Goal: Task Accomplishment & Management: Use online tool/utility

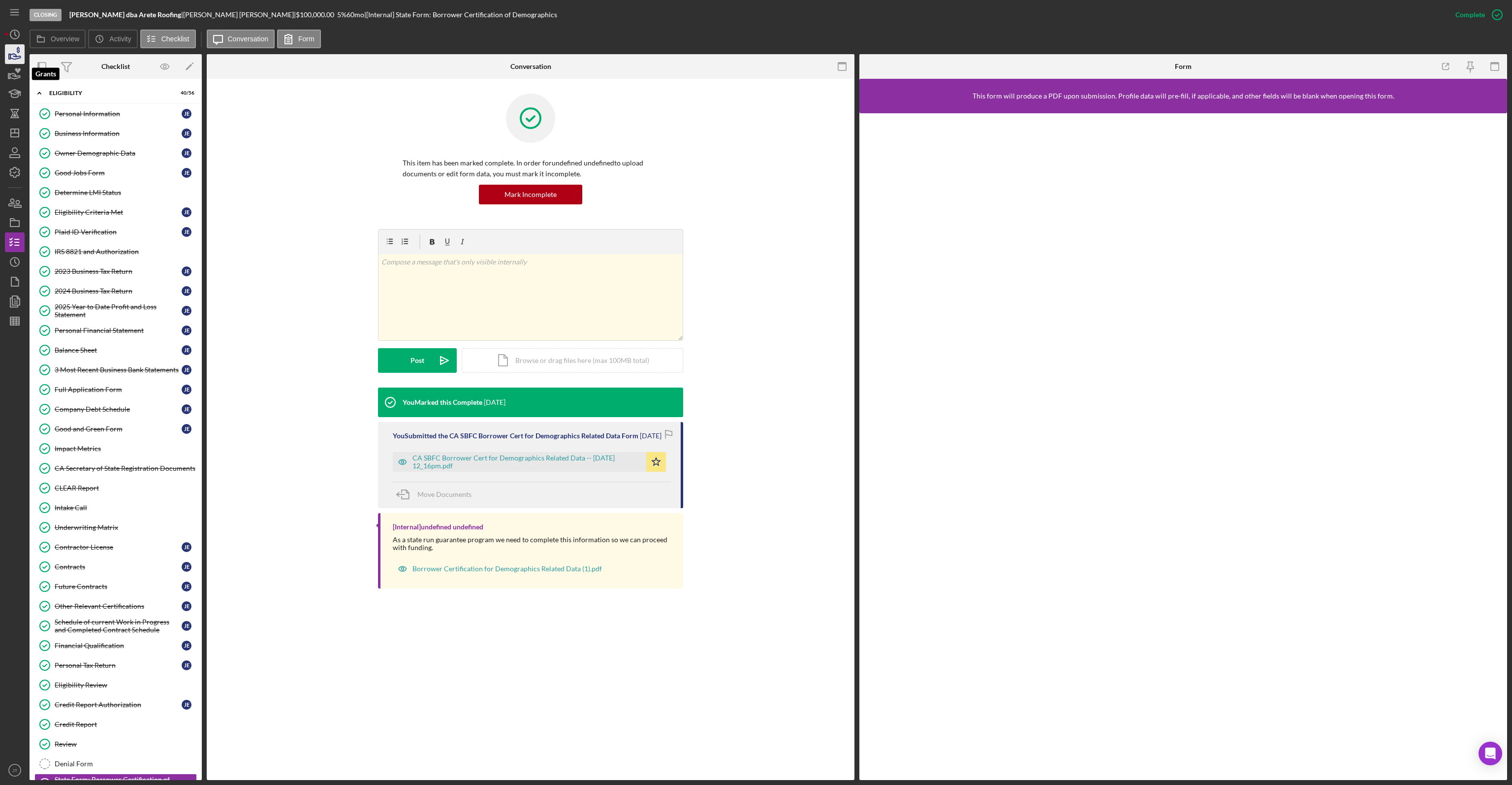
scroll to position [394, 0]
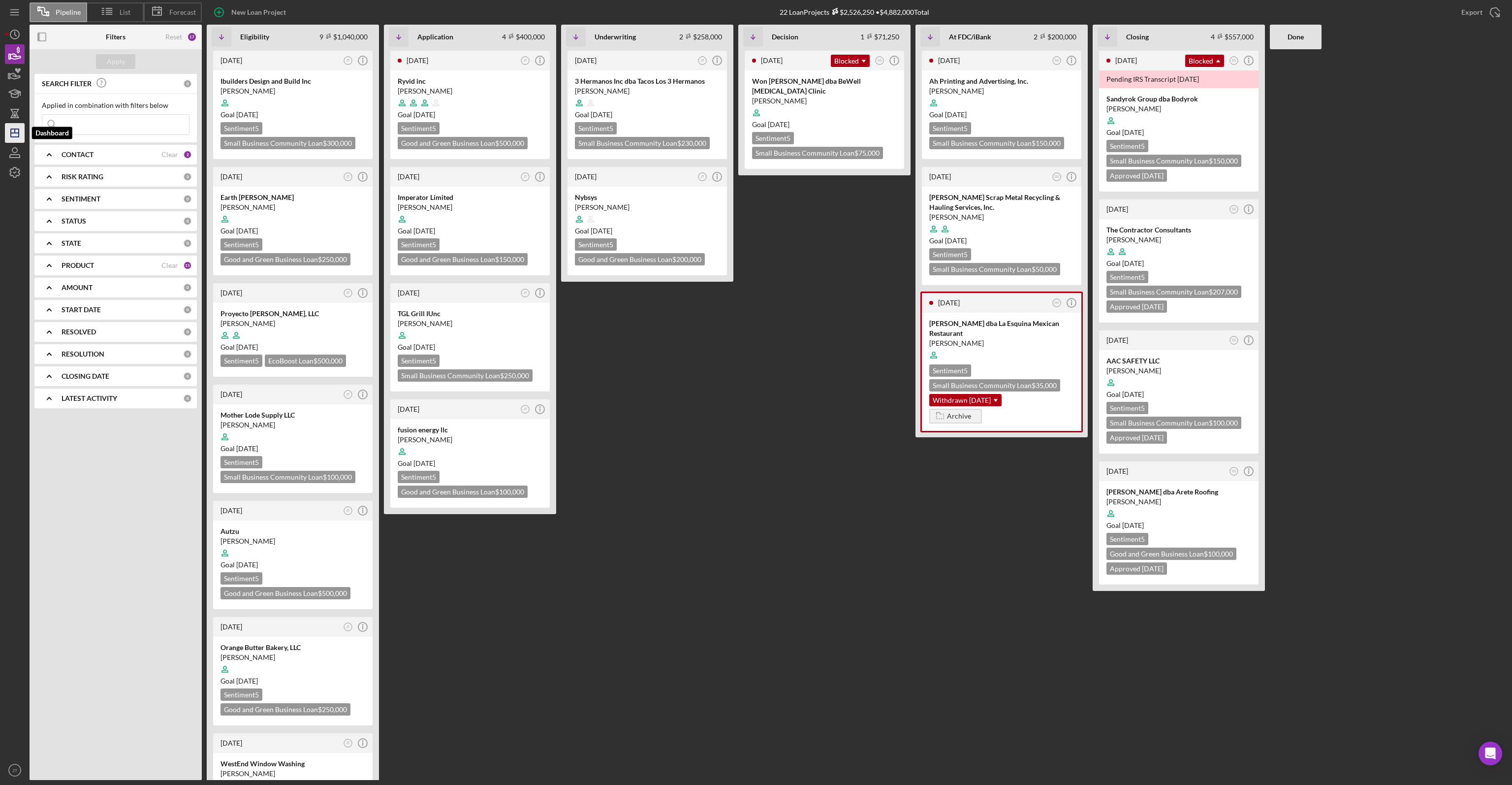
click at [22, 137] on icon "Icon/Dashboard" at bounding box center [14, 133] width 25 height 25
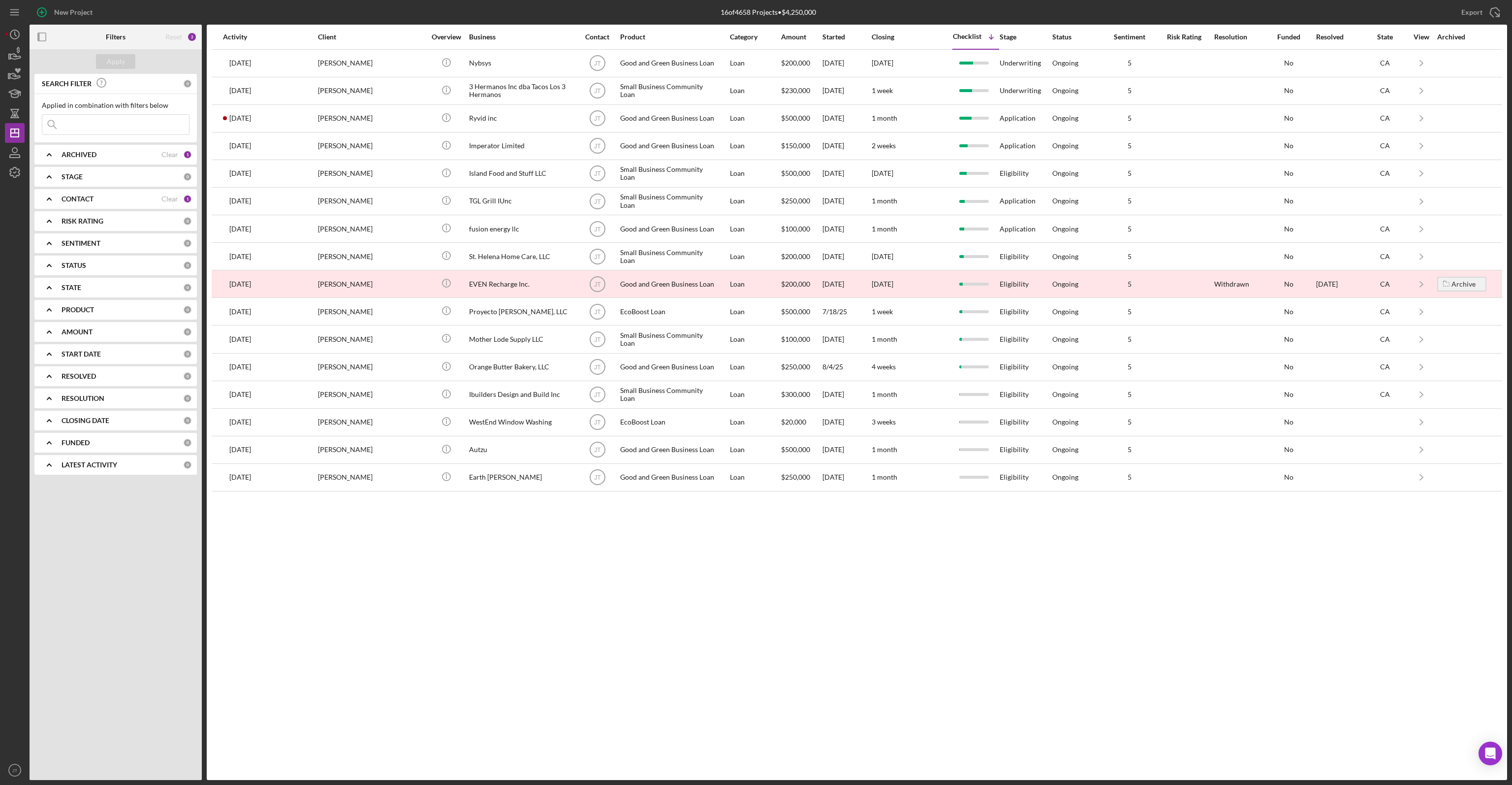
click at [89, 152] on b "ARCHIVED" at bounding box center [78, 154] width 35 height 8
click at [48, 209] on input "Archived" at bounding box center [48, 211] width 10 height 10
checkbox input "true"
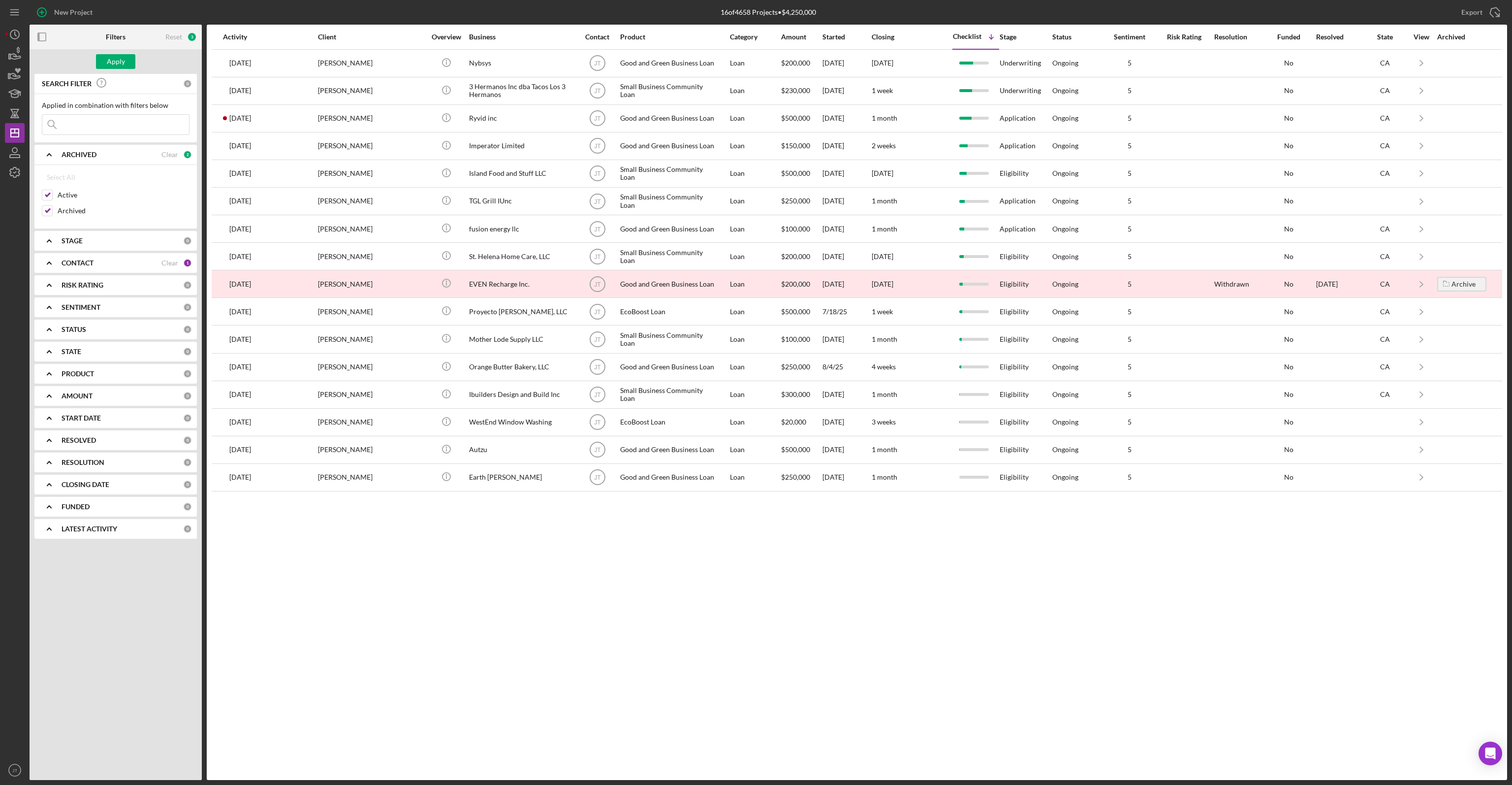
click at [85, 263] on b "CONTACT" at bounding box center [77, 263] width 32 height 8
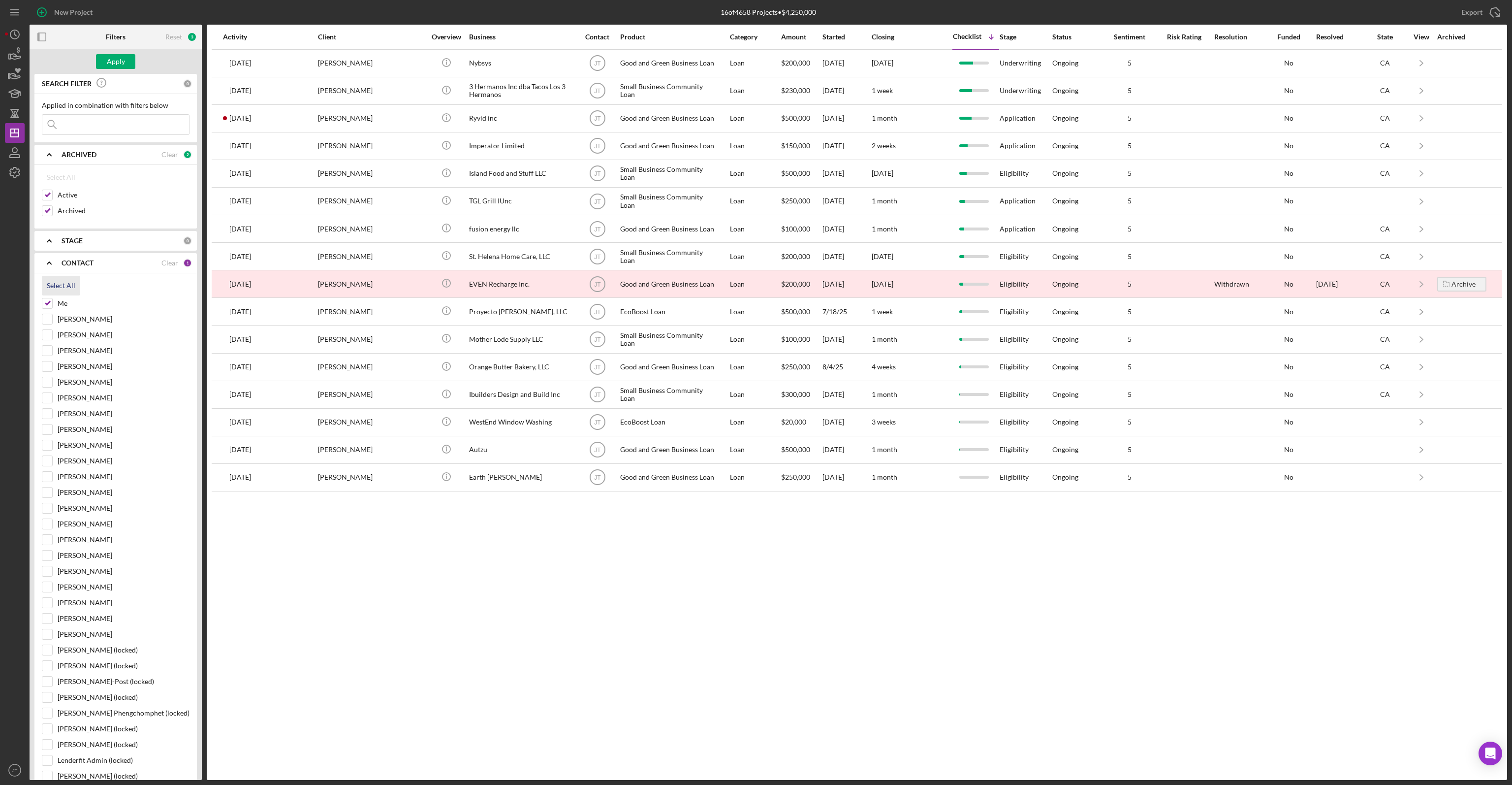
click at [71, 282] on div "Select All" at bounding box center [61, 285] width 29 height 20
checkbox input "true"
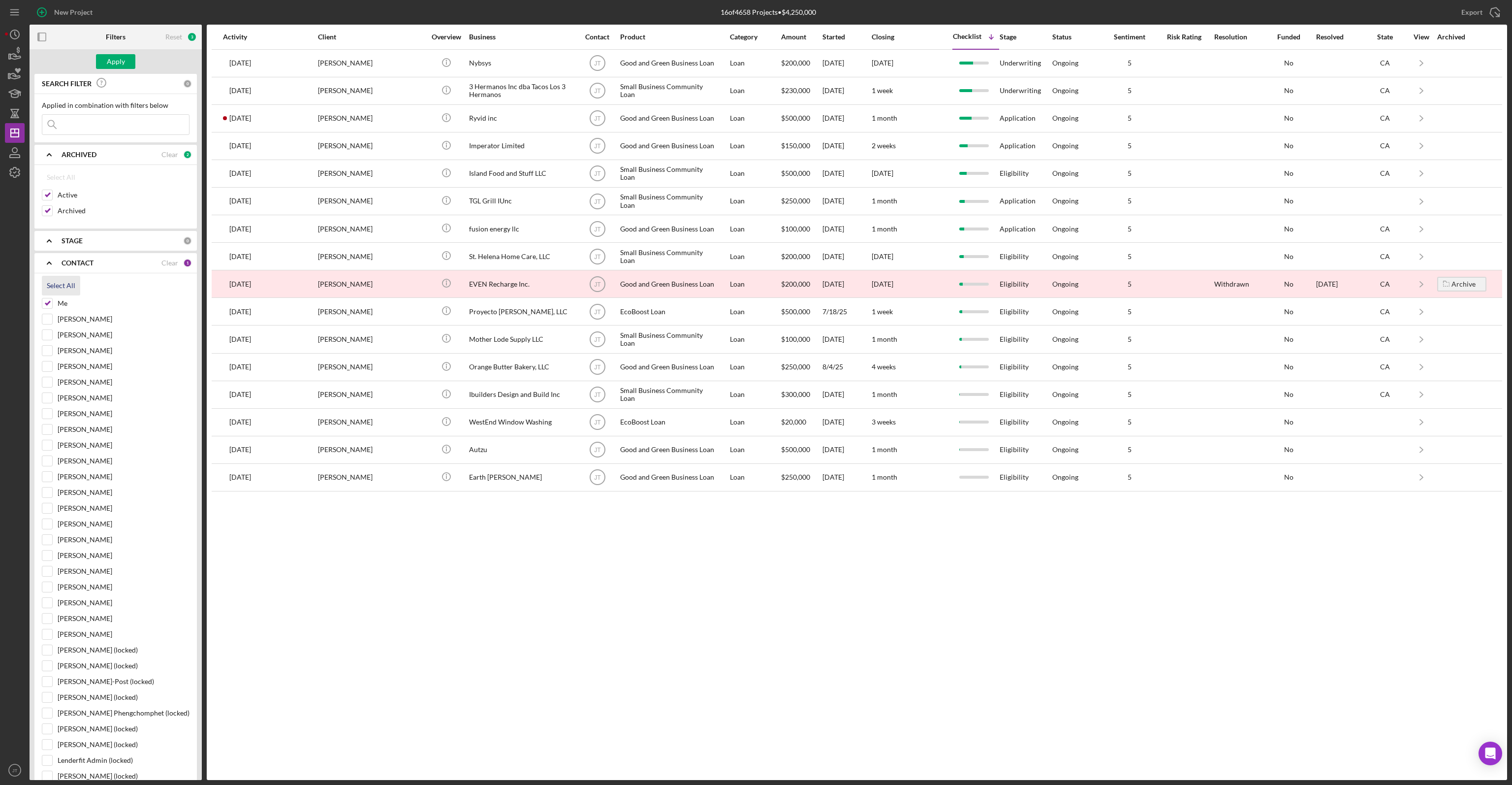
checkbox input "true"
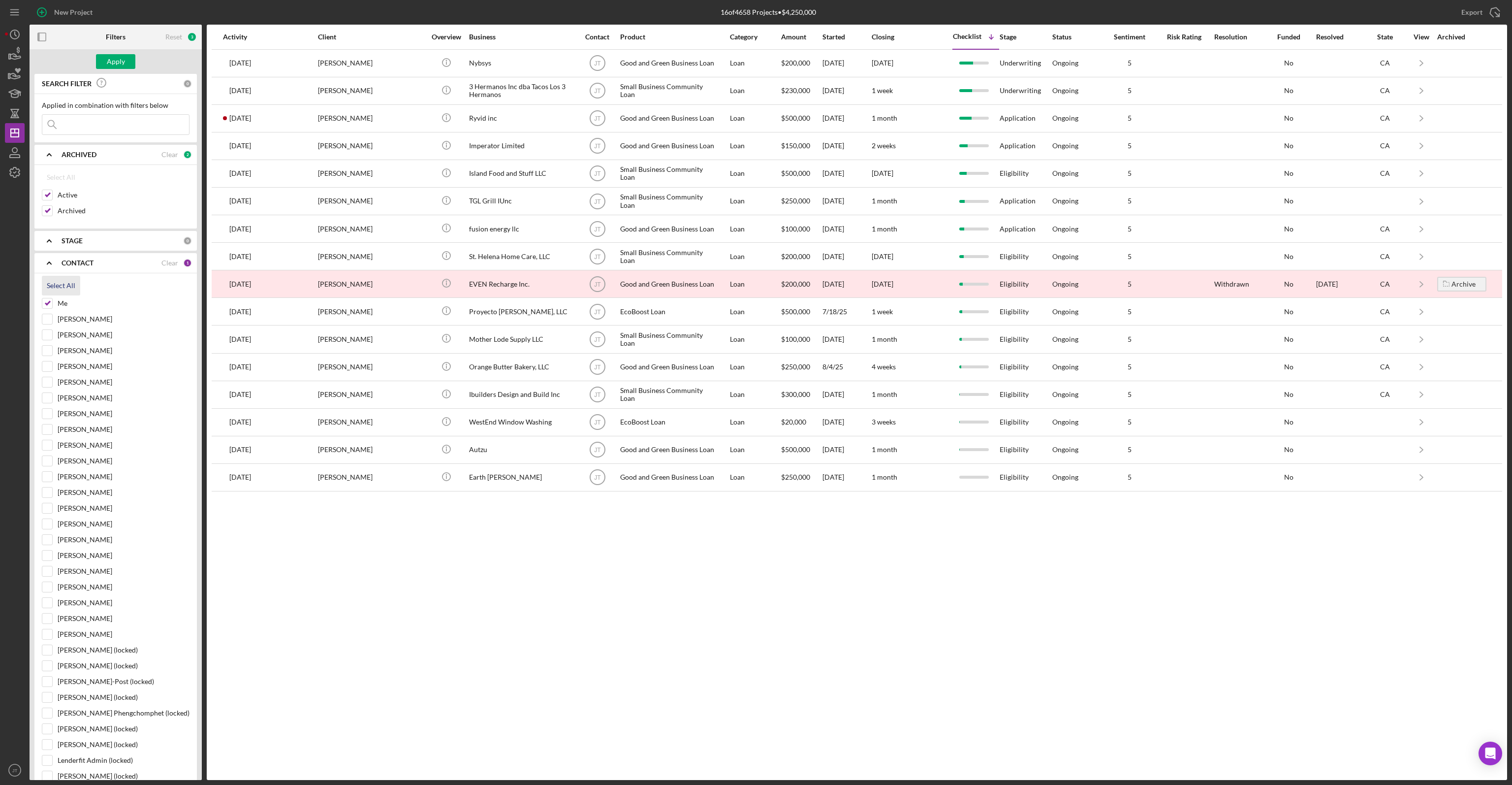
checkbox input "true"
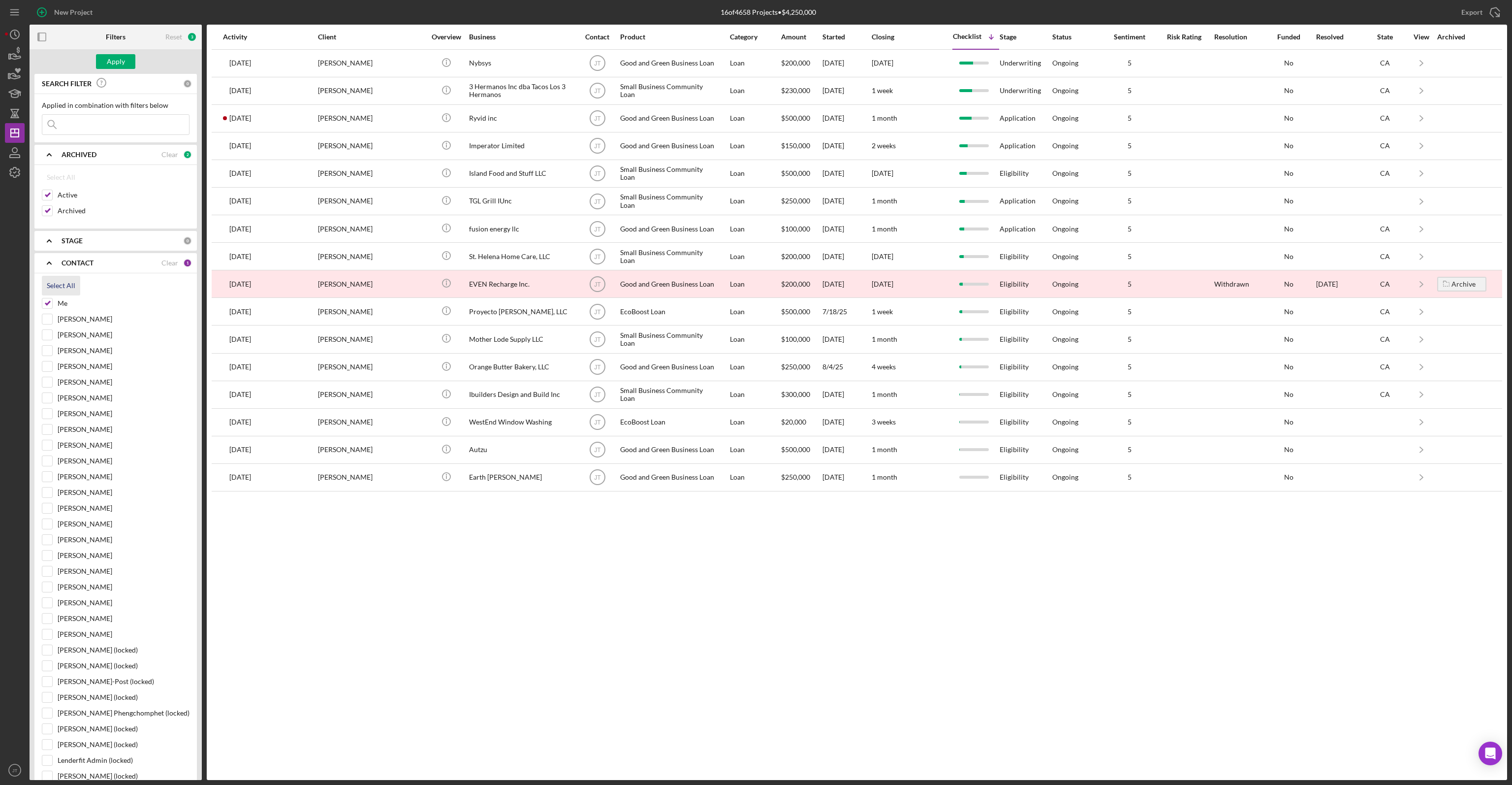
checkbox input "true"
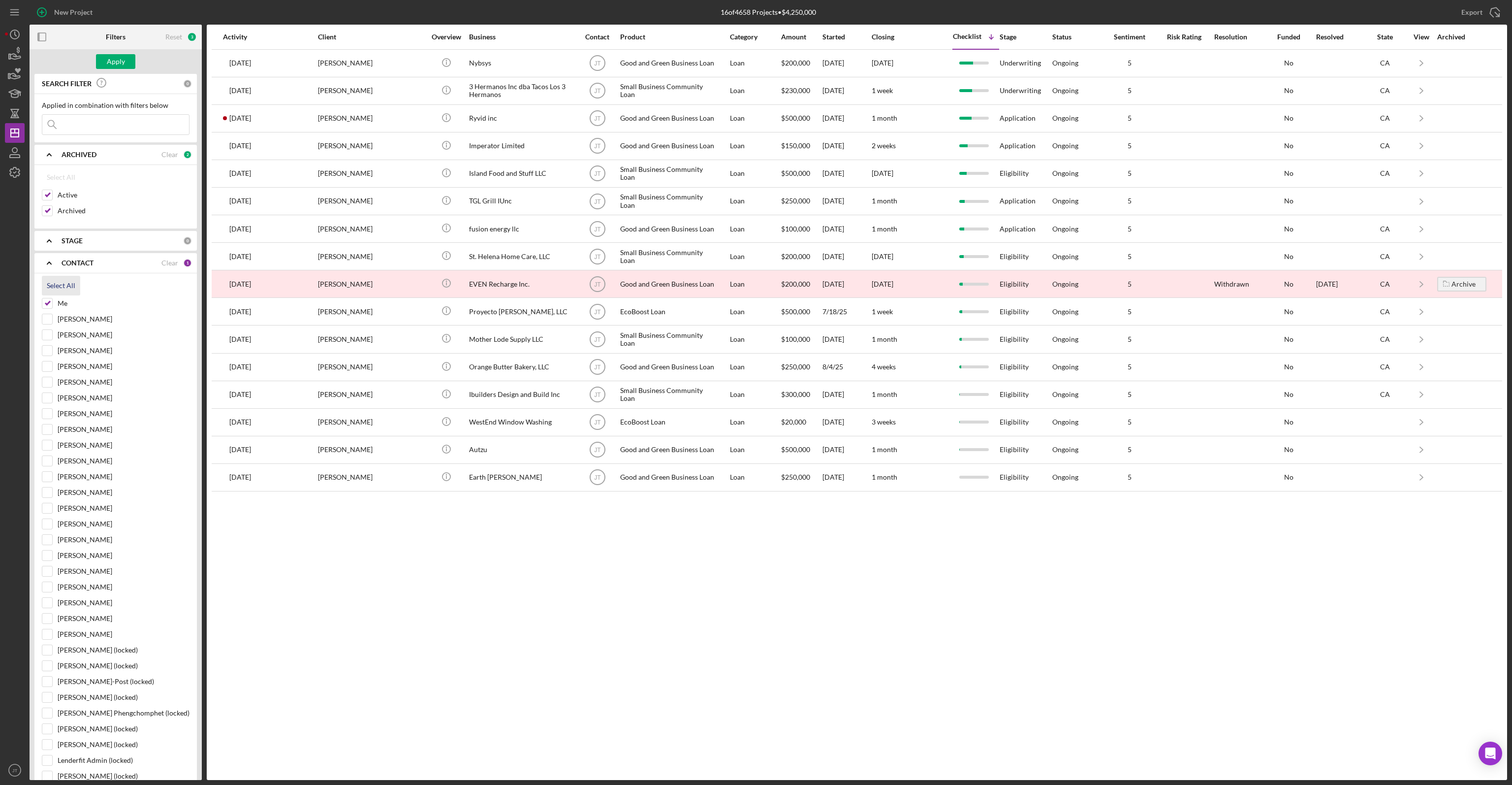
checkbox input "true"
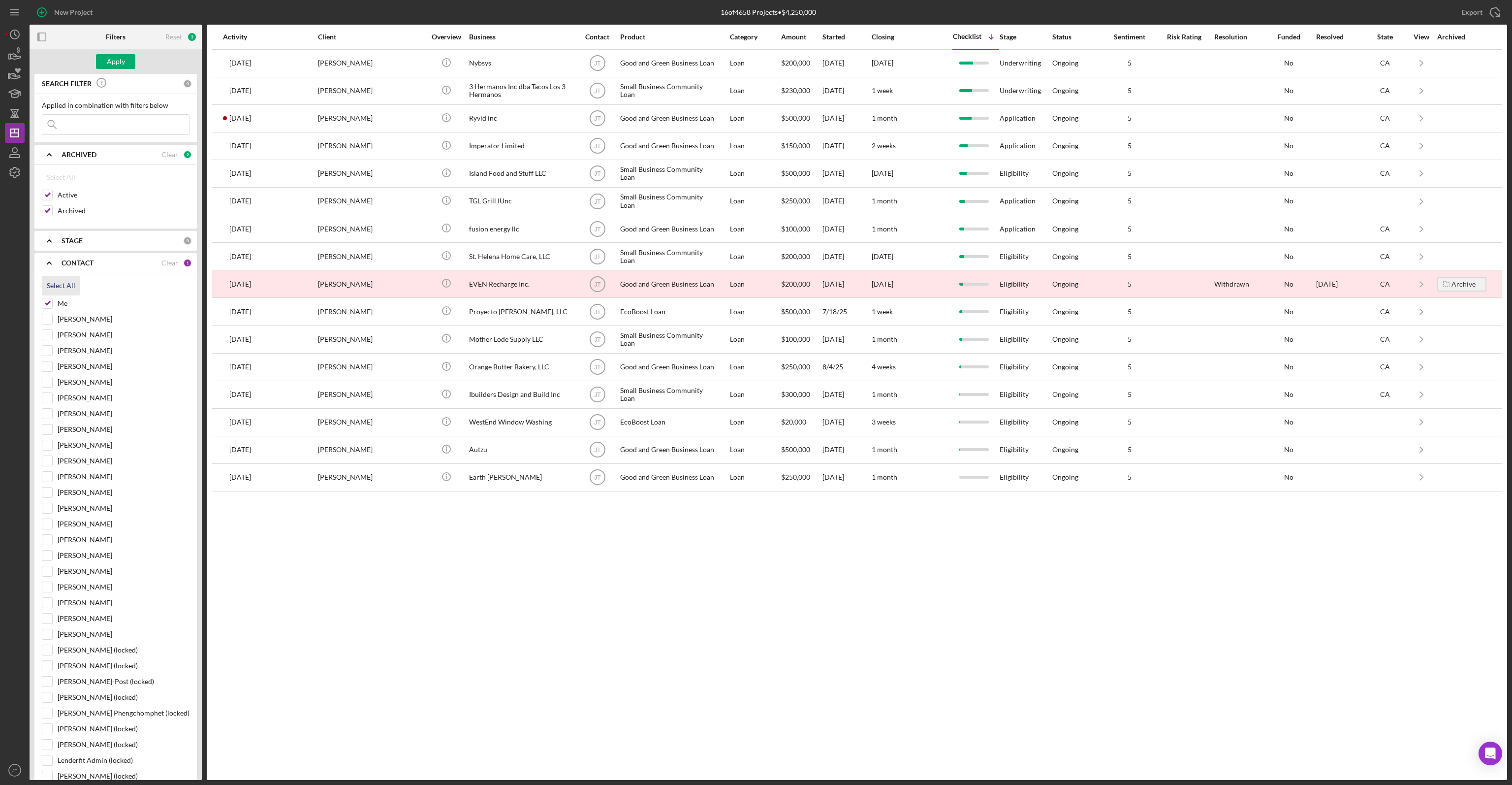
checkbox input "true"
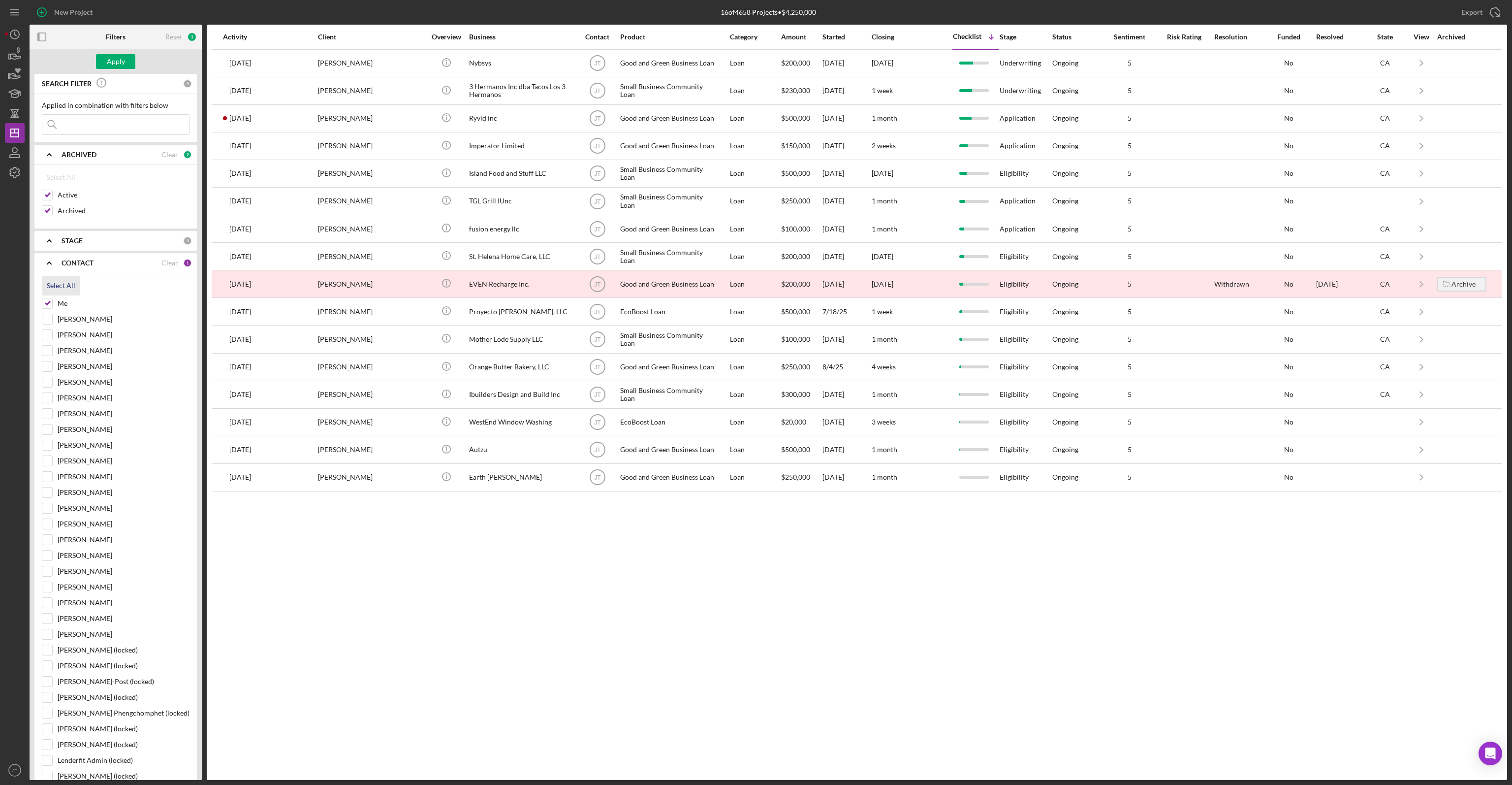
checkbox input "true"
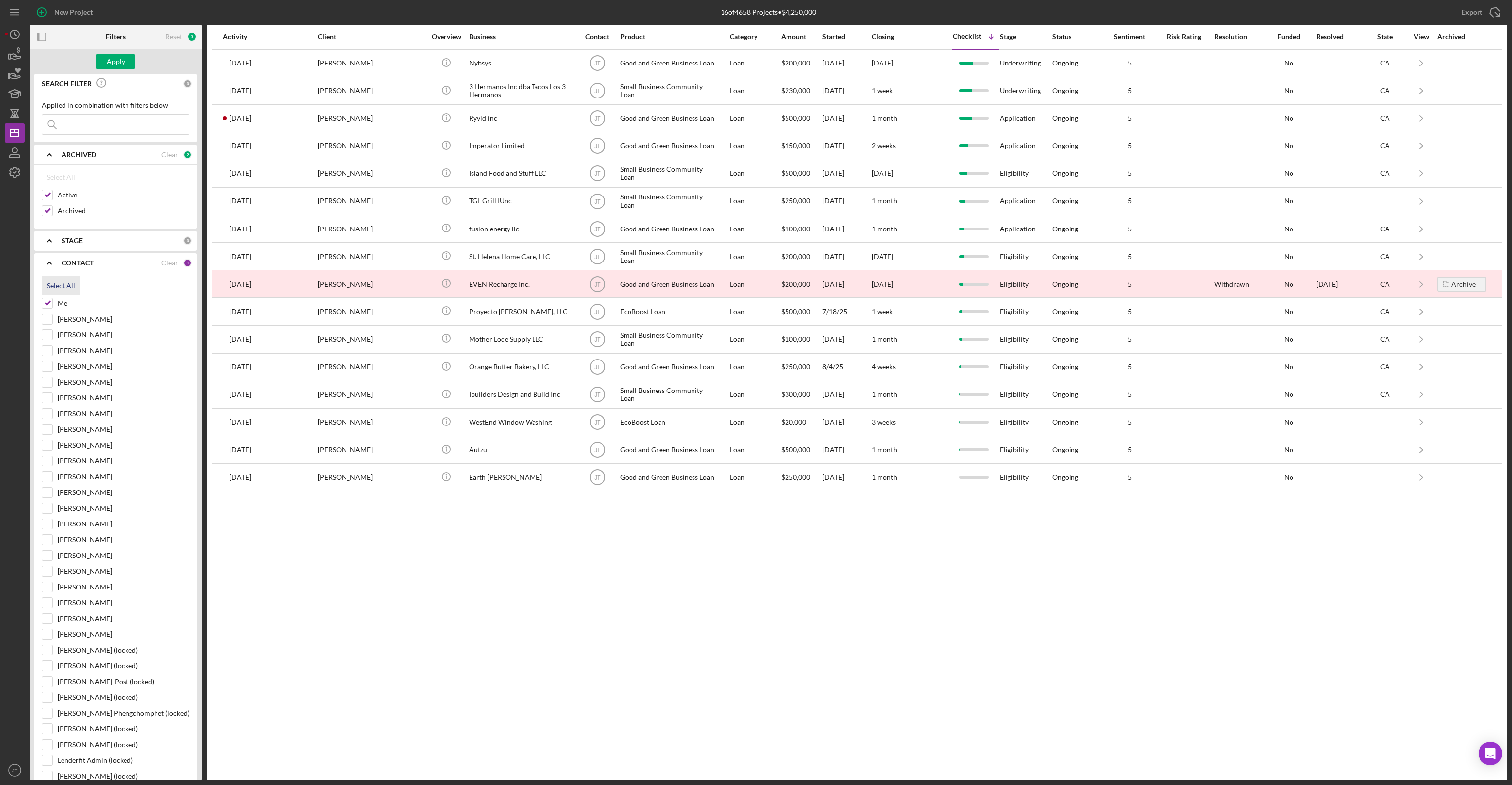
checkbox input "true"
click at [123, 61] on div "Apply" at bounding box center [116, 61] width 18 height 14
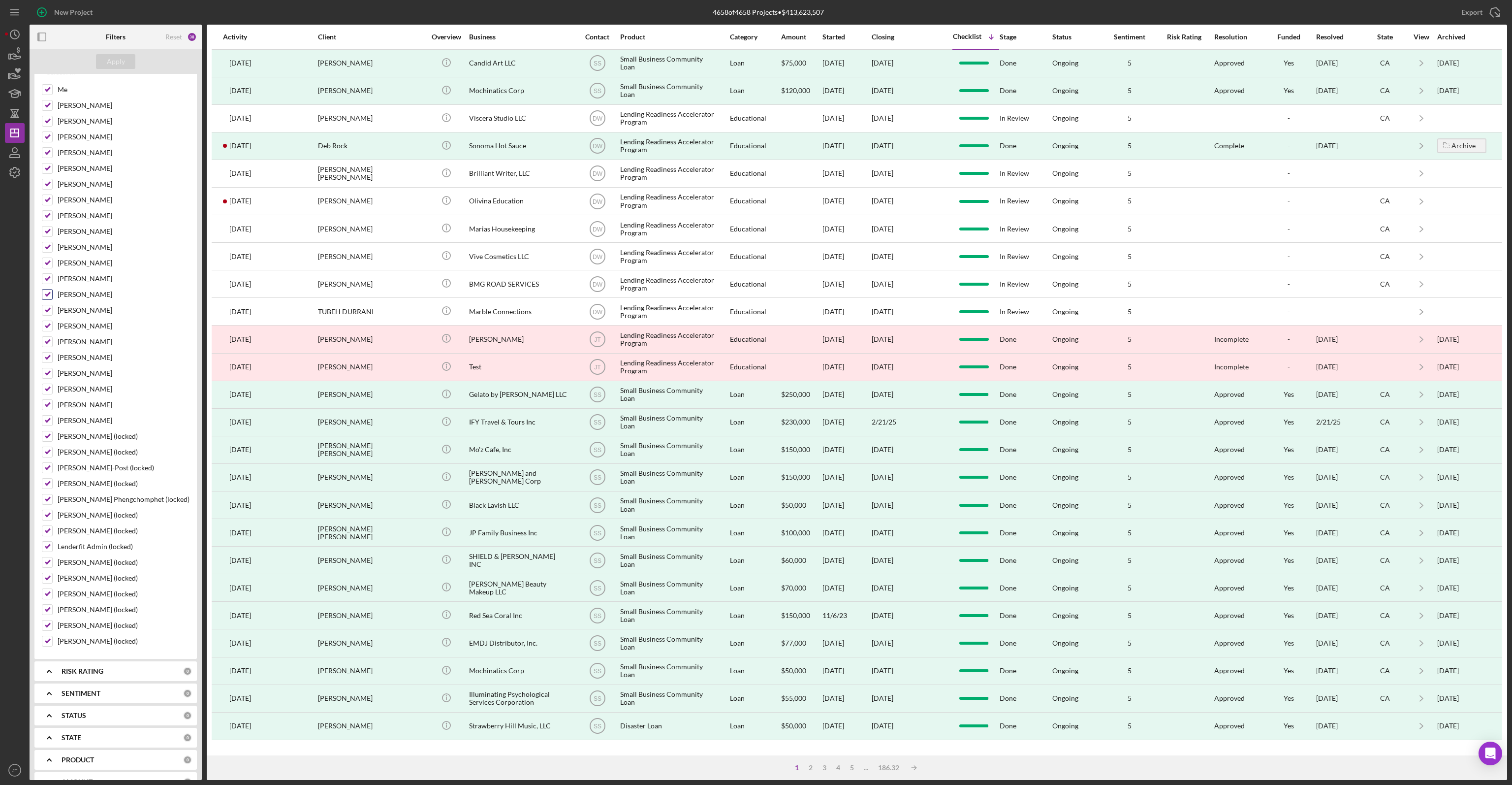
scroll to position [358, 0]
click at [99, 656] on b "START DATE" at bounding box center [81, 659] width 39 height 8
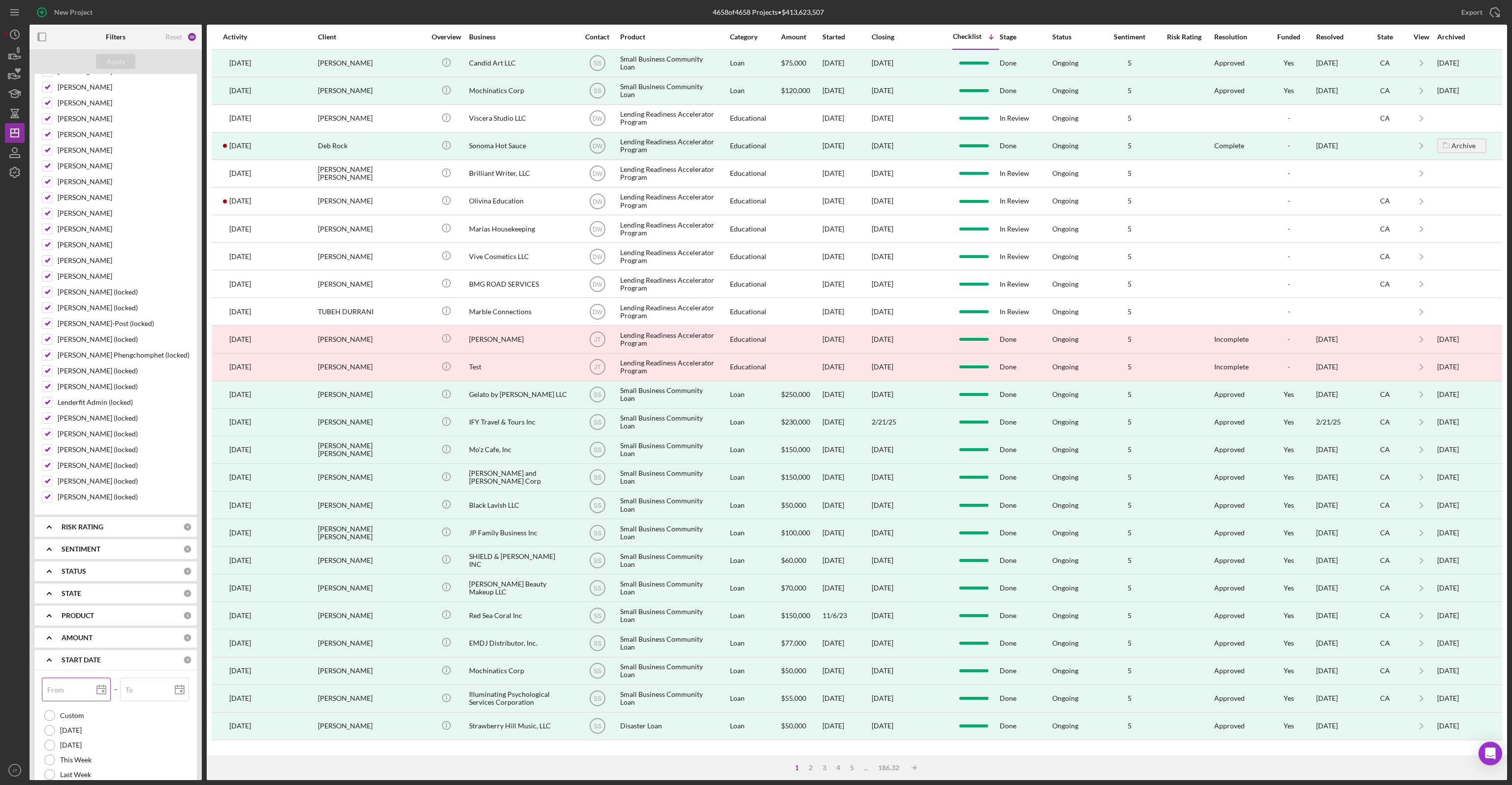
click at [65, 677] on div "From" at bounding box center [76, 689] width 70 height 25
type input "0m/dd/yyyy"
type input "01/dd/yyyy"
type input "01/01/yyyy"
type input "01/01/2yyy"
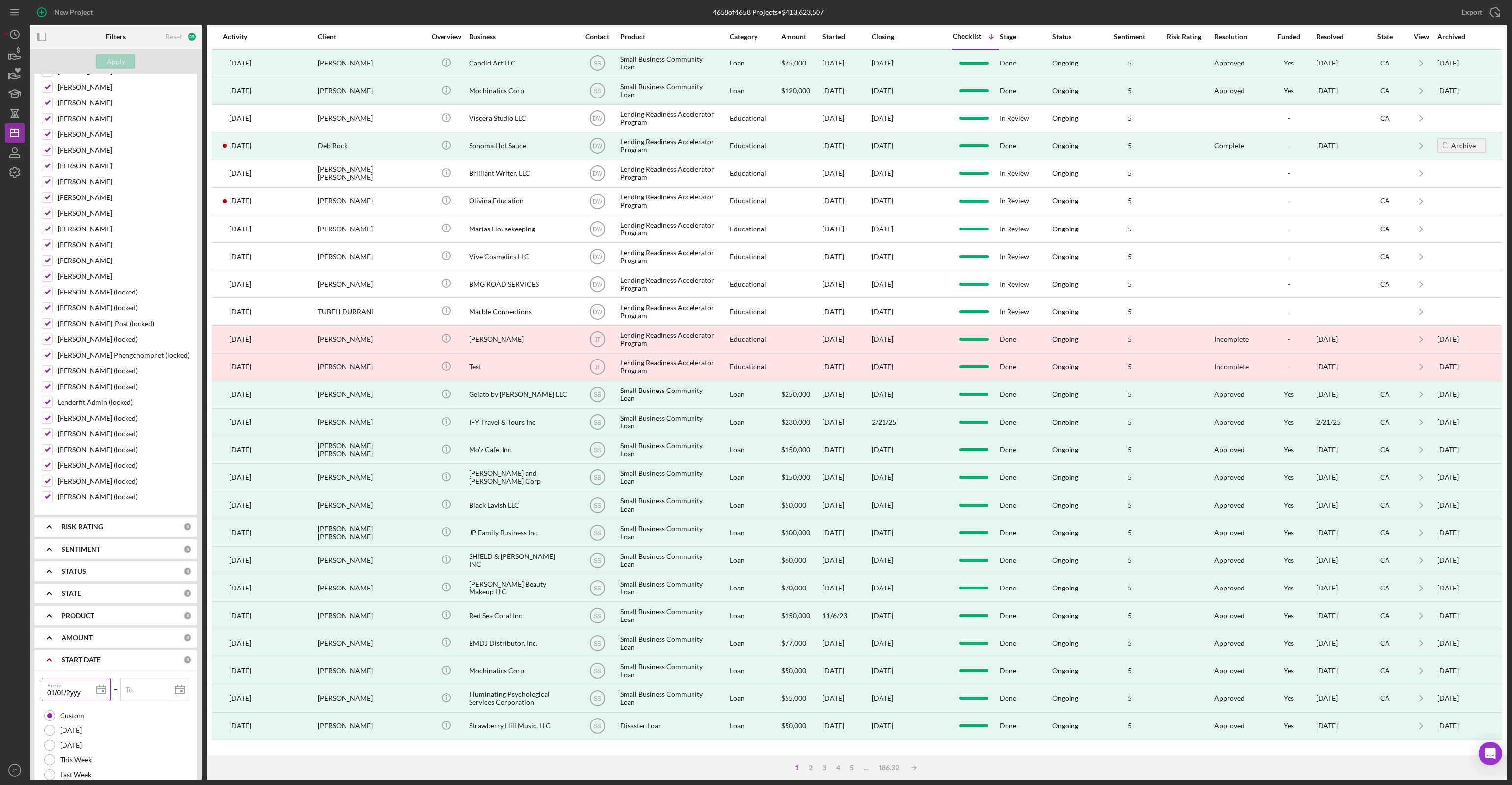
type input "01/01/20yy"
type input "01/01/202y"
type input "[DATE]"
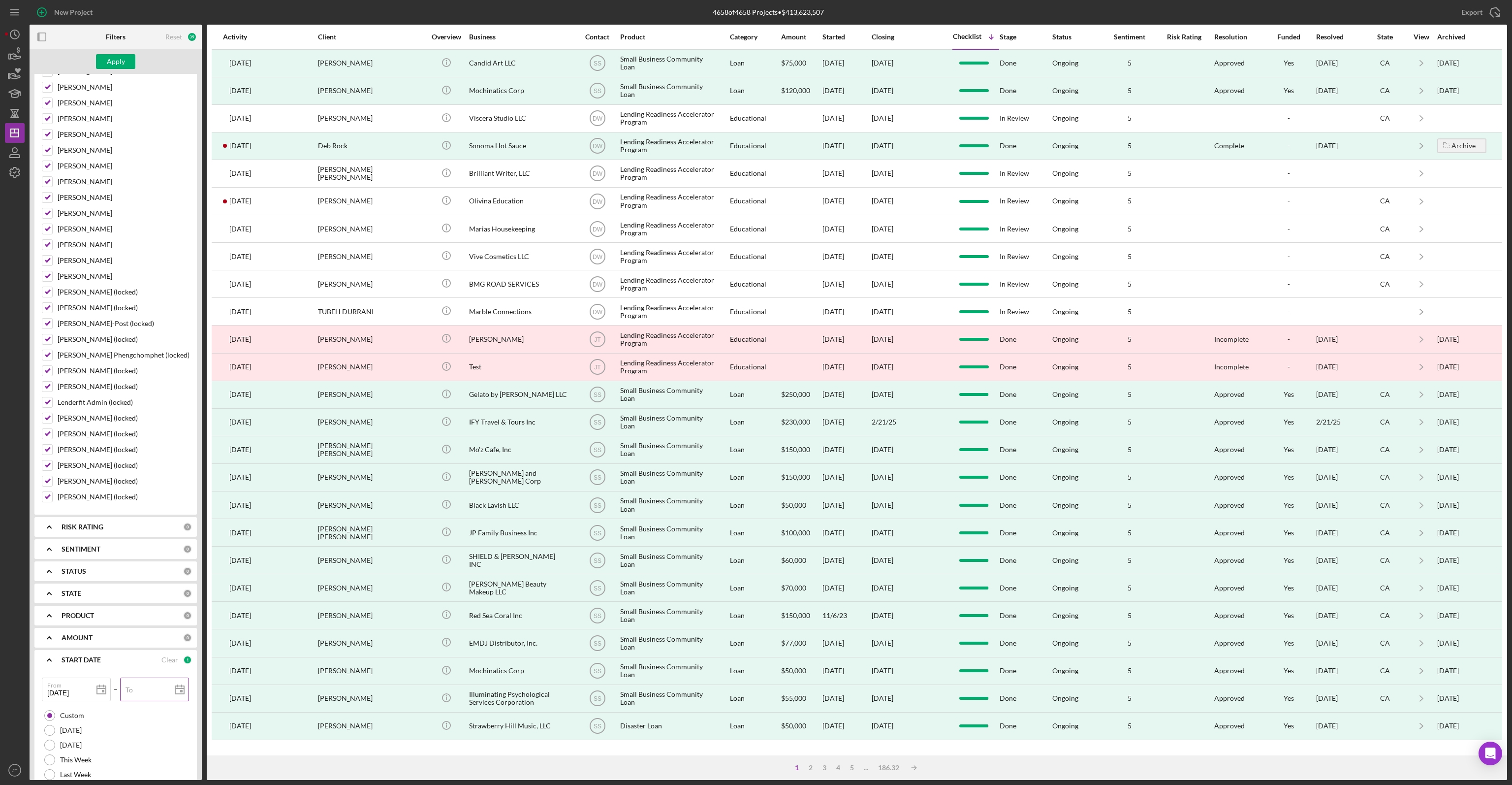
click at [128, 686] on label "To" at bounding box center [129, 689] width 8 height 8
click at [128, 682] on input "To" at bounding box center [154, 689] width 69 height 24
type input "1m/dd/yyyy"
type input "12/dd/yyyy"
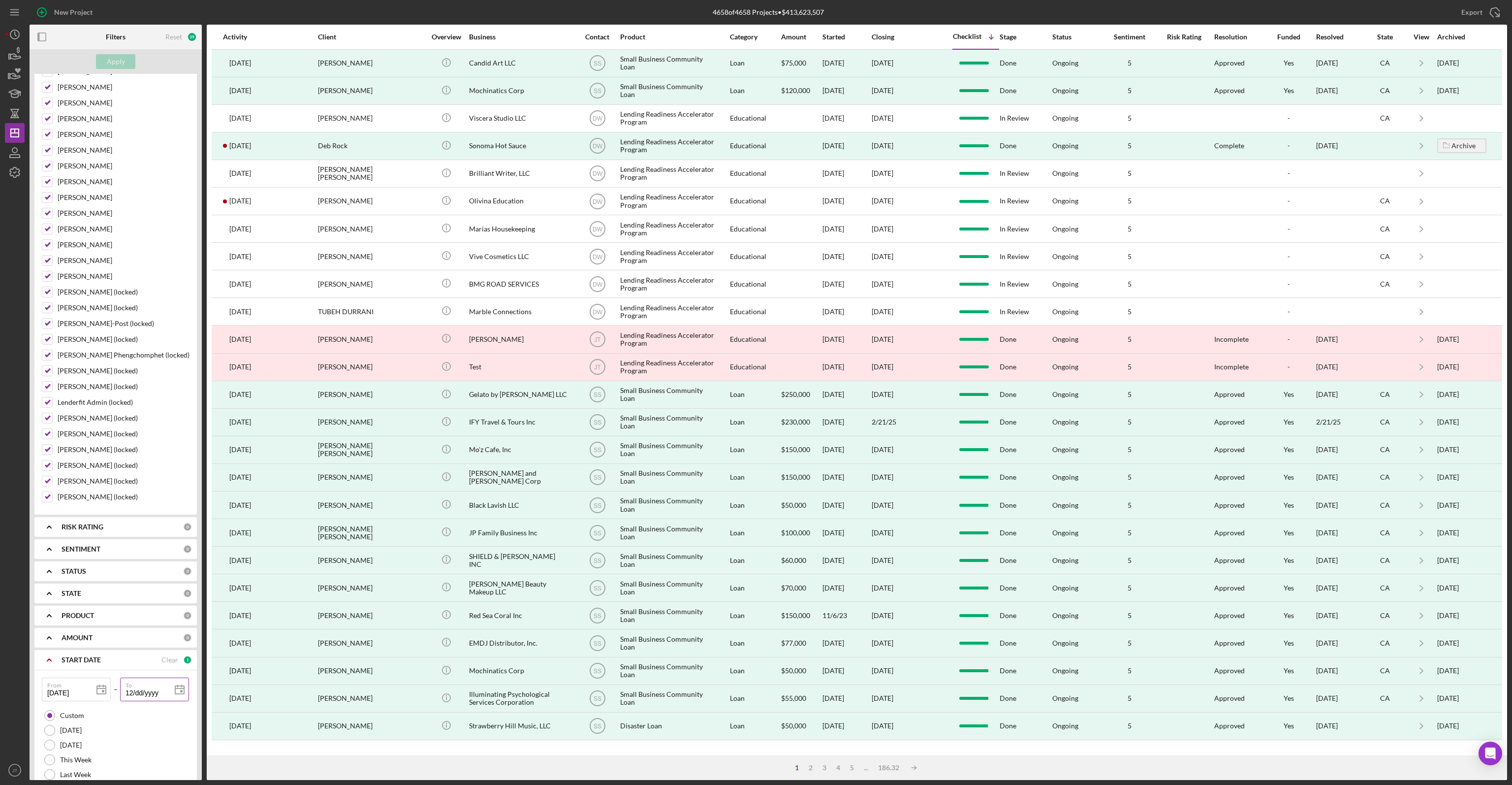
type input "12/3d/yyyy"
type input "12/31/yyyy"
type input "12/31/2yyy"
type input "12/31/20yy"
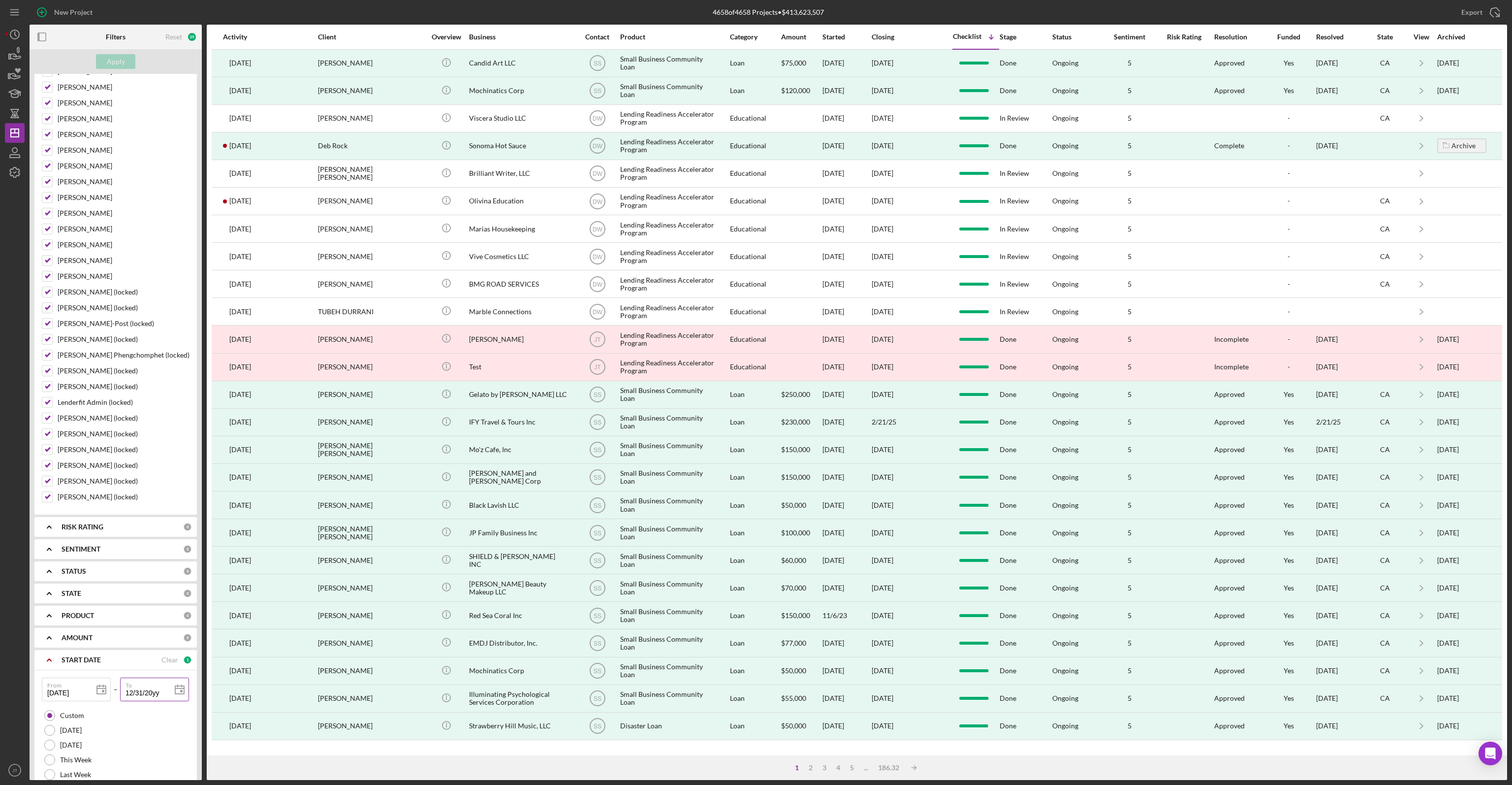
type input "12/31/202y"
type input "[DATE]"
type input "12/31/202y"
type input "[DATE]"
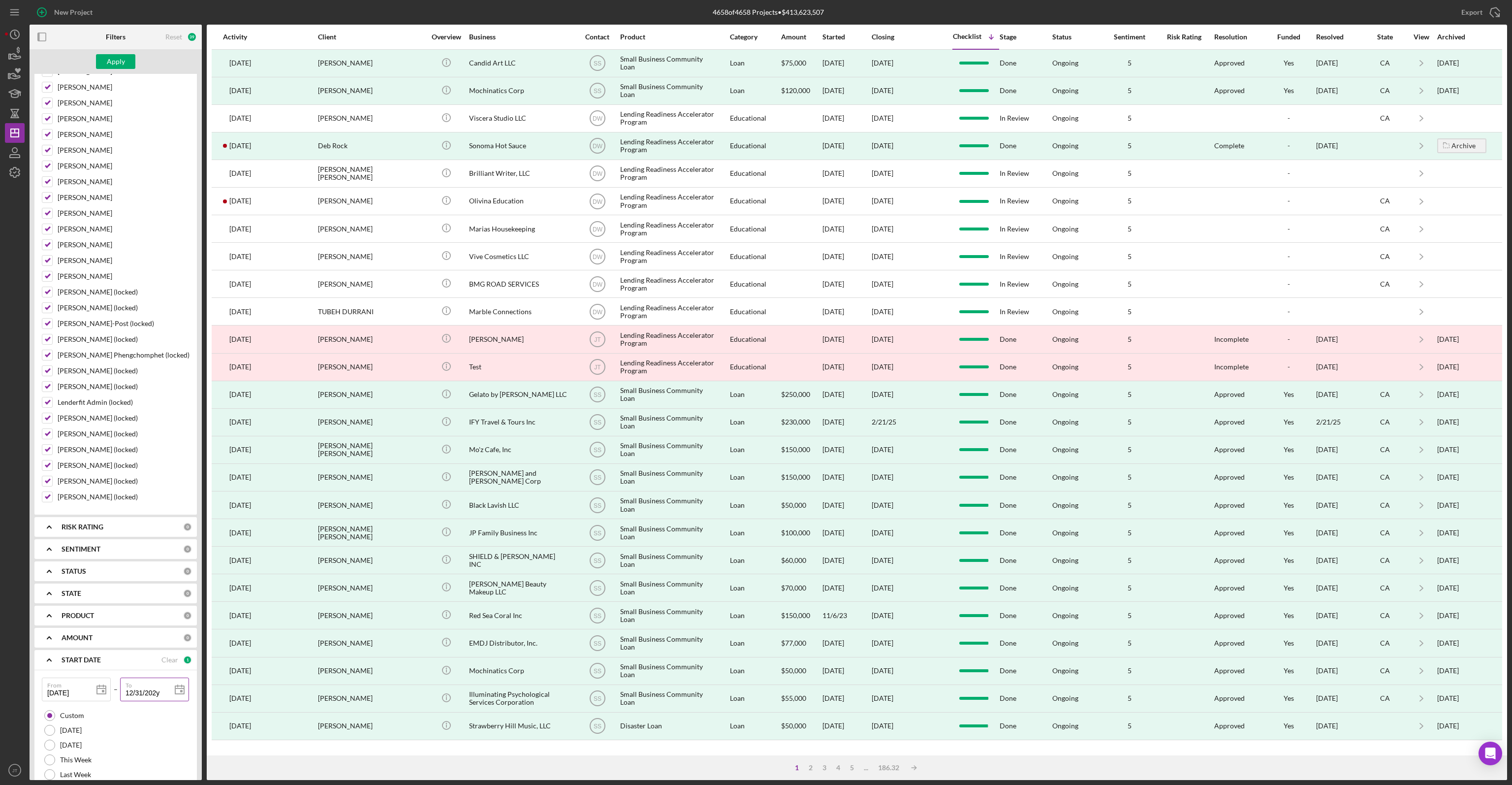
type input "[DATE]"
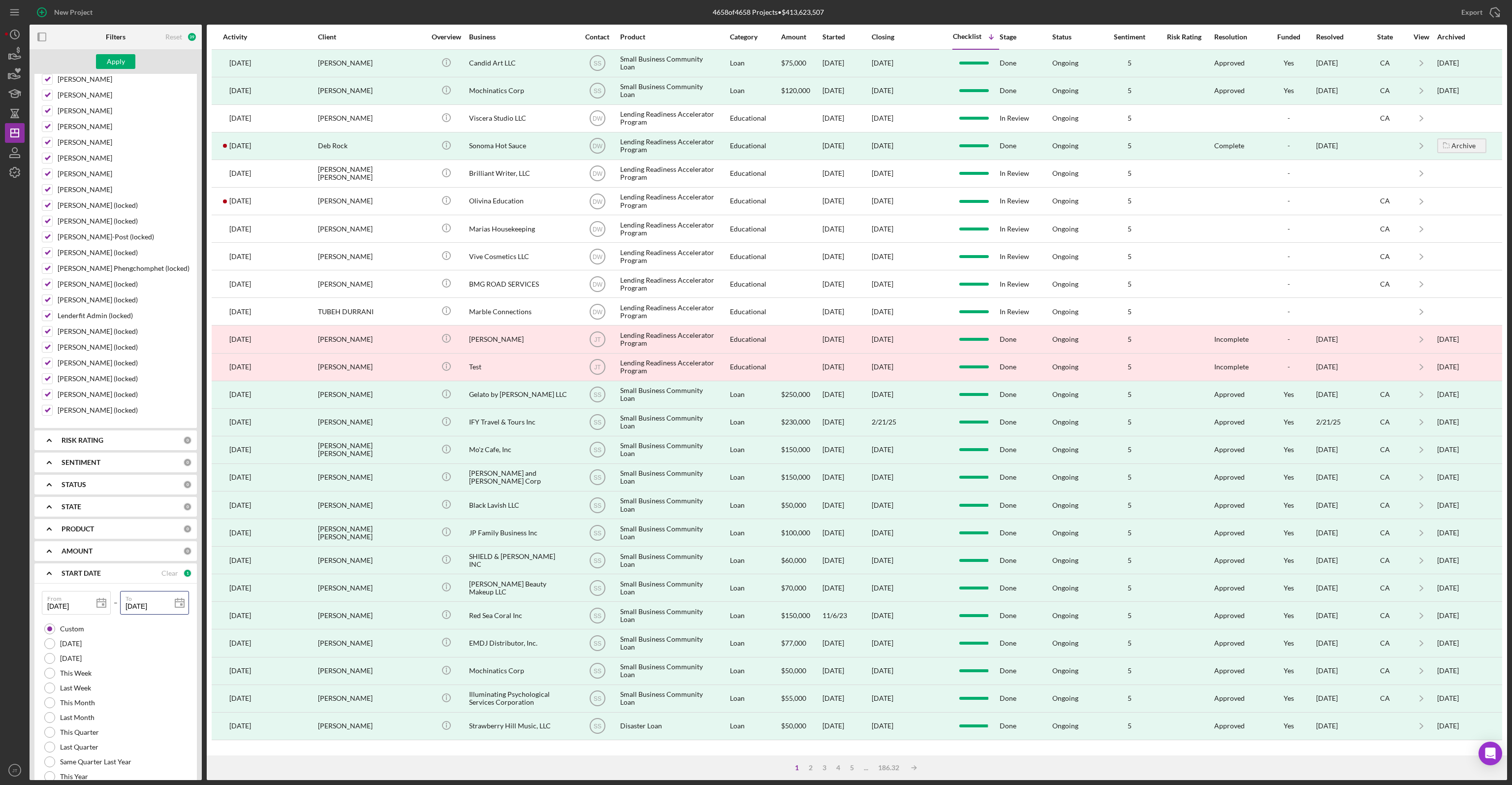
scroll to position [590, 0]
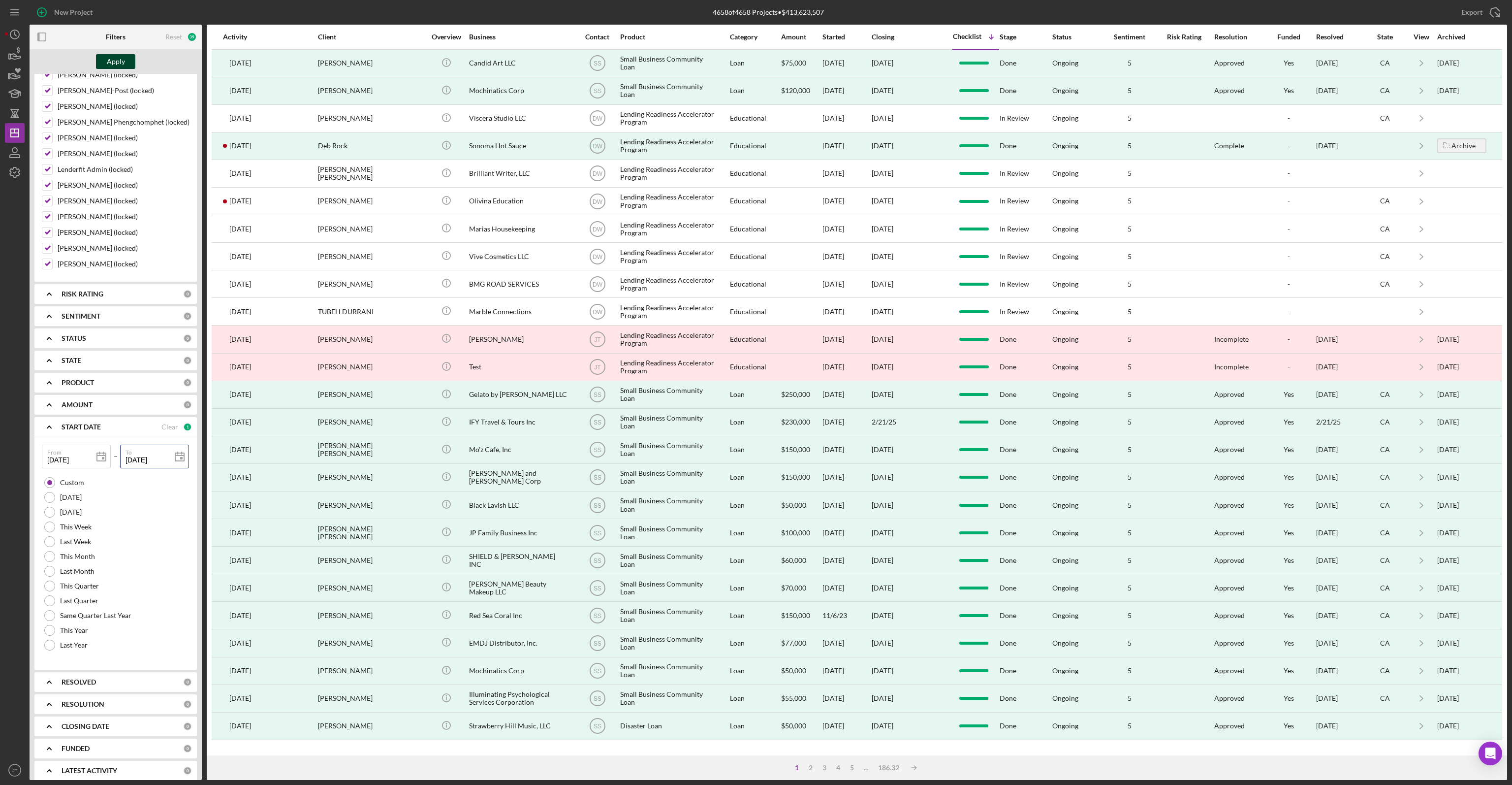
type input "[DATE]"
click at [119, 65] on div "Apply" at bounding box center [116, 61] width 18 height 14
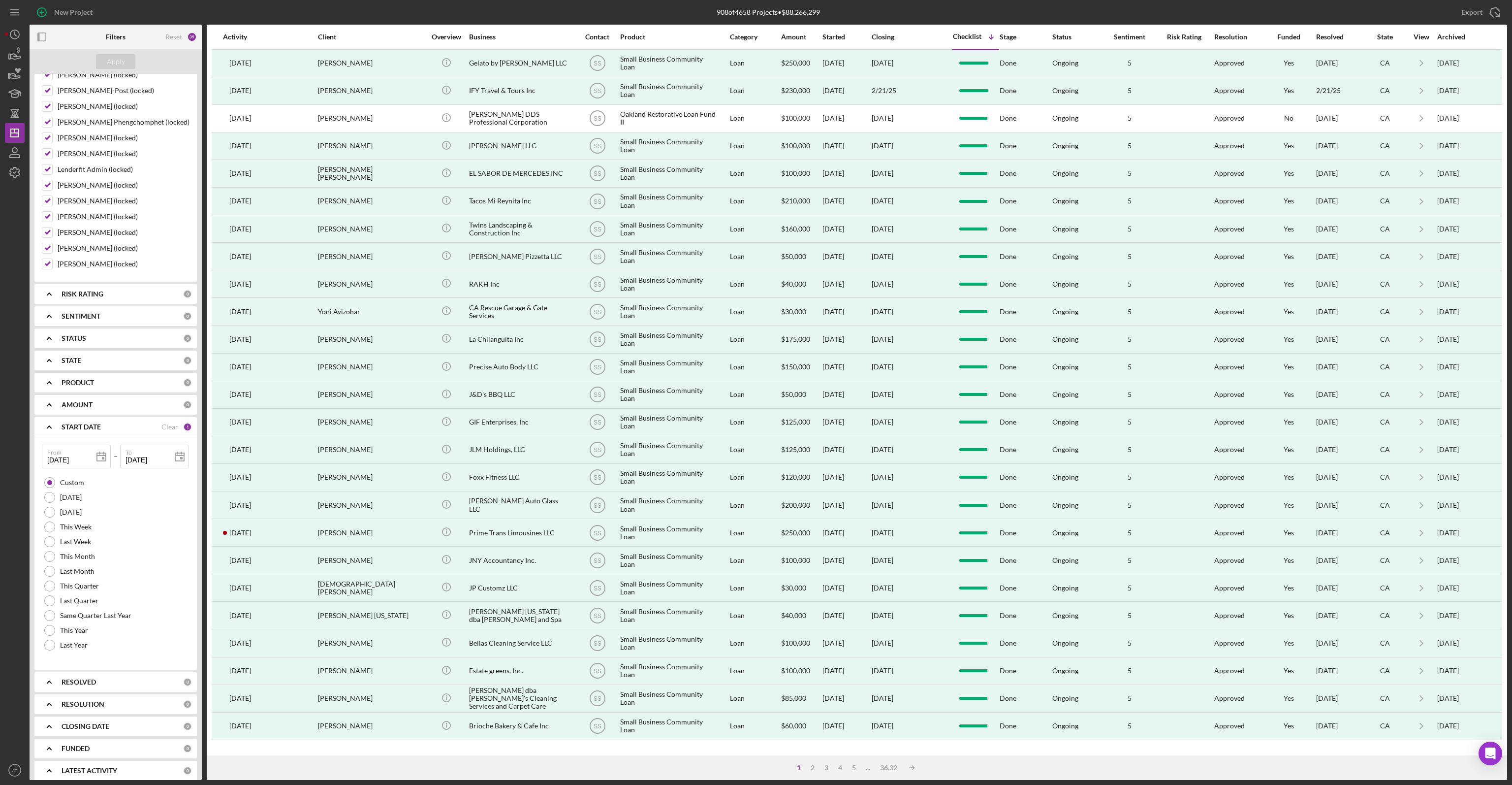
click at [923, 11] on div "908 of 4658 Projects • $88,266,299" at bounding box center [769, 12] width 493 height 25
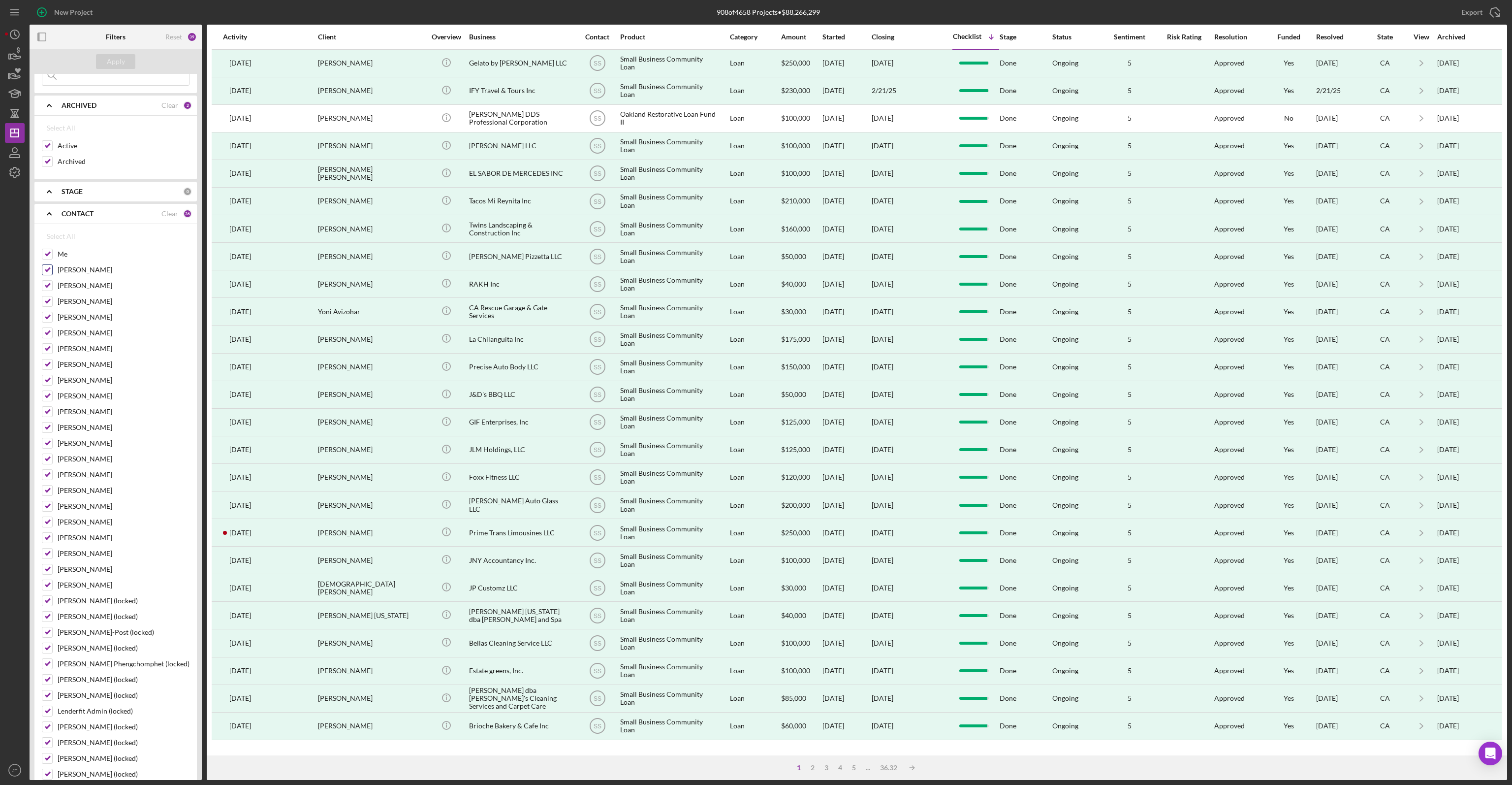
scroll to position [0, 0]
click at [45, 261] on icon "Icon/Expander" at bounding box center [48, 263] width 25 height 25
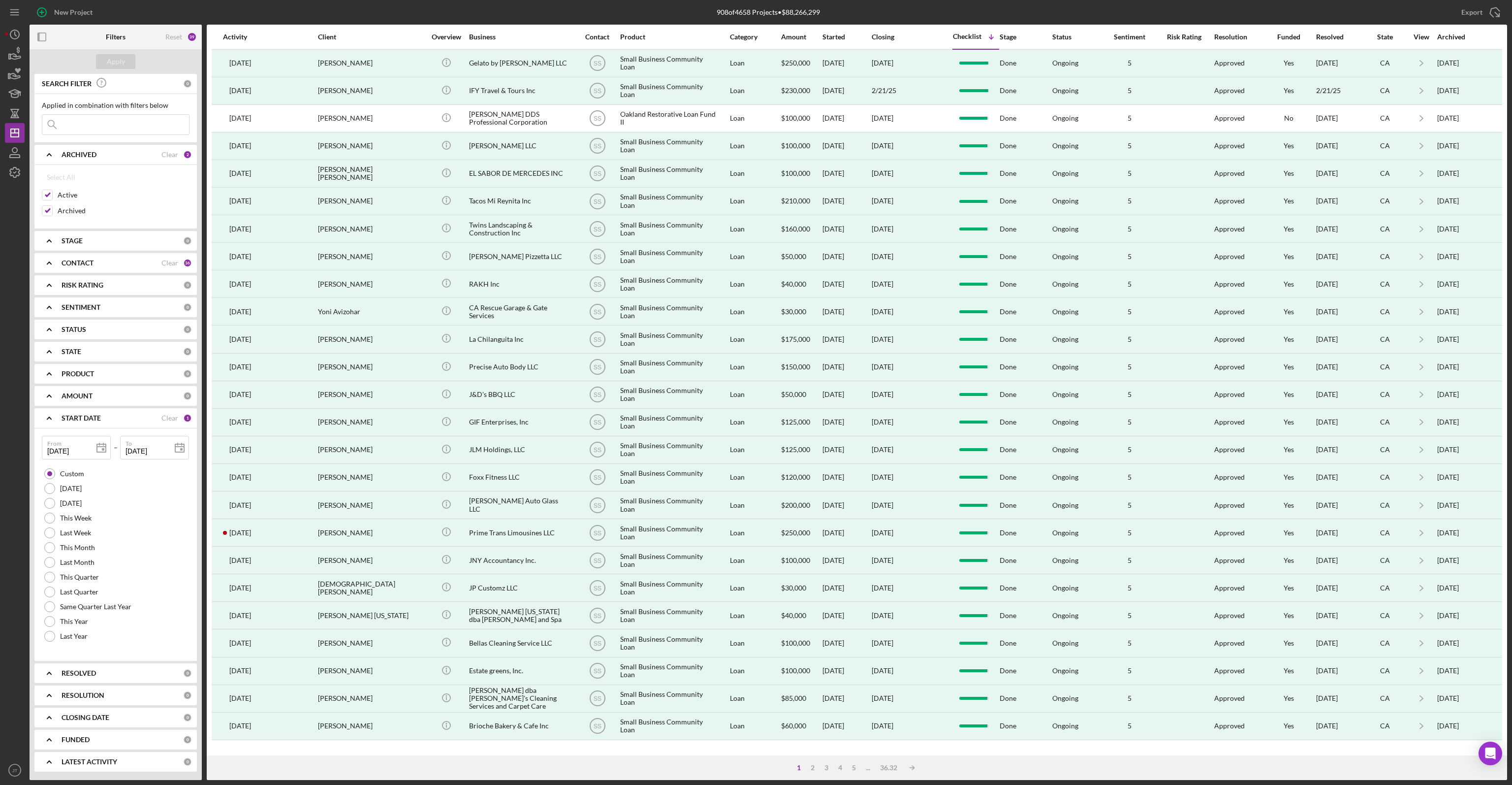
click at [58, 242] on icon "Icon/Expander" at bounding box center [48, 240] width 25 height 25
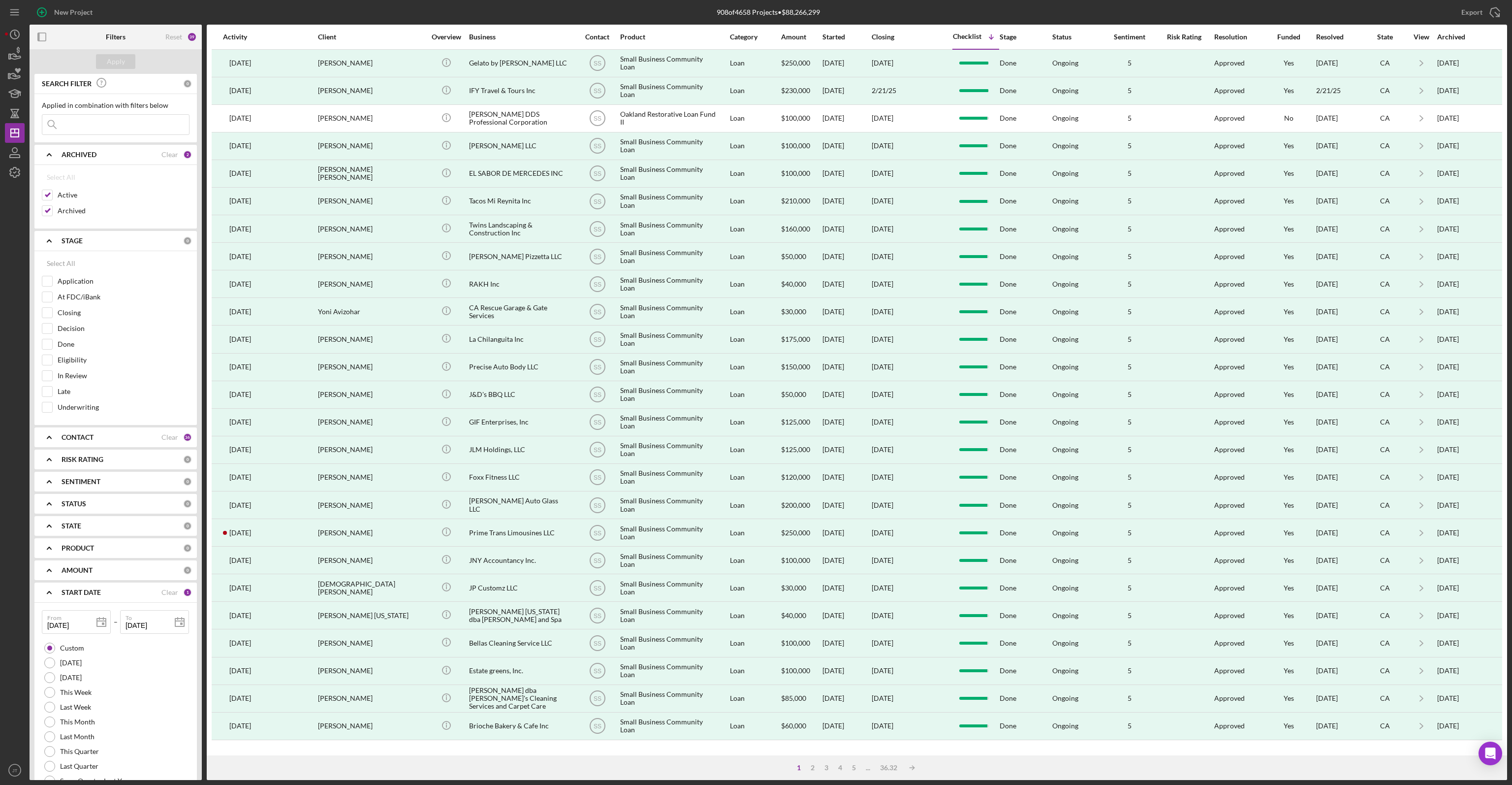
click at [59, 240] on icon "Icon/Expander" at bounding box center [48, 240] width 25 height 25
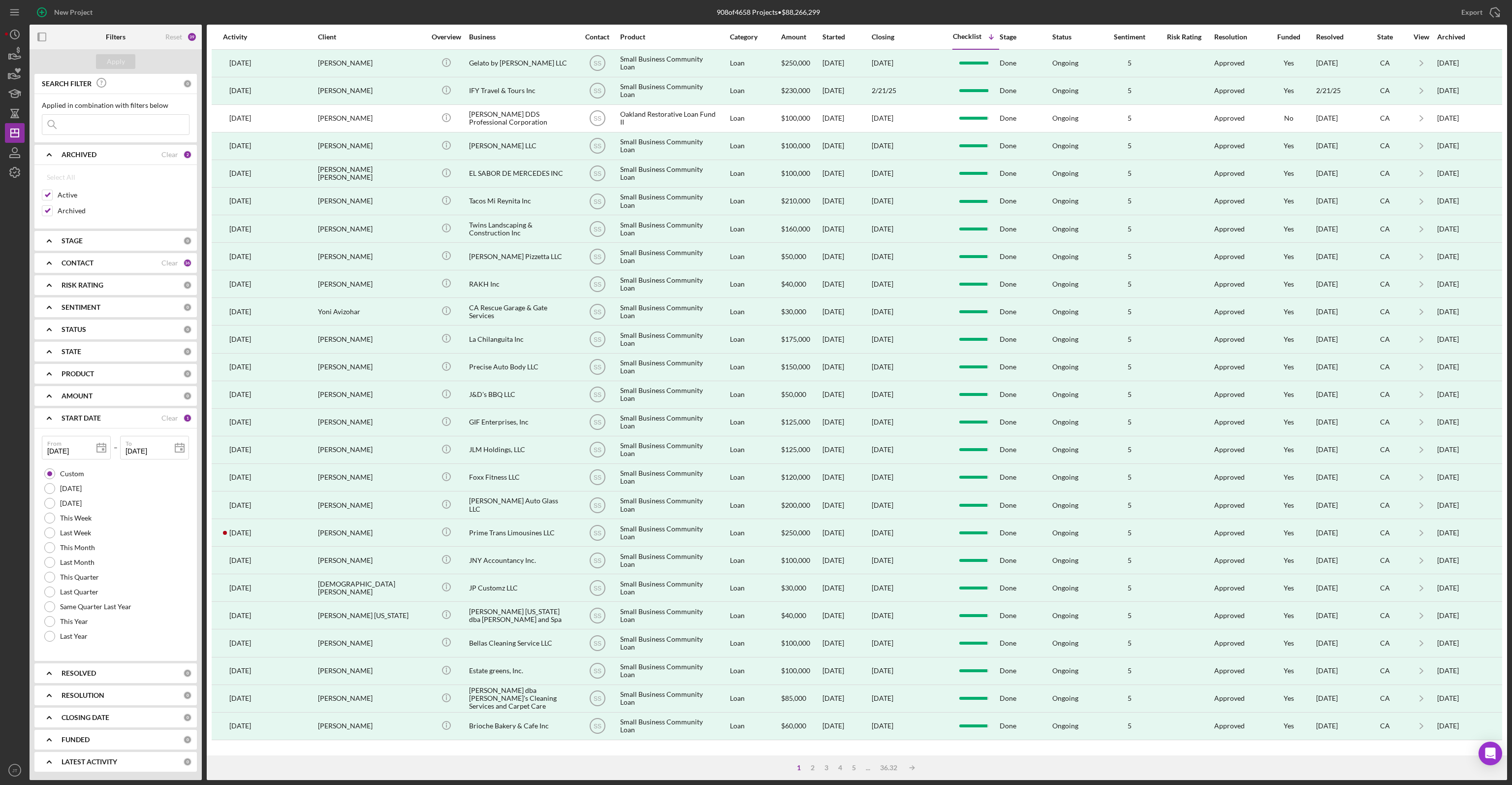
click at [69, 354] on b "STATE" at bounding box center [71, 351] width 20 height 8
click at [70, 353] on b "STATE" at bounding box center [71, 351] width 20 height 8
click at [75, 327] on b "STATUS" at bounding box center [73, 329] width 25 height 8
click at [87, 297] on div "SENTIMENT 0" at bounding box center [127, 307] width 131 height 20
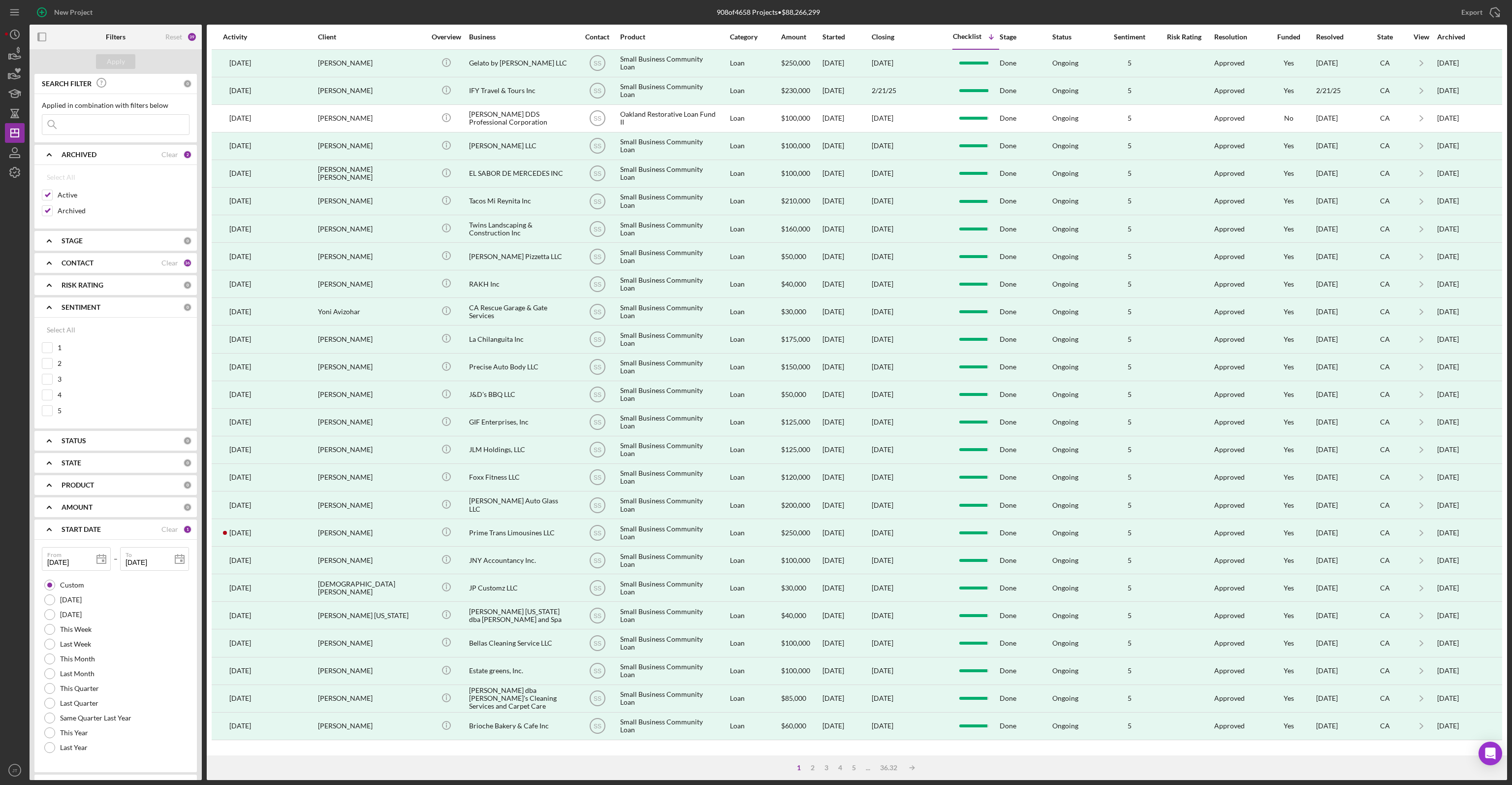
click at [82, 305] on b "SENTIMENT" at bounding box center [81, 307] width 39 height 8
click at [89, 286] on b "RISK RATING" at bounding box center [82, 285] width 42 height 8
click at [102, 670] on div "RESOLVED" at bounding box center [121, 673] width 121 height 8
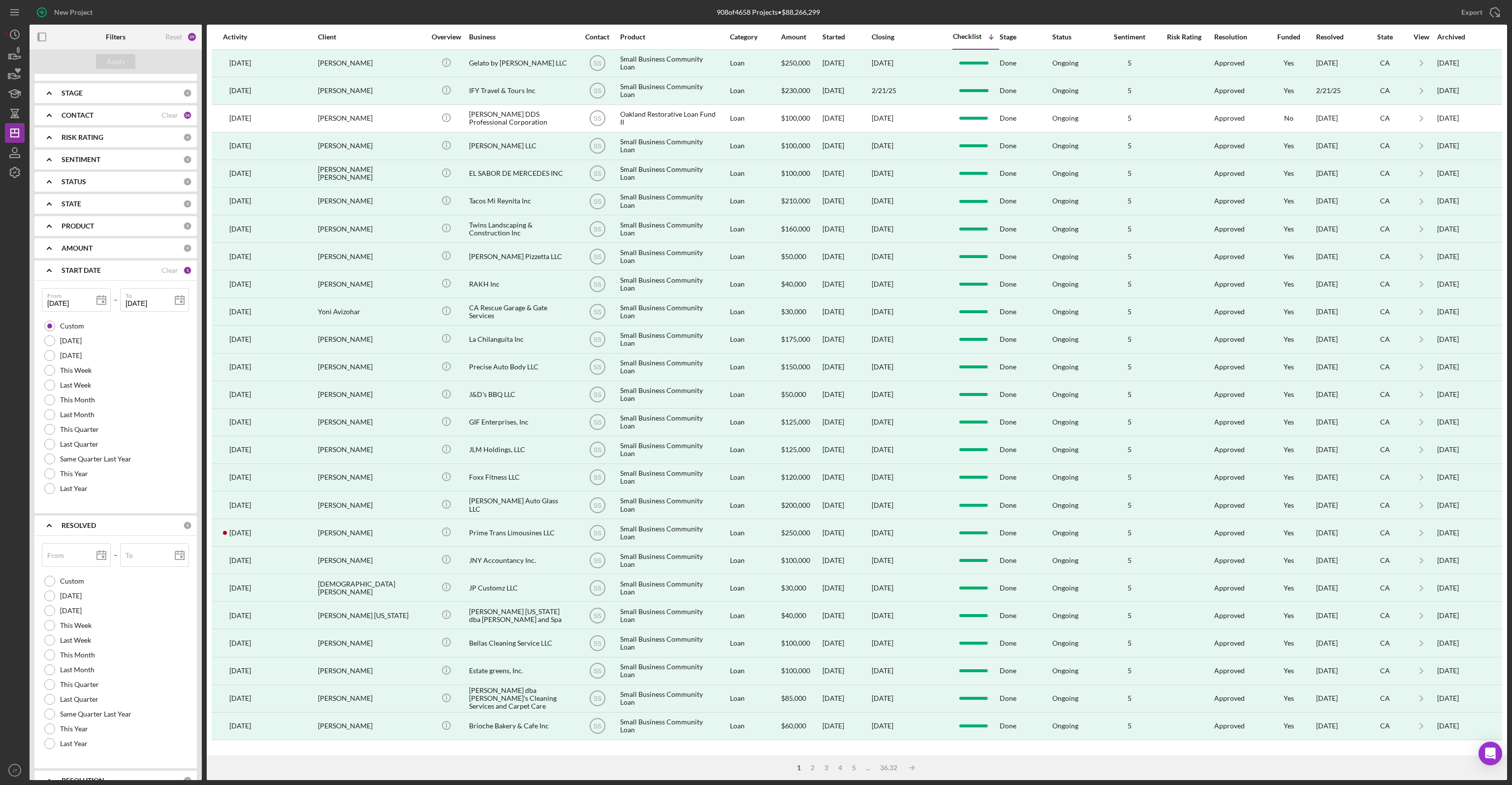
click at [88, 517] on div "RESOLVED 0" at bounding box center [127, 525] width 131 height 20
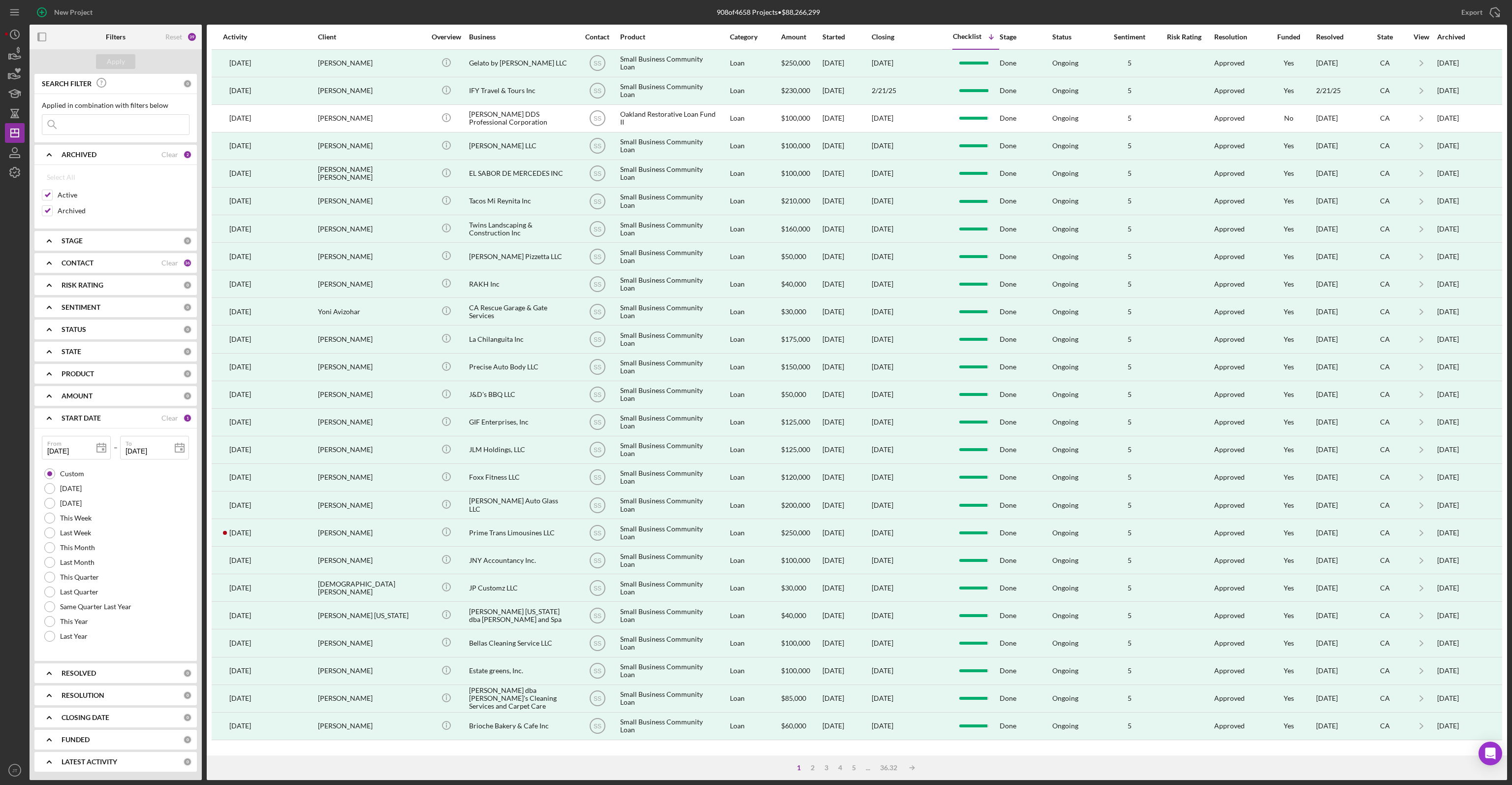
click at [86, 698] on div "RESOLUTION 0" at bounding box center [127, 695] width 131 height 8
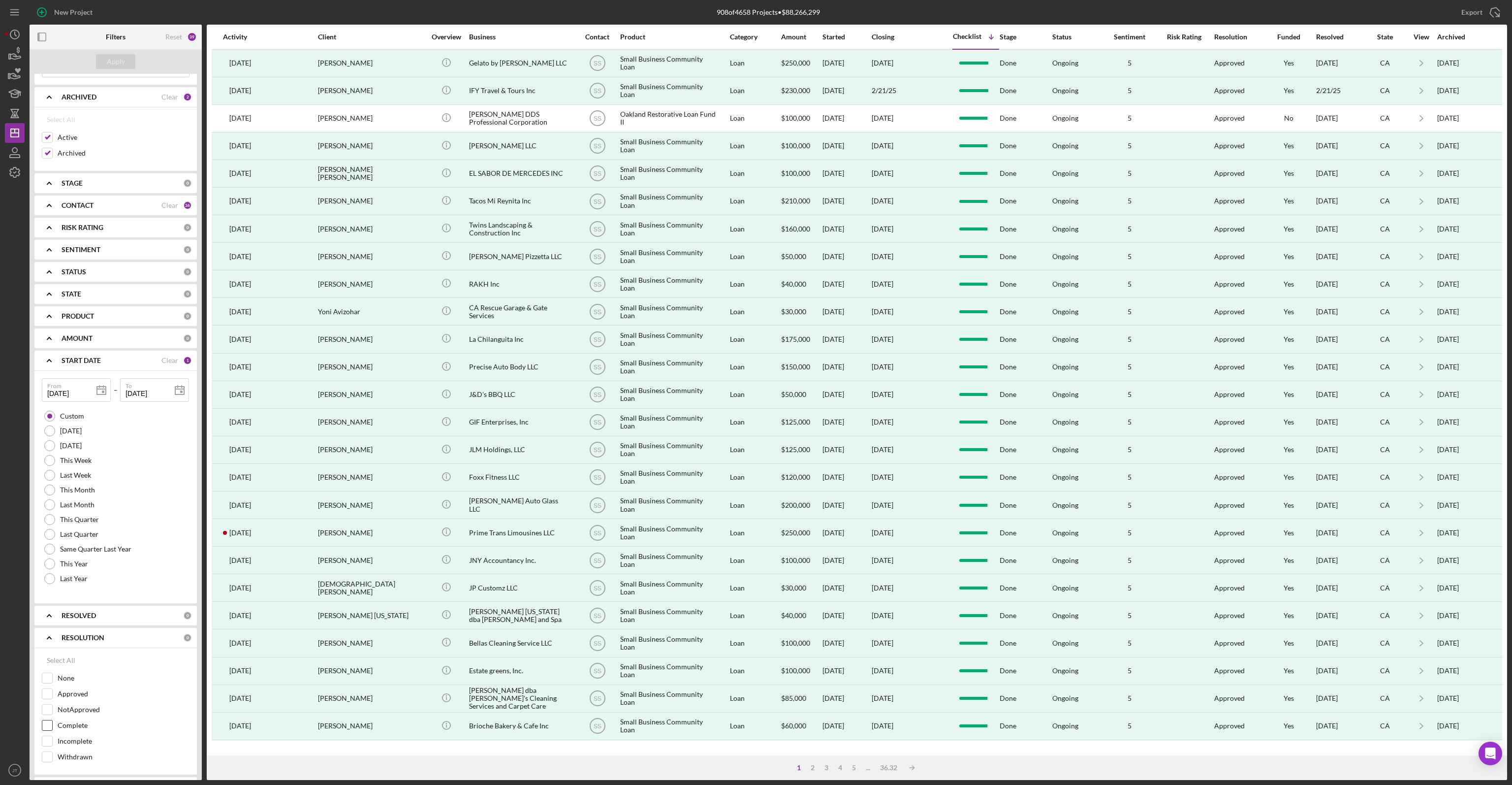
scroll to position [124, 0]
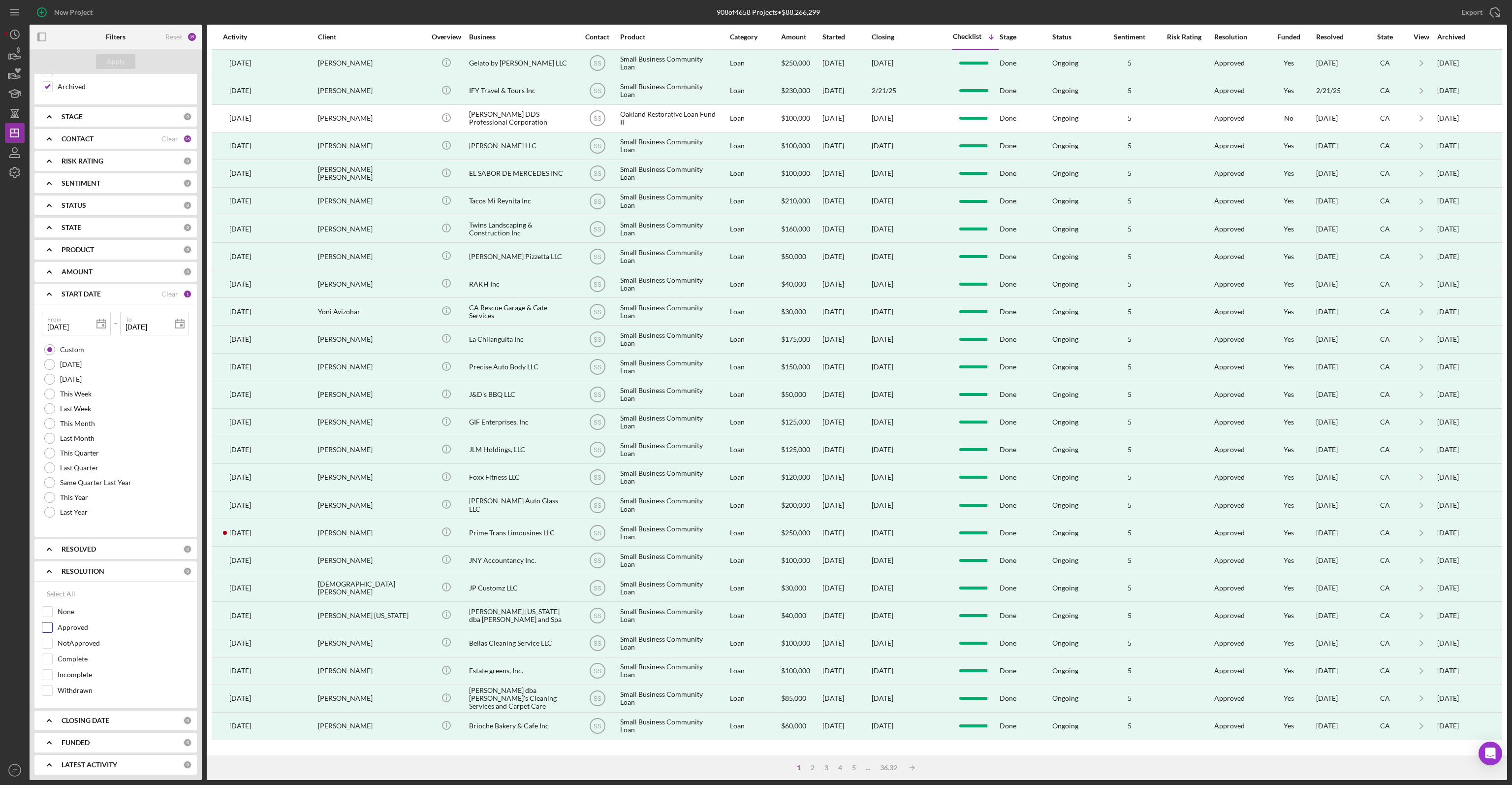
click at [48, 630] on input "Approved" at bounding box center [48, 628] width 10 height 10
checkbox input "true"
click at [126, 54] on button "Apply" at bounding box center [116, 61] width 39 height 14
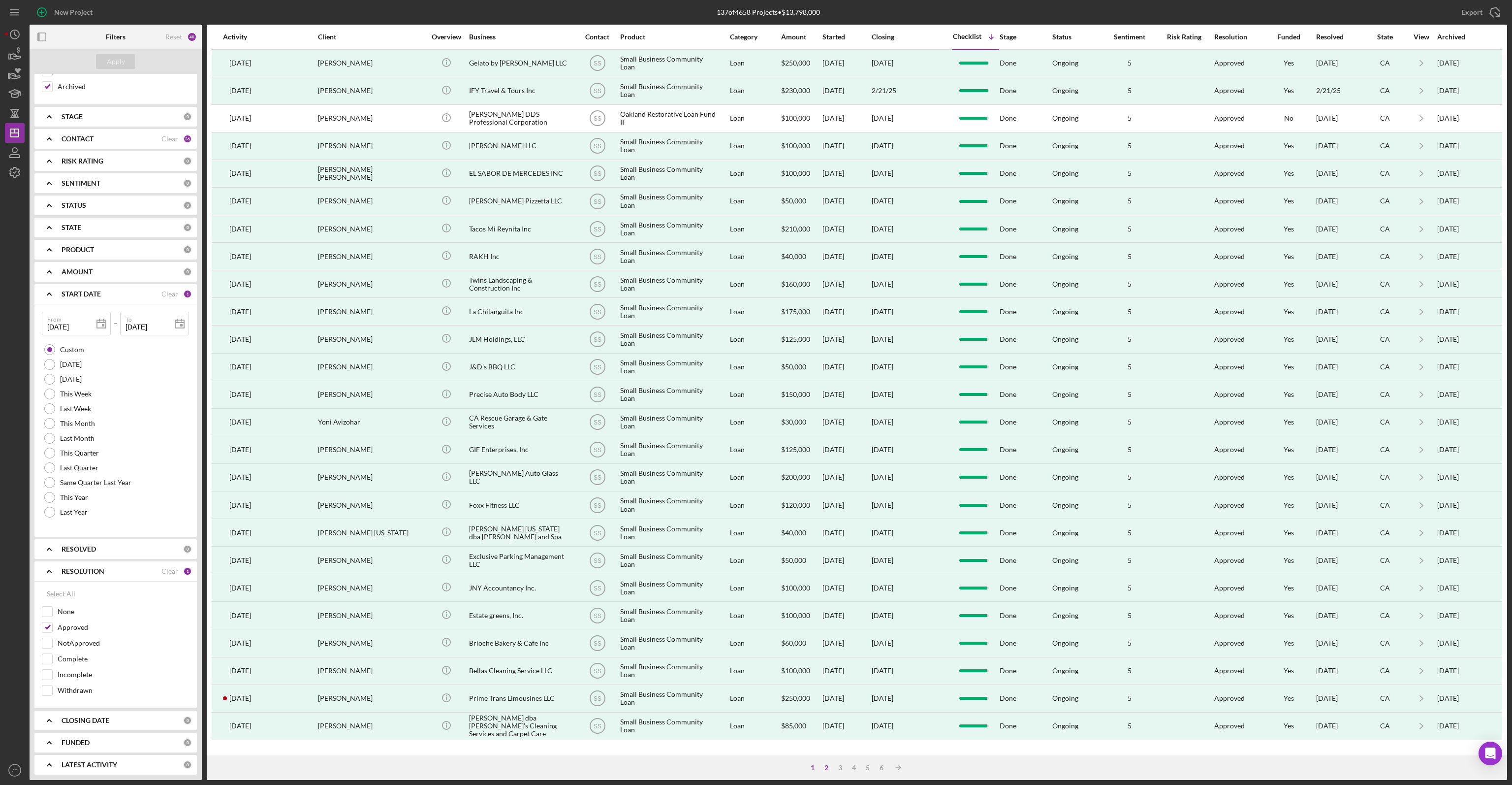
click at [825, 768] on div "2" at bounding box center [827, 767] width 14 height 8
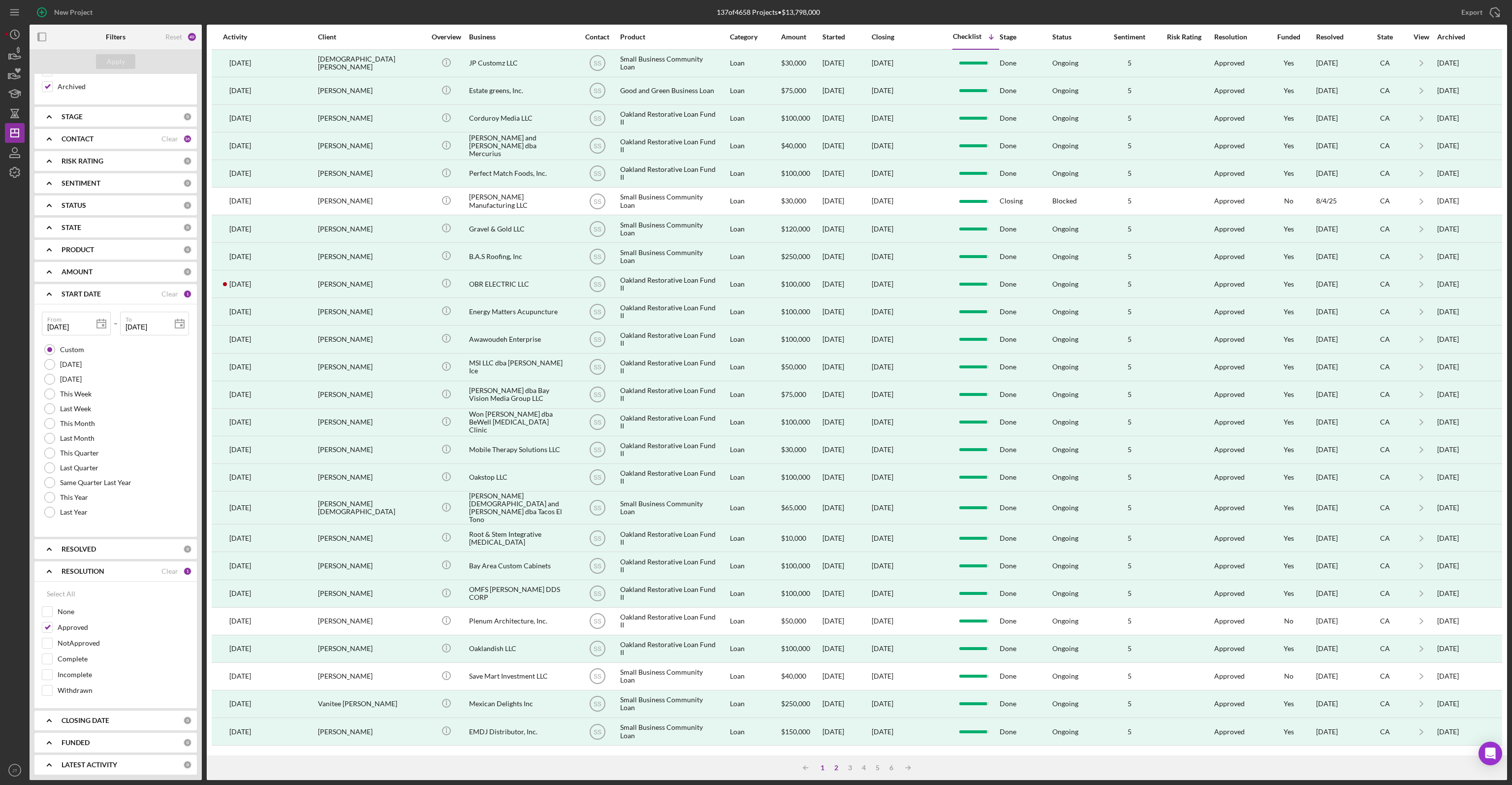
click at [825, 768] on div "1" at bounding box center [822, 767] width 14 height 8
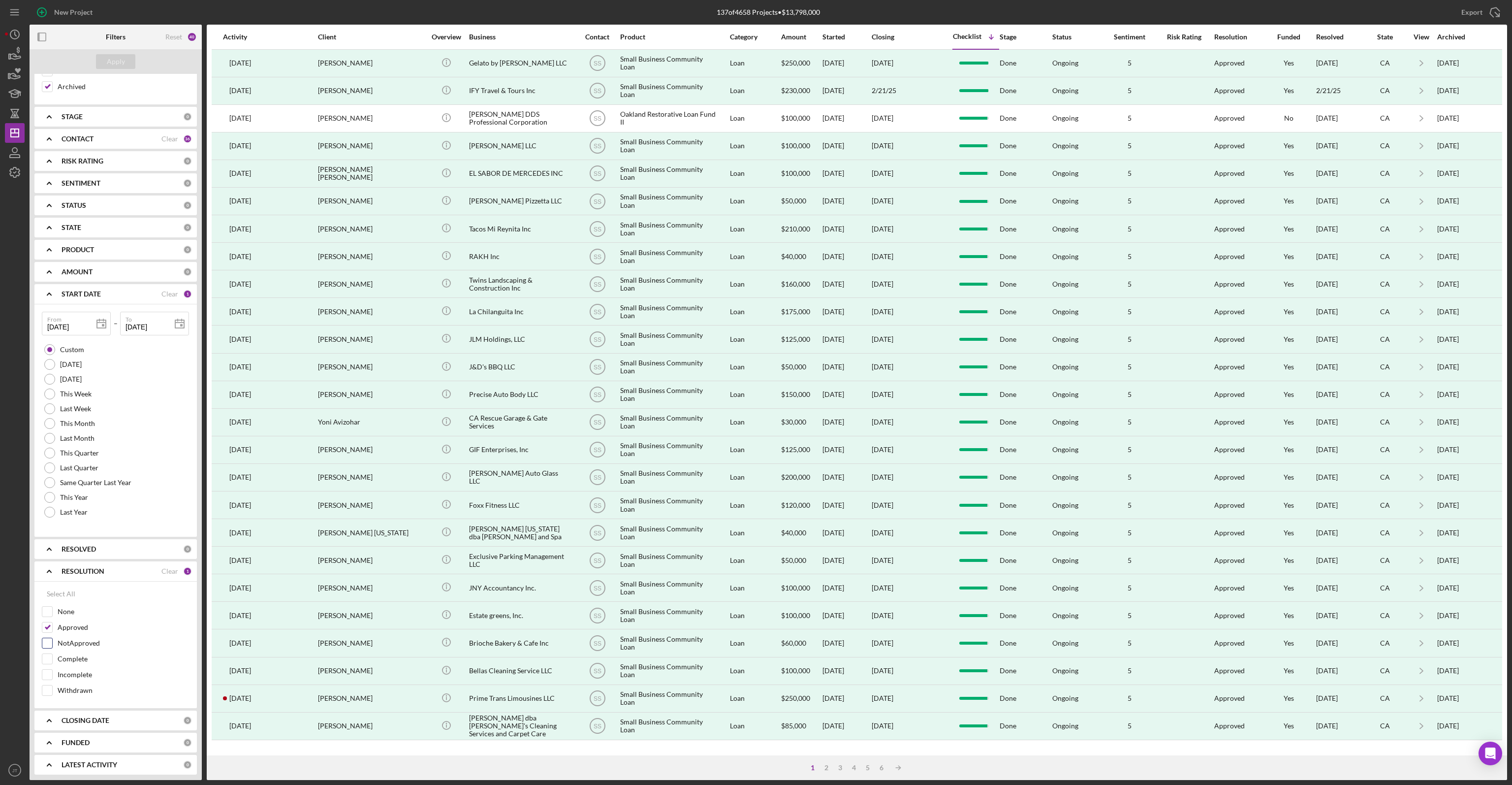
click at [82, 646] on label "NotApproved" at bounding box center [123, 643] width 132 height 10
click at [52, 646] on input "NotApproved" at bounding box center [48, 643] width 10 height 10
checkbox input "true"
click at [58, 624] on label "Approved" at bounding box center [123, 628] width 132 height 10
click at [52, 624] on input "Approved" at bounding box center [48, 628] width 10 height 10
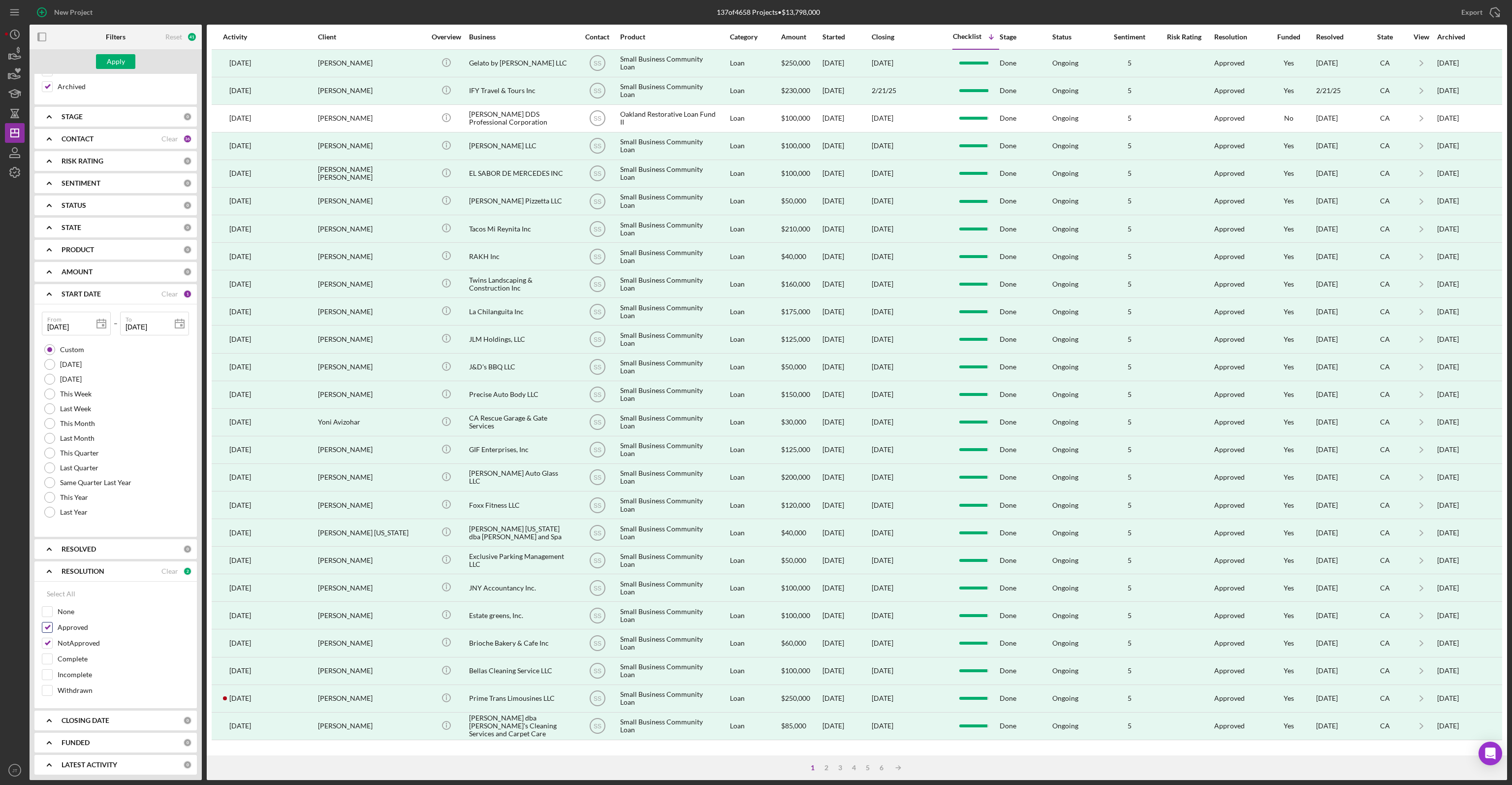
checkbox input "false"
click at [133, 64] on button "Apply" at bounding box center [116, 61] width 39 height 14
click at [48, 641] on input "NotApproved" at bounding box center [48, 643] width 10 height 10
checkbox input "false"
click at [48, 660] on input "Complete" at bounding box center [48, 659] width 10 height 10
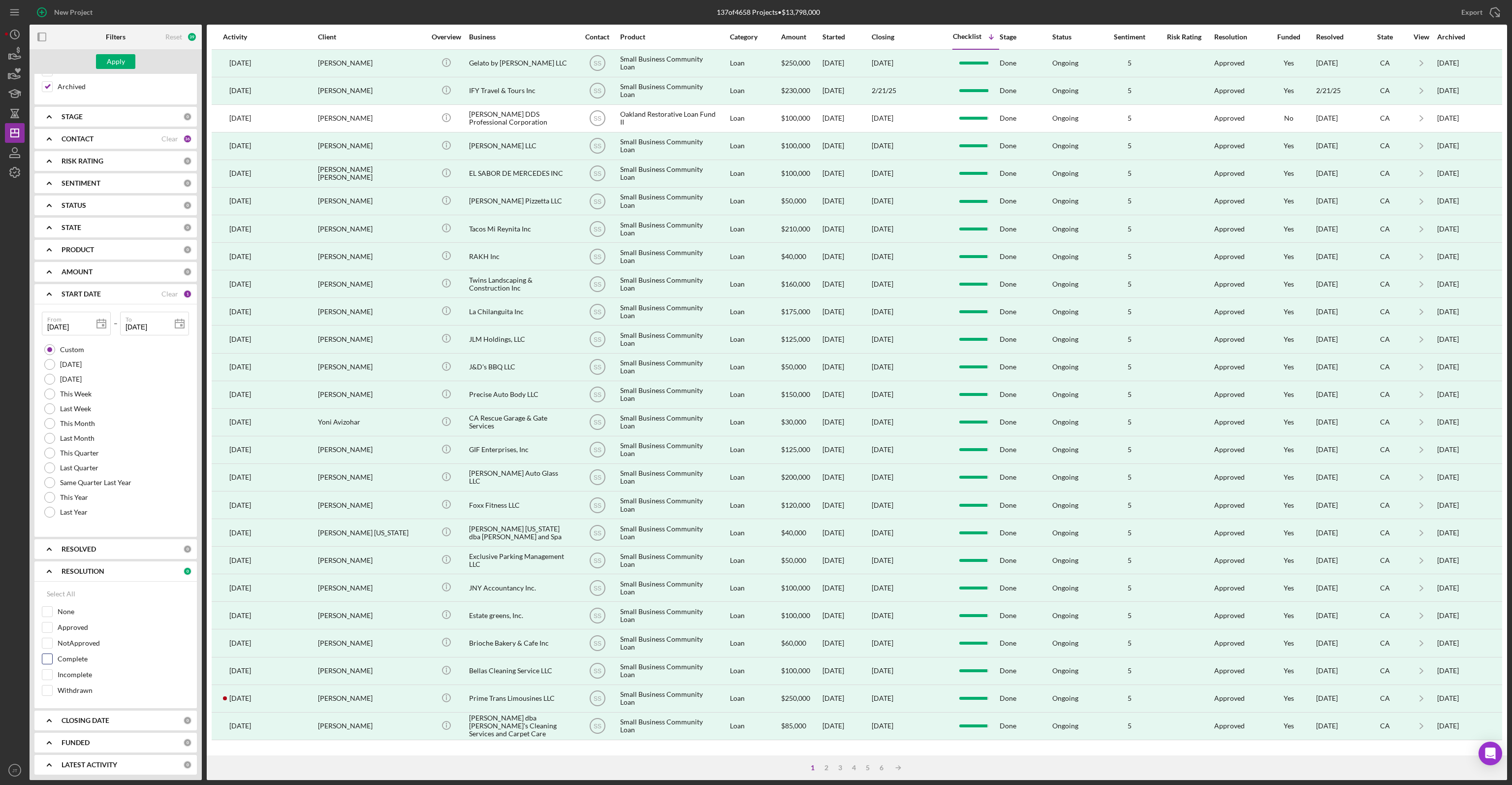
checkbox input "true"
click at [49, 646] on input "NotApproved" at bounding box center [48, 643] width 10 height 10
checkbox input "true"
click at [47, 654] on input "Complete" at bounding box center [48, 659] width 10 height 10
checkbox input "false"
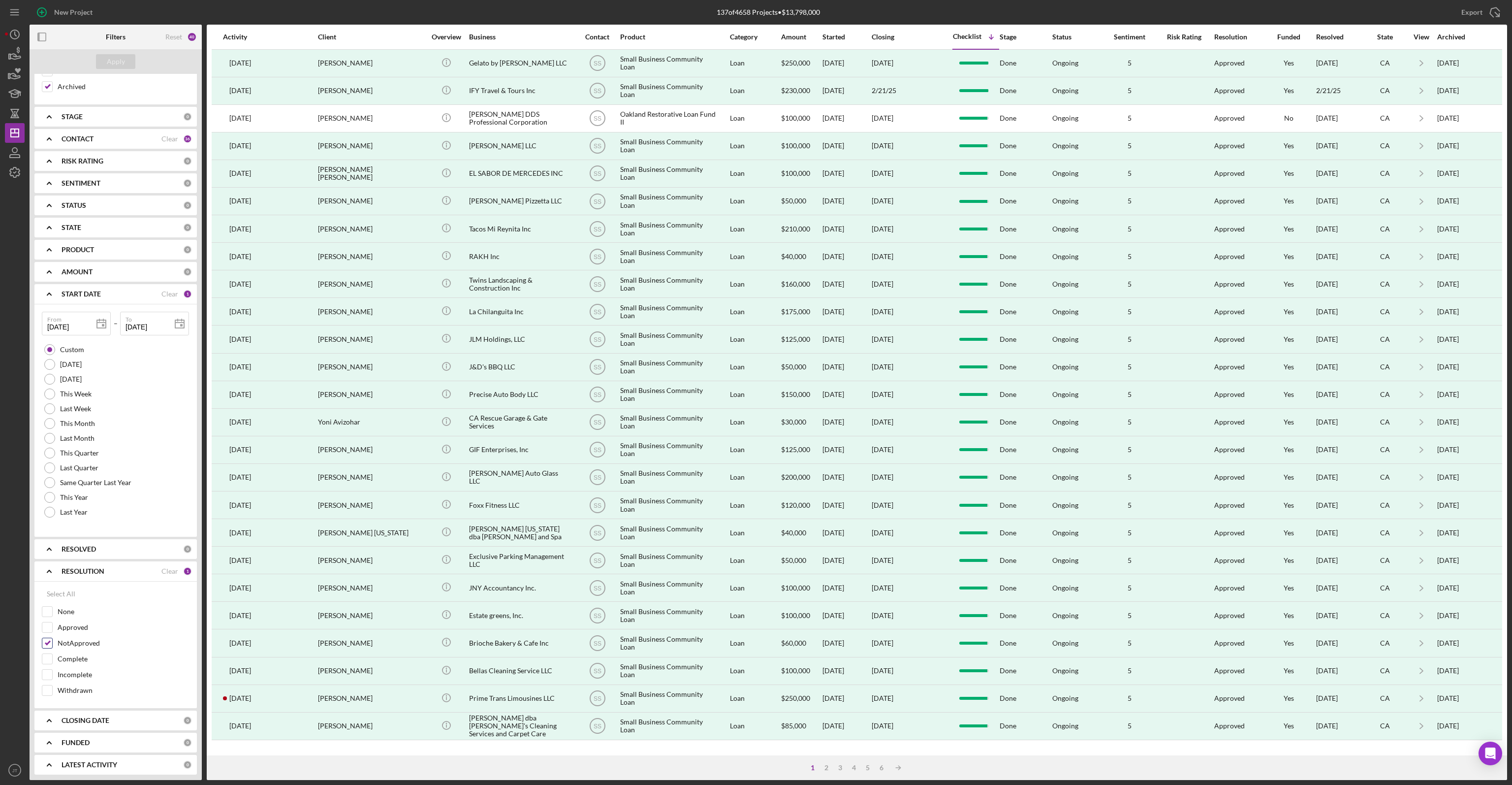
click at [48, 644] on input "NotApproved" at bounding box center [48, 643] width 10 height 10
click at [71, 545] on b "RESOLVED" at bounding box center [78, 549] width 35 height 8
click at [127, 61] on button "Apply" at bounding box center [116, 61] width 39 height 14
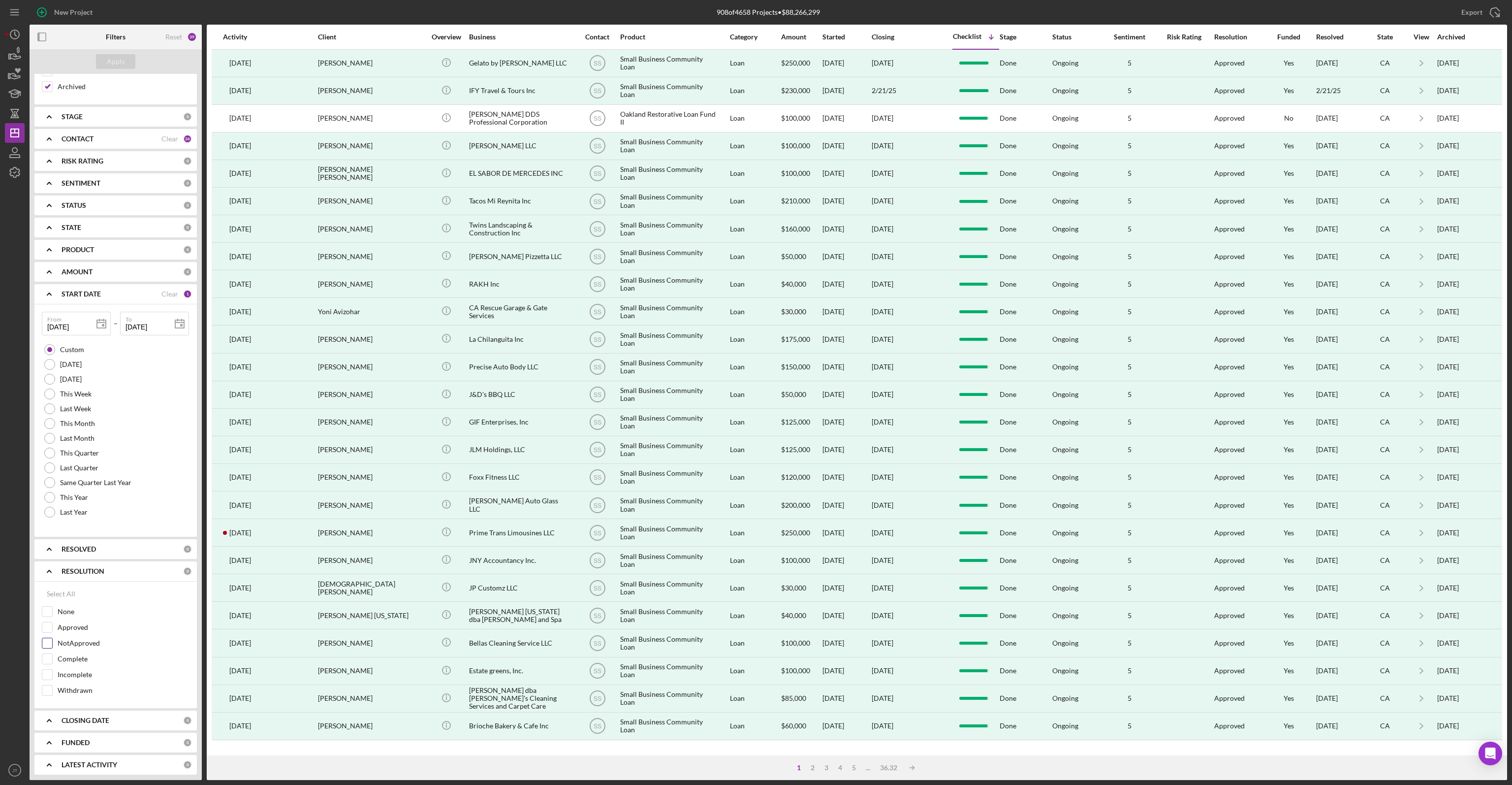
click at [52, 642] on div at bounding box center [47, 643] width 11 height 11
click at [49, 641] on input "NotApproved" at bounding box center [48, 643] width 10 height 10
click at [121, 61] on div "Apply" at bounding box center [116, 61] width 18 height 14
click at [1491, 20] on div "Server error" at bounding box center [1422, 25] width 138 height 16
click at [49, 639] on input "NotApproved" at bounding box center [48, 643] width 10 height 10
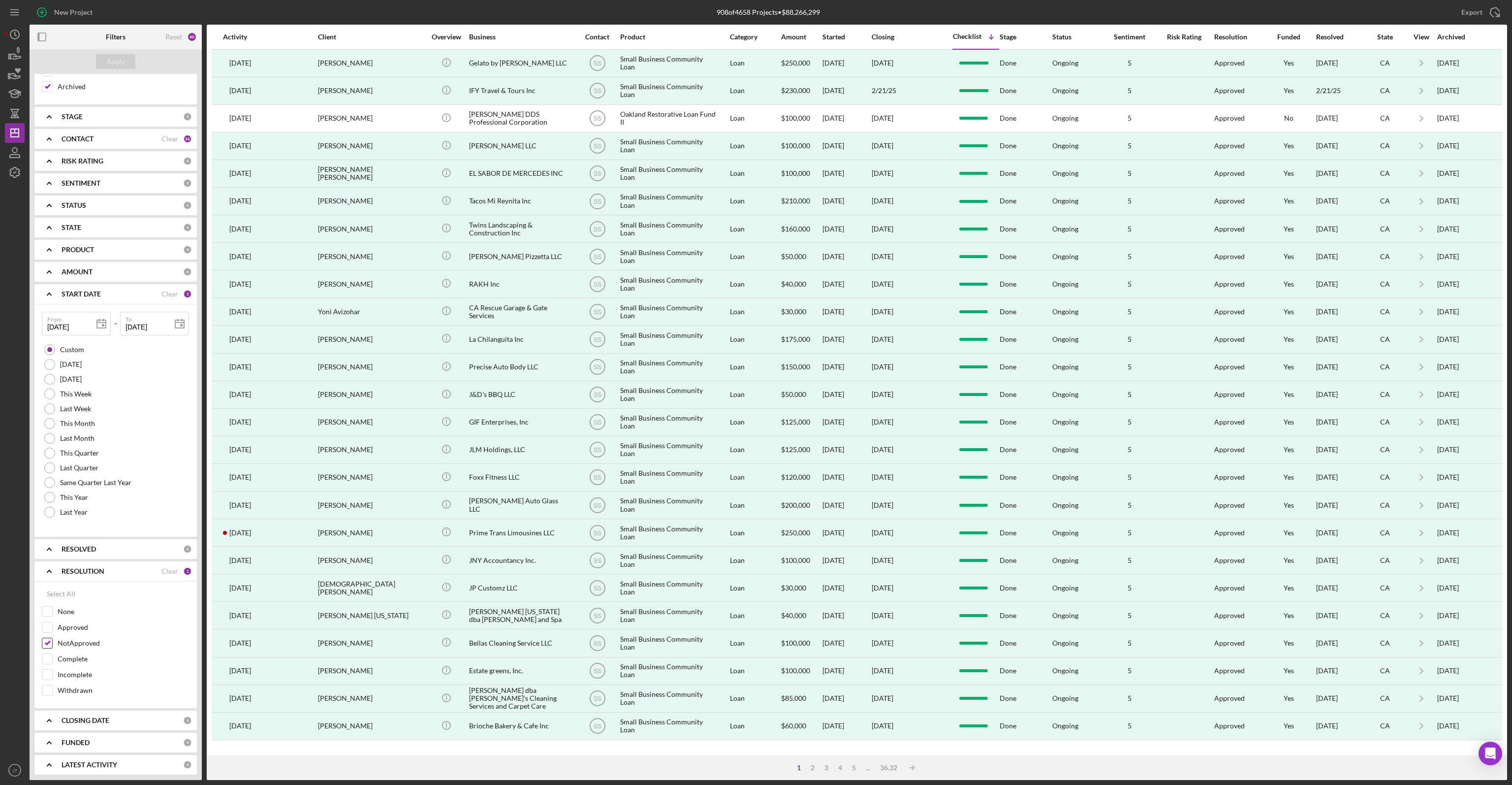
checkbox input "false"
click at [48, 686] on input "Withdrawn" at bounding box center [48, 691] width 10 height 10
click at [122, 65] on div "Apply" at bounding box center [116, 61] width 18 height 14
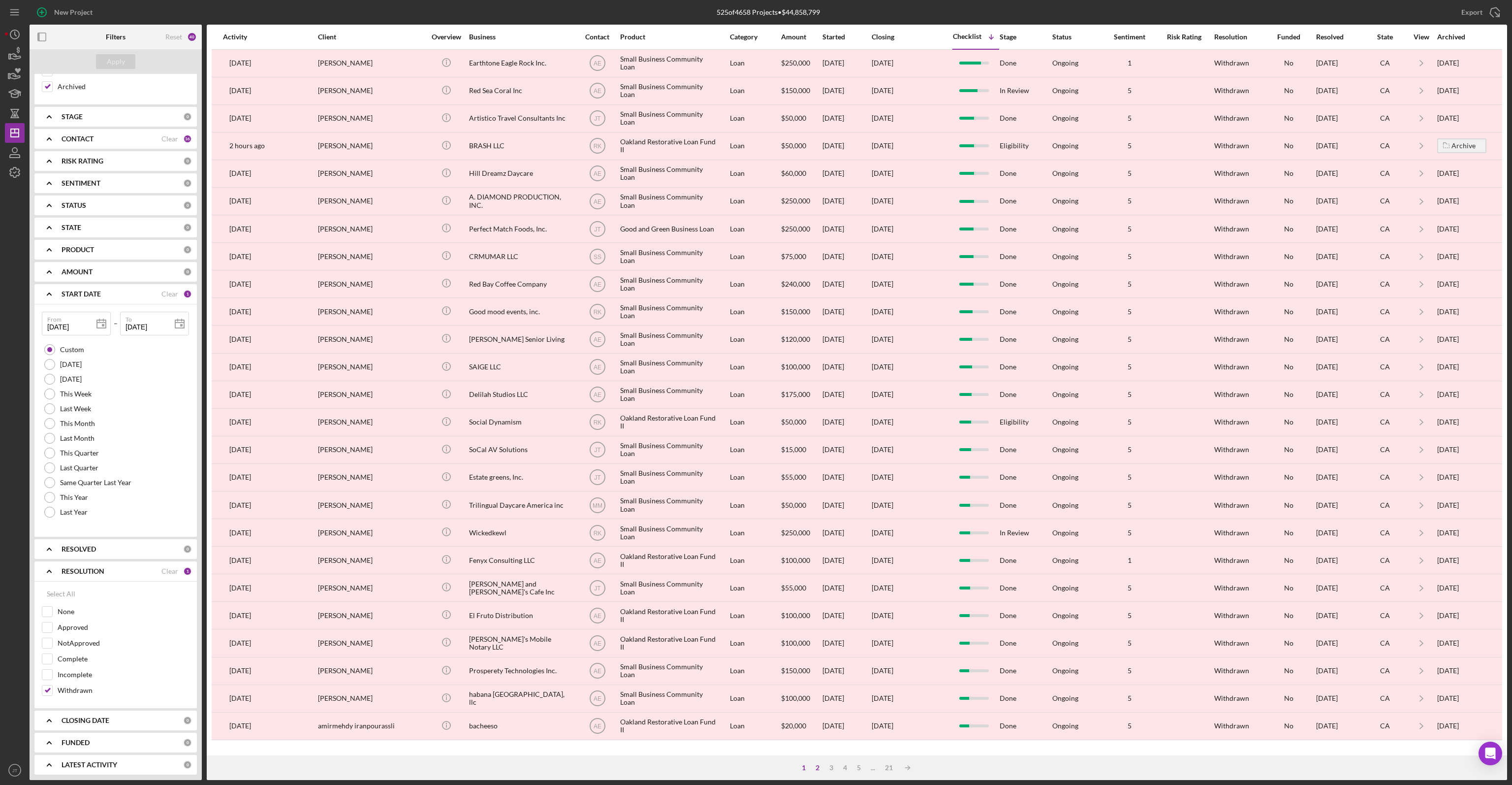
click at [815, 766] on div "2" at bounding box center [818, 767] width 14 height 8
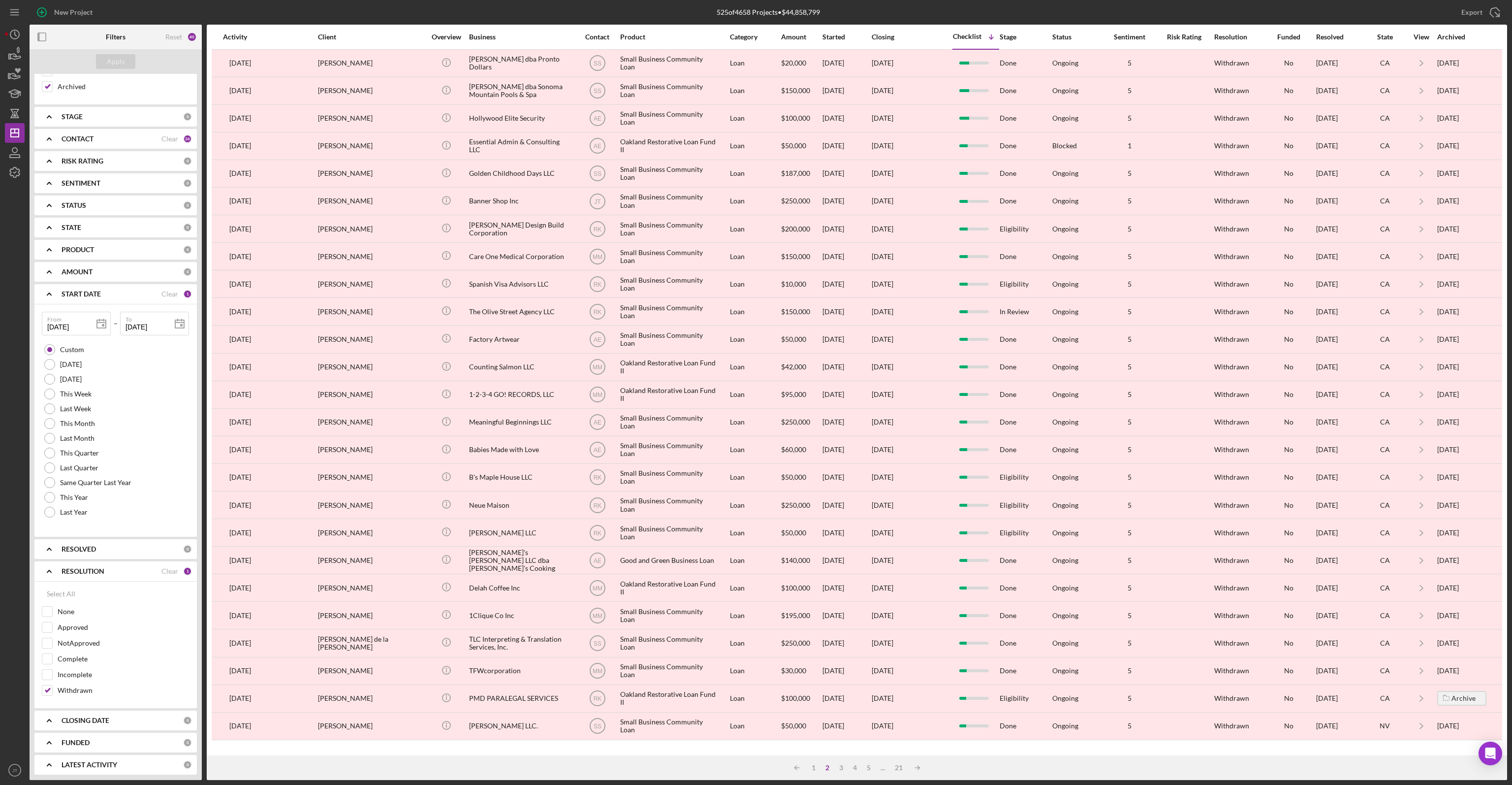
click at [873, 20] on div "525 of 4658 Projects • $44,858,799" at bounding box center [769, 12] width 493 height 25
click at [50, 689] on input "Withdrawn" at bounding box center [48, 691] width 10 height 10
checkbox input "false"
click at [49, 640] on input "NotApproved" at bounding box center [48, 643] width 10 height 10
click at [110, 58] on div "Apply" at bounding box center [116, 61] width 18 height 14
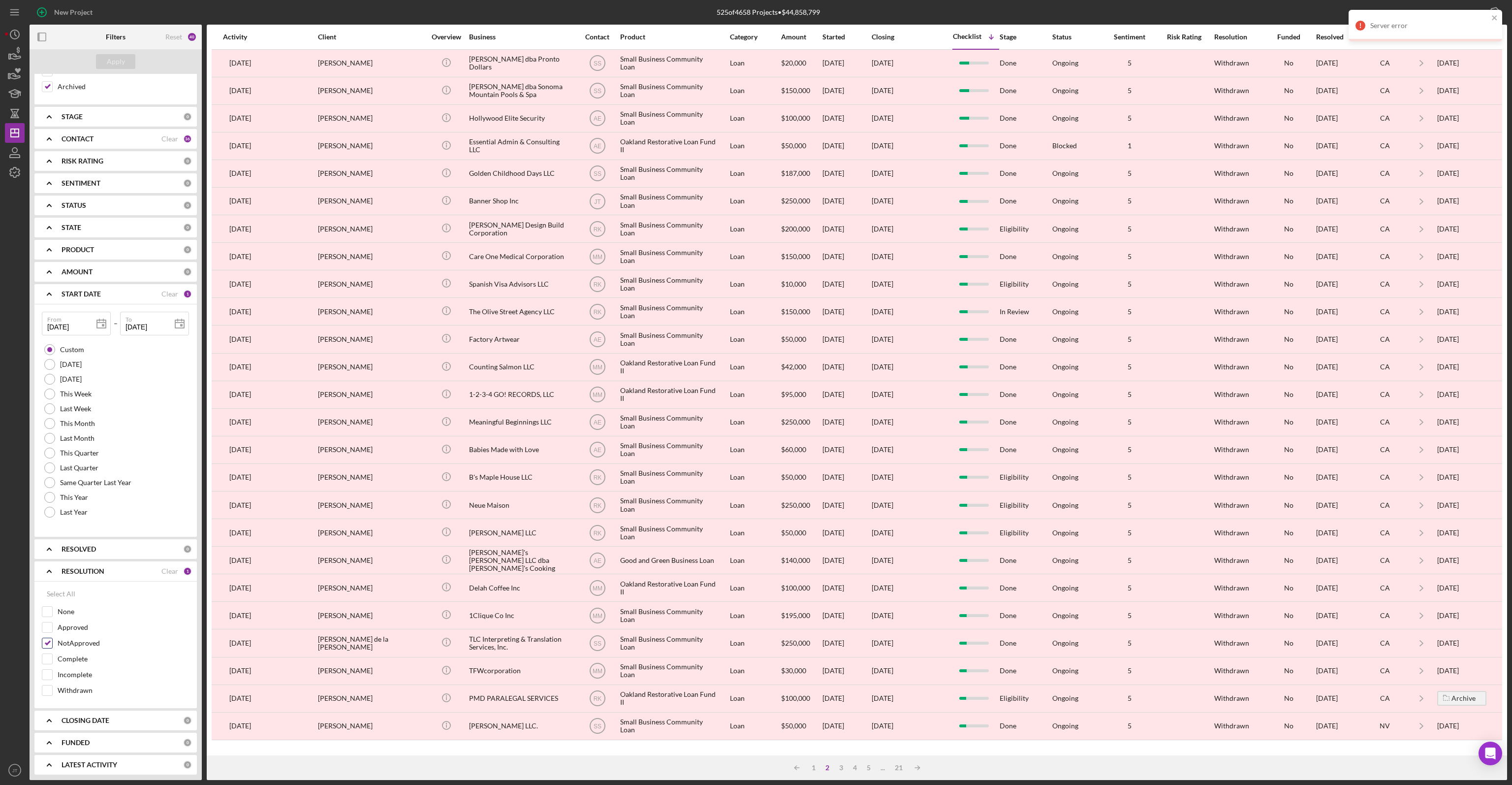
click at [48, 645] on input "NotApproved" at bounding box center [48, 643] width 10 height 10
checkbox input "false"
click at [130, 61] on button "Apply" at bounding box center [116, 61] width 39 height 14
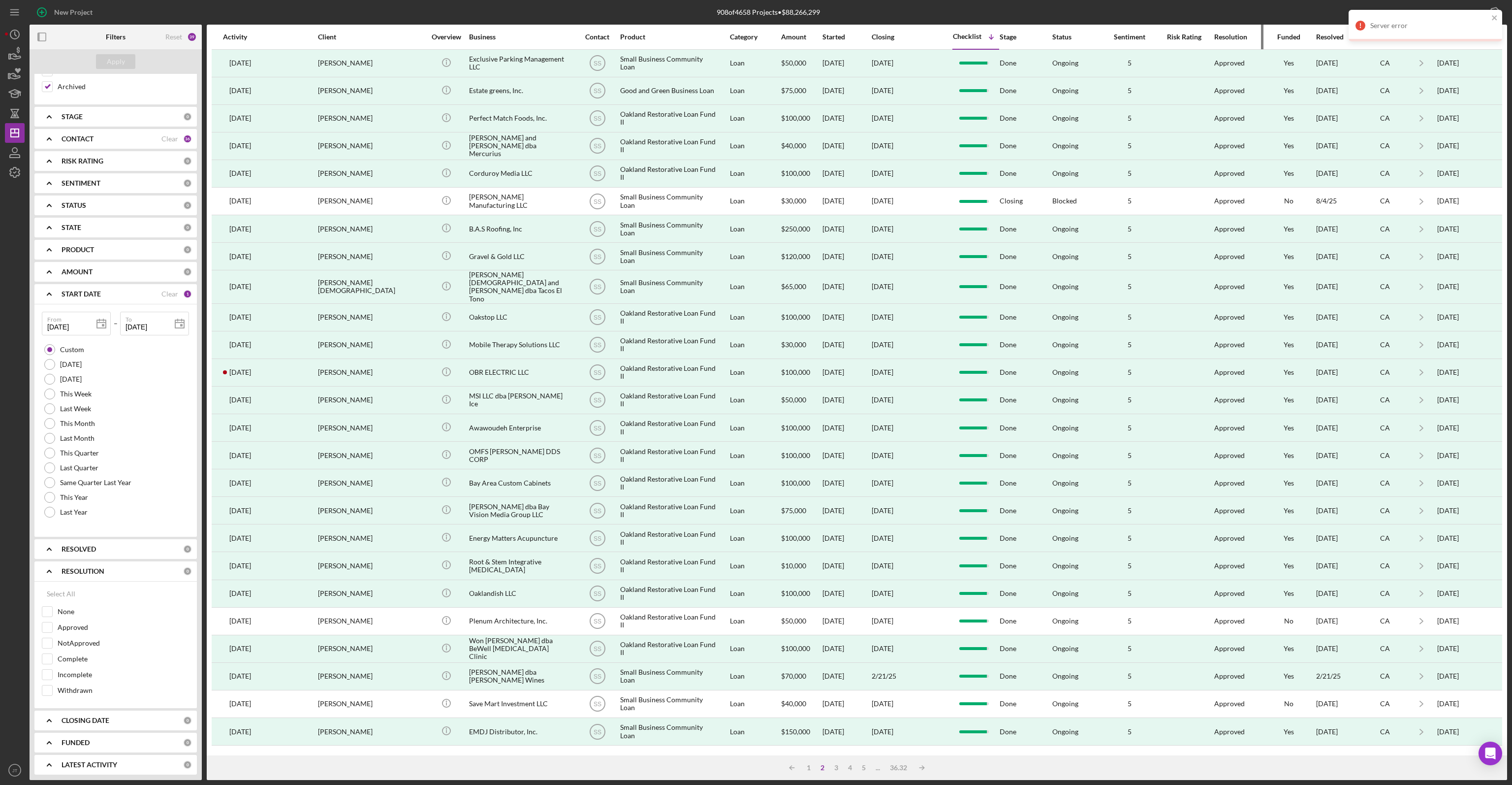
click at [1240, 37] on div "Resolution" at bounding box center [1238, 37] width 48 height 8
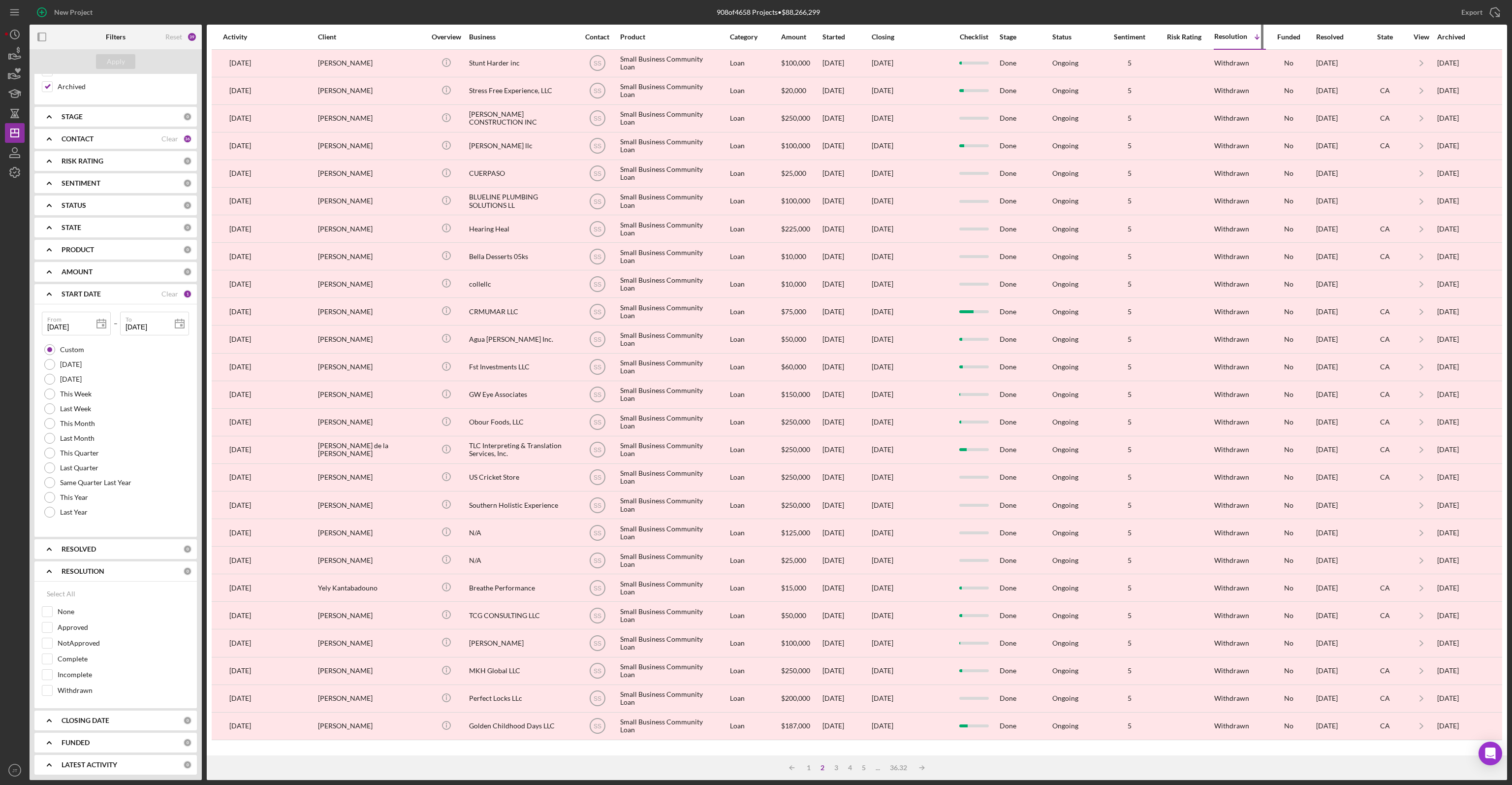
click at [1231, 38] on div "Resolution" at bounding box center [1231, 36] width 33 height 8
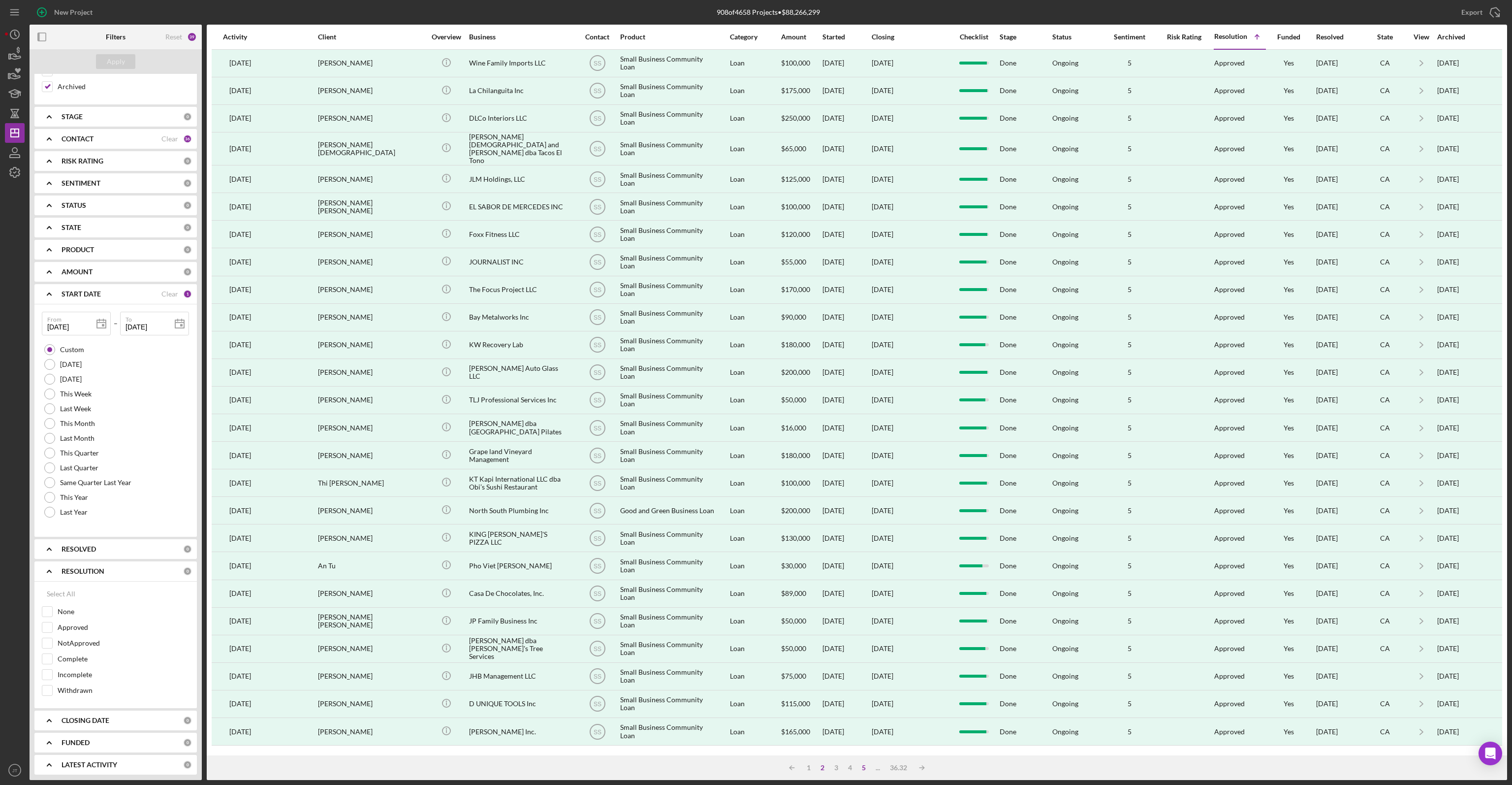
click at [865, 768] on div "5" at bounding box center [864, 767] width 14 height 8
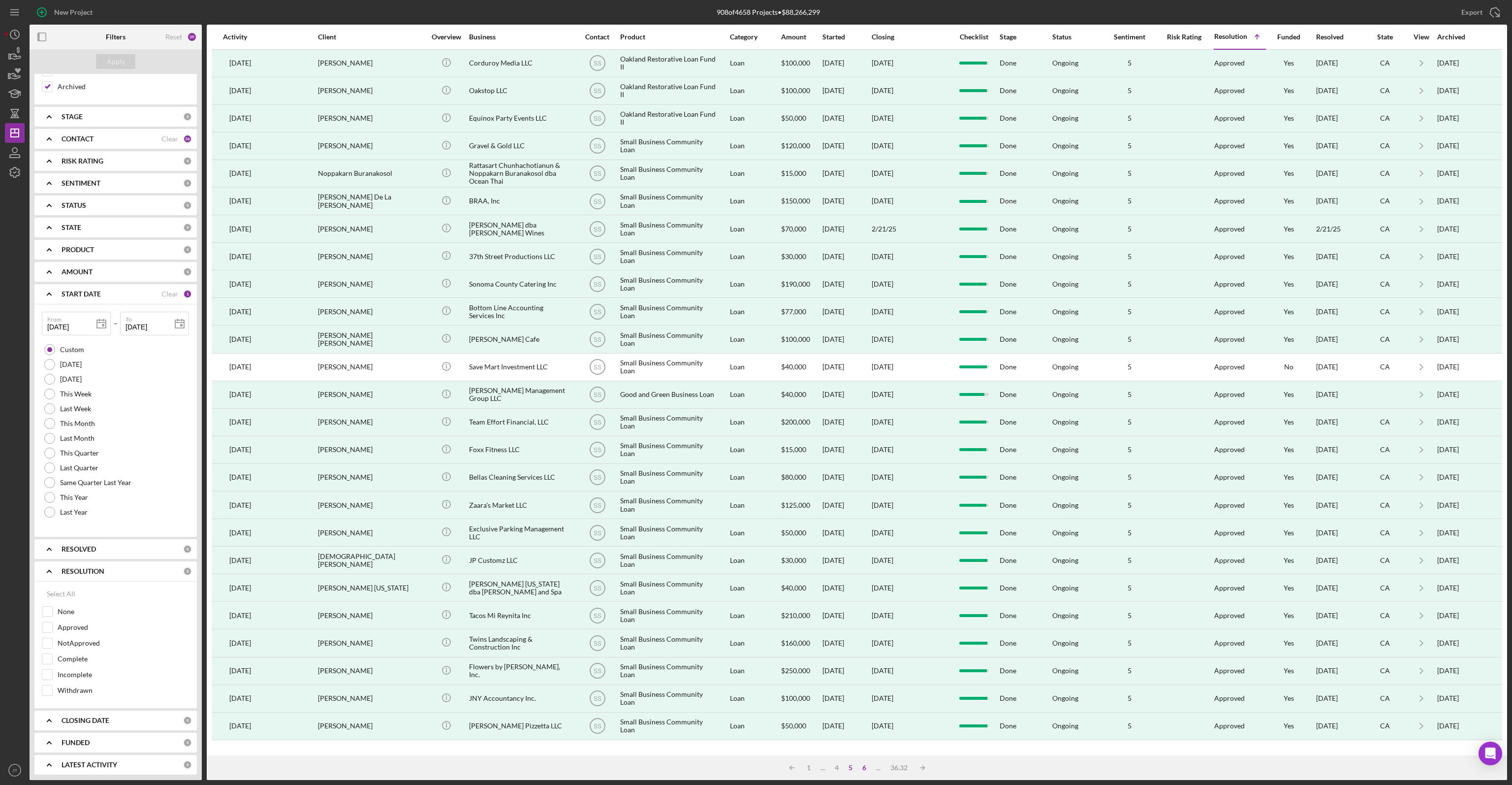
click at [866, 766] on div "6" at bounding box center [865, 767] width 14 height 8
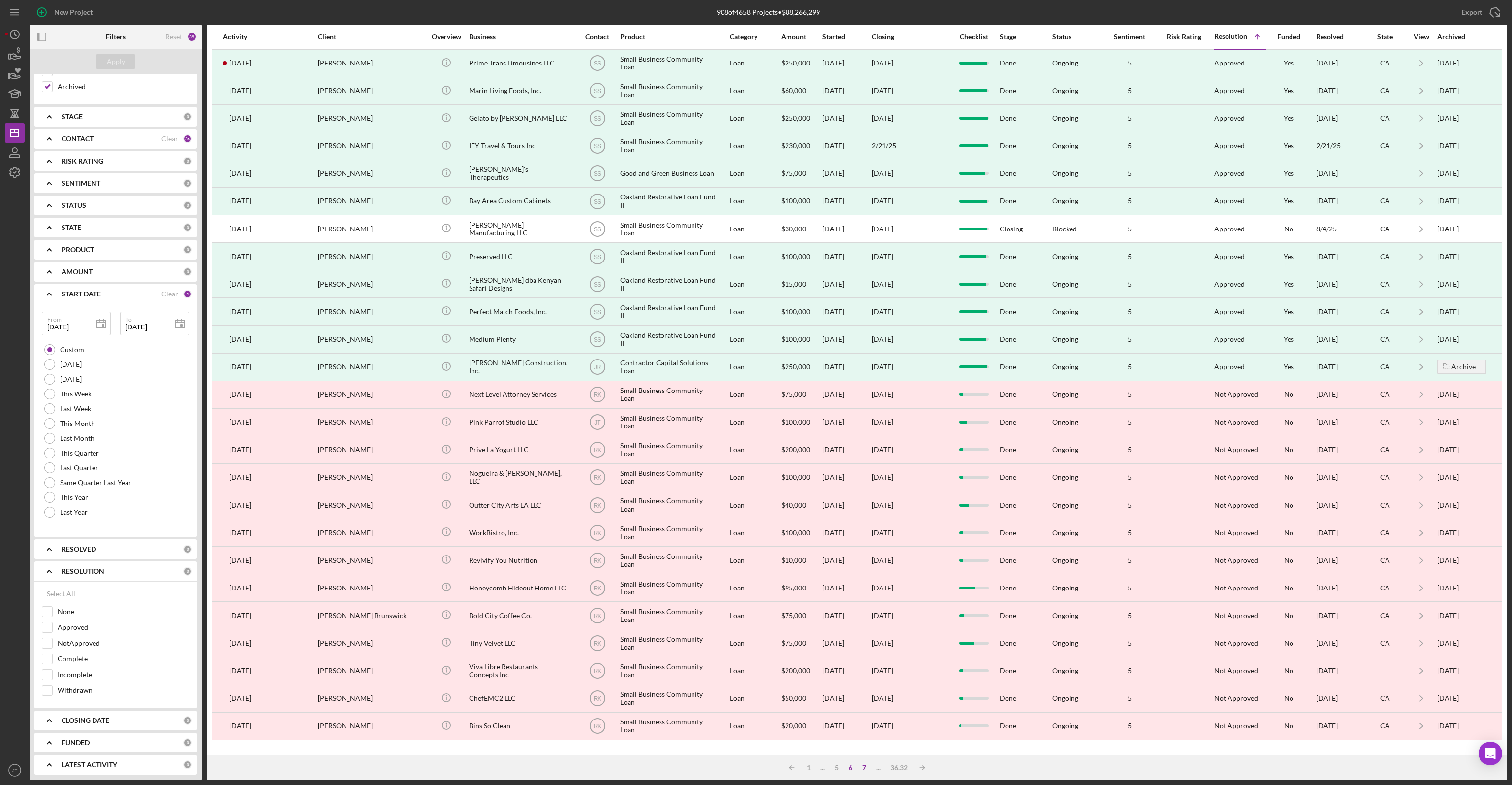
click at [865, 766] on div "7" at bounding box center [865, 767] width 14 height 8
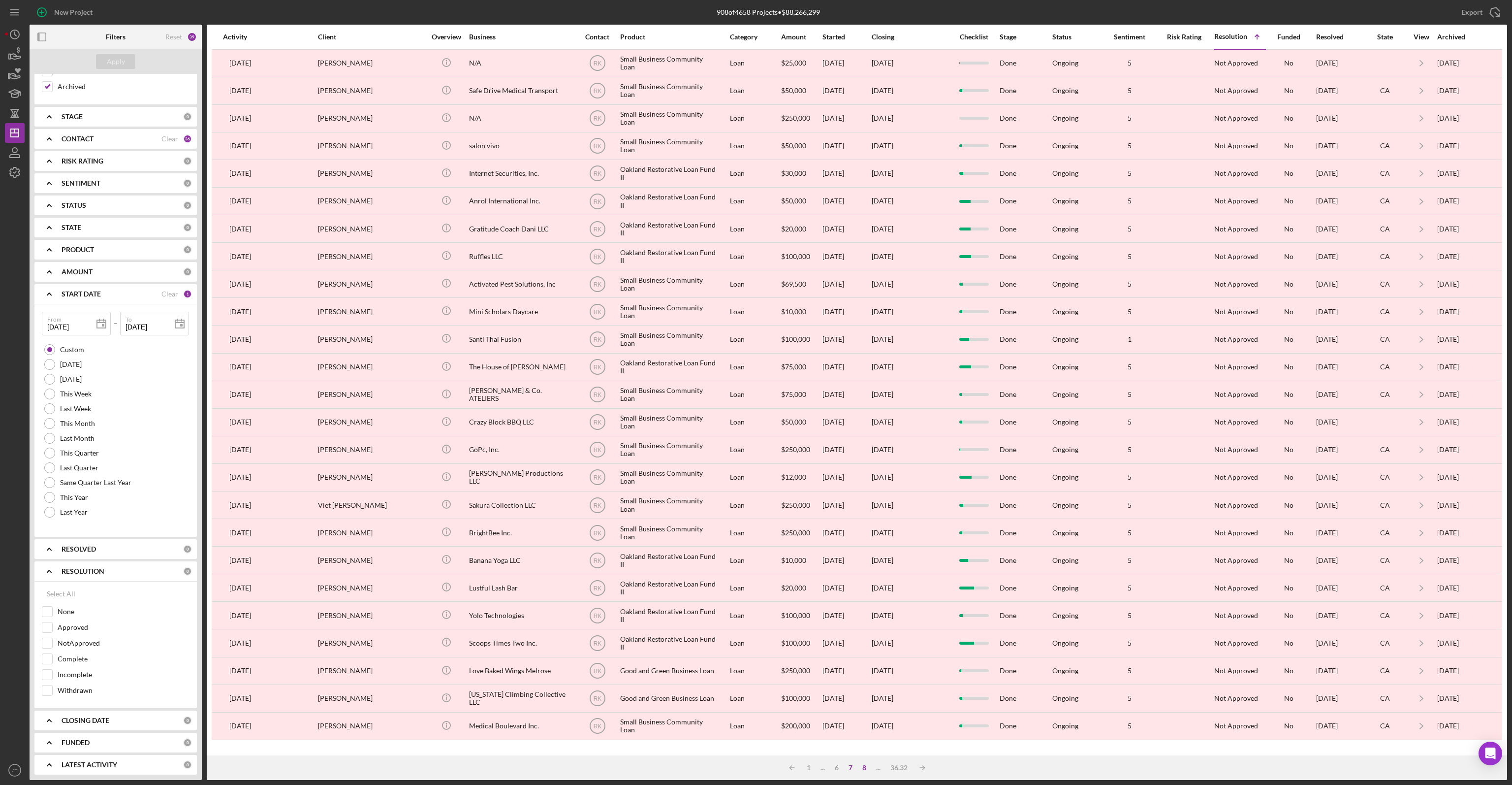
click at [865, 766] on div "8" at bounding box center [865, 767] width 14 height 8
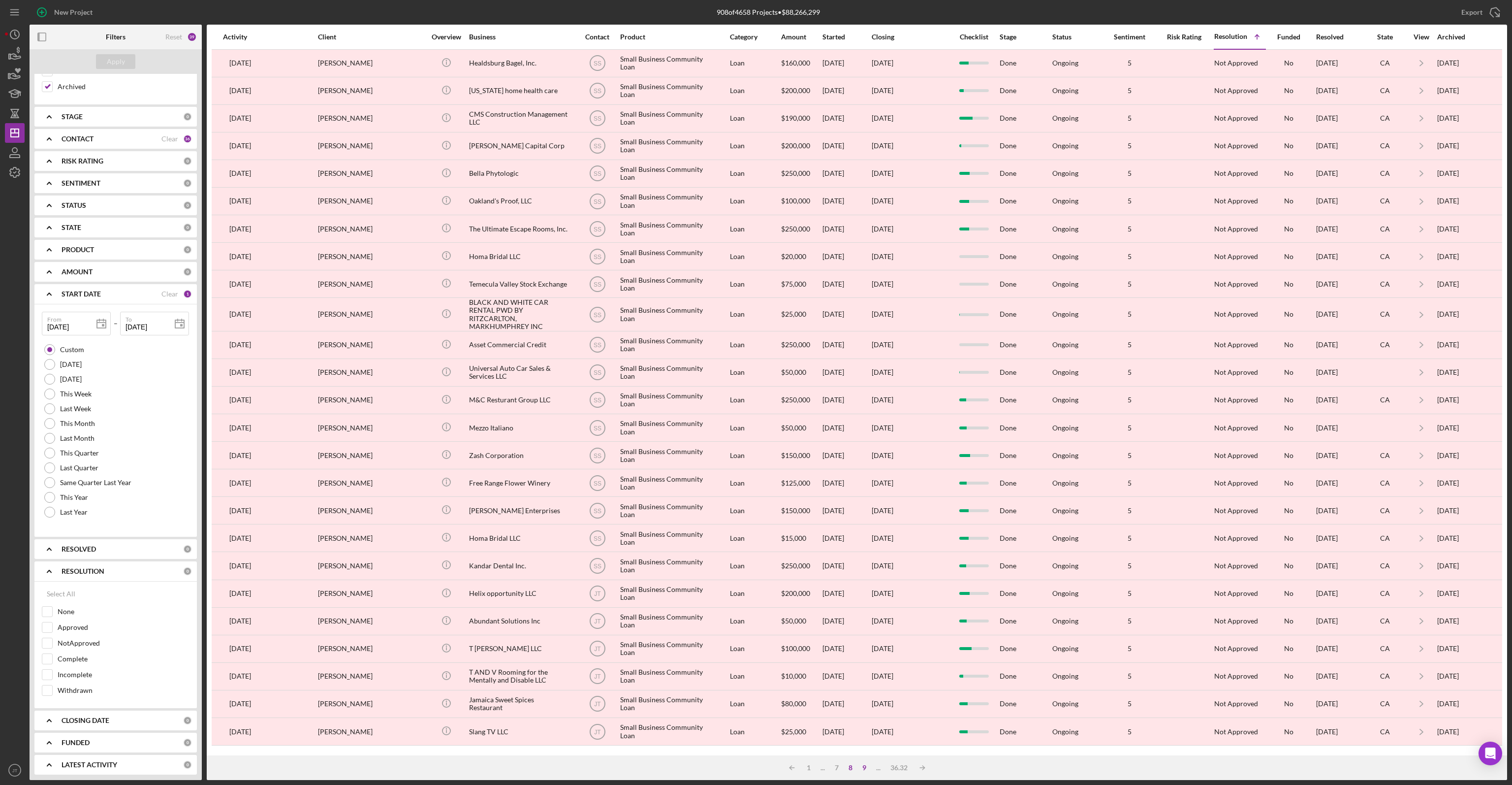
click at [862, 769] on div "9" at bounding box center [865, 767] width 14 height 8
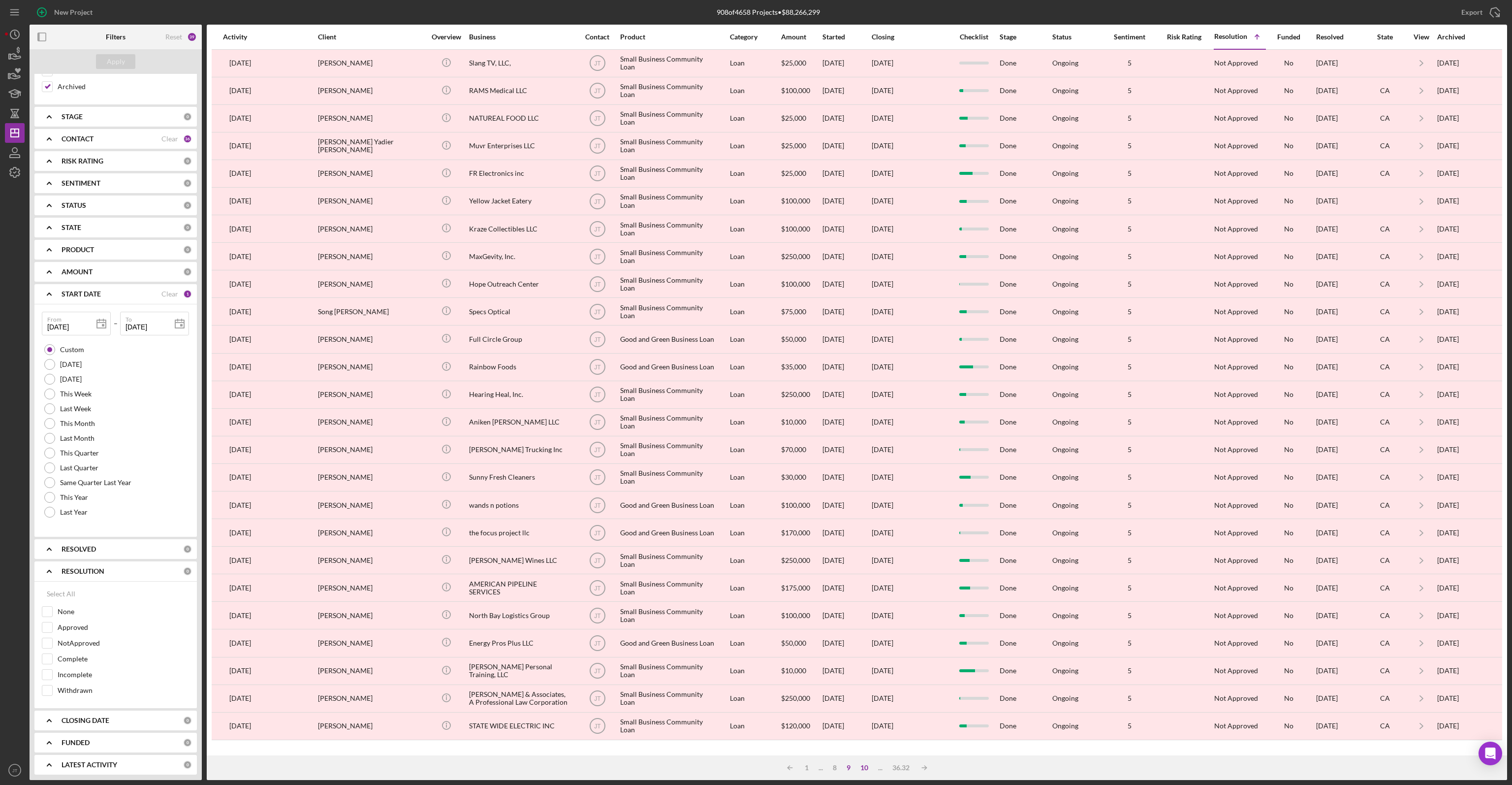
click at [862, 765] on div "10" at bounding box center [864, 767] width 18 height 8
click at [866, 765] on div "11" at bounding box center [866, 767] width 18 height 8
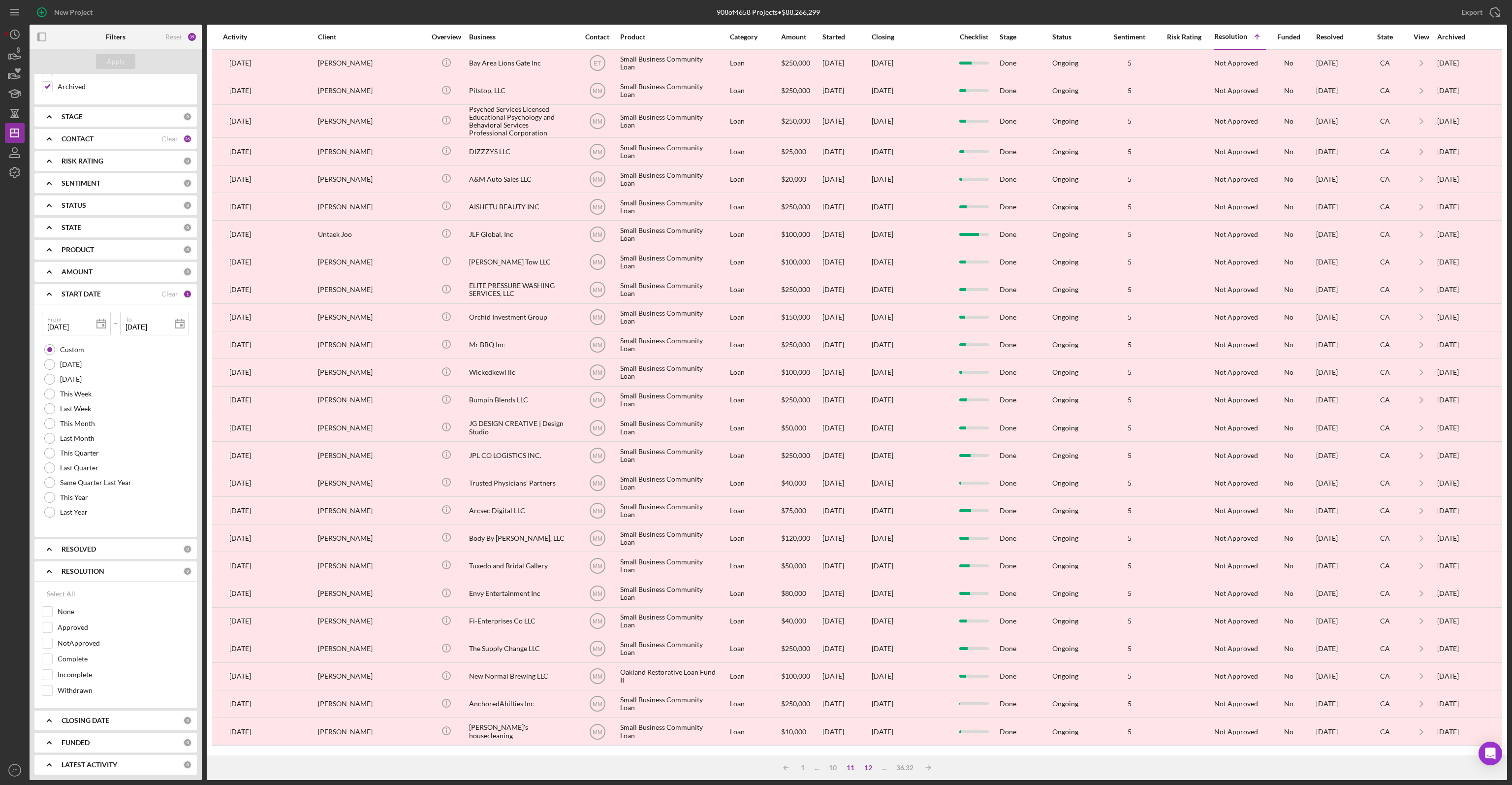
click at [867, 768] on div "12" at bounding box center [868, 767] width 18 height 8
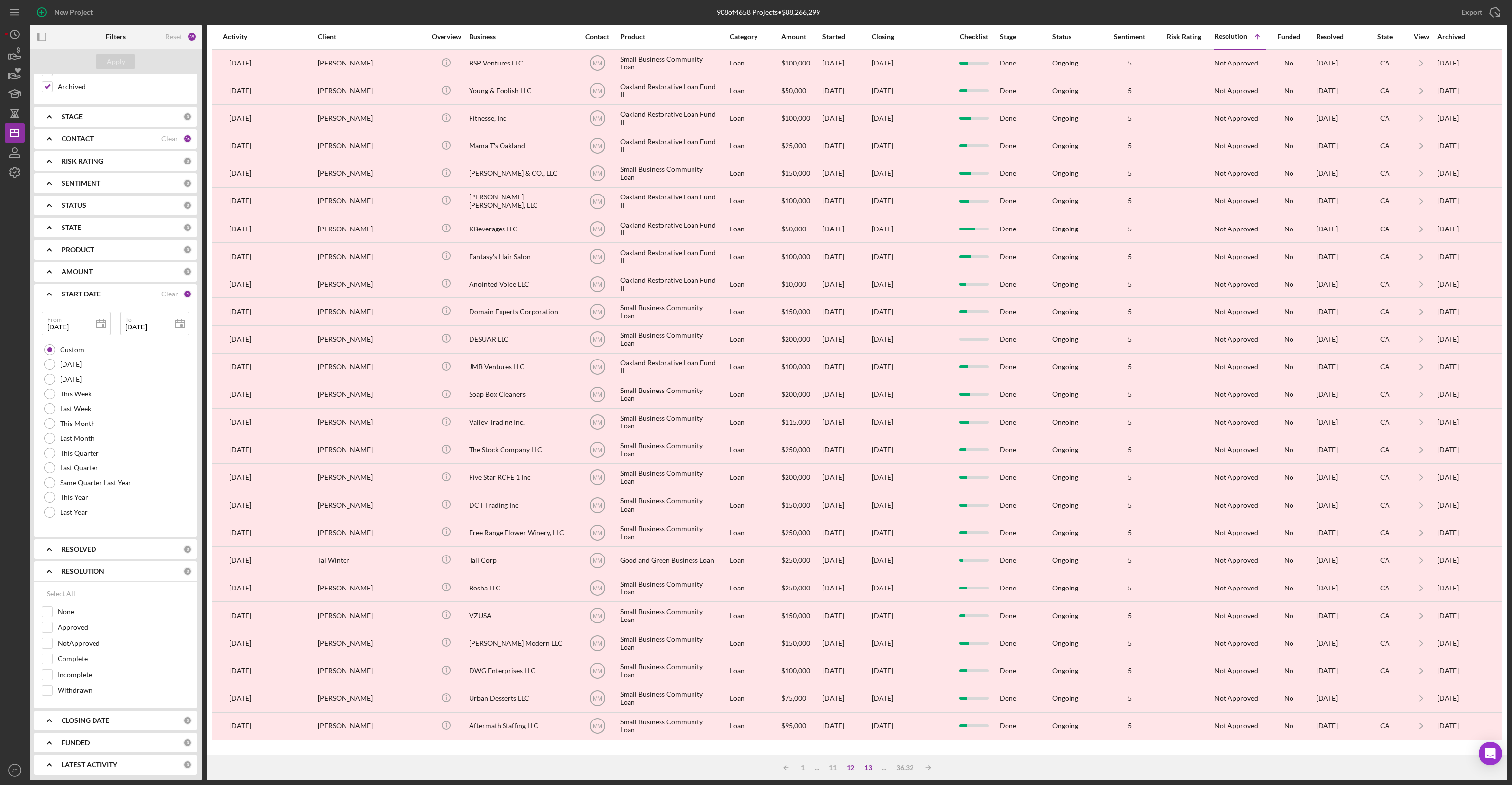
click at [871, 766] on div "13" at bounding box center [868, 767] width 18 height 8
click at [869, 765] on div "14" at bounding box center [868, 767] width 18 height 8
click at [868, 768] on div "15" at bounding box center [868, 767] width 18 height 8
click at [867, 766] on div "16" at bounding box center [868, 767] width 18 height 8
click at [833, 768] on div "15" at bounding box center [832, 767] width 18 height 8
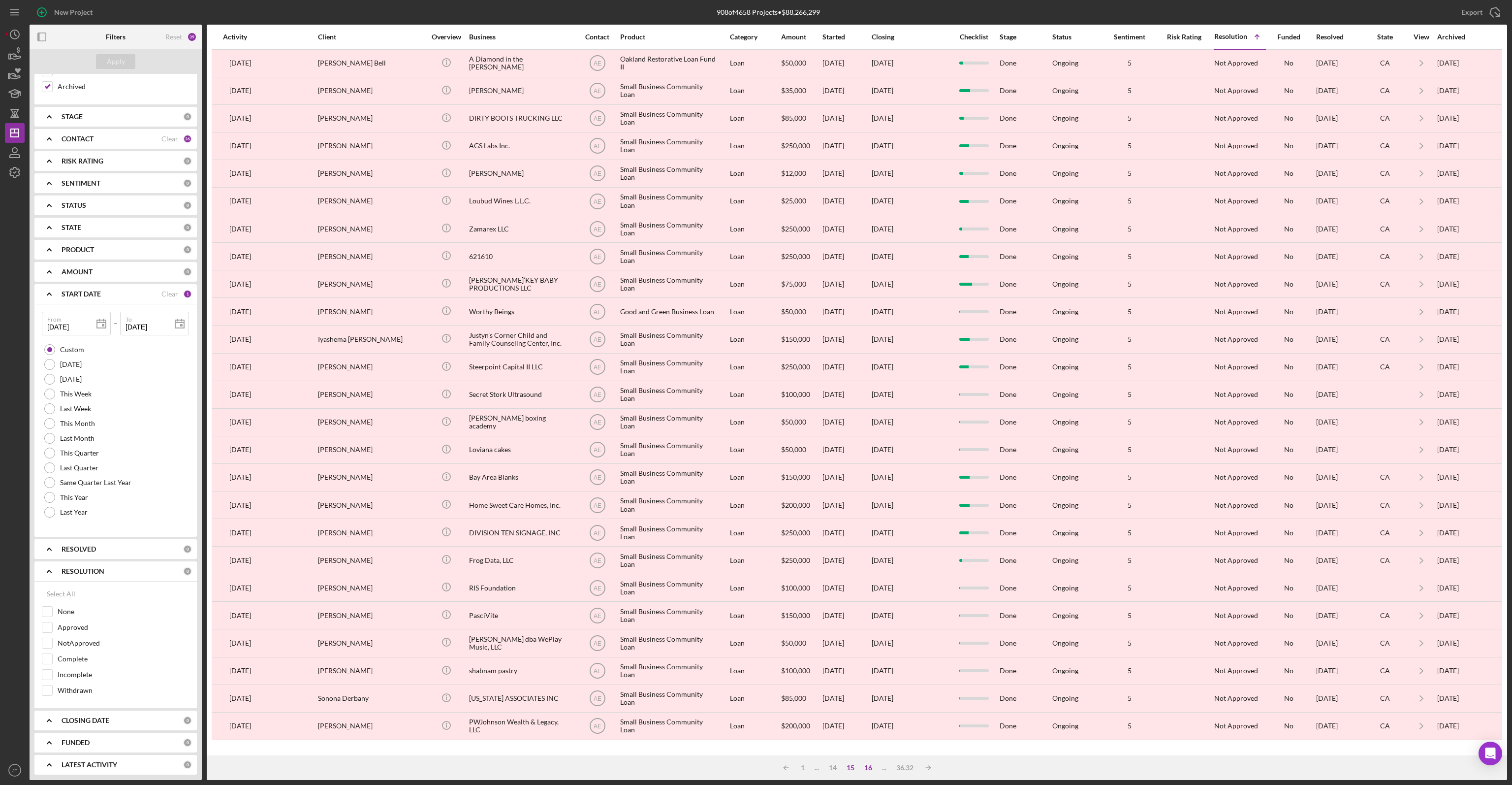
click at [867, 771] on div "16" at bounding box center [868, 767] width 18 height 8
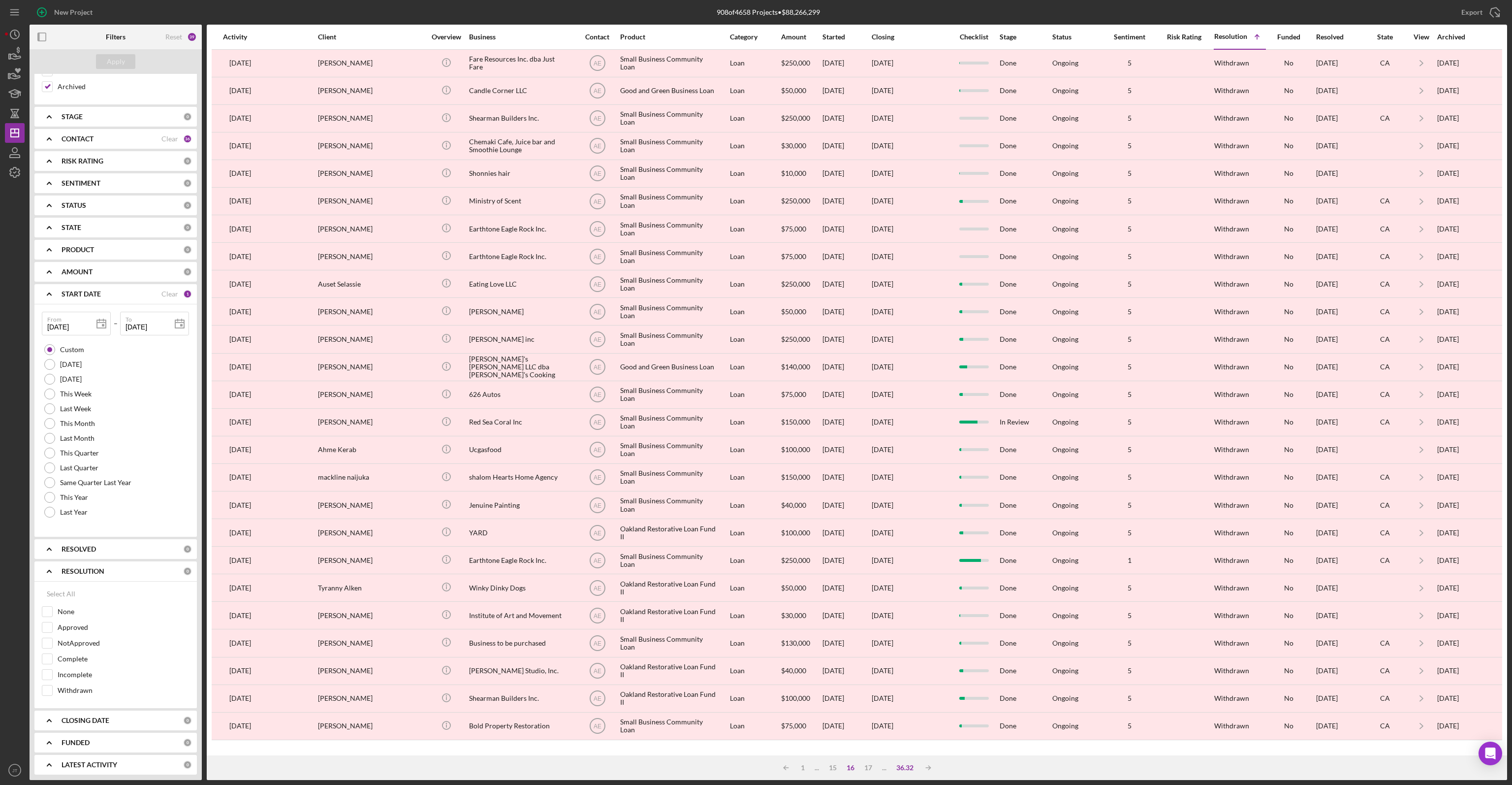
click at [901, 769] on div "36.32" at bounding box center [906, 767] width 27 height 8
click at [871, 768] on div "17" at bounding box center [868, 767] width 18 height 8
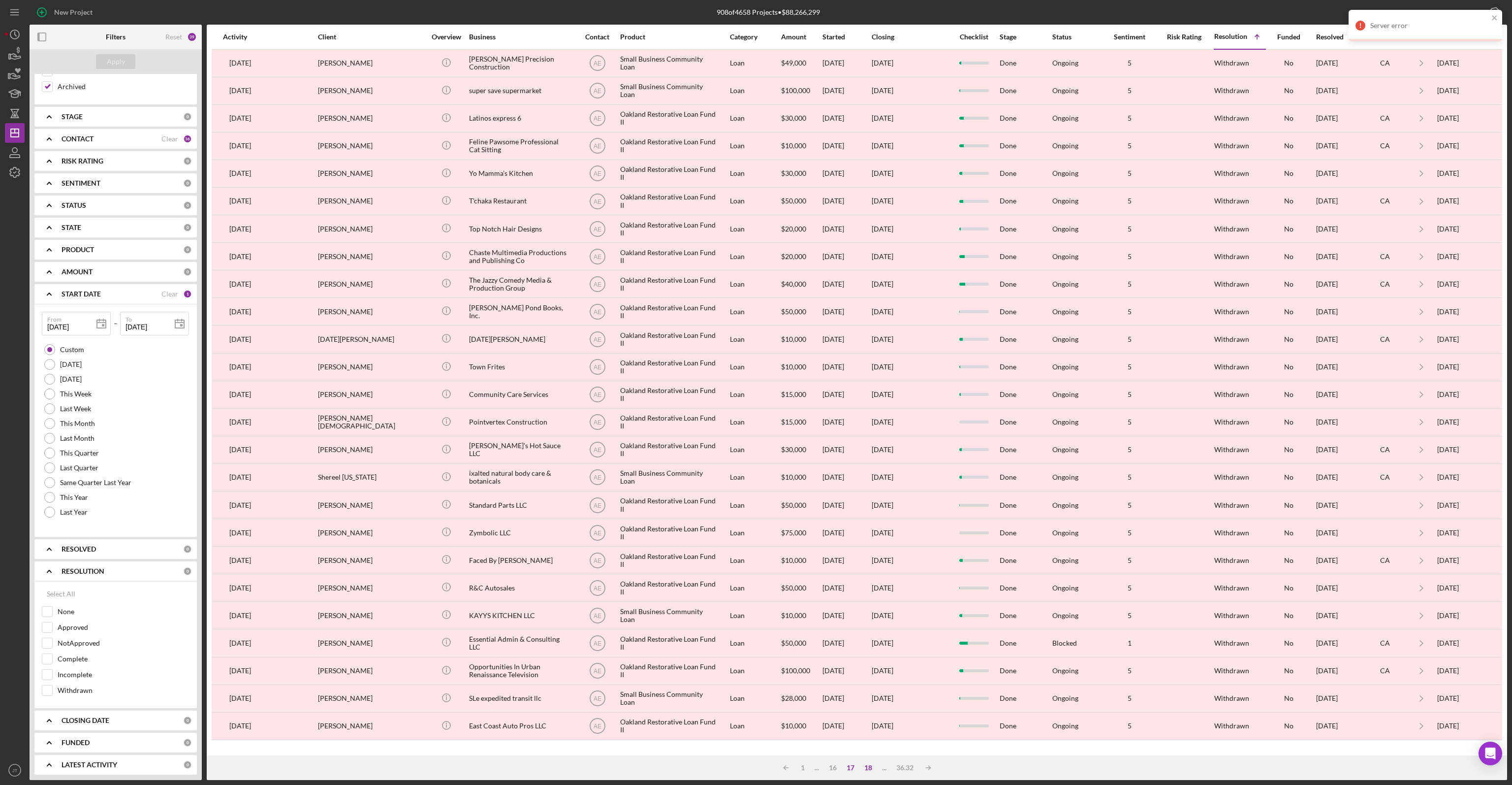
click at [867, 765] on div "18" at bounding box center [868, 767] width 18 height 8
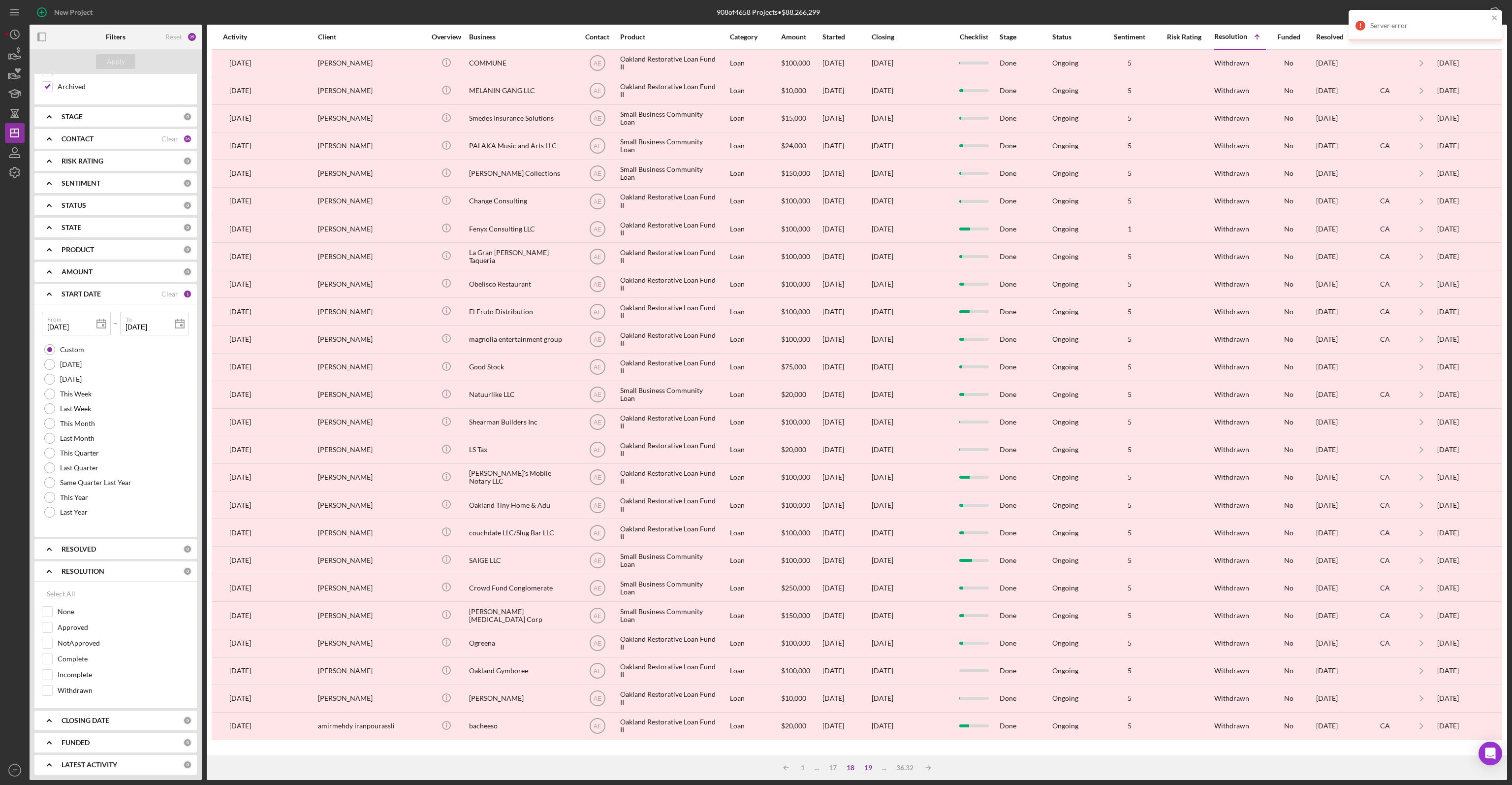
click at [871, 768] on div "19" at bounding box center [868, 767] width 18 height 8
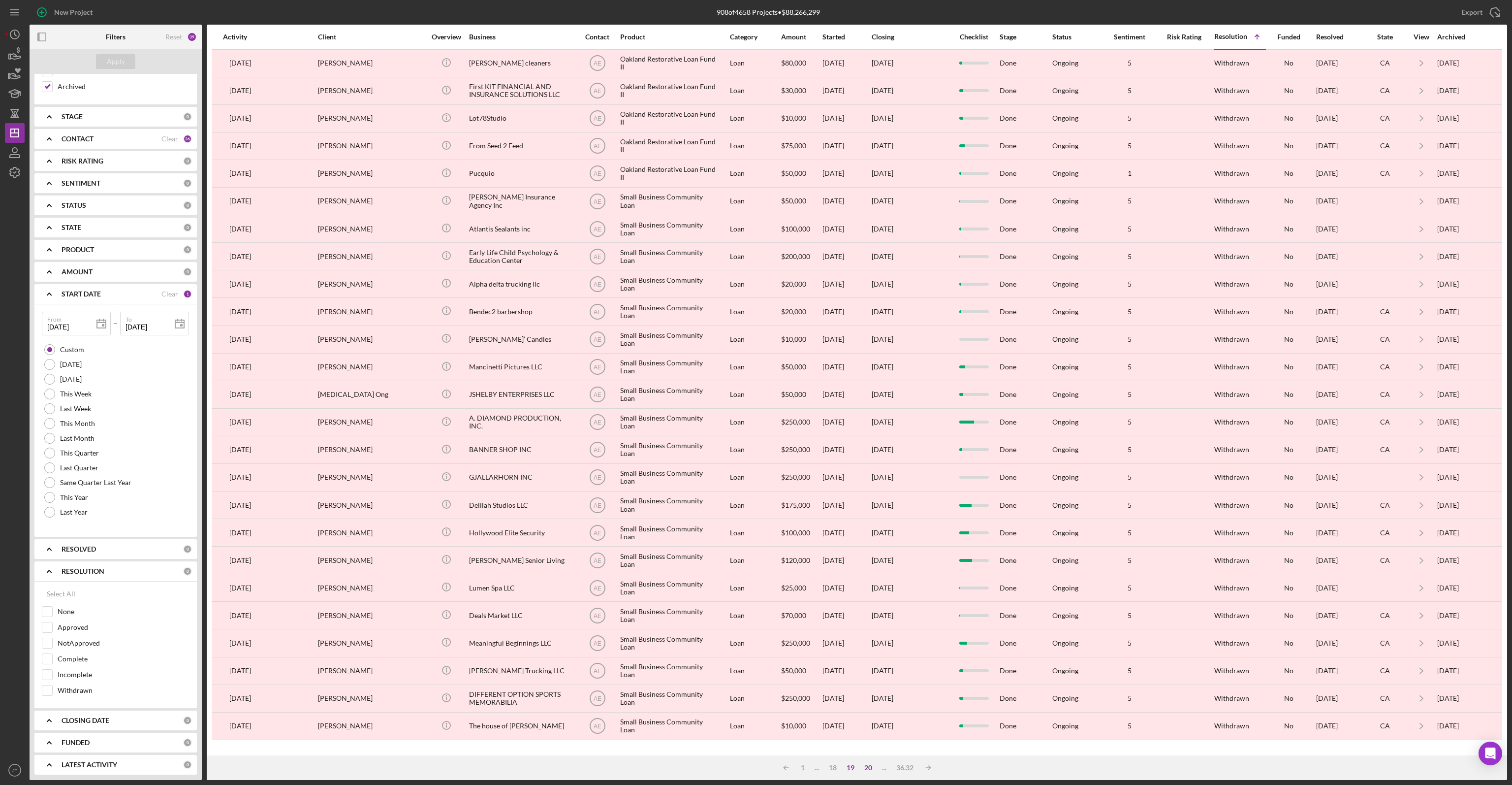
click at [871, 768] on div "20" at bounding box center [868, 767] width 18 height 8
click at [871, 768] on div "21" at bounding box center [868, 767] width 18 height 8
click at [871, 768] on div "22" at bounding box center [868, 767] width 18 height 8
click at [871, 768] on div "23" at bounding box center [868, 767] width 18 height 8
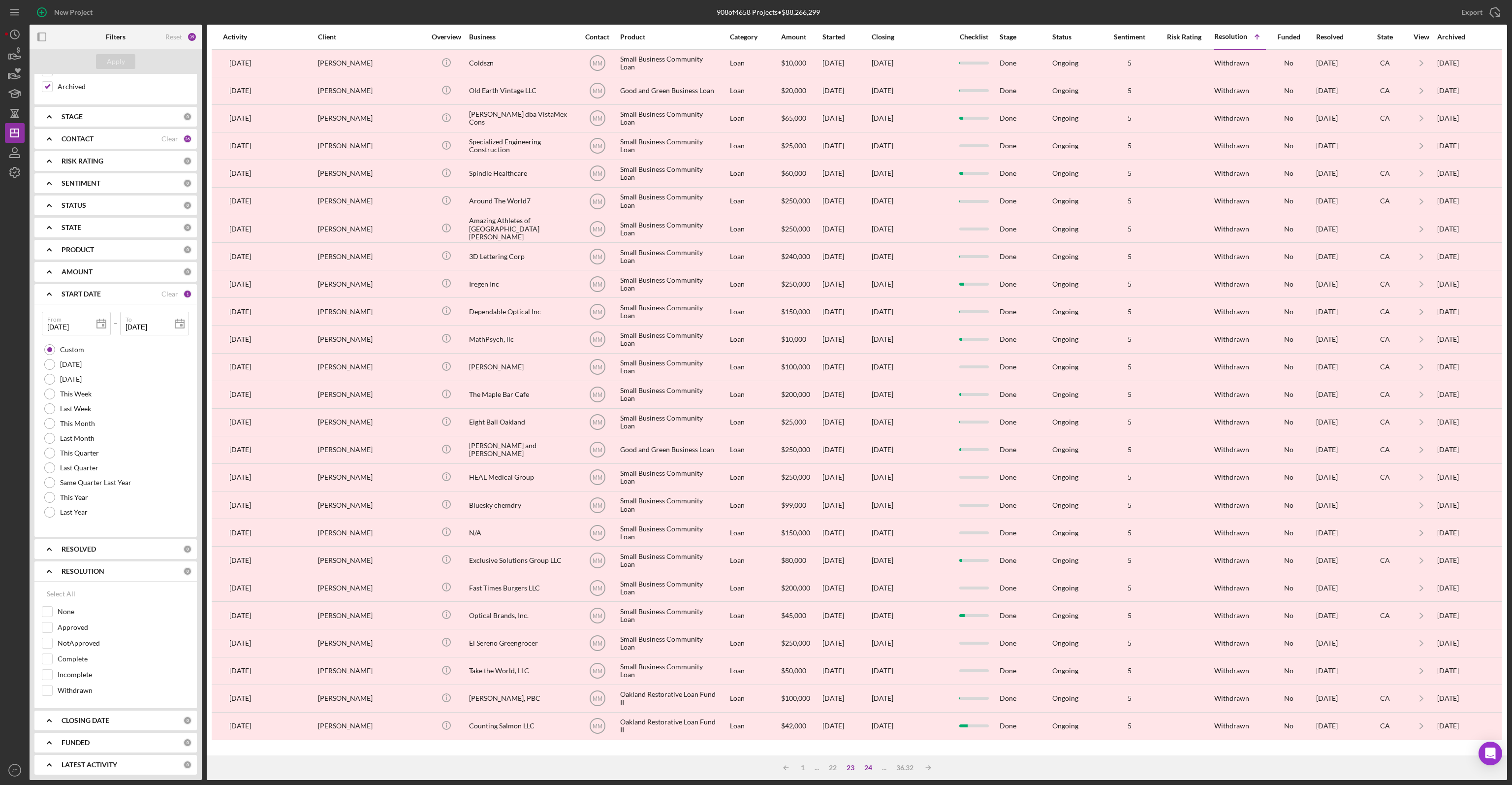
click at [871, 768] on div "24" at bounding box center [868, 767] width 18 height 8
click at [871, 769] on div "25" at bounding box center [868, 767] width 18 height 8
click at [871, 769] on div "26" at bounding box center [868, 767] width 18 height 8
click at [871, 769] on div "27" at bounding box center [868, 767] width 18 height 8
click at [871, 769] on div "28" at bounding box center [868, 767] width 18 height 8
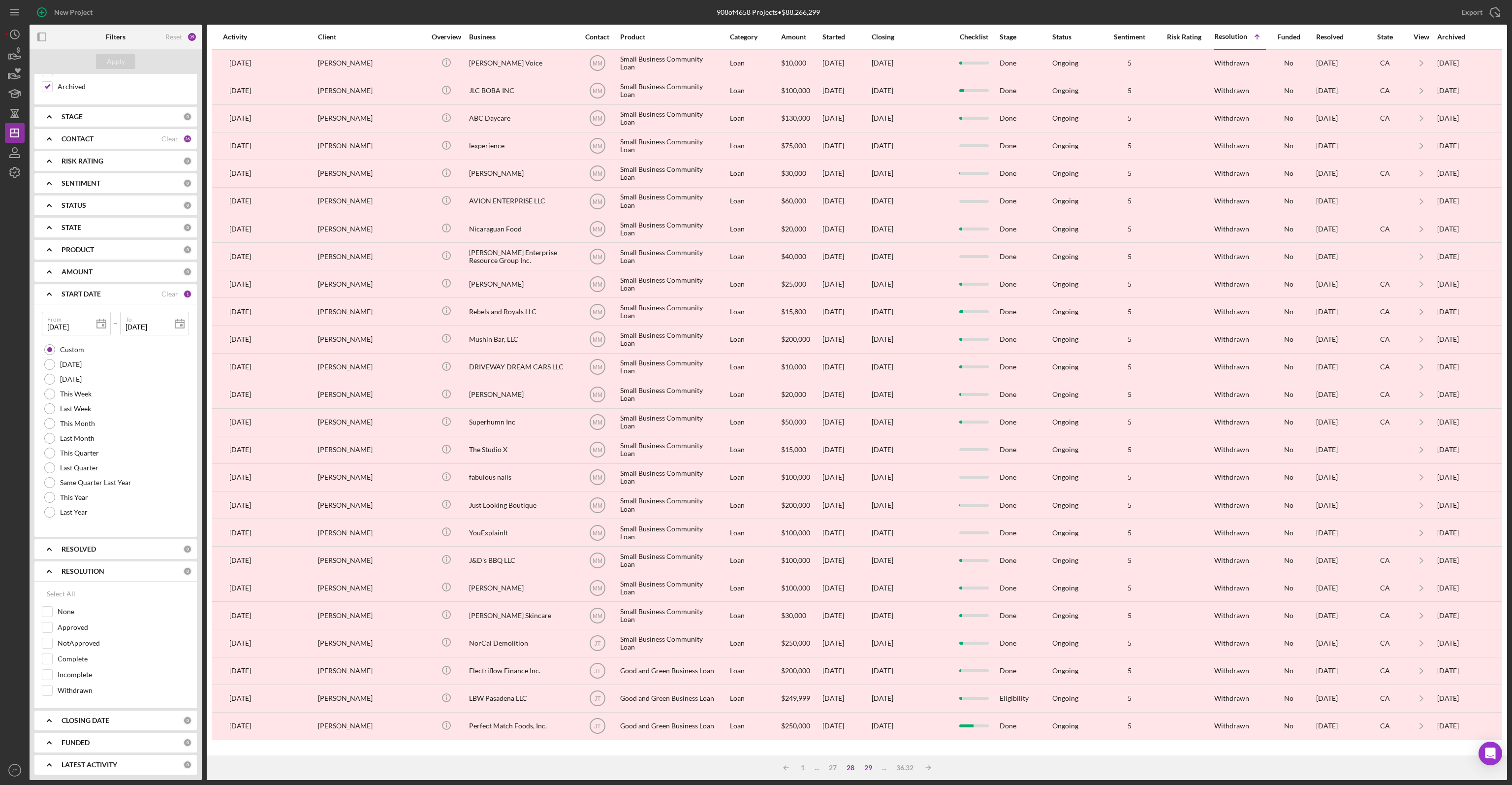
click at [871, 769] on div "29" at bounding box center [868, 767] width 18 height 8
click at [871, 769] on div "30" at bounding box center [868, 767] width 18 height 8
click at [871, 769] on div "31" at bounding box center [868, 767] width 18 height 8
click at [871, 769] on div "32" at bounding box center [868, 767] width 18 height 8
click at [871, 769] on div "33" at bounding box center [868, 767] width 18 height 8
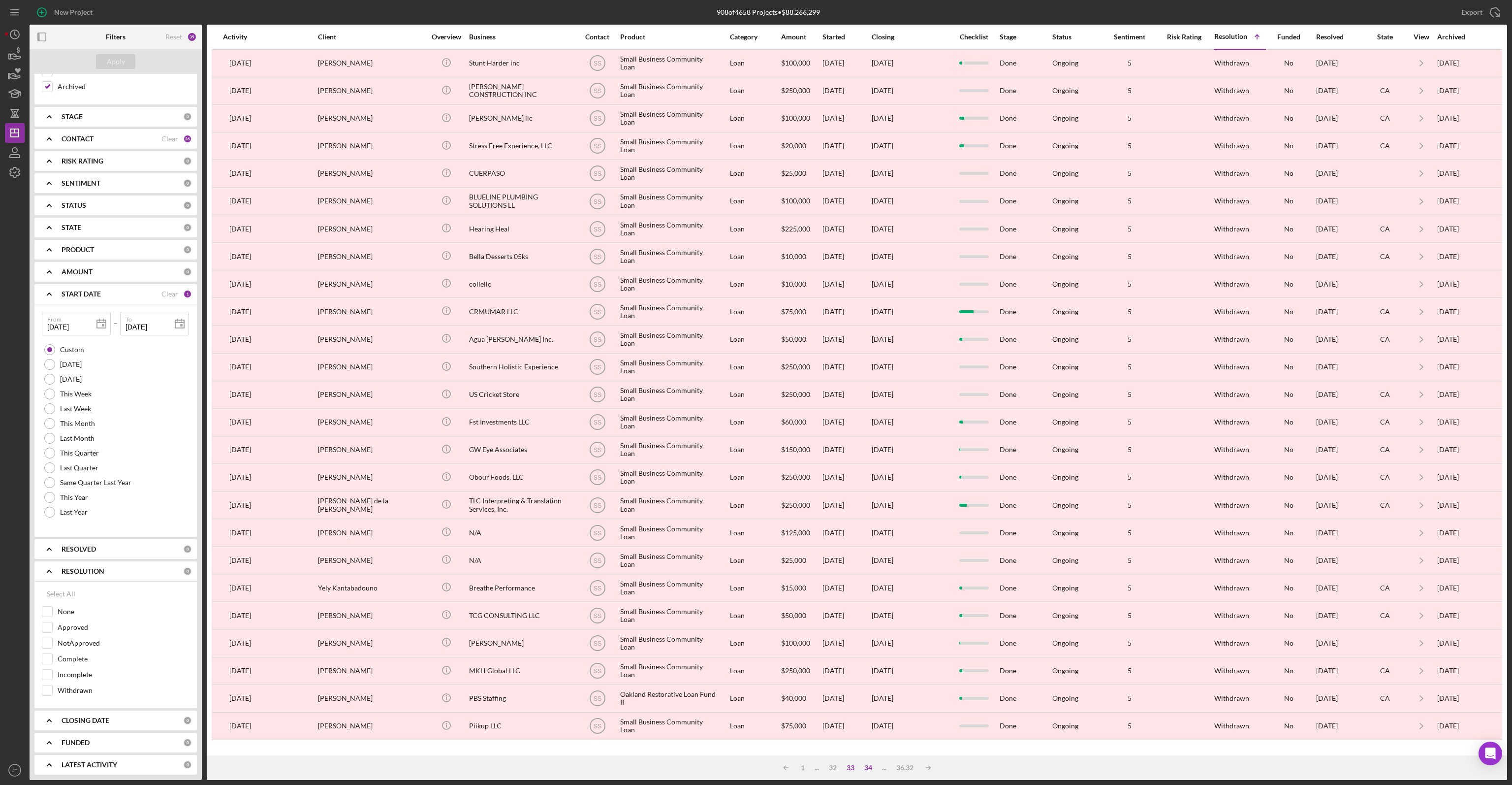
click at [872, 766] on div "34" at bounding box center [868, 767] width 18 height 8
click at [872, 766] on div "35" at bounding box center [868, 767] width 18 height 8
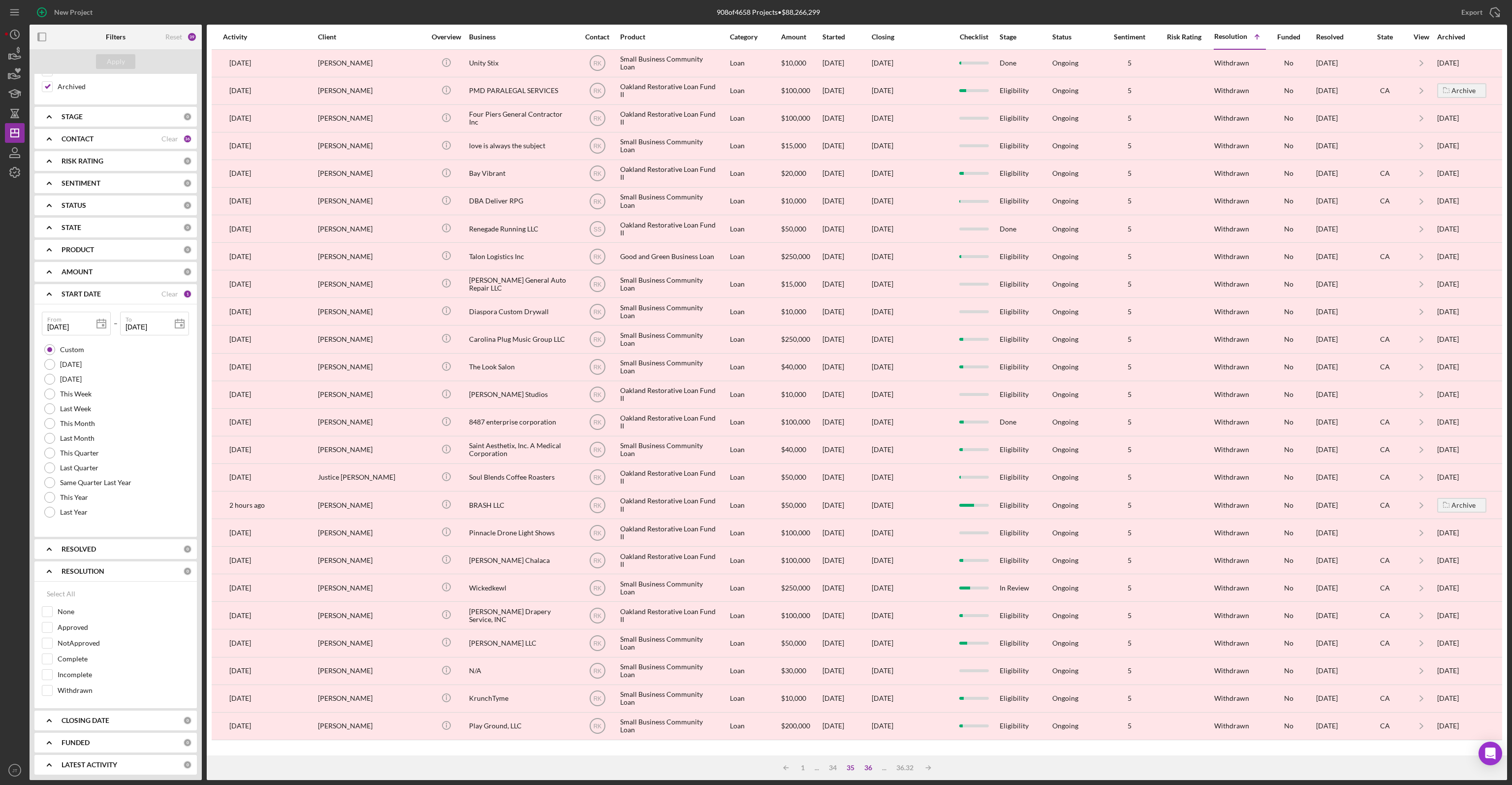
click at [872, 766] on div "36" at bounding box center [868, 767] width 18 height 8
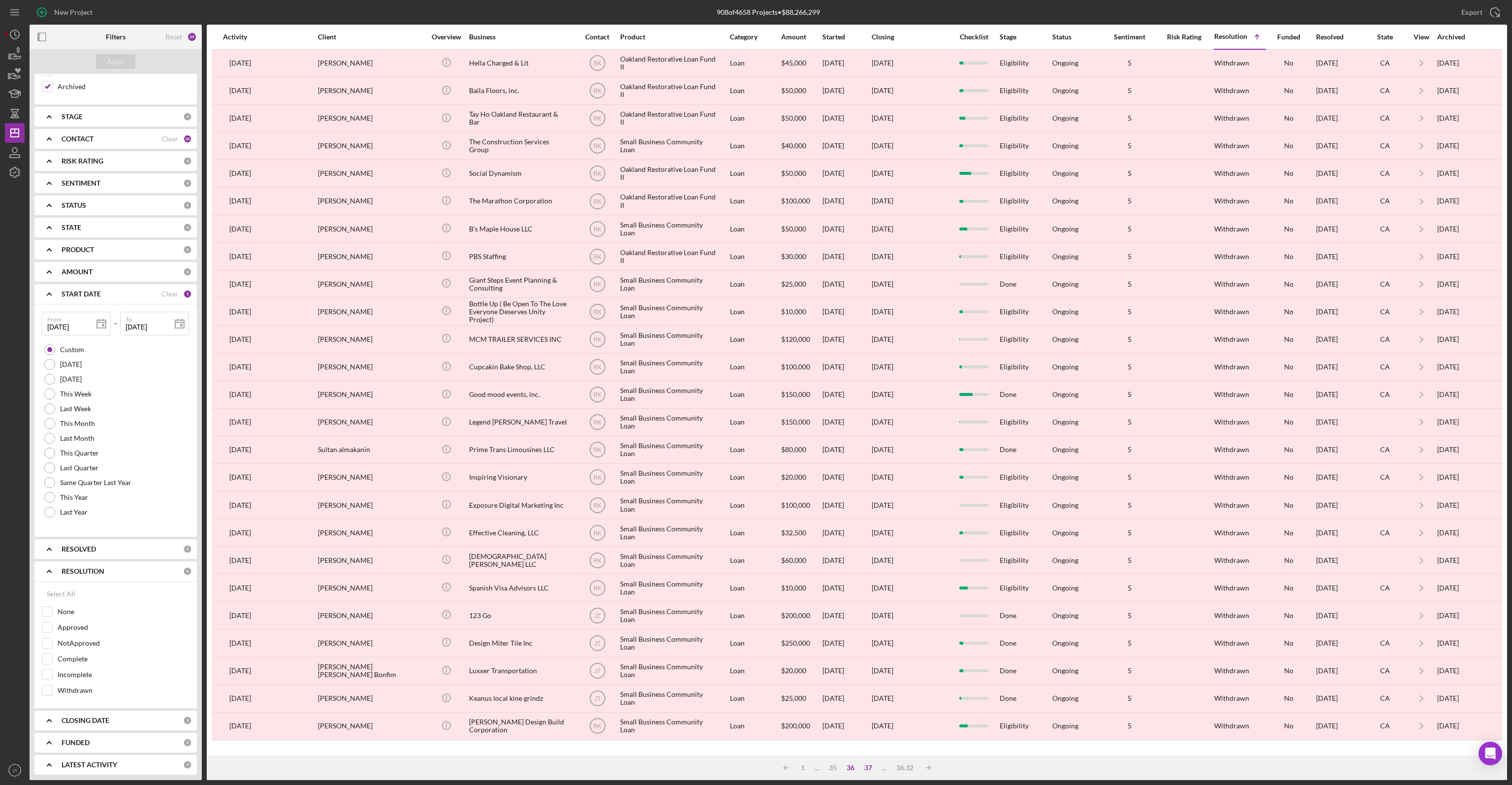
click at [872, 766] on div "37" at bounding box center [868, 767] width 18 height 8
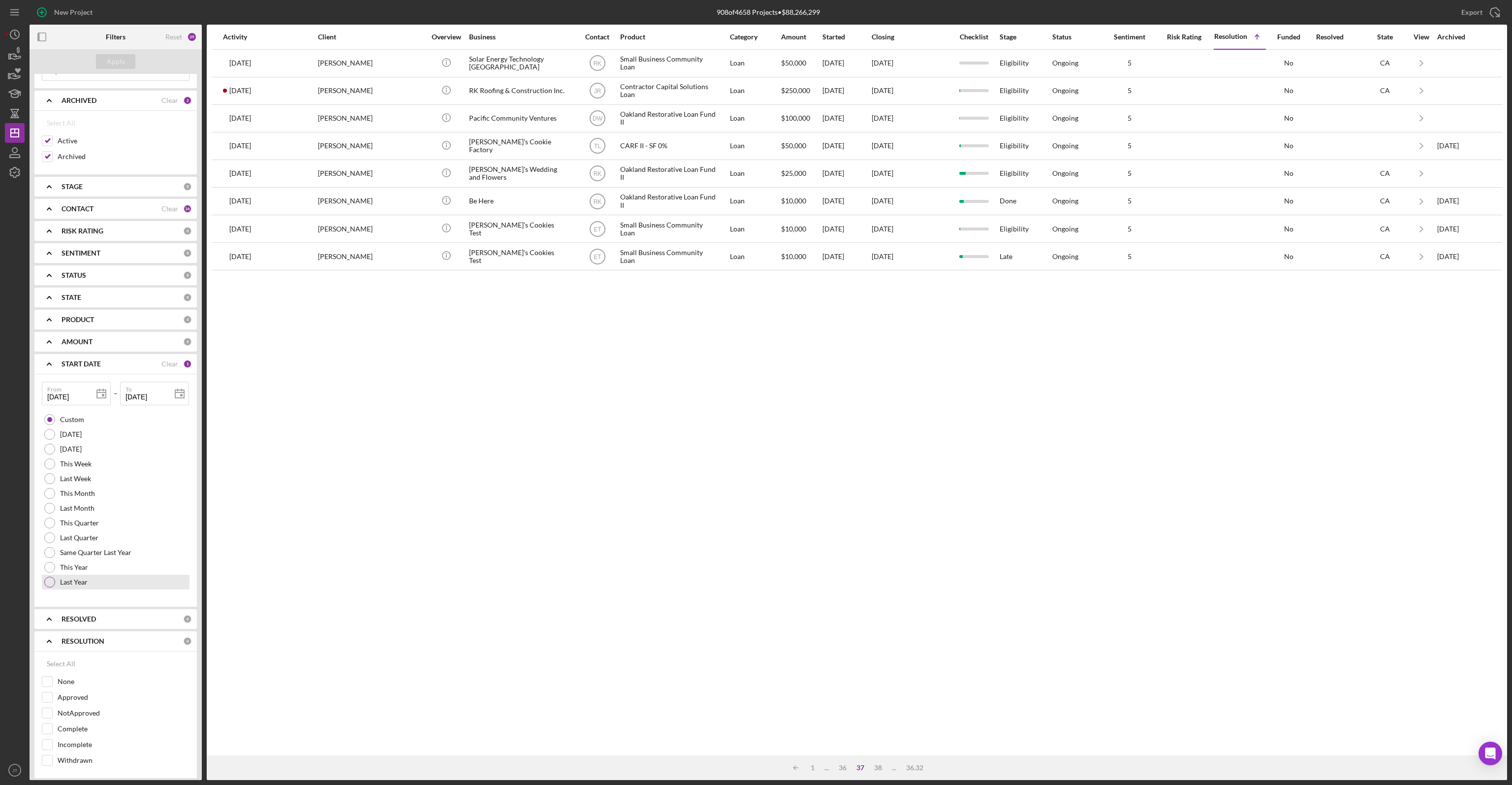
scroll to position [0, 0]
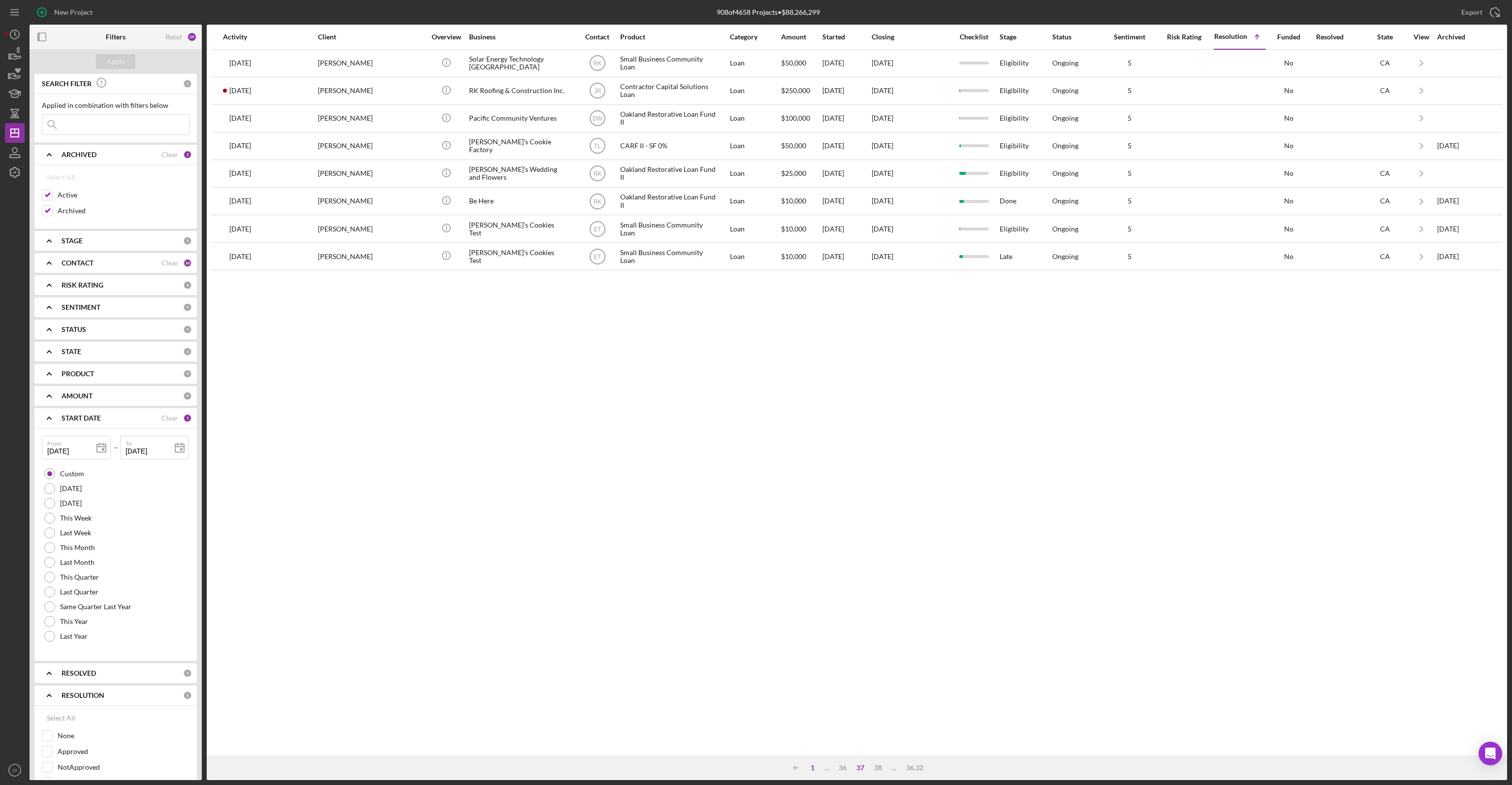
click at [811, 768] on div "1" at bounding box center [813, 767] width 14 height 8
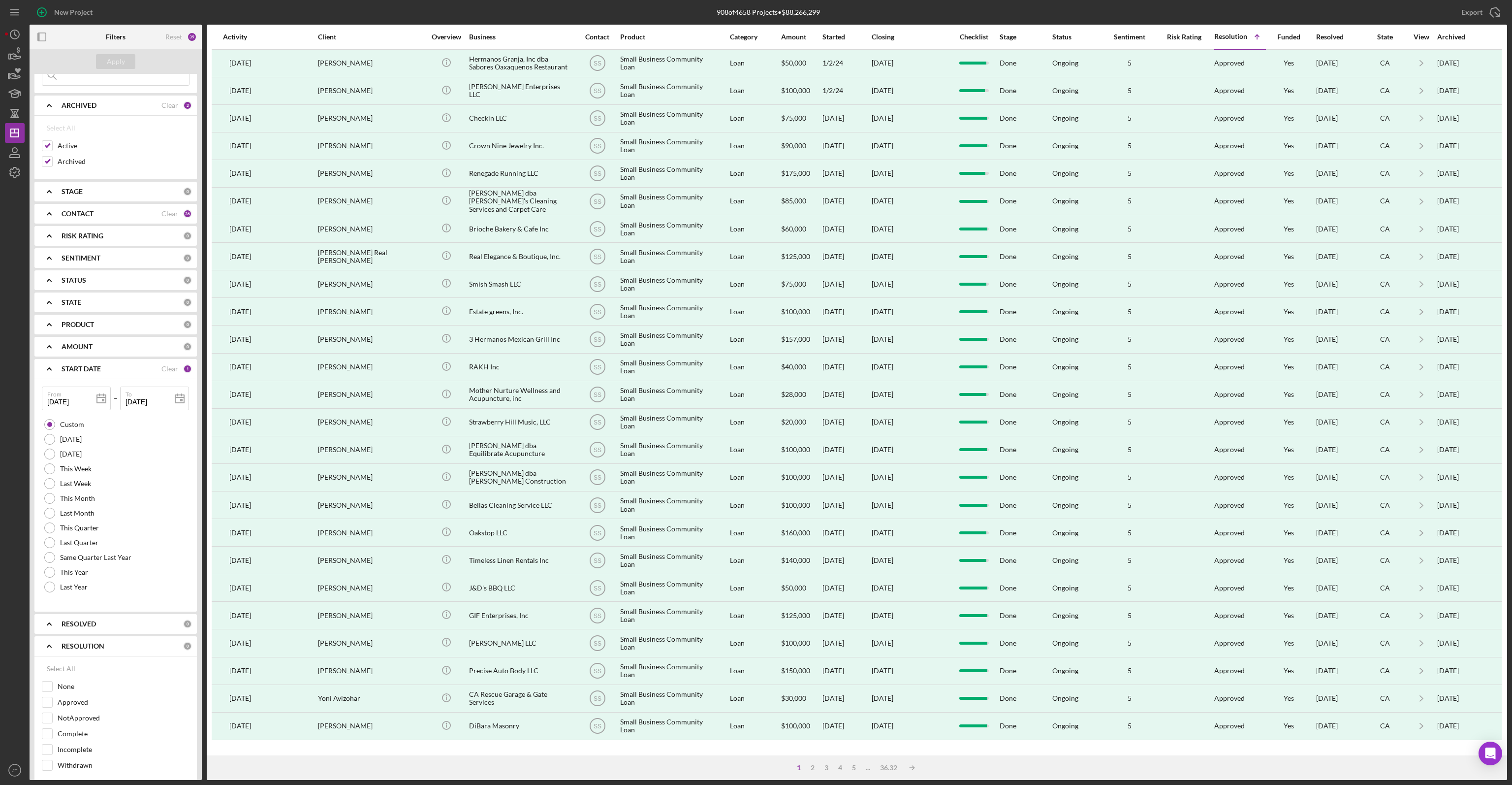
scroll to position [124, 0]
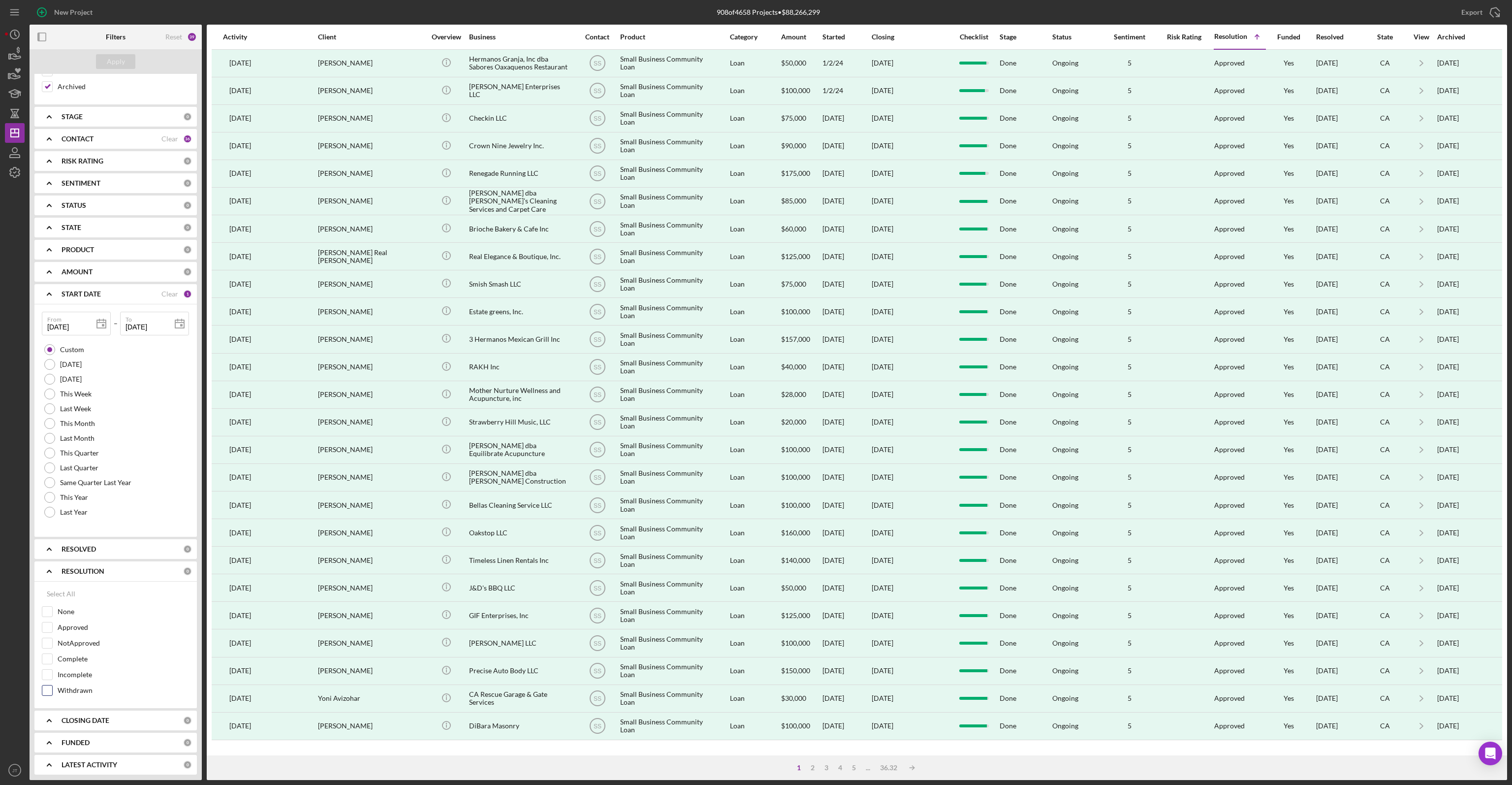
click at [49, 688] on input "Withdrawn" at bounding box center [48, 691] width 10 height 10
checkbox input "true"
click at [110, 63] on div "Apply" at bounding box center [116, 61] width 18 height 14
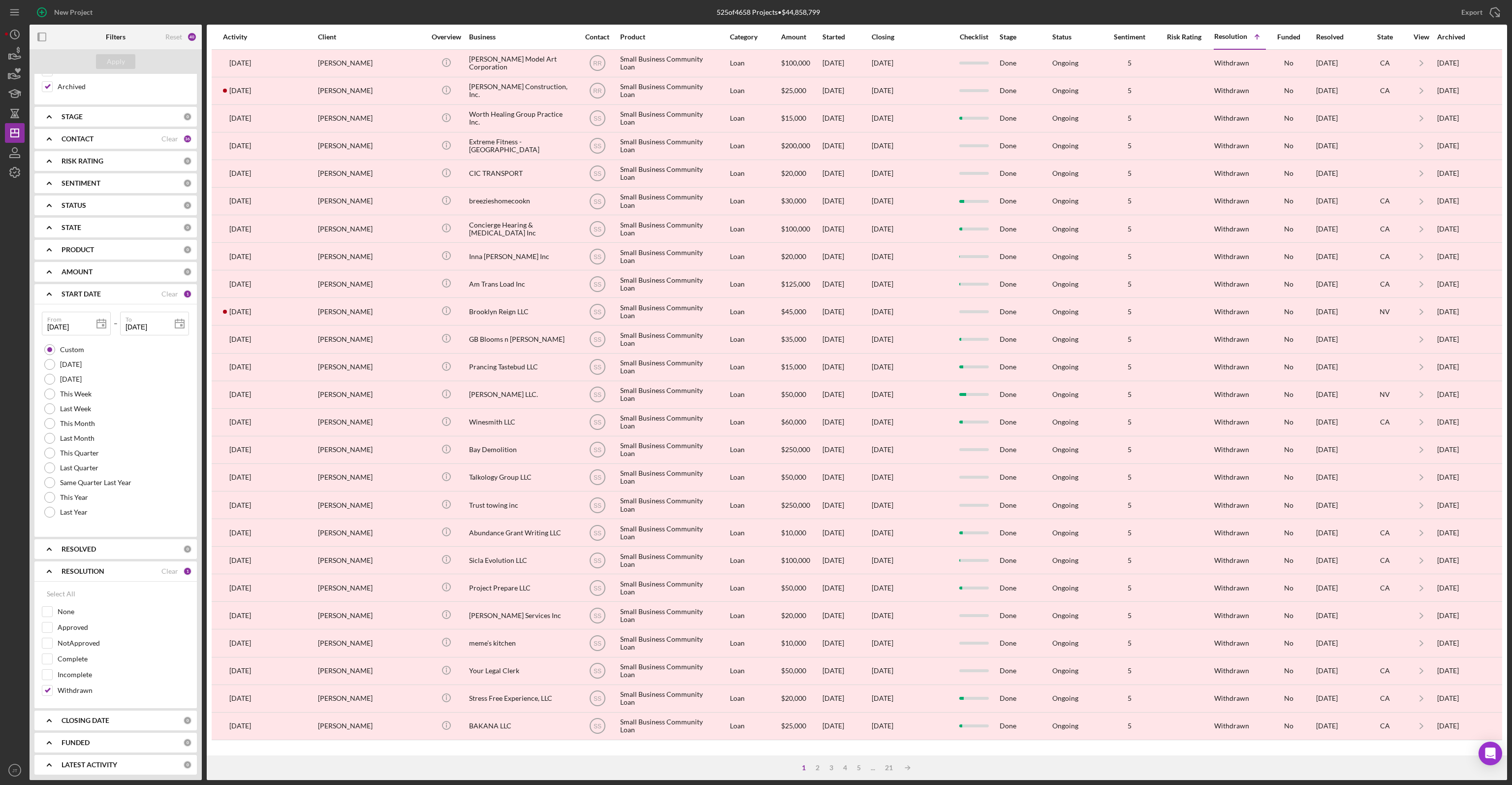
click at [979, 31] on div "Checklist" at bounding box center [973, 37] width 42 height 24
click at [979, 37] on div "Checklist" at bounding box center [973, 37] width 42 height 8
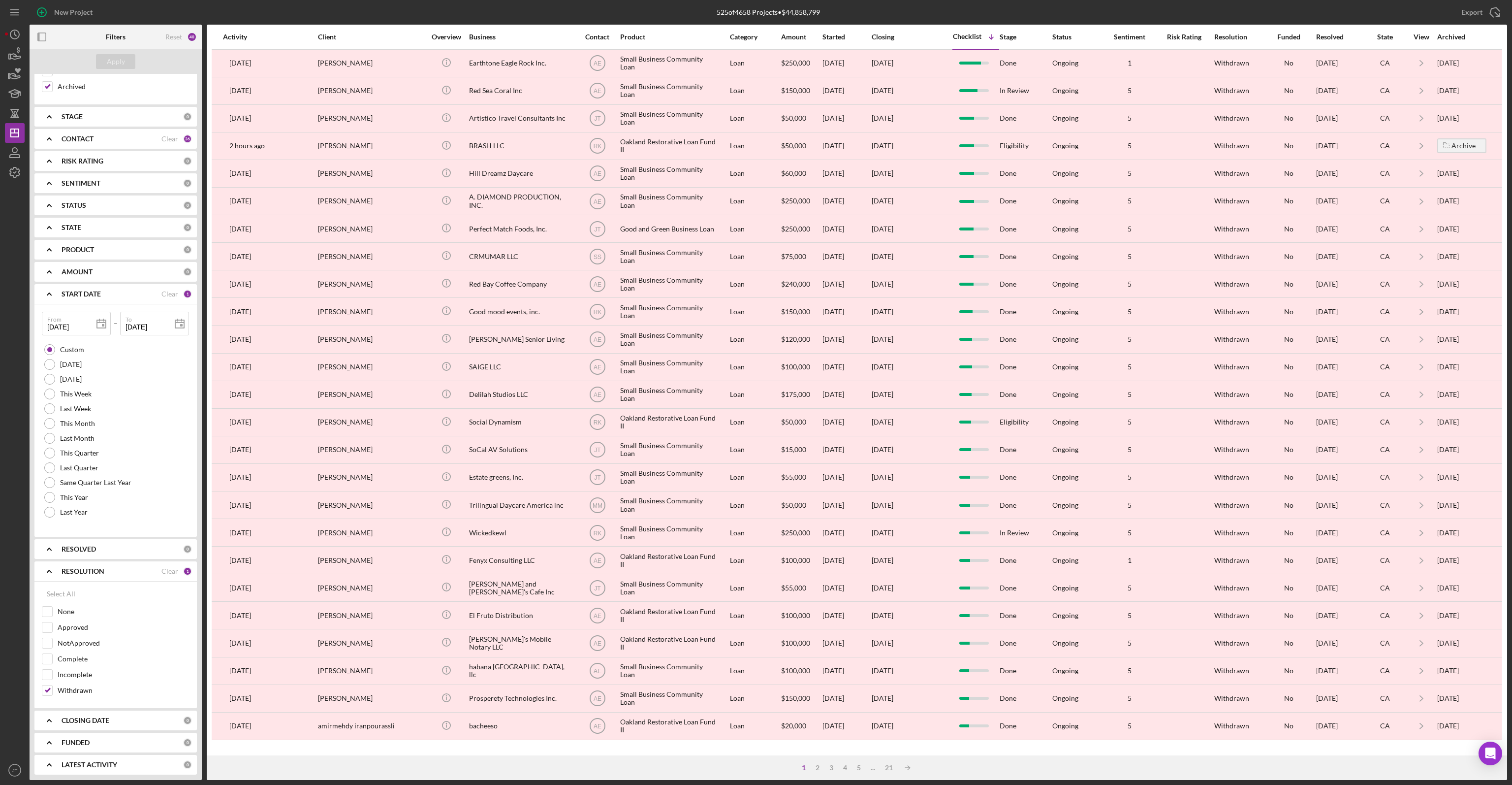
click at [965, 40] on div "Checklist" at bounding box center [968, 36] width 29 height 8
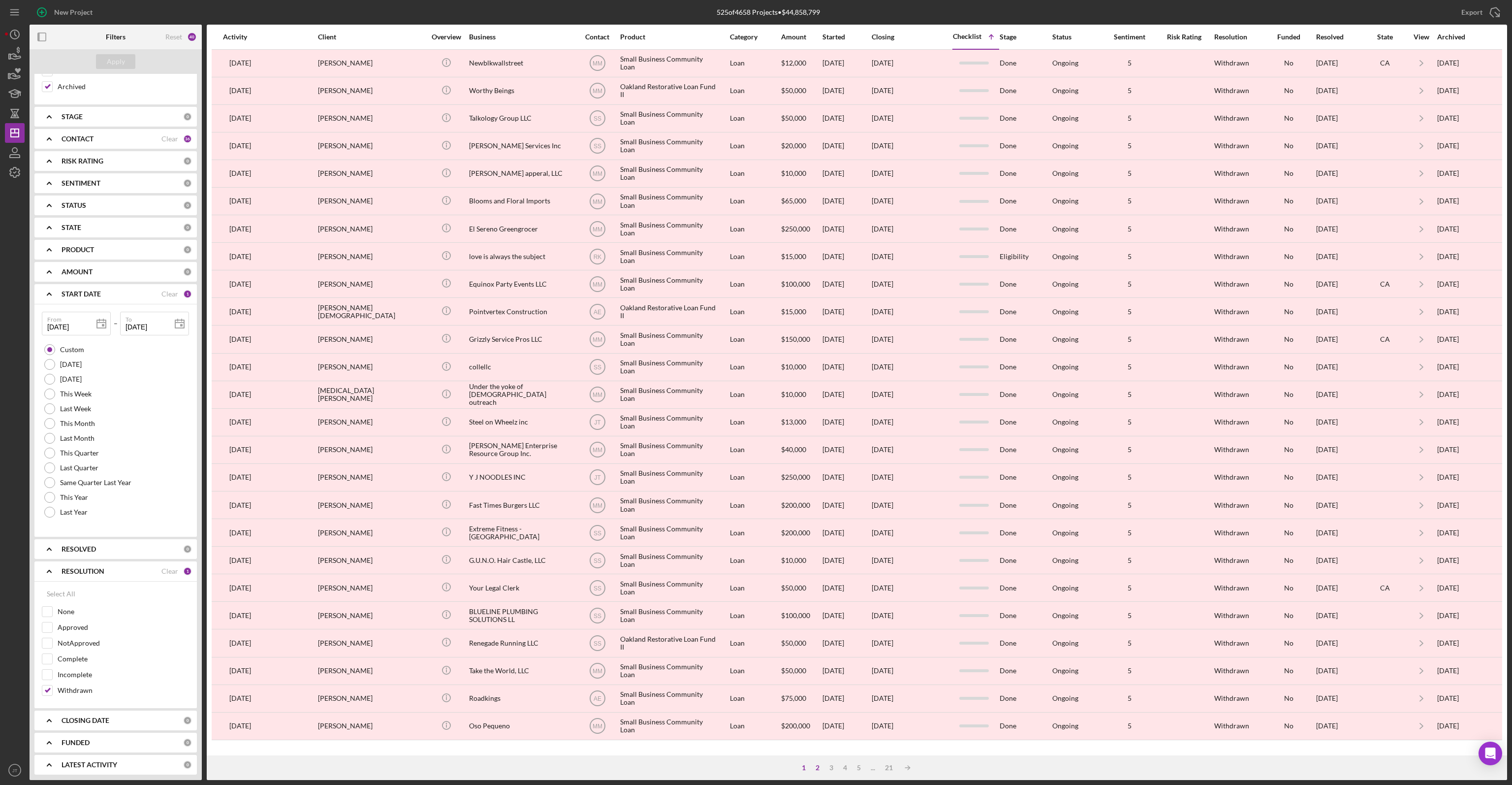
click at [819, 765] on div "2" at bounding box center [818, 767] width 14 height 8
click at [841, 768] on div "3" at bounding box center [841, 767] width 14 height 8
click at [855, 768] on div "4" at bounding box center [855, 767] width 14 height 8
click at [869, 768] on div "5" at bounding box center [869, 767] width 14 height 8
click at [872, 768] on div "6" at bounding box center [869, 767] width 14 height 8
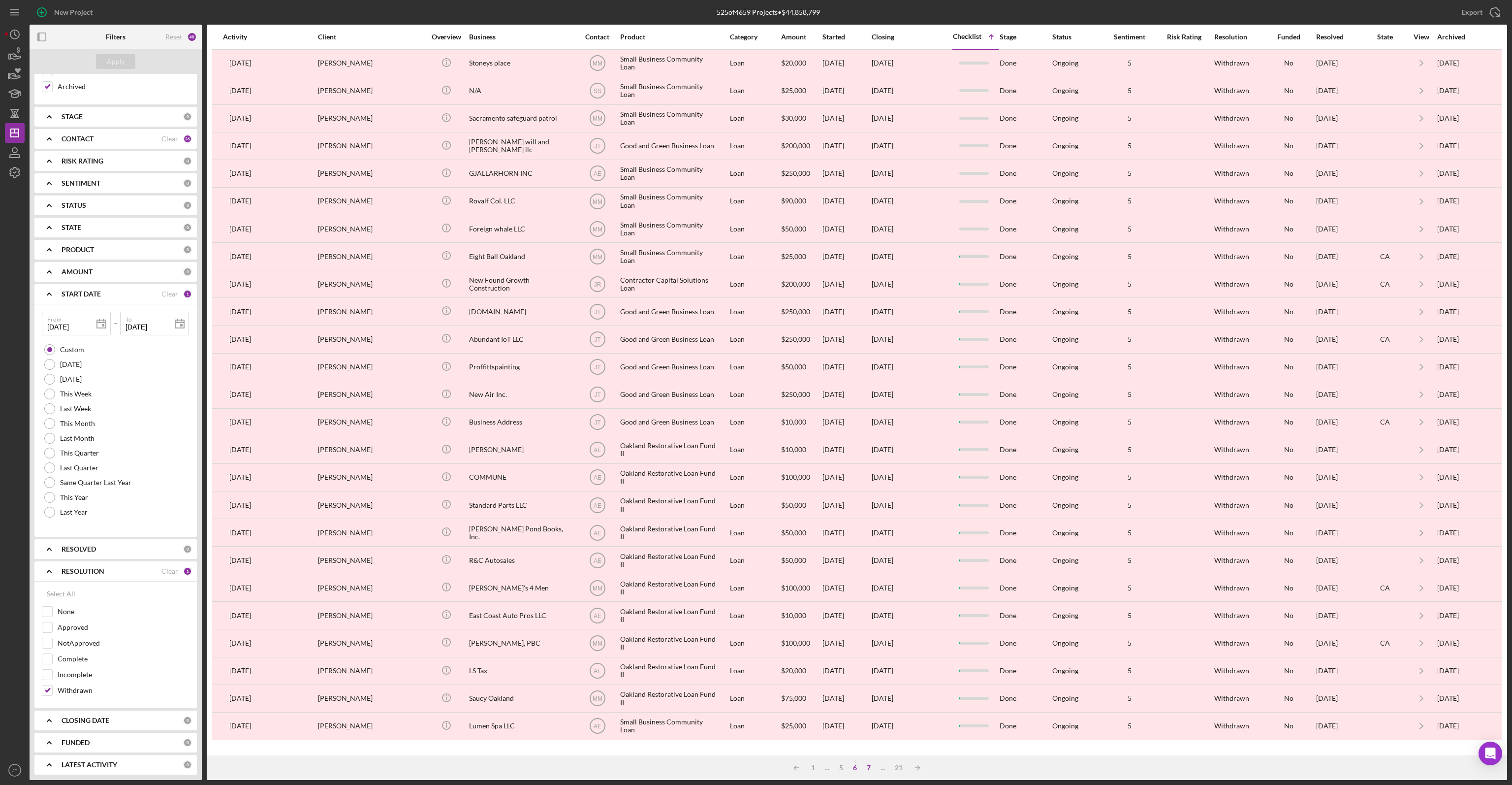
click at [871, 769] on div "7" at bounding box center [869, 767] width 14 height 8
click at [868, 766] on div "8" at bounding box center [869, 767] width 14 height 8
click at [870, 767] on div "9" at bounding box center [869, 767] width 14 height 8
click at [870, 765] on div "10" at bounding box center [868, 767] width 18 height 8
click at [871, 768] on div "11" at bounding box center [871, 767] width 18 height 8
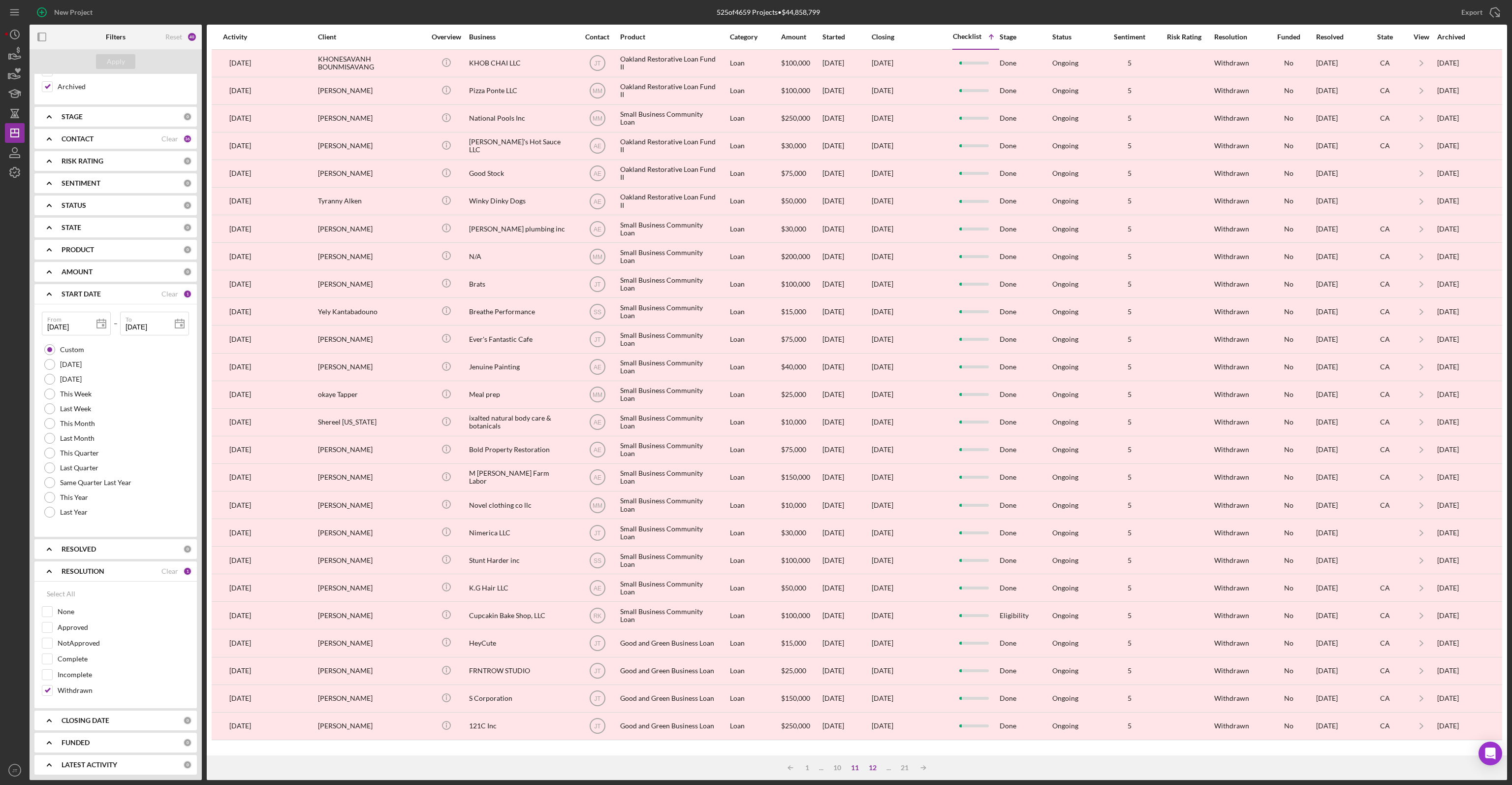
click at [874, 766] on div "12" at bounding box center [872, 767] width 18 height 8
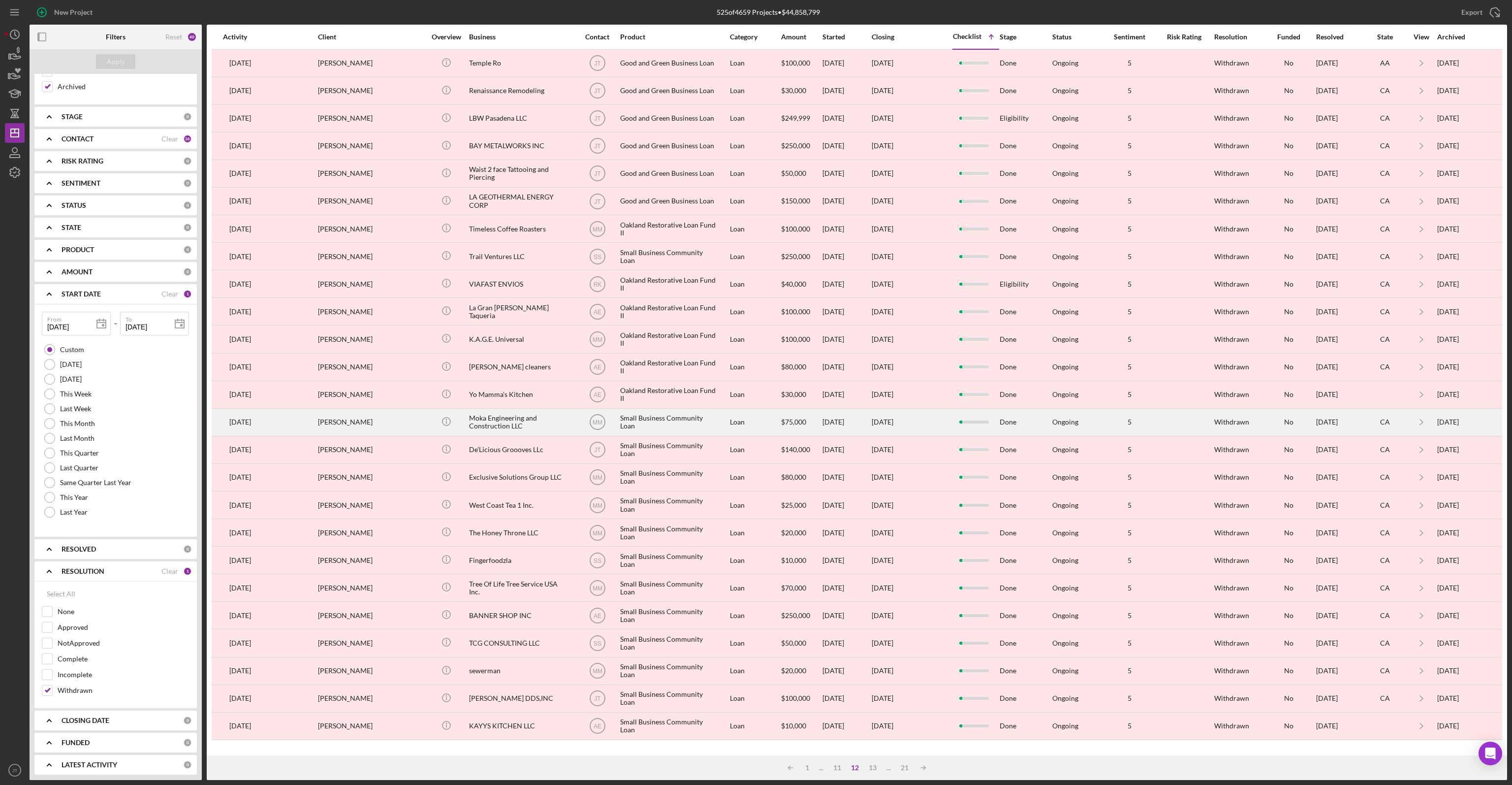
click at [920, 426] on div "[DATE]" at bounding box center [908, 422] width 74 height 26
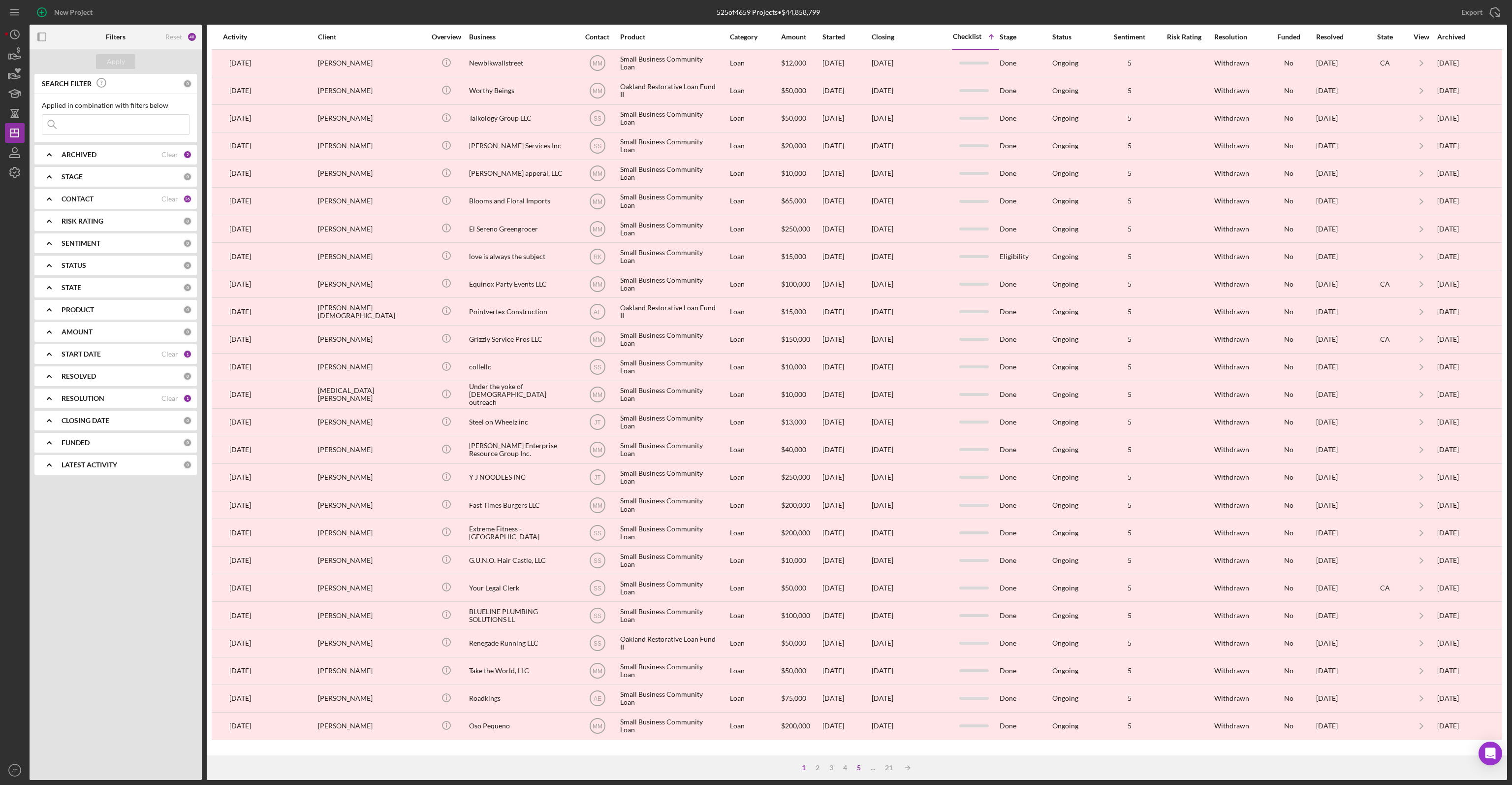
click at [858, 768] on div "5" at bounding box center [859, 767] width 14 height 8
click at [872, 768] on div "6" at bounding box center [869, 767] width 14 height 8
click at [870, 765] on div "7" at bounding box center [869, 767] width 14 height 8
click at [868, 766] on div "8" at bounding box center [869, 767] width 14 height 8
click at [870, 765] on div "9" at bounding box center [869, 767] width 14 height 8
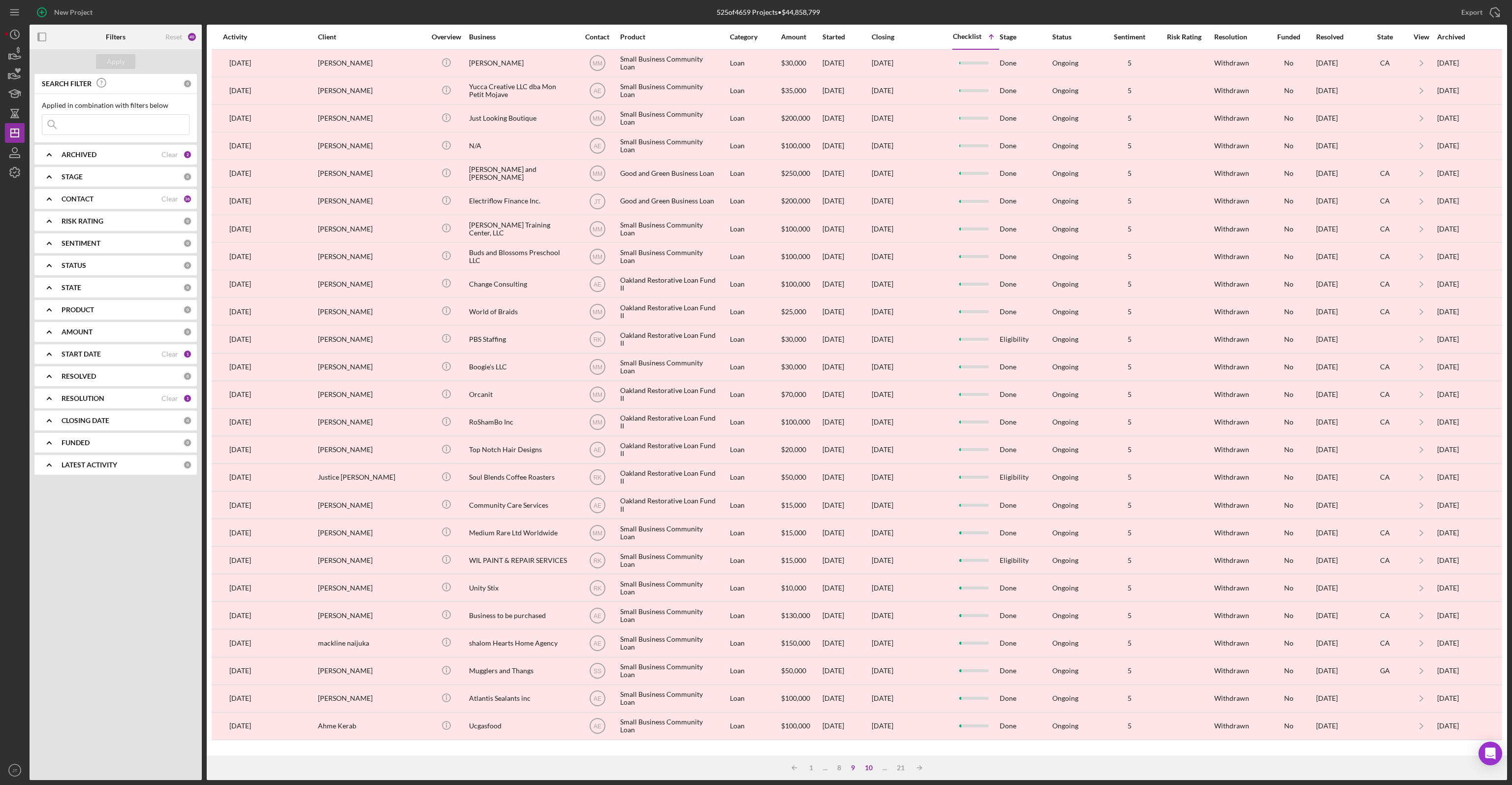
click at [870, 769] on div "10" at bounding box center [868, 767] width 18 height 8
click at [886, 767] on div "..." at bounding box center [887, 767] width 14 height 8
click at [874, 768] on div "11" at bounding box center [871, 767] width 18 height 8
click at [874, 769] on div "12" at bounding box center [872, 767] width 18 height 8
click at [874, 768] on div "13" at bounding box center [872, 767] width 18 height 8
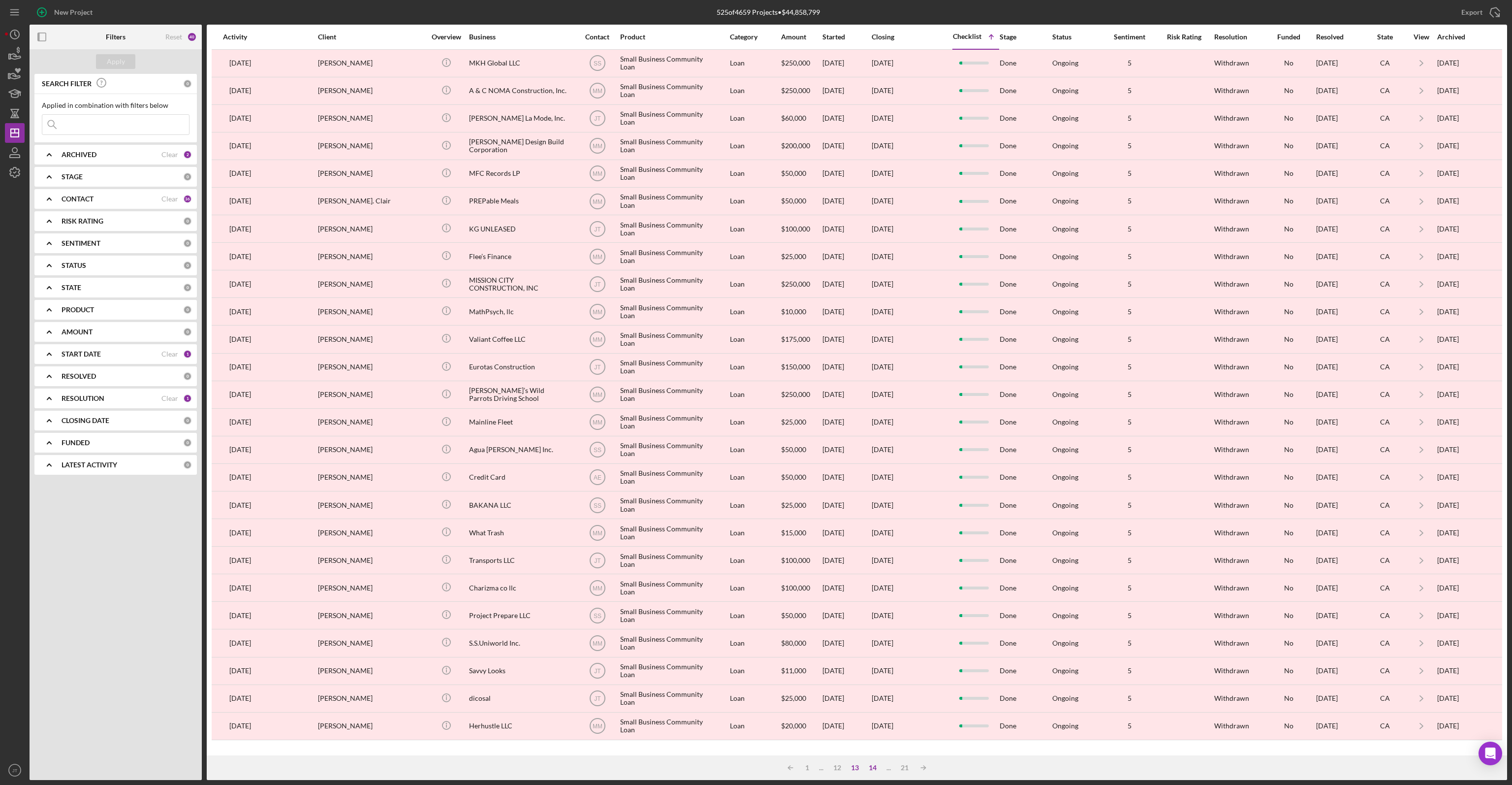
click at [872, 764] on div "14" at bounding box center [872, 767] width 18 height 8
click at [874, 765] on div "15" at bounding box center [872, 767] width 18 height 8
click at [871, 764] on div "16" at bounding box center [872, 767] width 18 height 8
click at [872, 769] on div "17" at bounding box center [872, 767] width 18 height 8
click at [872, 769] on div "18" at bounding box center [872, 767] width 18 height 8
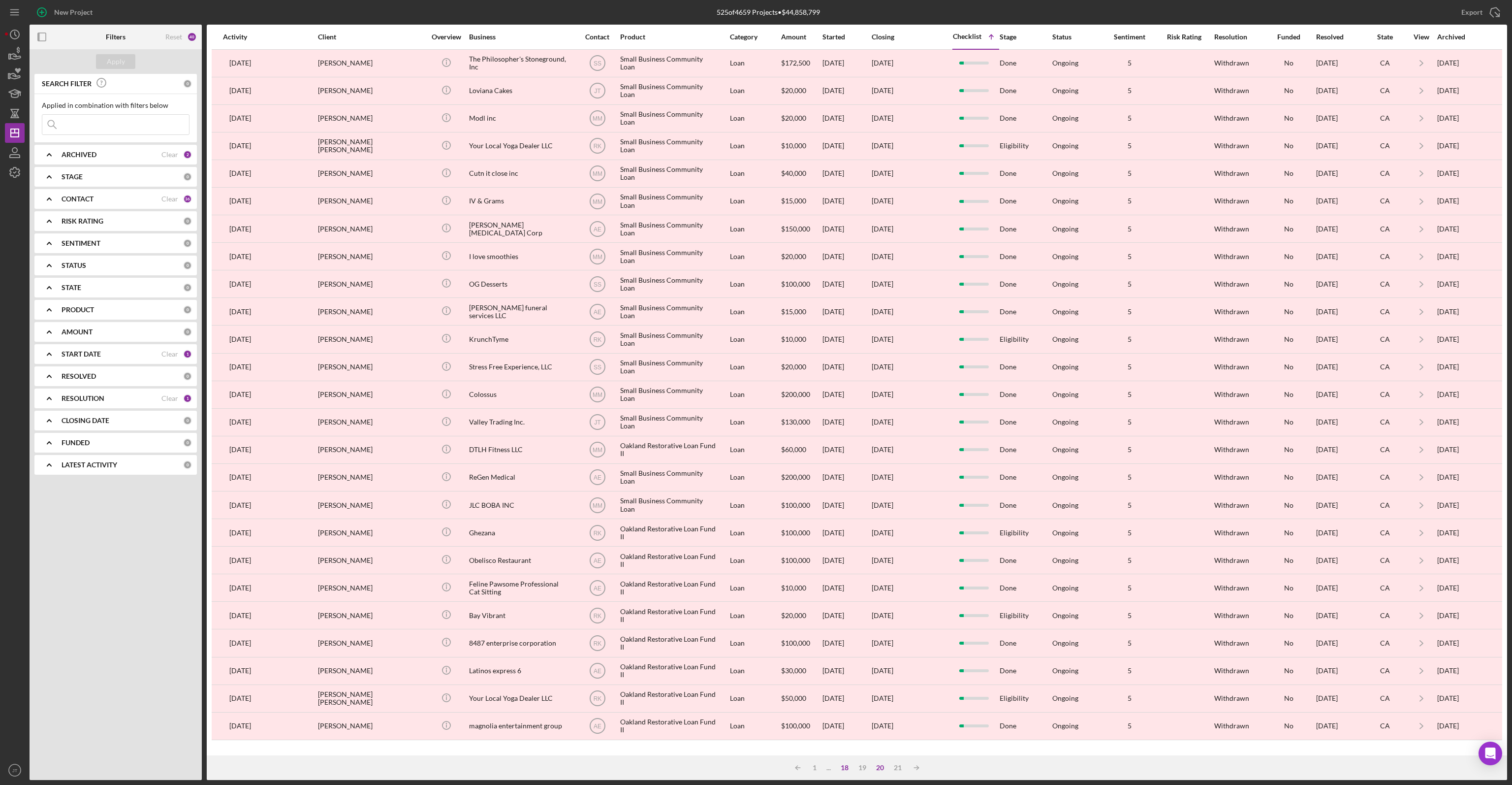
click at [878, 767] on div "20" at bounding box center [880, 767] width 18 height 8
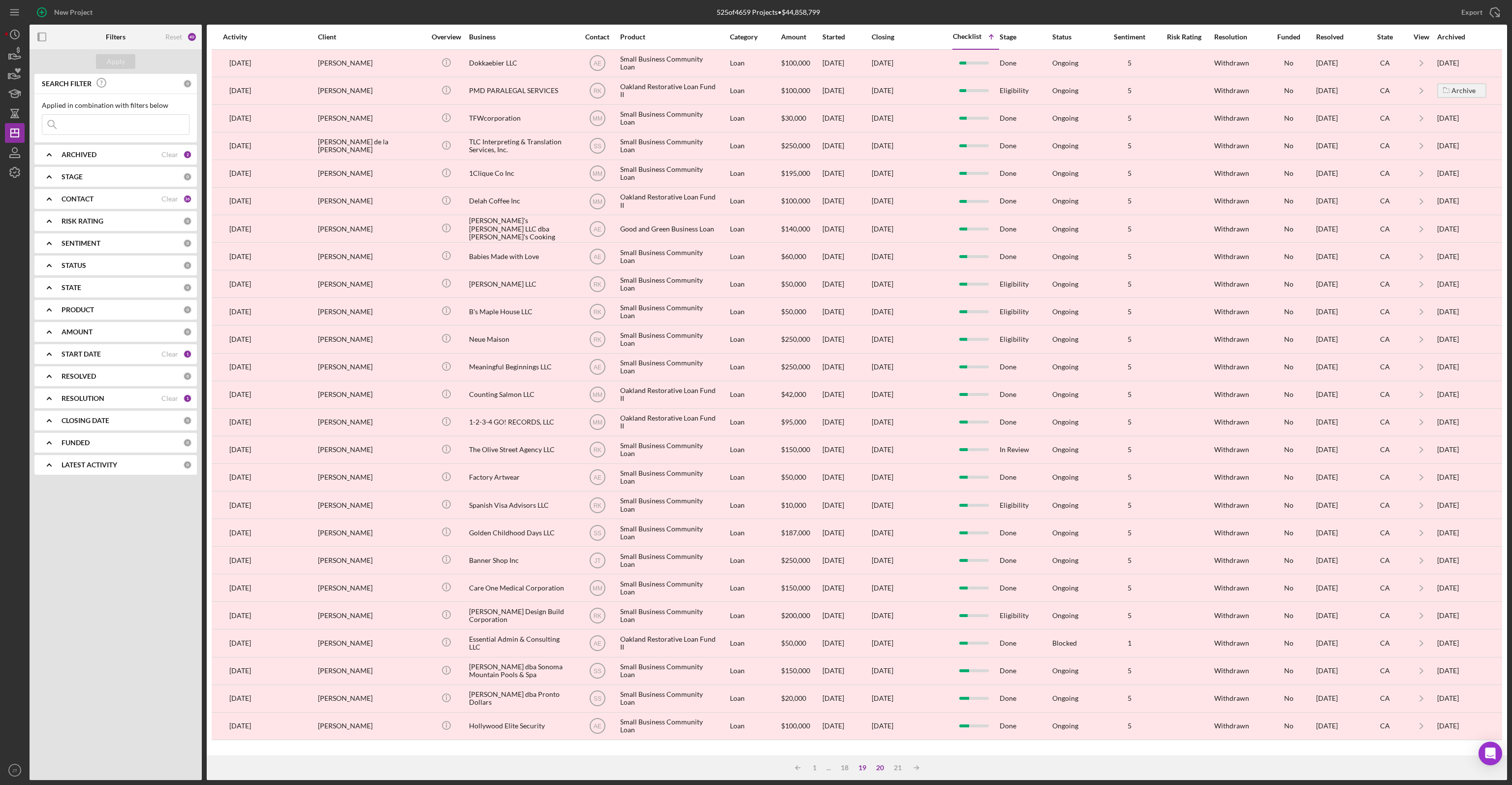
click at [865, 764] on div "19" at bounding box center [862, 767] width 18 height 8
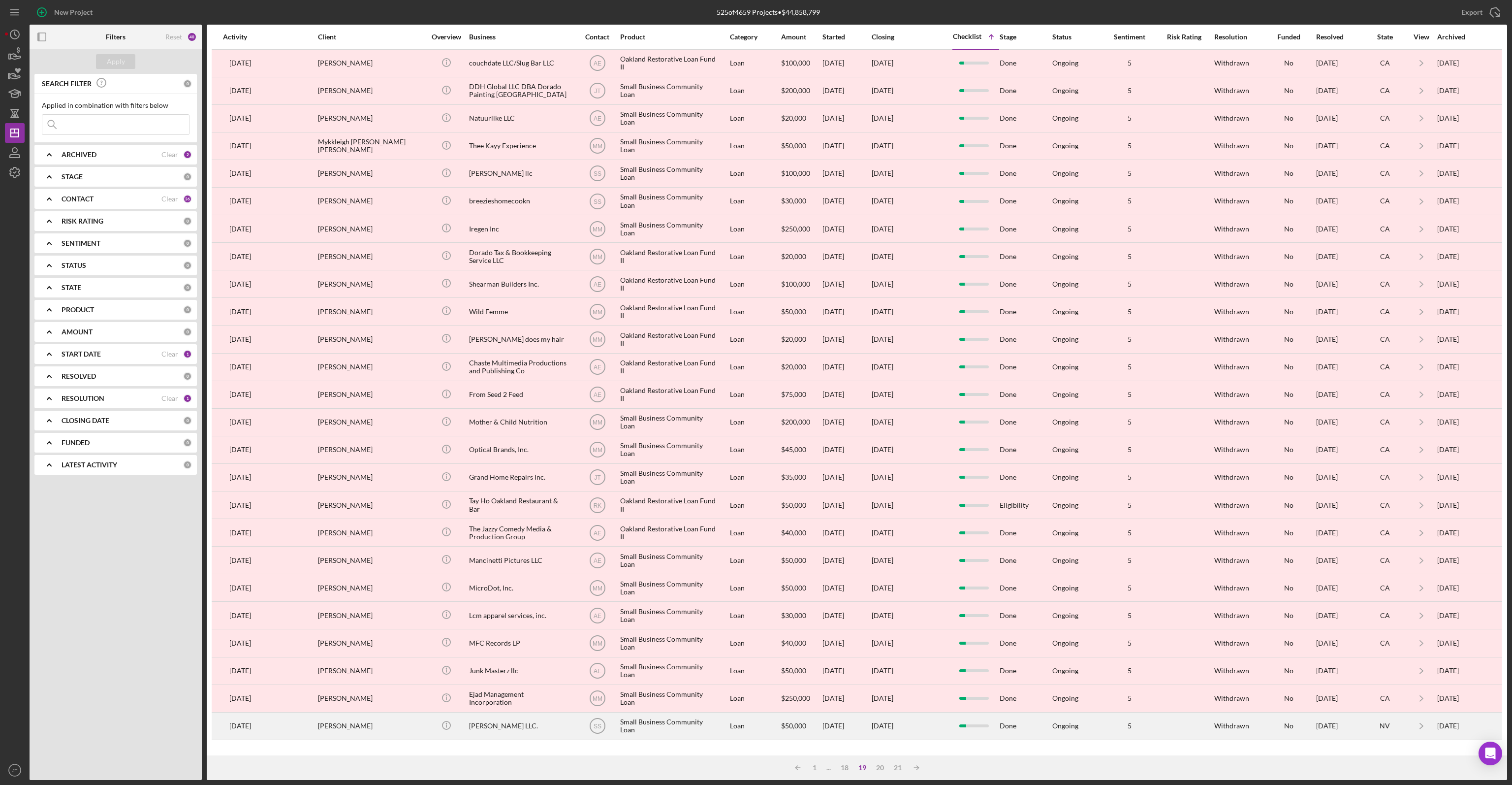
click at [774, 726] on div "Loan" at bounding box center [753, 726] width 46 height 26
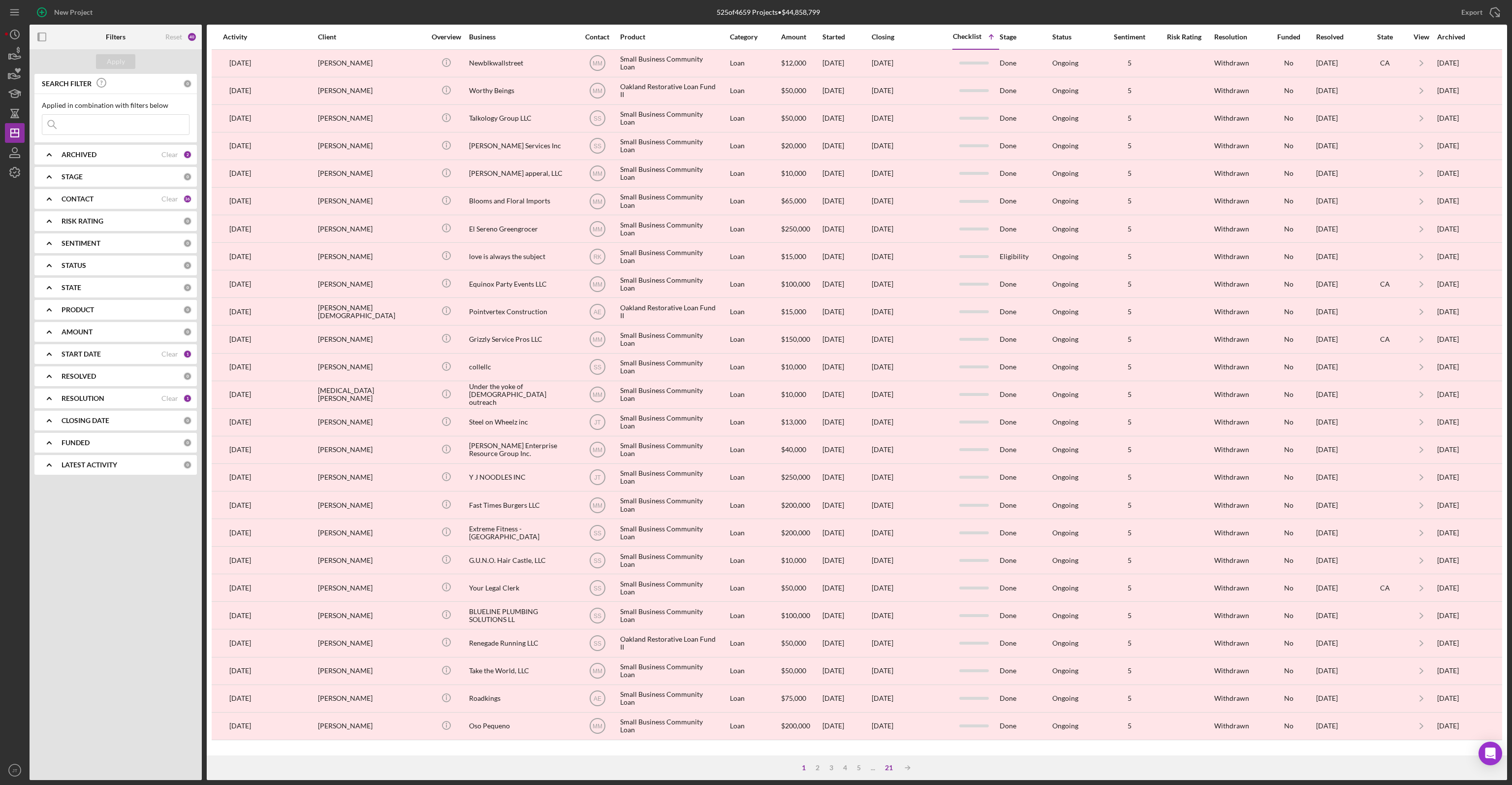
click at [889, 770] on div "21" at bounding box center [889, 767] width 18 height 8
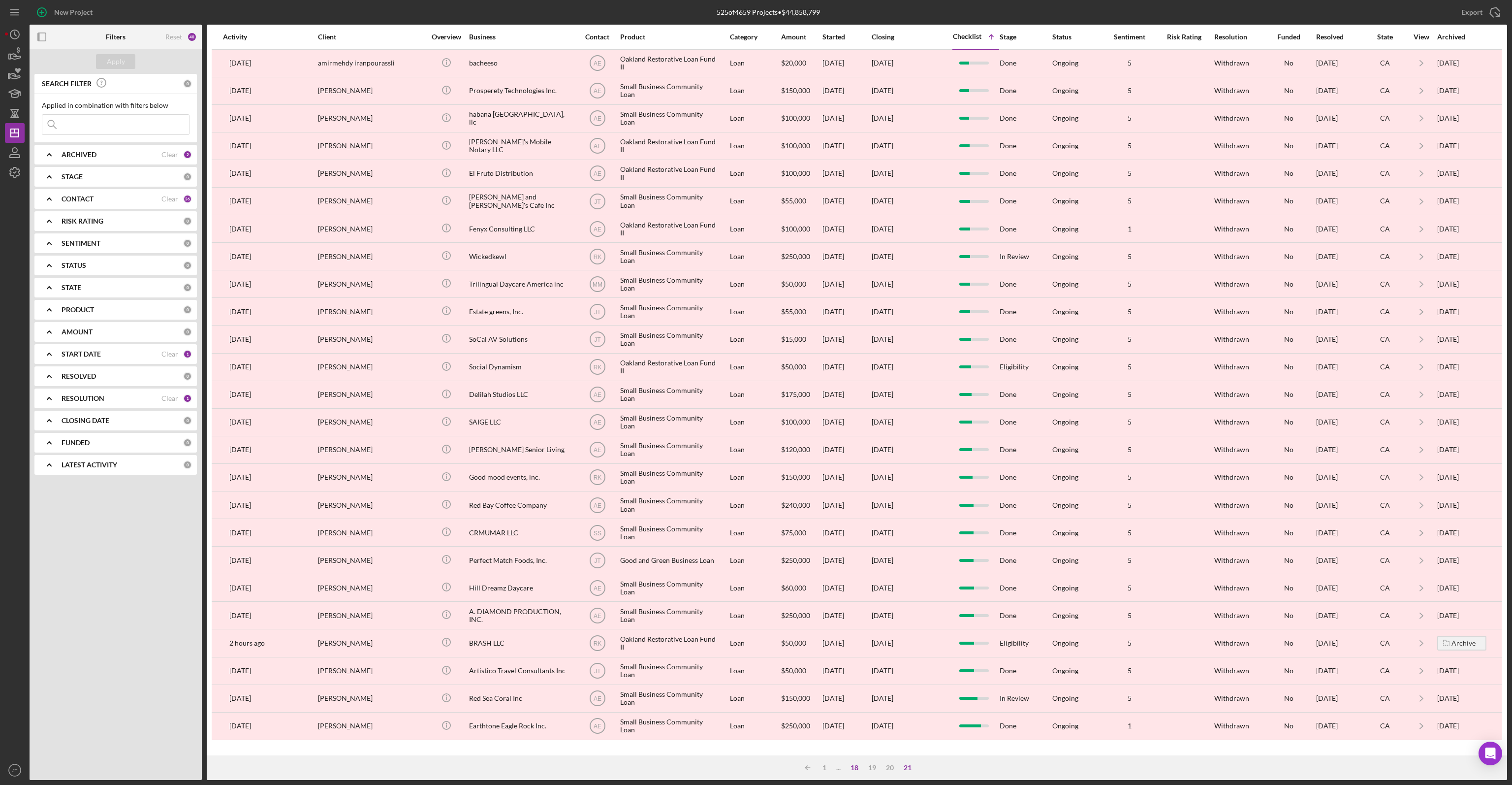
click at [852, 769] on div "18" at bounding box center [855, 767] width 18 height 8
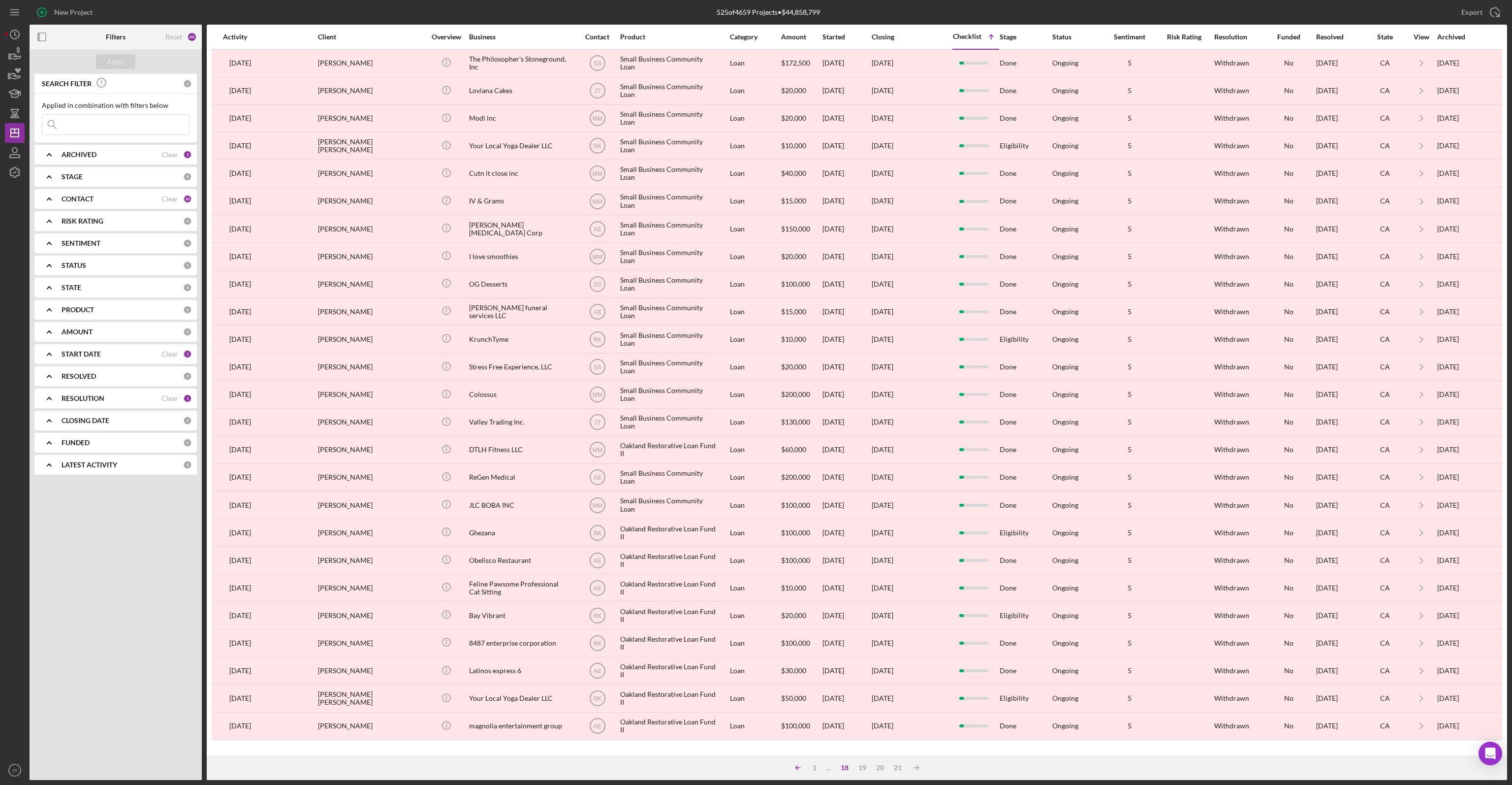
click at [800, 769] on icon "Icon/Table Sort Arrow" at bounding box center [798, 767] width 20 height 20
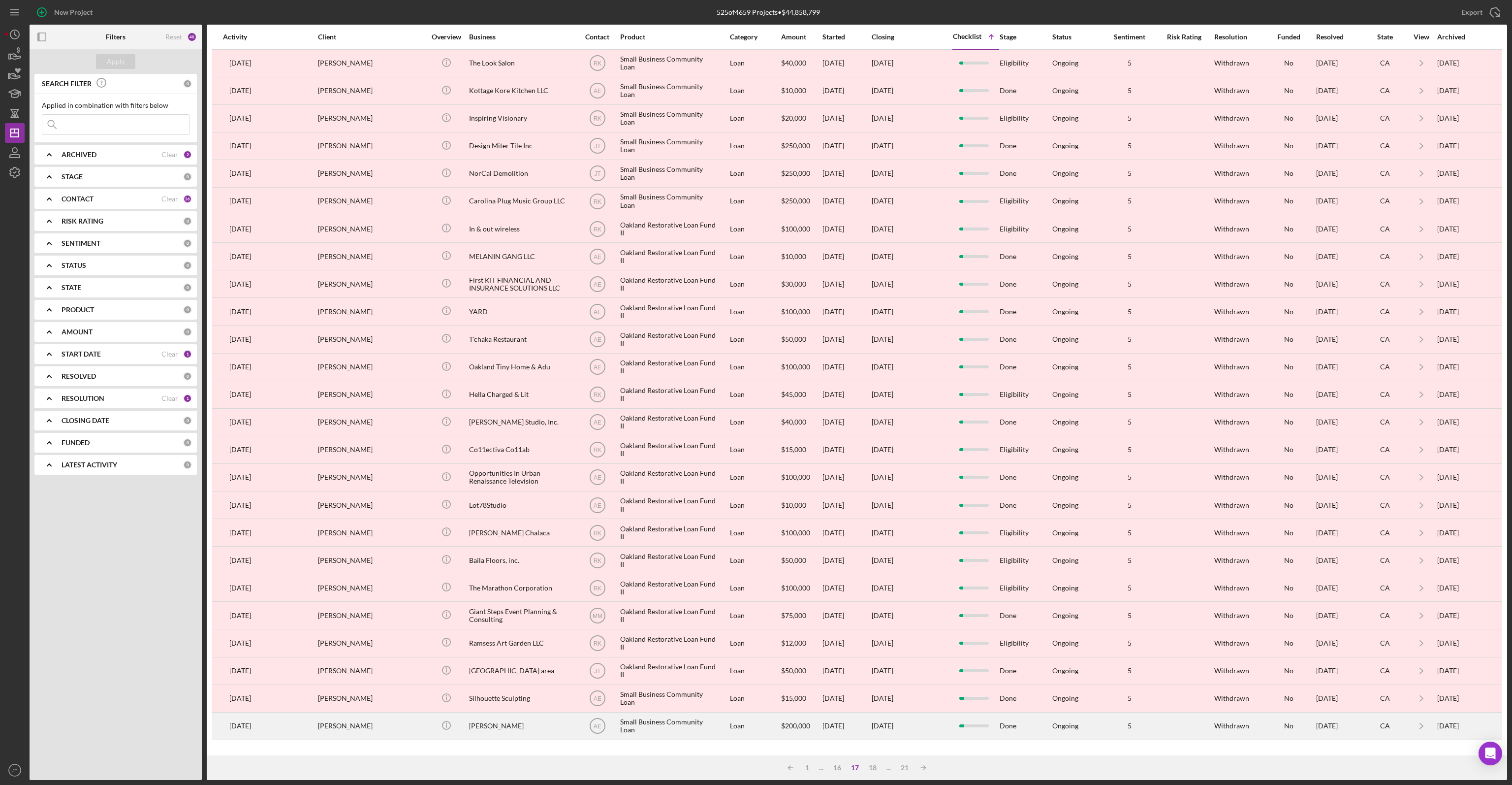
click at [932, 733] on div "[DATE]" at bounding box center [908, 726] width 74 height 26
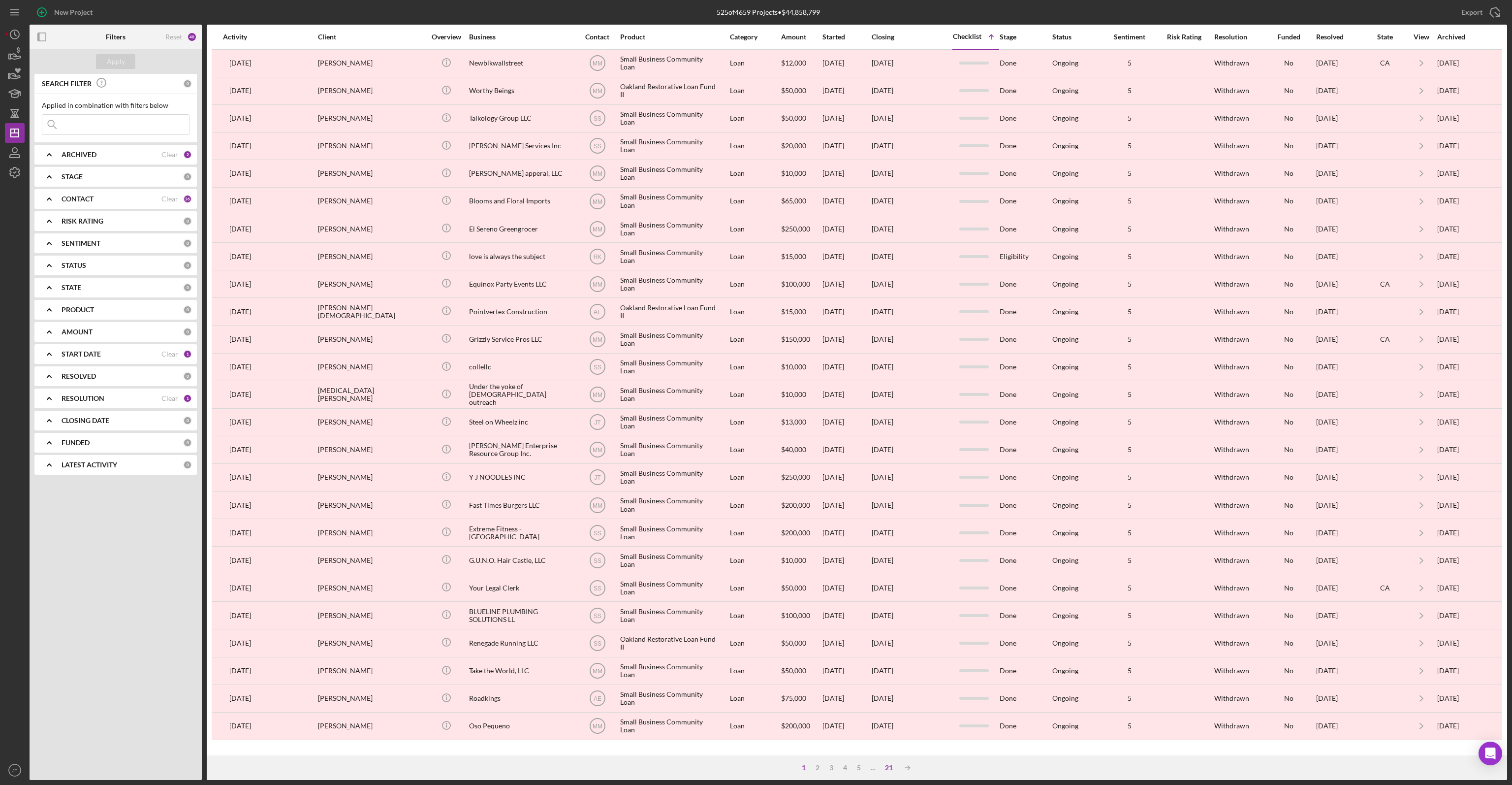
click at [890, 769] on div "21" at bounding box center [889, 767] width 18 height 8
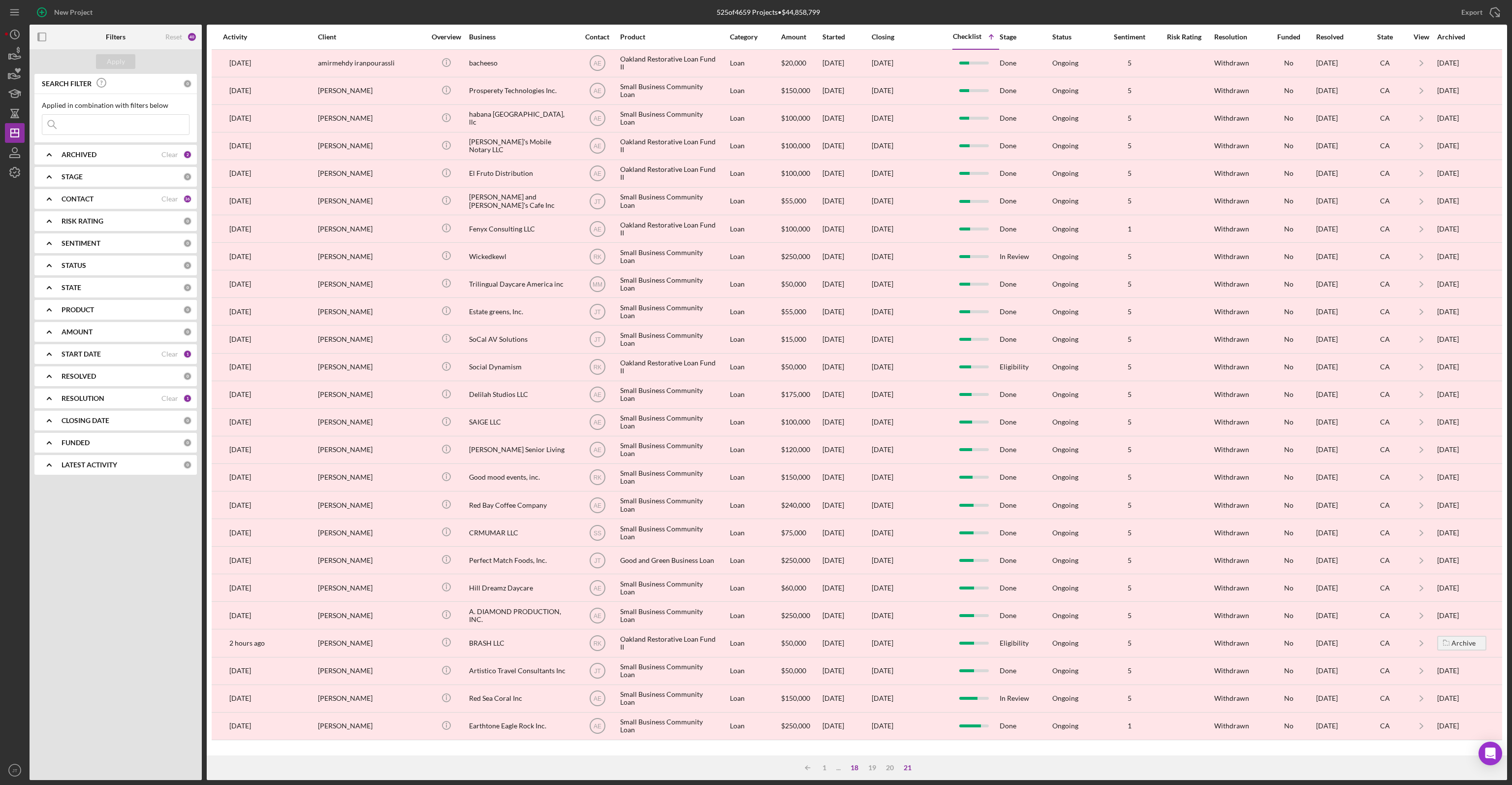
click at [852, 769] on div "18" at bounding box center [855, 767] width 18 height 8
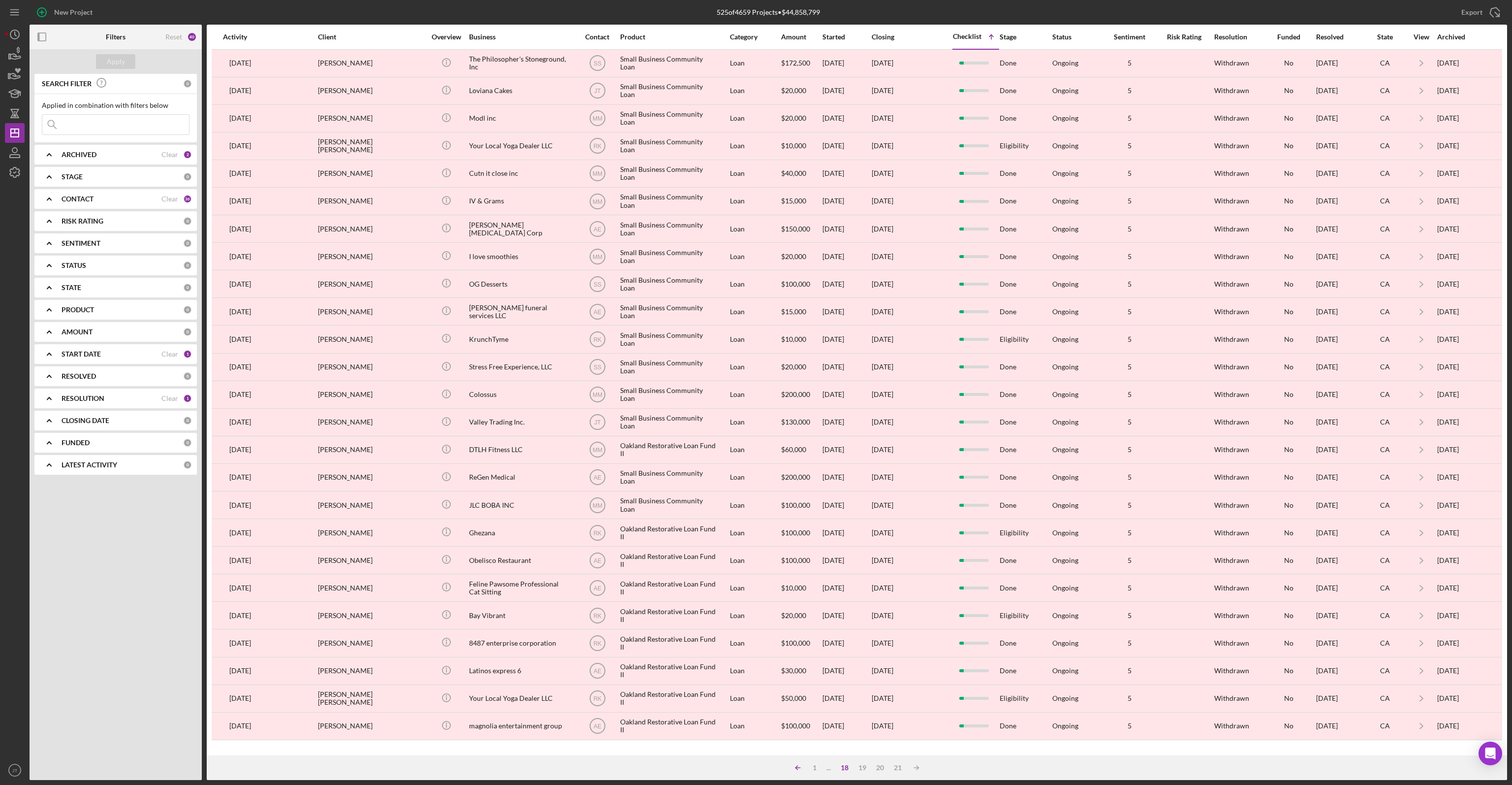
click at [798, 766] on icon "Icon/Table Sort Arrow" at bounding box center [798, 767] width 20 height 20
click at [906, 765] on div "21" at bounding box center [905, 767] width 18 height 8
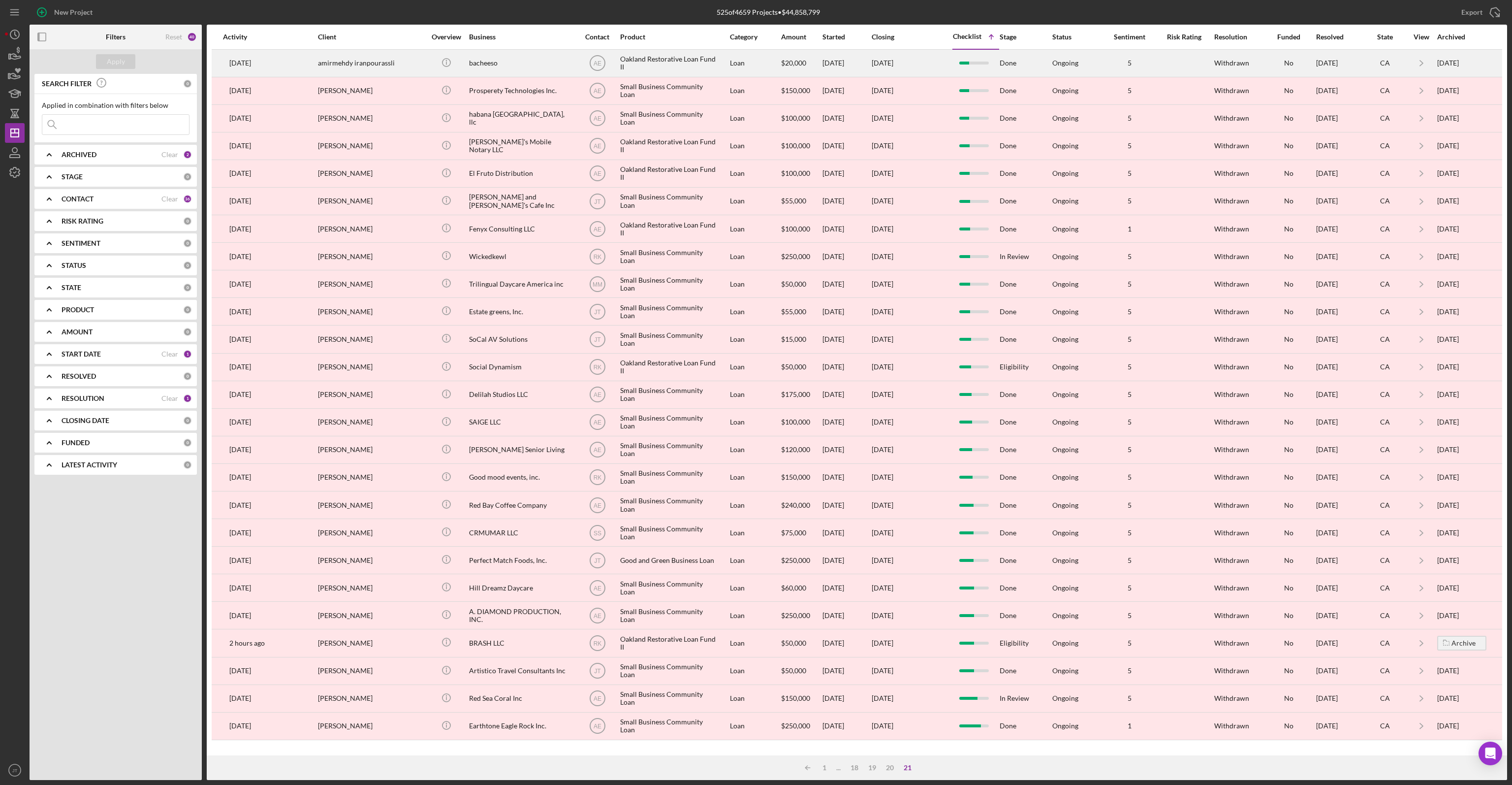
click at [554, 70] on div "bacheeso" at bounding box center [518, 63] width 99 height 26
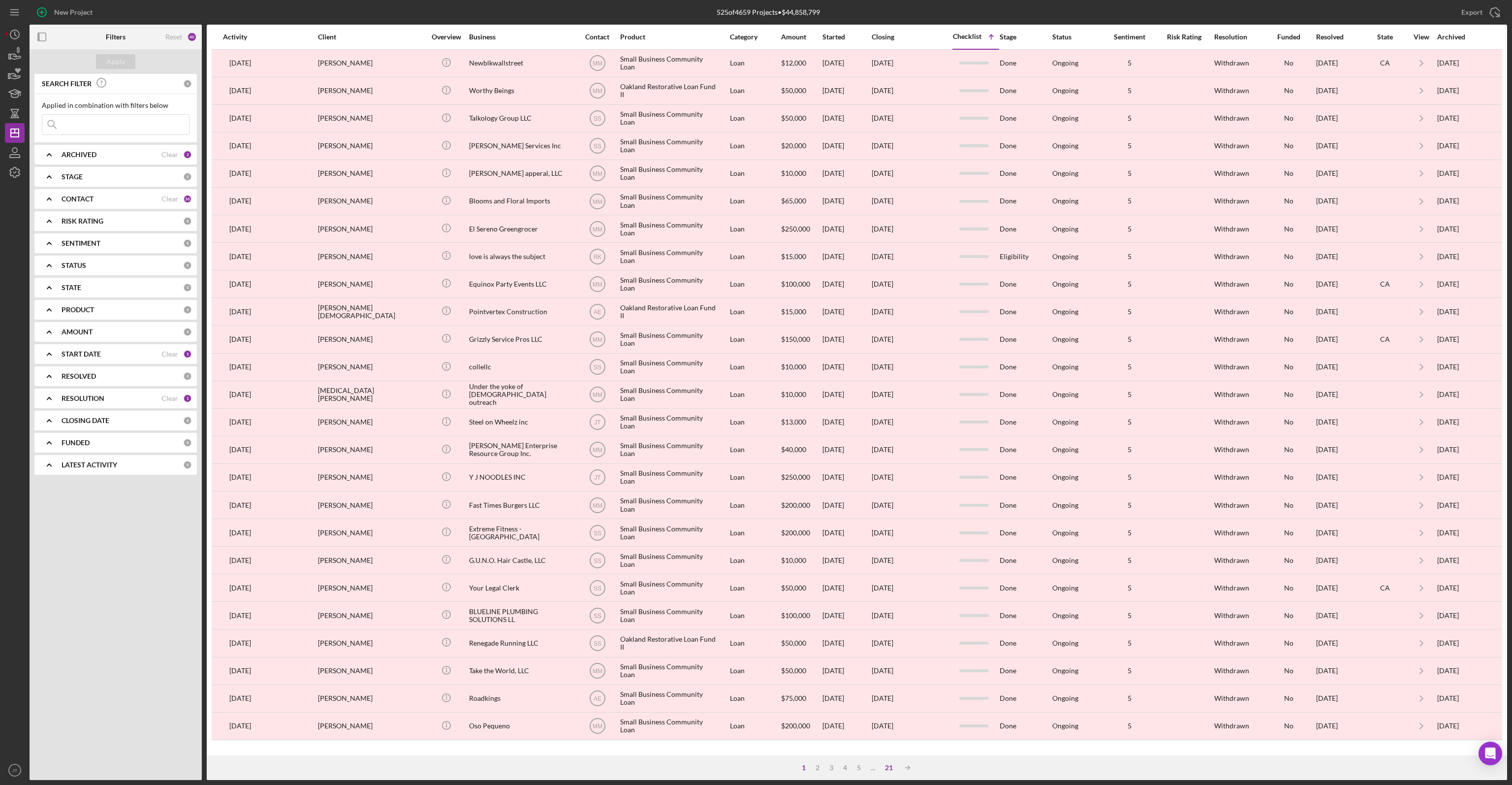
click at [889, 766] on div "21" at bounding box center [889, 767] width 18 height 8
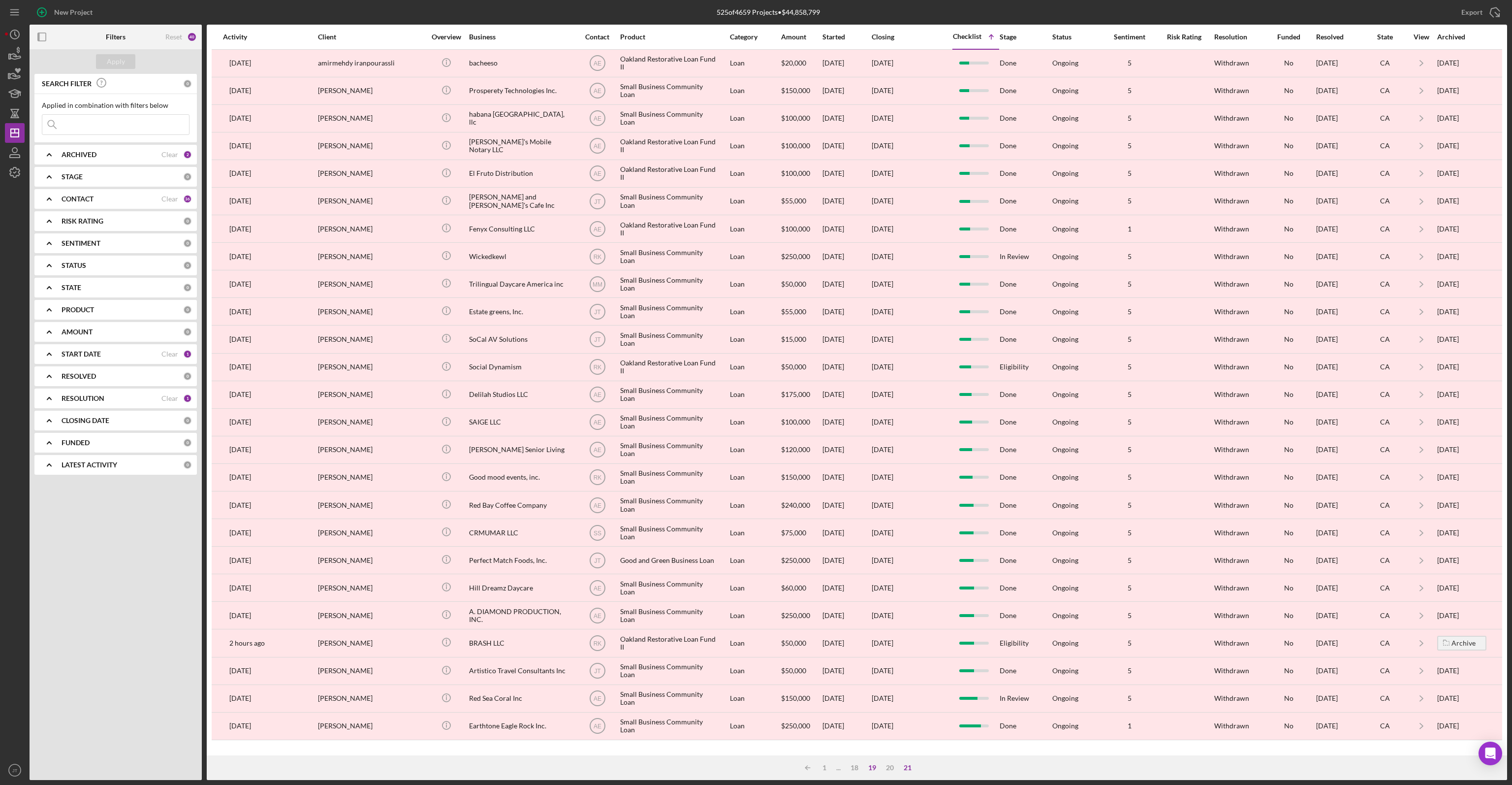
click at [873, 766] on div "19" at bounding box center [872, 767] width 18 height 8
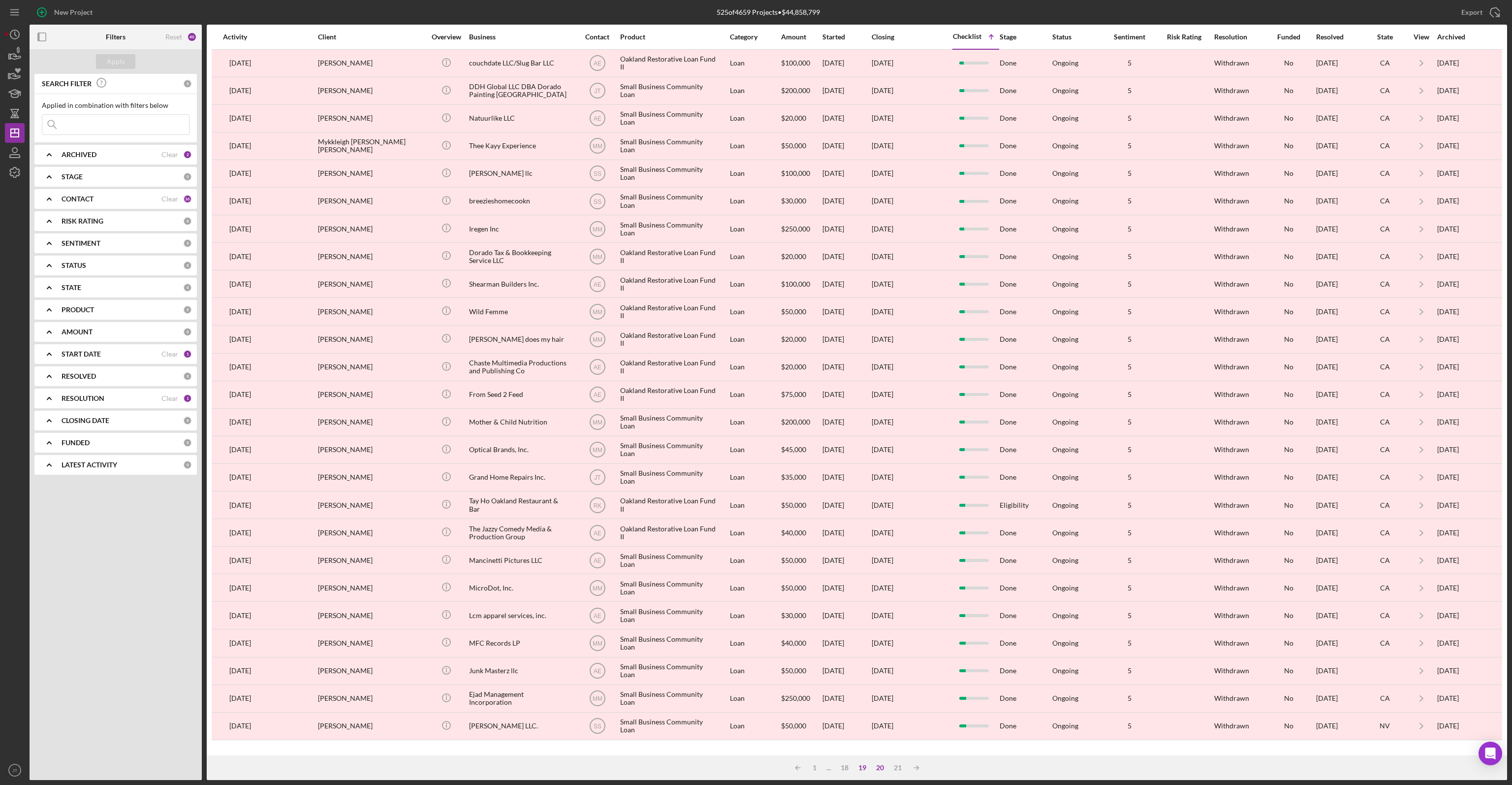
click at [875, 767] on div "20" at bounding box center [880, 767] width 18 height 8
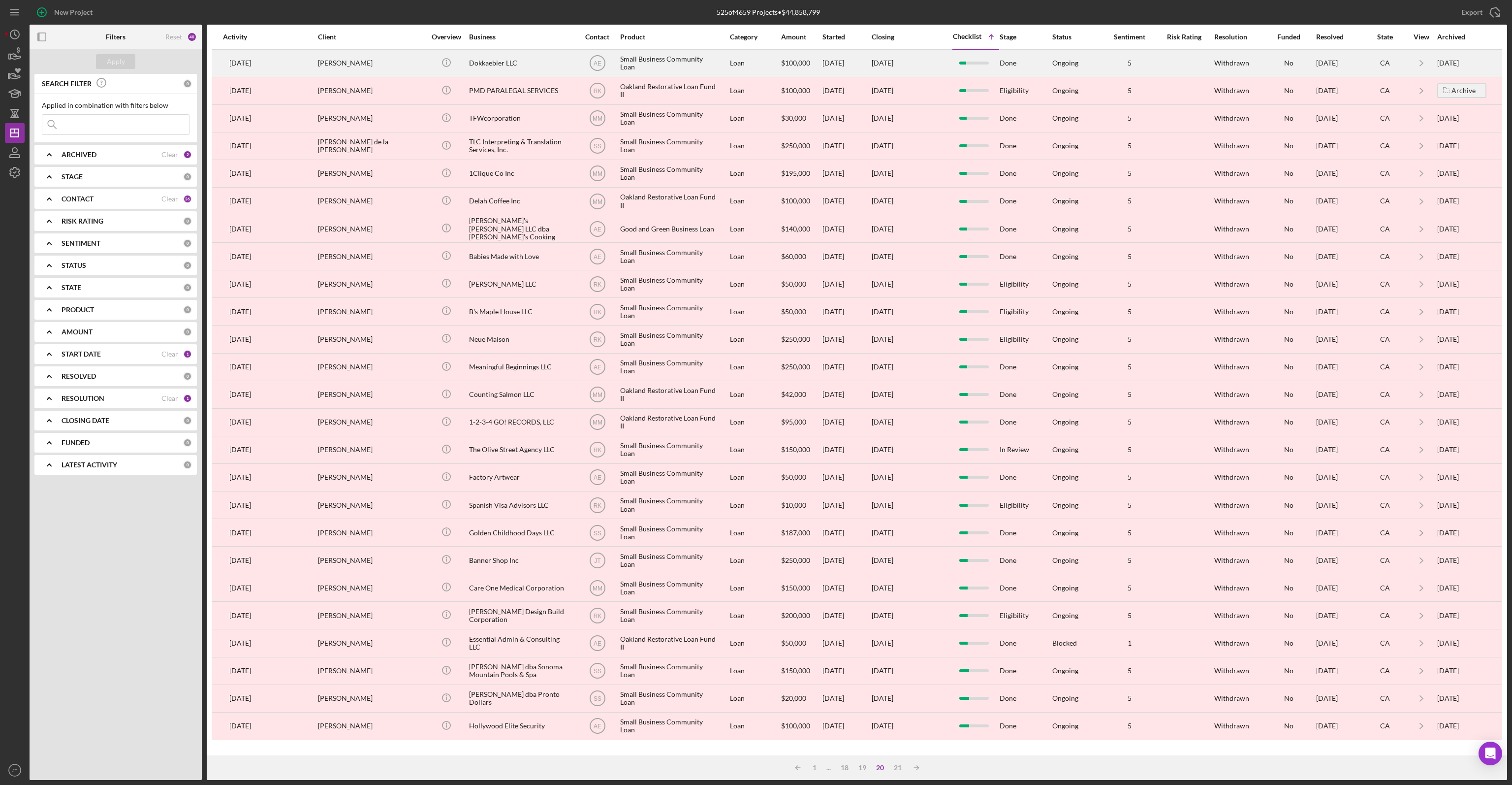
click at [409, 65] on div "[PERSON_NAME]" at bounding box center [367, 63] width 99 height 26
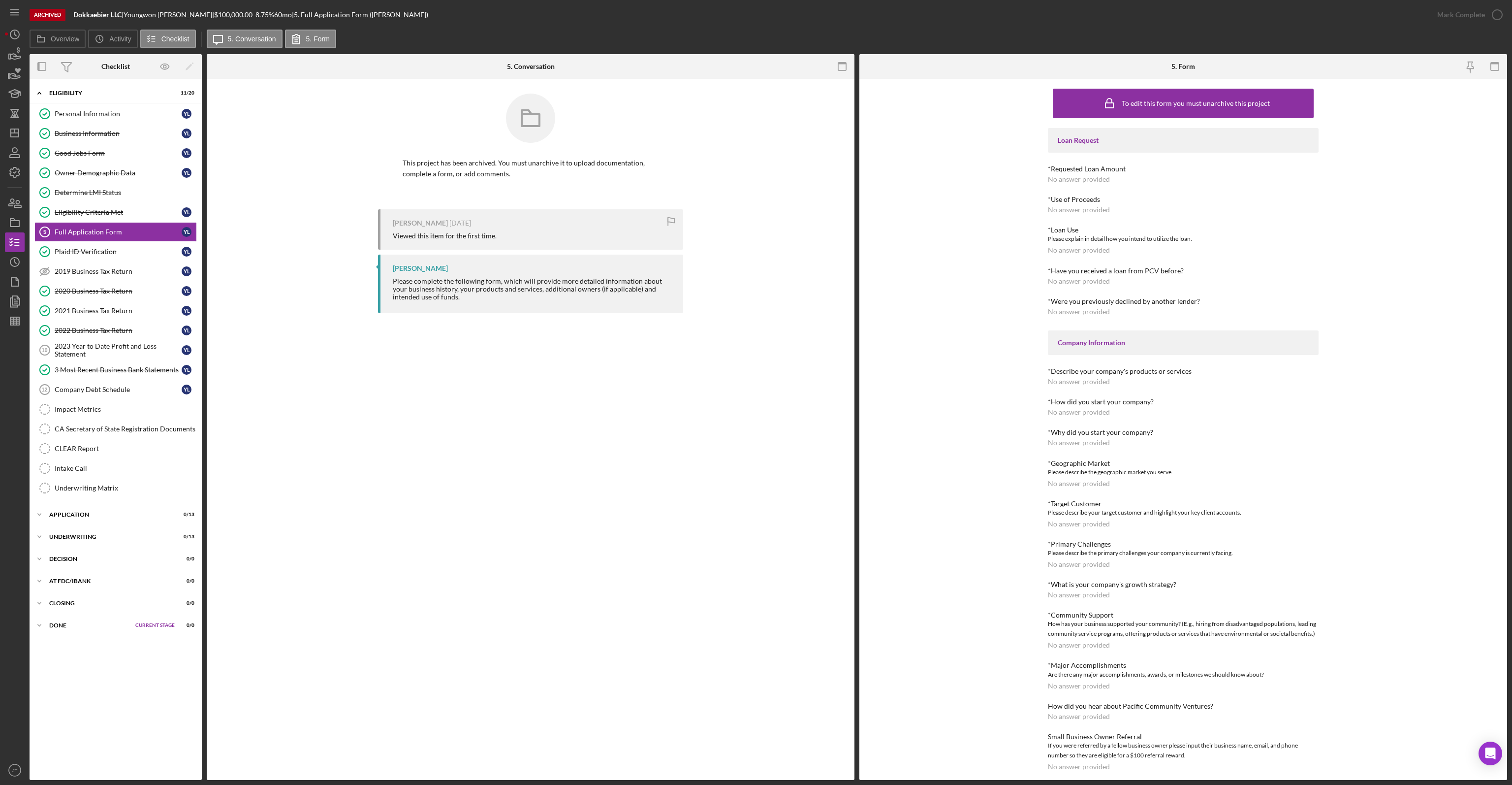
click at [755, 308] on div "[PERSON_NAME] [DATE] Viewed this item for the first time. [PERSON_NAME] Please …" at bounding box center [531, 263] width 618 height 110
click at [17, 137] on polygon "button" at bounding box center [14, 133] width 8 height 8
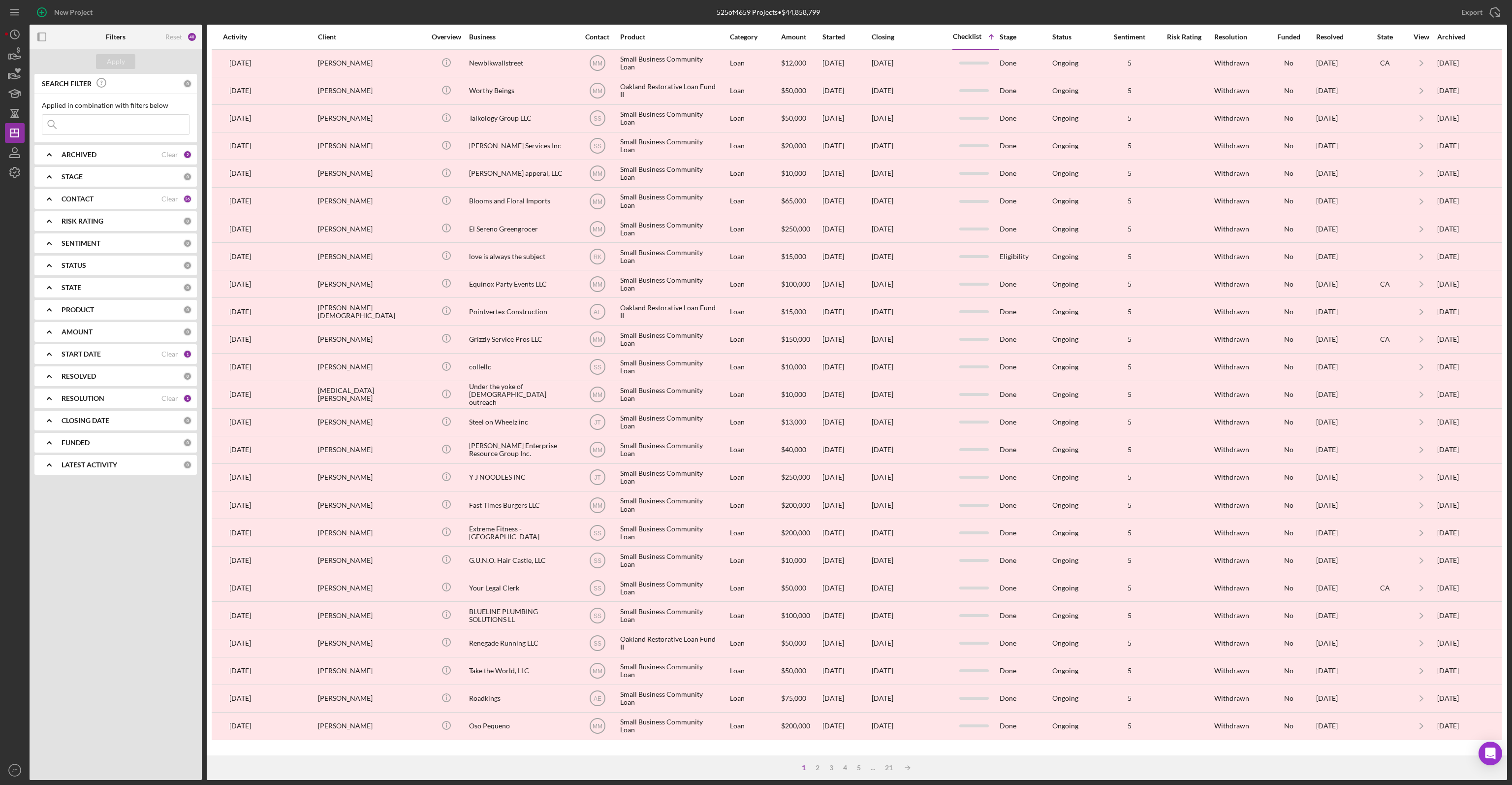
click at [123, 352] on div "START DATE" at bounding box center [111, 353] width 100 height 8
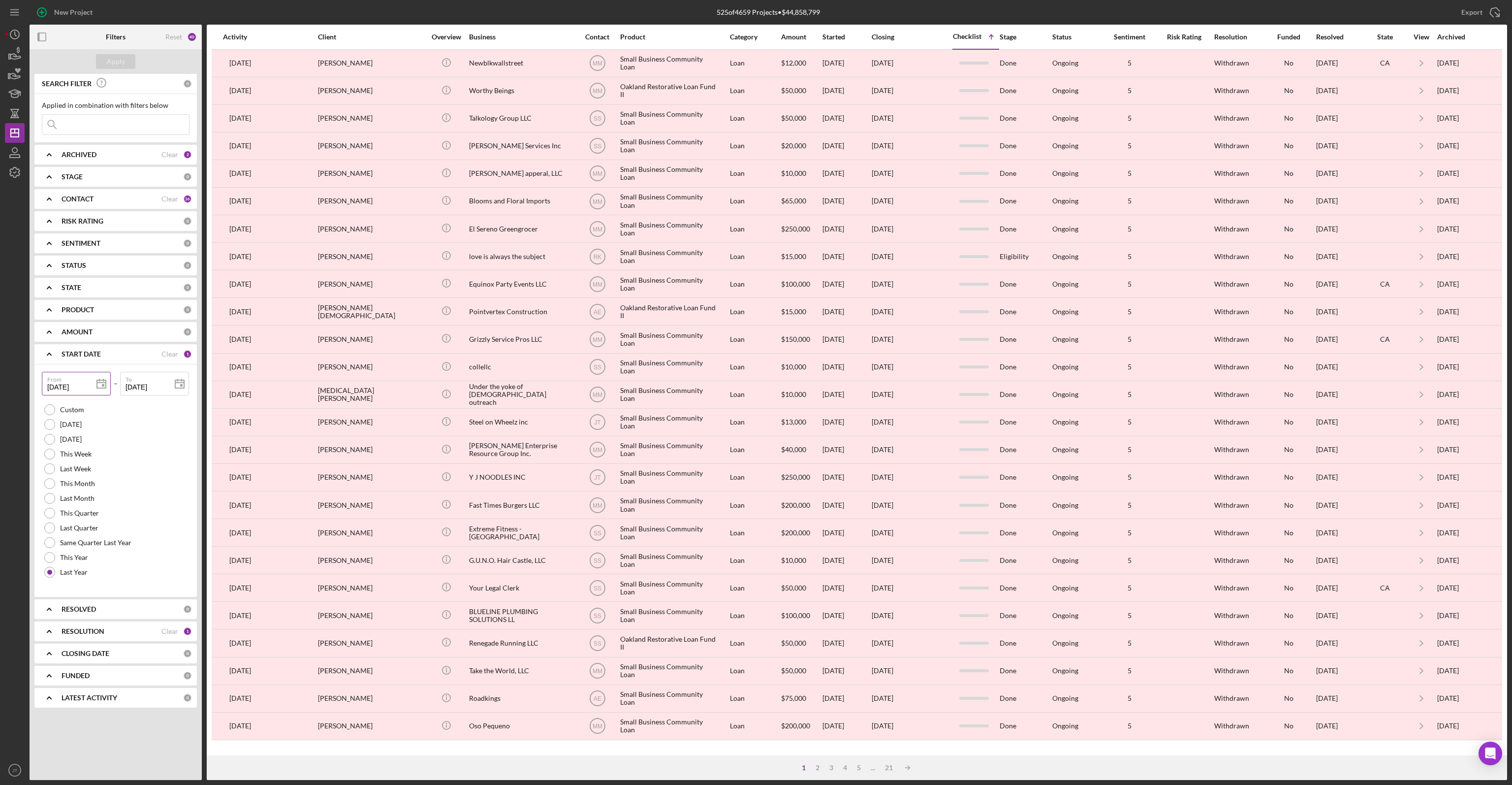
click at [87, 388] on input "[DATE]" at bounding box center [76, 384] width 69 height 24
type input "01/01/202y"
type input "[DATE]"
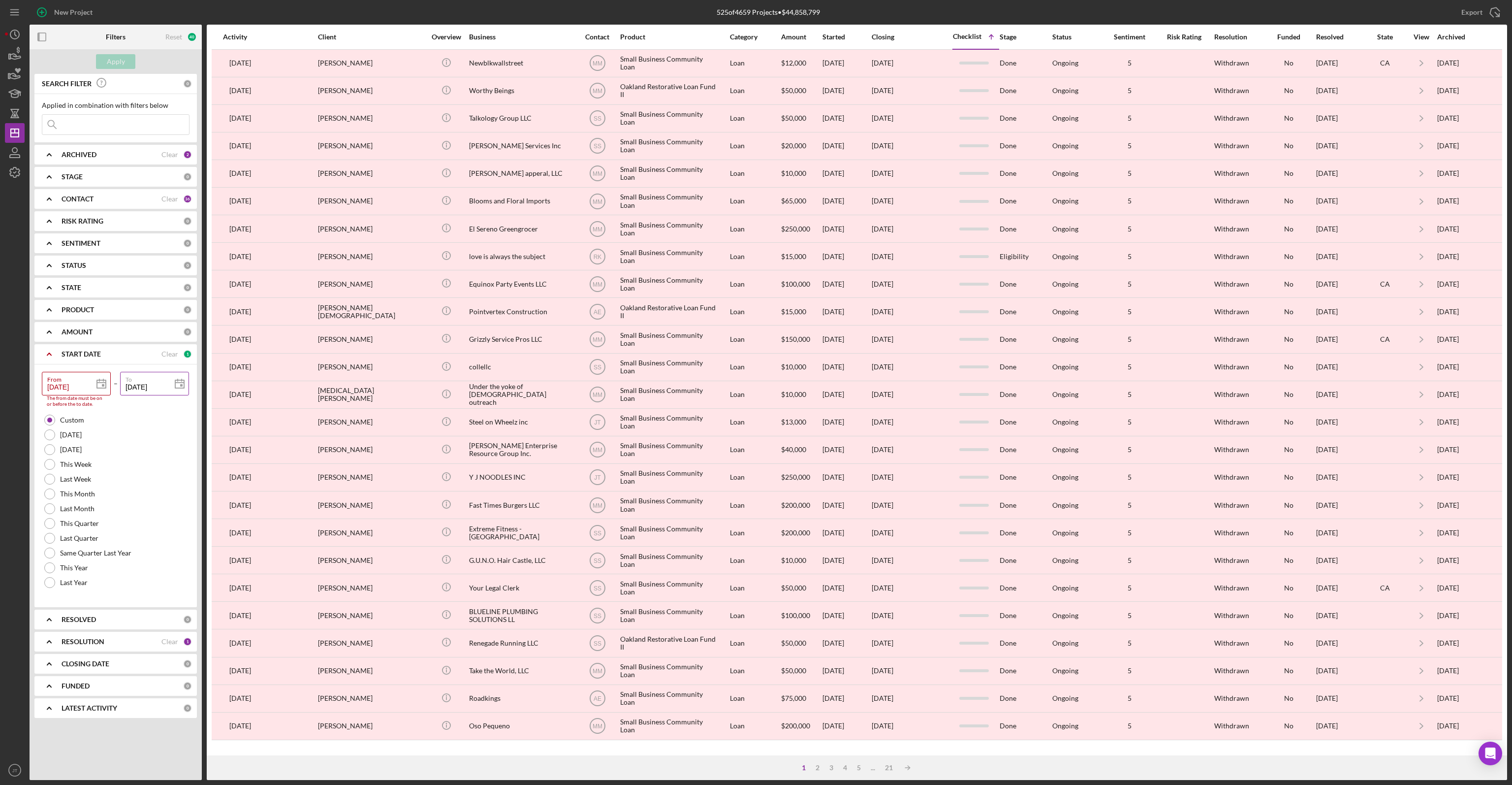
click at [163, 387] on input "[DATE]" at bounding box center [154, 384] width 69 height 24
type input "12/31/202y"
type input "[DATE]"
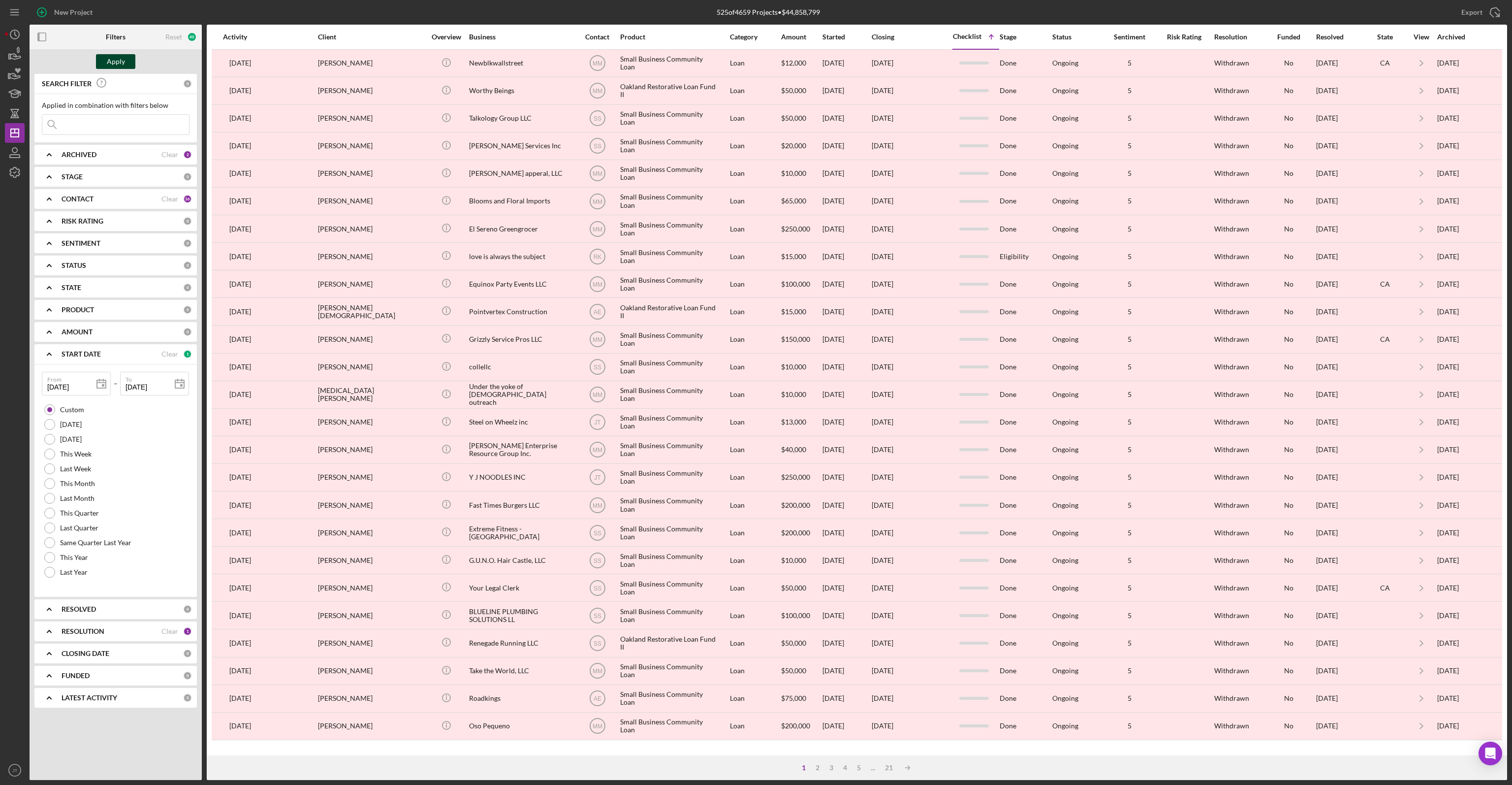
click at [119, 64] on div "Apply" at bounding box center [116, 61] width 18 height 14
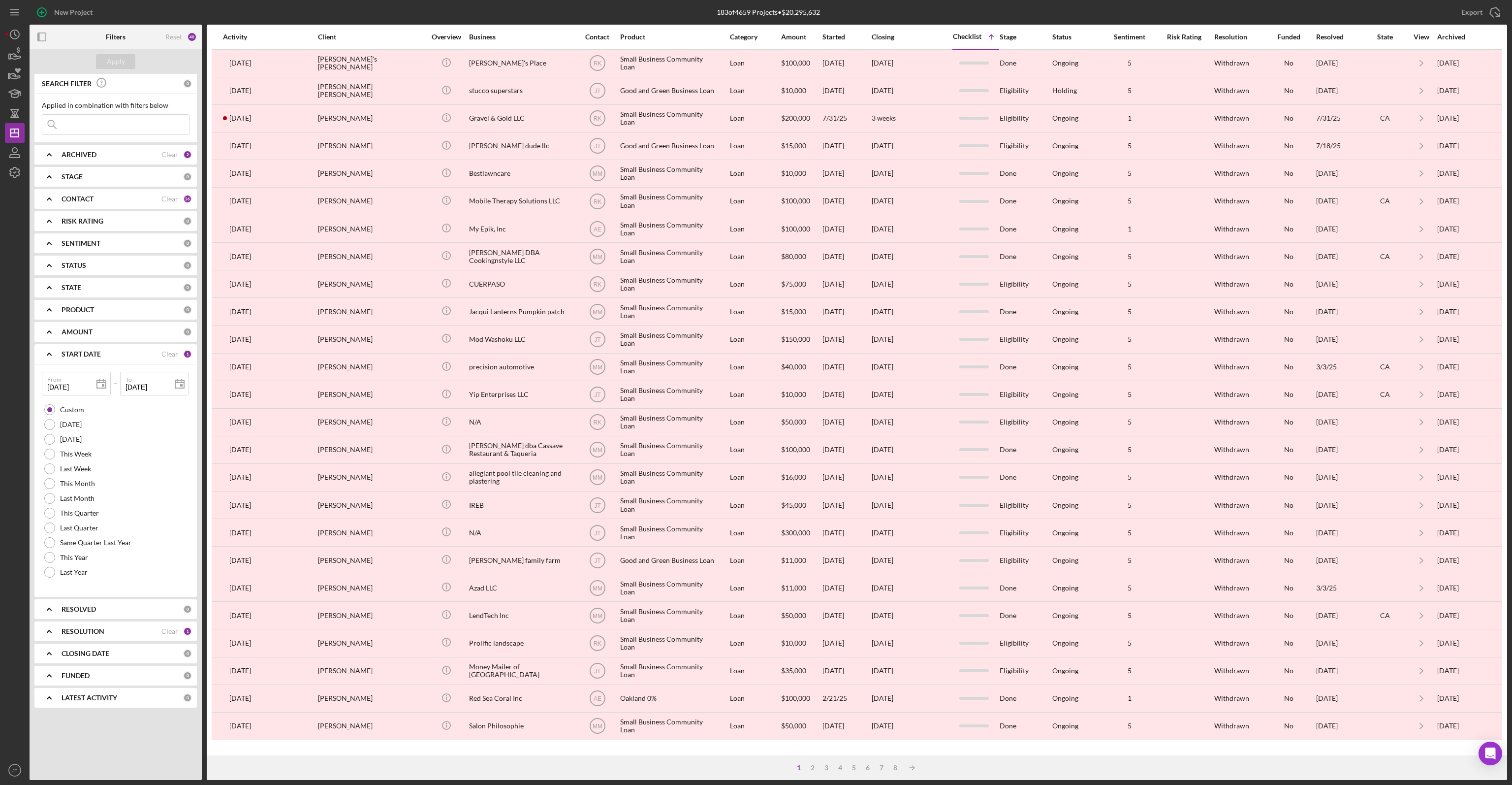
click at [573, 7] on div "183 of 4659 Projects • $20,295,632" at bounding box center [769, 12] width 493 height 25
click at [69, 617] on div "RESOLVED 0" at bounding box center [127, 608] width 131 height 20
click at [71, 609] on b "RESOLVED" at bounding box center [78, 608] width 35 height 8
click at [75, 630] on b "RESOLUTION" at bounding box center [82, 630] width 42 height 8
click at [48, 743] on div "Incomplete" at bounding box center [116, 737] width 148 height 16
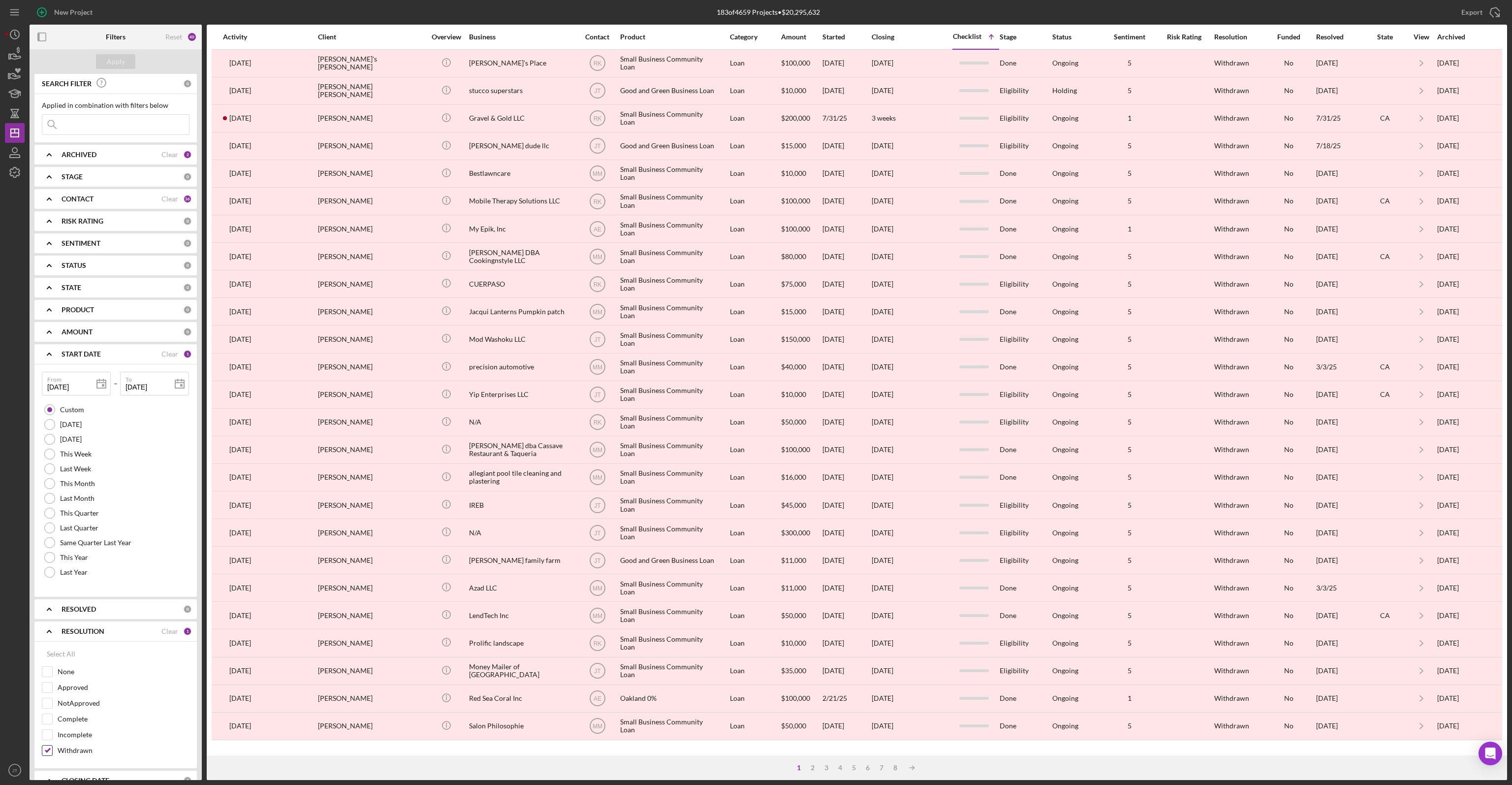
click at [48, 745] on input "Withdrawn" at bounding box center [48, 750] width 10 height 10
checkbox input "false"
click at [120, 59] on div "Apply" at bounding box center [116, 61] width 18 height 14
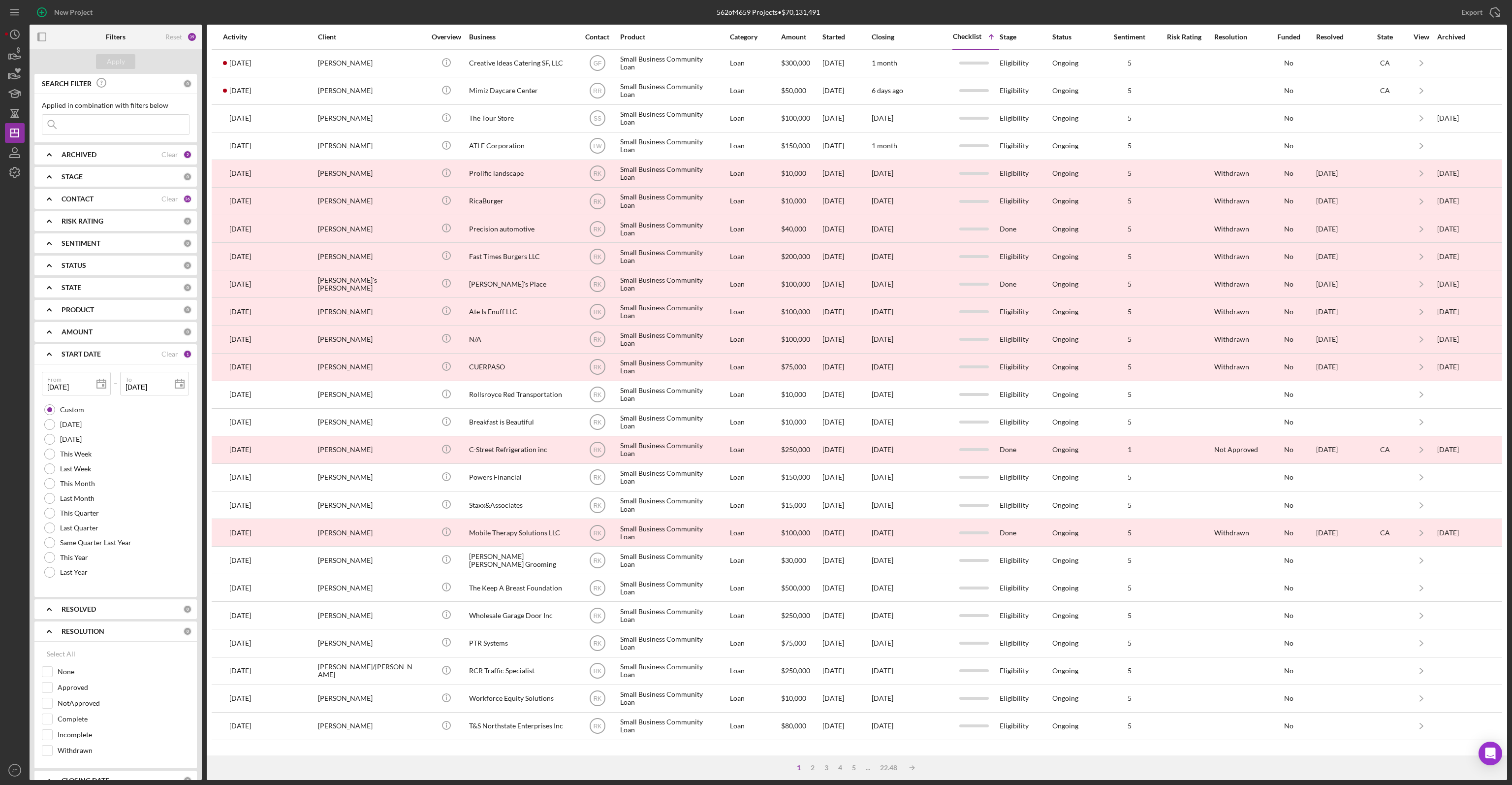
click at [849, 14] on div "562 of 4659 Projects • $70,131,491" at bounding box center [769, 12] width 493 height 25
click at [51, 690] on input "Approved" at bounding box center [48, 687] width 10 height 10
checkbox input "true"
click at [126, 63] on button "Apply" at bounding box center [116, 61] width 39 height 14
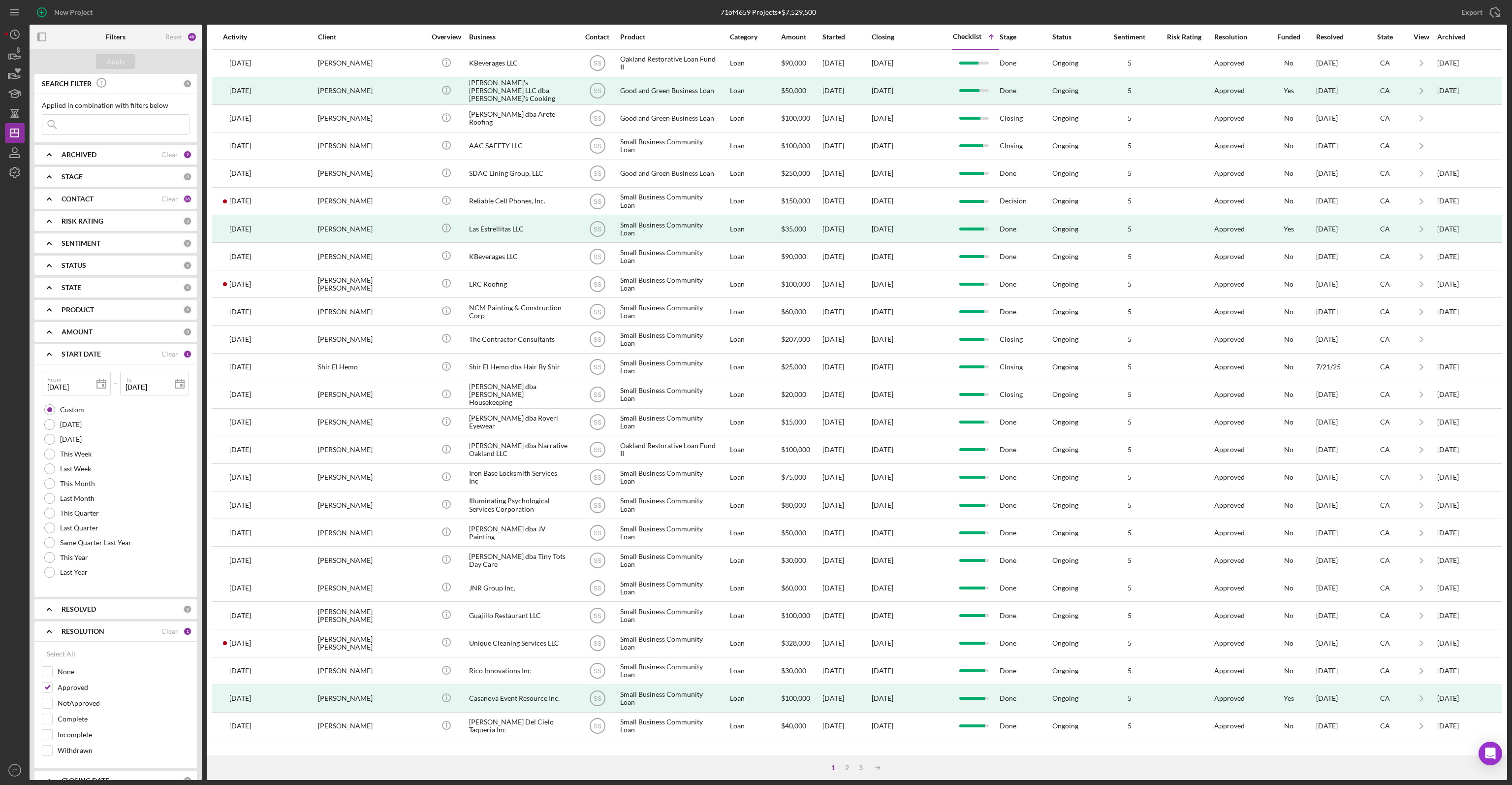
click at [234, 10] on div "New Project" at bounding box center [276, 12] width 493 height 25
click at [48, 748] on input "Withdrawn" at bounding box center [48, 750] width 10 height 10
checkbox input "true"
click at [46, 688] on input "Approved" at bounding box center [48, 687] width 10 height 10
click at [44, 691] on input "Approved" at bounding box center [48, 687] width 10 height 10
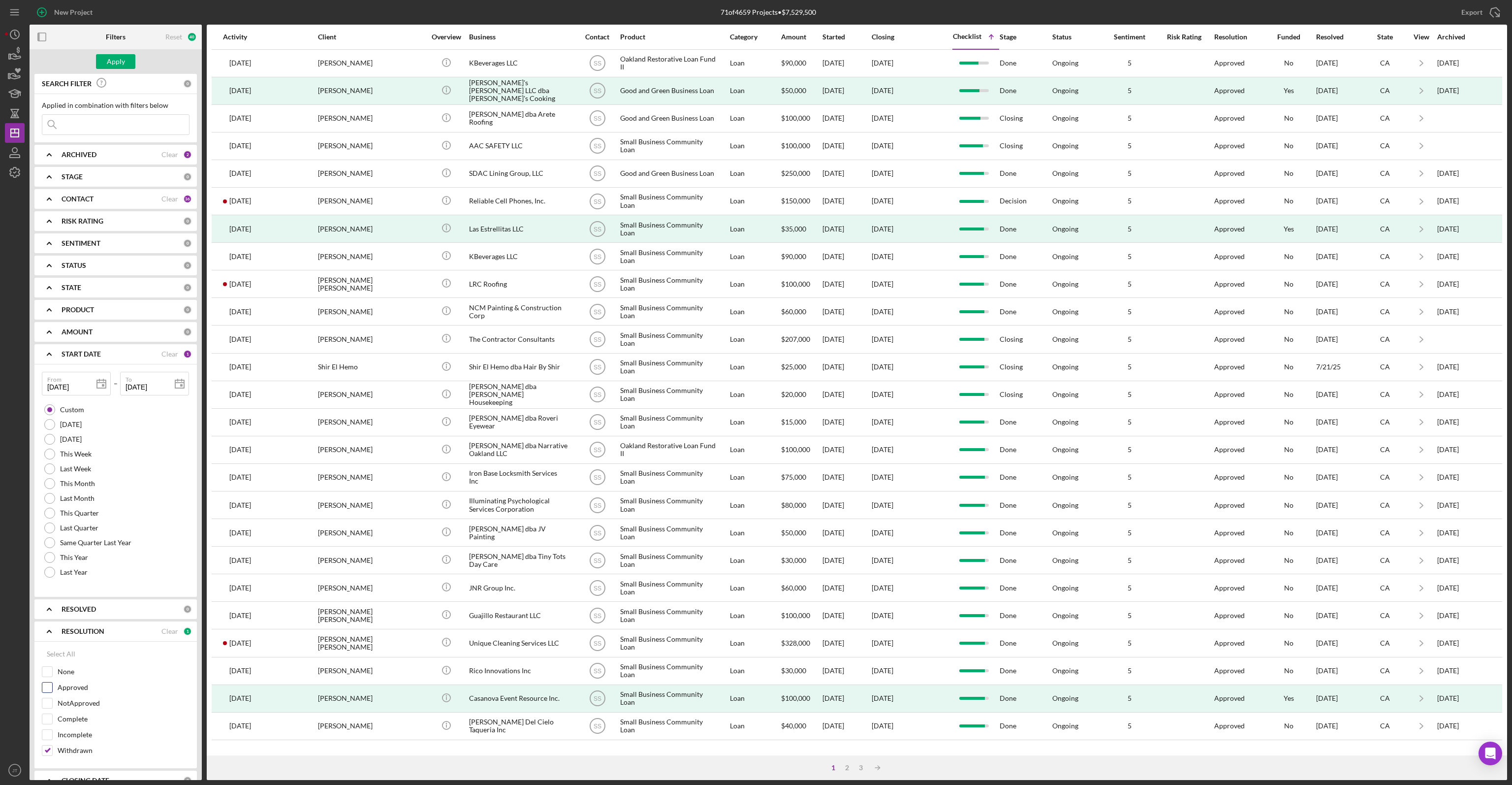
checkbox input "true"
click at [57, 755] on div "Withdrawn" at bounding box center [116, 753] width 148 height 16
click at [54, 748] on div "Withdrawn" at bounding box center [116, 753] width 148 height 16
click at [45, 748] on input "Withdrawn" at bounding box center [48, 750] width 10 height 10
checkbox input "false"
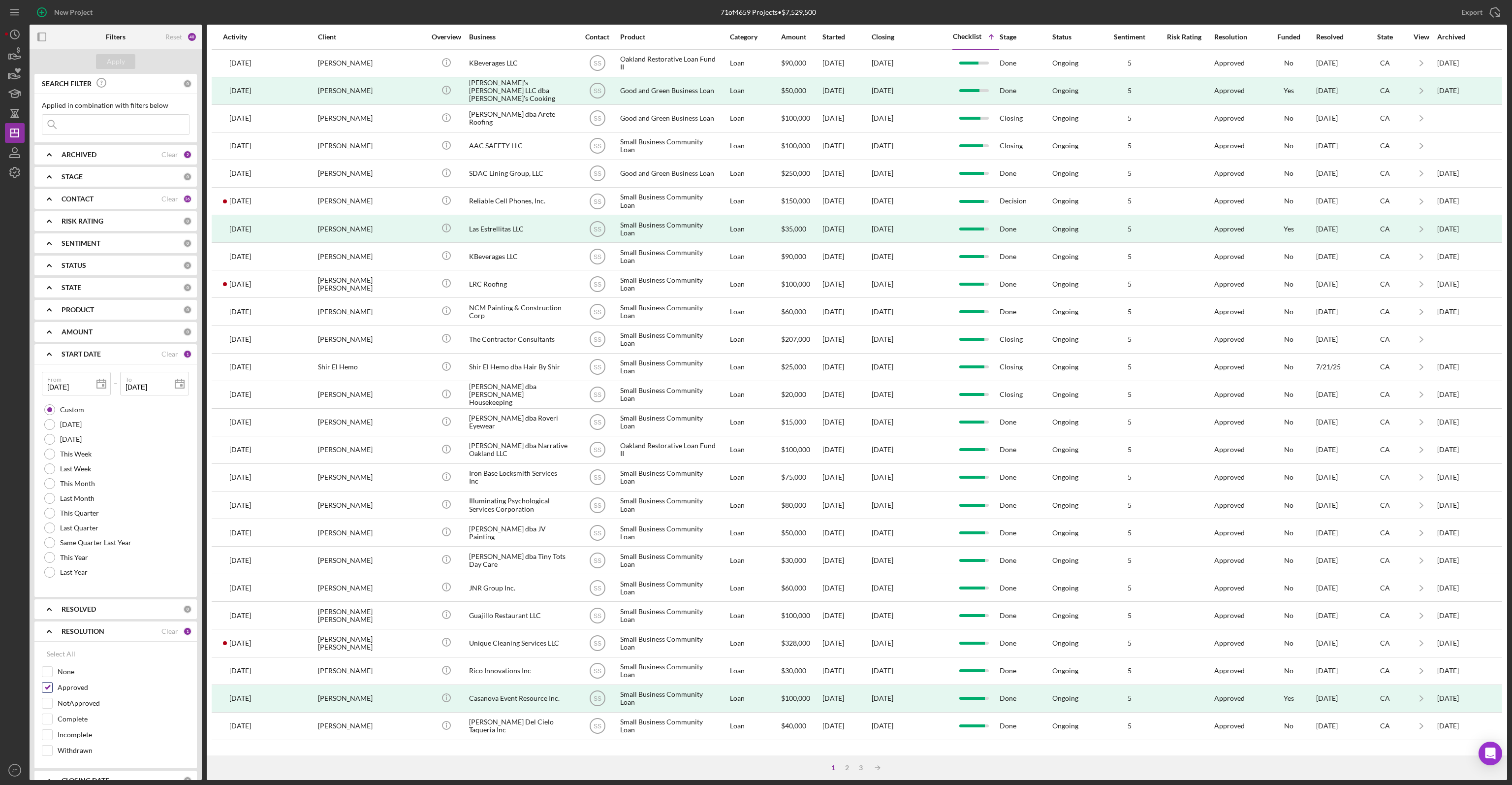
click at [44, 686] on input "Approved" at bounding box center [48, 687] width 10 height 10
checkbox input "false"
click at [110, 65] on div "Apply" at bounding box center [116, 61] width 18 height 14
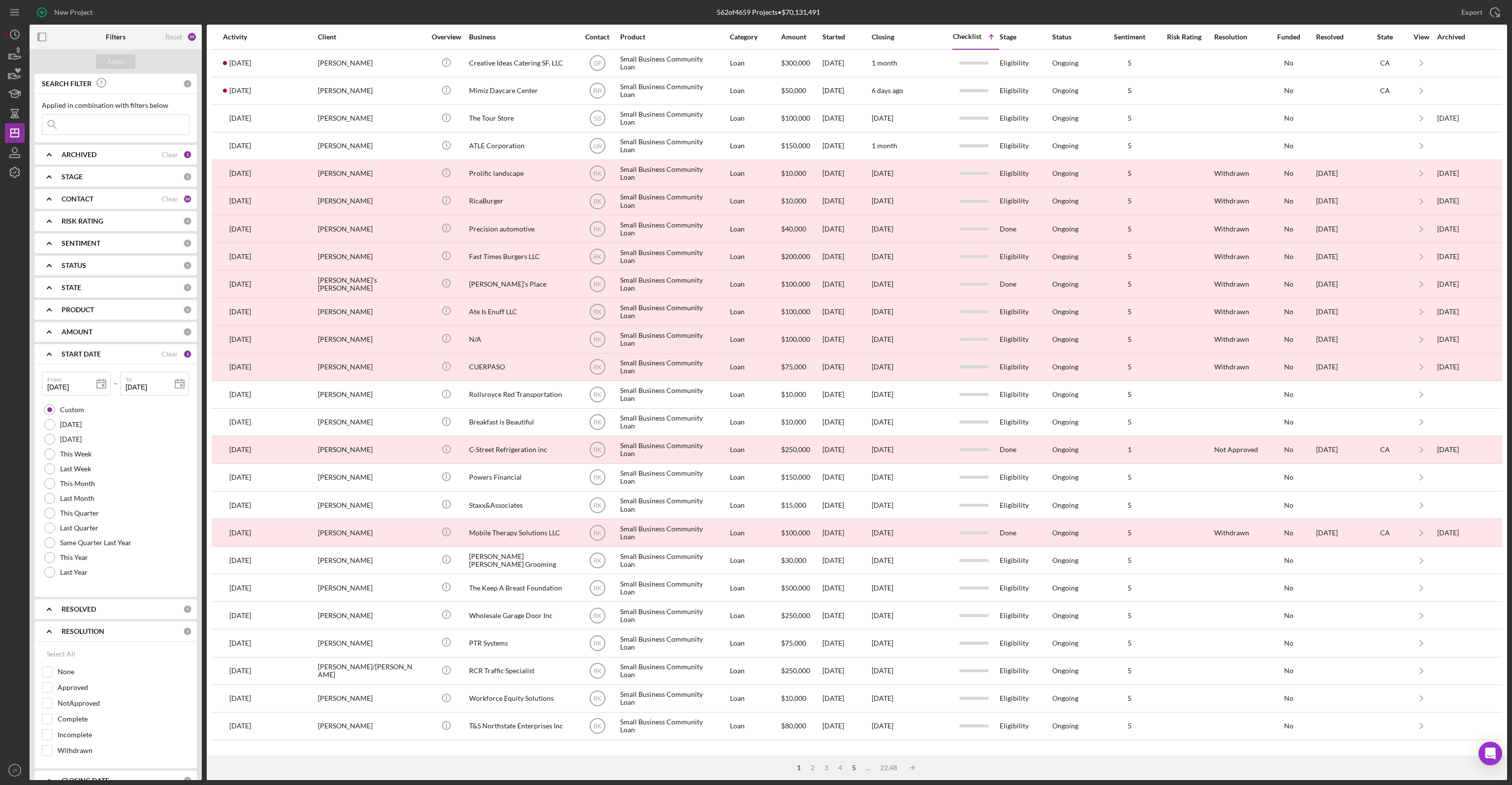
click at [854, 766] on div "5" at bounding box center [854, 767] width 14 height 8
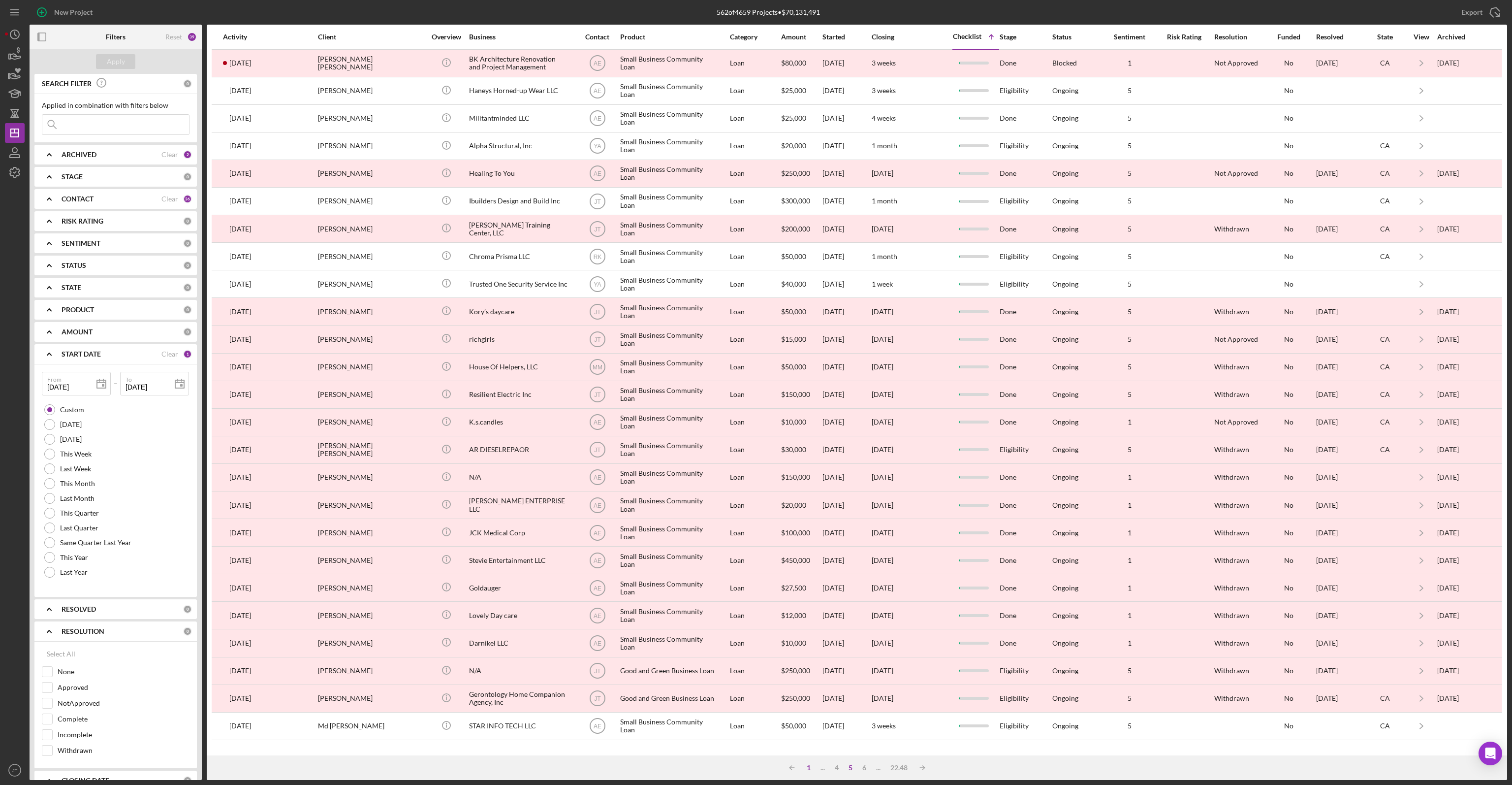
click at [807, 765] on div "1" at bounding box center [809, 767] width 14 height 8
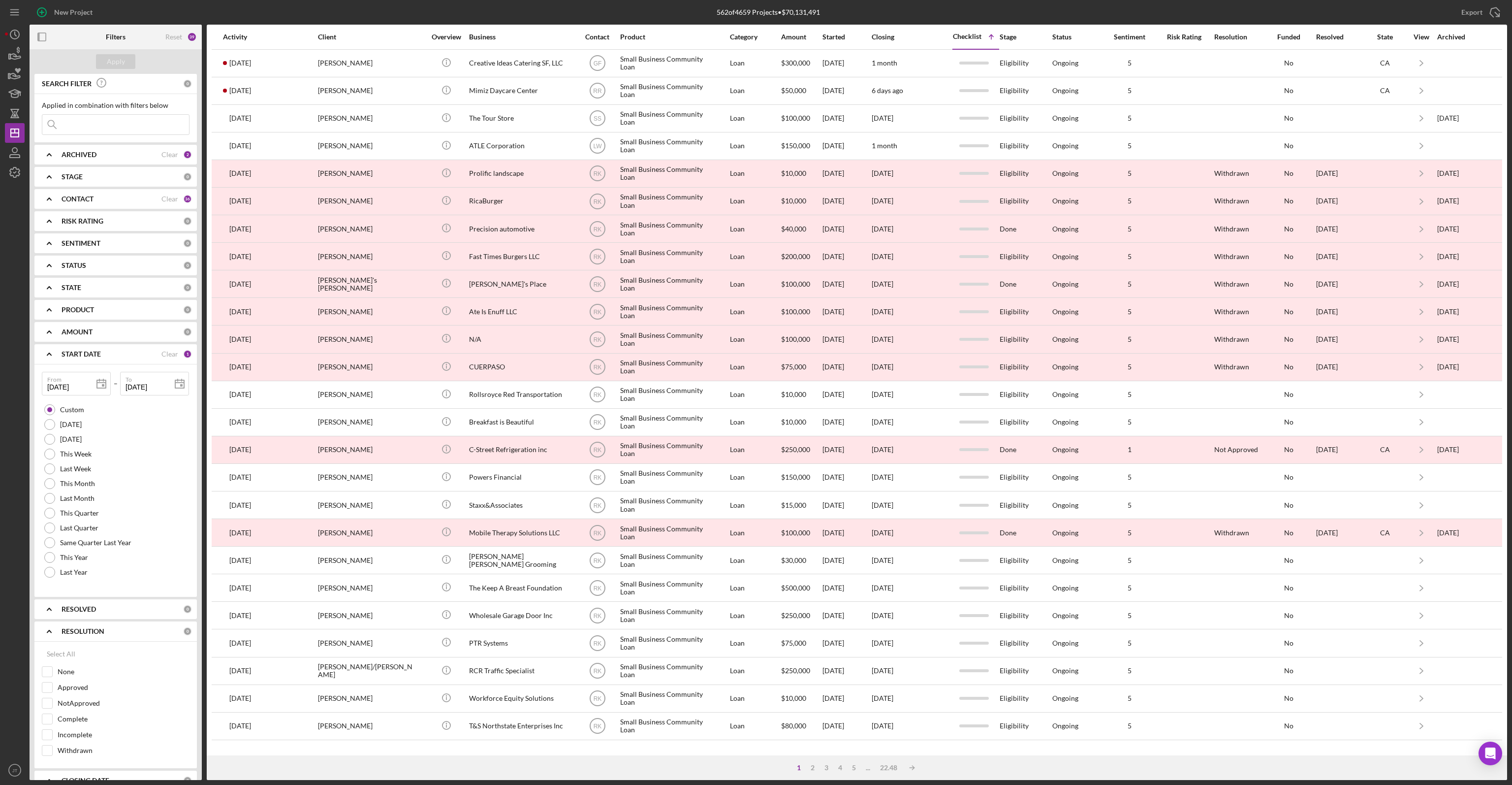
click at [977, 36] on div "Checklist" at bounding box center [968, 36] width 29 height 8
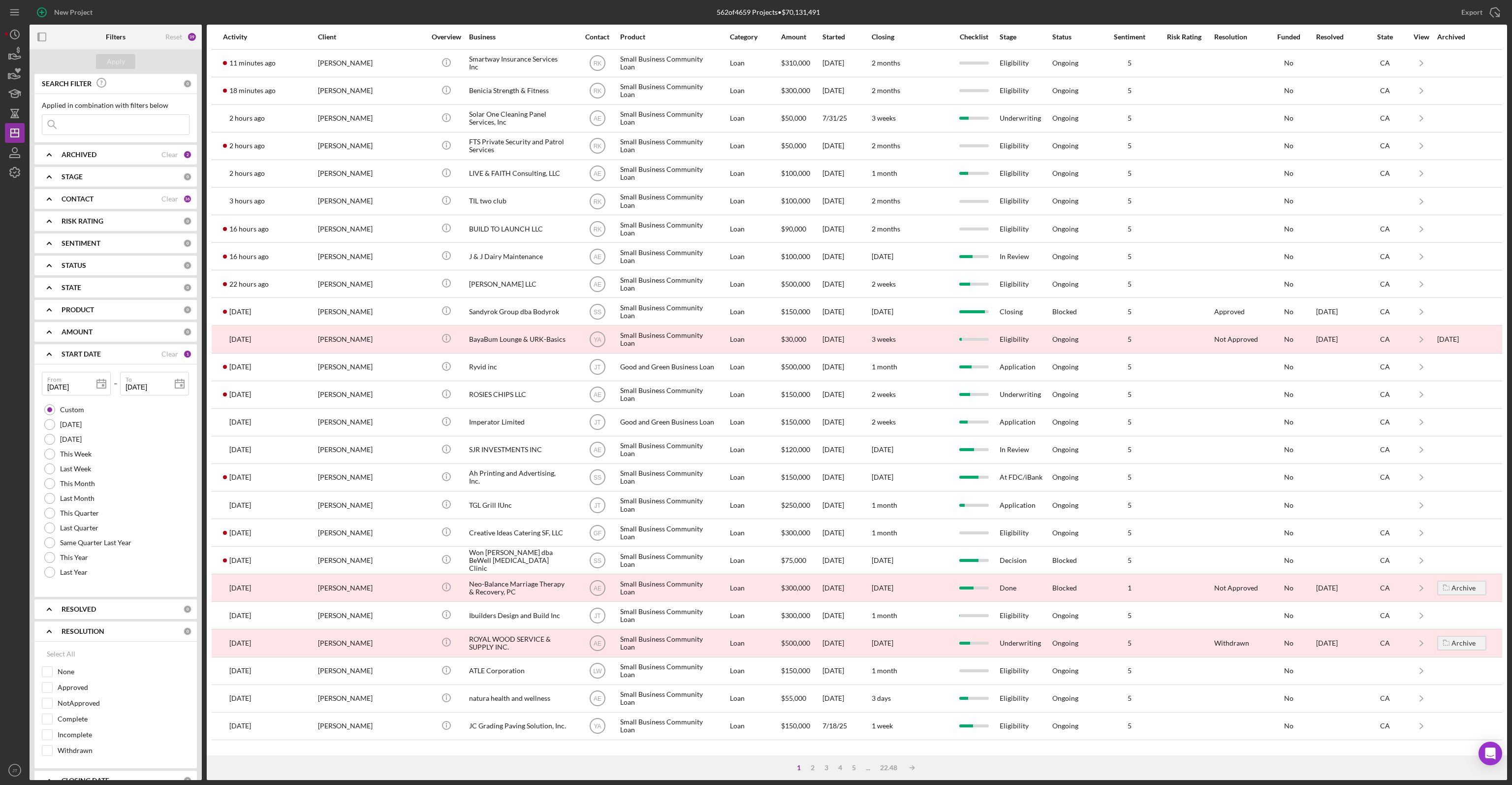
click at [973, 35] on div "Checklist" at bounding box center [973, 37] width 42 height 8
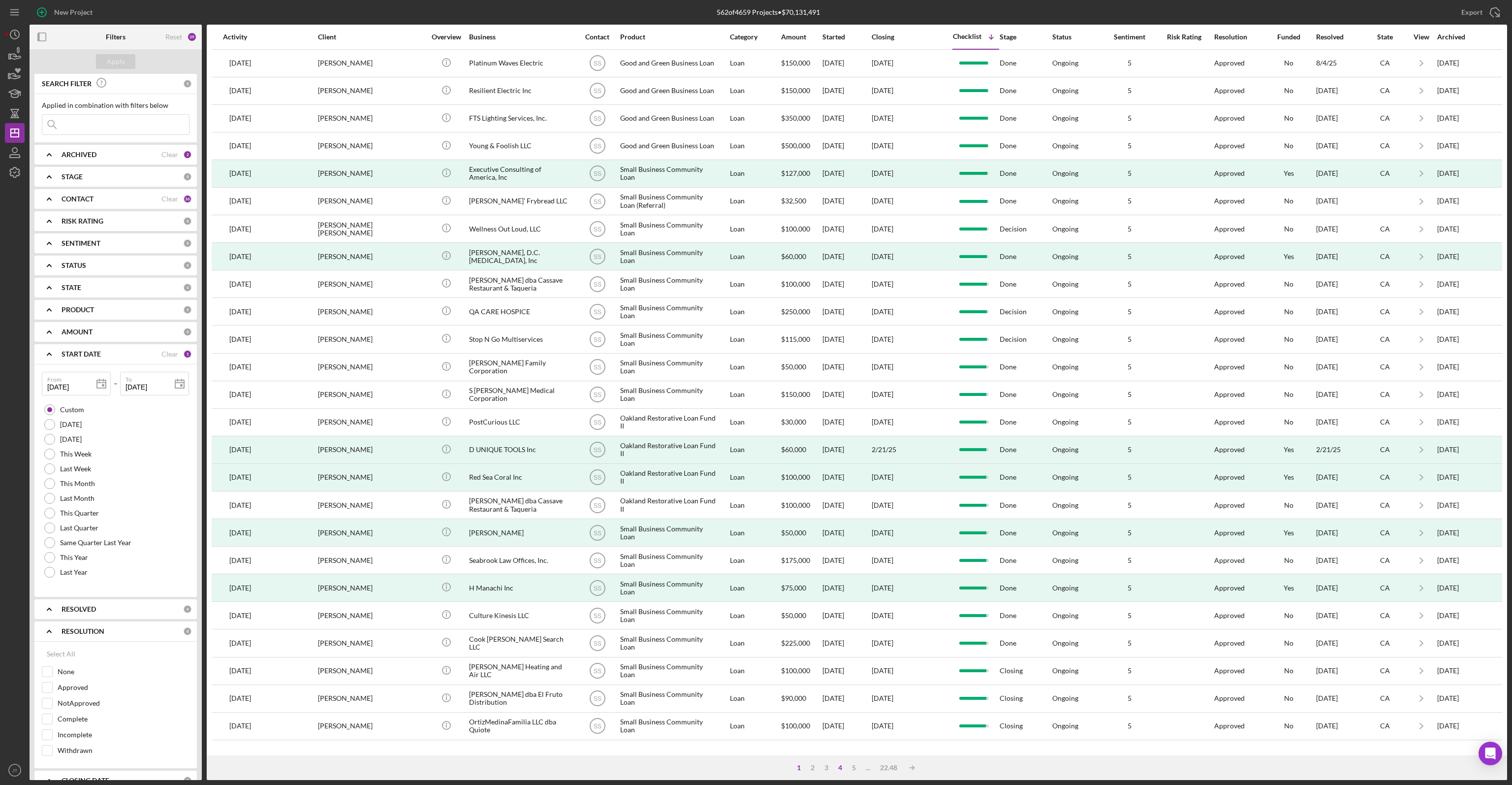
click at [841, 769] on div "4" at bounding box center [840, 767] width 14 height 8
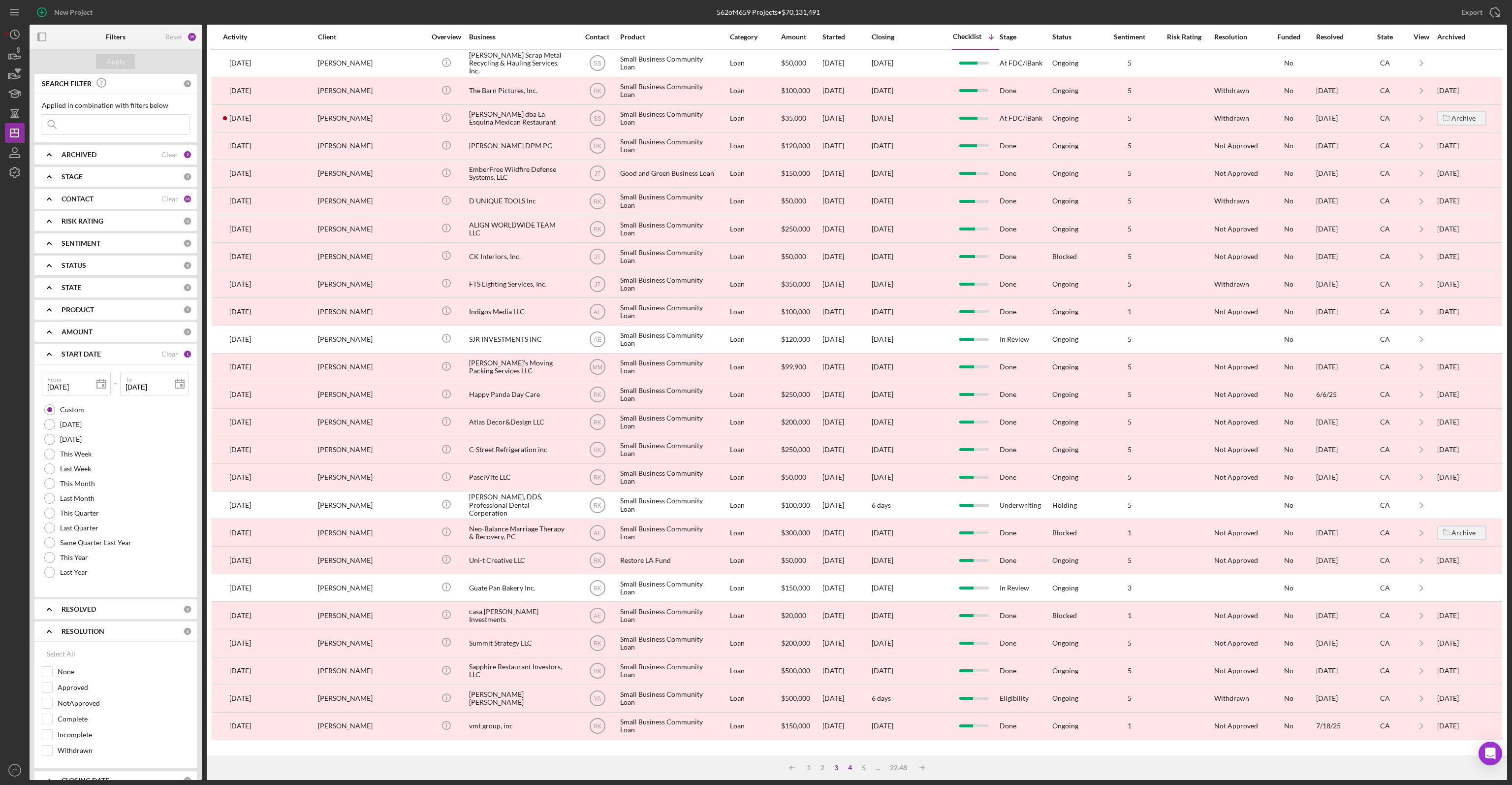
click at [833, 769] on div "3" at bounding box center [837, 767] width 14 height 8
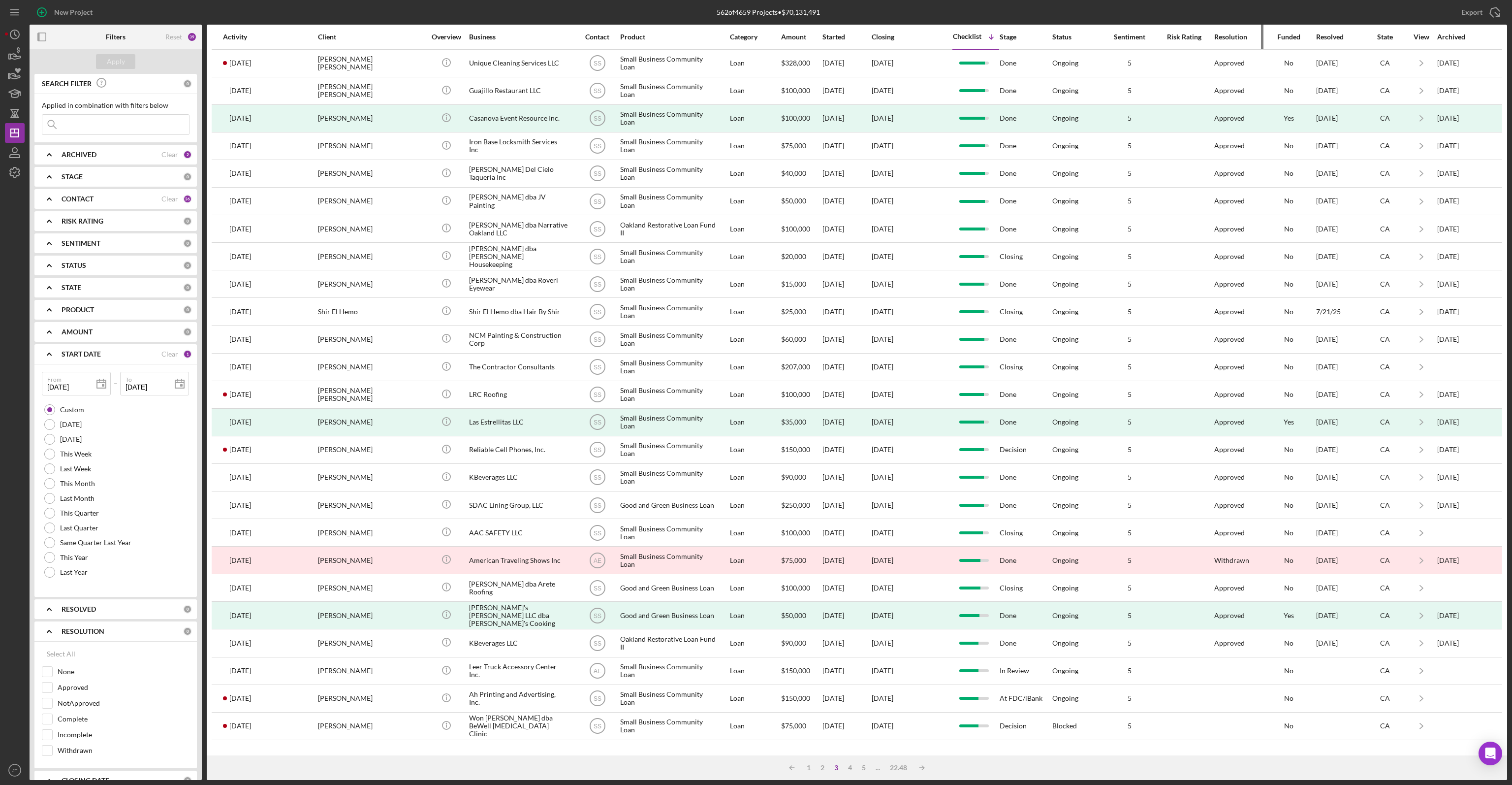
click at [1225, 38] on div "Resolution" at bounding box center [1238, 37] width 48 height 8
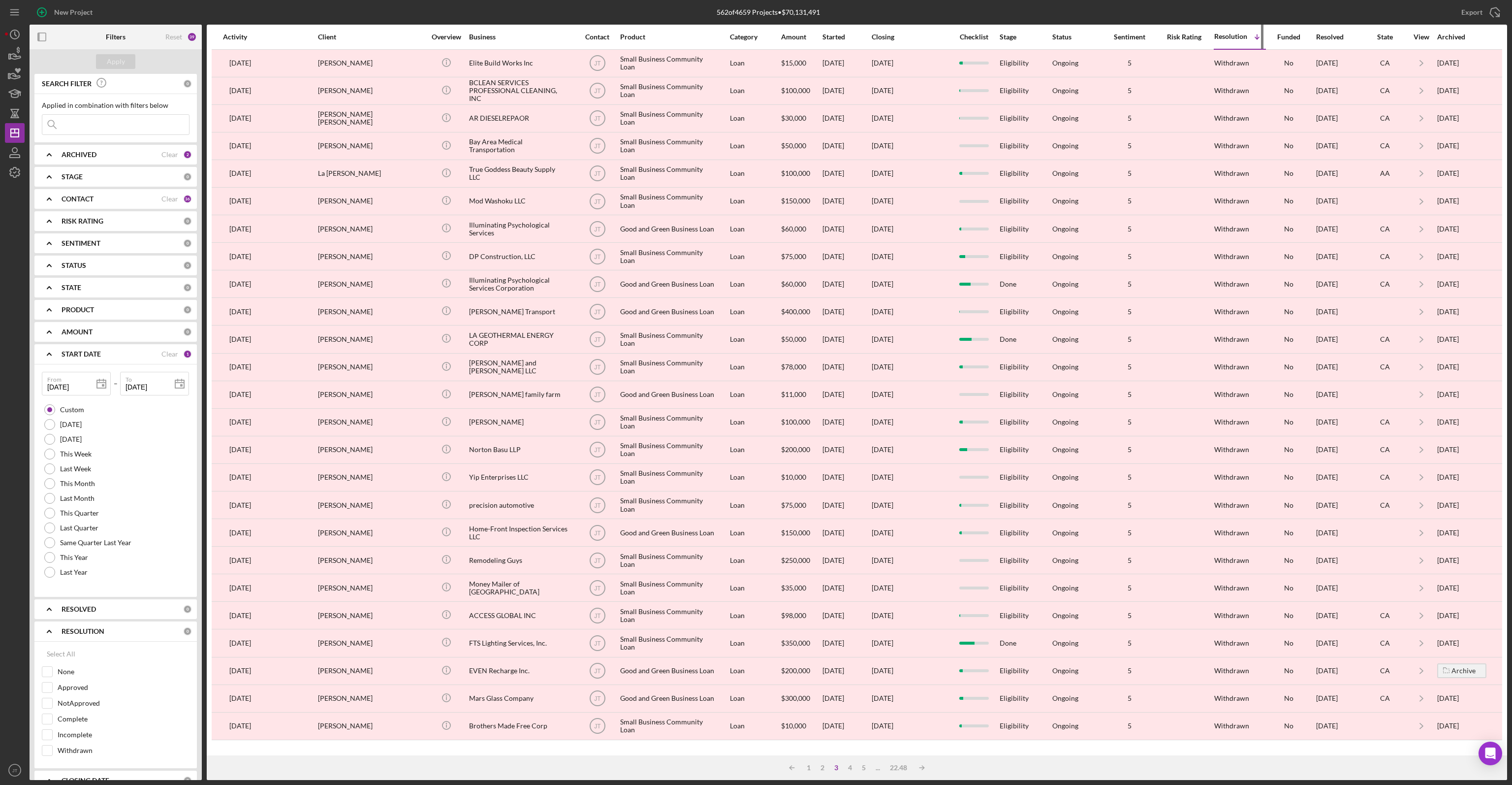
click at [1237, 39] on div "Resolution" at bounding box center [1231, 36] width 33 height 8
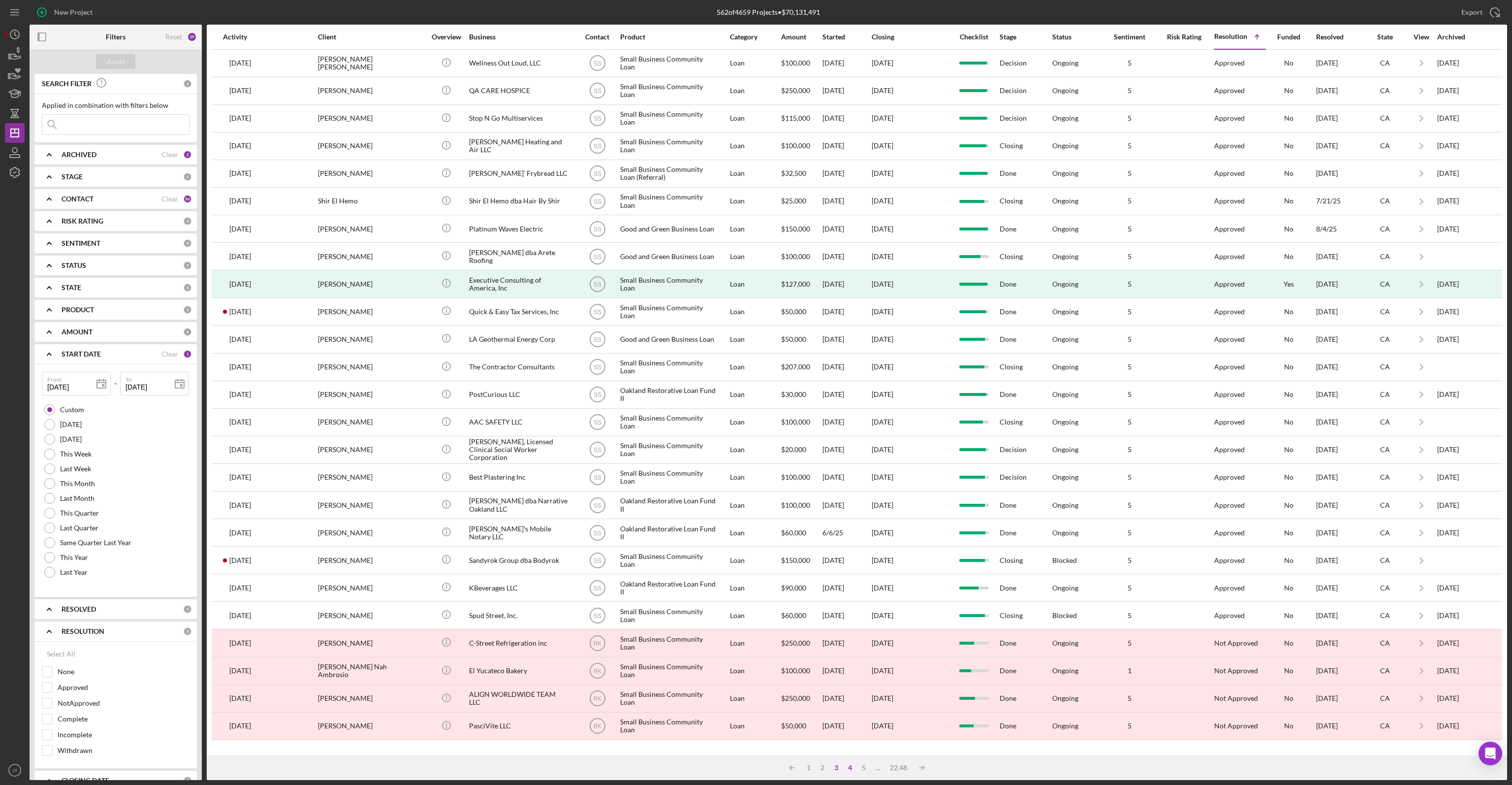
click at [853, 768] on div "4" at bounding box center [850, 767] width 14 height 8
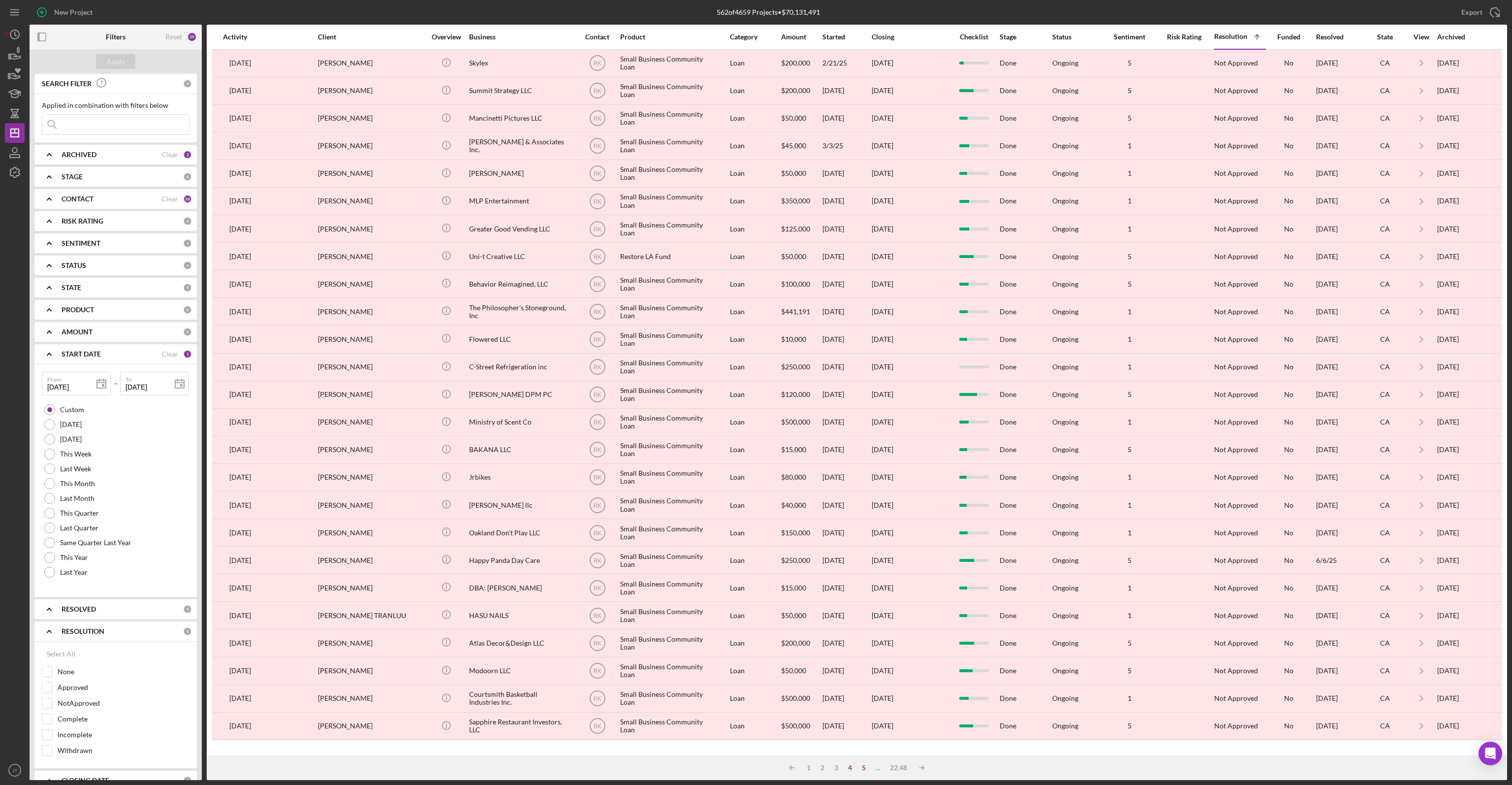
click at [865, 765] on div "5" at bounding box center [864, 767] width 14 height 8
click at [866, 767] on div "6" at bounding box center [865, 767] width 14 height 8
click at [865, 769] on div "7" at bounding box center [865, 767] width 14 height 8
click at [865, 765] on div "8" at bounding box center [865, 767] width 14 height 8
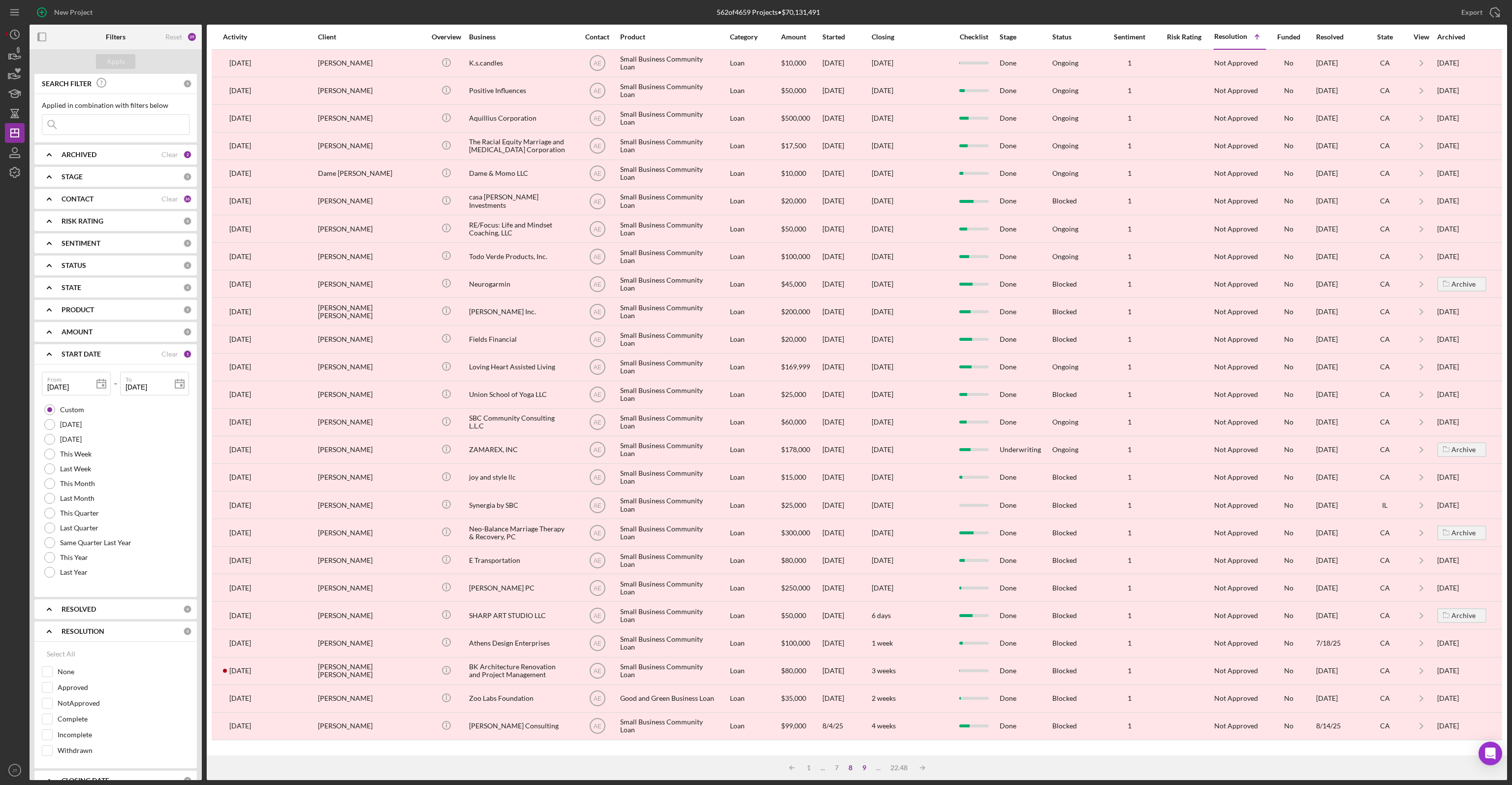
click at [865, 766] on div "9" at bounding box center [865, 767] width 14 height 8
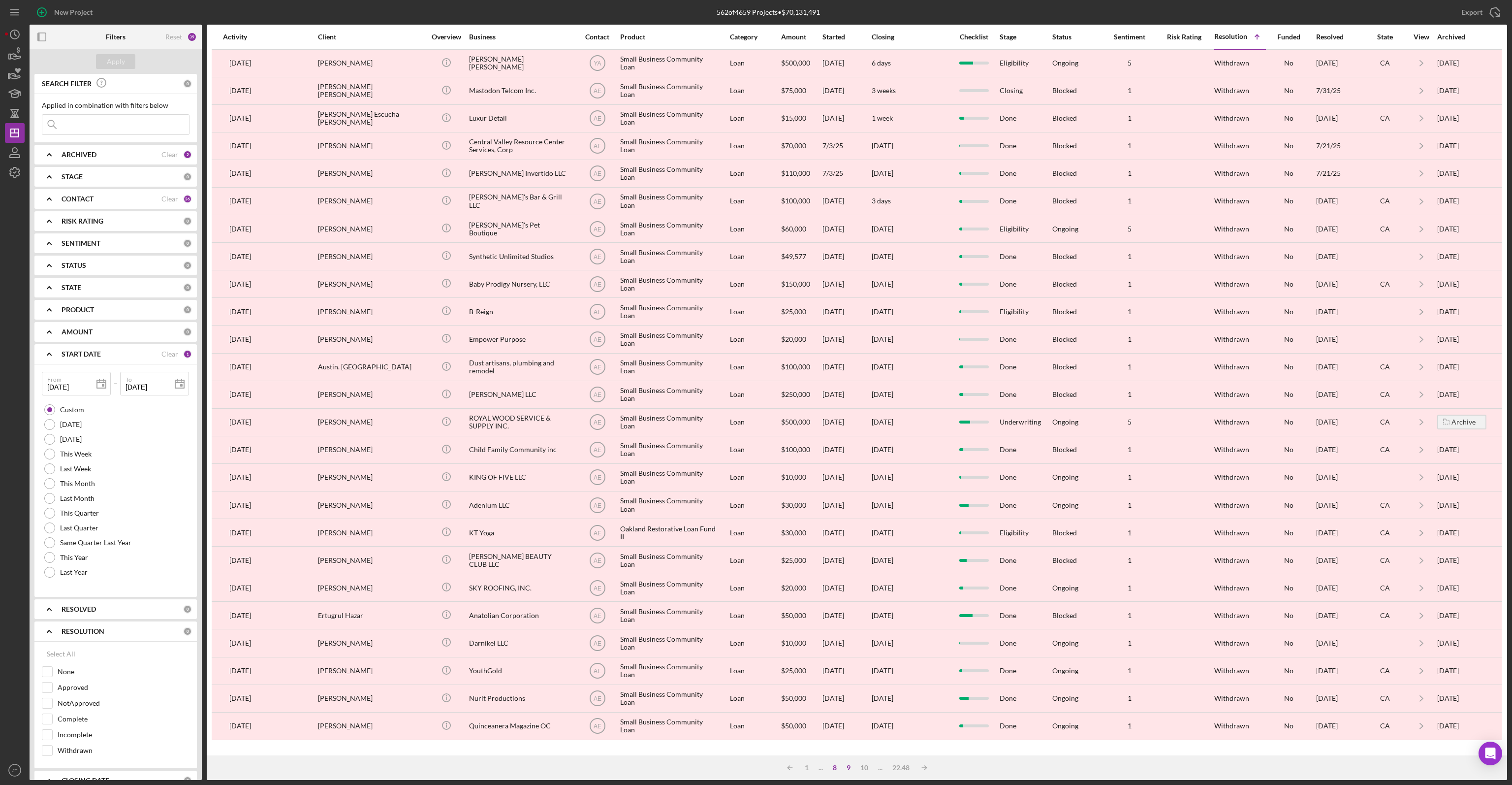
click at [833, 768] on div "8" at bounding box center [835, 767] width 14 height 8
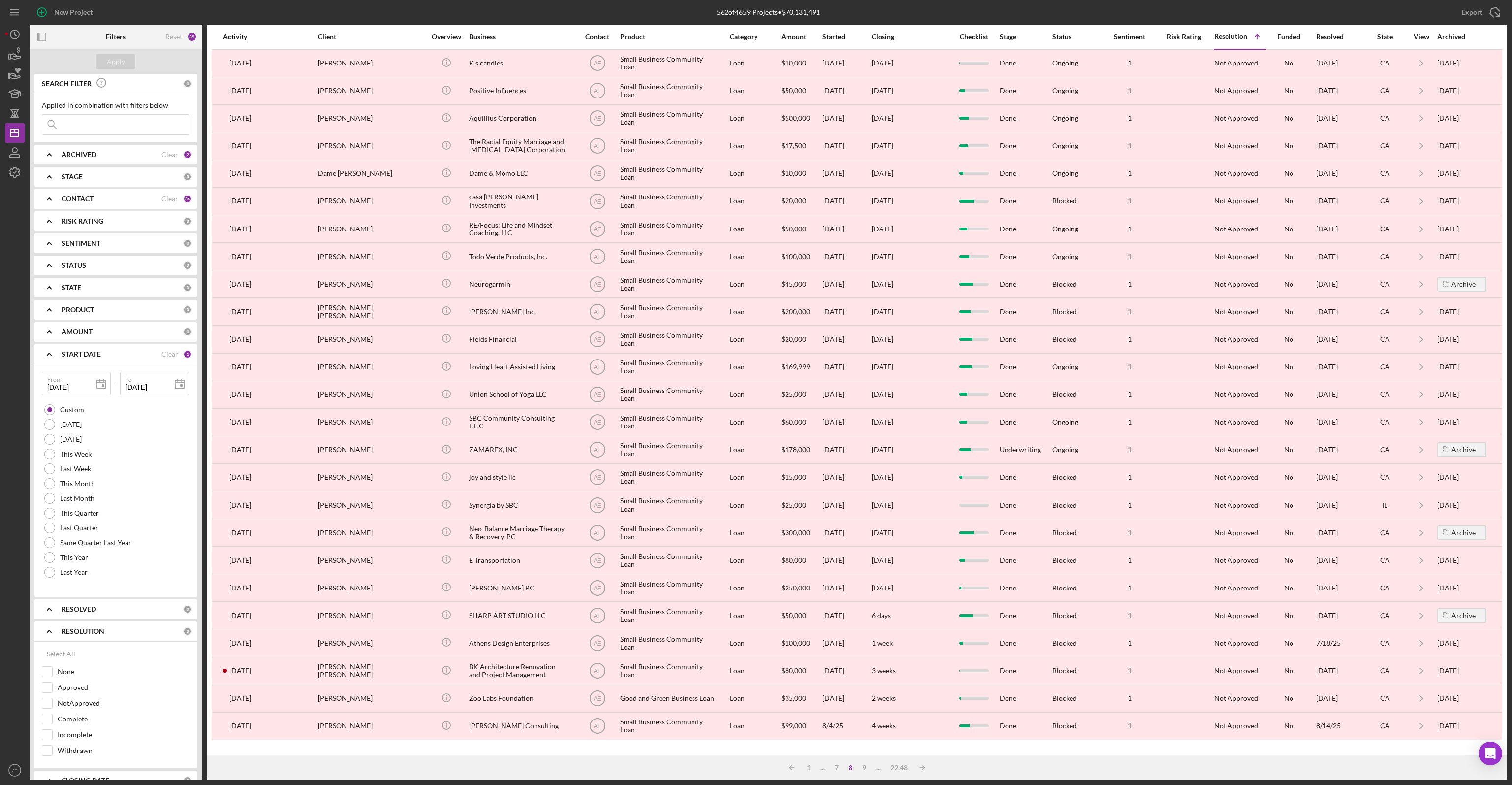
click at [929, 9] on div "562 of 4659 Projects • $70,131,491" at bounding box center [769, 12] width 493 height 25
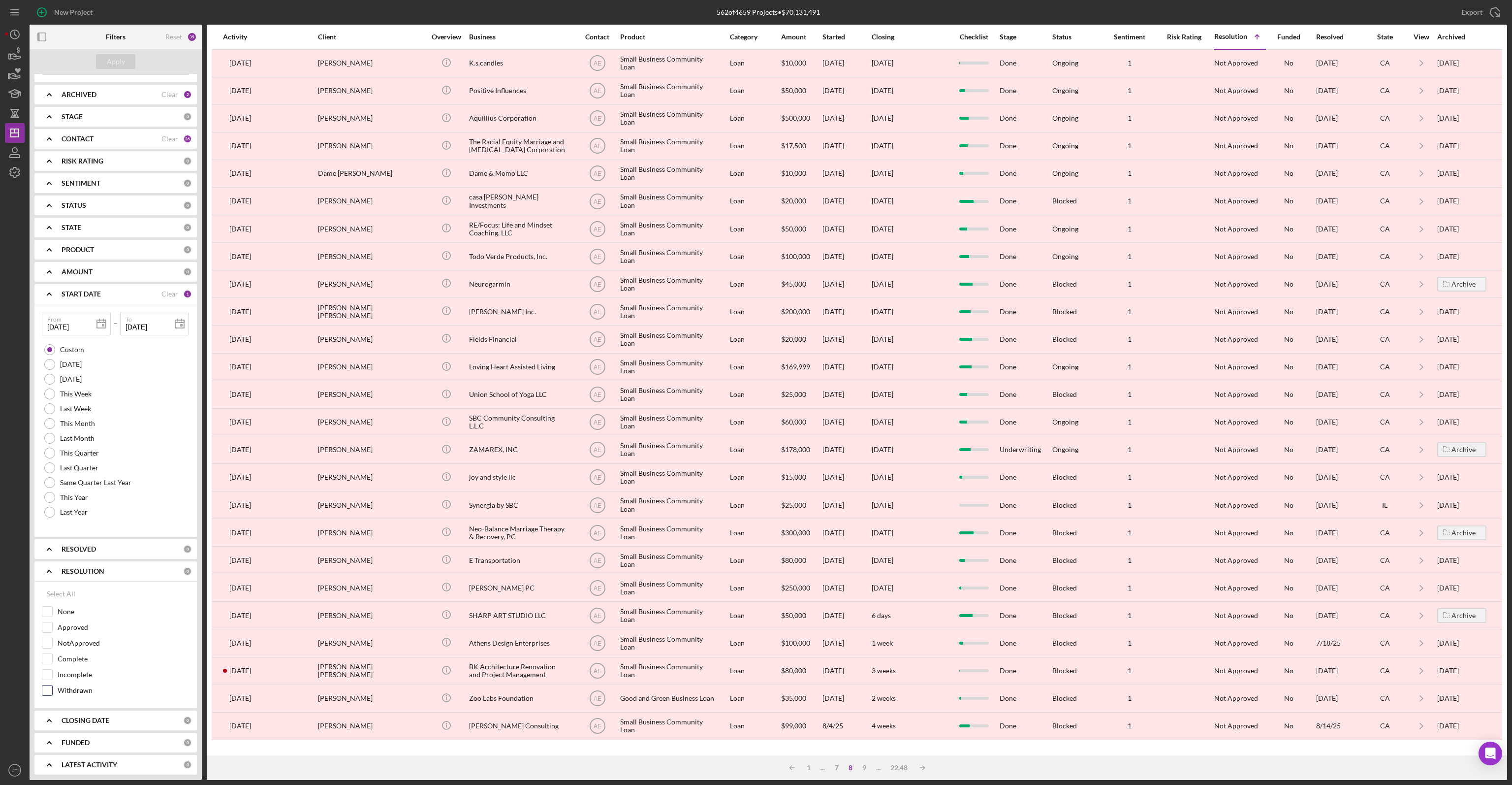
click at [51, 688] on input "Withdrawn" at bounding box center [48, 691] width 10 height 10
click at [116, 59] on div "Apply" at bounding box center [116, 61] width 18 height 14
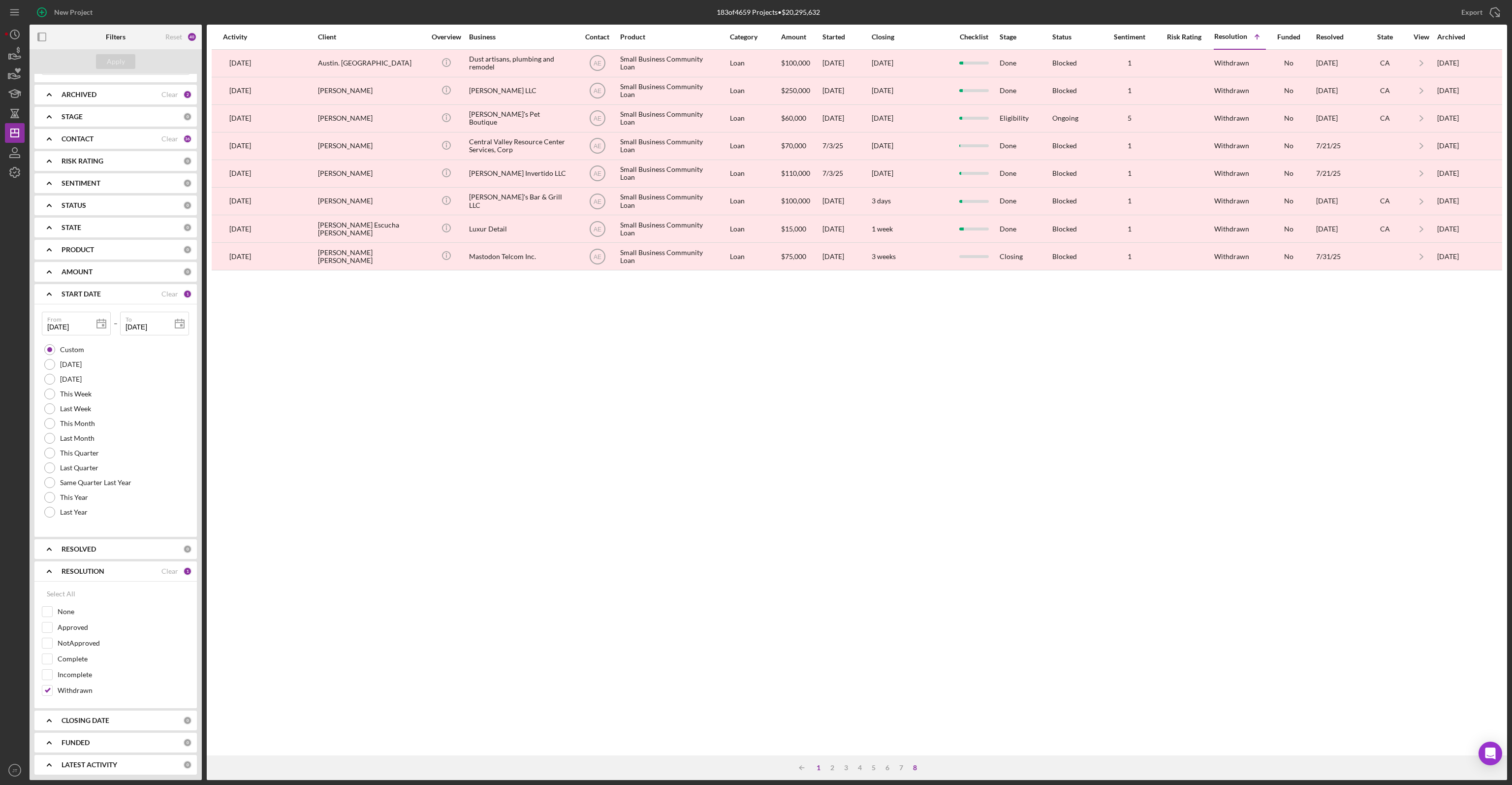
click at [819, 770] on div "1" at bounding box center [819, 767] width 14 height 8
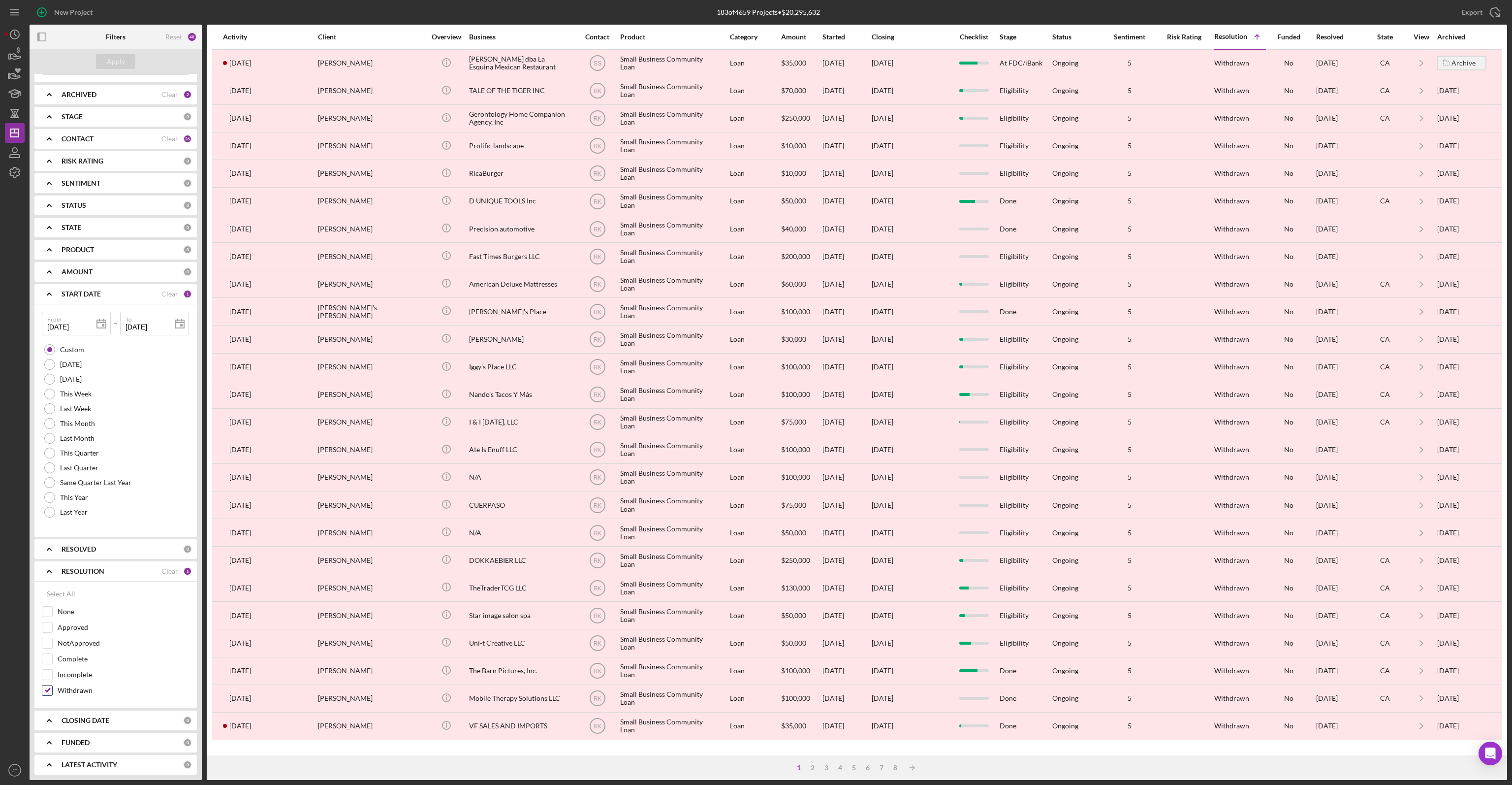
click at [49, 690] on input "Withdrawn" at bounding box center [48, 691] width 10 height 10
checkbox input "false"
click at [115, 64] on div "Apply" at bounding box center [116, 61] width 18 height 14
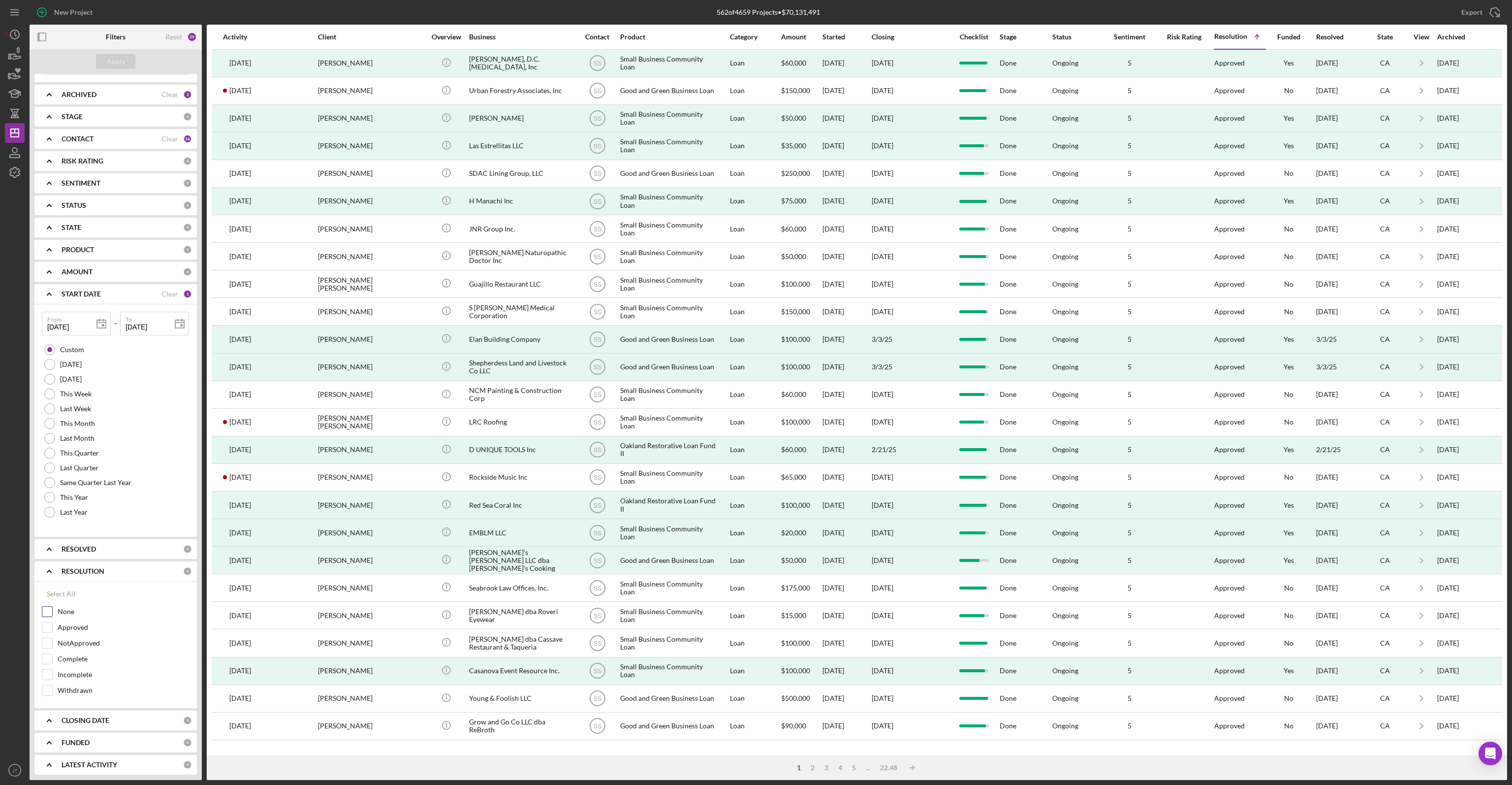
click at [48, 613] on input "None" at bounding box center [48, 612] width 10 height 10
click at [45, 608] on input "None" at bounding box center [48, 612] width 10 height 10
checkbox input "false"
click at [79, 550] on b "RESOLVED" at bounding box center [78, 549] width 35 height 8
click at [82, 547] on b "RESOLVED" at bounding box center [78, 549] width 35 height 8
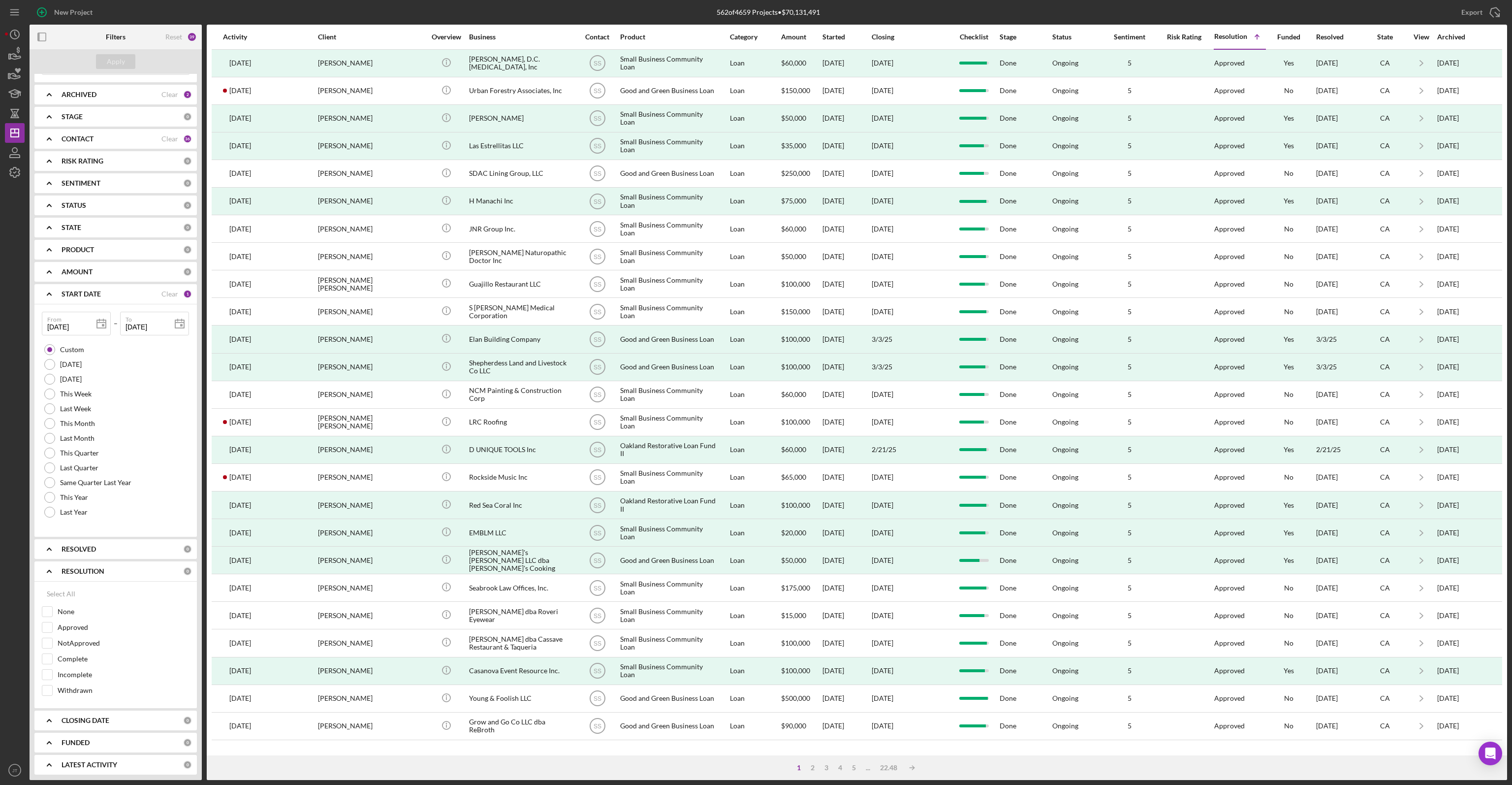
click at [845, 15] on div "562 of 4659 Projects • $70,131,491" at bounding box center [769, 12] width 493 height 25
click at [43, 689] on input "Withdrawn" at bounding box center [48, 691] width 10 height 10
checkbox input "true"
click at [122, 59] on div "Apply" at bounding box center [116, 61] width 18 height 14
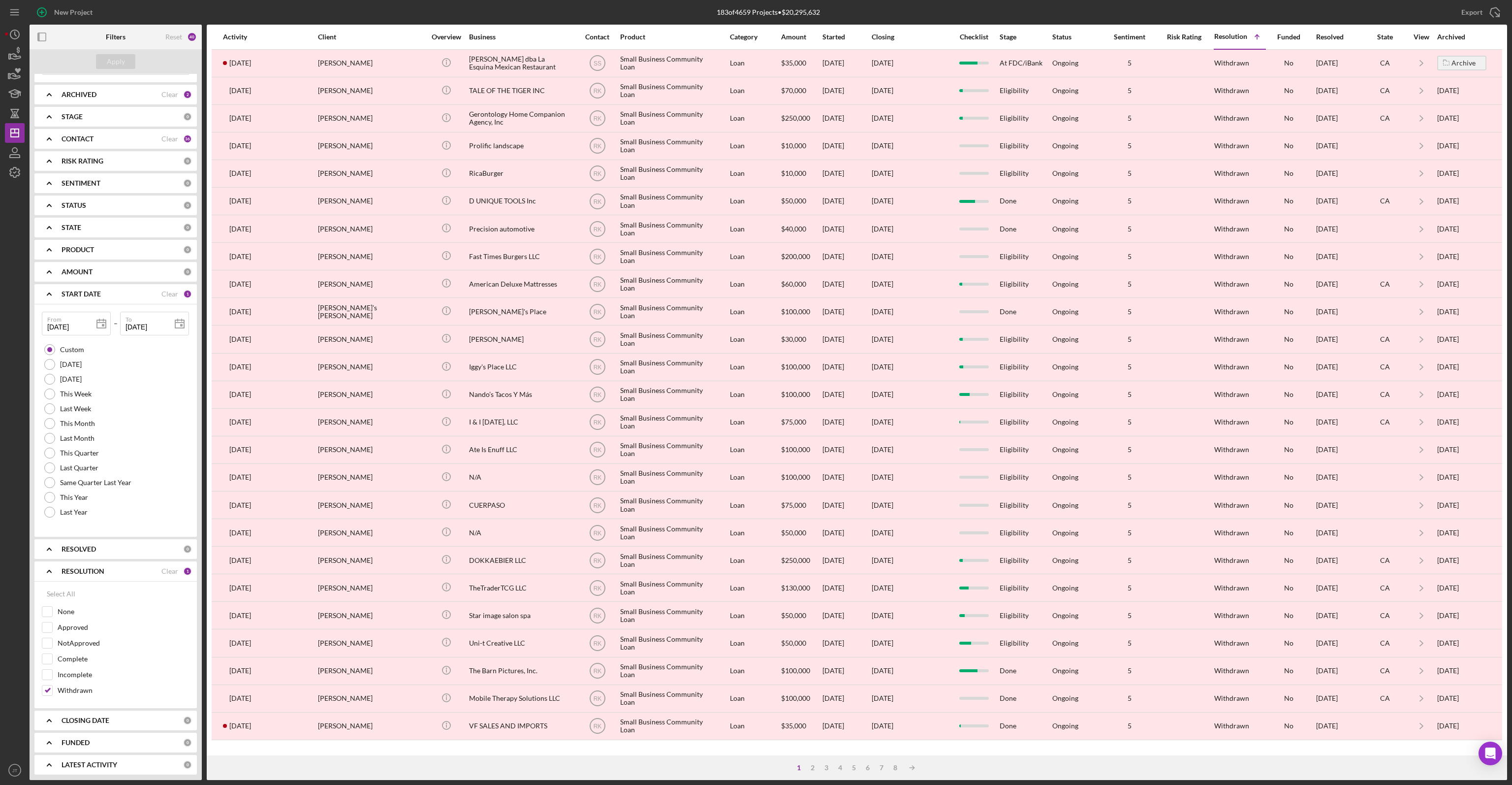
click at [964, 36] on div "Checklist" at bounding box center [973, 37] width 42 height 8
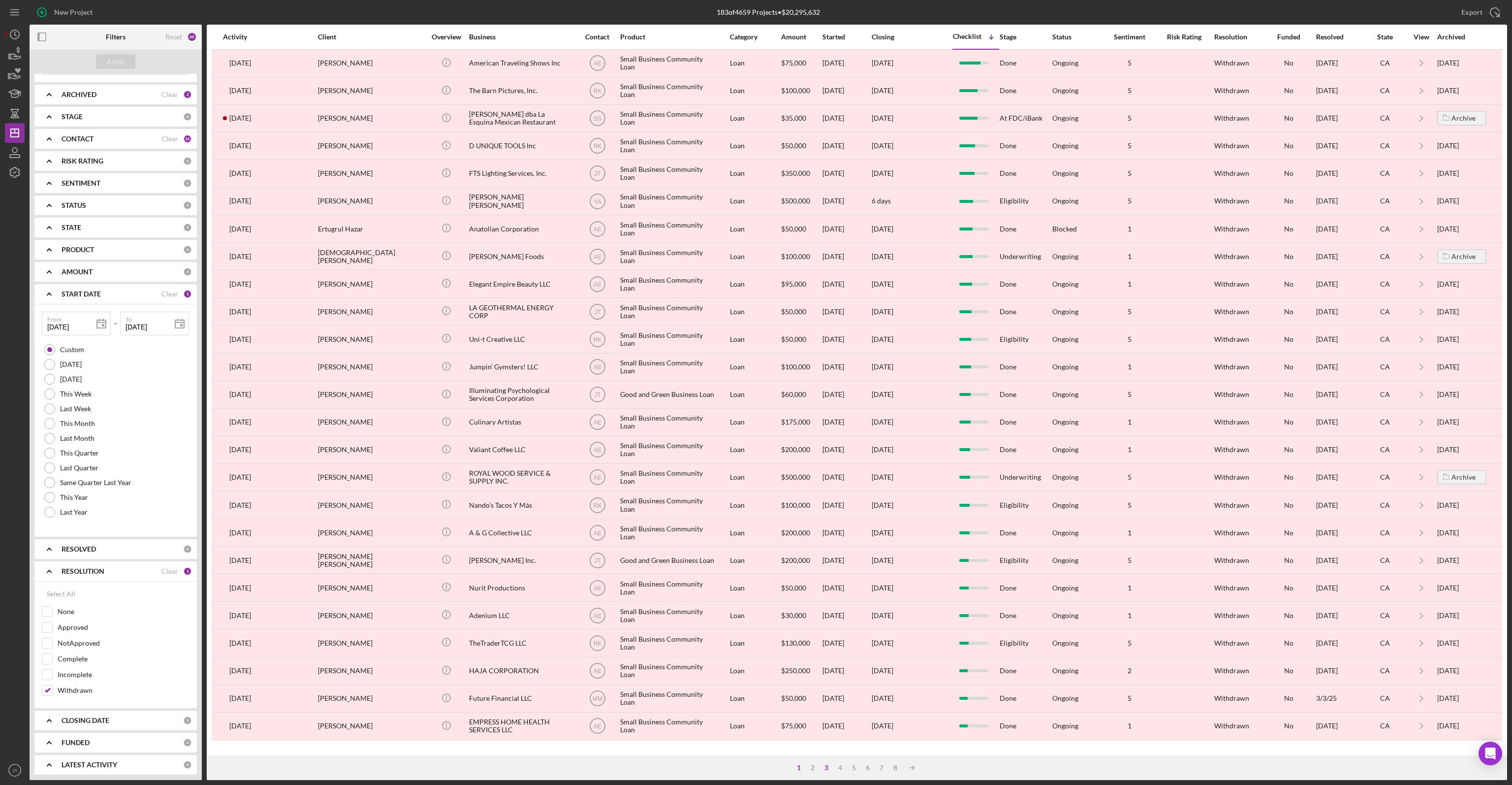
click at [823, 769] on div "3" at bounding box center [827, 767] width 14 height 8
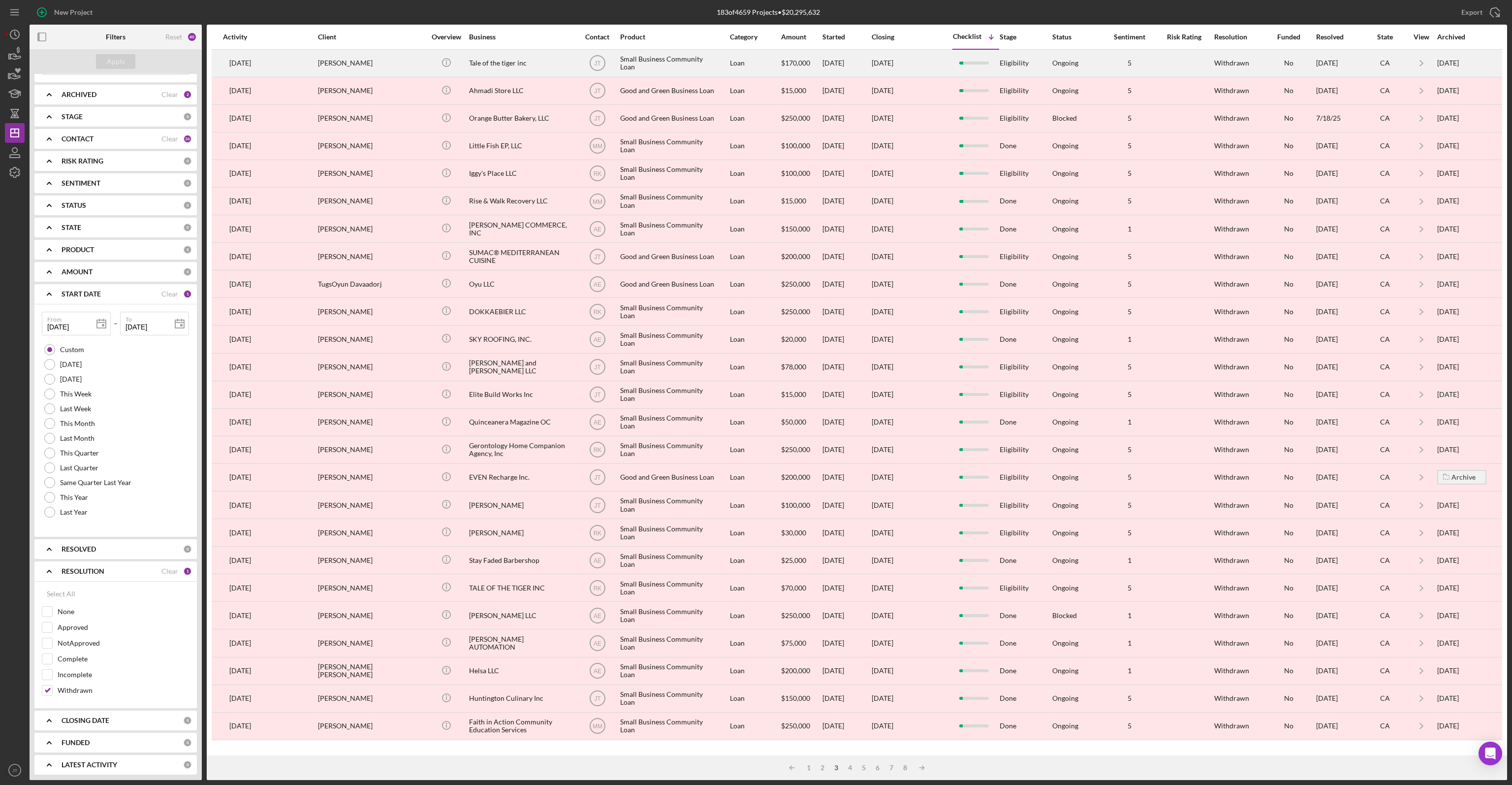
click at [939, 72] on div "[DATE]" at bounding box center [908, 63] width 74 height 26
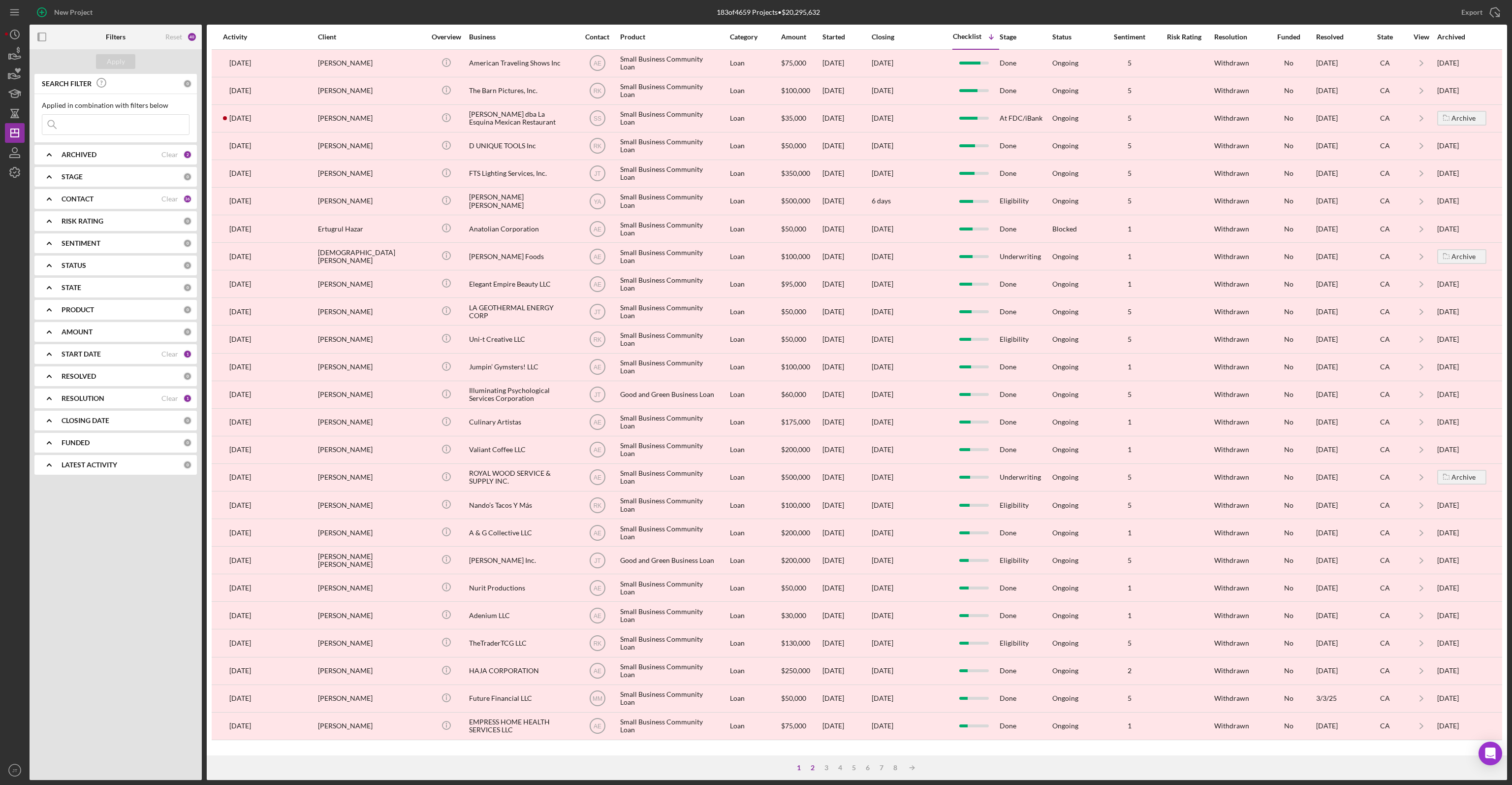
click at [811, 770] on div "2" at bounding box center [813, 767] width 14 height 8
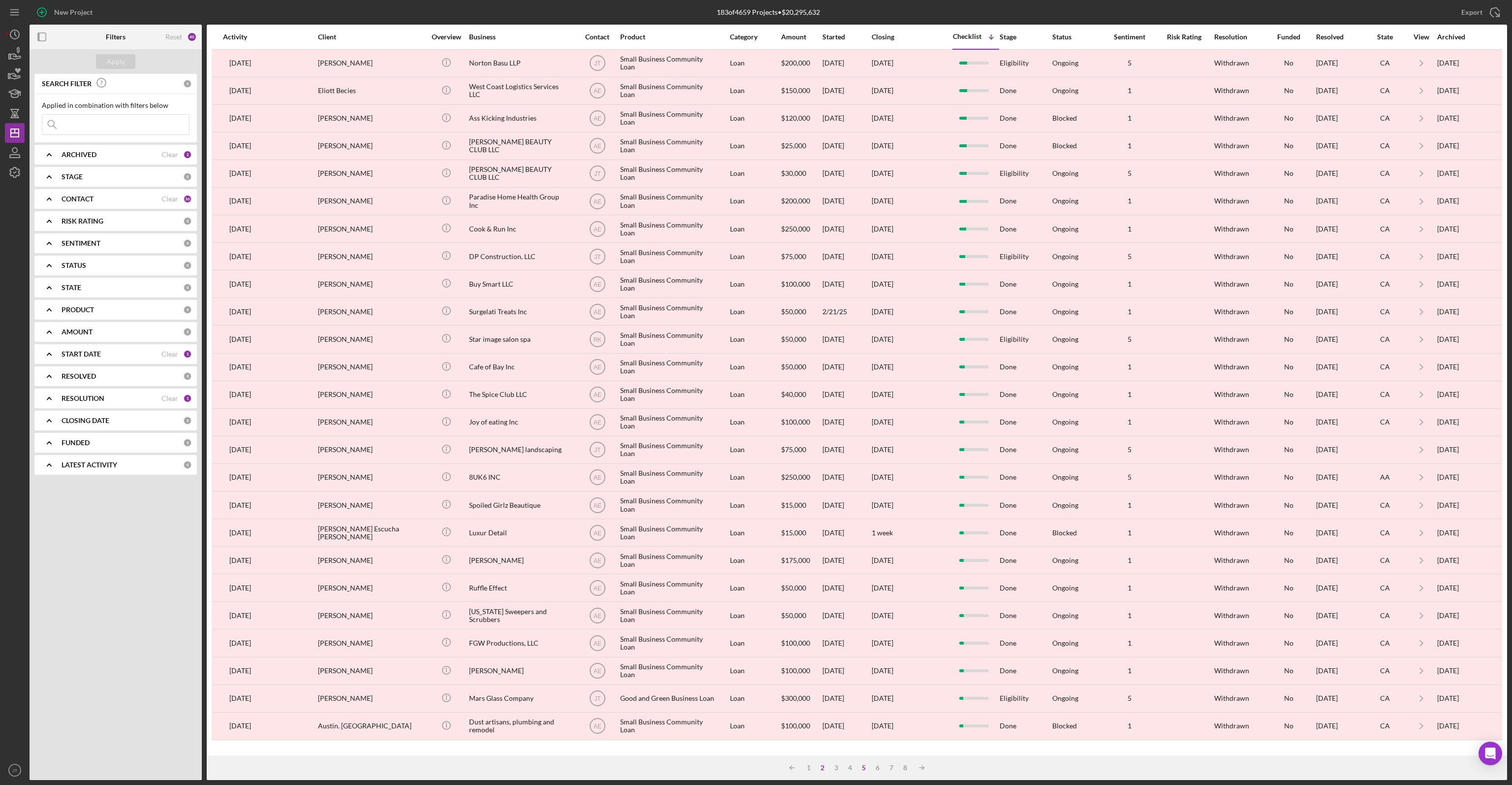
click at [866, 769] on div "5" at bounding box center [864, 767] width 14 height 8
click at [854, 767] on div "4" at bounding box center [850, 767] width 14 height 8
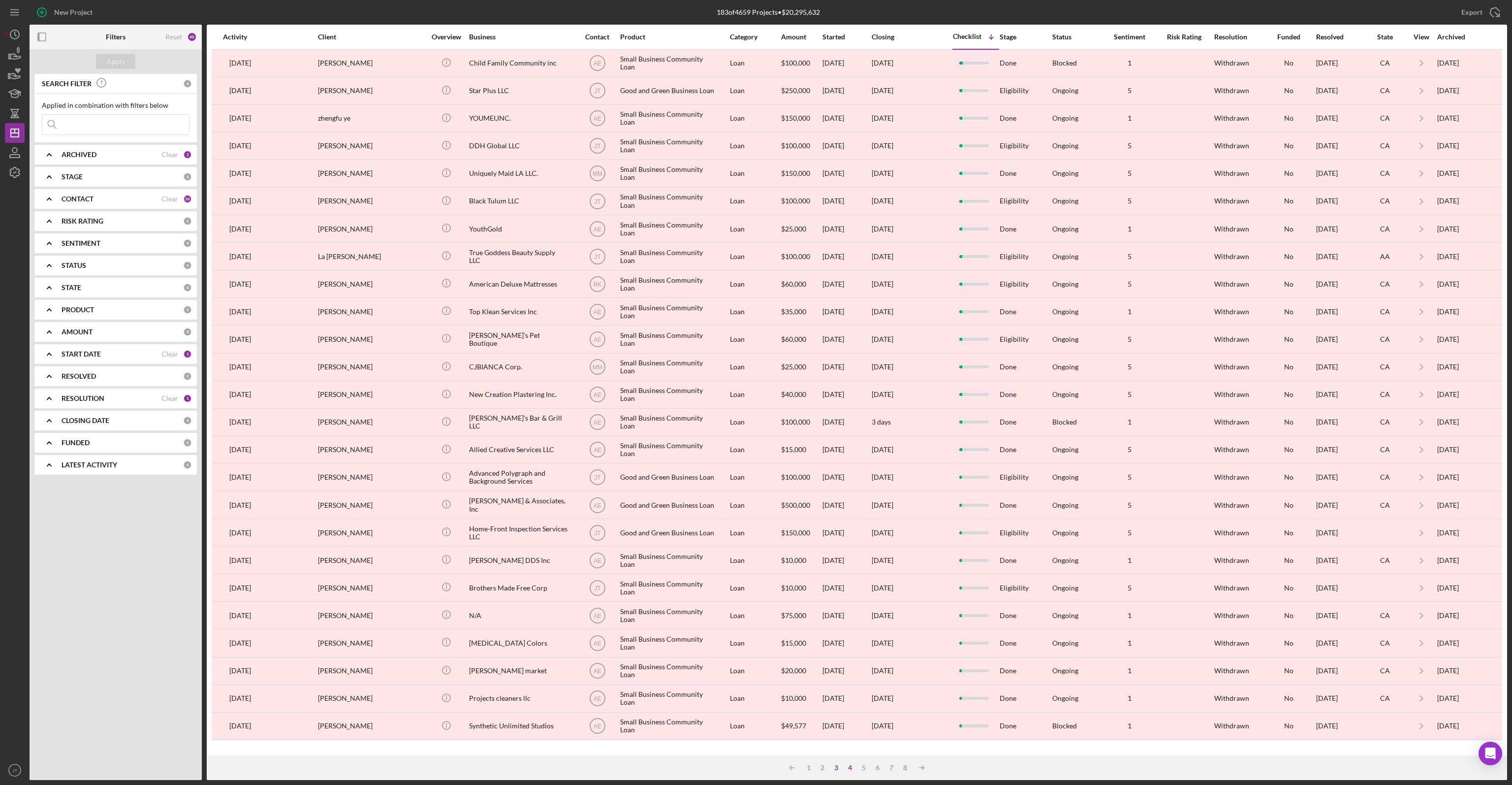
click at [834, 769] on div "3" at bounding box center [837, 767] width 14 height 8
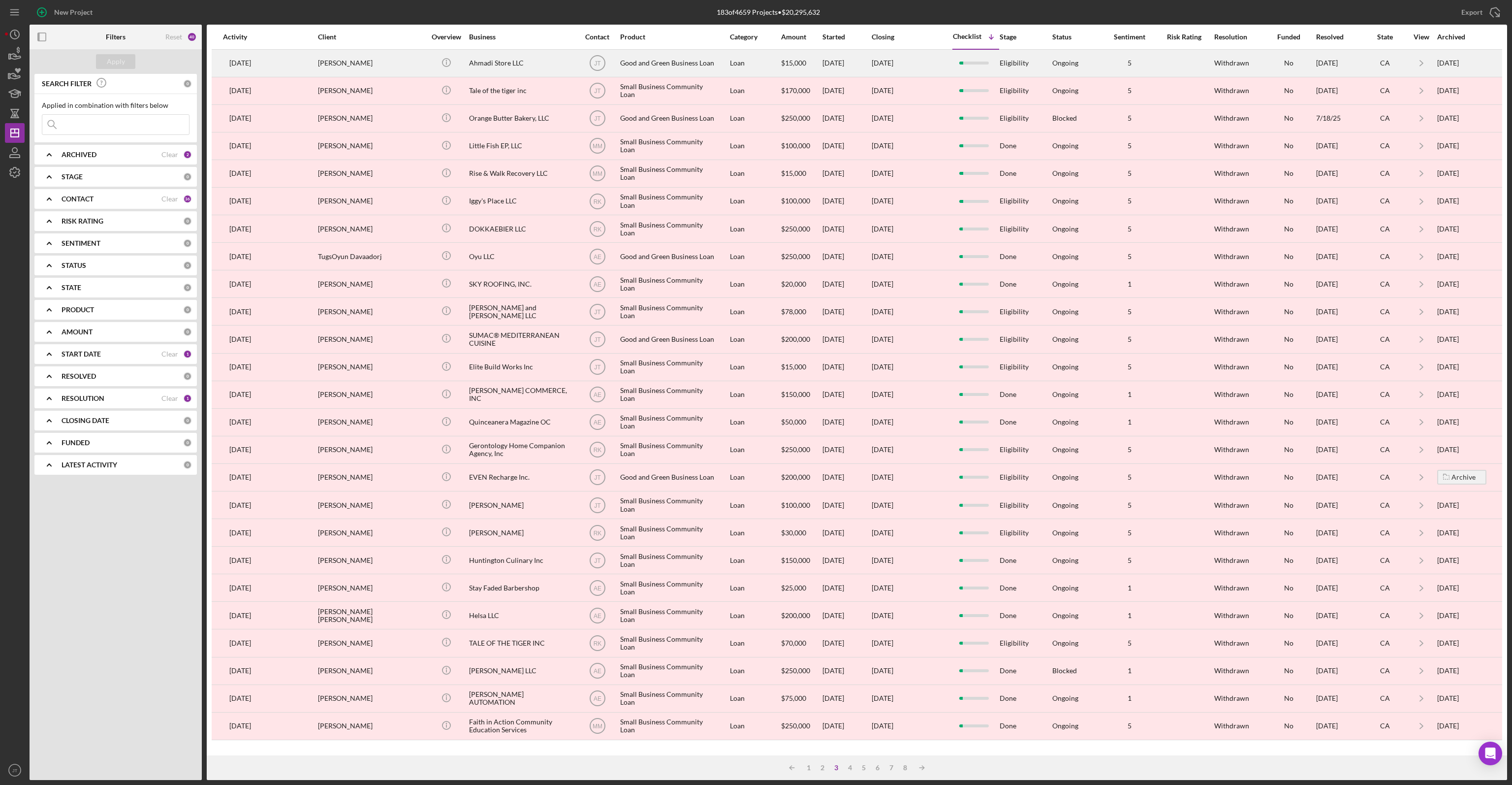
click at [939, 64] on div "[DATE]" at bounding box center [908, 63] width 74 height 26
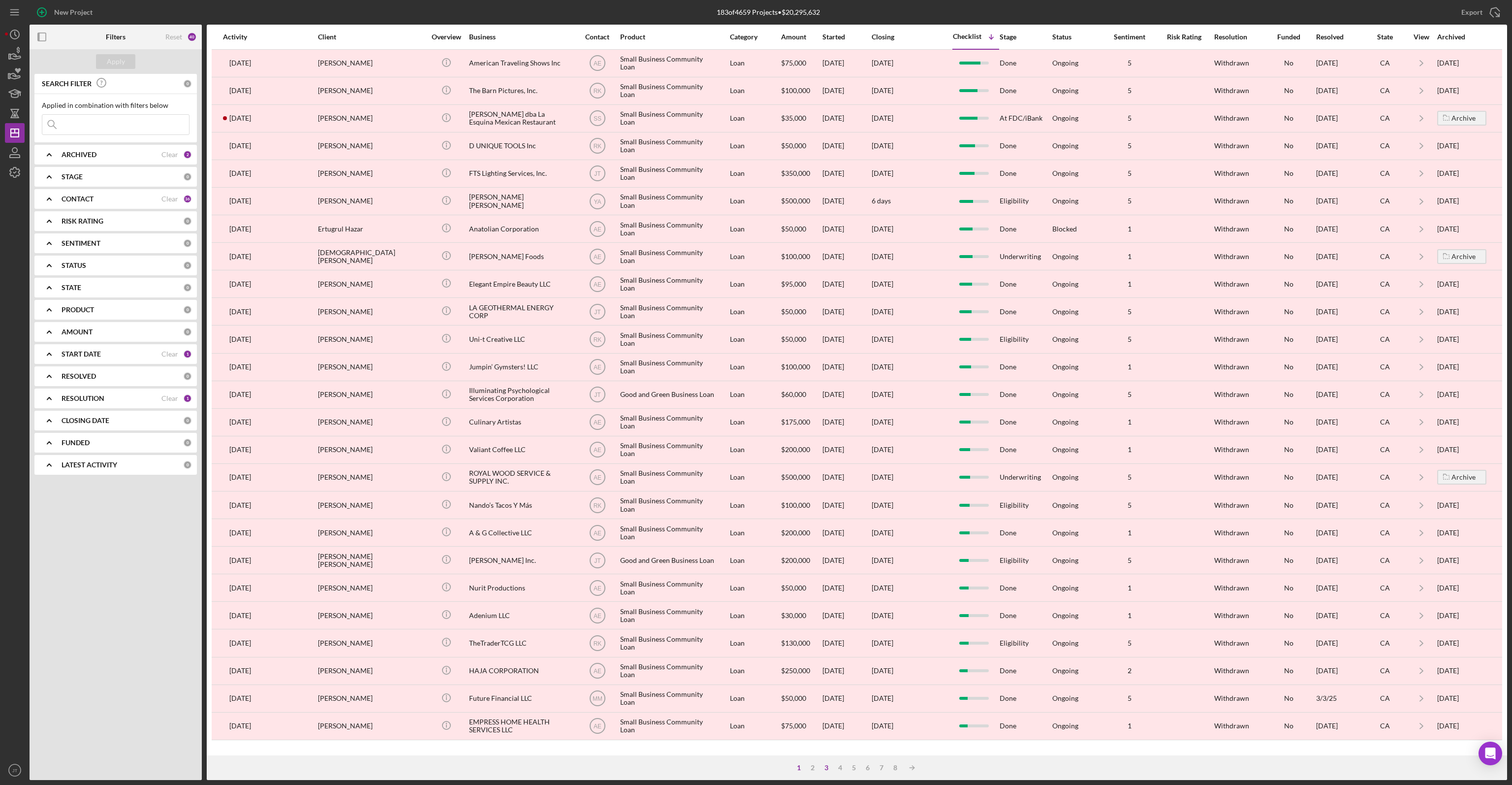
click at [826, 768] on div "3" at bounding box center [827, 767] width 14 height 8
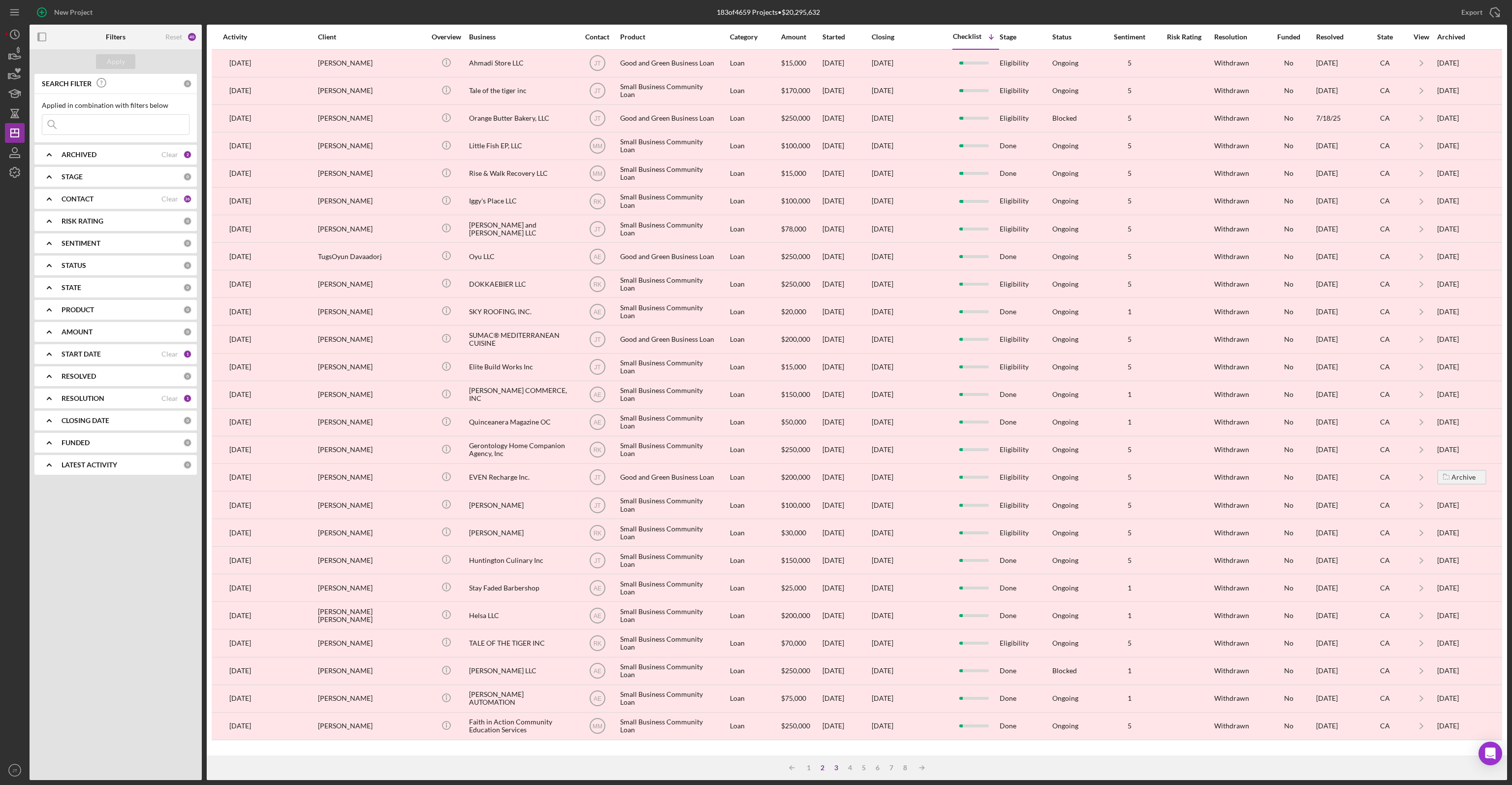
click at [824, 769] on div "2" at bounding box center [822, 767] width 14 height 8
click at [114, 150] on div "ARCHIVED" at bounding box center [111, 154] width 100 height 8
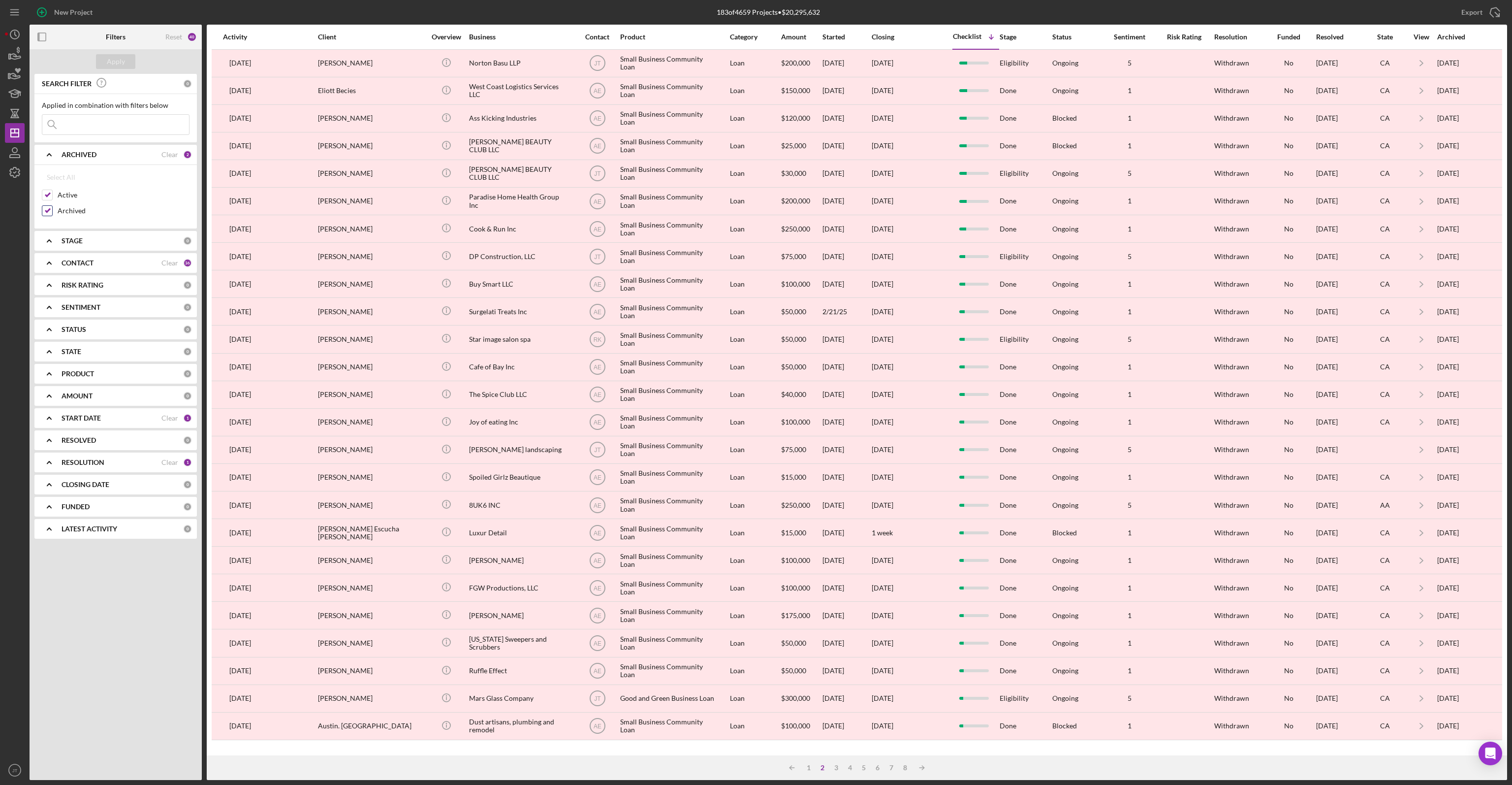
click at [46, 215] on div "Archived" at bounding box center [116, 213] width 148 height 16
click at [49, 212] on input "Archived" at bounding box center [48, 211] width 10 height 10
checkbox input "false"
click at [110, 64] on div "Apply" at bounding box center [116, 61] width 18 height 14
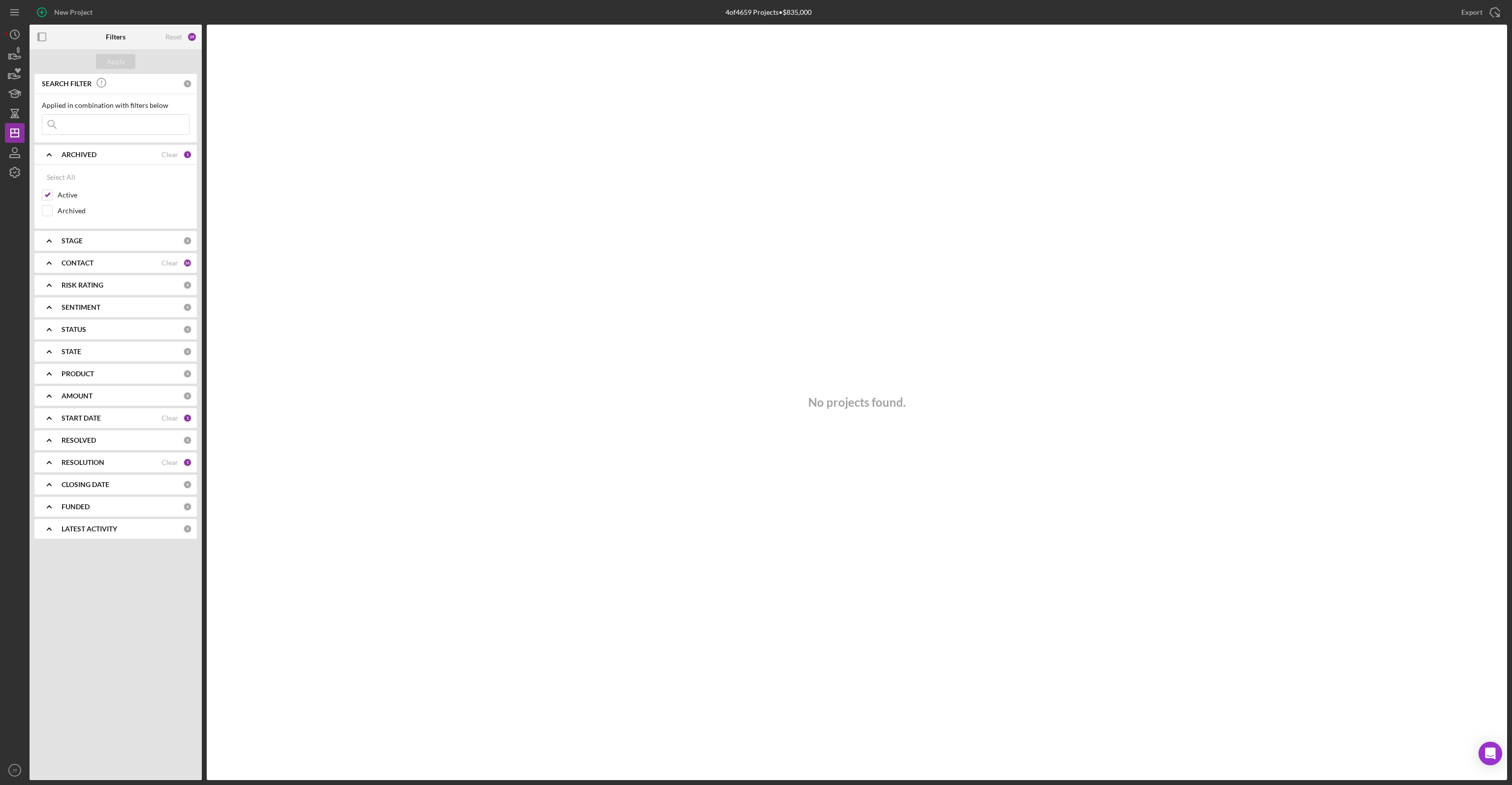
click at [125, 414] on div "START DATE" at bounding box center [111, 417] width 100 height 8
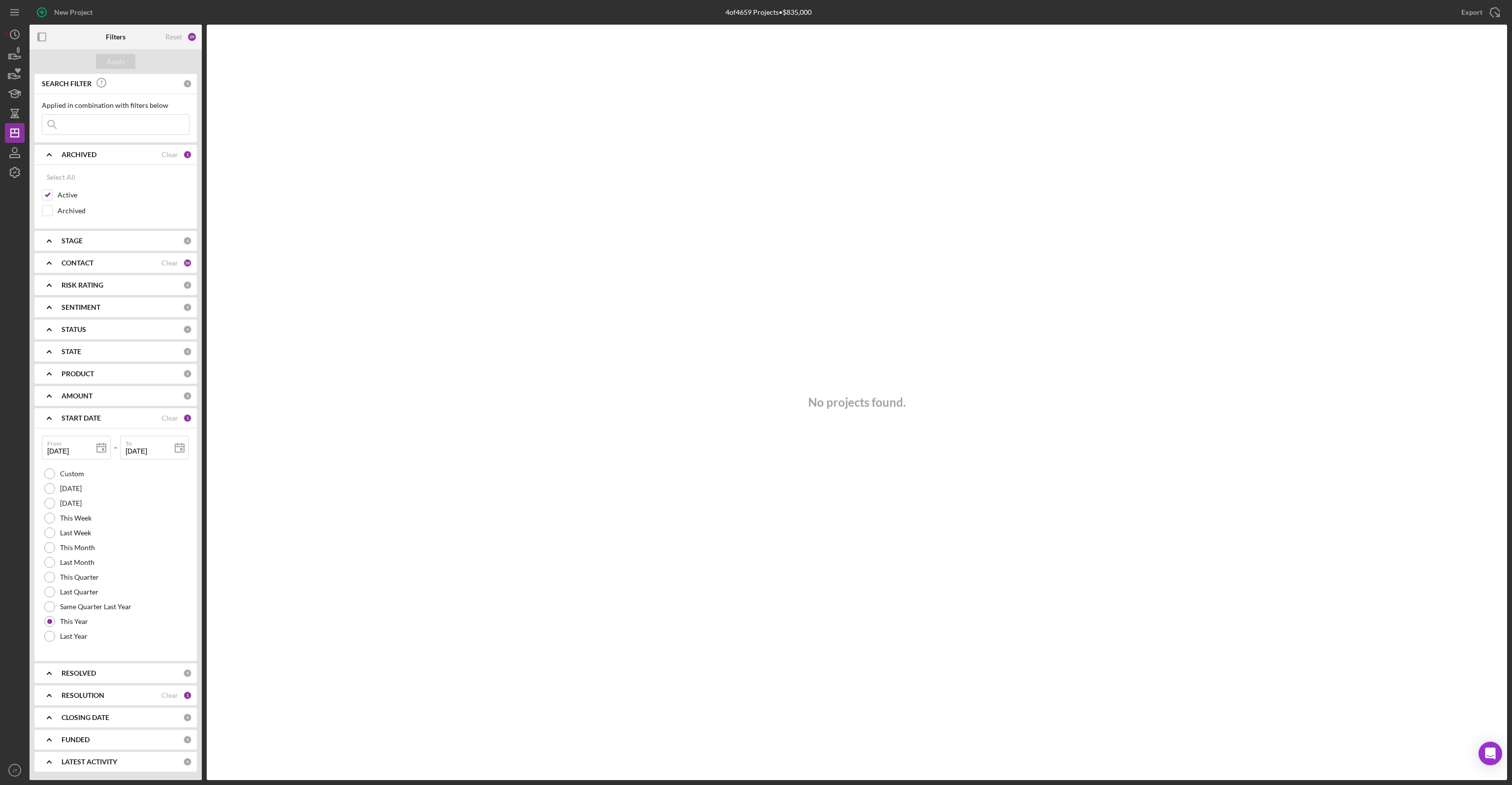
click at [98, 420] on b "START DATE" at bounding box center [81, 417] width 39 height 8
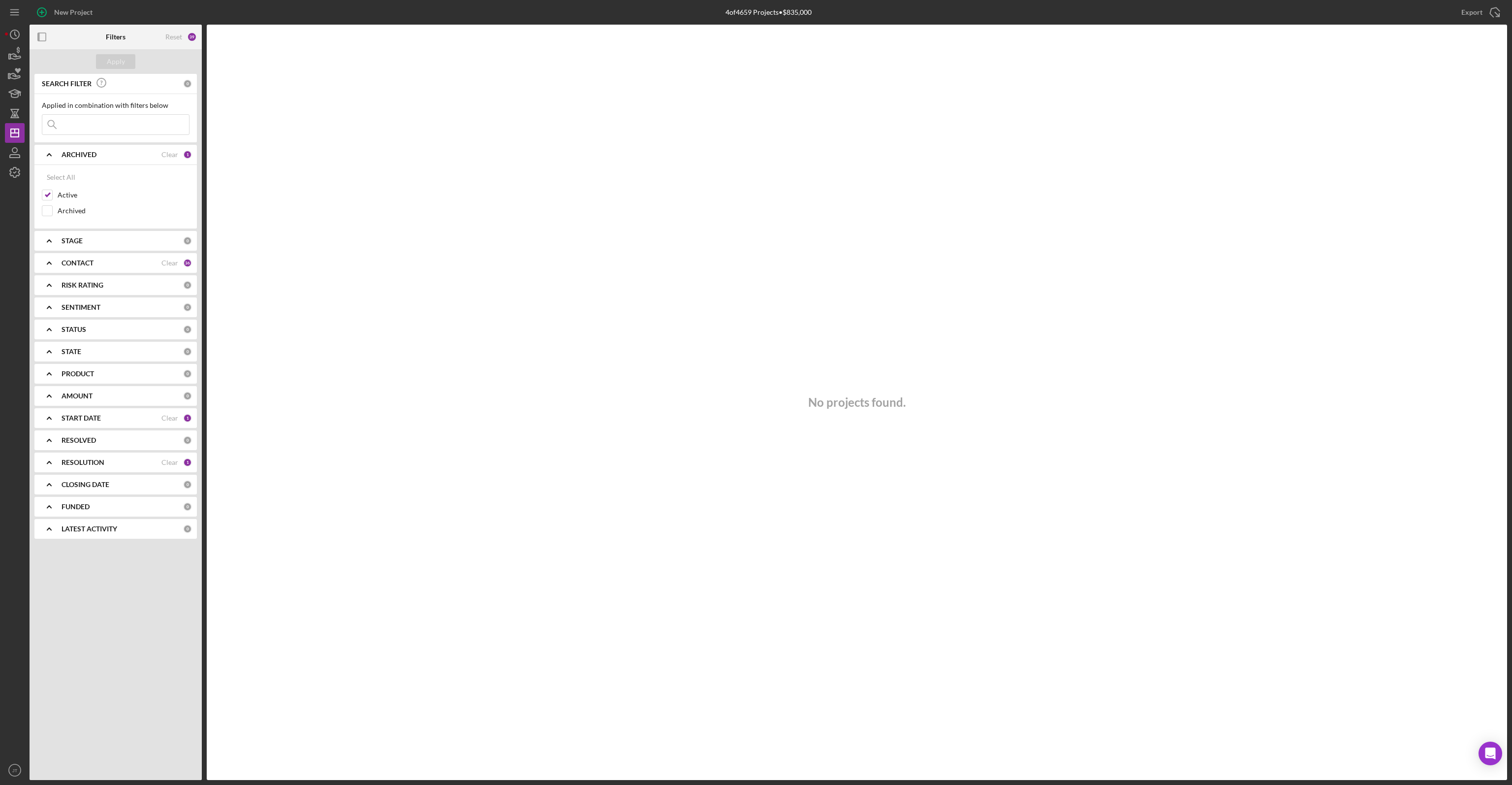
click at [155, 460] on div "RESOLUTION" at bounding box center [111, 462] width 100 height 8
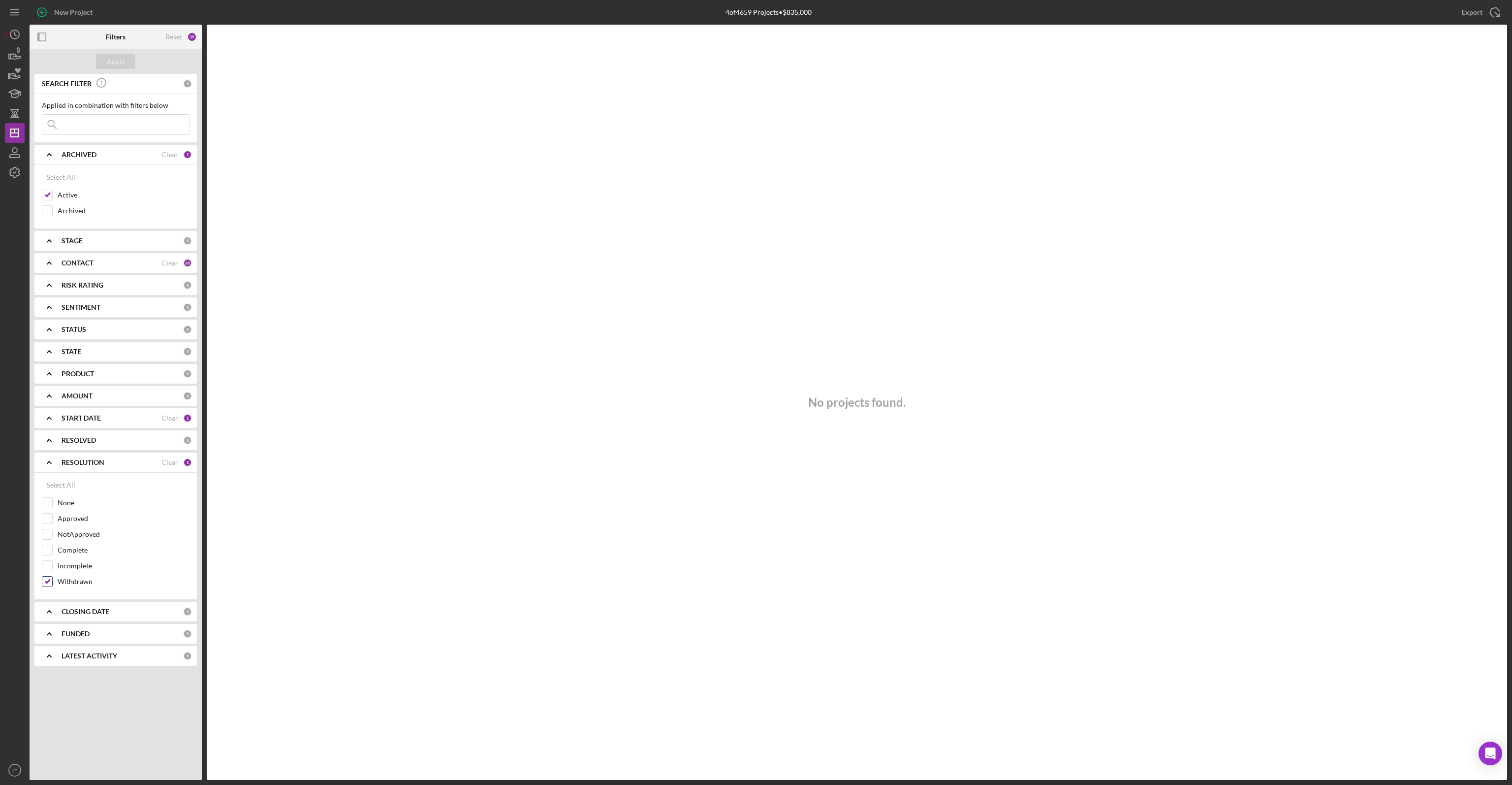
click at [44, 580] on input "Withdrawn" at bounding box center [48, 582] width 10 height 10
checkbox input "false"
click at [124, 60] on div "Apply" at bounding box center [116, 61] width 18 height 14
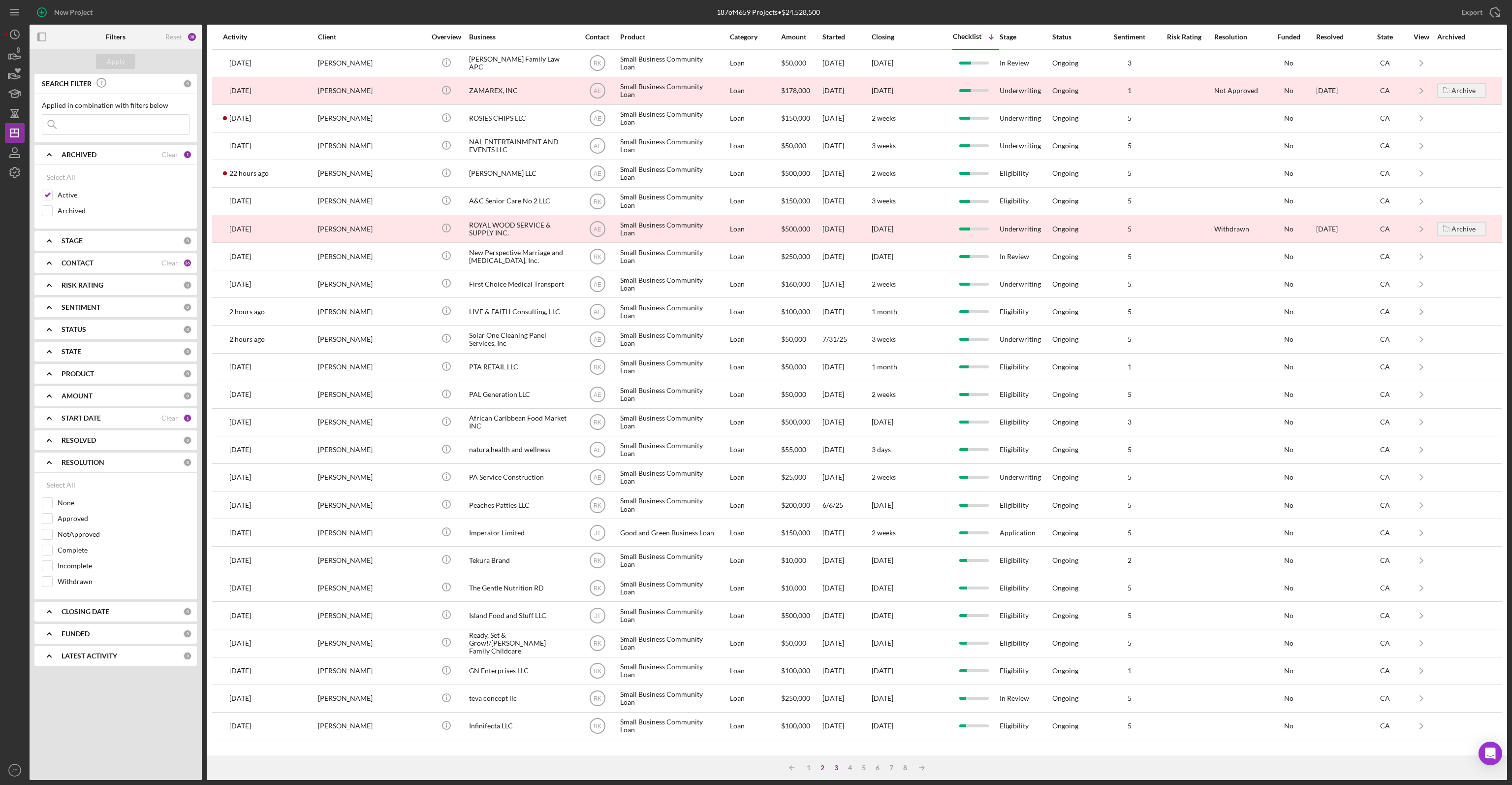
click at [835, 768] on div "3" at bounding box center [837, 767] width 14 height 8
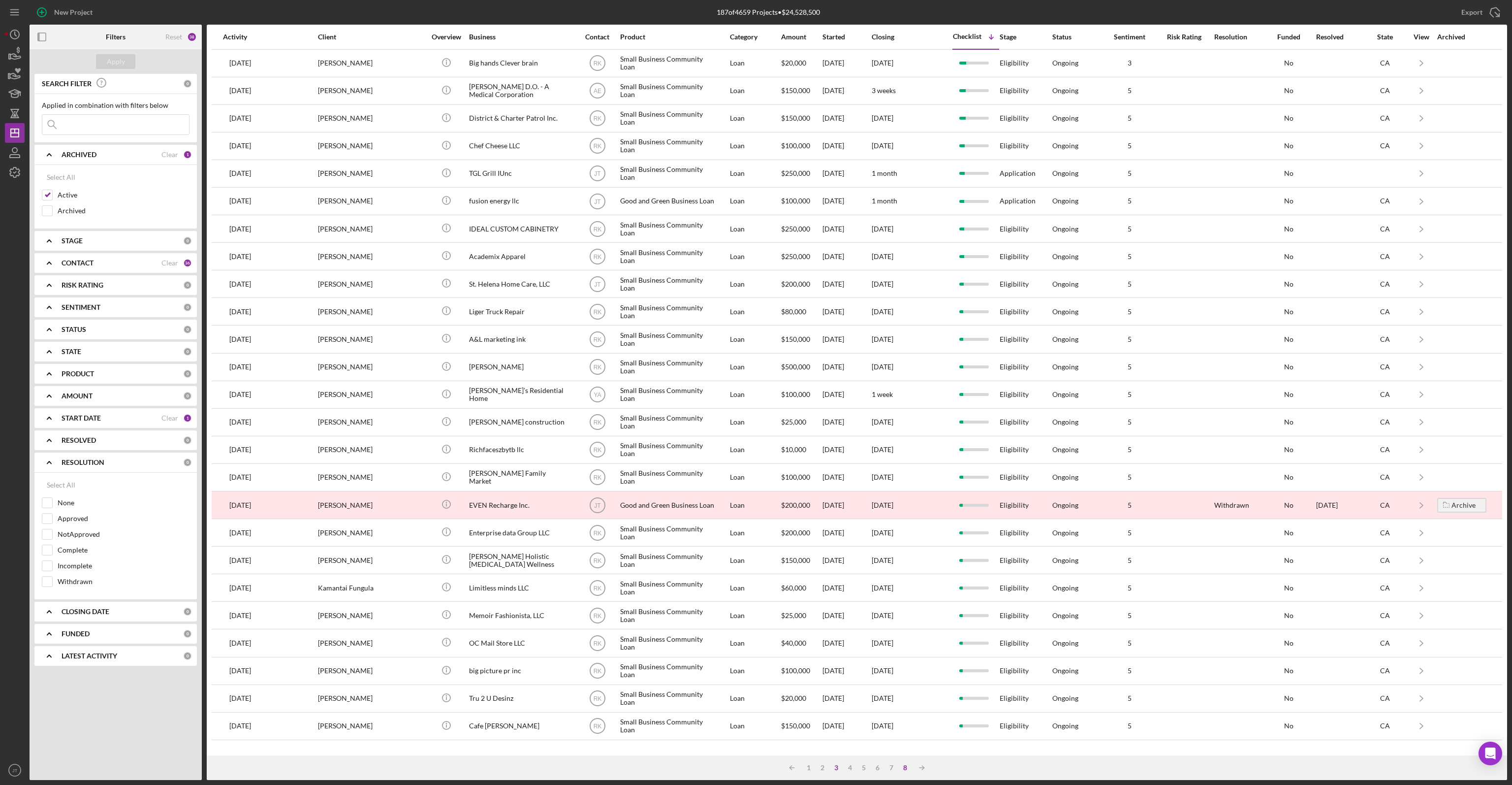
click at [906, 770] on div "8" at bounding box center [906, 767] width 14 height 8
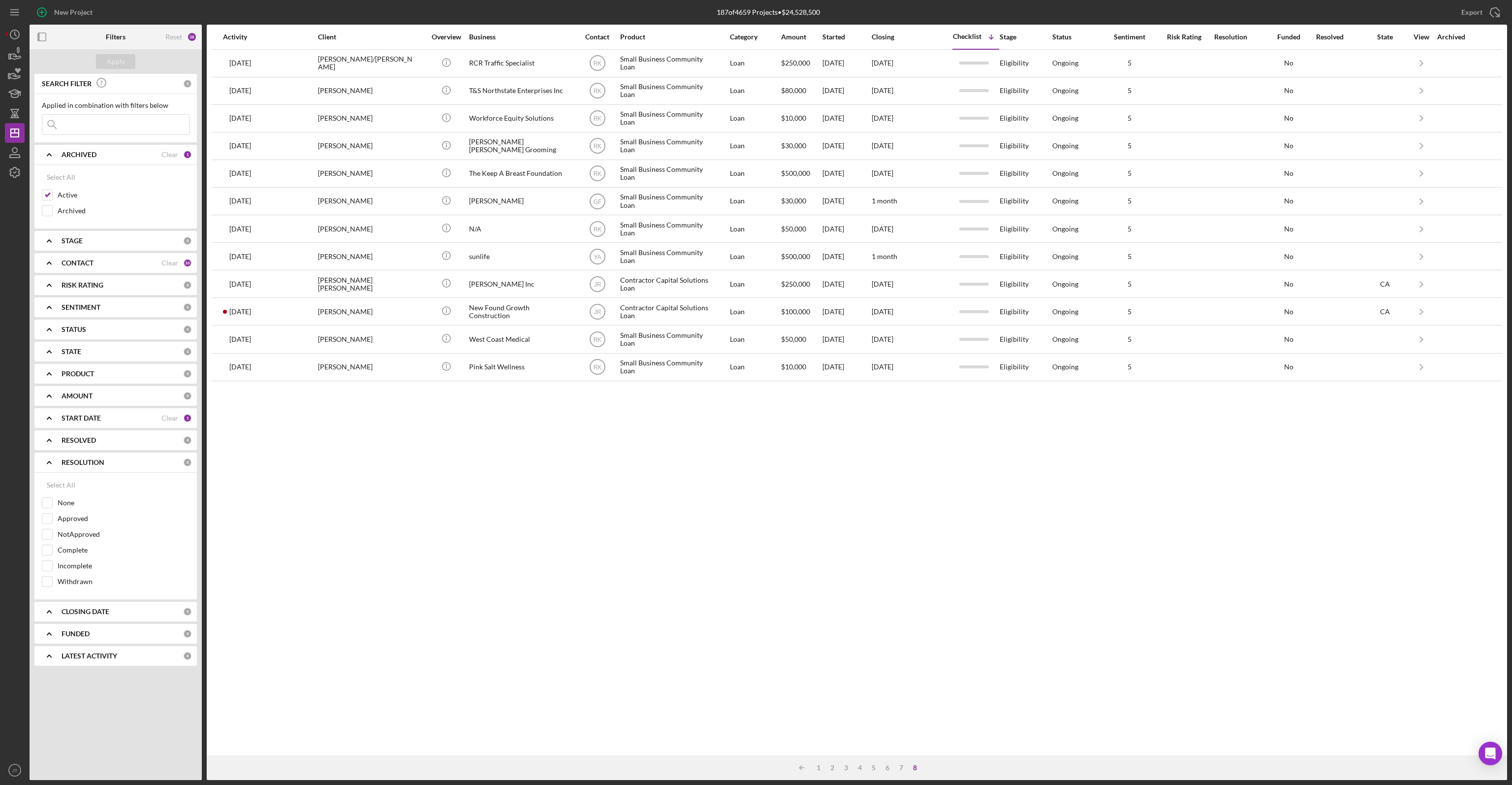
click at [556, 538] on div "Activity Client Overview Business Contact Product Category Amount Started Closi…" at bounding box center [856, 390] width 1300 height 731
click at [82, 417] on b "START DATE" at bounding box center [81, 417] width 39 height 8
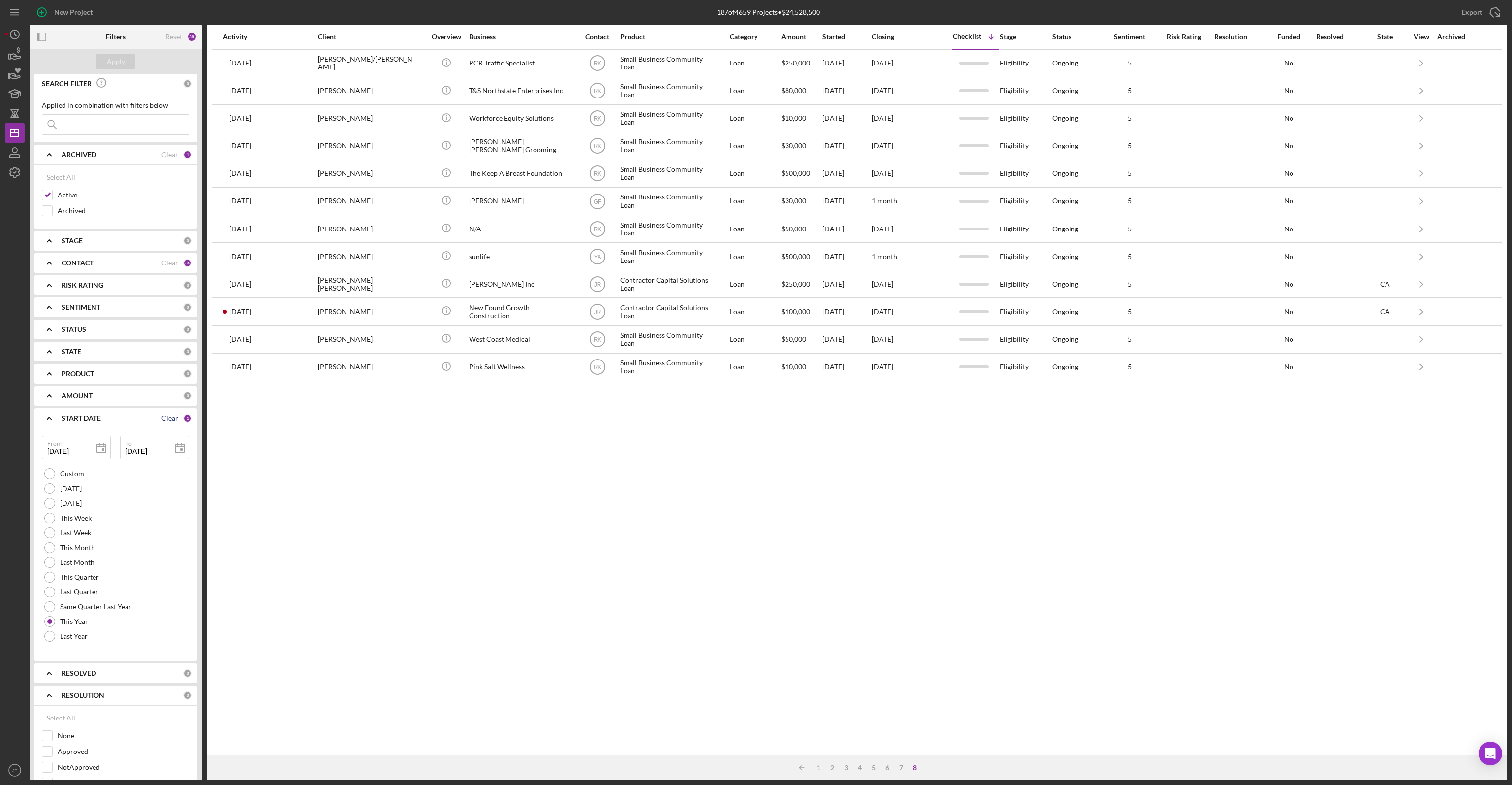
click at [163, 420] on div "Clear" at bounding box center [170, 417] width 17 height 8
click at [94, 259] on div "CONTACT" at bounding box center [111, 263] width 100 height 8
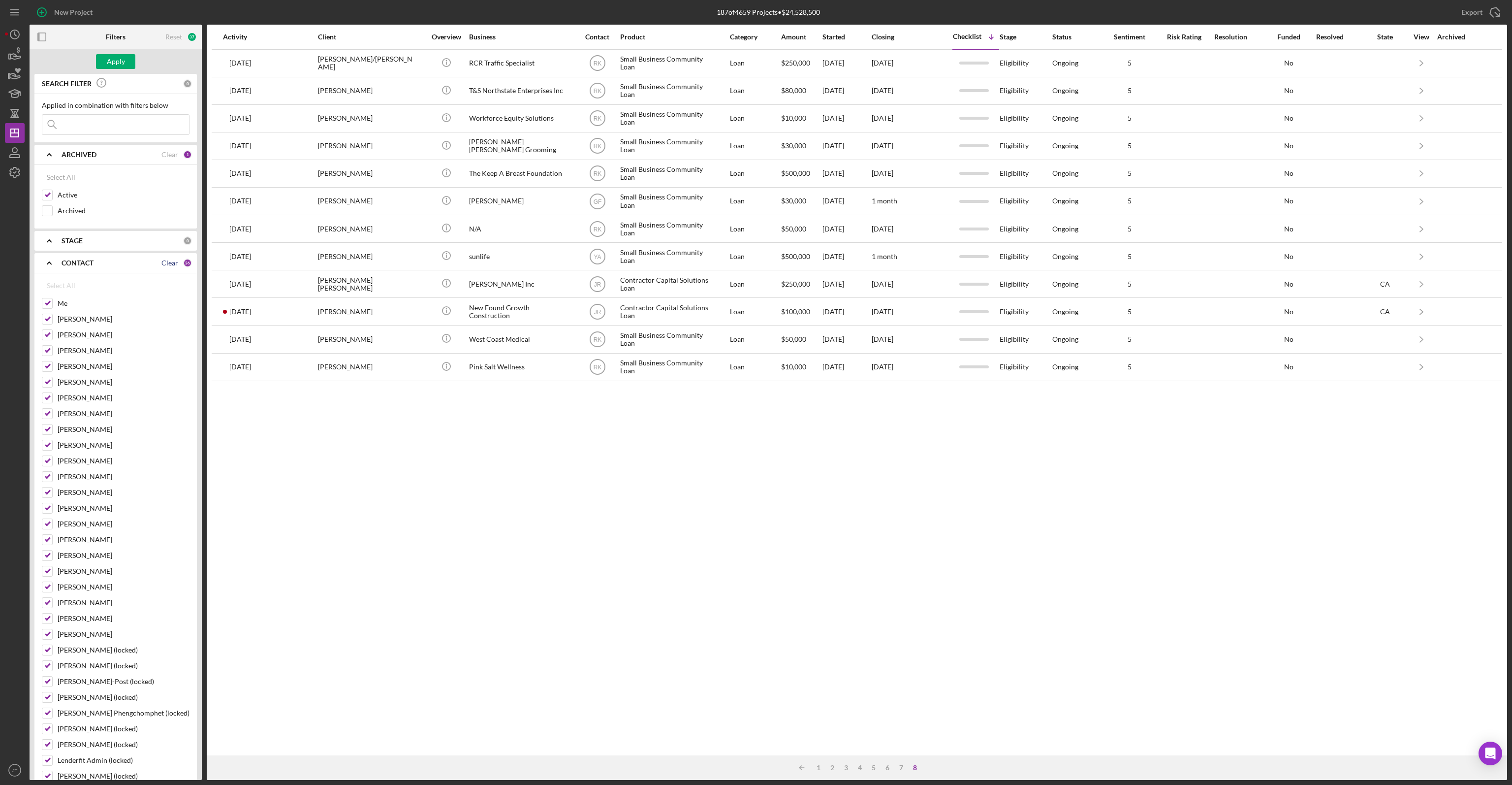
click at [173, 263] on div "Clear" at bounding box center [170, 263] width 17 height 8
checkbox input "false"
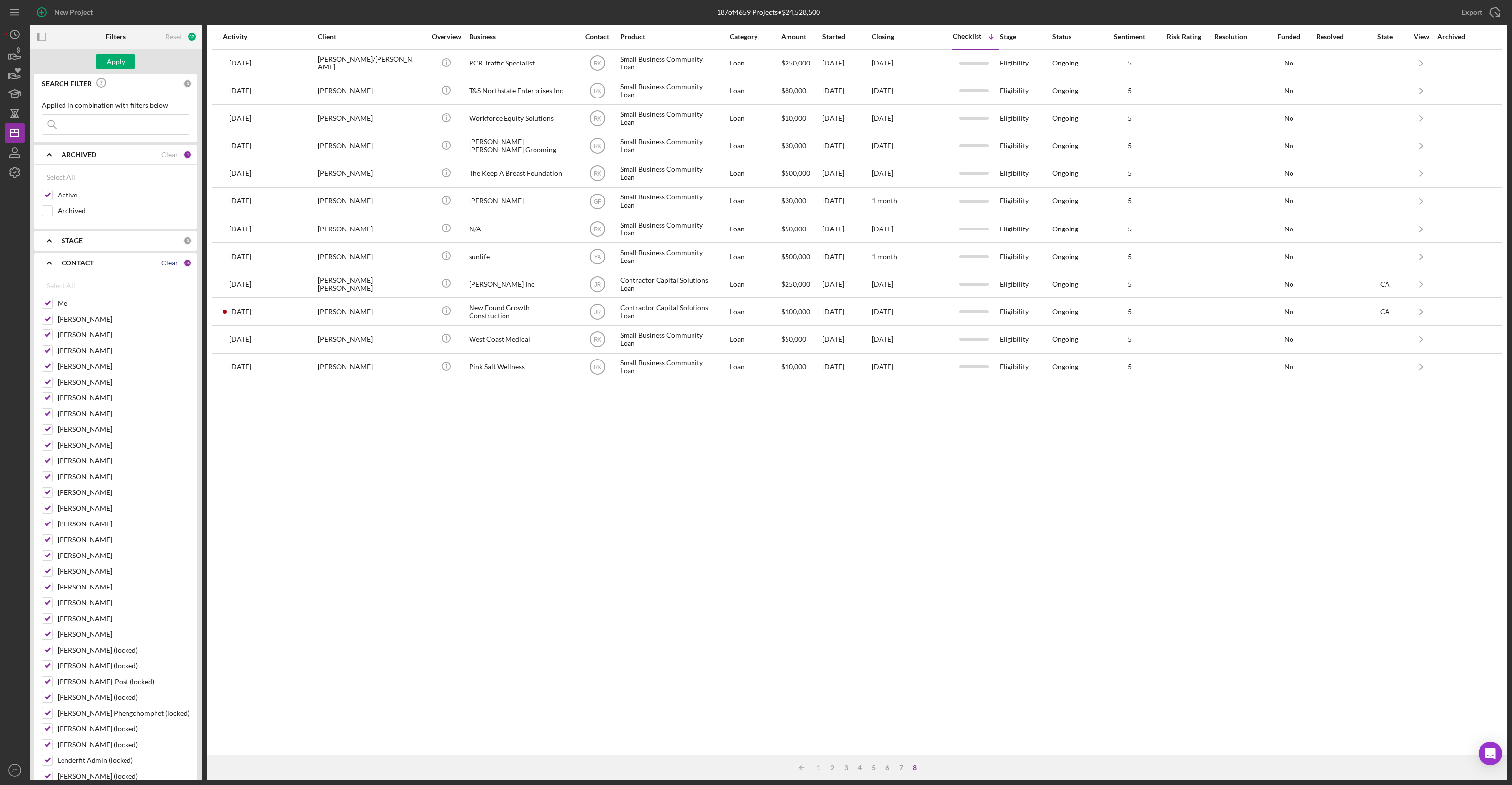
checkbox input "false"
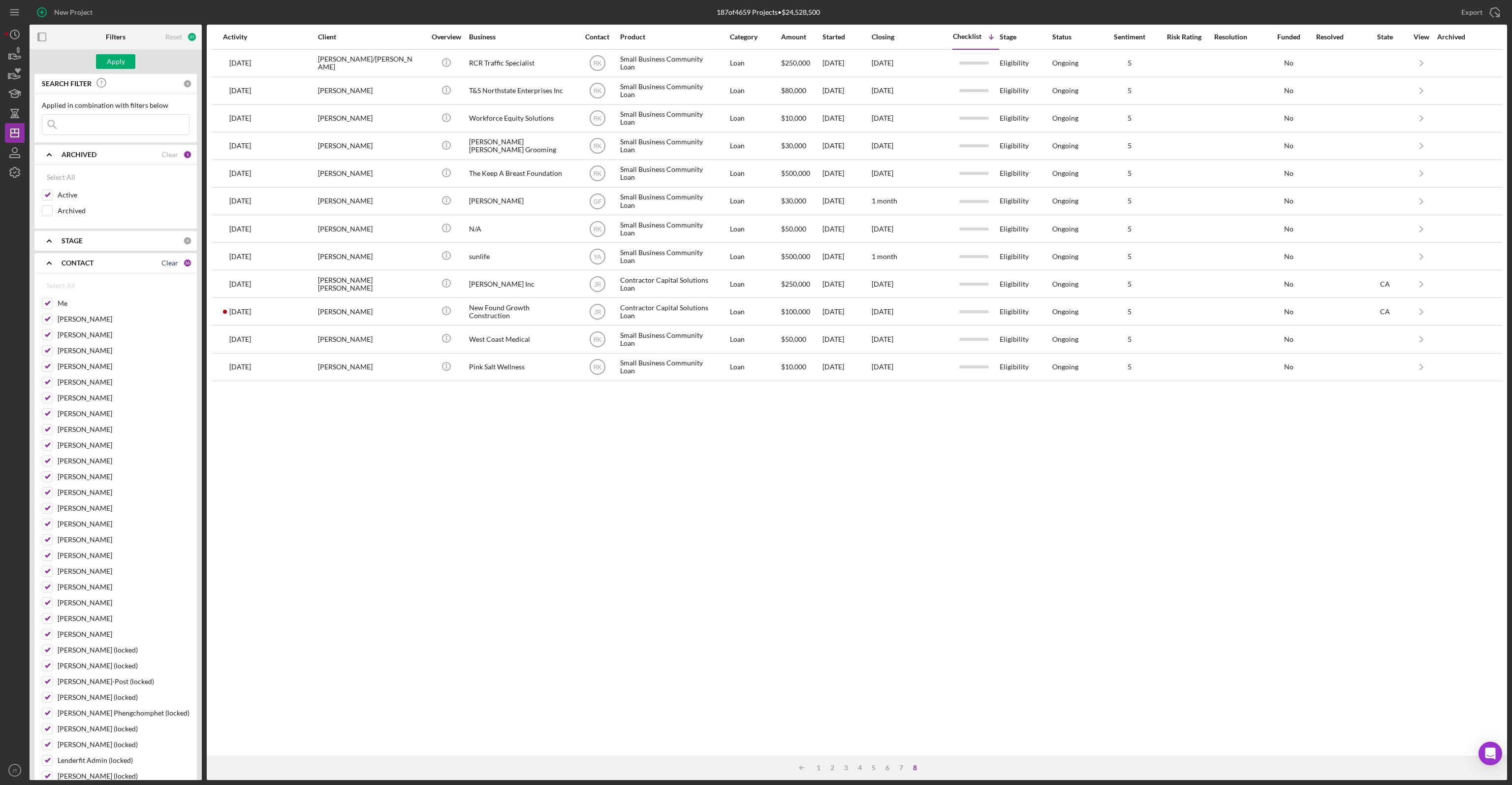
checkbox input "false"
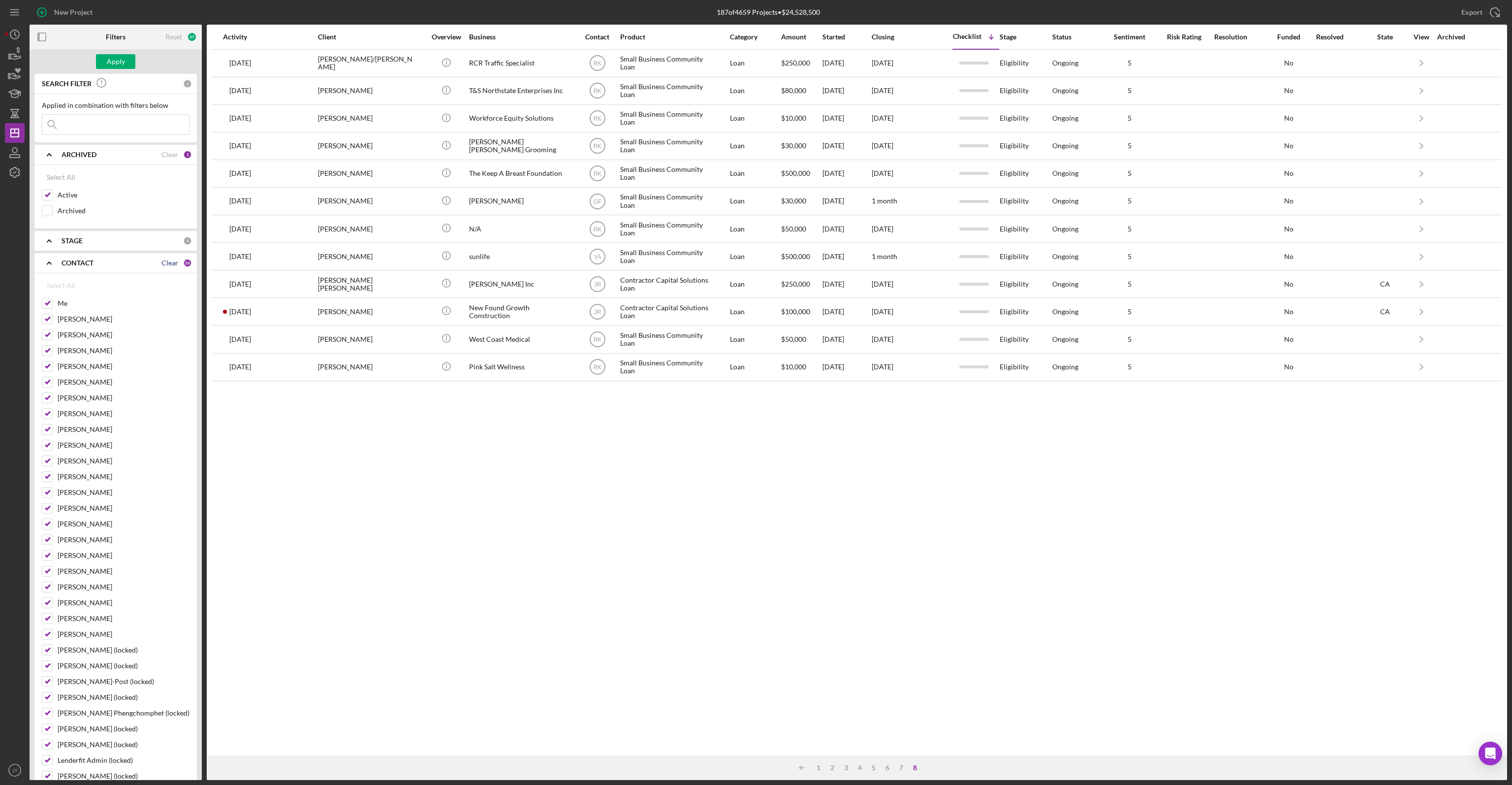
checkbox input "false"
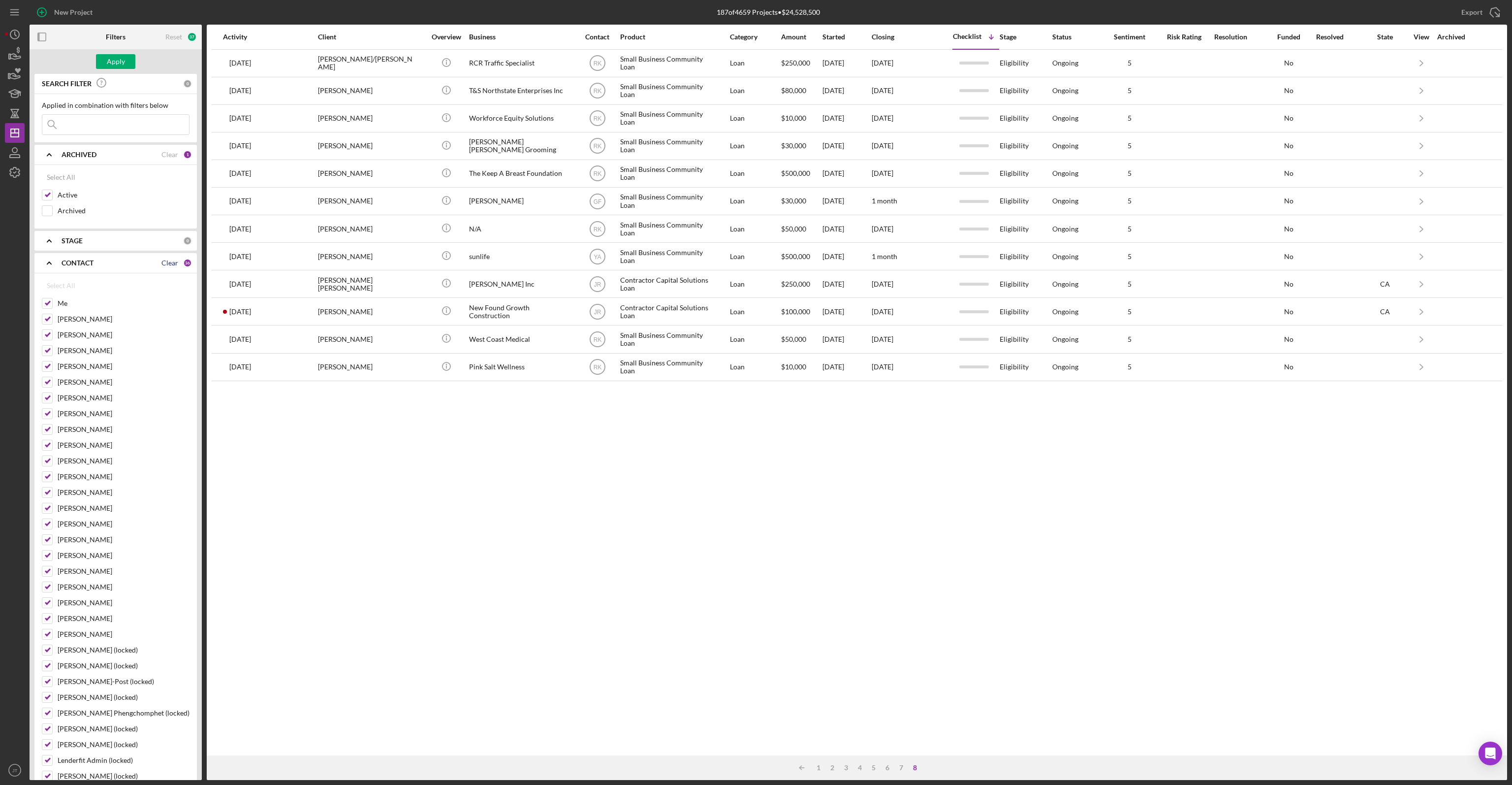
checkbox input "false"
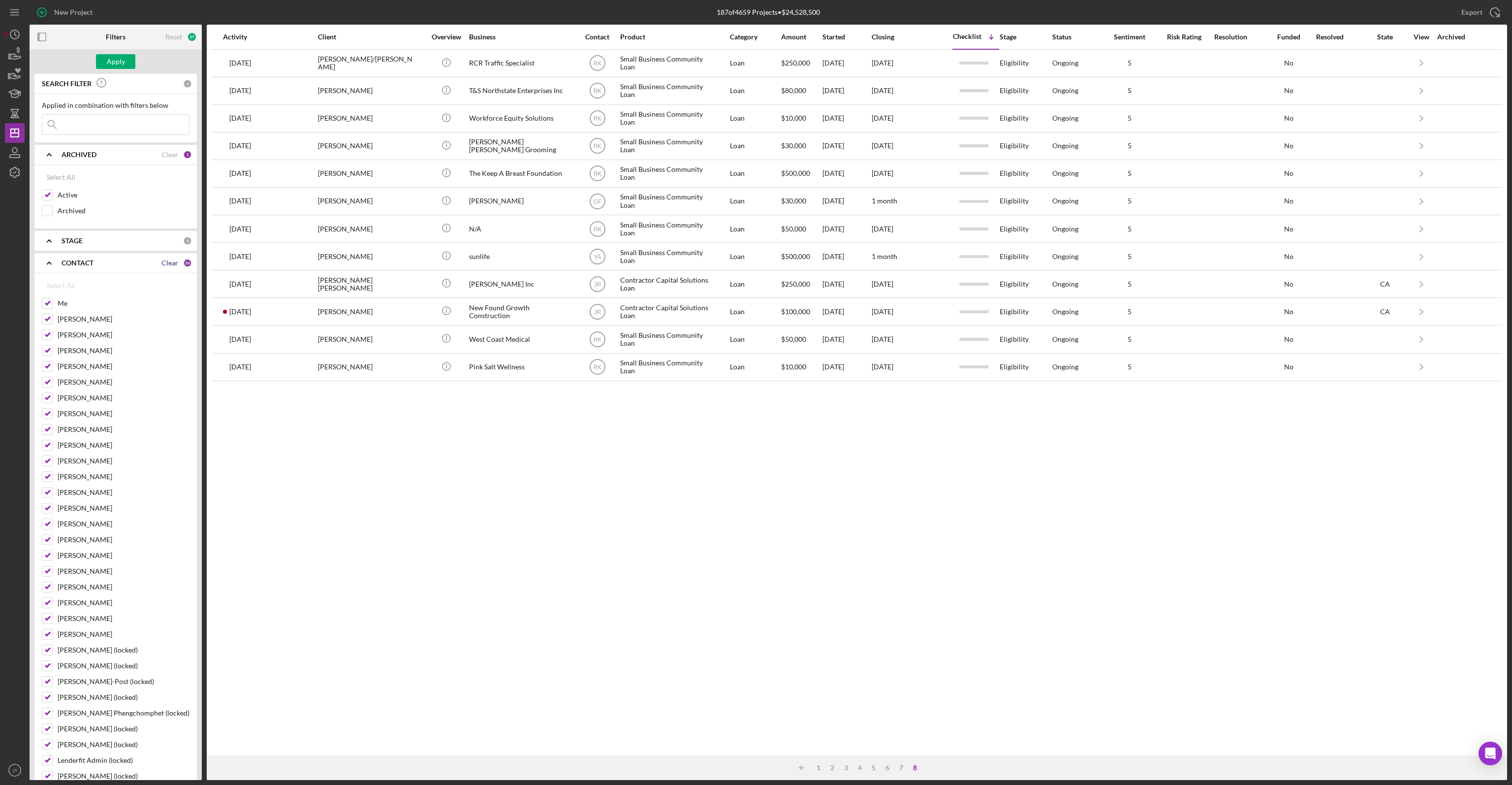
checkbox input "false"
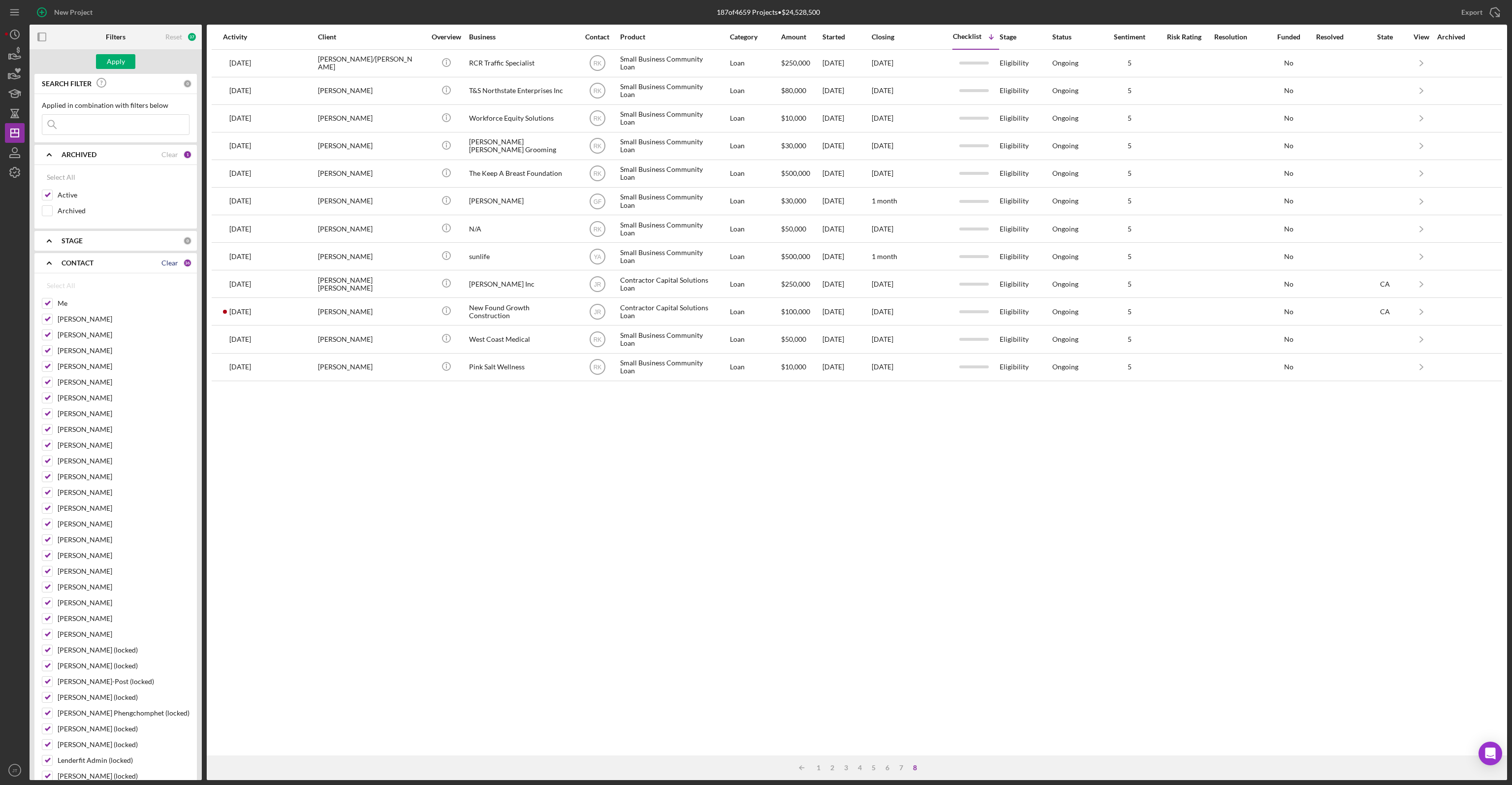
checkbox input "false"
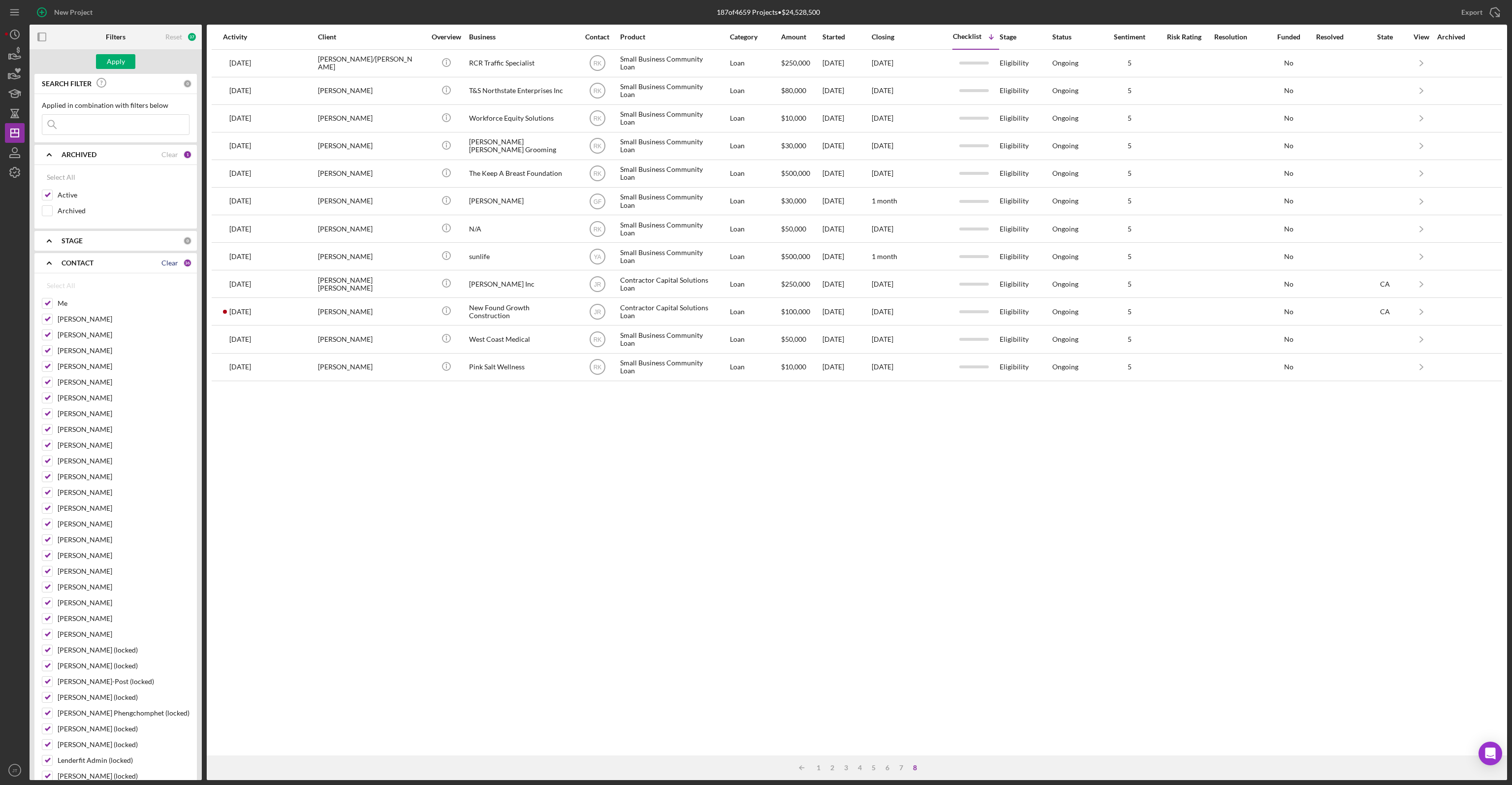
checkbox input "false"
click at [51, 302] on input "Me" at bounding box center [48, 303] width 10 height 10
checkbox input "true"
click at [99, 58] on button "Apply" at bounding box center [116, 61] width 39 height 14
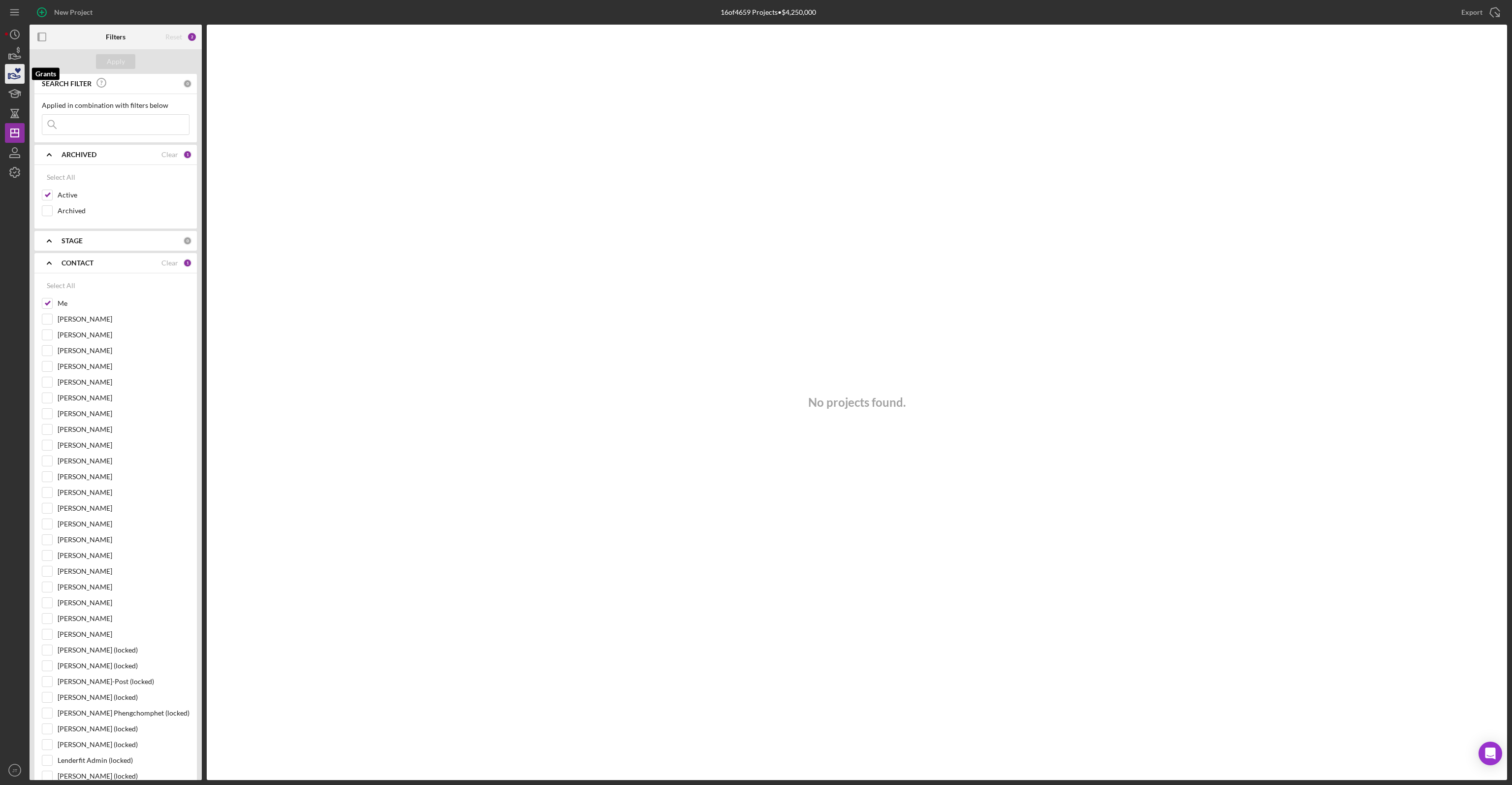
click at [11, 71] on icon "button" at bounding box center [14, 73] width 25 height 25
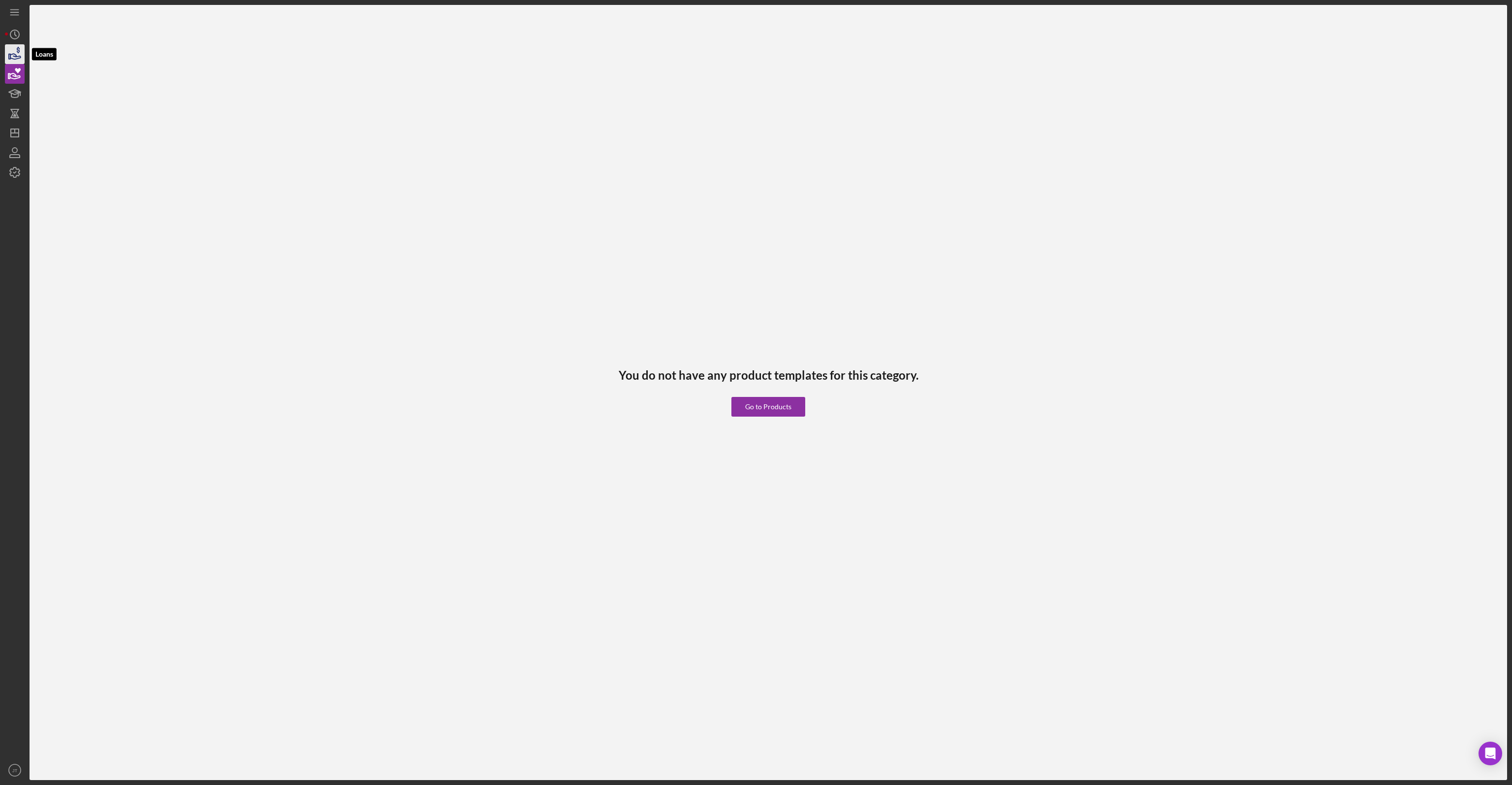
click at [18, 58] on icon "button" at bounding box center [15, 56] width 10 height 5
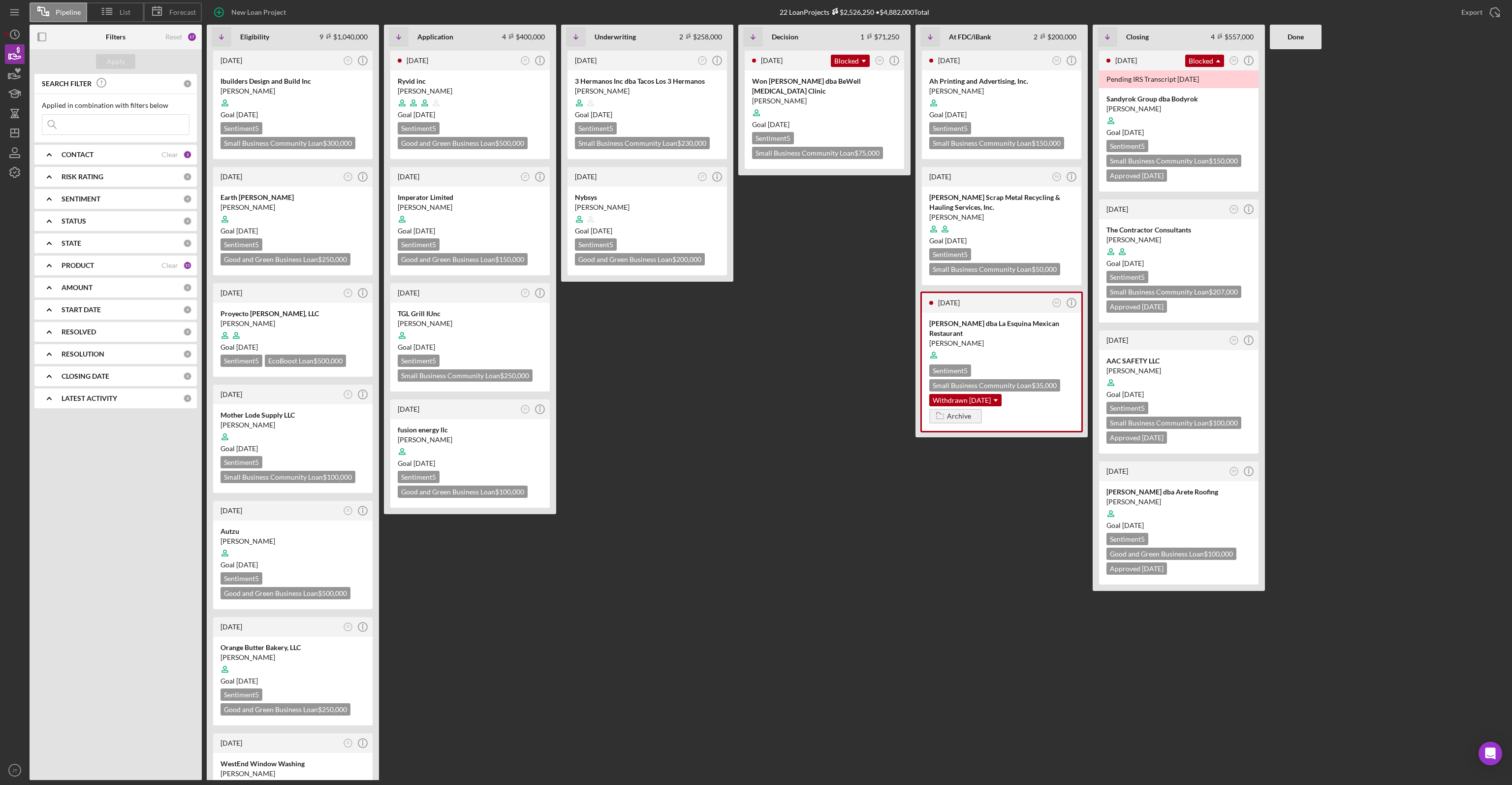
click at [133, 148] on div "CONTACT Clear 2" at bounding box center [127, 154] width 131 height 20
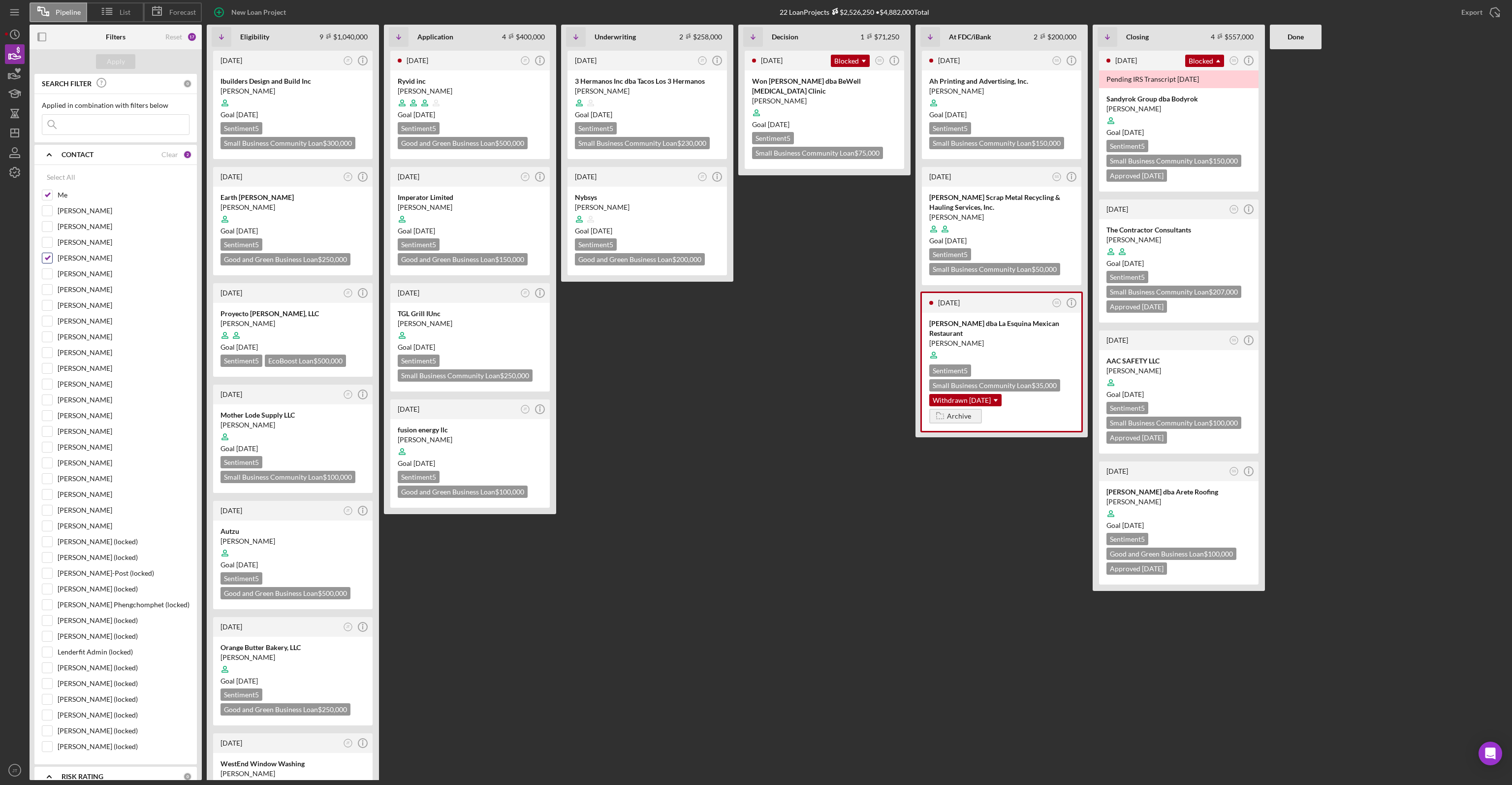
click at [55, 258] on div "[PERSON_NAME]" at bounding box center [116, 260] width 148 height 16
click at [45, 253] on input "[PERSON_NAME]" at bounding box center [48, 258] width 10 height 10
checkbox input "false"
click at [121, 63] on div "Apply" at bounding box center [116, 61] width 18 height 14
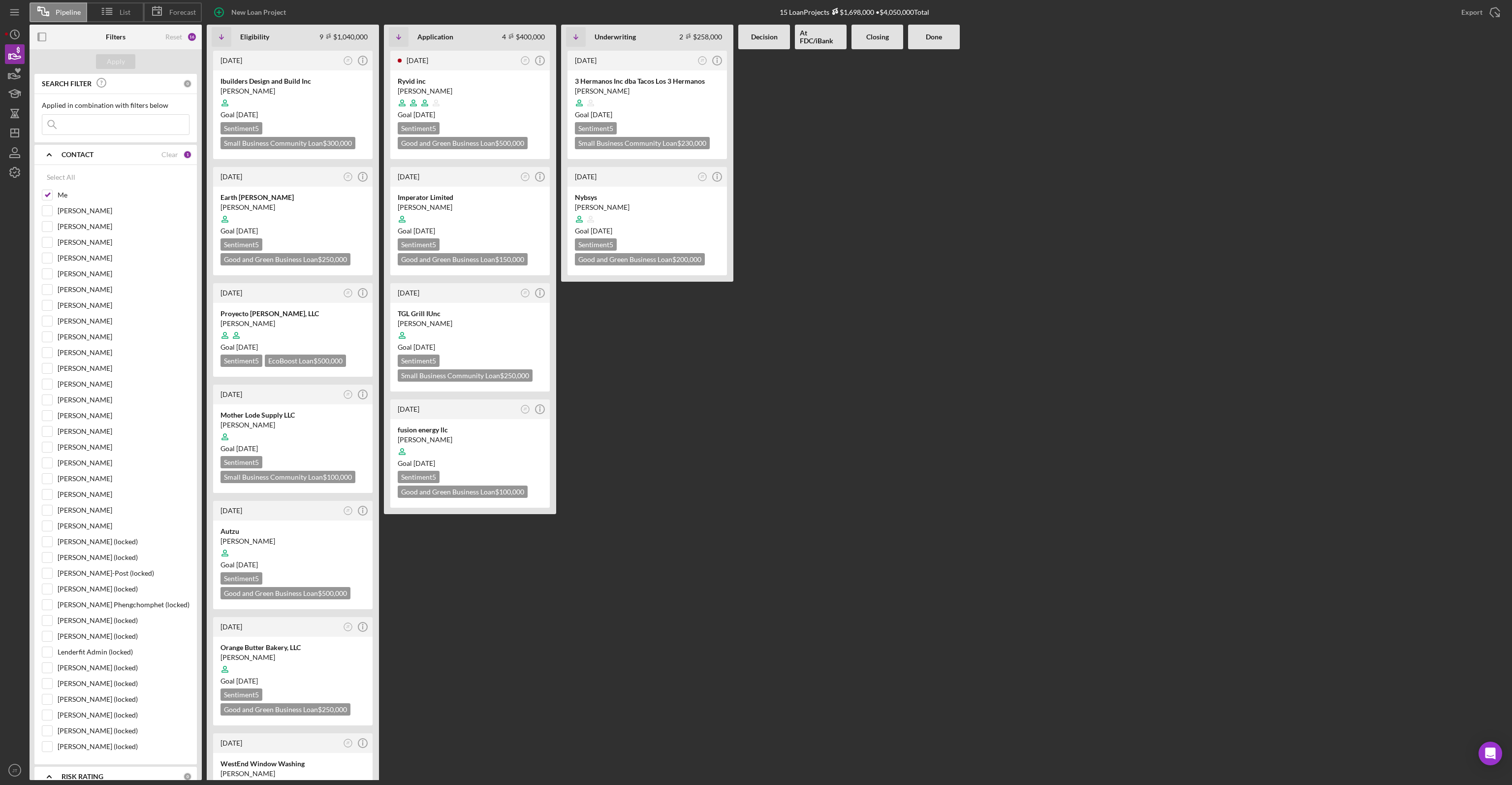
click at [764, 315] on div at bounding box center [764, 415] width 52 height 731
click at [494, 83] on div "Ryvid inc" at bounding box center [470, 82] width 144 height 10
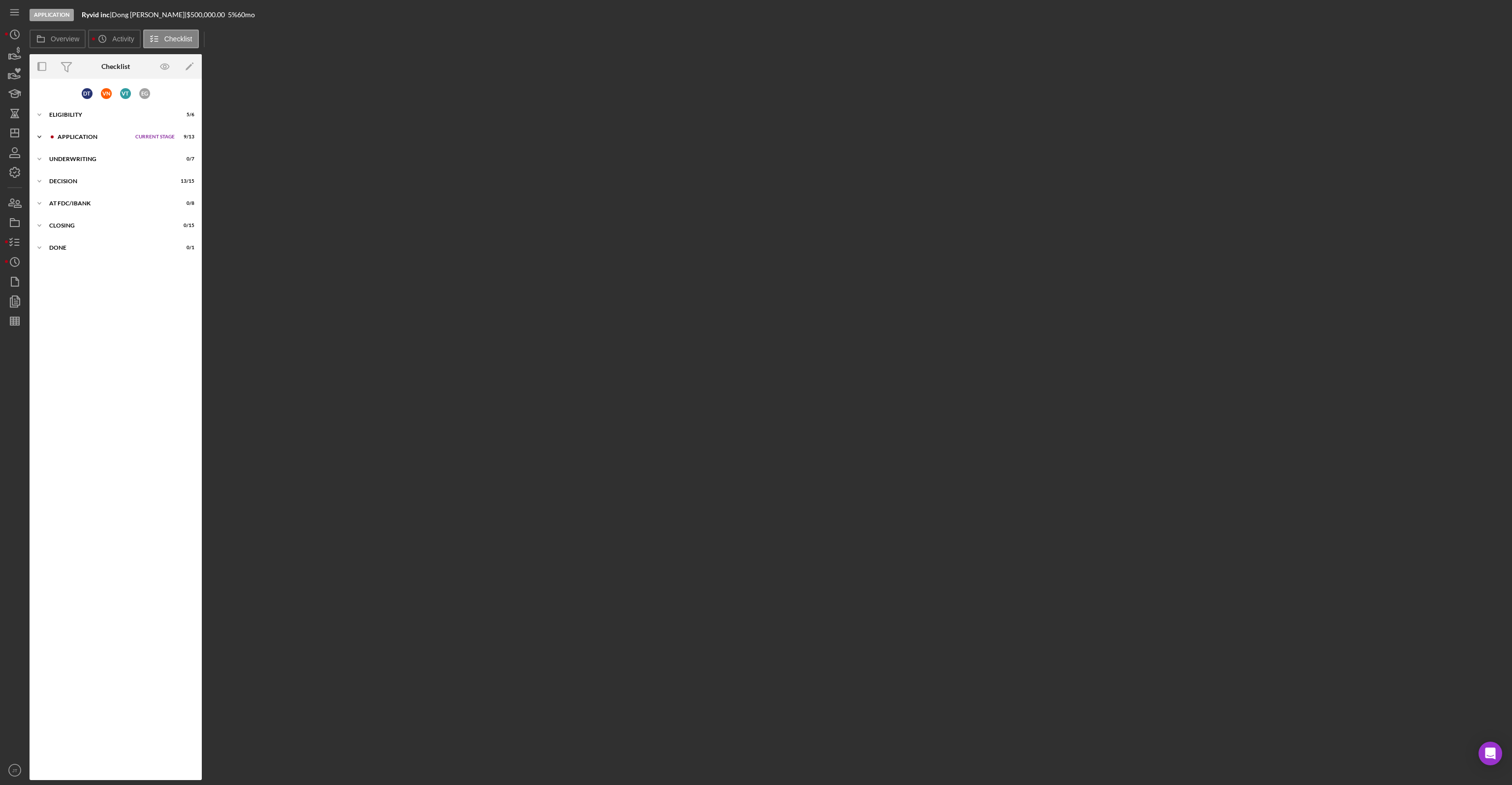
click at [104, 137] on div "Application" at bounding box center [94, 137] width 73 height 6
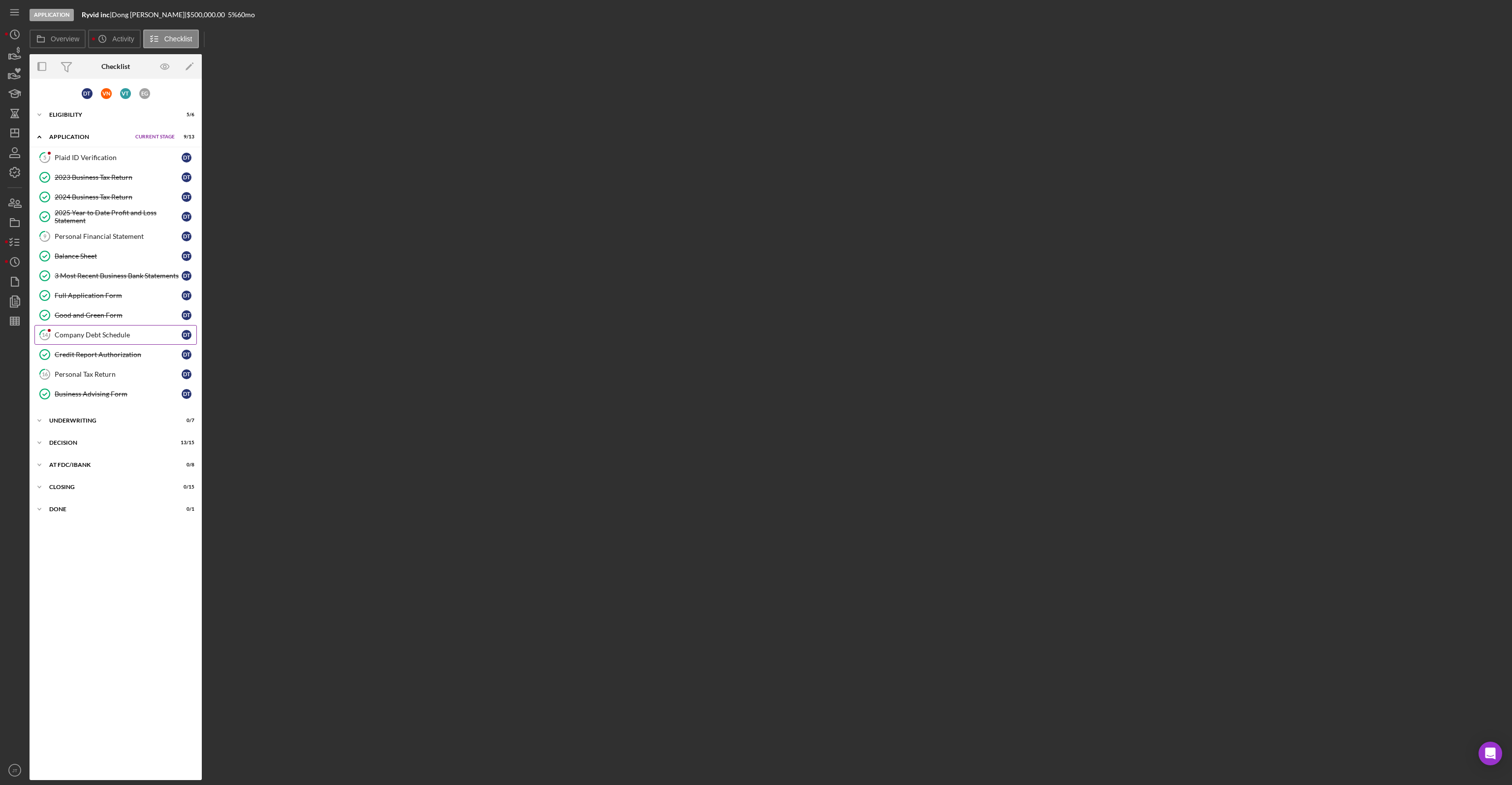
click at [144, 331] on div "Company Debt Schedule" at bounding box center [118, 334] width 127 height 8
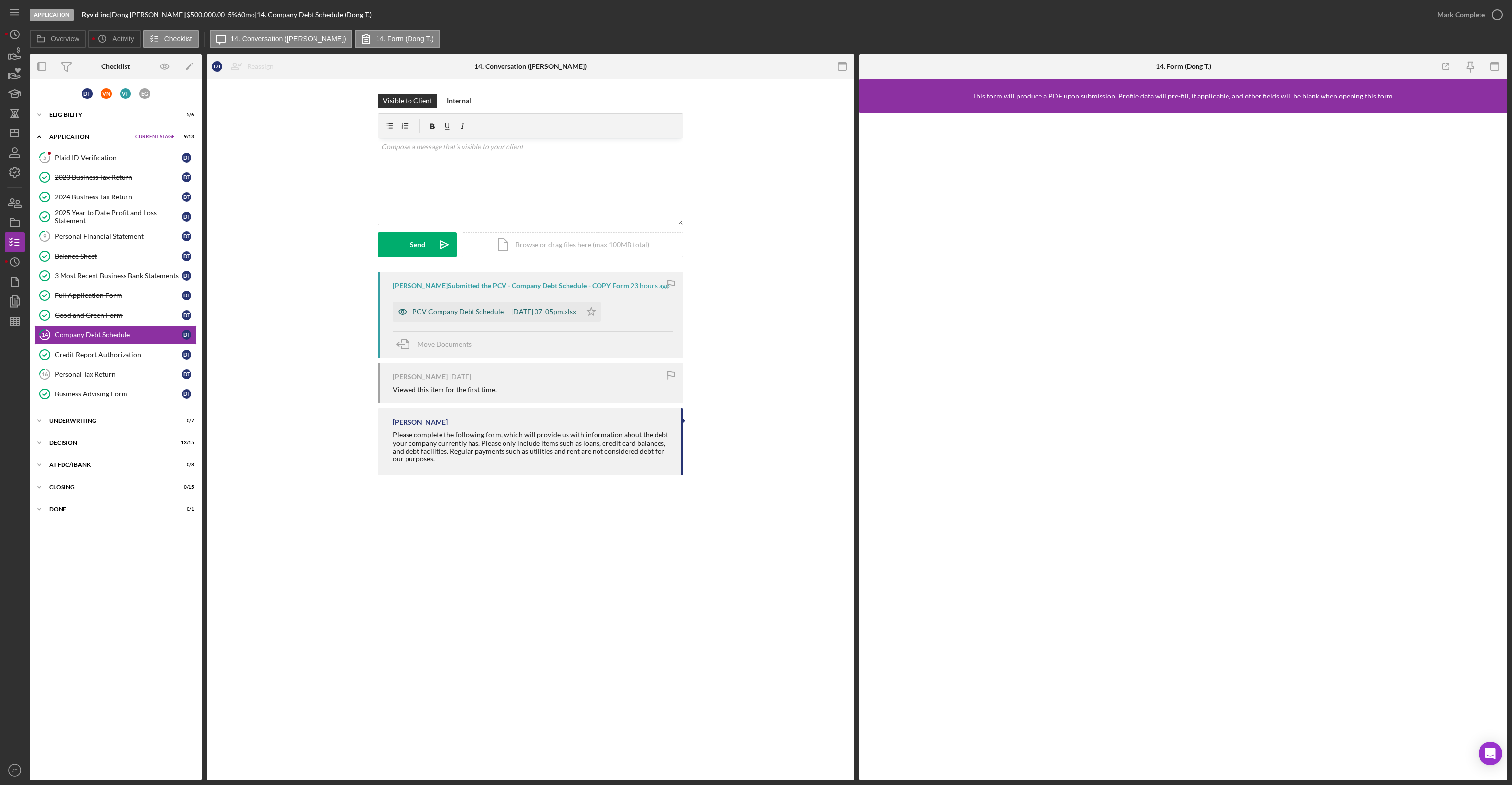
click at [557, 308] on div "PCV Company Debt Schedule -- [DATE] 07_05pm.xlsx" at bounding box center [494, 311] width 164 height 8
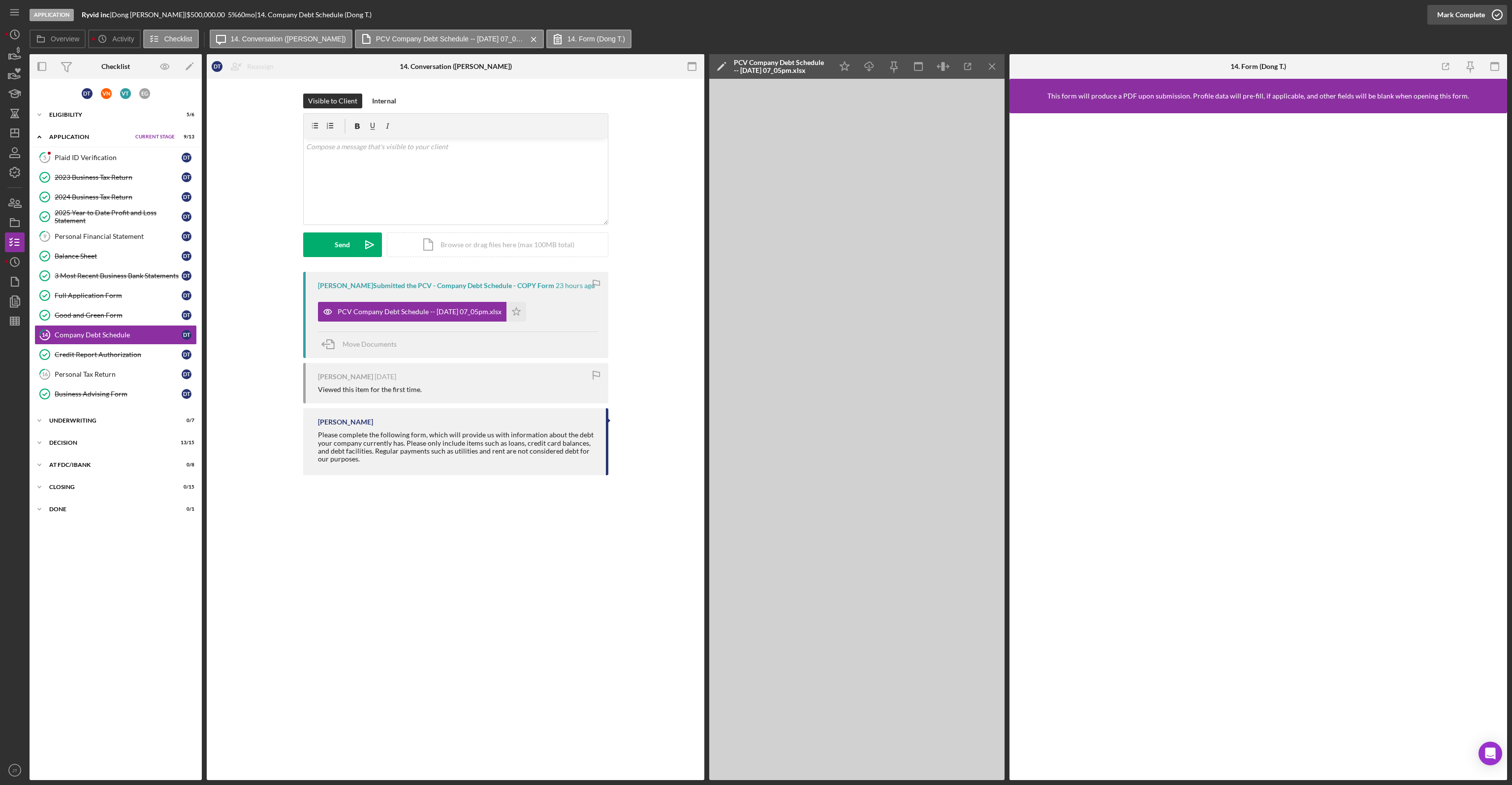
click at [1459, 16] on div "Mark Complete" at bounding box center [1461, 14] width 48 height 20
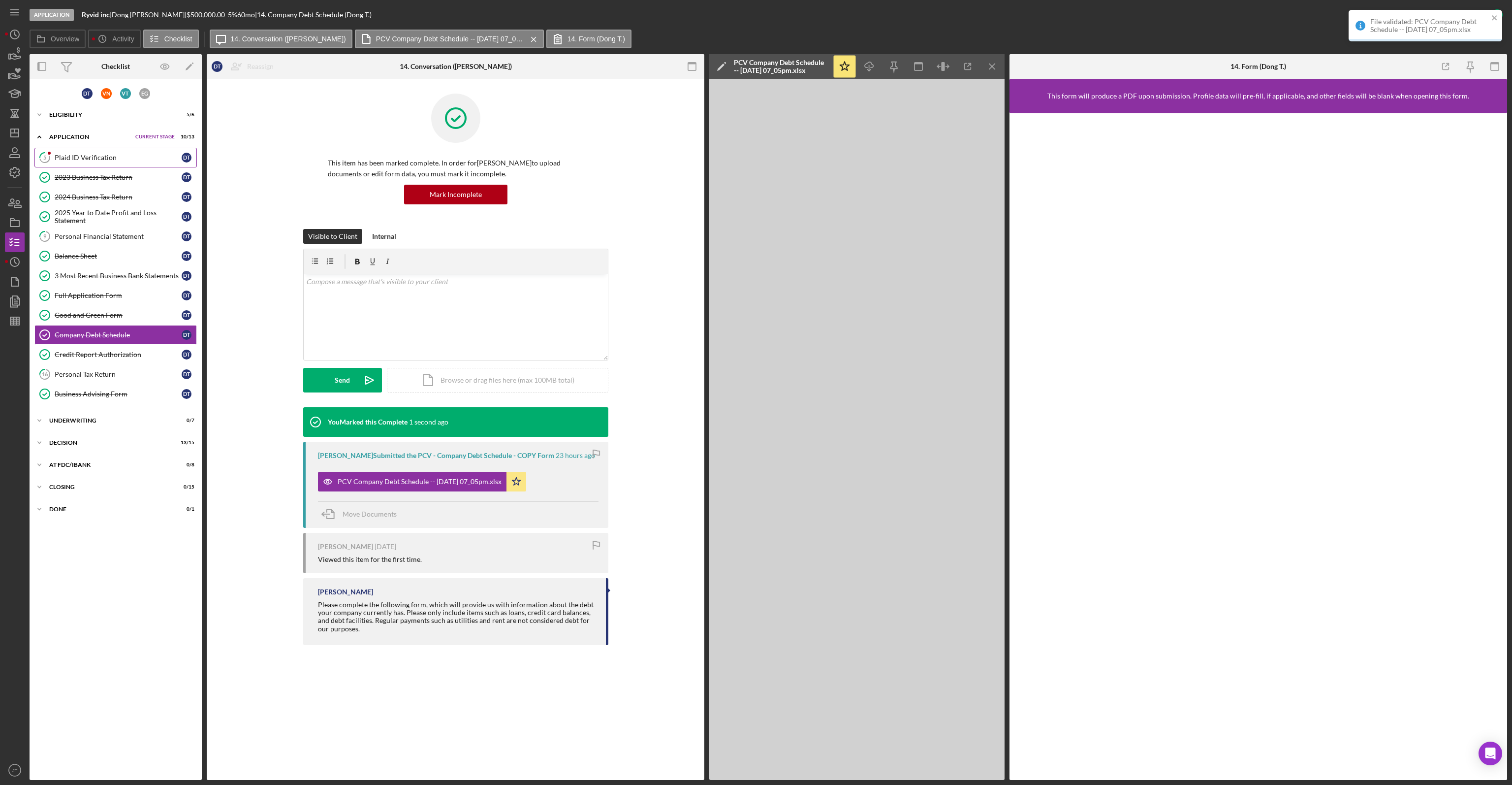
click at [110, 159] on div "Plaid ID Verification" at bounding box center [118, 157] width 127 height 8
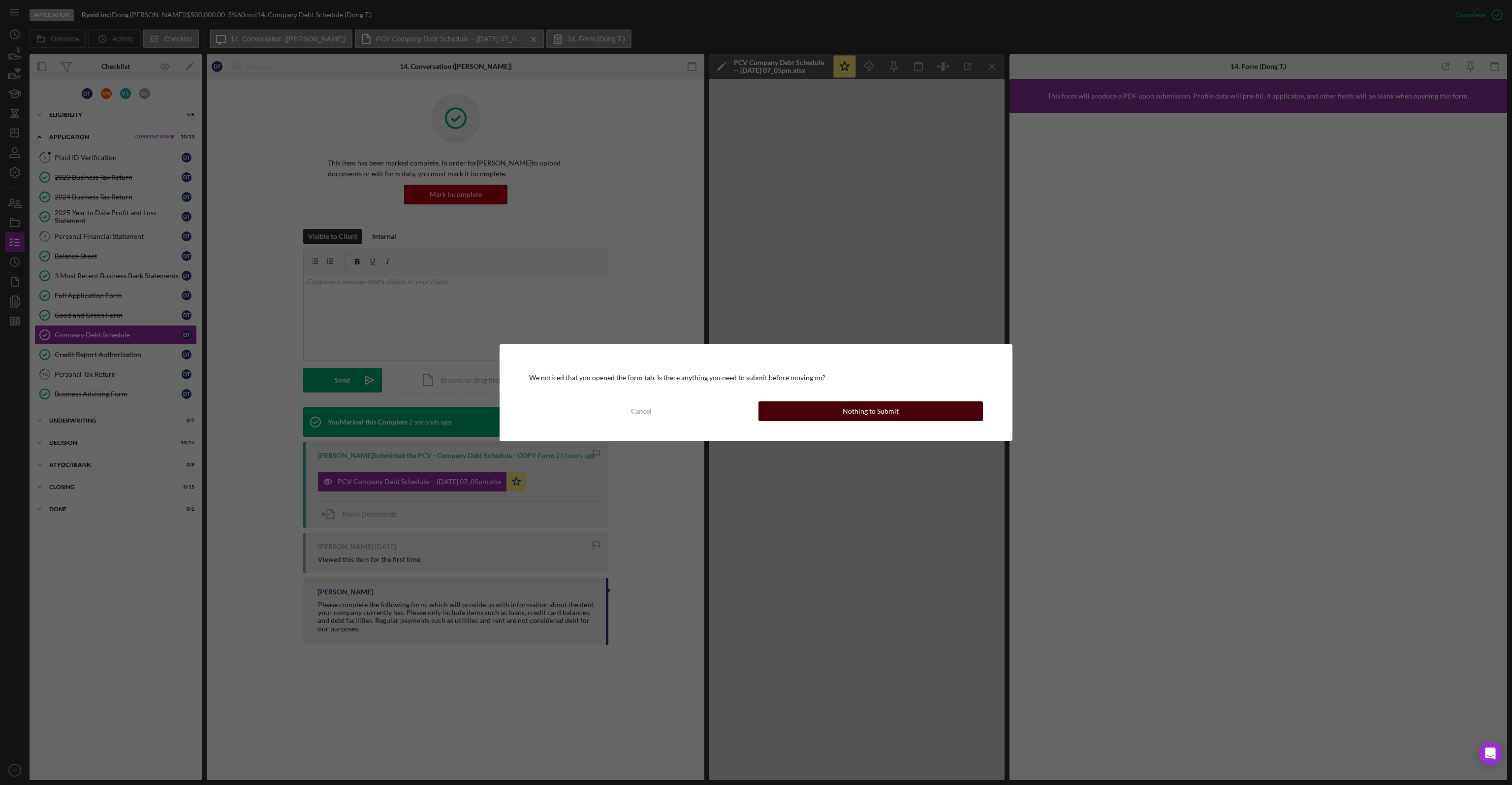
click at [905, 411] on button "Nothing to Submit" at bounding box center [871, 410] width 224 height 20
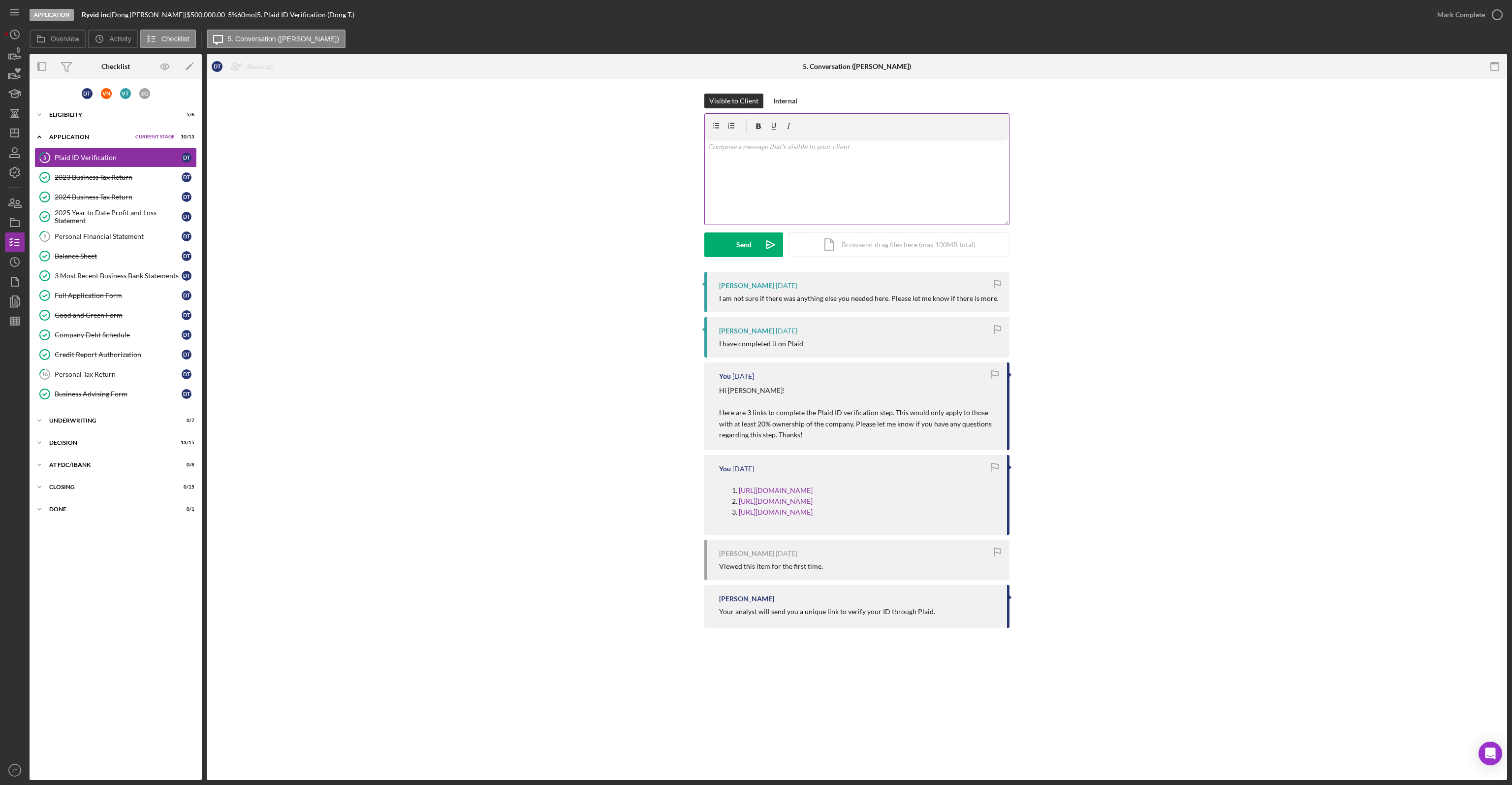
click at [773, 174] on div "v Color teal Color pink Remove color Add row above Add row below Add column bef…" at bounding box center [857, 181] width 304 height 86
click at [741, 241] on div "Send" at bounding box center [744, 245] width 15 height 25
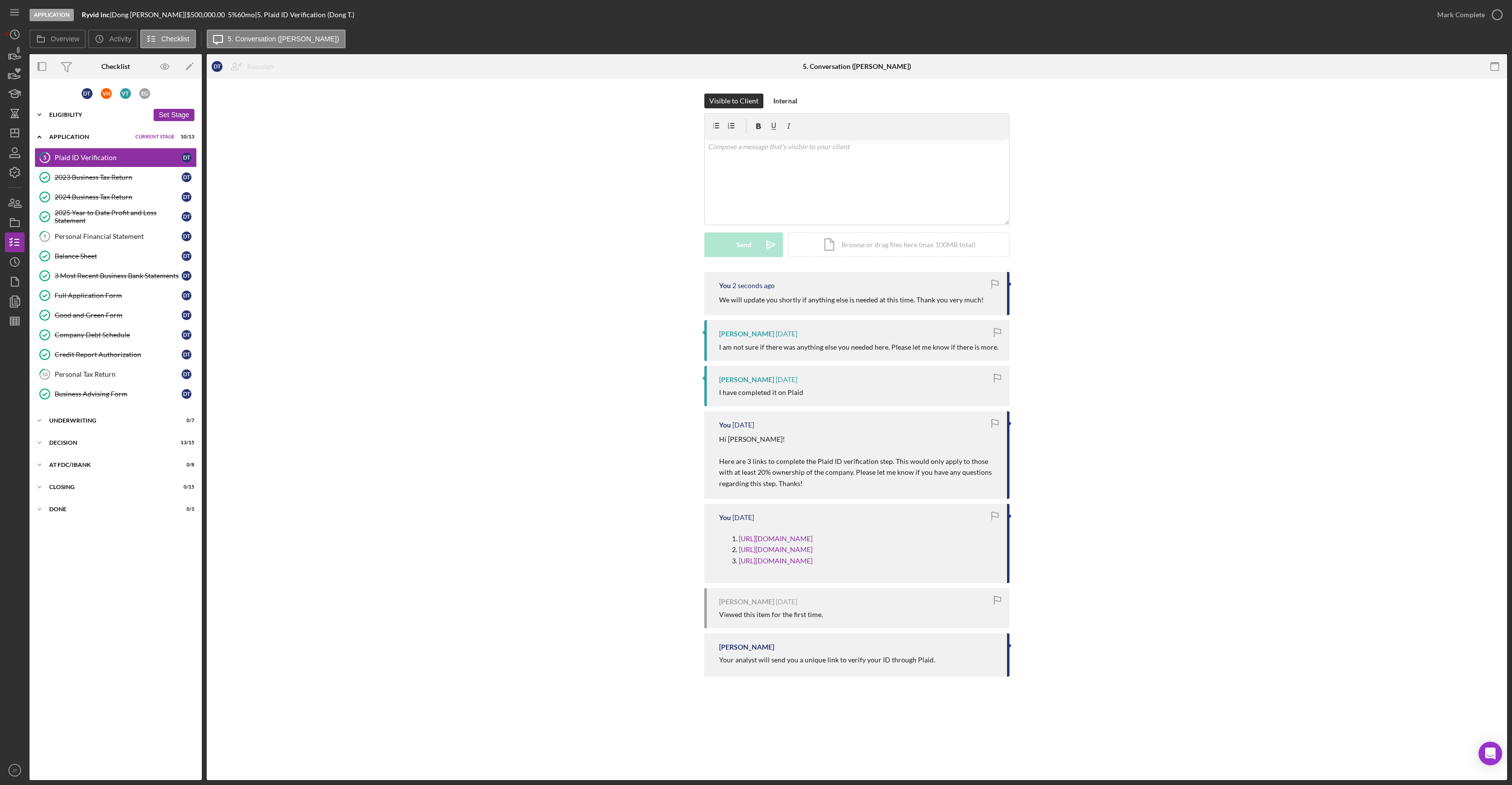
click at [84, 114] on div "Eligibility" at bounding box center [99, 115] width 99 height 6
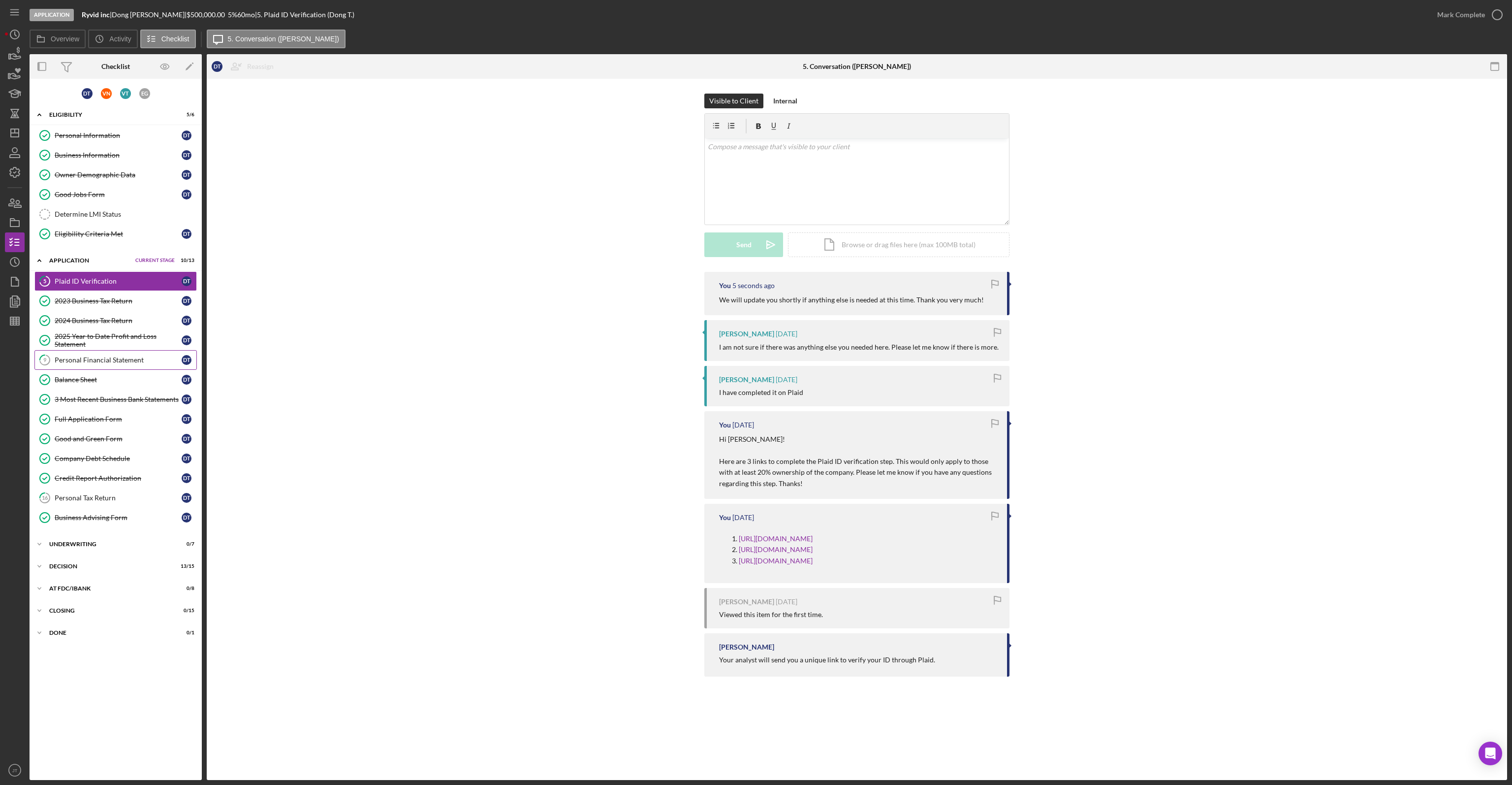
click at [107, 358] on div "Personal Financial Statement" at bounding box center [118, 359] width 127 height 8
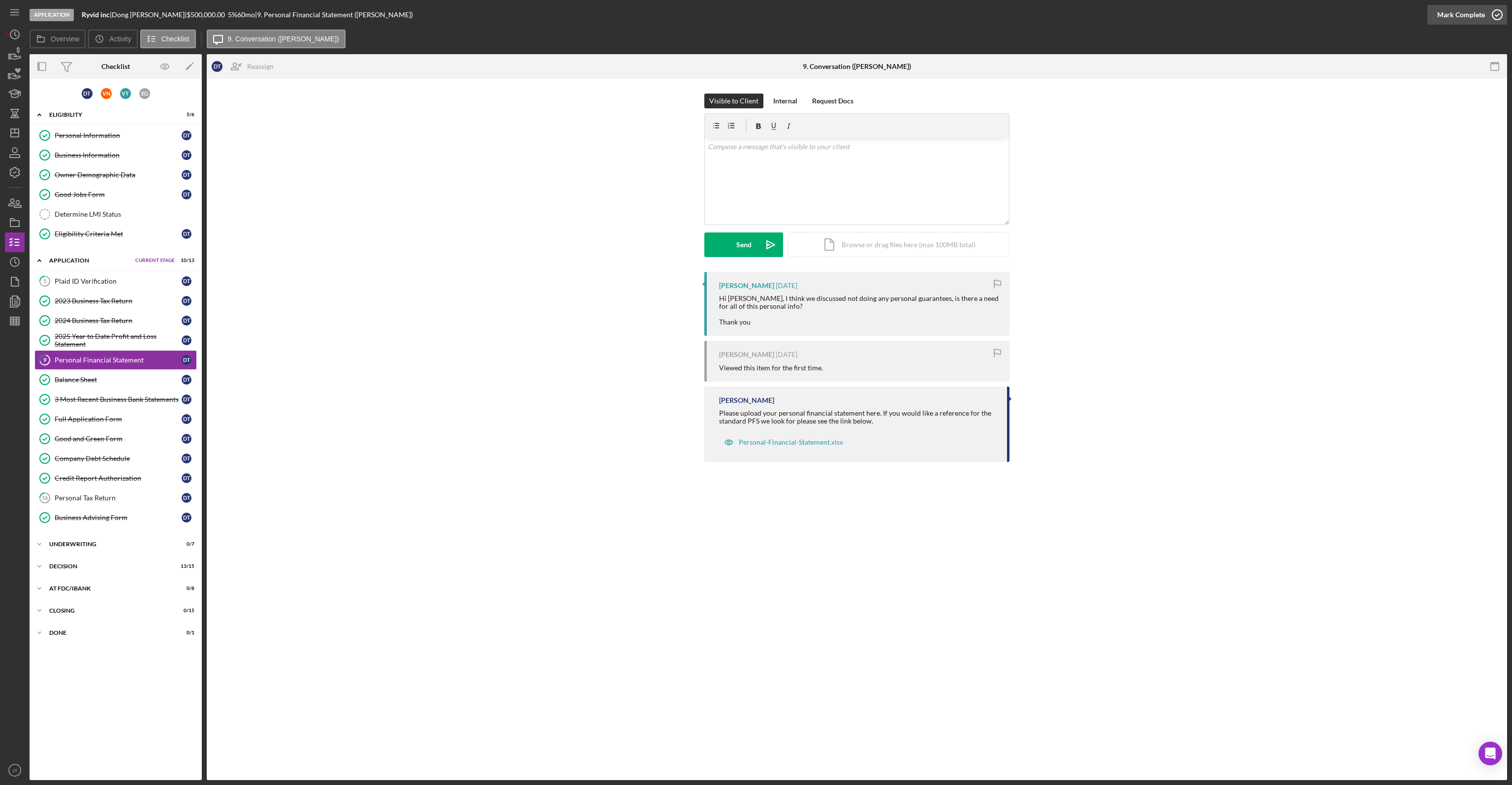
click at [1471, 15] on div "Mark Complete" at bounding box center [1461, 14] width 48 height 20
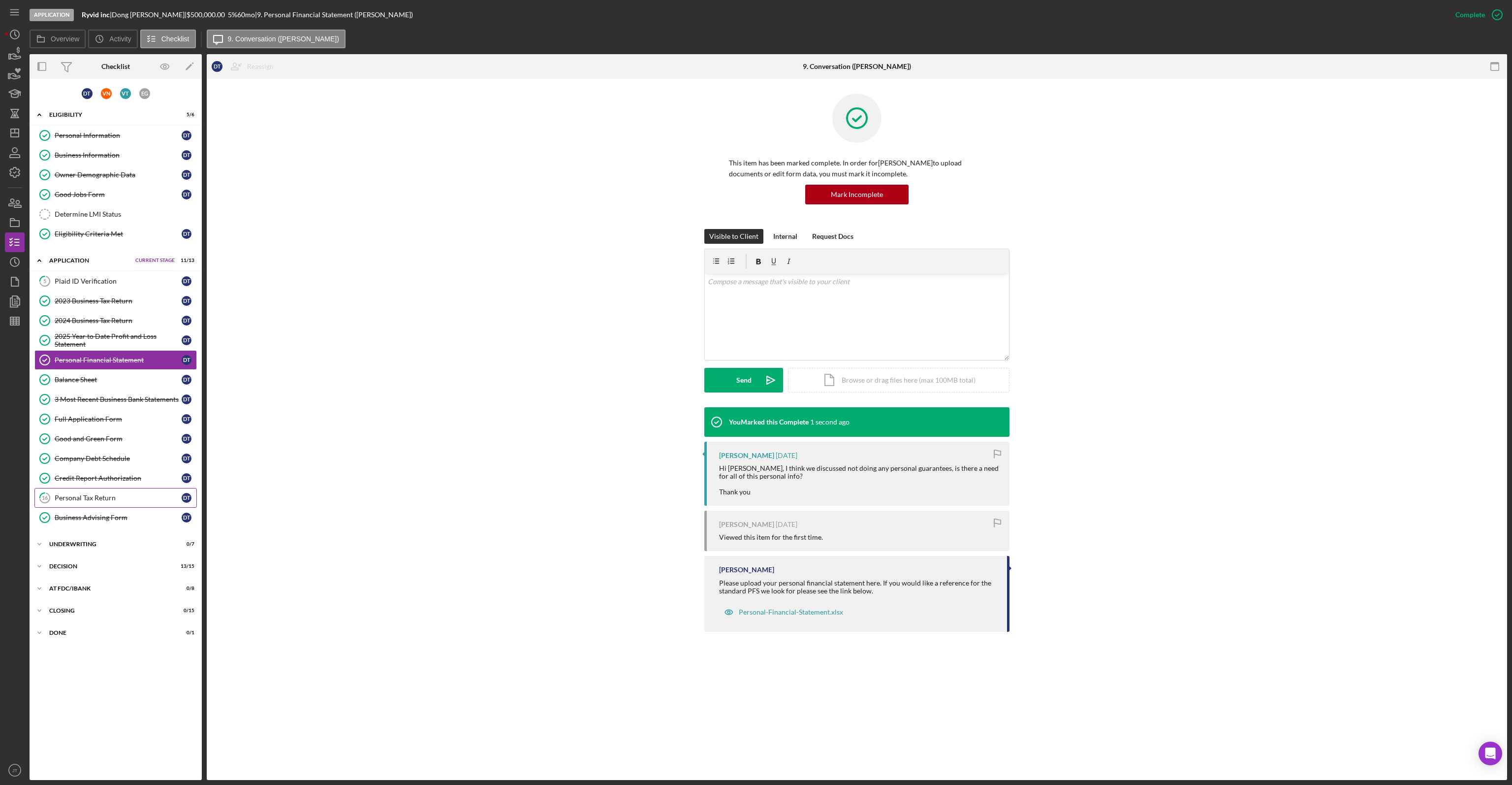
click at [84, 494] on div "Personal Tax Return" at bounding box center [118, 497] width 127 height 8
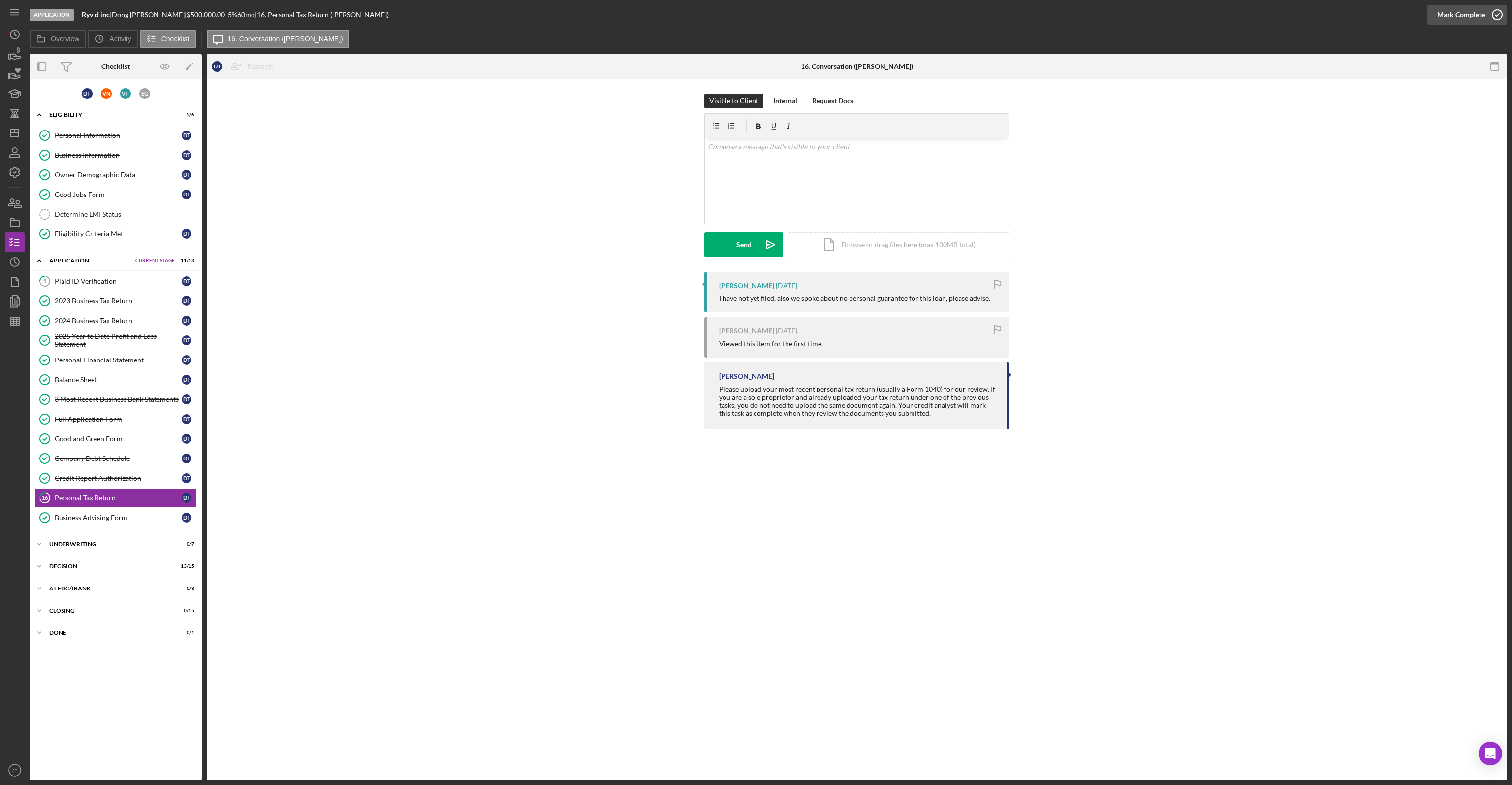
click at [1447, 14] on div "Mark Complete" at bounding box center [1461, 14] width 48 height 20
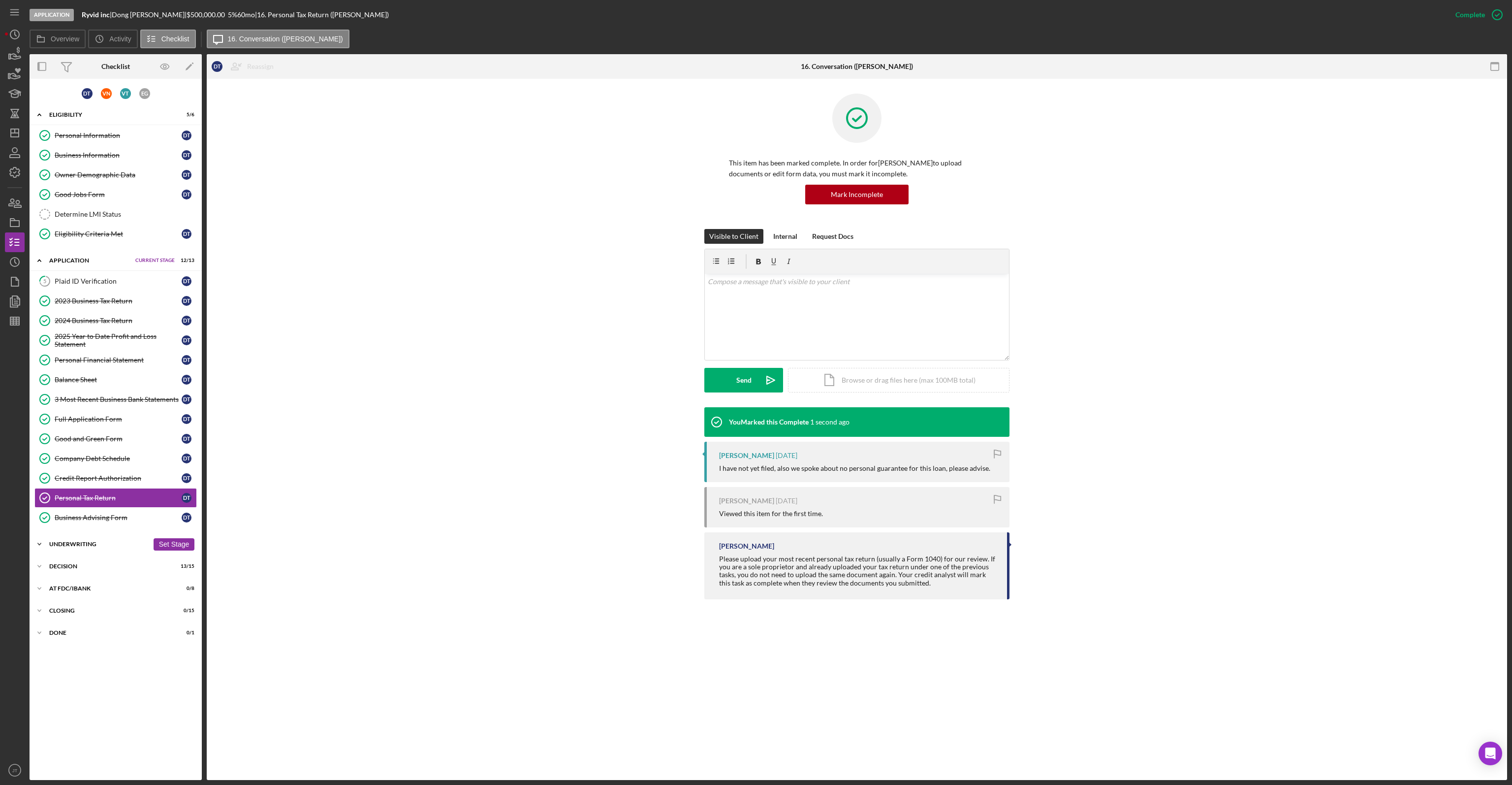
click at [76, 548] on div "Icon/Expander Underwriting 0 / 7 Set Stage" at bounding box center [116, 544] width 172 height 20
drag, startPoint x: 88, startPoint y: 538, endPoint x: 64, endPoint y: 445, distance: 96.0
click at [88, 541] on div "Underwriting" at bounding box center [110, 544] width 121 height 6
click at [14, 52] on icon "button" at bounding box center [14, 54] width 25 height 25
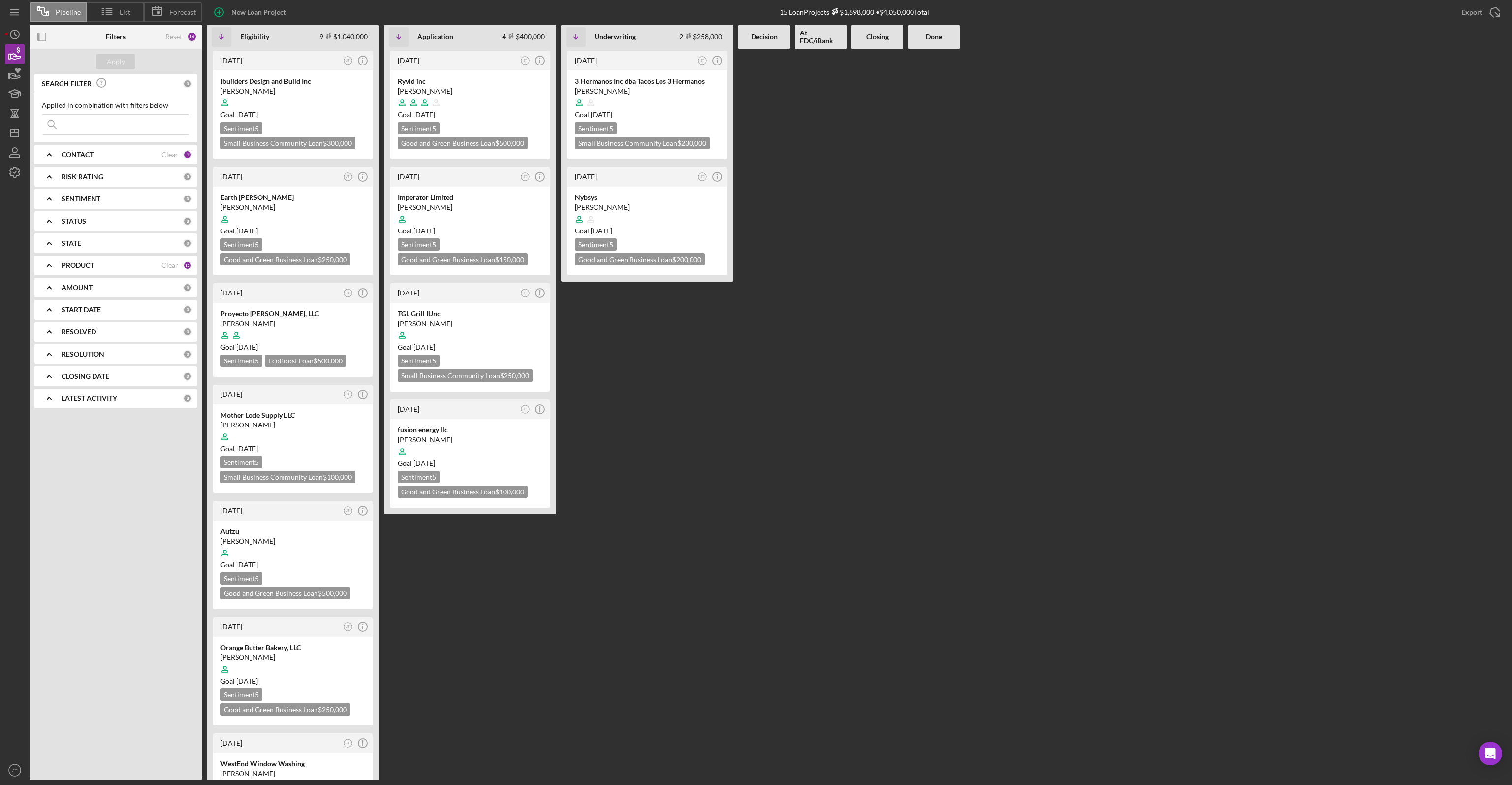
click at [638, 340] on div "[DATE] JT Icon/Info 3 Hermanos Inc dba Tacos Los 3 Hermanos [PERSON_NAME] Goal …" at bounding box center [647, 415] width 172 height 731
click at [877, 199] on div at bounding box center [877, 415] width 52 height 731
click at [10, 180] on icon "button" at bounding box center [14, 172] width 25 height 25
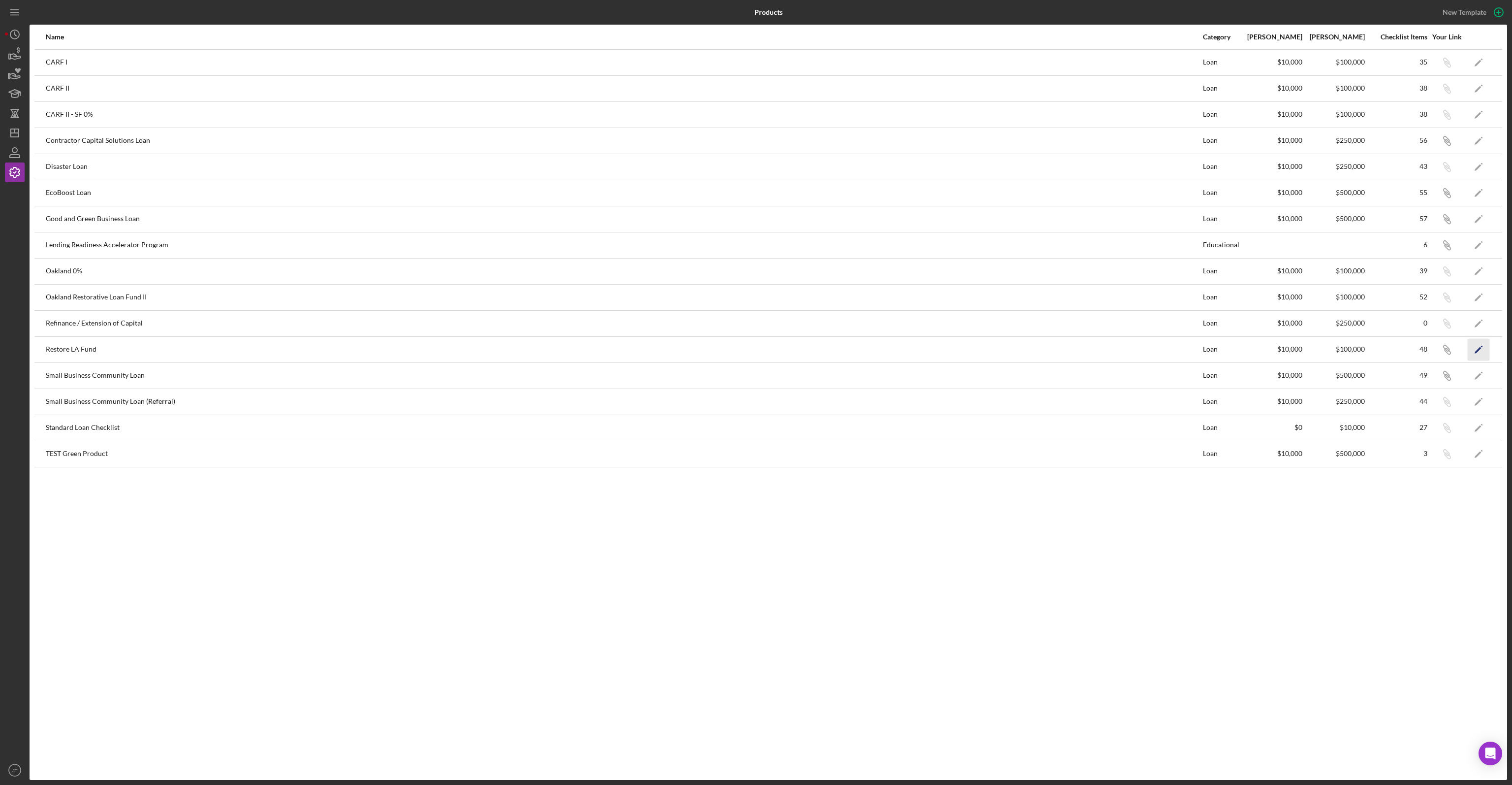
click at [1475, 348] on icon "Icon/Edit" at bounding box center [1479, 349] width 22 height 22
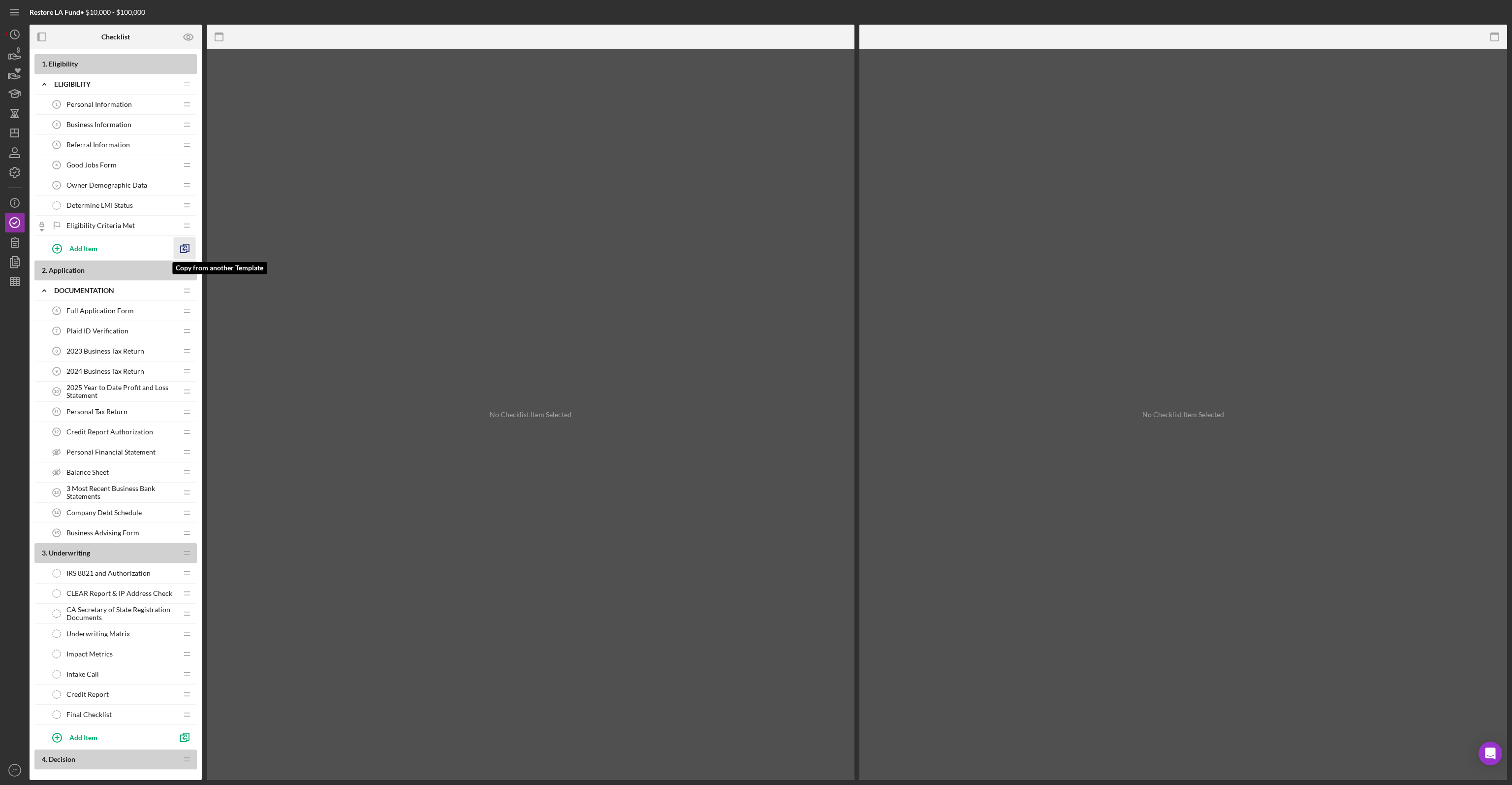
click at [183, 246] on polyline "button" at bounding box center [183, 250] width 6 height 7
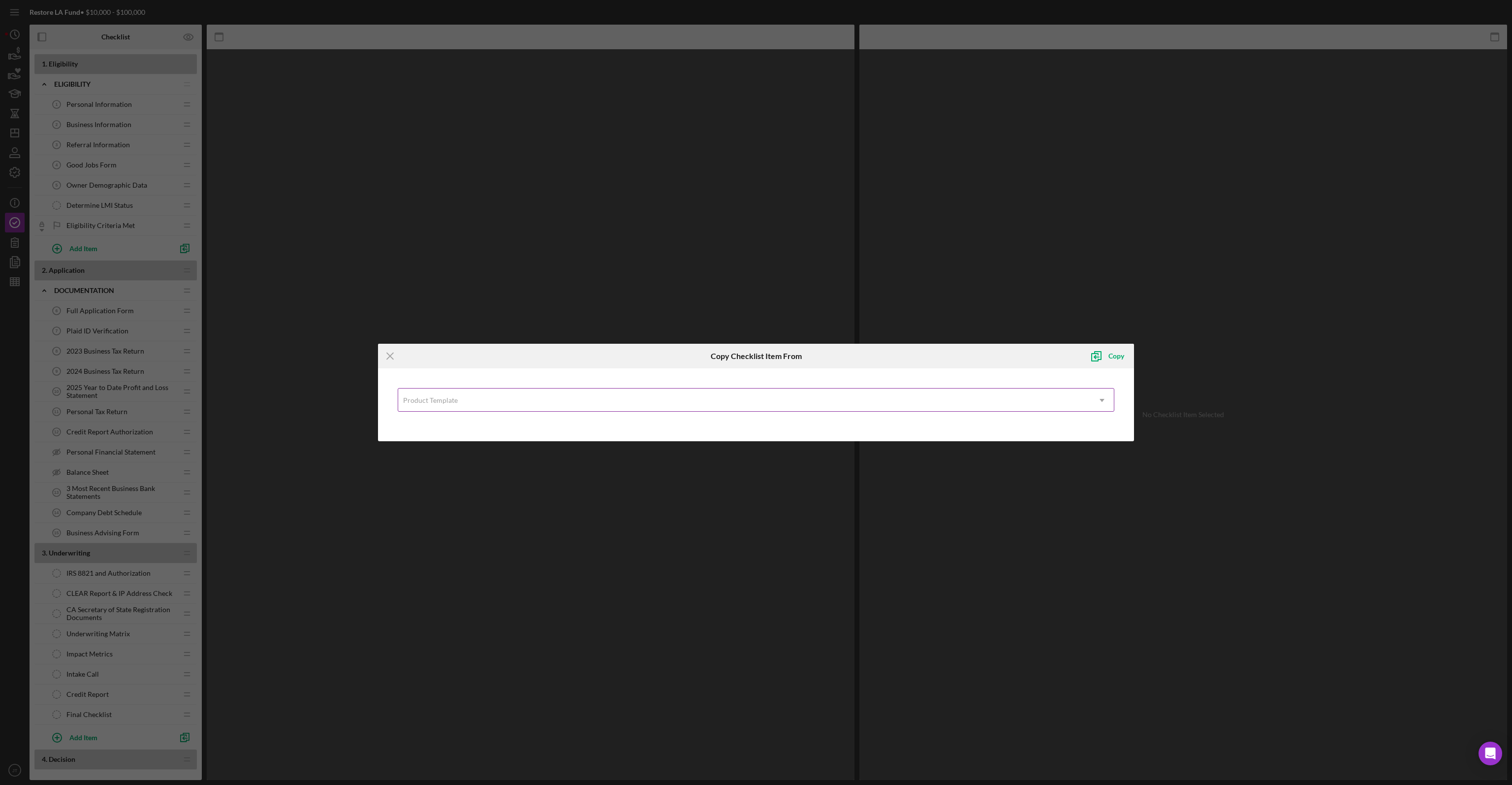
click at [459, 393] on div "Product Template" at bounding box center [744, 400] width 692 height 23
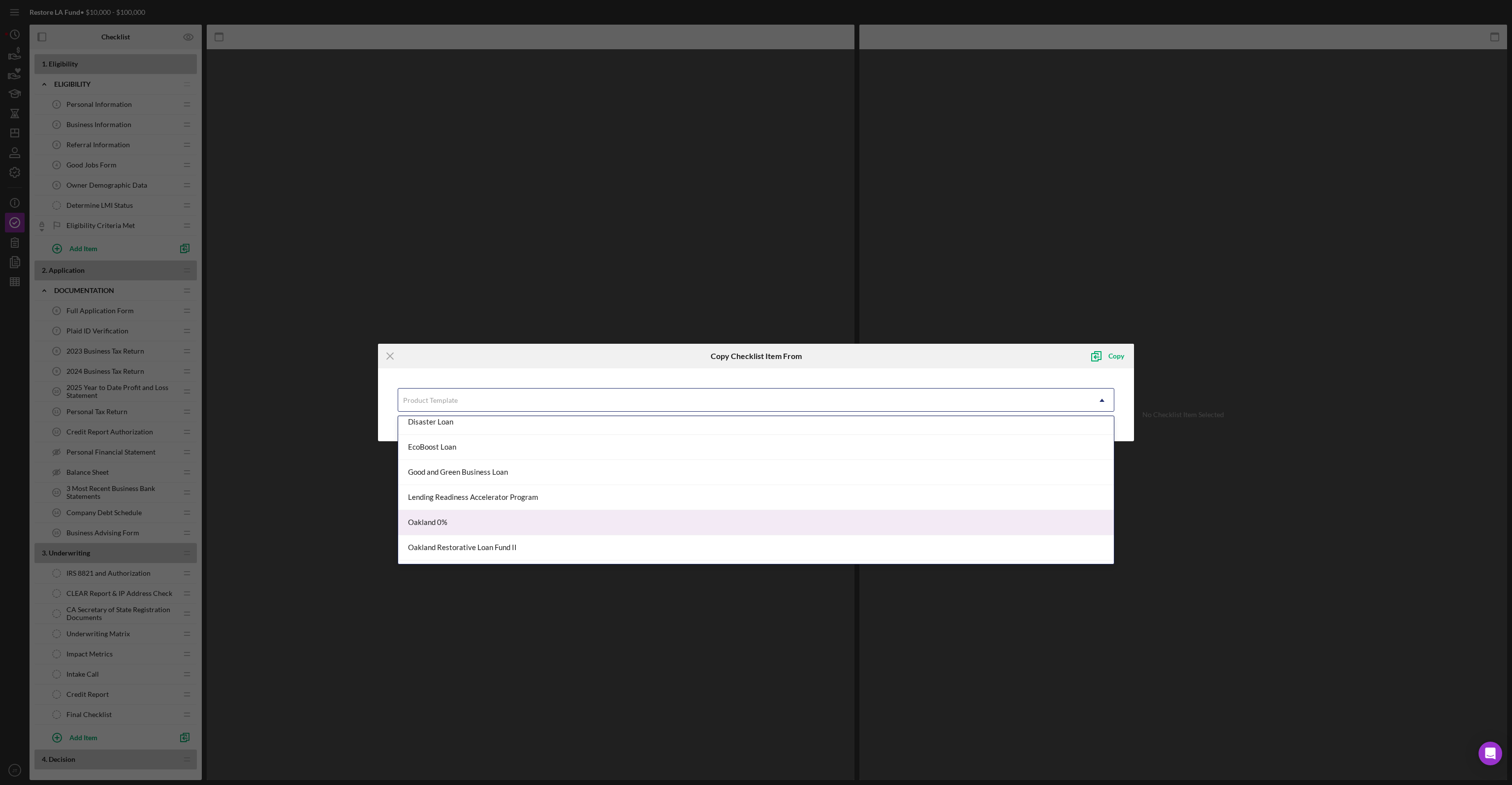
scroll to position [148, 0]
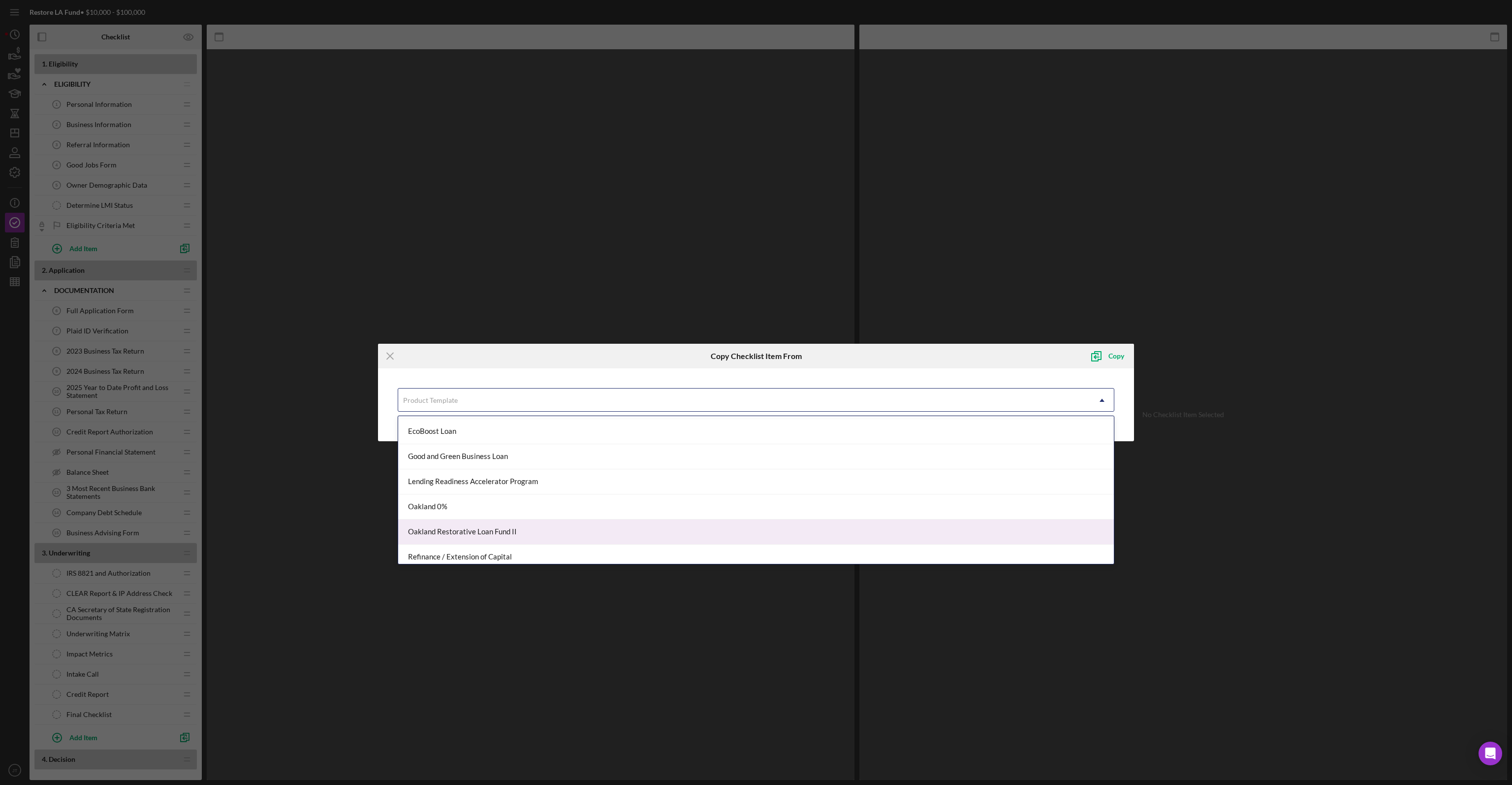
click at [488, 526] on div "Oakland Restorative Loan Fund II" at bounding box center [756, 532] width 716 height 25
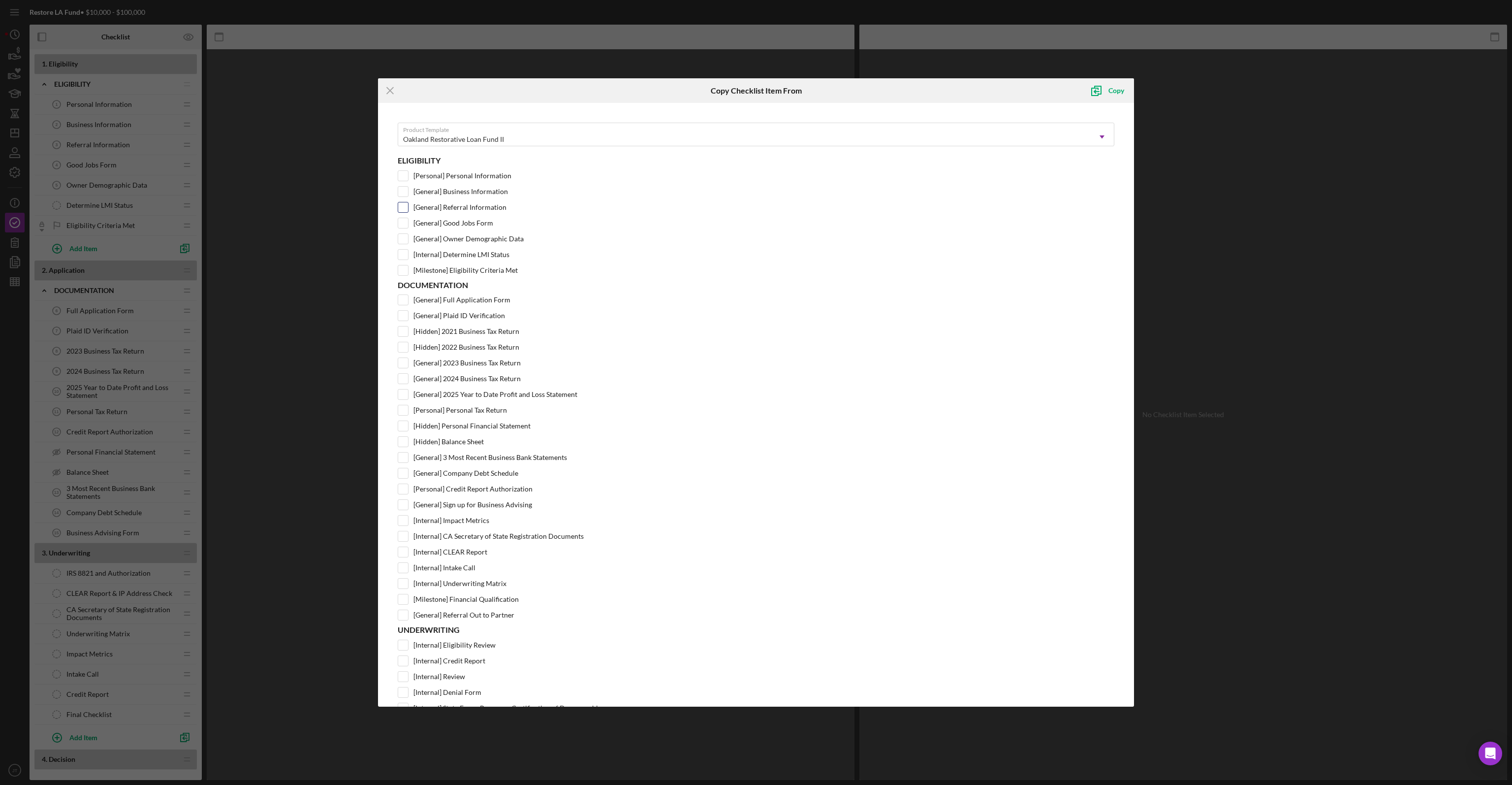
click at [406, 206] on input "[General] Referral Information" at bounding box center [403, 207] width 10 height 10
checkbox input "true"
click at [1114, 92] on div "Copy" at bounding box center [1116, 90] width 16 height 20
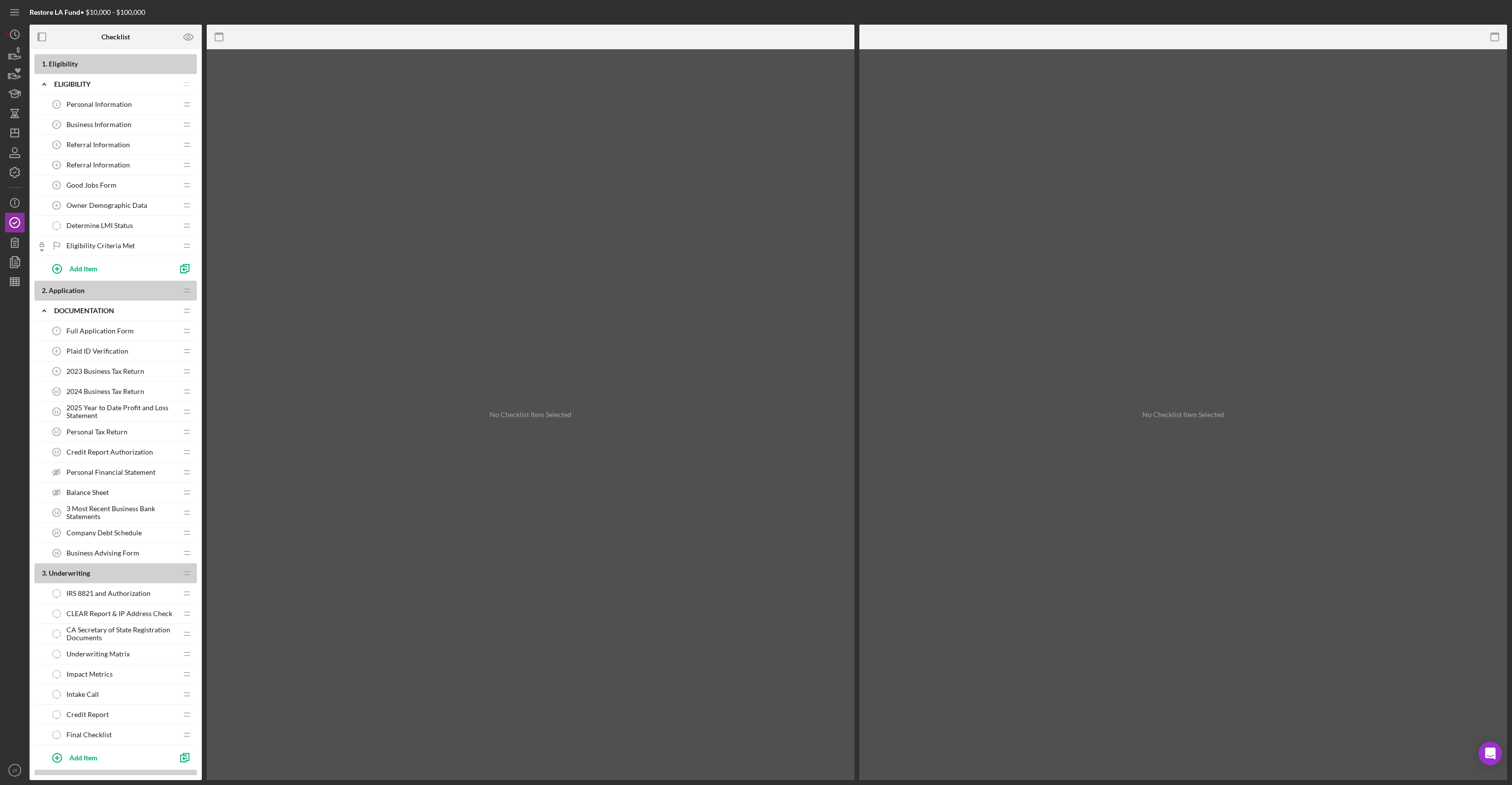
click at [121, 147] on span "Referral Information" at bounding box center [98, 144] width 64 height 8
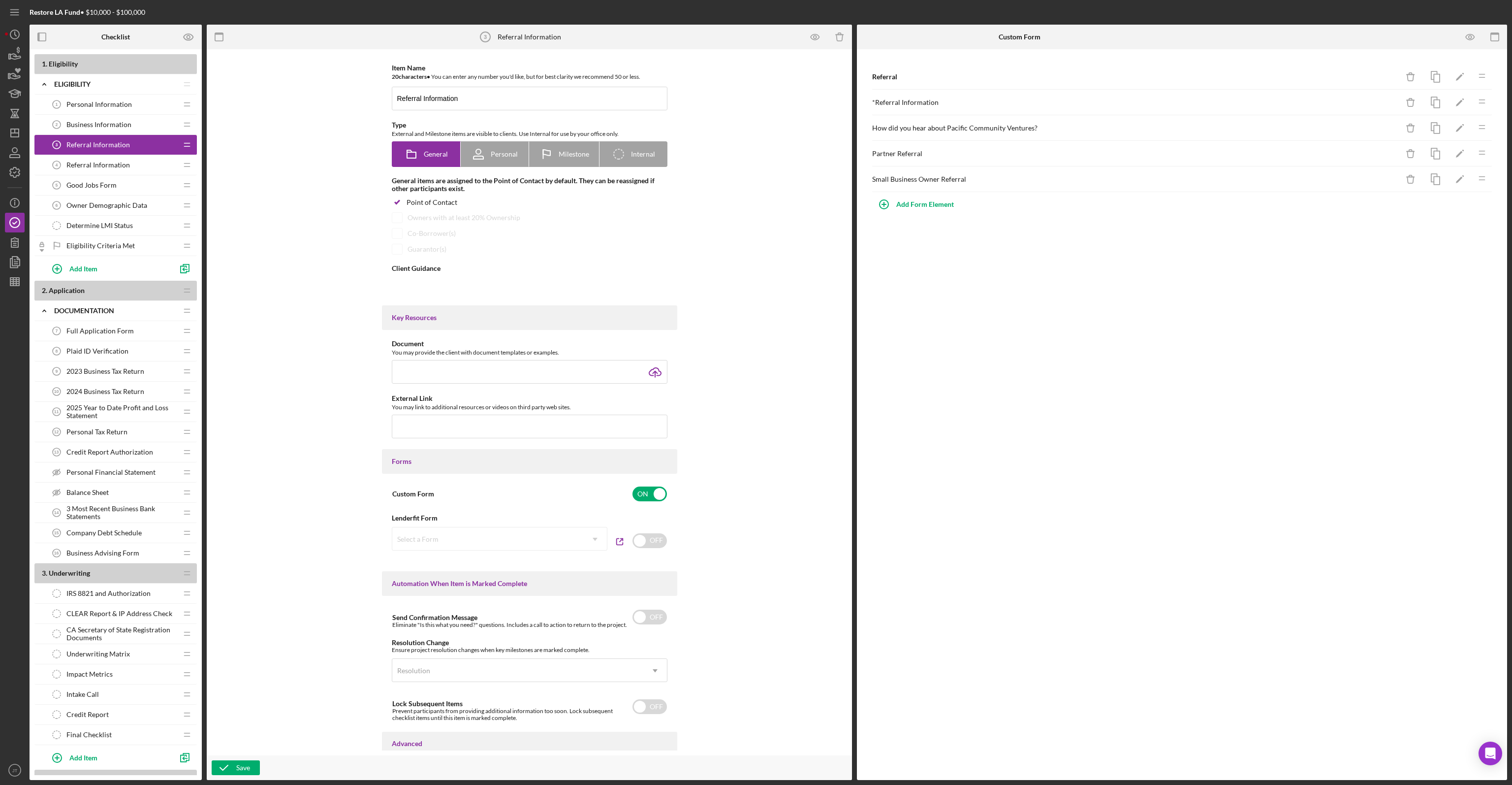
type textarea "<div>Please list all referral sources</div> <div>&nbsp;</div> <div>(Please sele…"
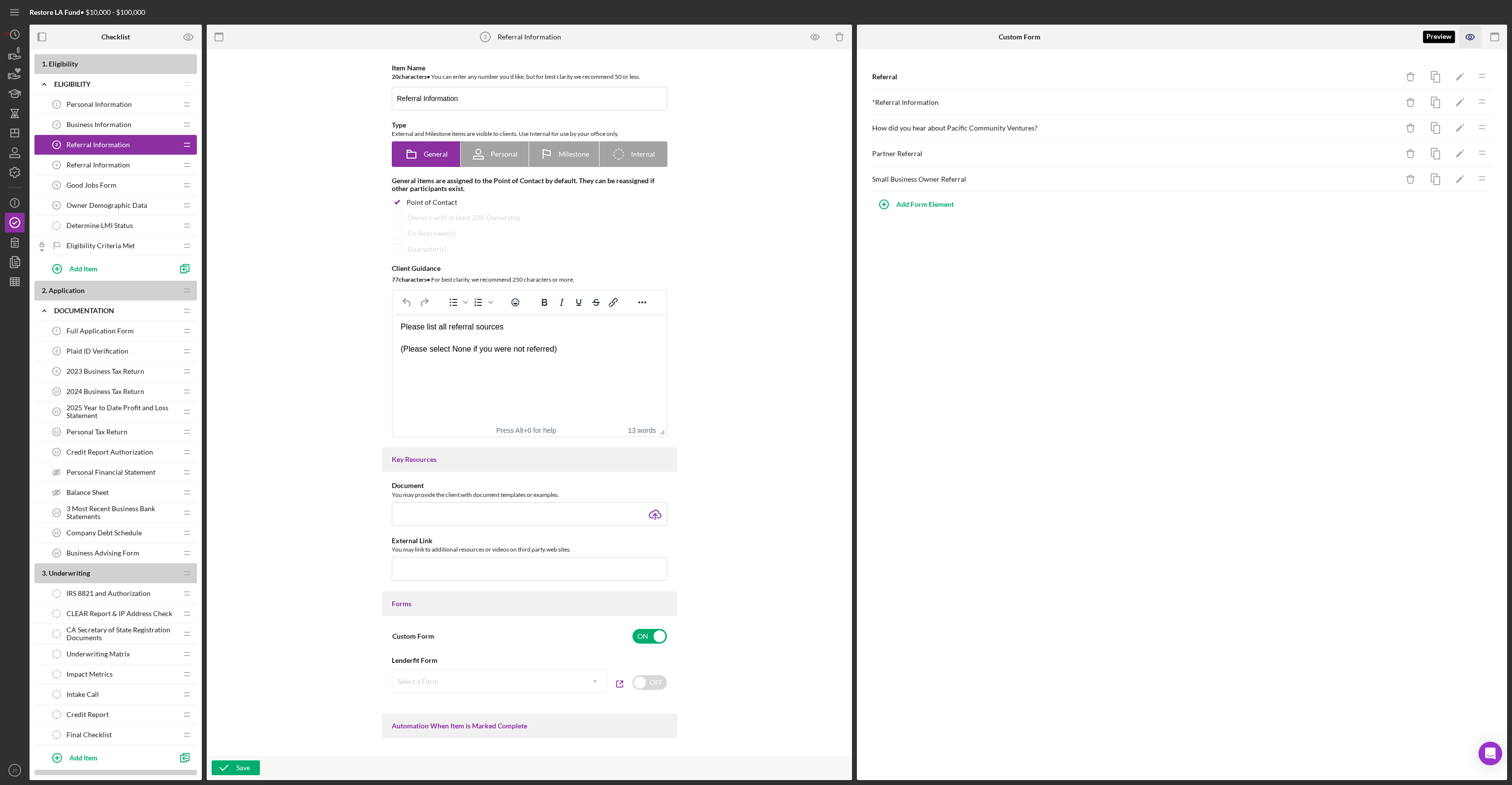
click at [1480, 35] on icon "button" at bounding box center [1470, 37] width 22 height 22
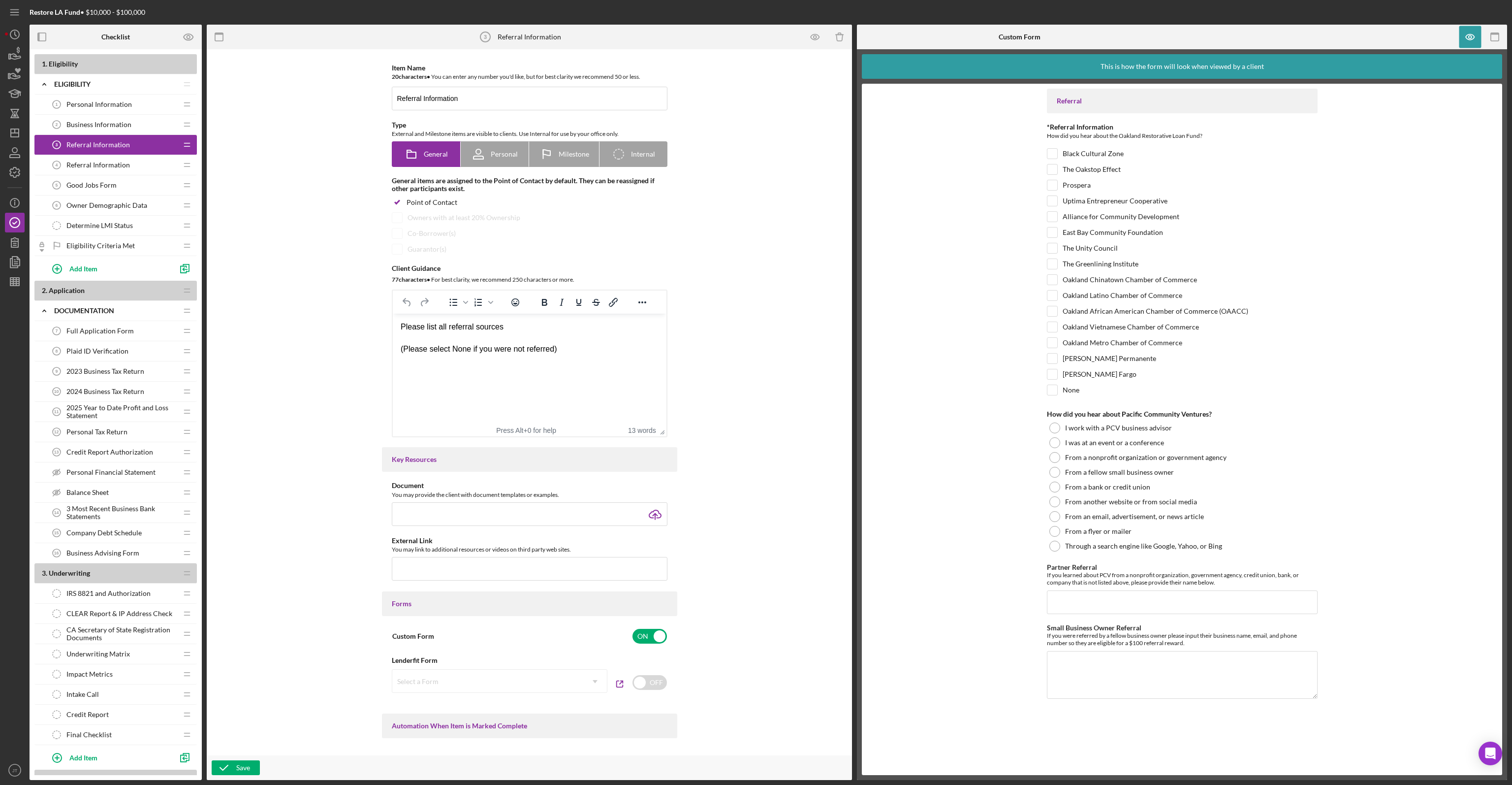
click at [110, 155] on div "Referral Information 4 Referral Information" at bounding box center [112, 165] width 131 height 20
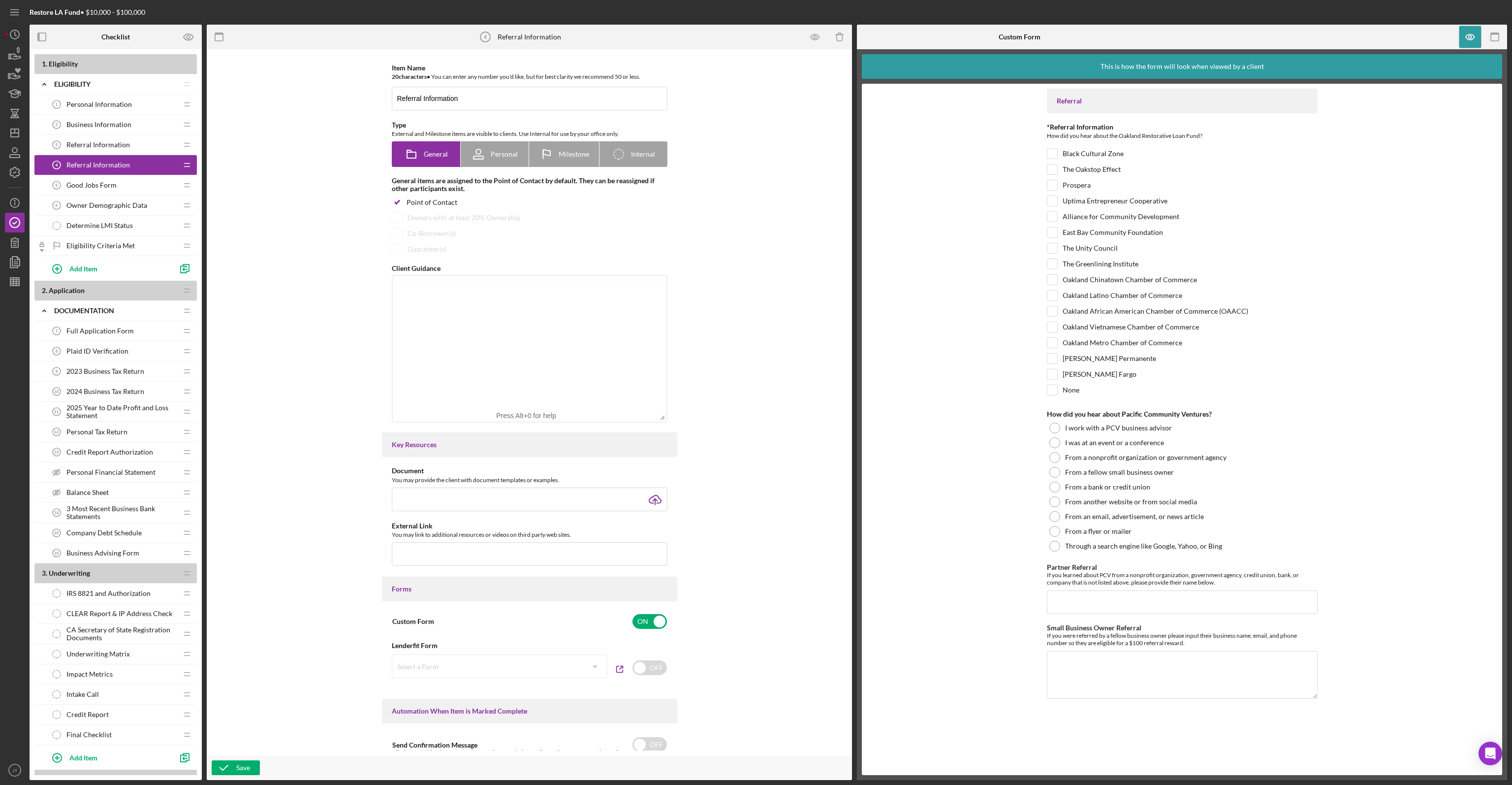
click at [110, 161] on span "Referral Information" at bounding box center [98, 165] width 64 height 8
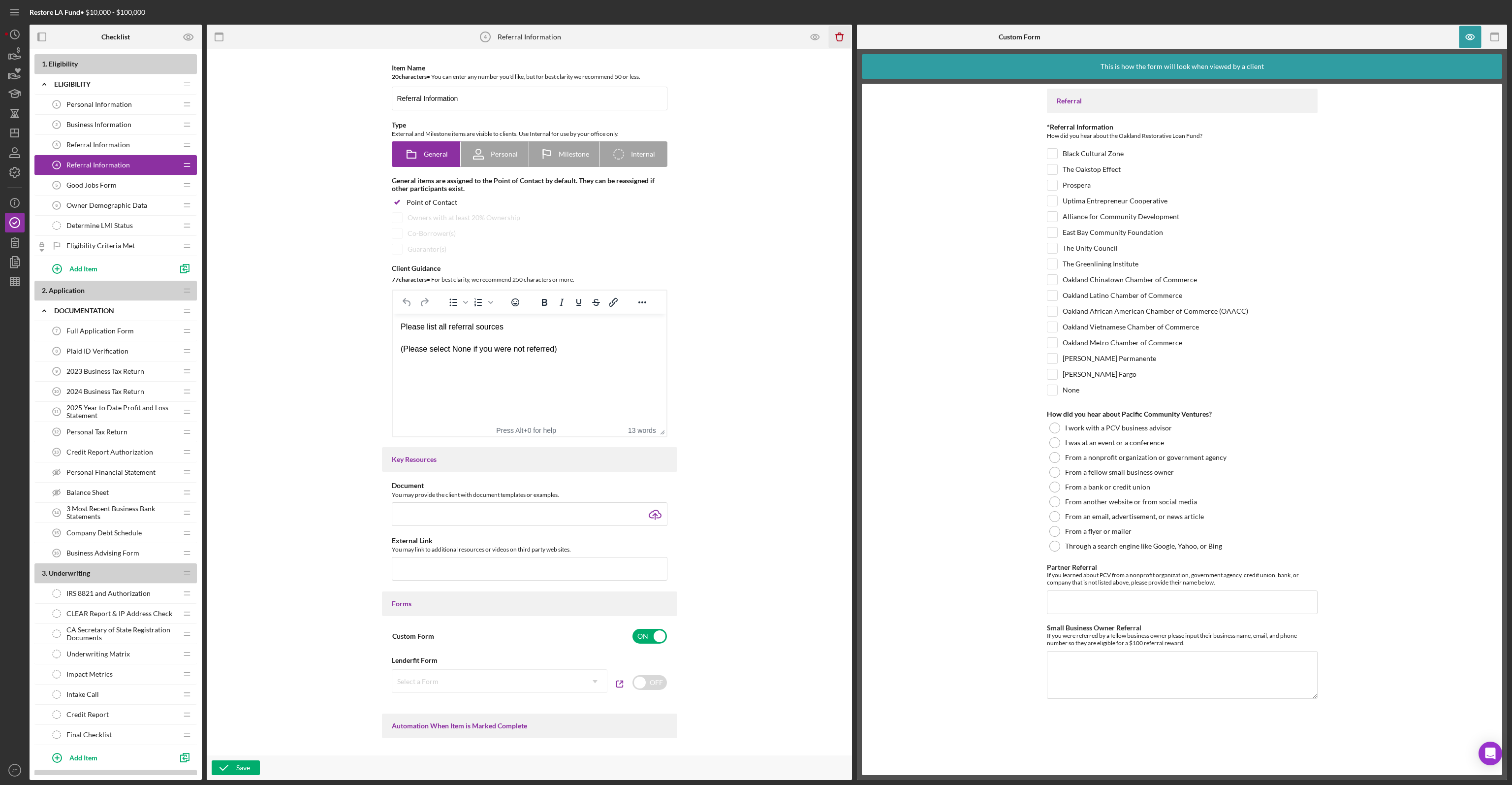
click at [840, 26] on icon "Icon/Delete" at bounding box center [840, 37] width 22 height 22
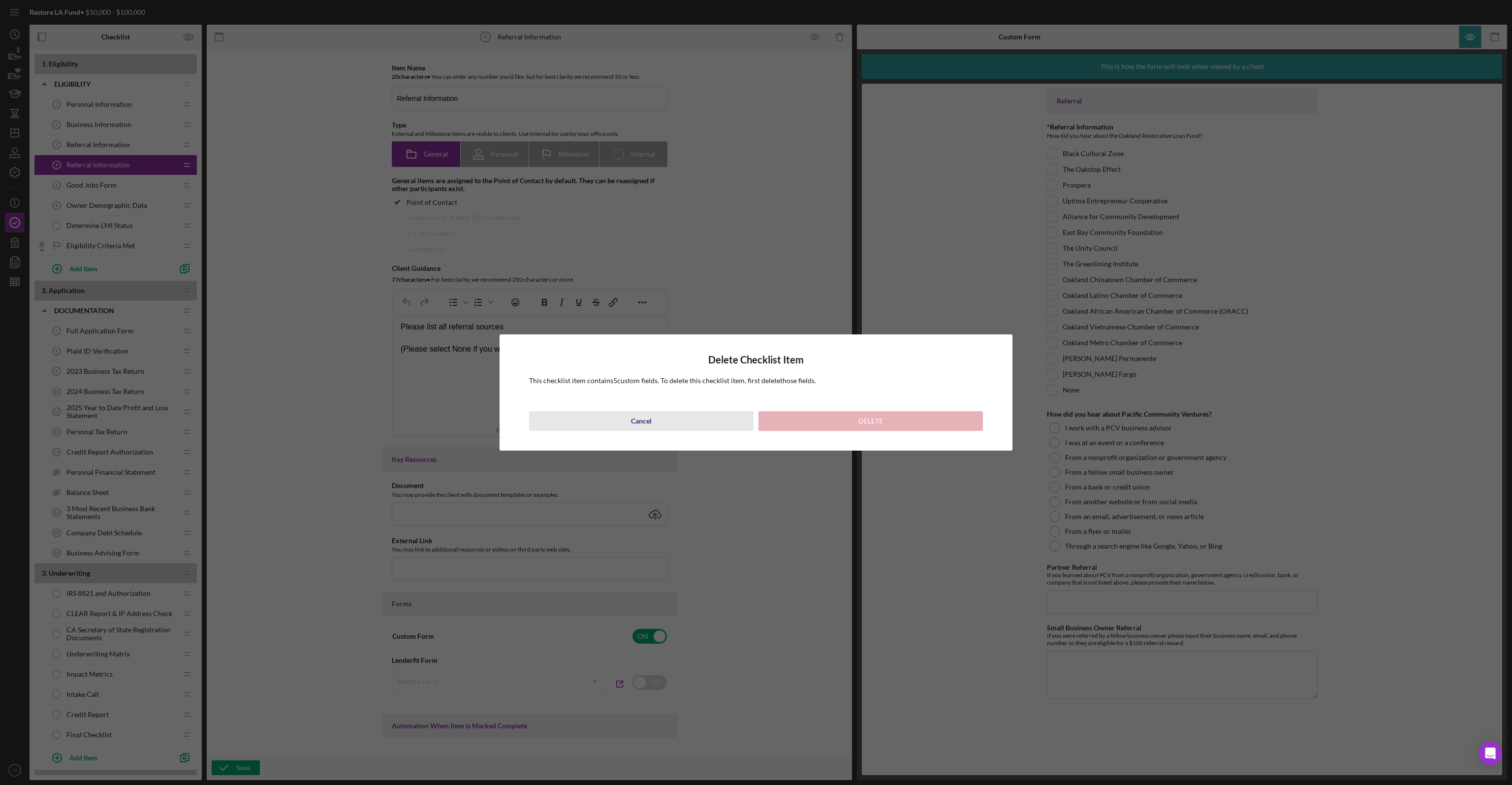
click at [695, 423] on button "Cancel" at bounding box center [641, 421] width 224 height 20
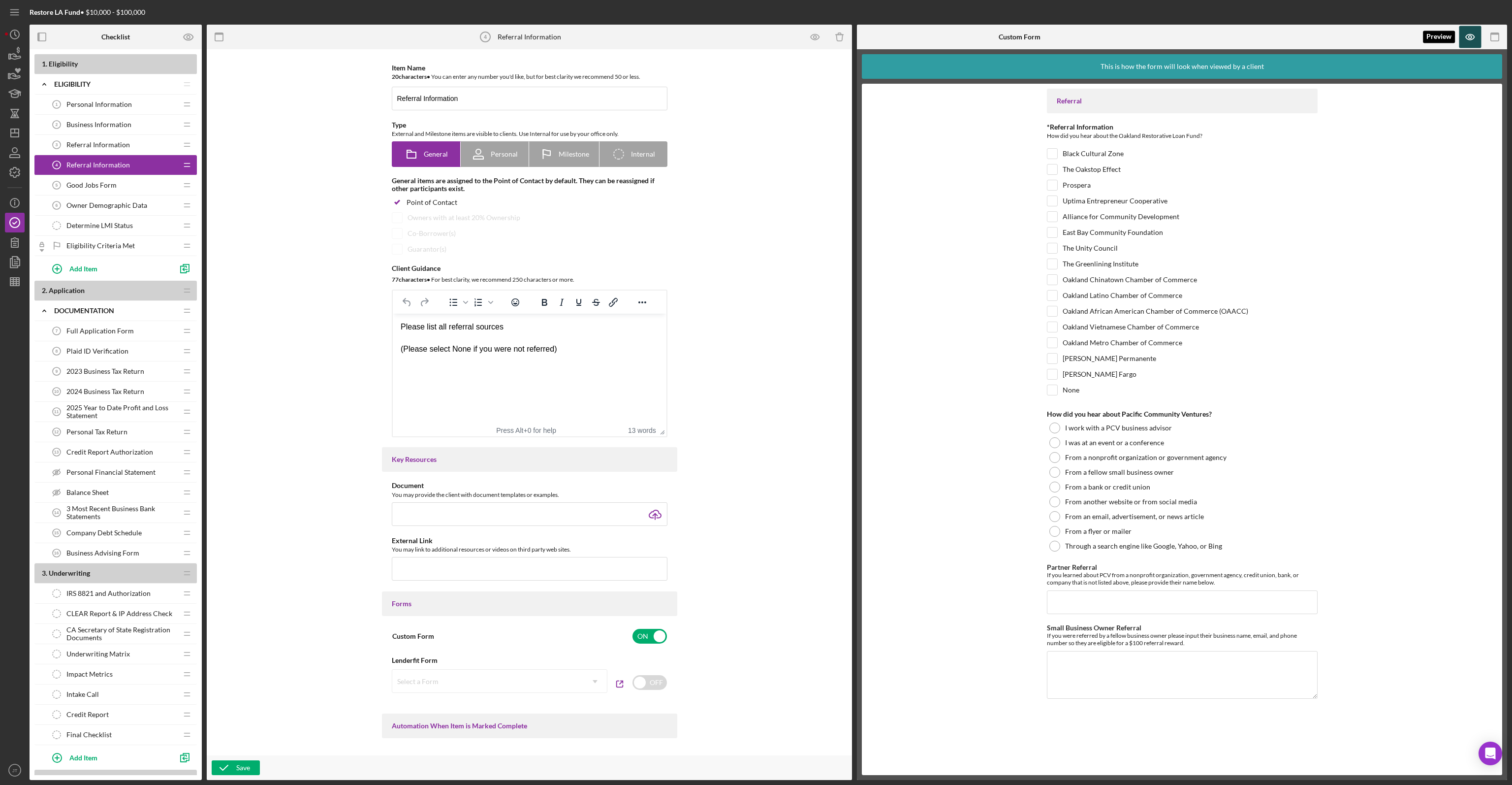
click at [1466, 33] on icon "button" at bounding box center [1470, 37] width 22 height 22
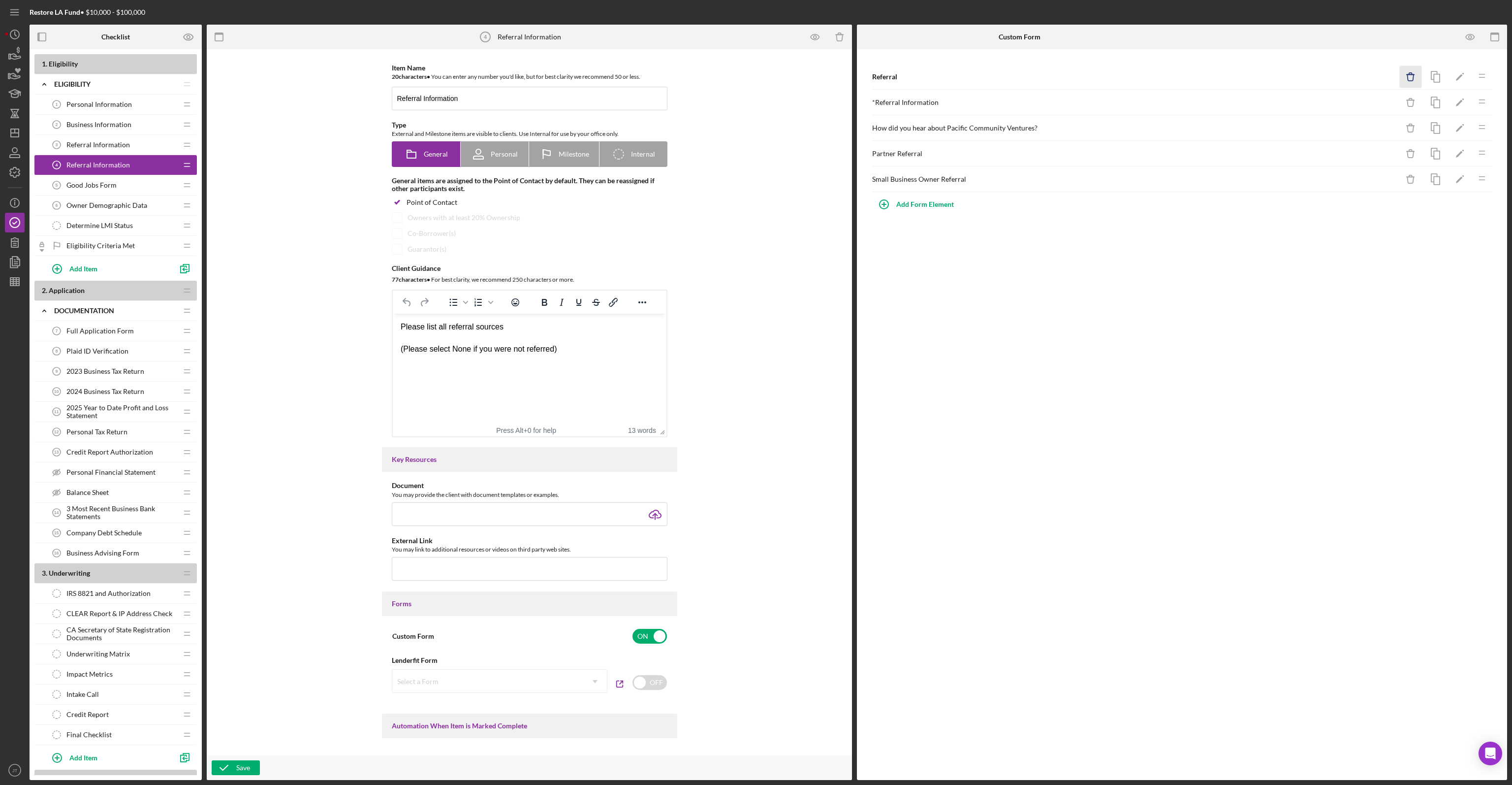
click at [1408, 76] on icon "button" at bounding box center [1411, 78] width 7 height 7
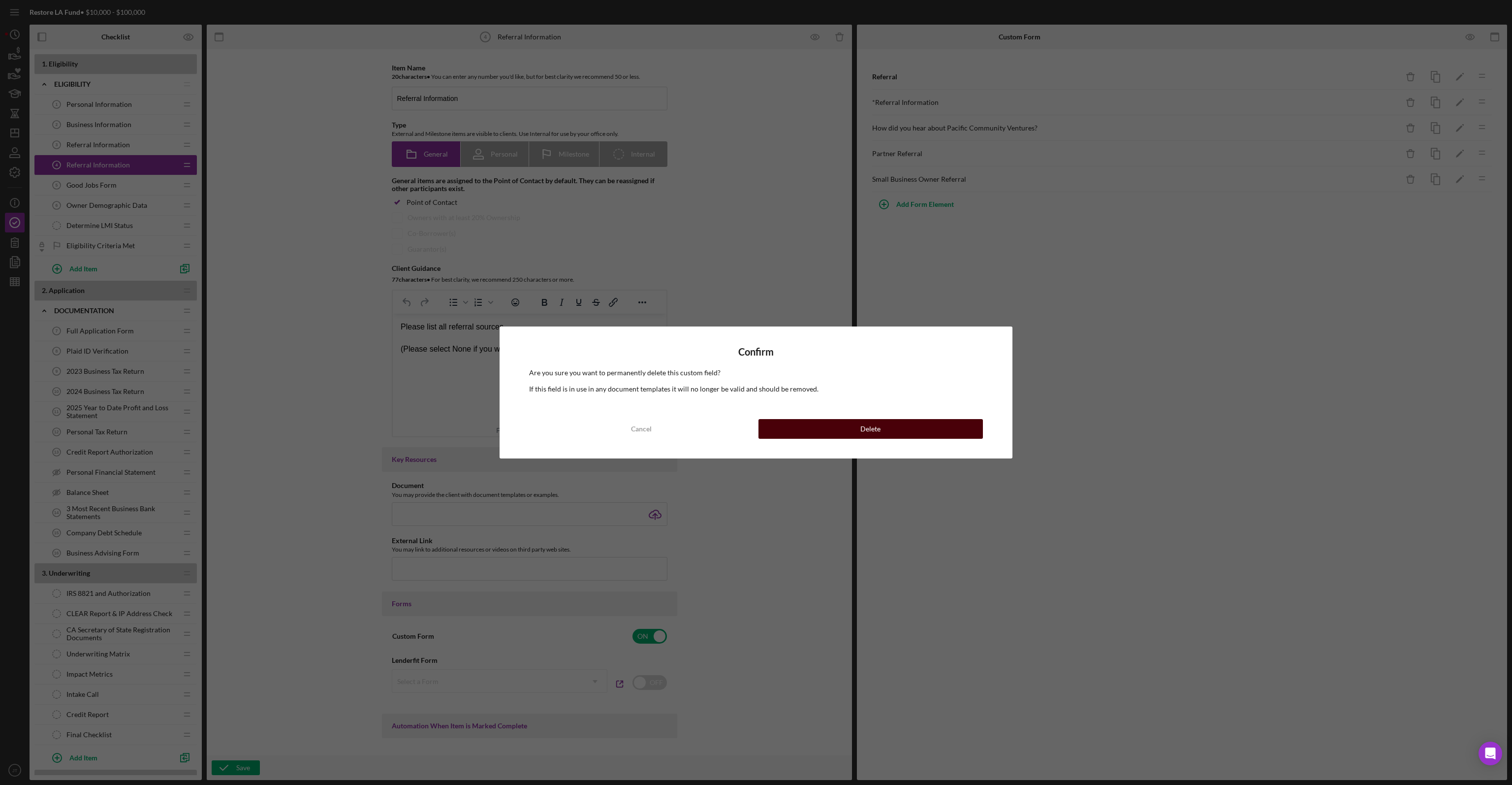
click at [943, 427] on button "Delete" at bounding box center [871, 428] width 224 height 20
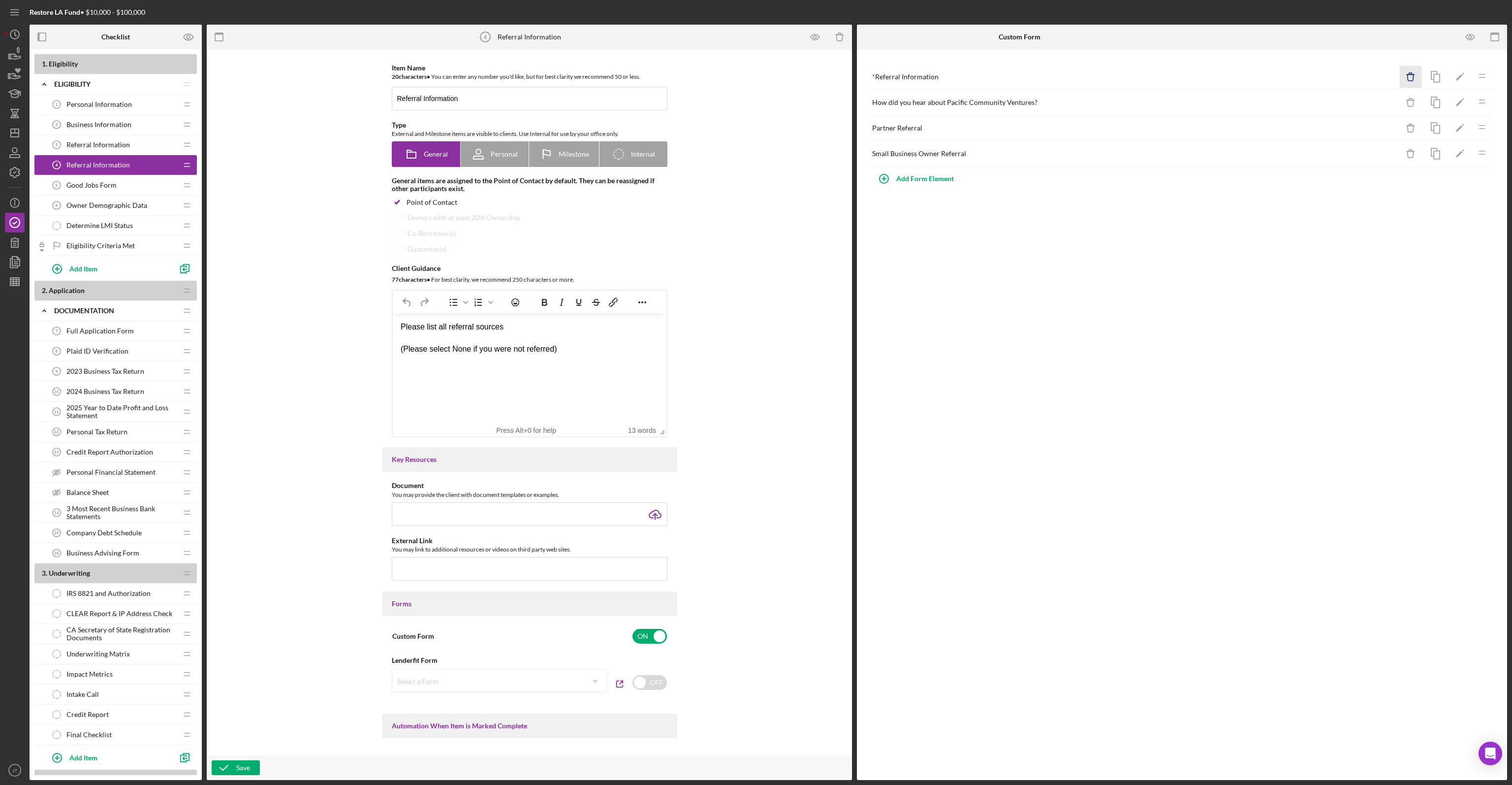
click at [1415, 77] on icon "Icon/Delete" at bounding box center [1411, 77] width 22 height 22
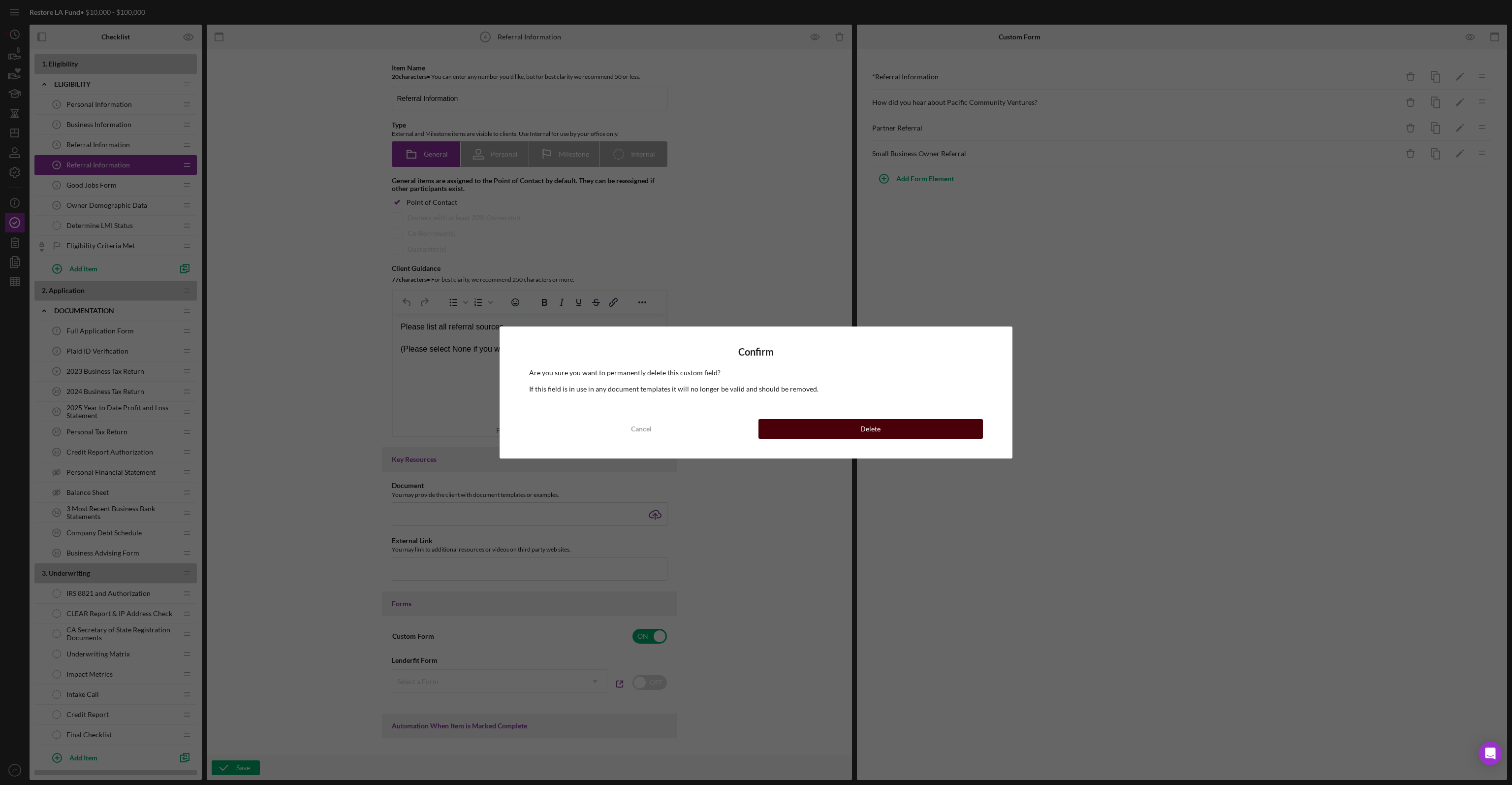
click at [831, 426] on button "Delete" at bounding box center [871, 428] width 224 height 20
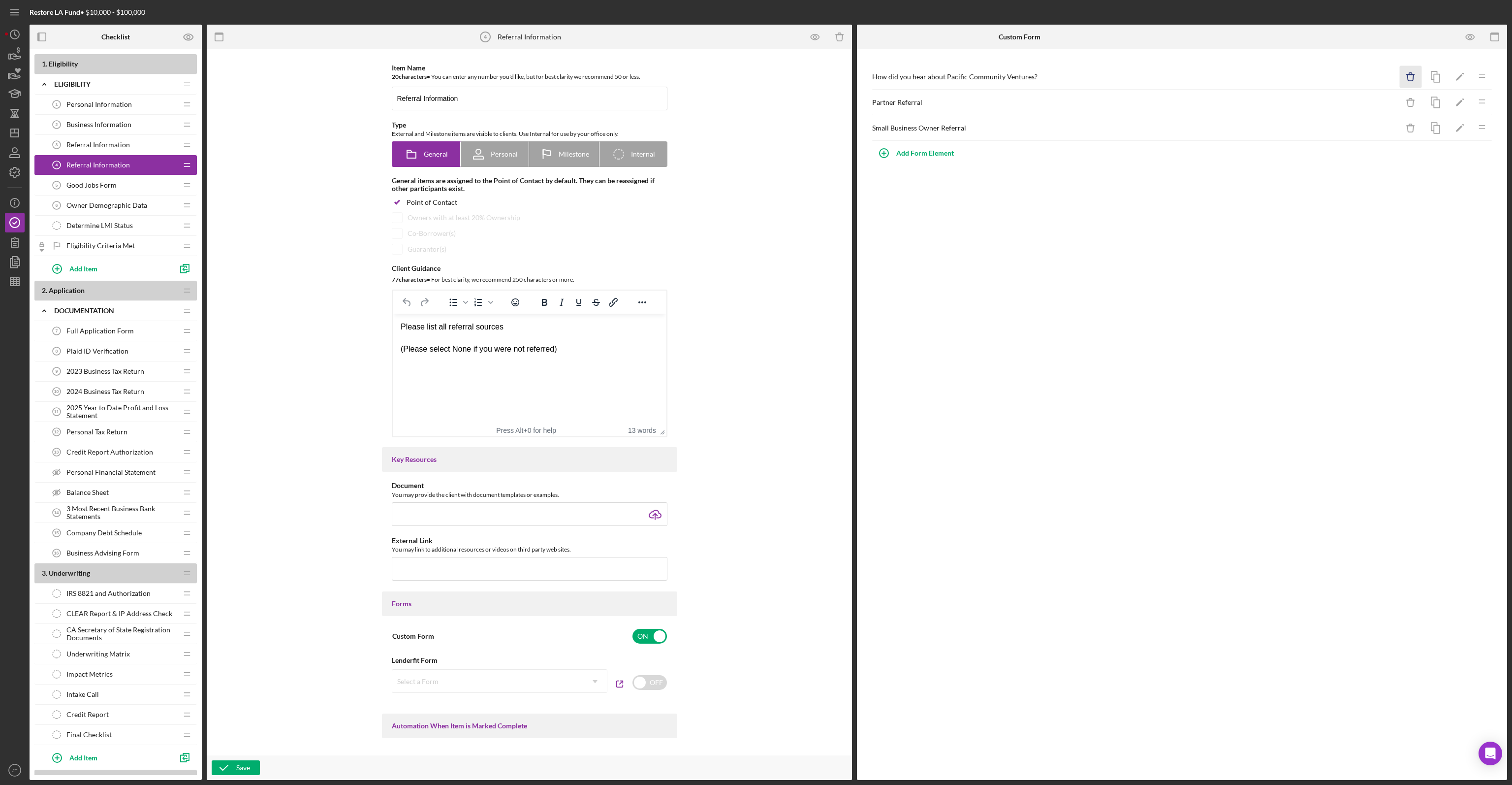
click at [1418, 72] on icon "Icon/Delete" at bounding box center [1411, 77] width 22 height 22
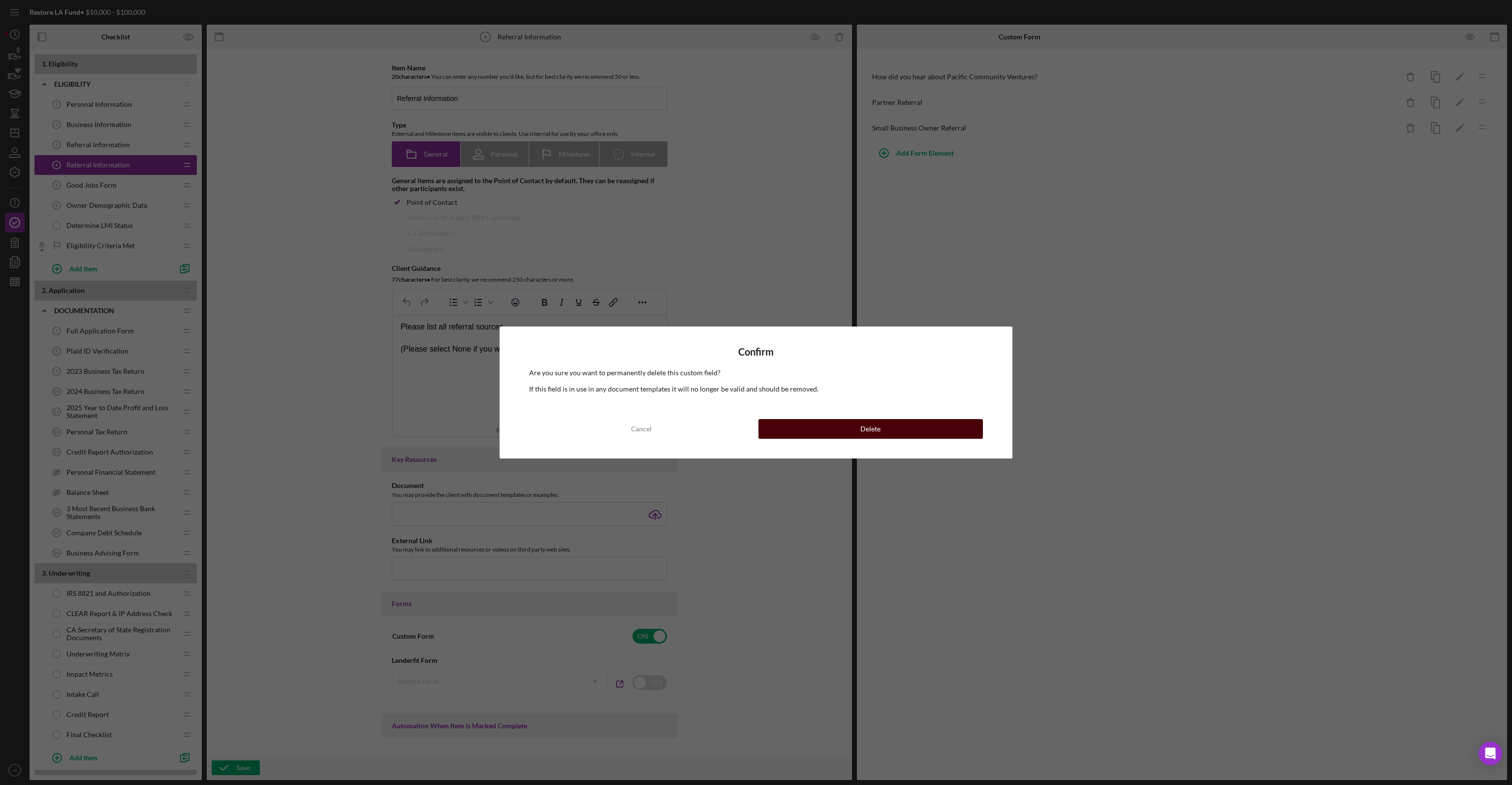
click at [872, 426] on div "Delete" at bounding box center [871, 428] width 20 height 20
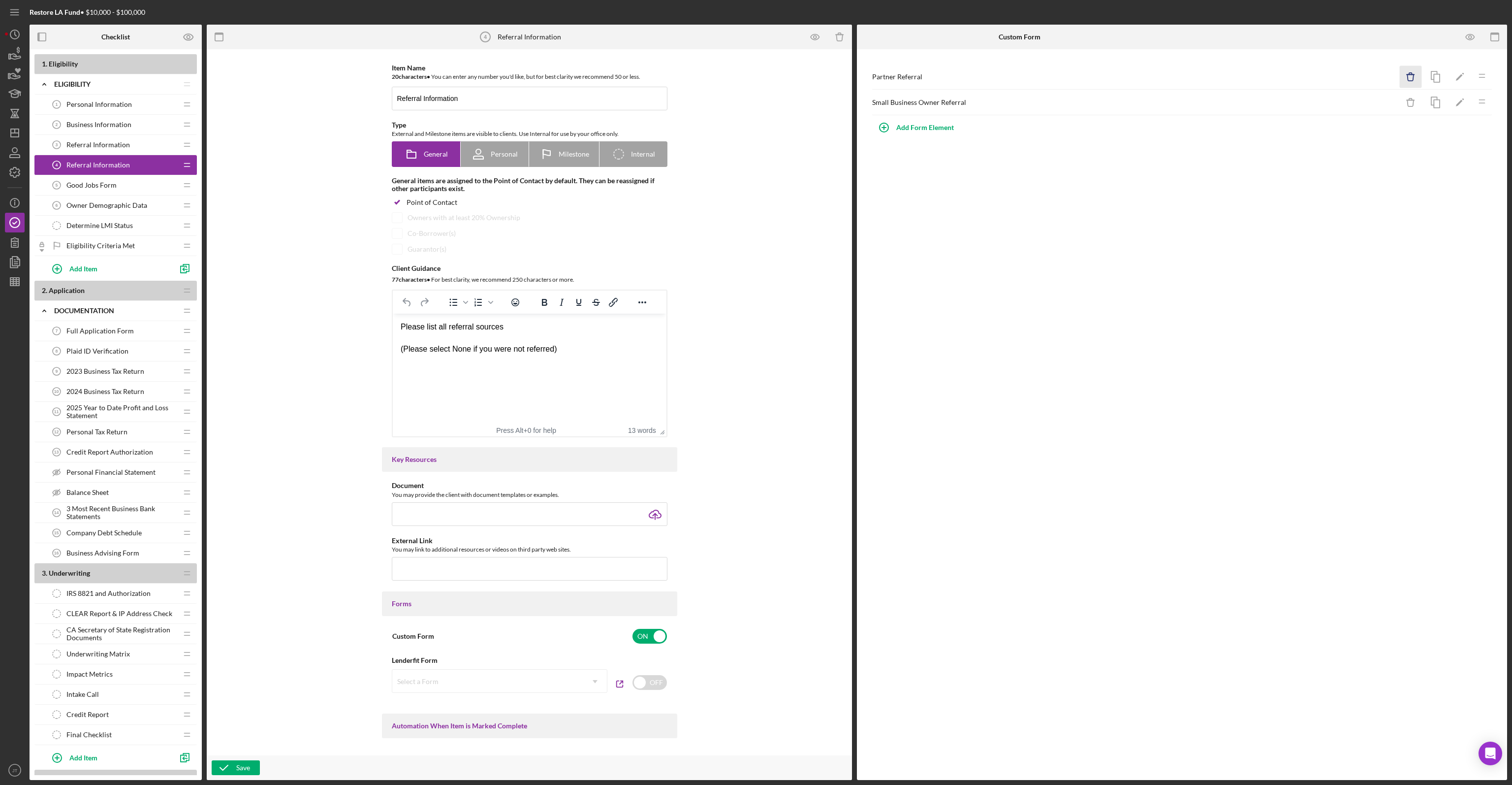
click at [1412, 81] on icon "button" at bounding box center [1411, 78] width 7 height 7
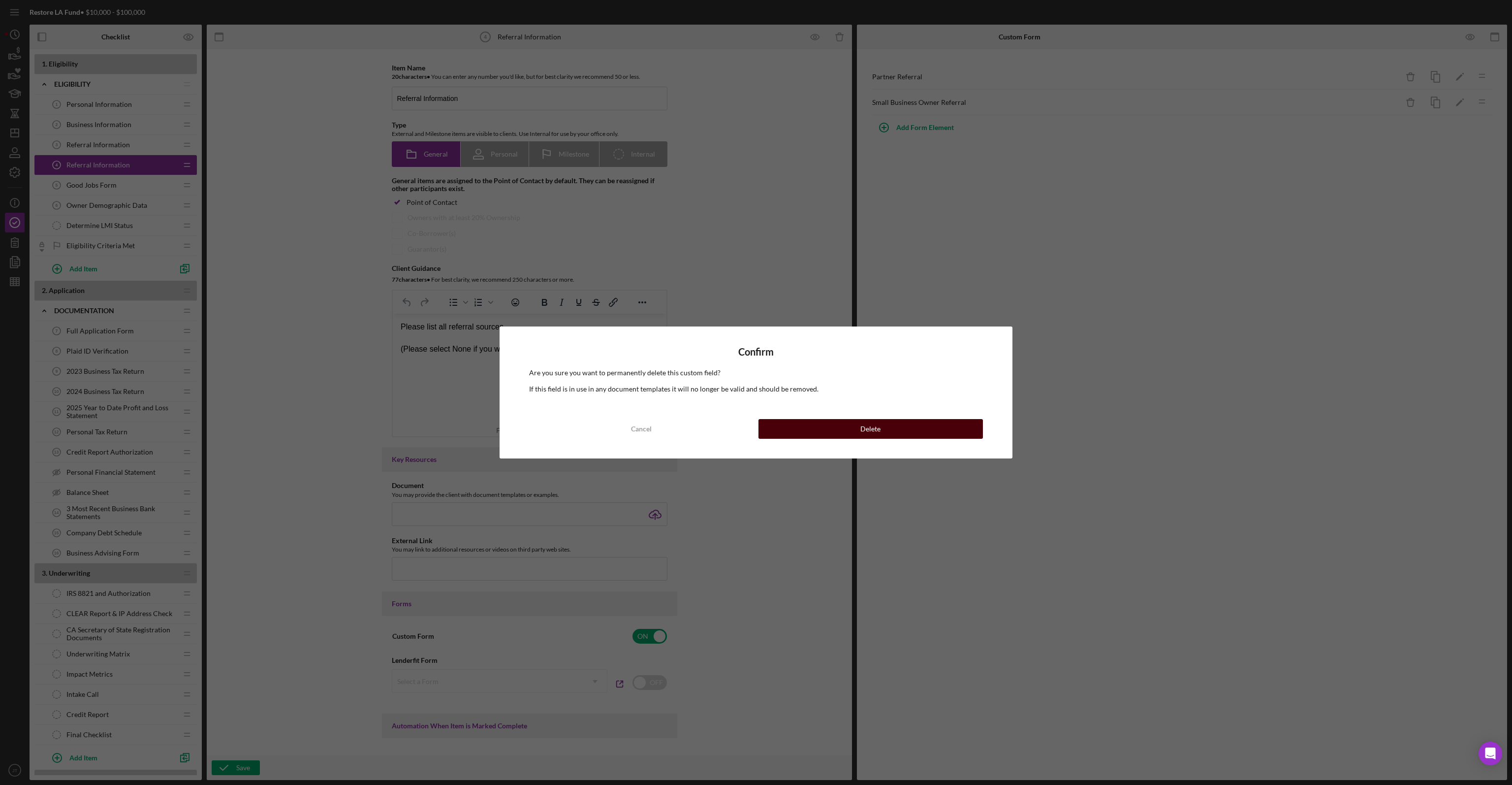
click at [866, 428] on div "Delete" at bounding box center [871, 428] width 20 height 20
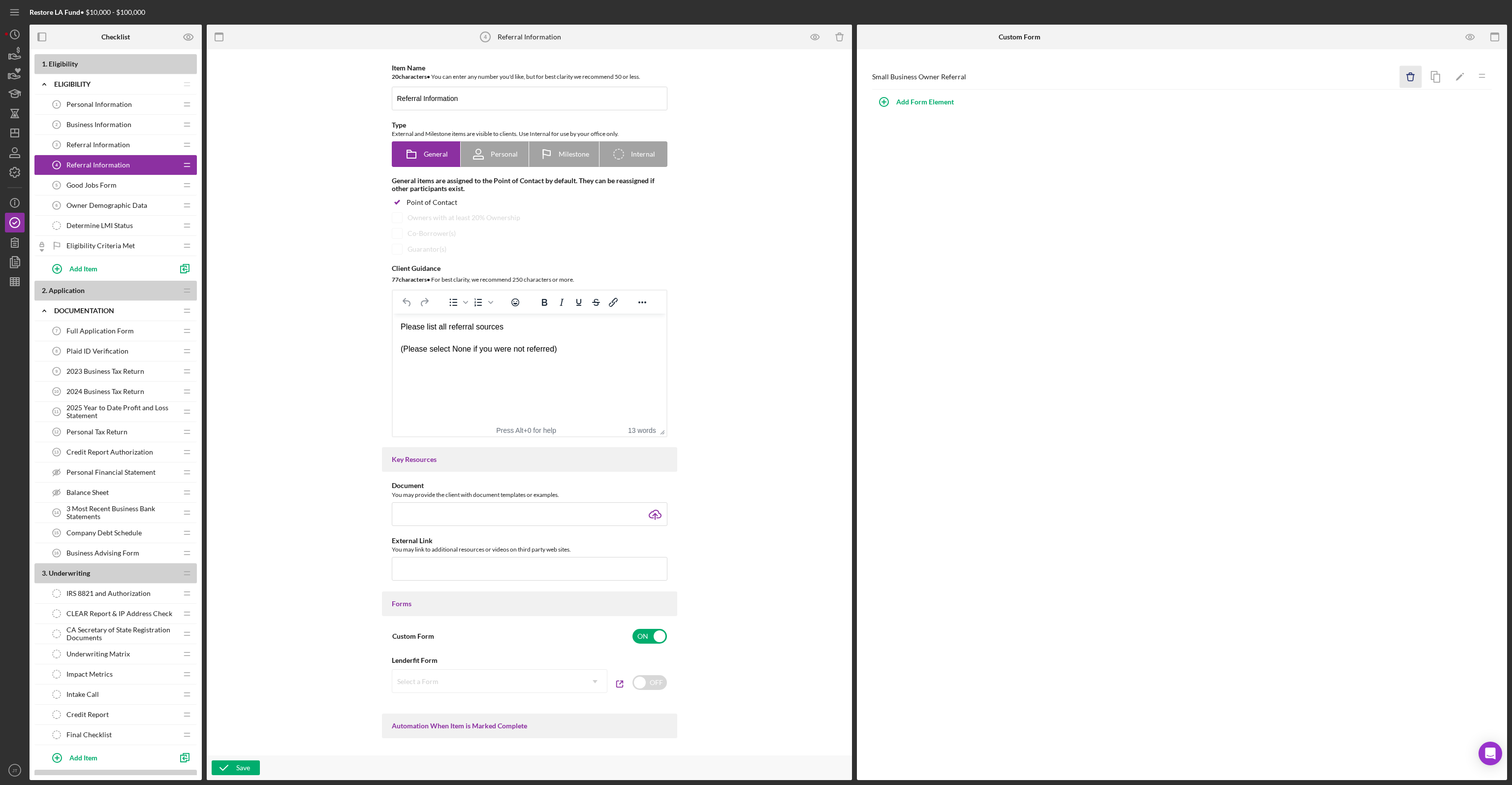
drag, startPoint x: 1401, startPoint y: 73, endPoint x: 1406, endPoint y: 75, distance: 5.4
click at [1406, 75] on icon "Icon/Delete" at bounding box center [1411, 77] width 22 height 22
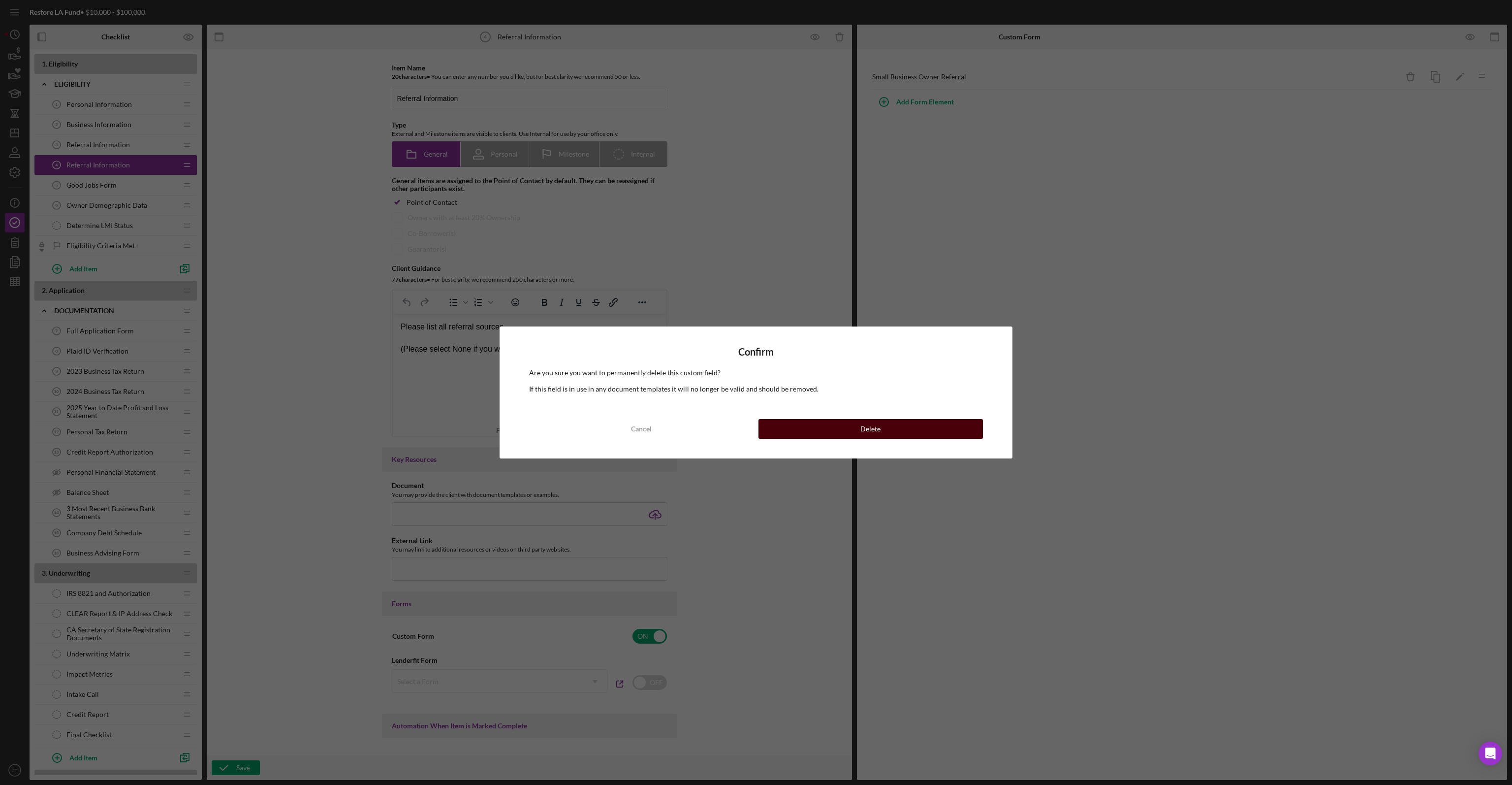
click at [922, 421] on button "Delete" at bounding box center [871, 428] width 224 height 20
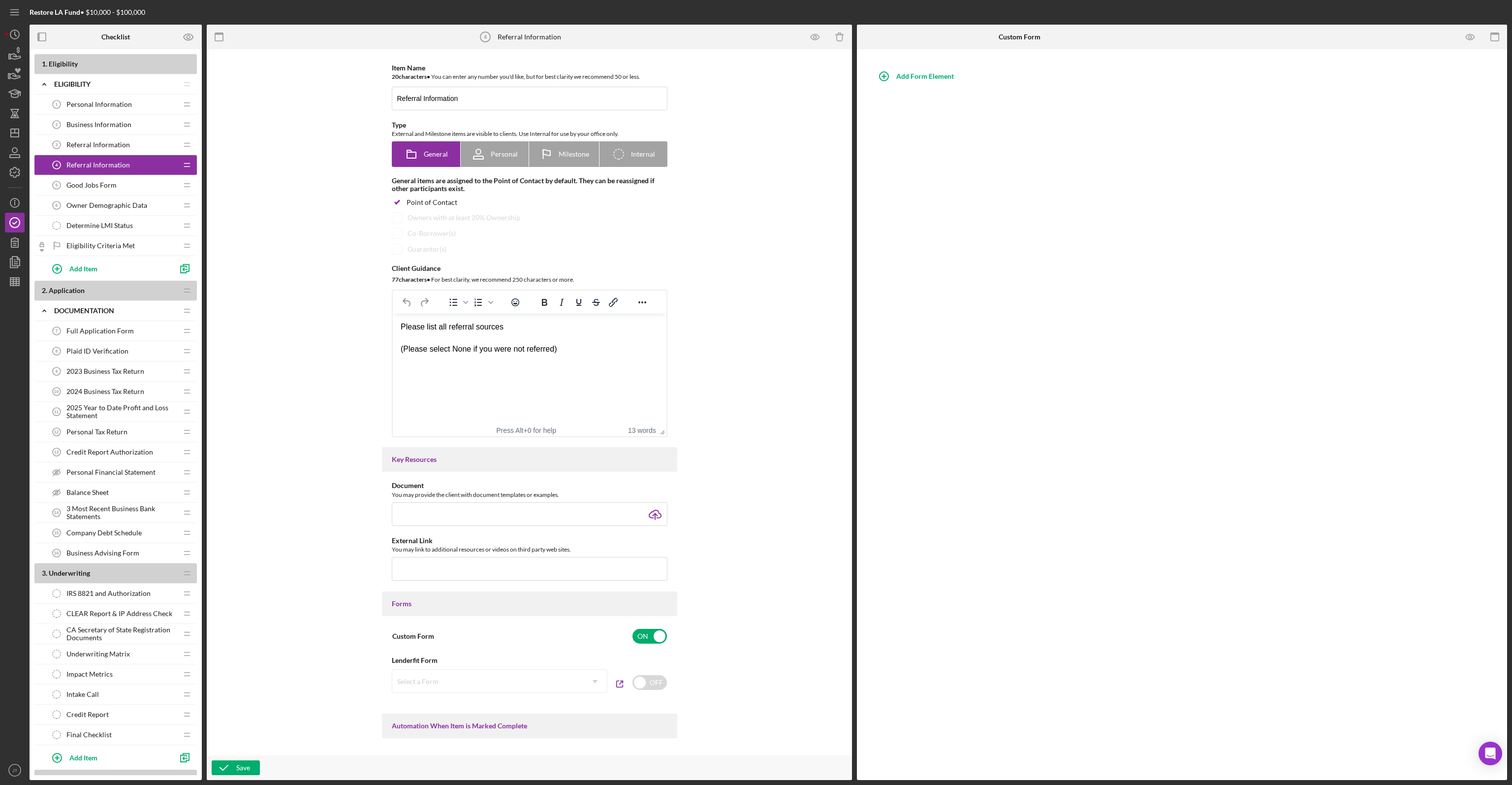
click at [93, 150] on div "Referral Information 3 Referral Information" at bounding box center [112, 144] width 131 height 20
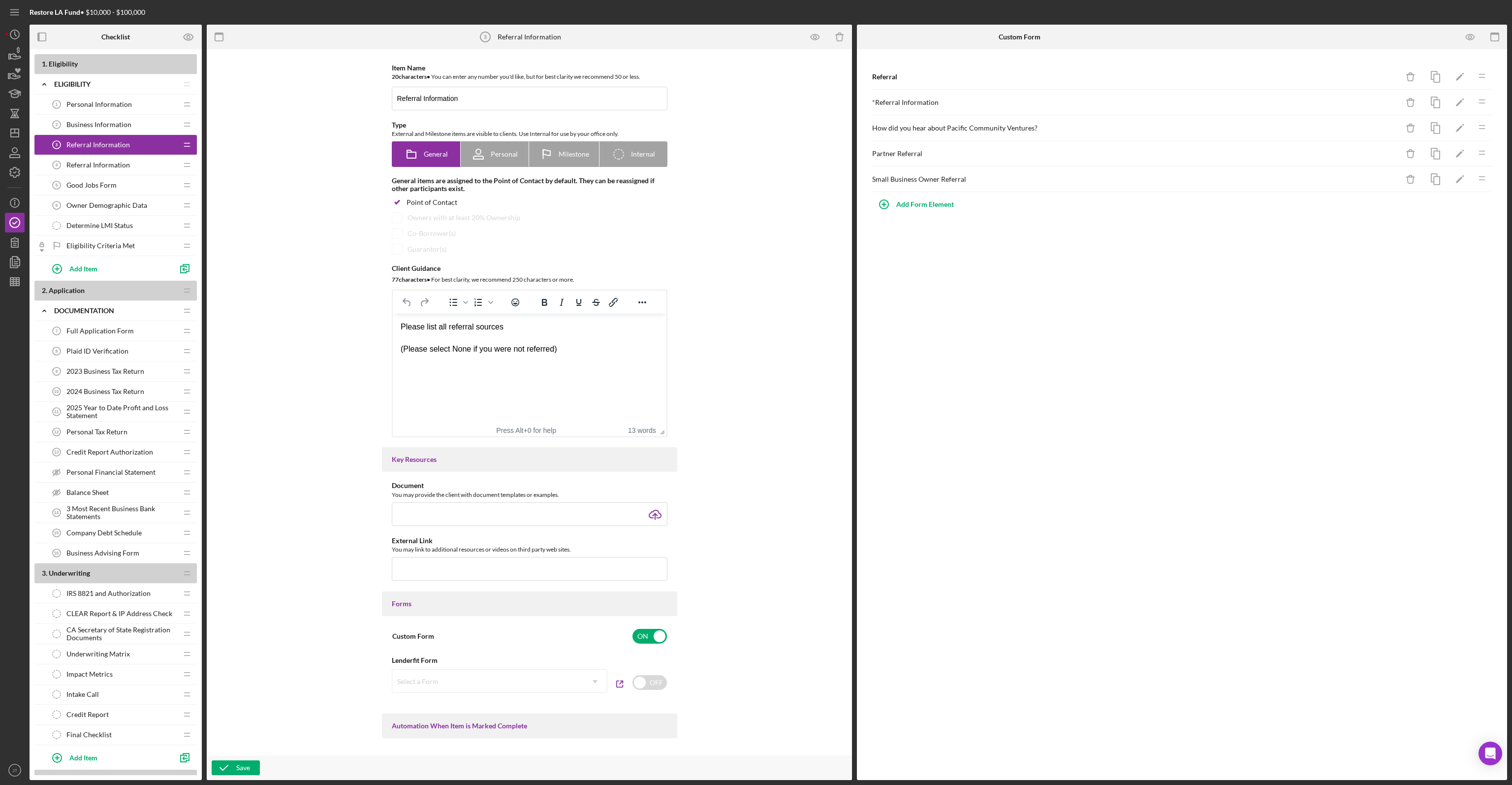
click at [112, 161] on span "Referral Information" at bounding box center [98, 165] width 64 height 8
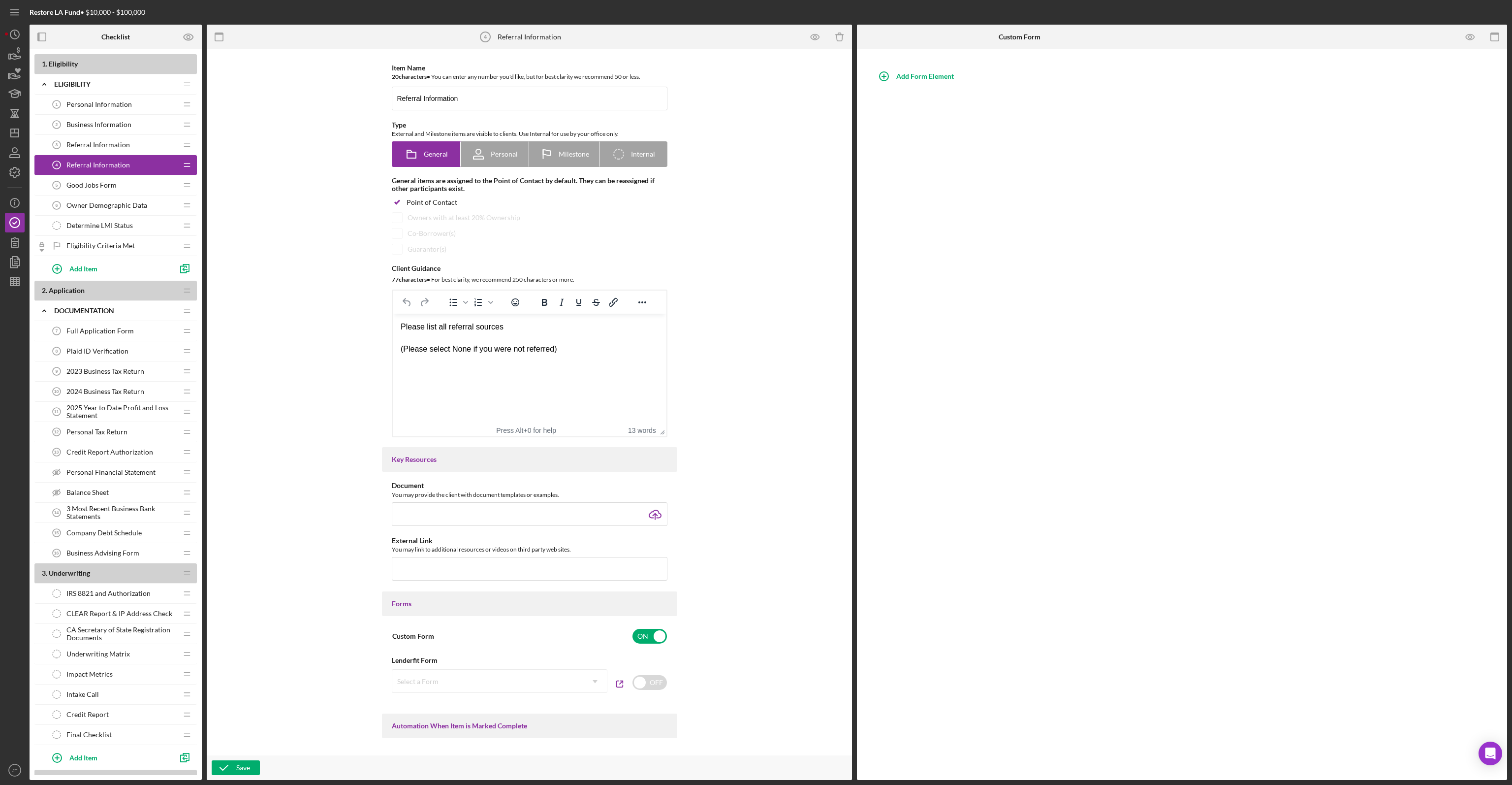
click at [855, 42] on form "Referral Information 4 Referral Information Icon/Delete Item Name 20 character …" at bounding box center [532, 402] width 651 height 755
click at [843, 40] on icon "Icon/Delete" at bounding box center [840, 37] width 22 height 22
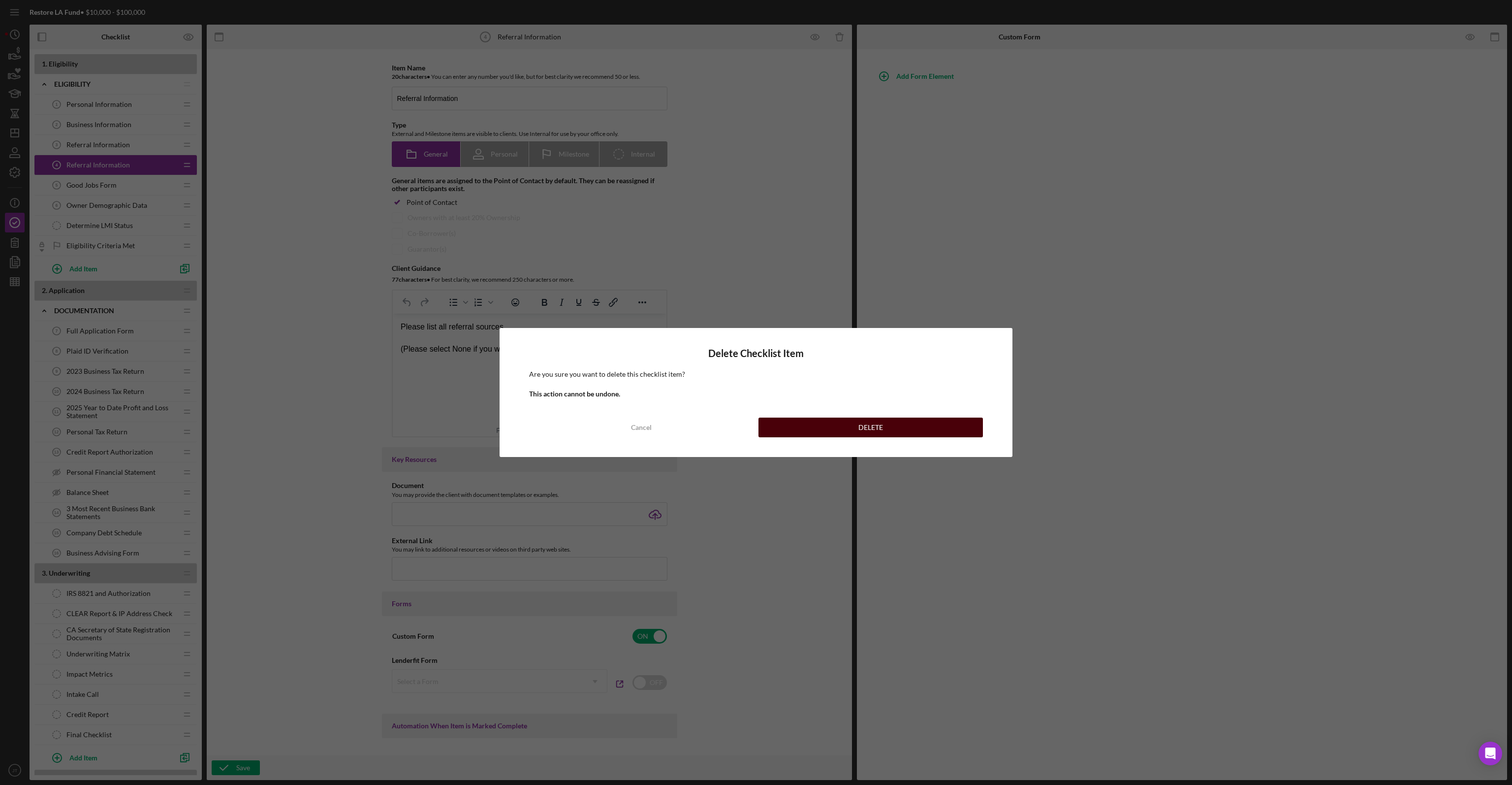
click at [830, 426] on button "DELETE" at bounding box center [871, 426] width 224 height 20
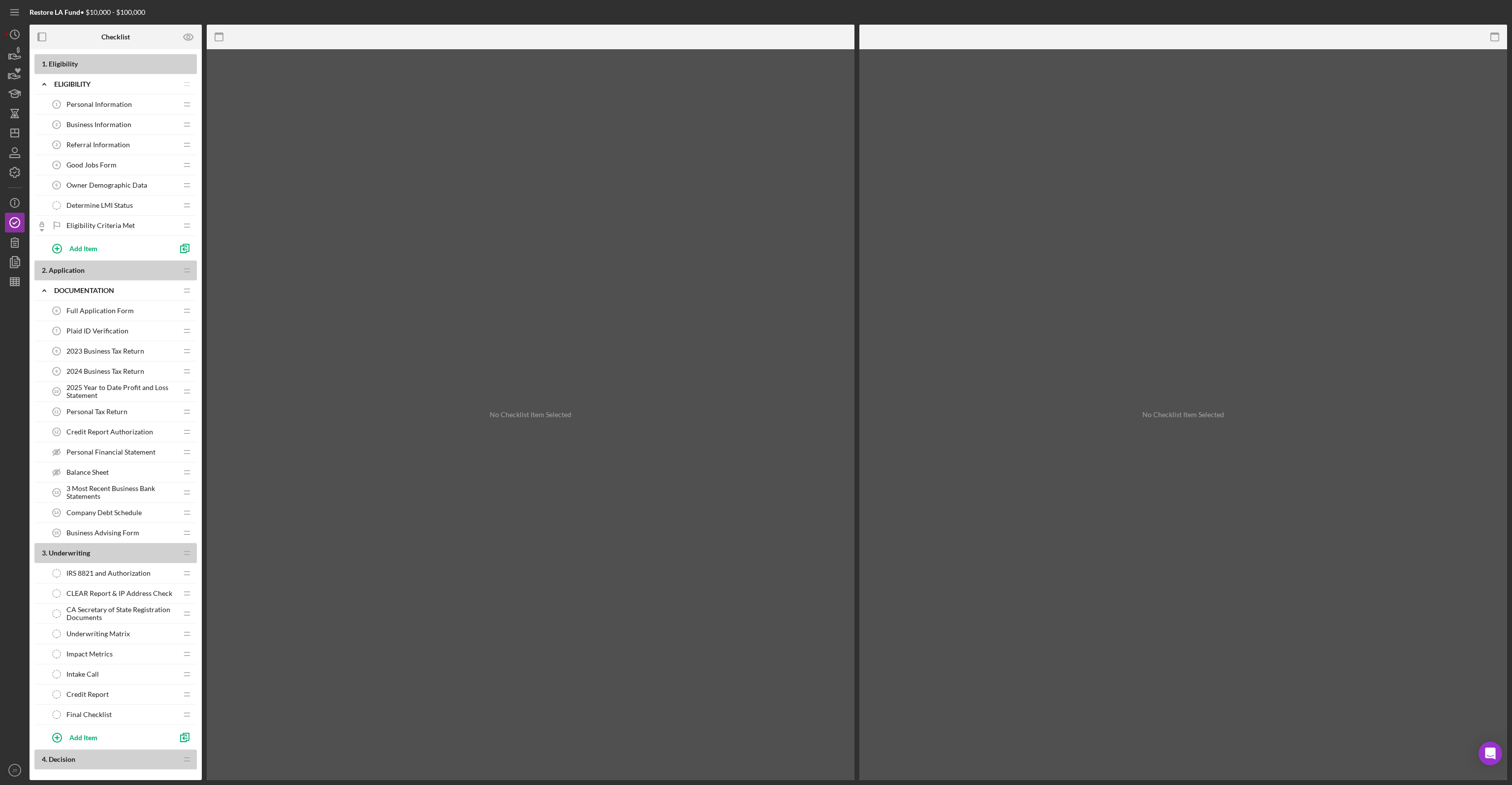
click at [114, 144] on span "Referral Information" at bounding box center [98, 144] width 64 height 8
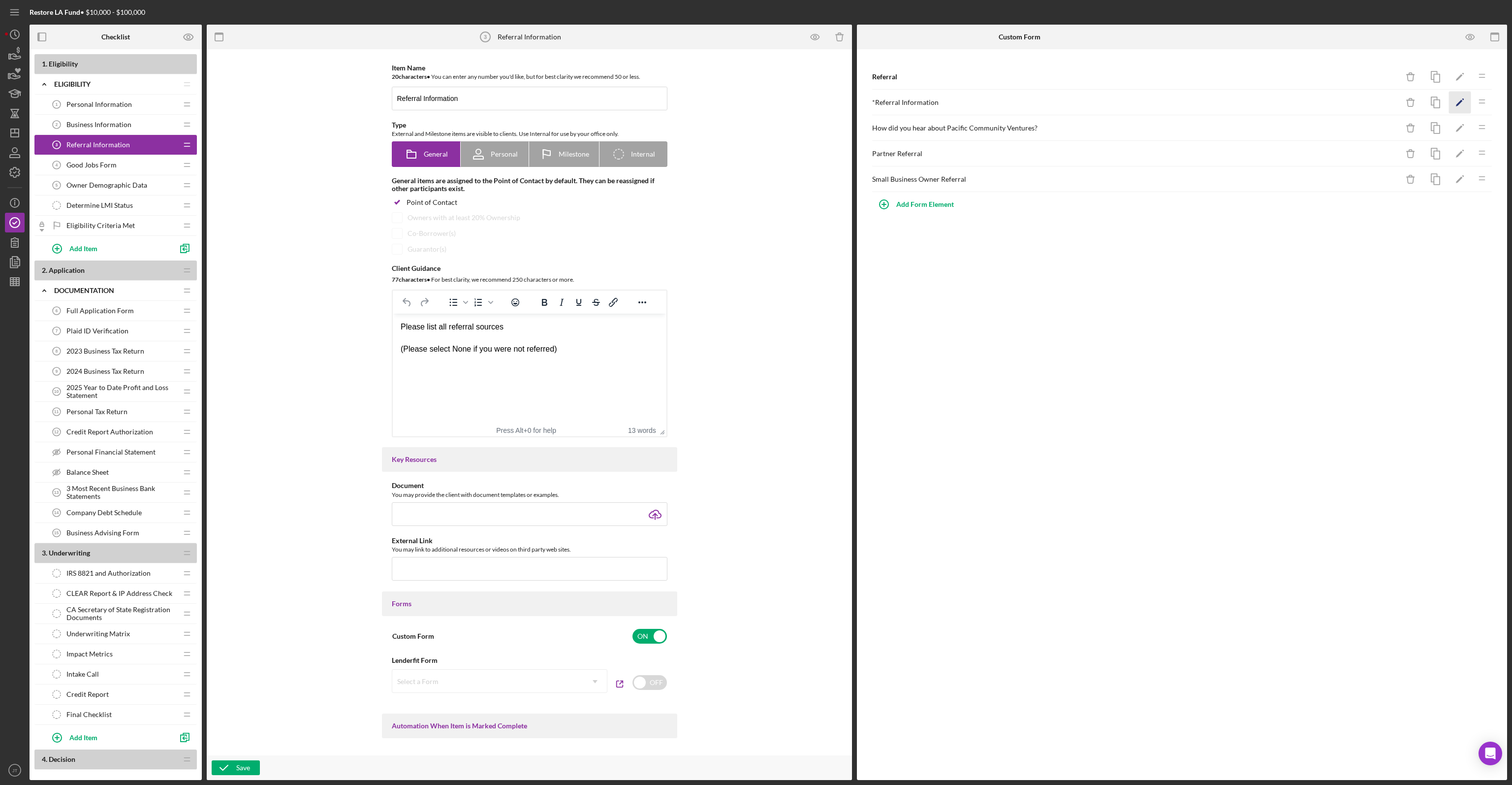
click at [1462, 99] on icon "Icon/Edit" at bounding box center [1460, 103] width 22 height 22
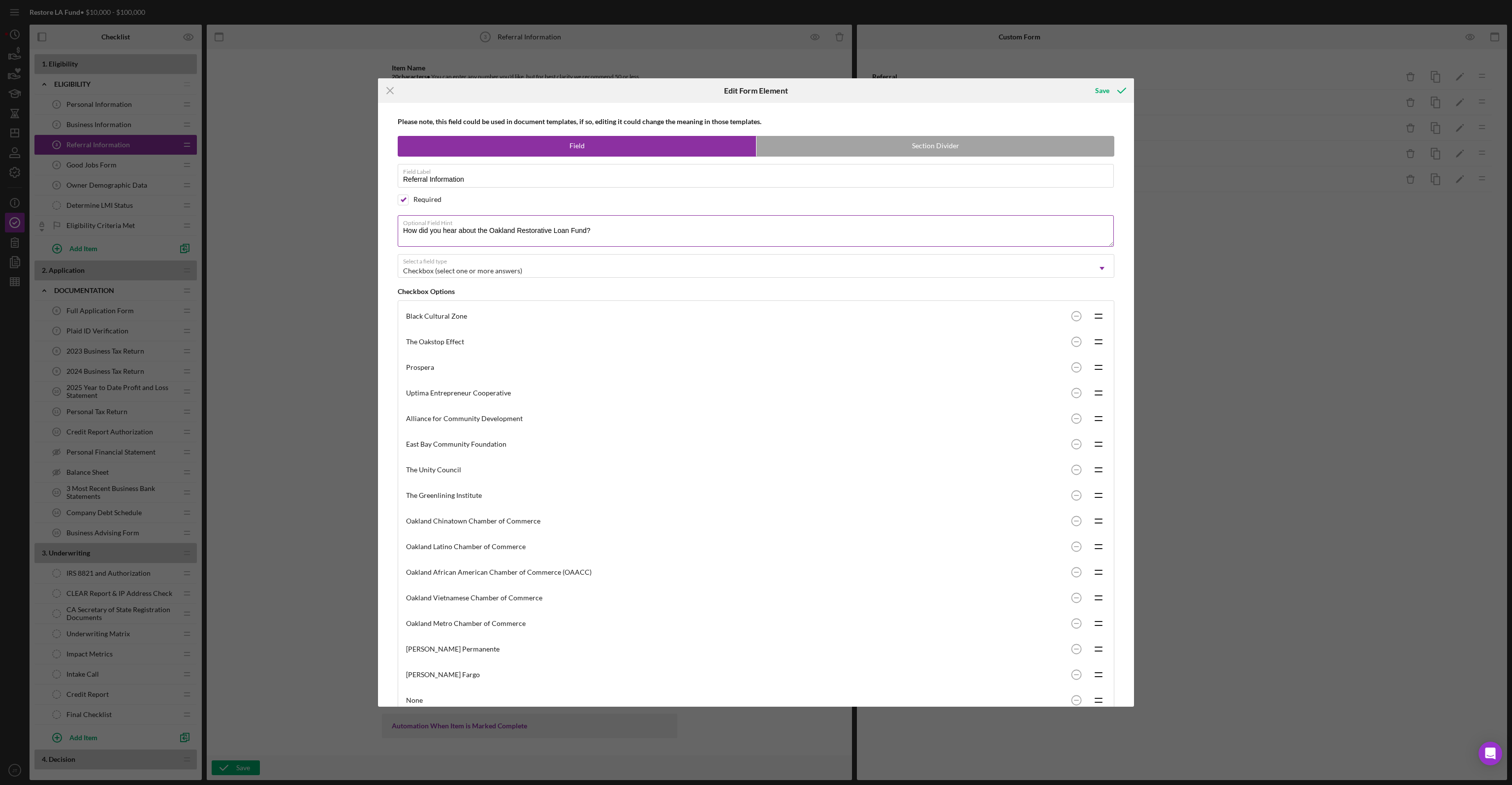
drag, startPoint x: 491, startPoint y: 231, endPoint x: 550, endPoint y: 237, distance: 59.3
click at [550, 237] on textarea "How did you hear about the Oakland Restorative Loan Fund?" at bounding box center [755, 230] width 716 height 31
type textarea "How did you hear about the Restore LA Loan Fund?"
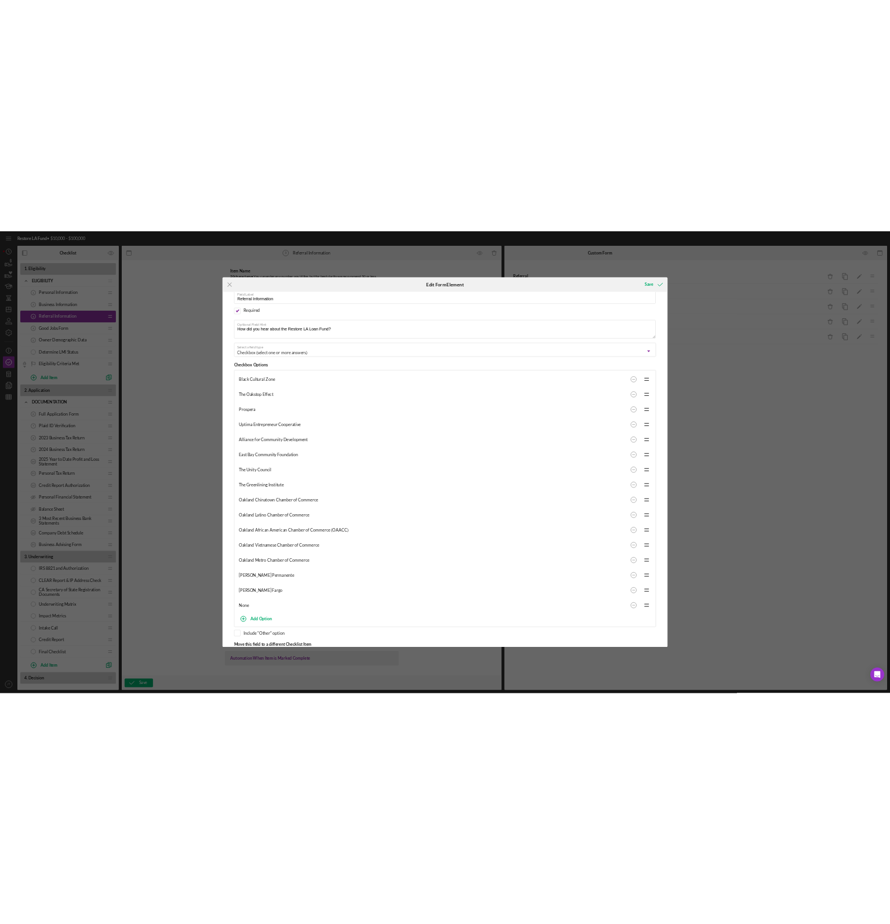
scroll to position [126, 0]
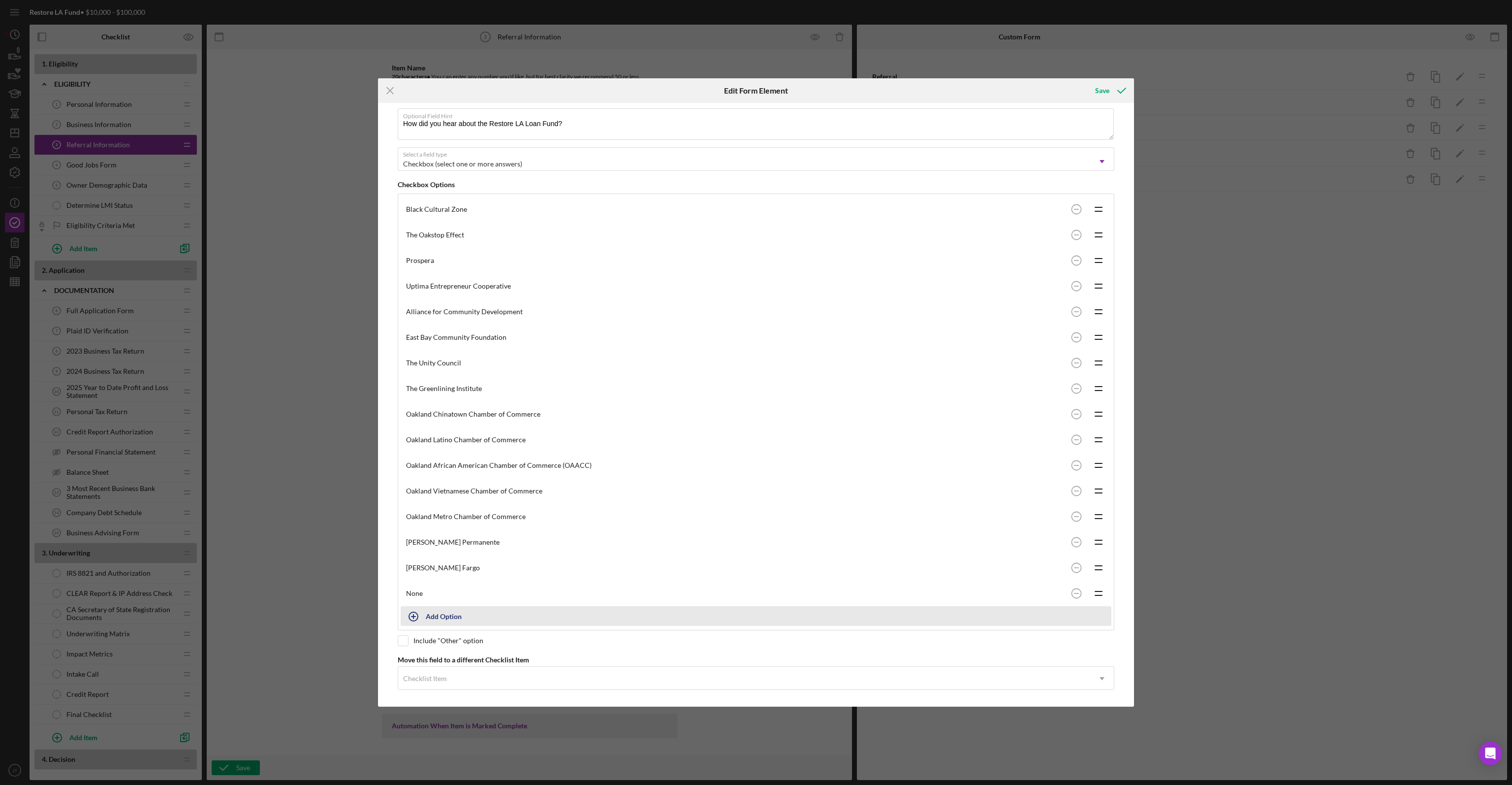
click at [440, 613] on div "Add Option" at bounding box center [443, 616] width 36 height 19
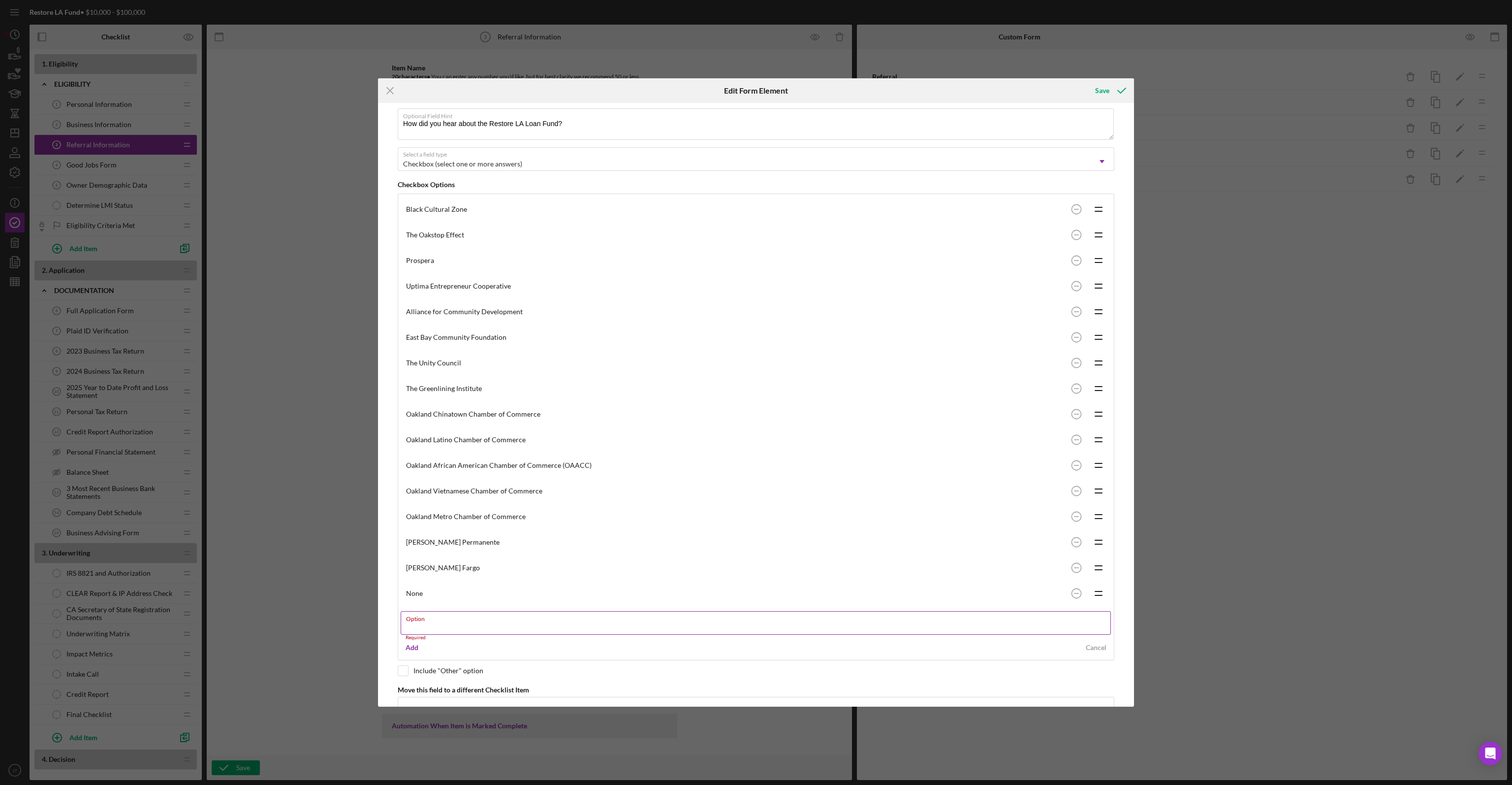
click at [475, 617] on label "Option" at bounding box center [759, 617] width 705 height 11
click at [475, 617] on input "Option" at bounding box center [756, 623] width 710 height 24
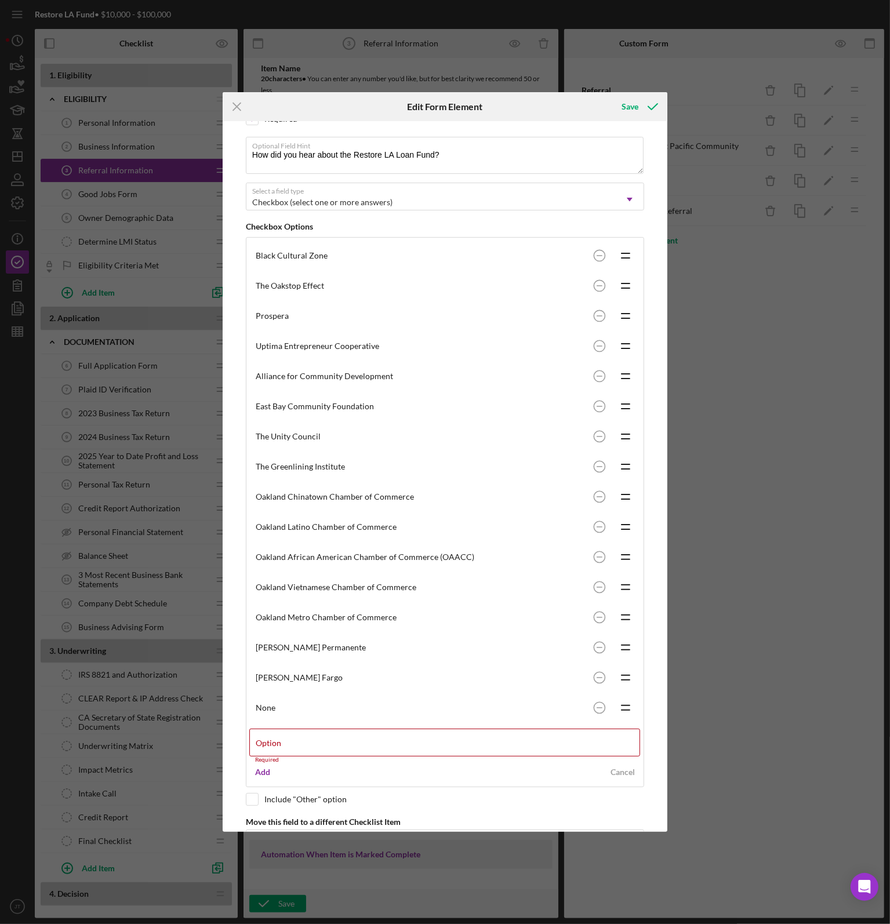
scroll to position [135, 0]
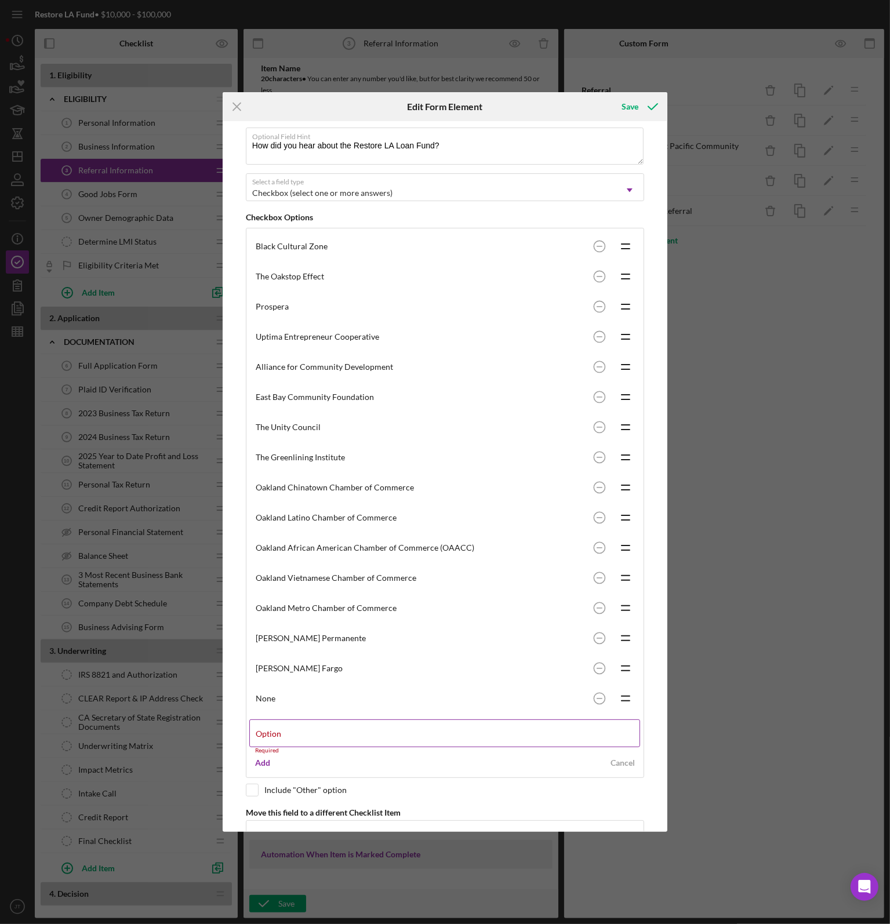
click at [281, 733] on label "Option" at bounding box center [269, 733] width 26 height 9
click at [309, 733] on input "Option" at bounding box center [444, 733] width 391 height 28
type input "Inclusive Action for the City"
click at [269, 752] on button "Add" at bounding box center [262, 756] width 27 height 17
type input "TMC Community Capital"
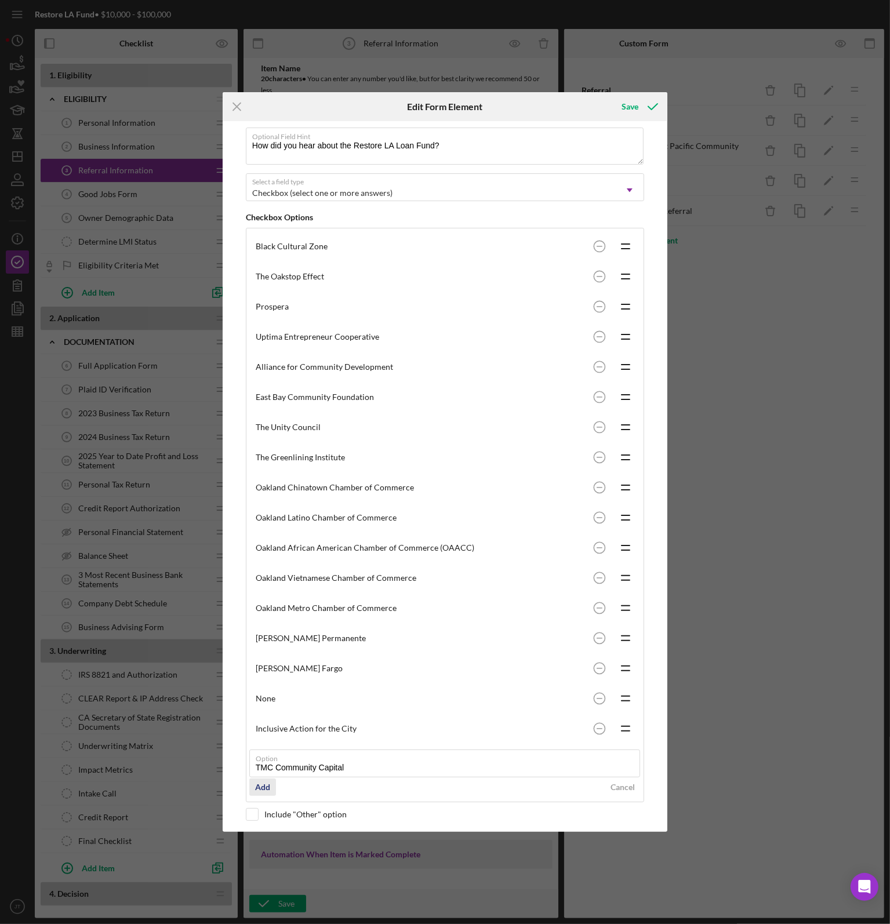
click at [265, 789] on div "Add" at bounding box center [262, 786] width 15 height 17
type input "Chinatown Service Center Lending"
click at [264, 812] on div "Add" at bounding box center [262, 816] width 15 height 17
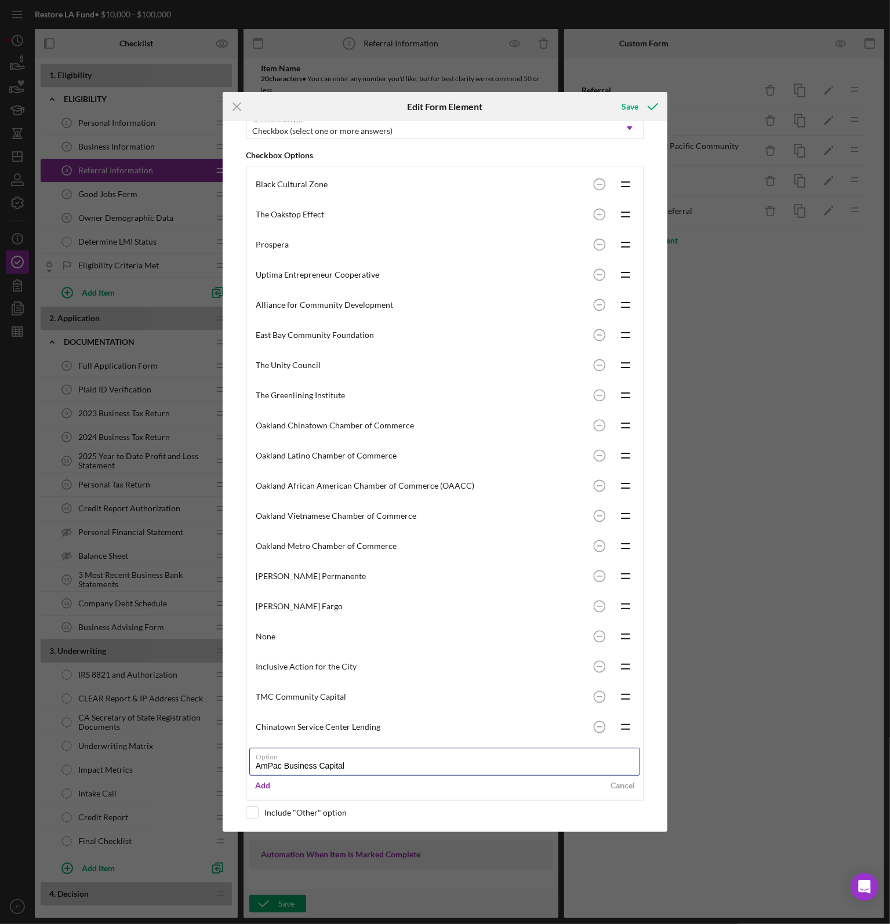
scroll to position [255, 0]
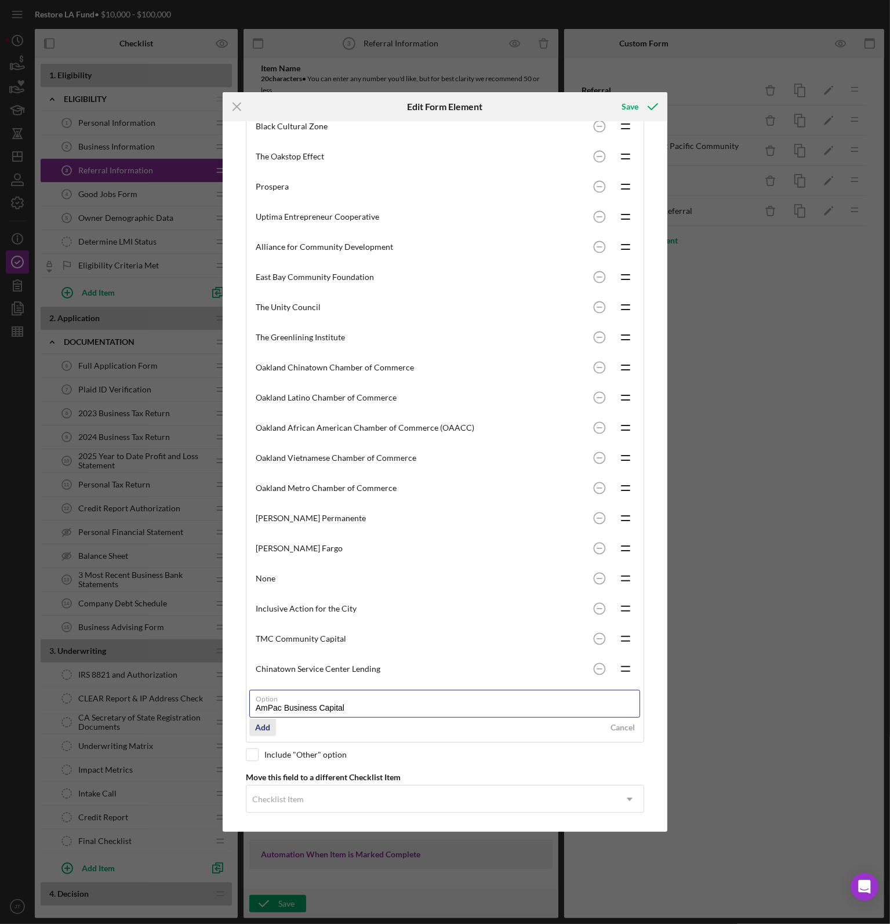
type input "AmPac Business Capital"
click at [261, 726] on div "Add" at bounding box center [262, 727] width 15 height 17
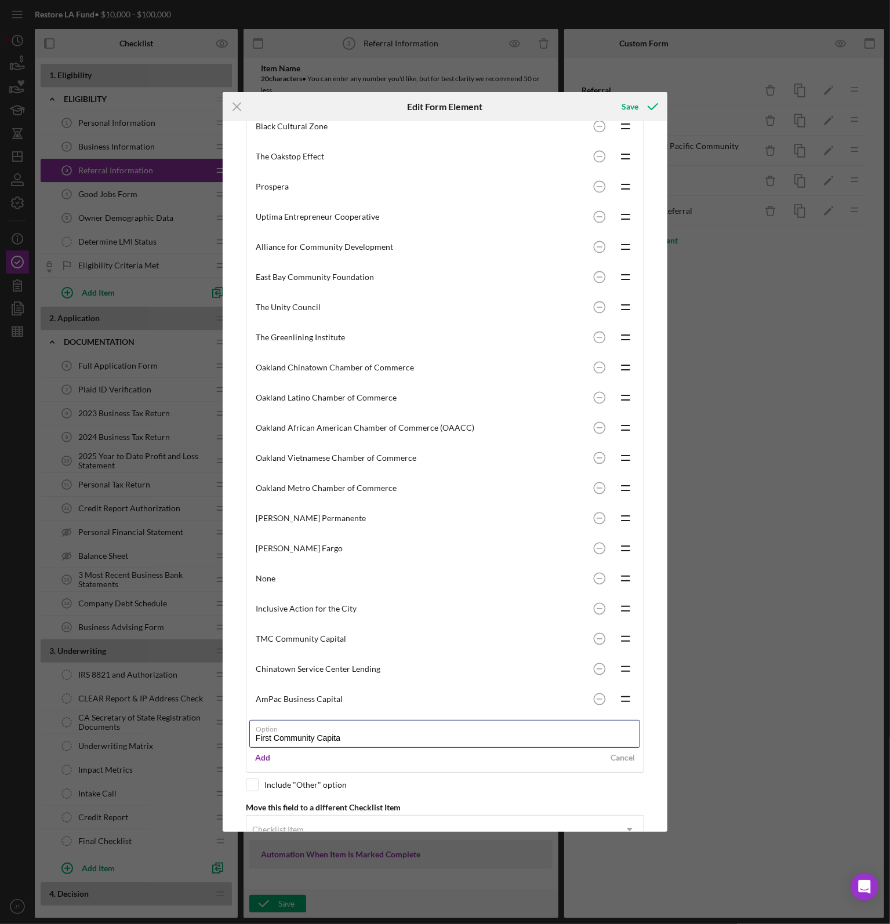
type input "First Community Capital"
click at [257, 775] on div "Please note, this field could be used in document templates, if so, editing it …" at bounding box center [445, 476] width 434 height 710
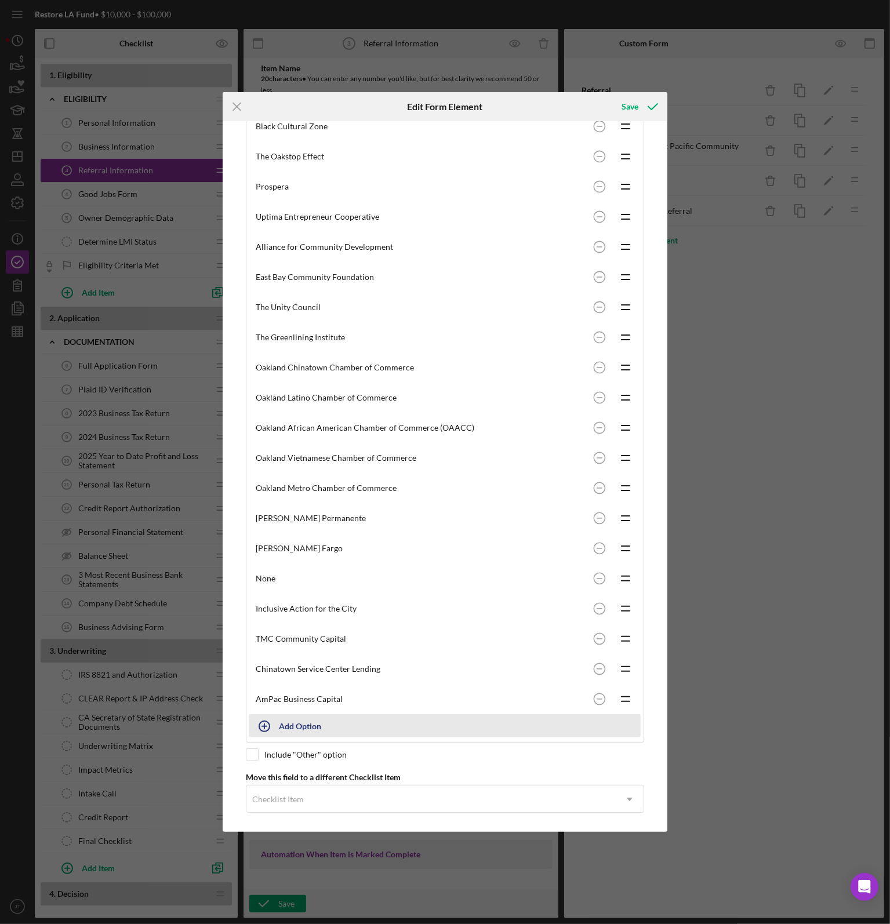
click at [271, 722] on icon "button" at bounding box center [264, 726] width 29 height 29
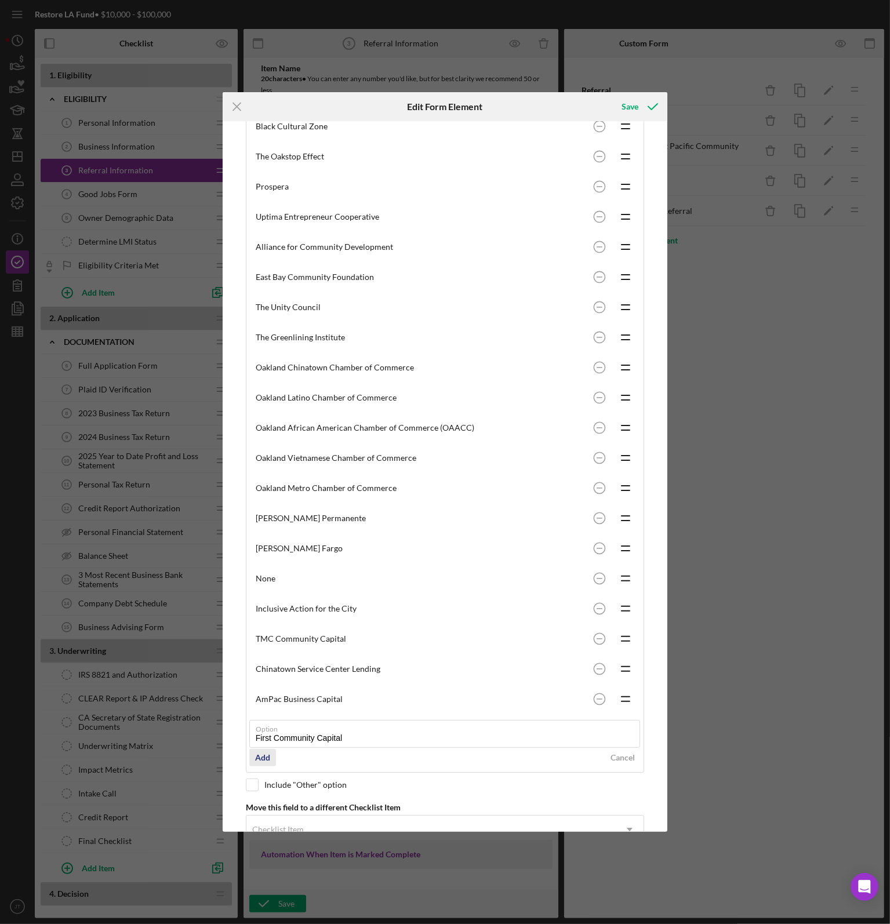
type input "First Community Capital"
click at [260, 751] on div "Add" at bounding box center [262, 757] width 15 height 17
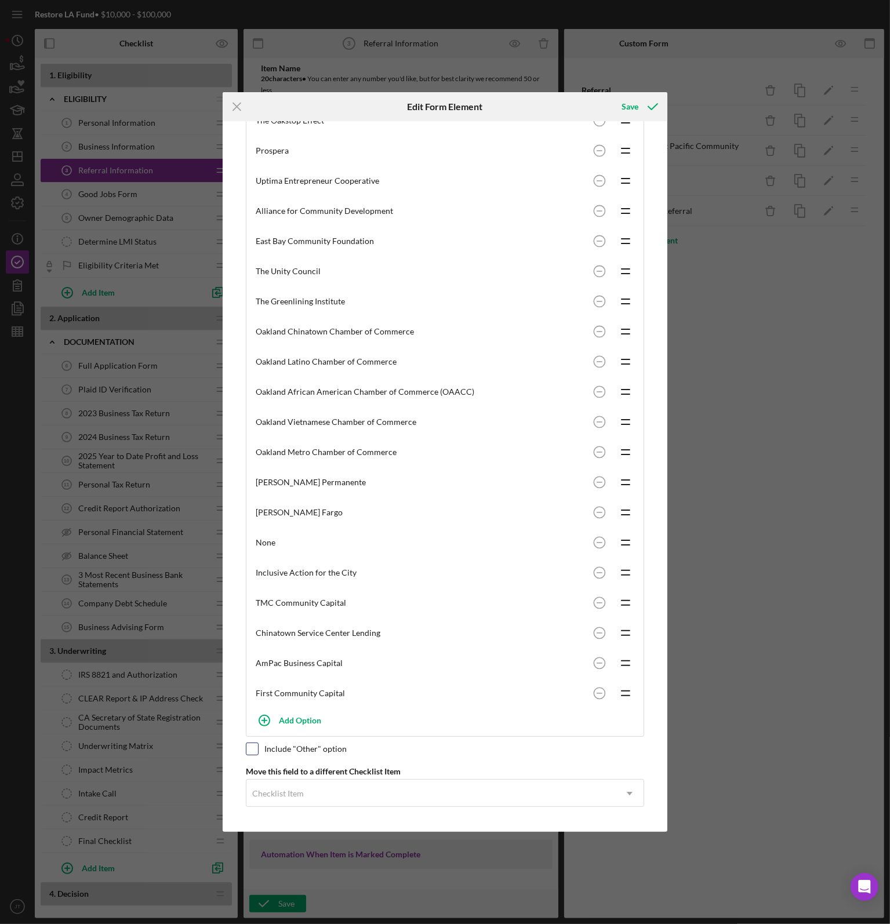
scroll to position [285, 0]
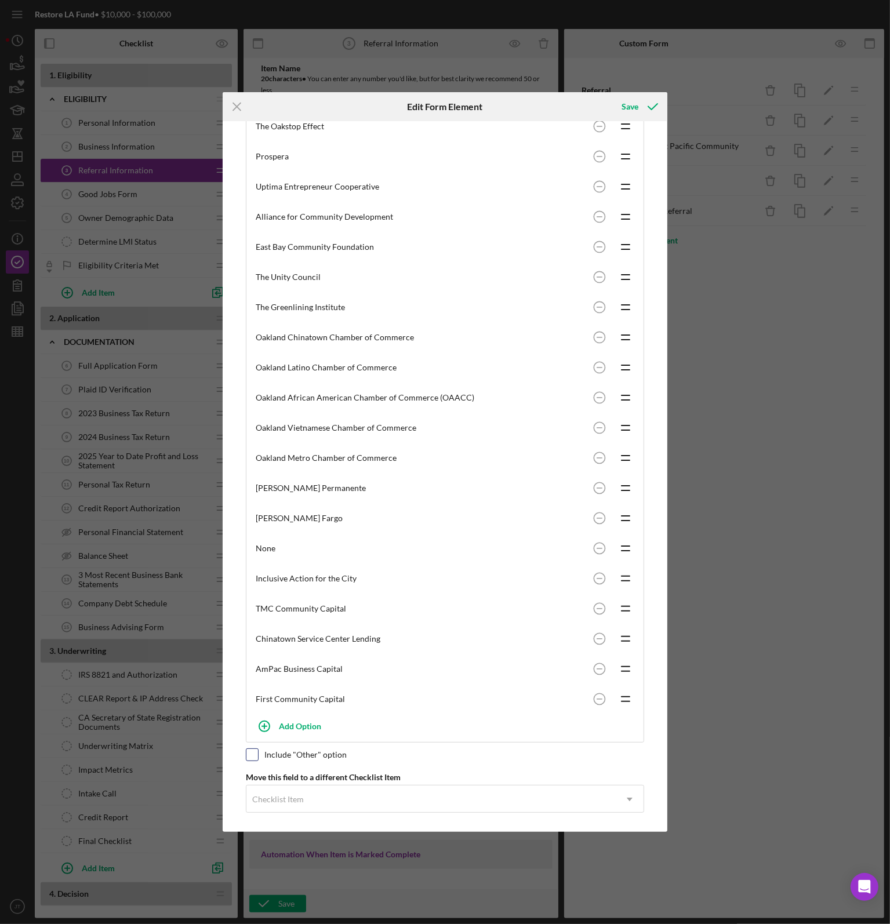
click at [253, 749] on input "checkbox" at bounding box center [252, 755] width 12 height 12
checkbox input "true"
click at [594, 101] on circle at bounding box center [599, 95] width 11 height 11
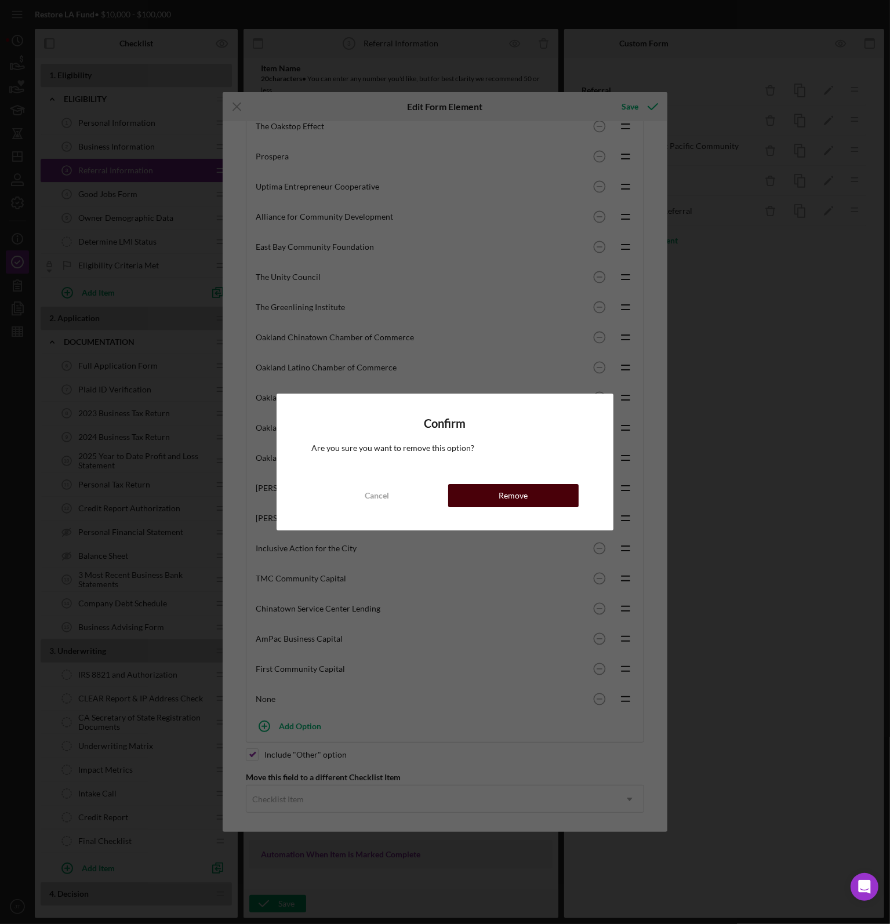
click at [494, 490] on button "Remove" at bounding box center [513, 495] width 130 height 23
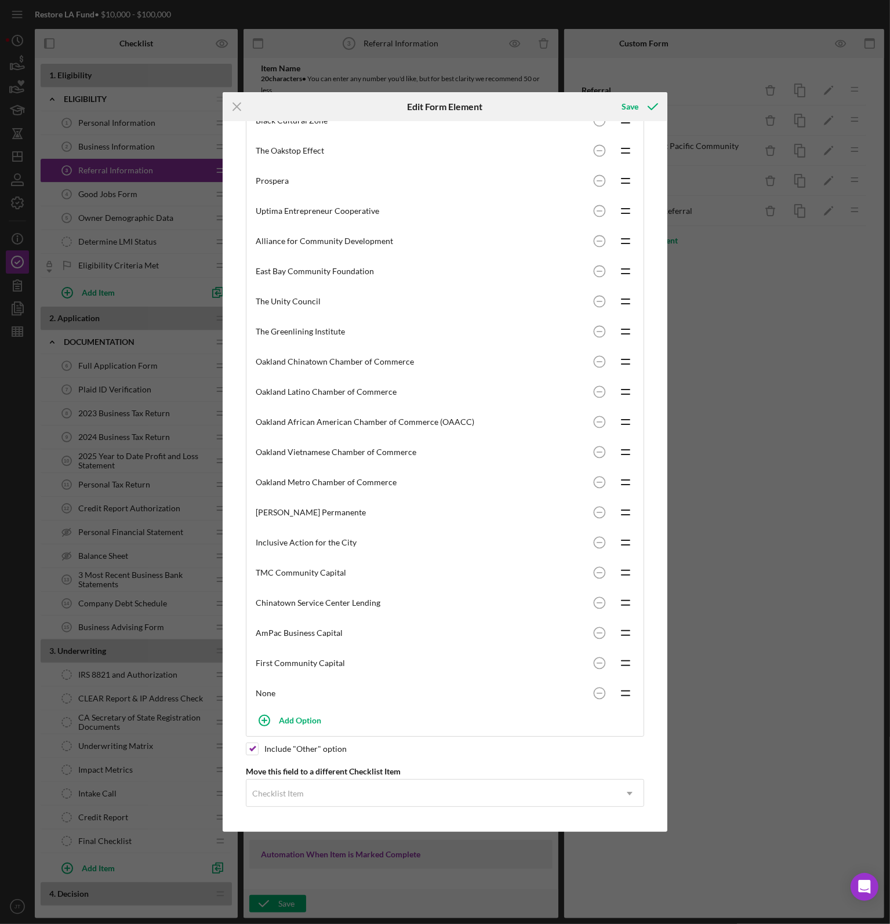
scroll to position [255, 0]
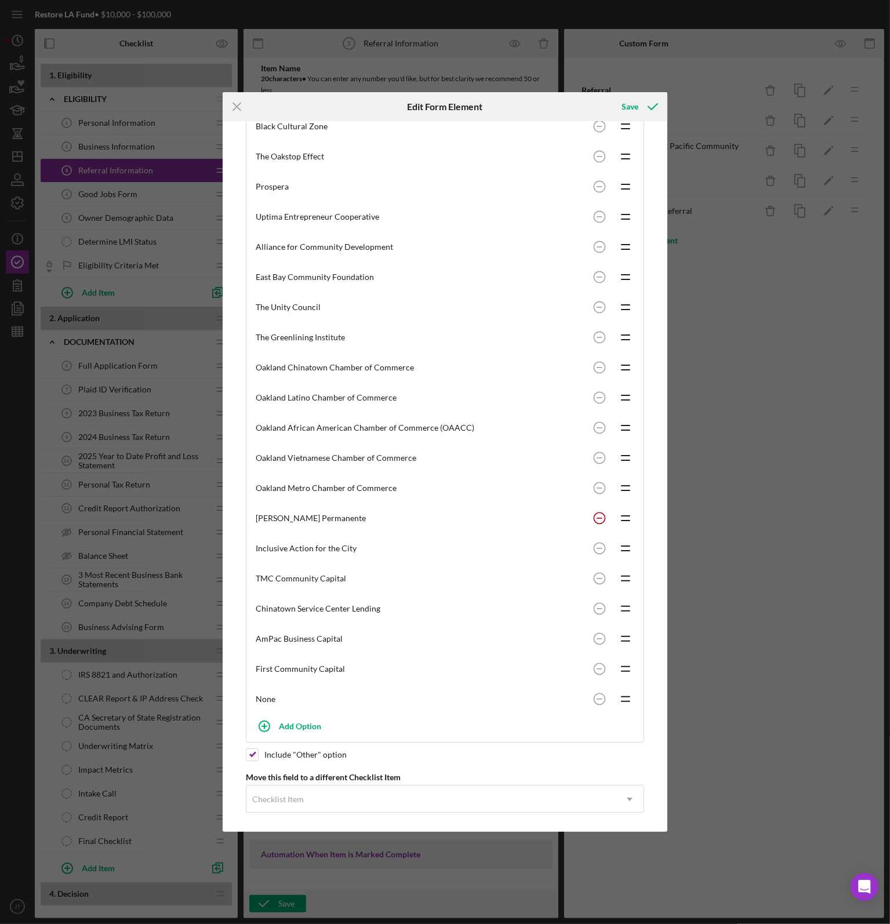
click at [594, 132] on circle at bounding box center [599, 126] width 11 height 11
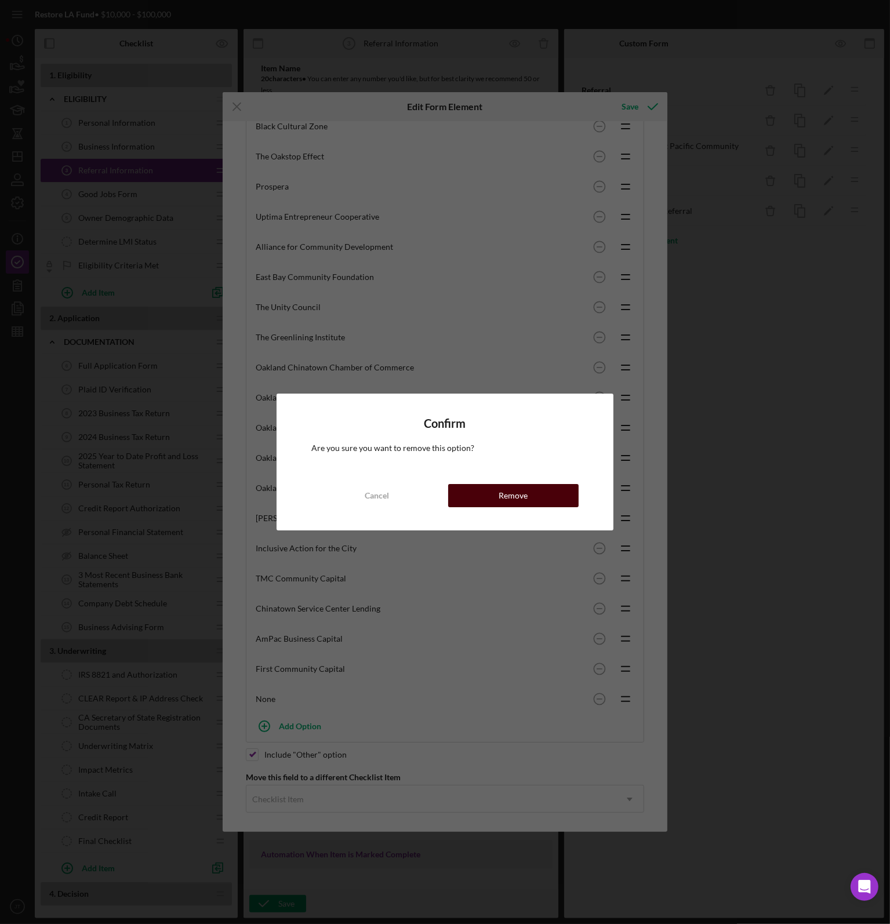
click at [542, 495] on button "Remove" at bounding box center [513, 495] width 130 height 23
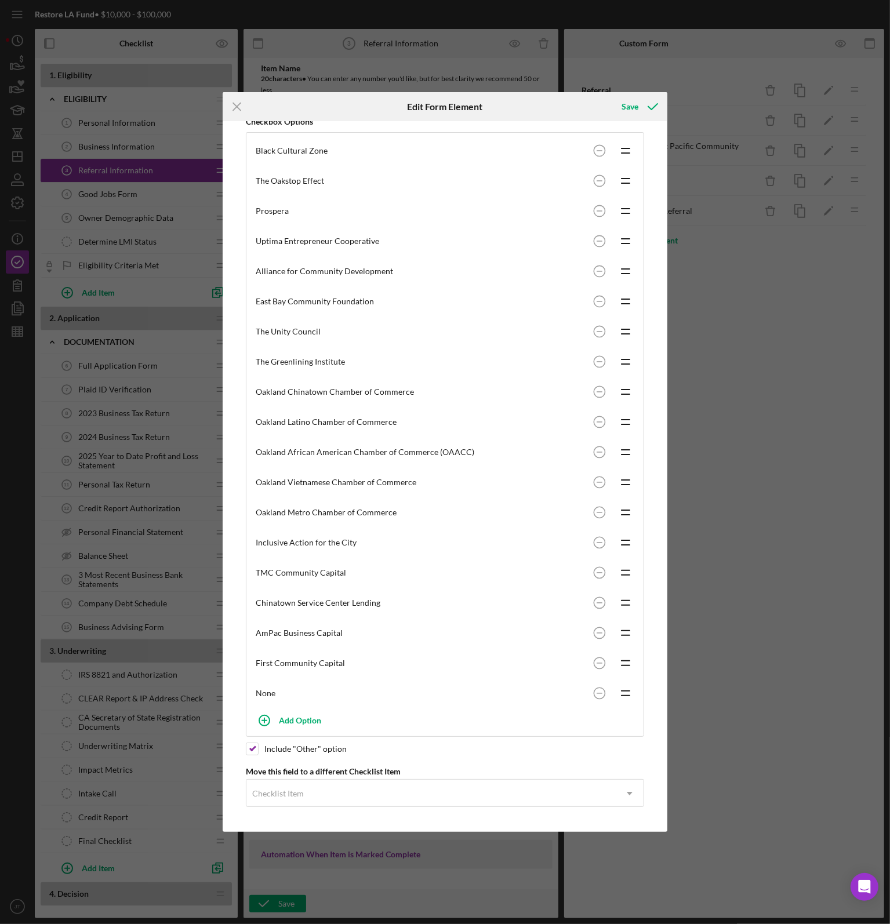
scroll to position [225, 0]
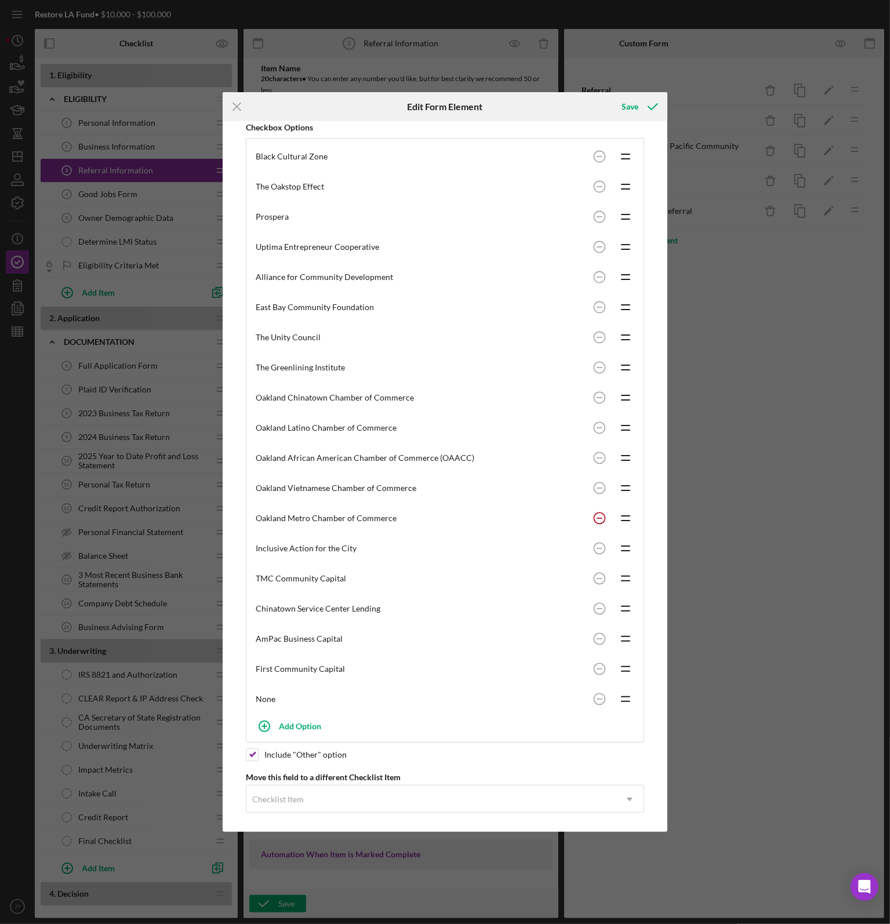
click at [597, 162] on circle at bounding box center [599, 156] width 11 height 11
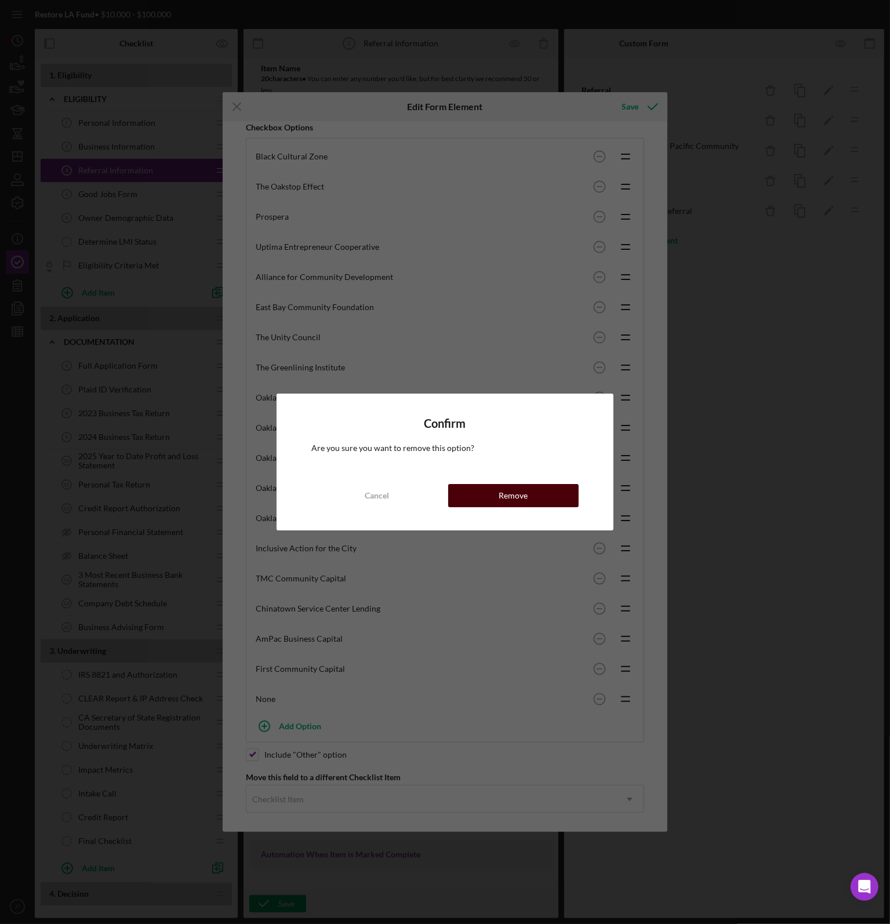
click at [546, 497] on button "Remove" at bounding box center [513, 495] width 130 height 23
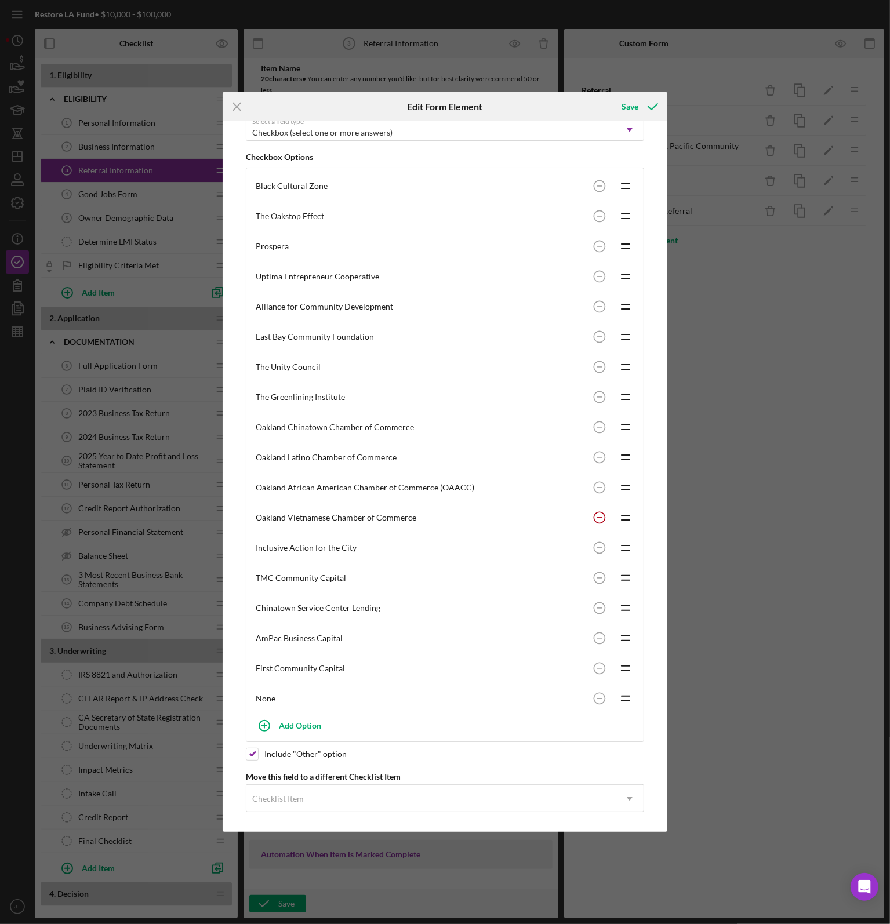
click at [598, 512] on circle at bounding box center [599, 517] width 11 height 11
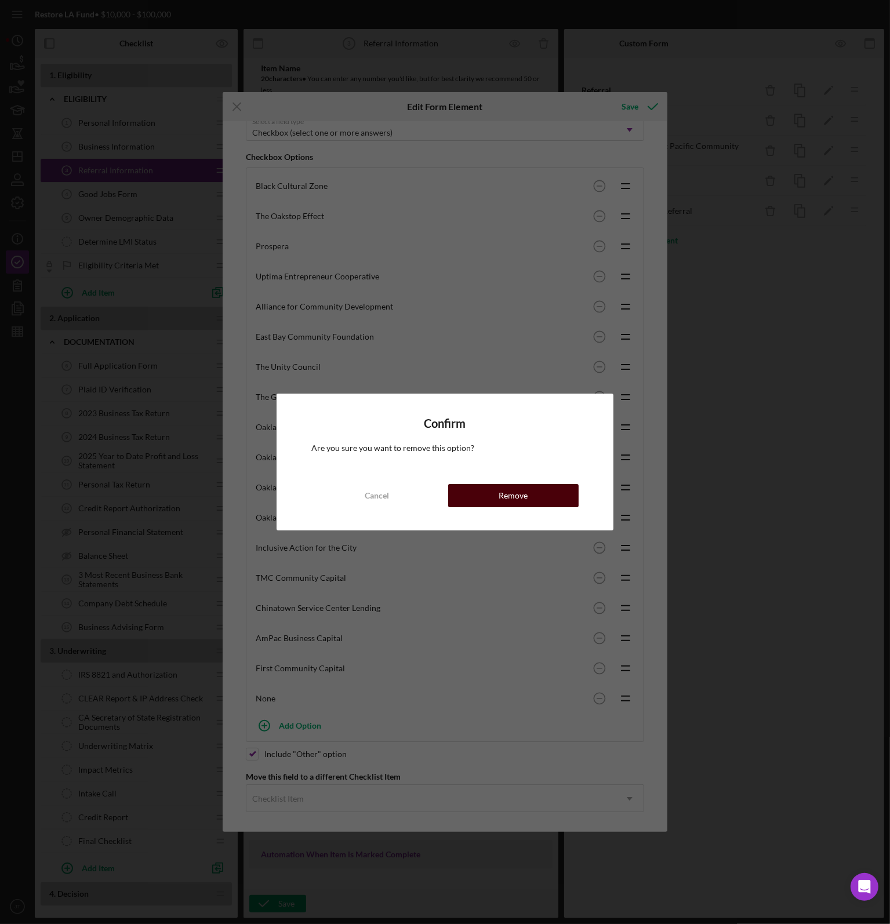
click at [551, 497] on button "Remove" at bounding box center [513, 495] width 130 height 23
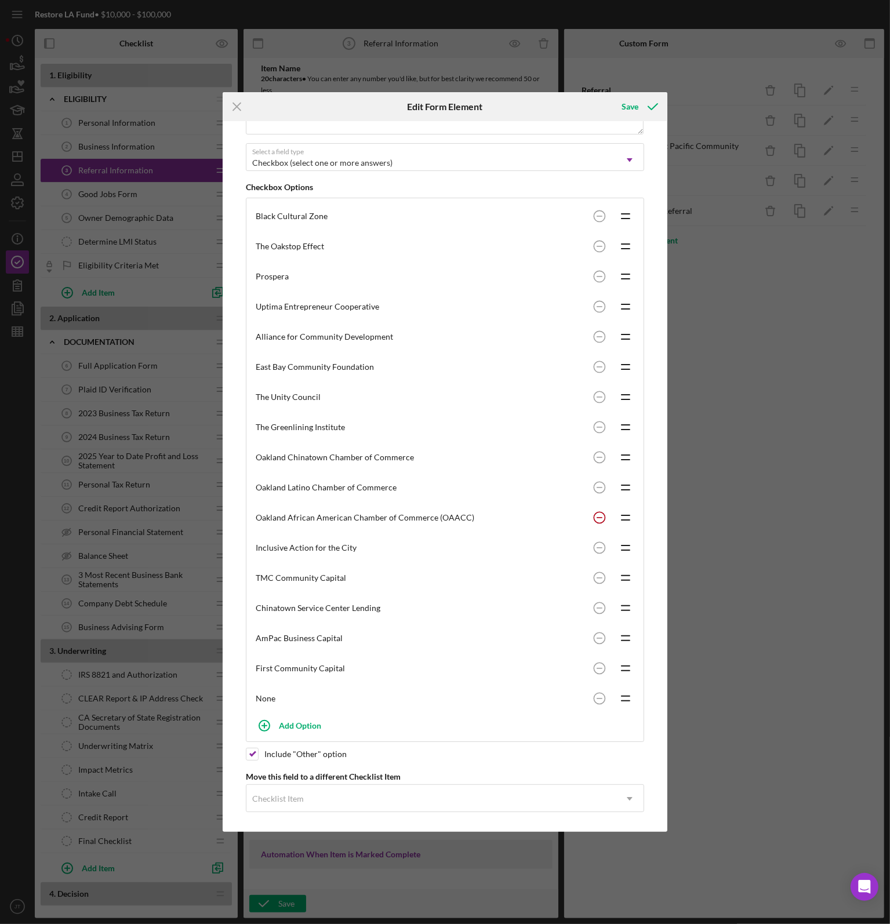
click at [594, 221] on circle at bounding box center [599, 215] width 11 height 11
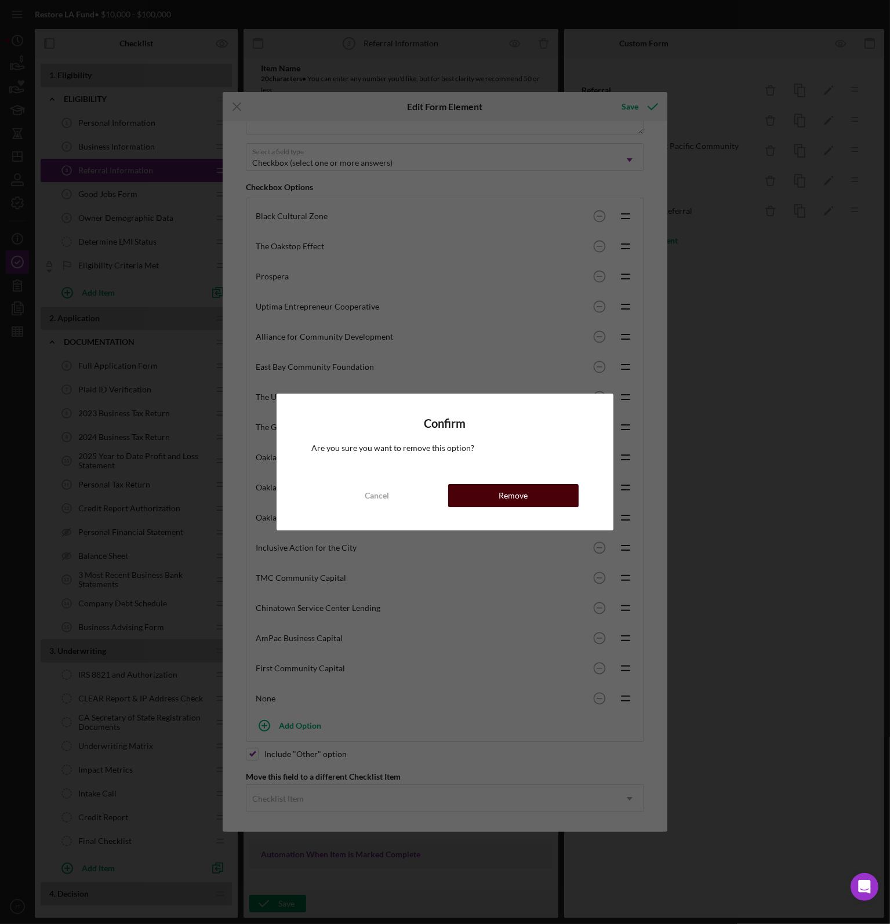
click at [551, 496] on button "Remove" at bounding box center [513, 495] width 130 height 23
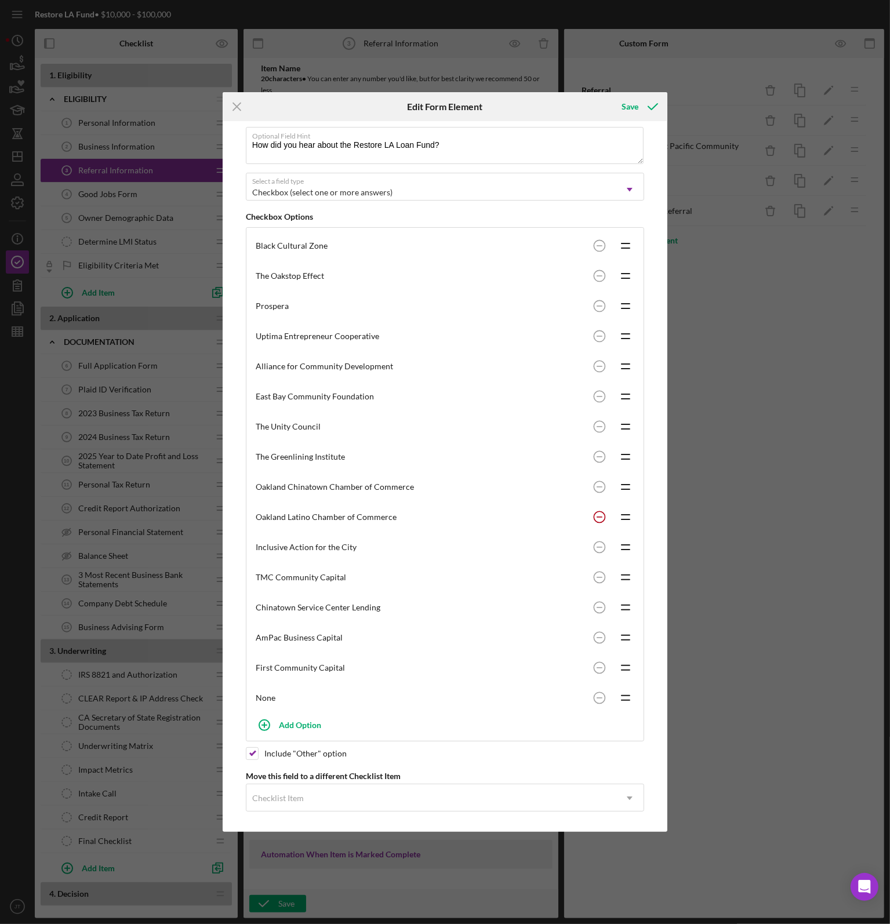
click at [595, 251] on circle at bounding box center [599, 245] width 11 height 11
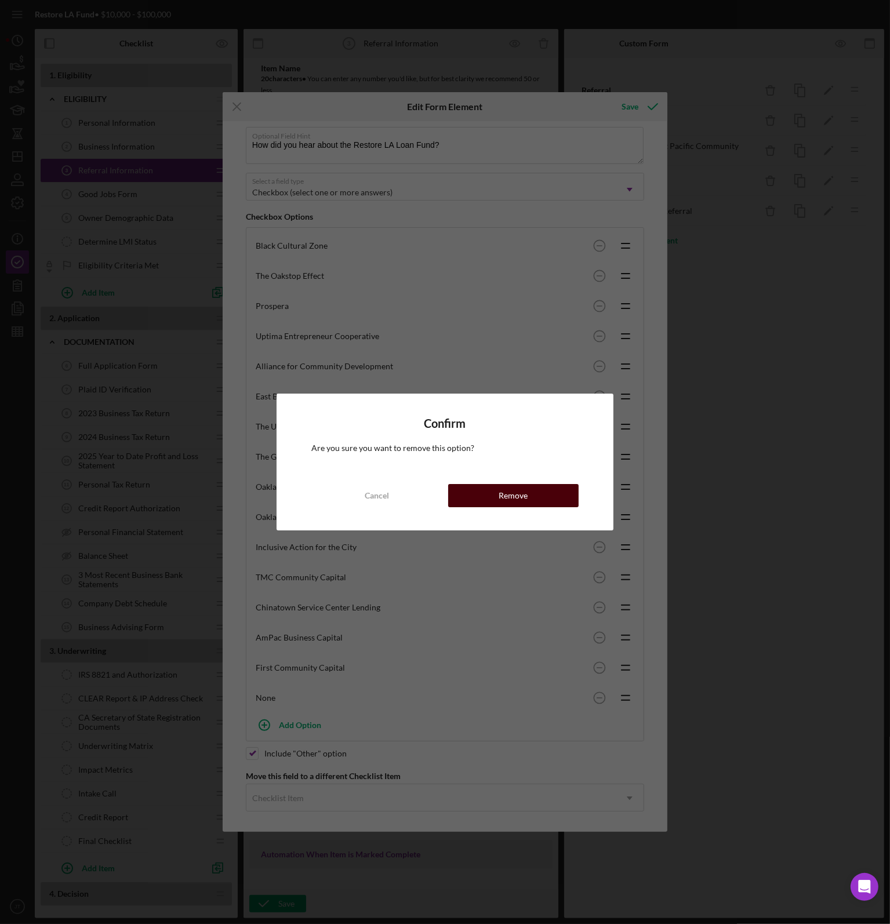
click at [538, 499] on button "Remove" at bounding box center [513, 495] width 130 height 23
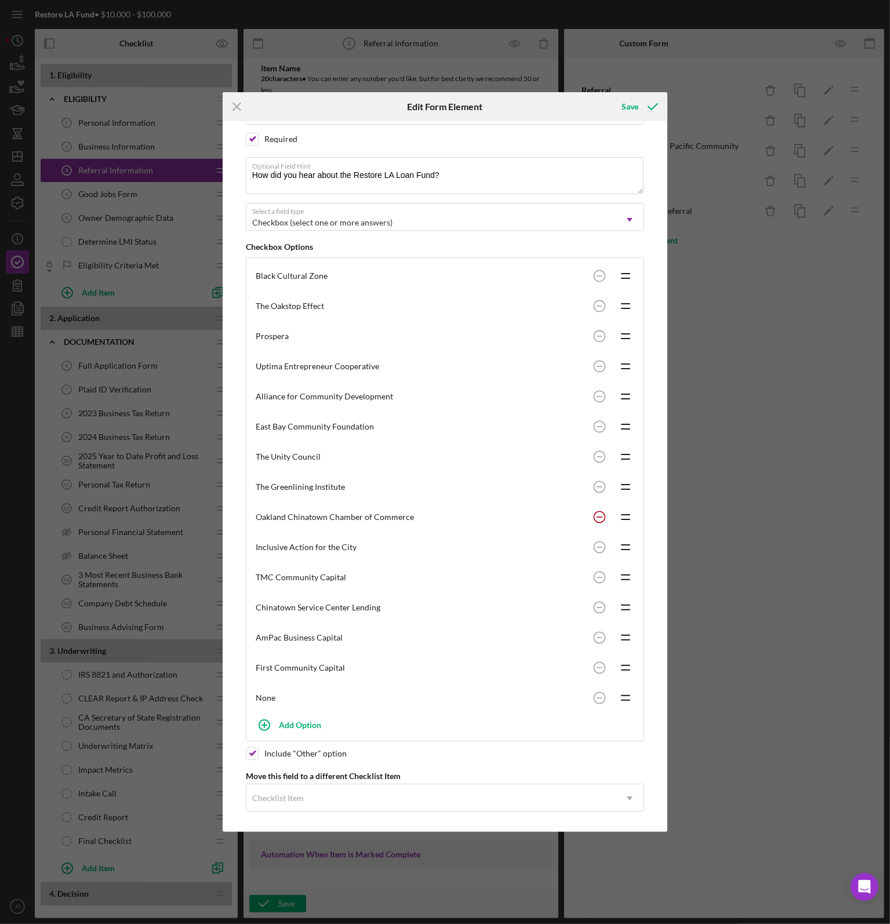
click at [594, 511] on circle at bounding box center [599, 516] width 11 height 11
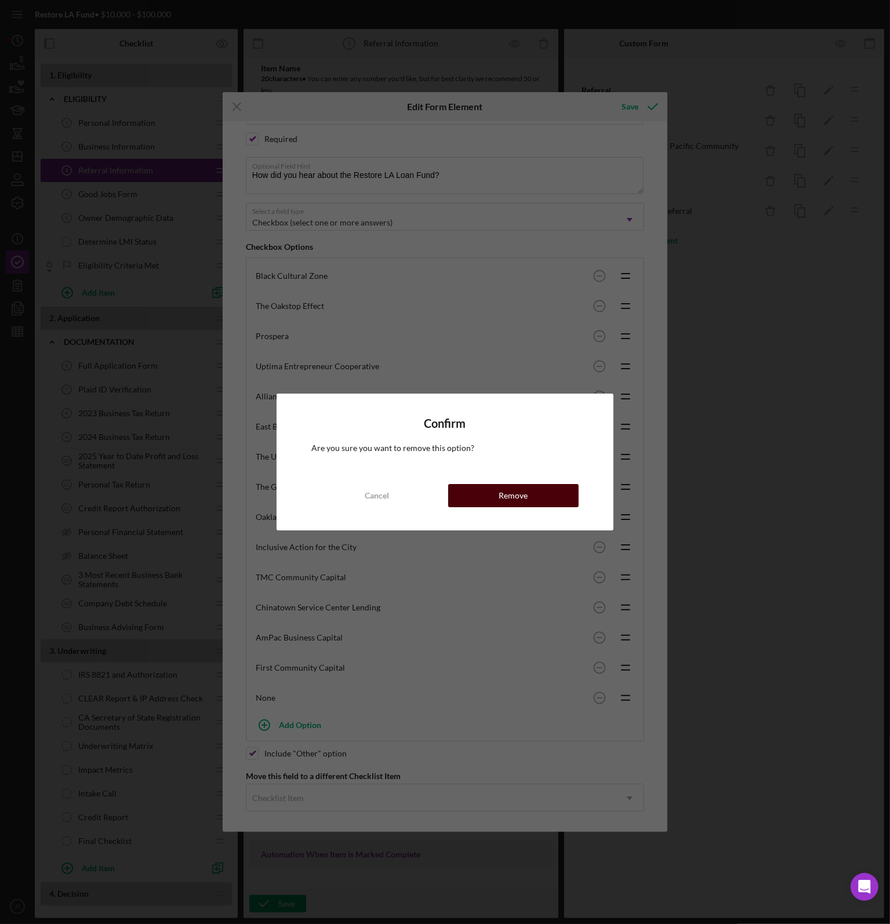
click at [517, 496] on div "Remove" at bounding box center [512, 495] width 29 height 23
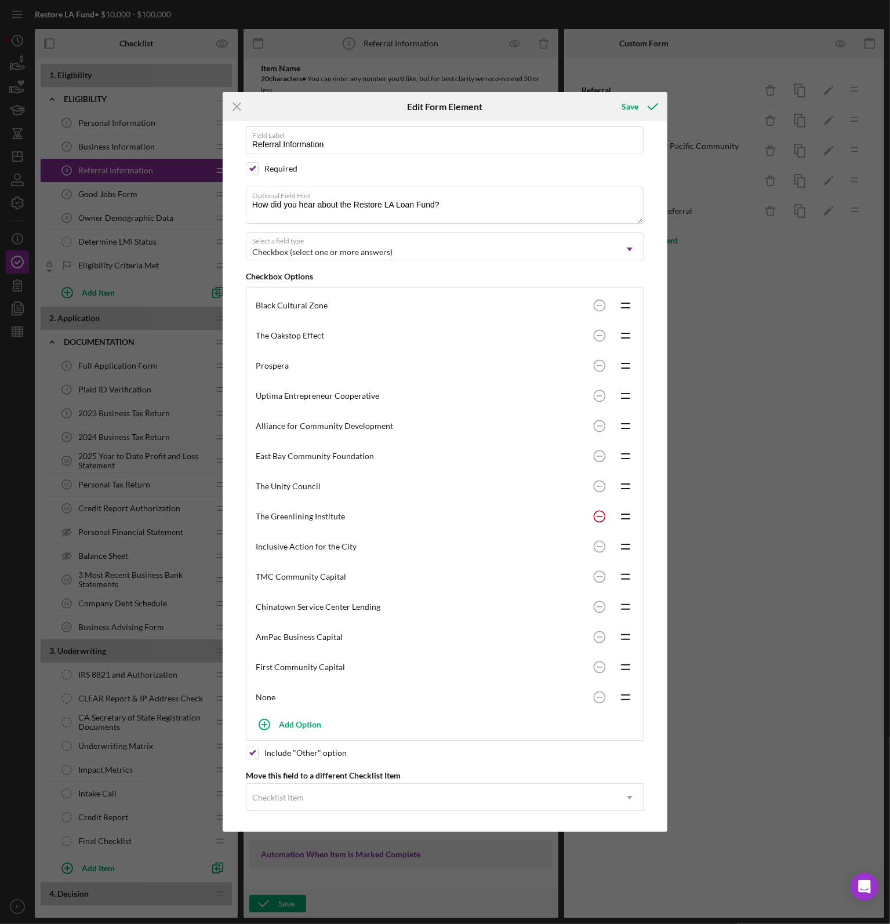
click at [594, 311] on circle at bounding box center [599, 305] width 11 height 11
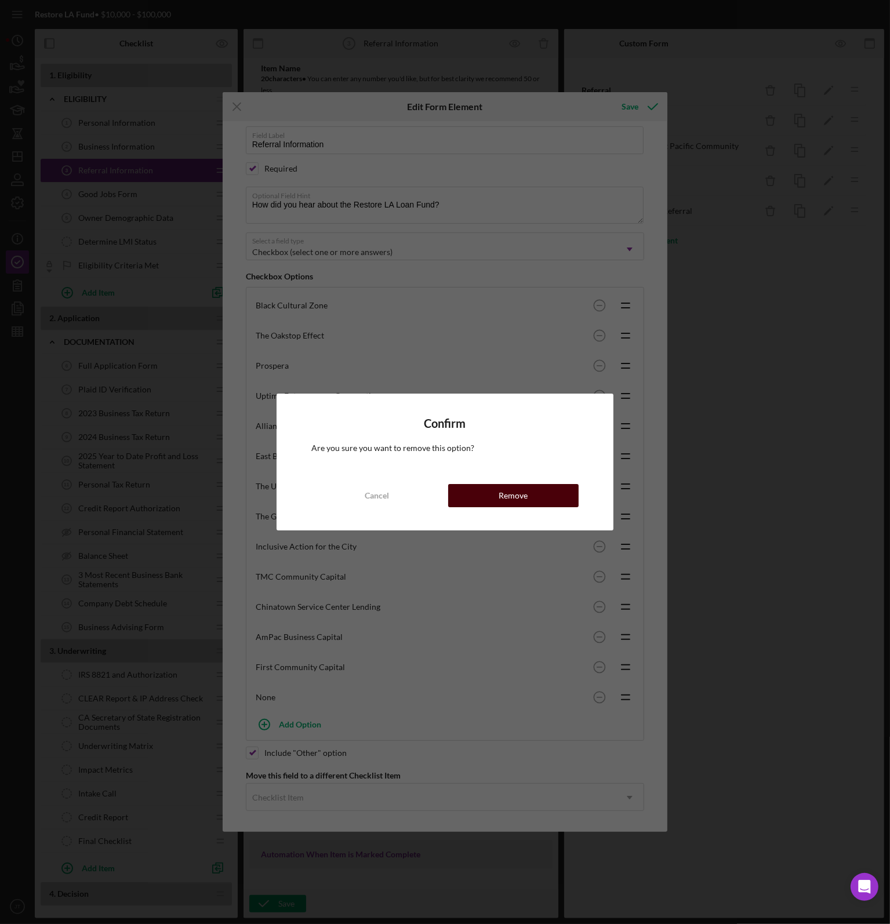
click at [557, 502] on button "Remove" at bounding box center [513, 495] width 130 height 23
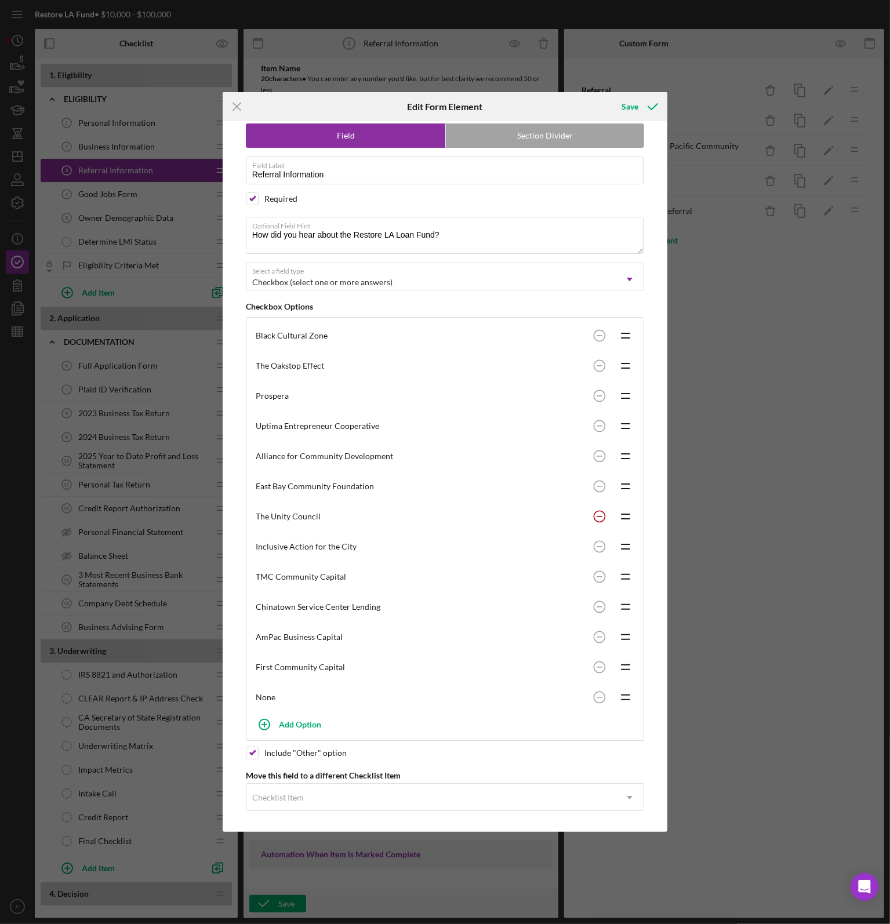
click at [599, 516] on rect at bounding box center [599, 516] width 6 height 1
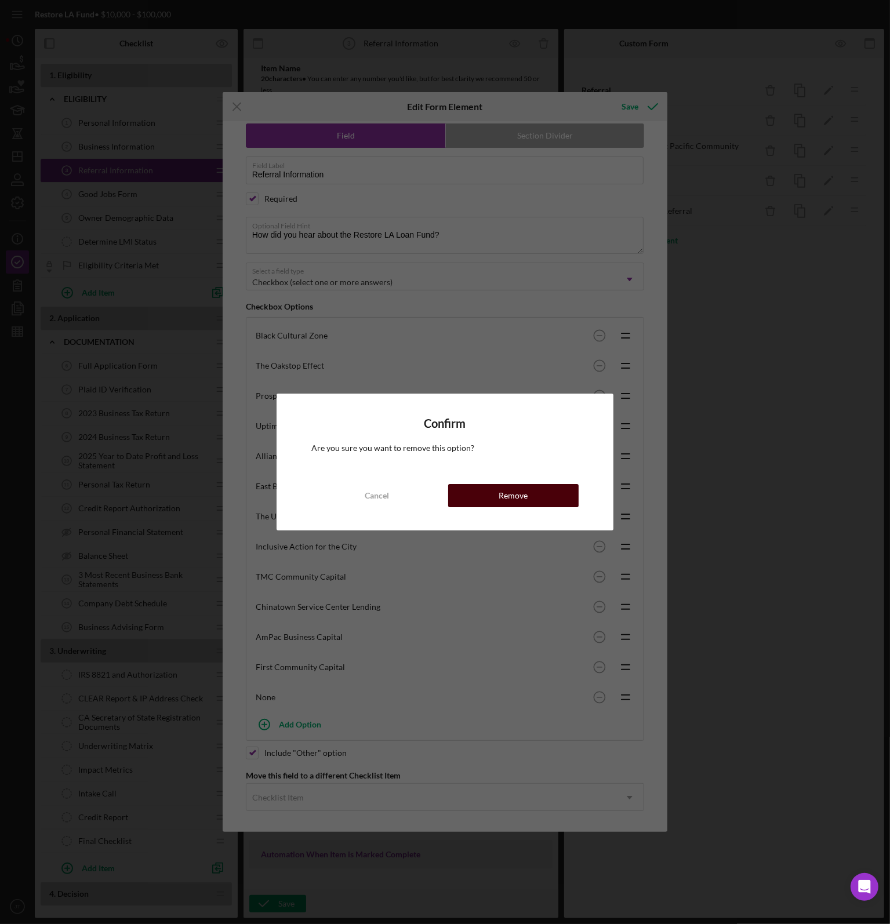
click at [549, 499] on button "Remove" at bounding box center [513, 495] width 130 height 23
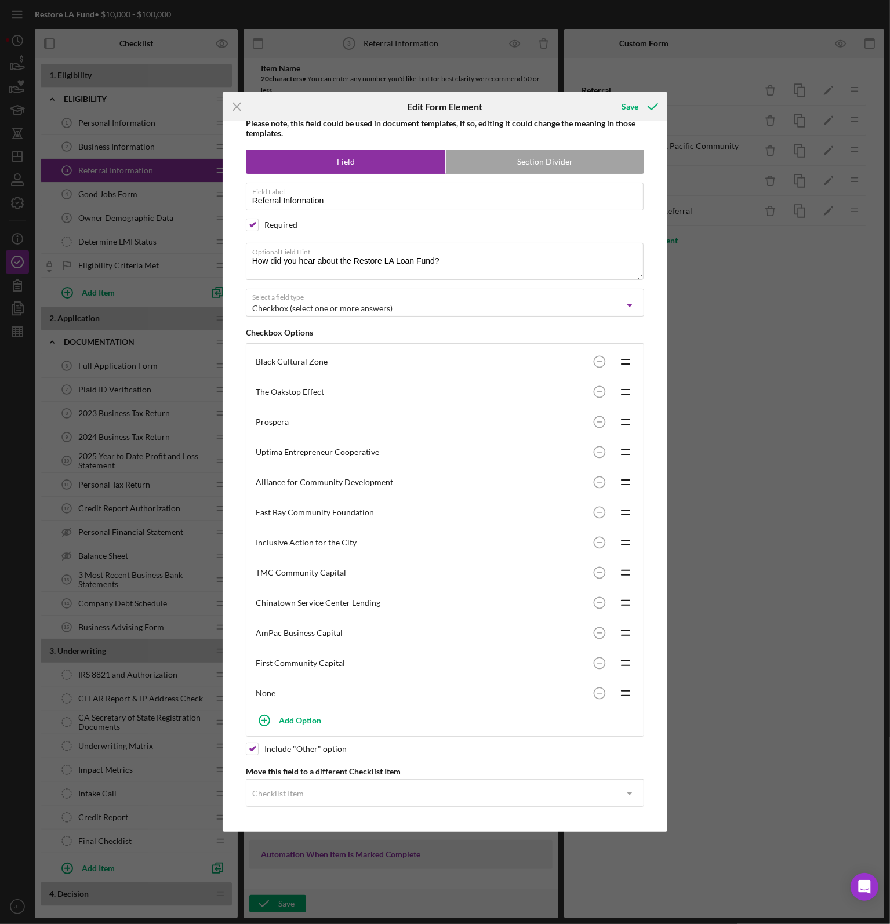
scroll to position [16, 0]
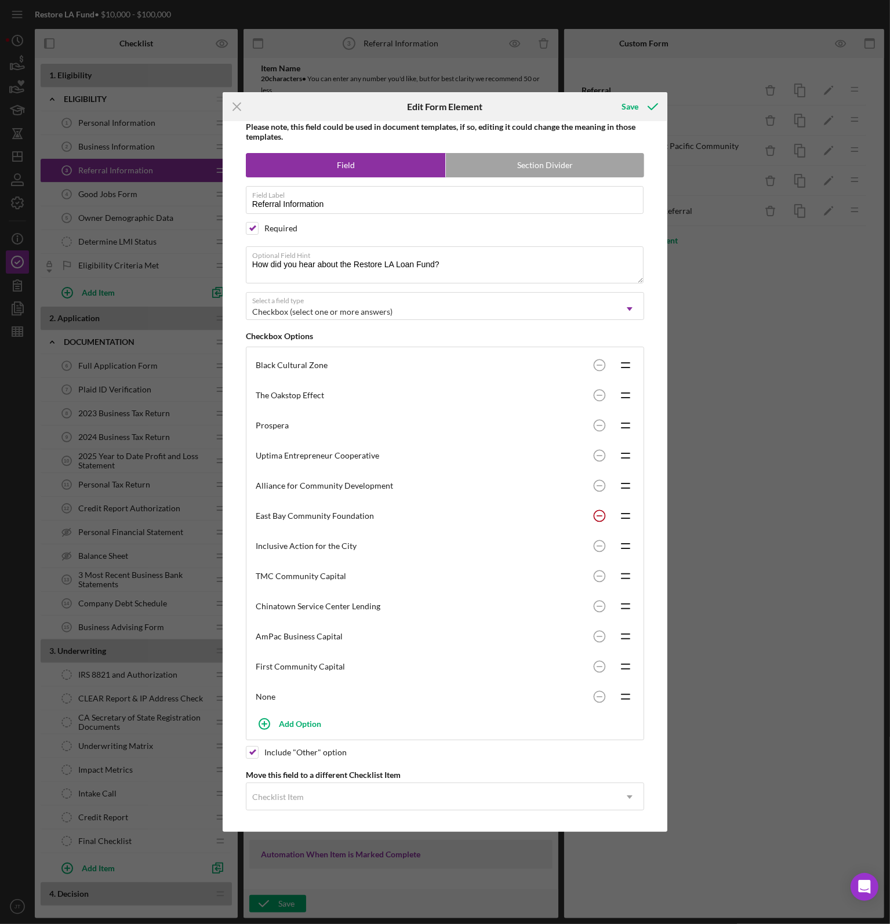
click at [595, 512] on circle at bounding box center [599, 515] width 11 height 11
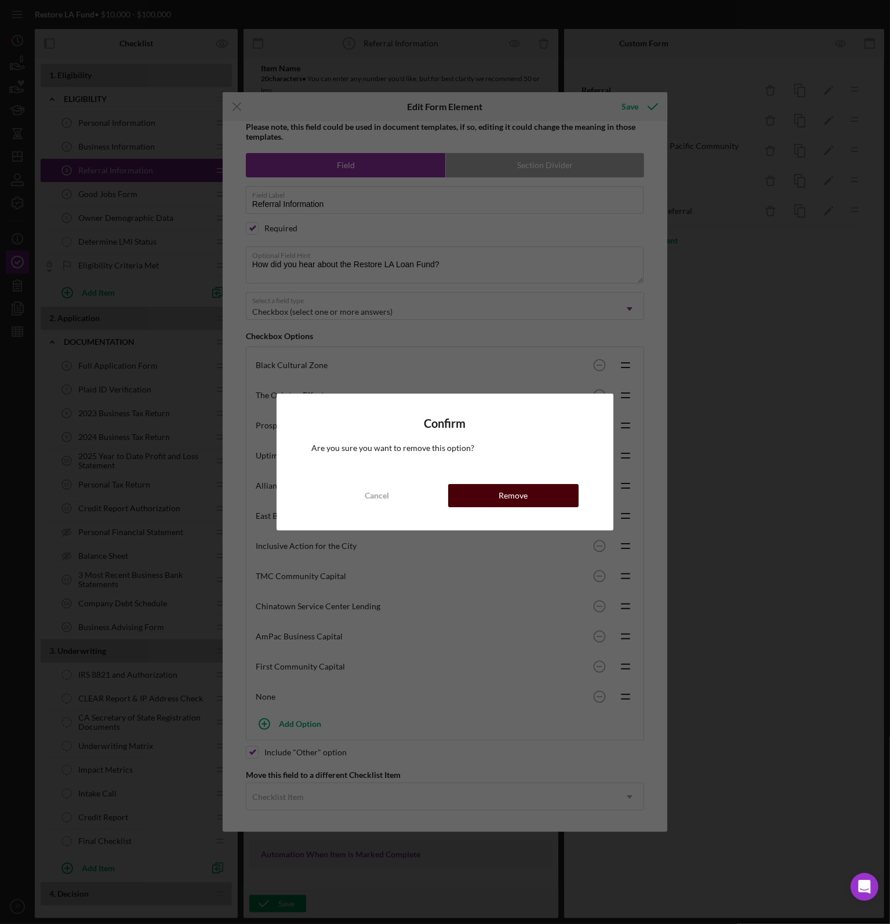
click at [524, 498] on div "Remove" at bounding box center [512, 495] width 29 height 23
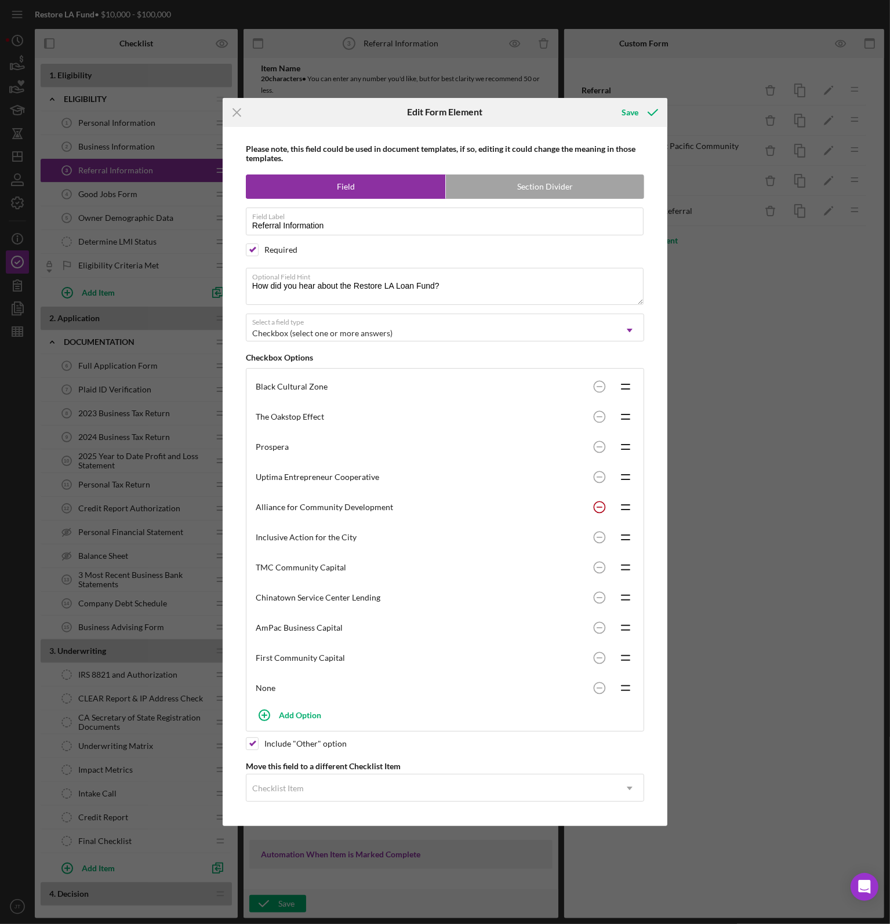
click at [596, 392] on circle at bounding box center [599, 386] width 11 height 11
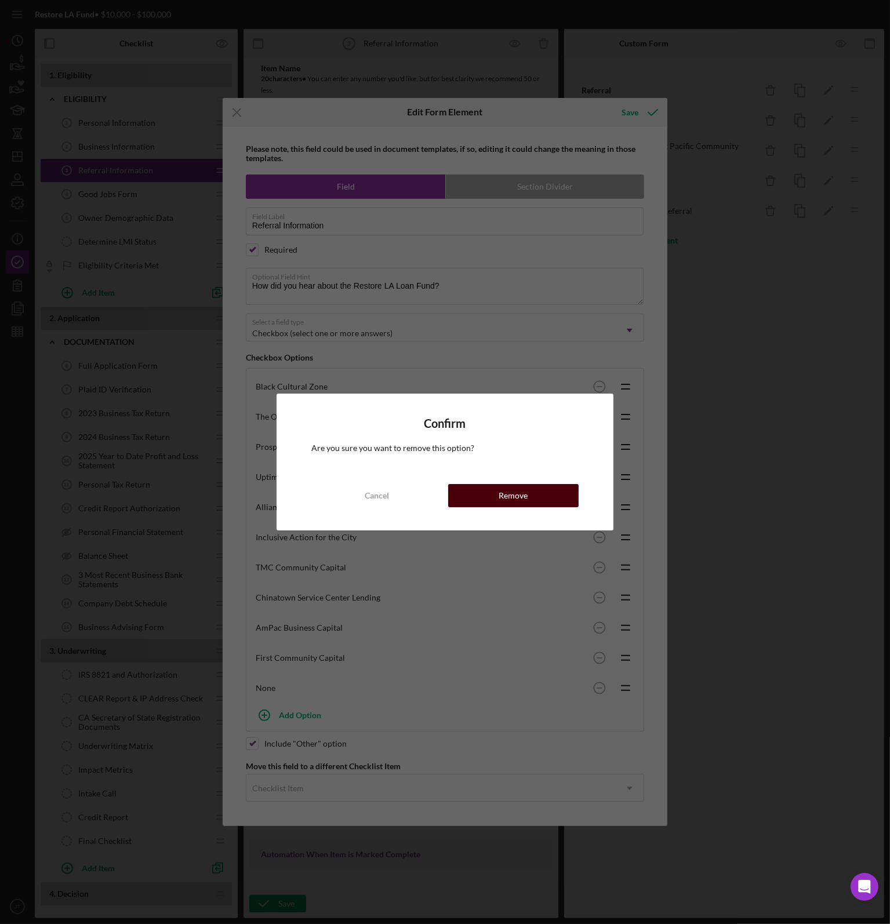
click at [531, 503] on button "Remove" at bounding box center [513, 495] width 130 height 23
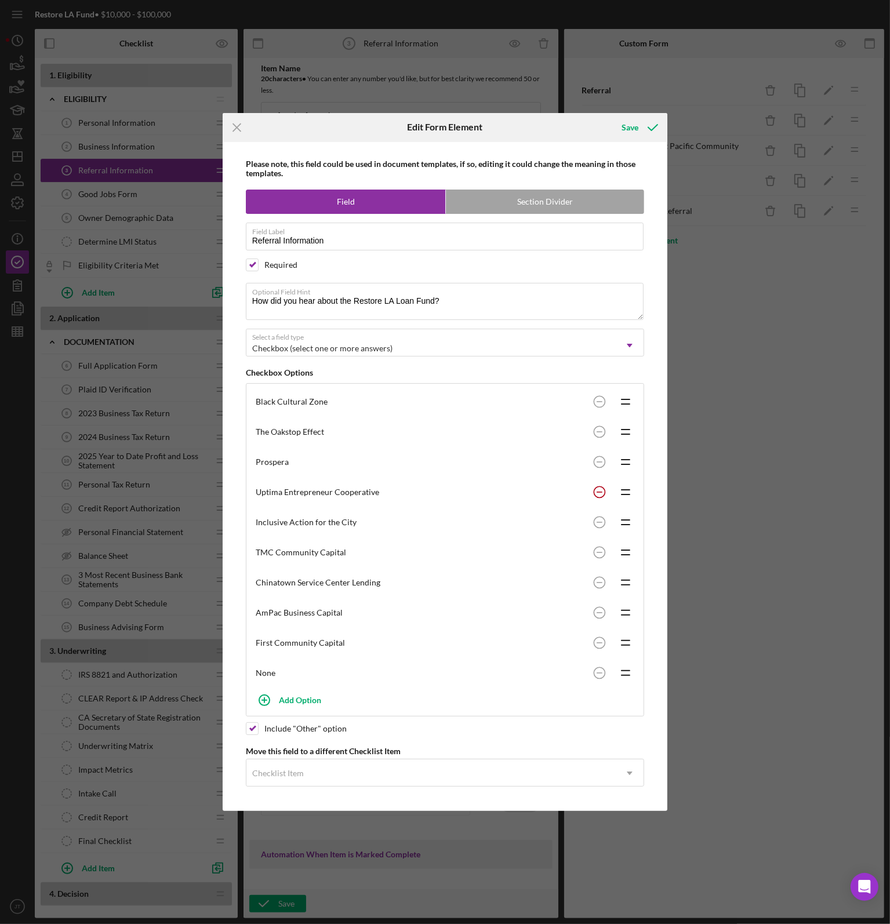
click at [596, 495] on circle at bounding box center [599, 492] width 11 height 11
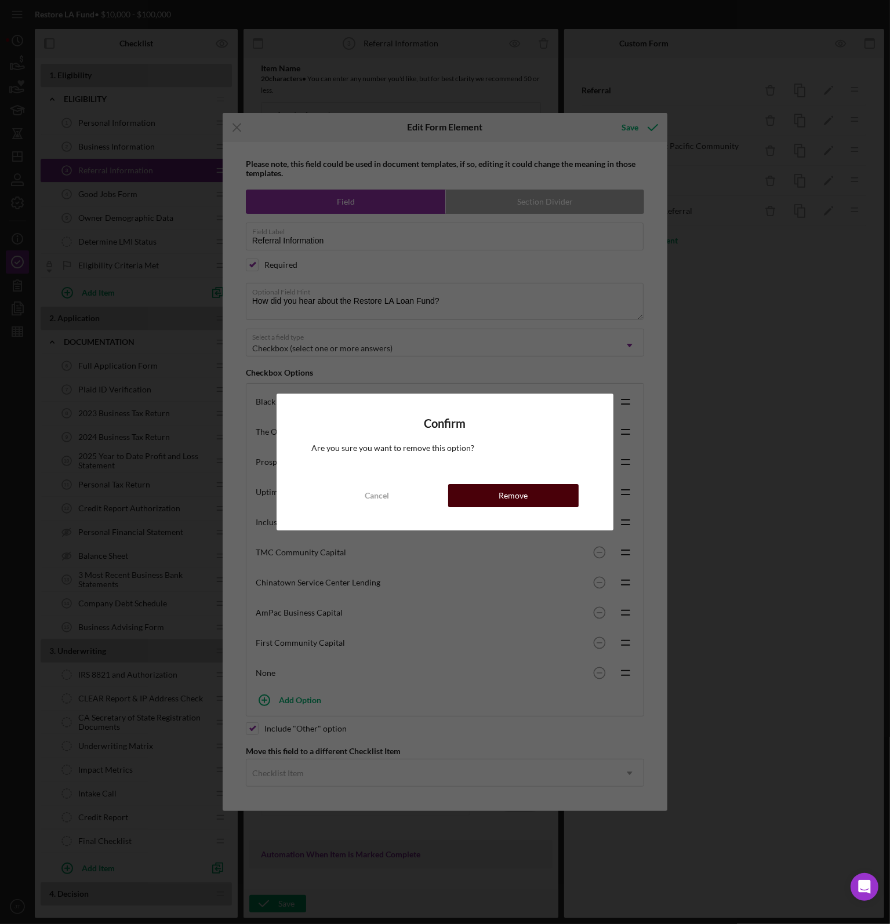
click at [528, 501] on button "Remove" at bounding box center [513, 495] width 130 height 23
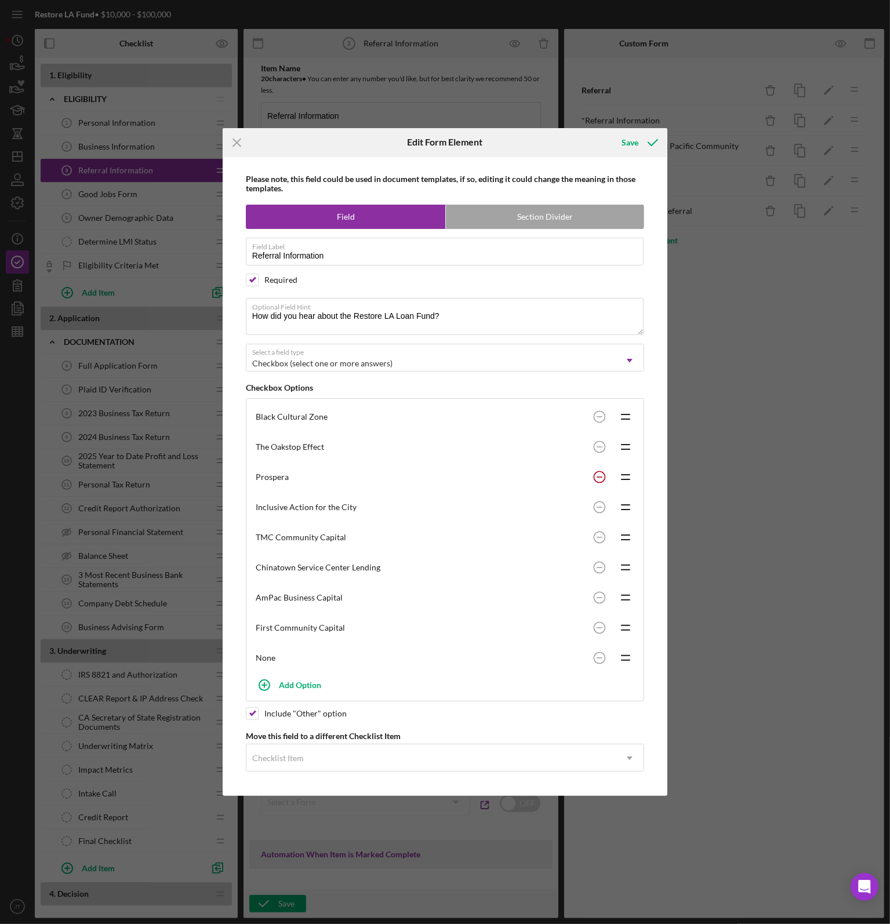
click at [603, 478] on circle at bounding box center [599, 477] width 11 height 11
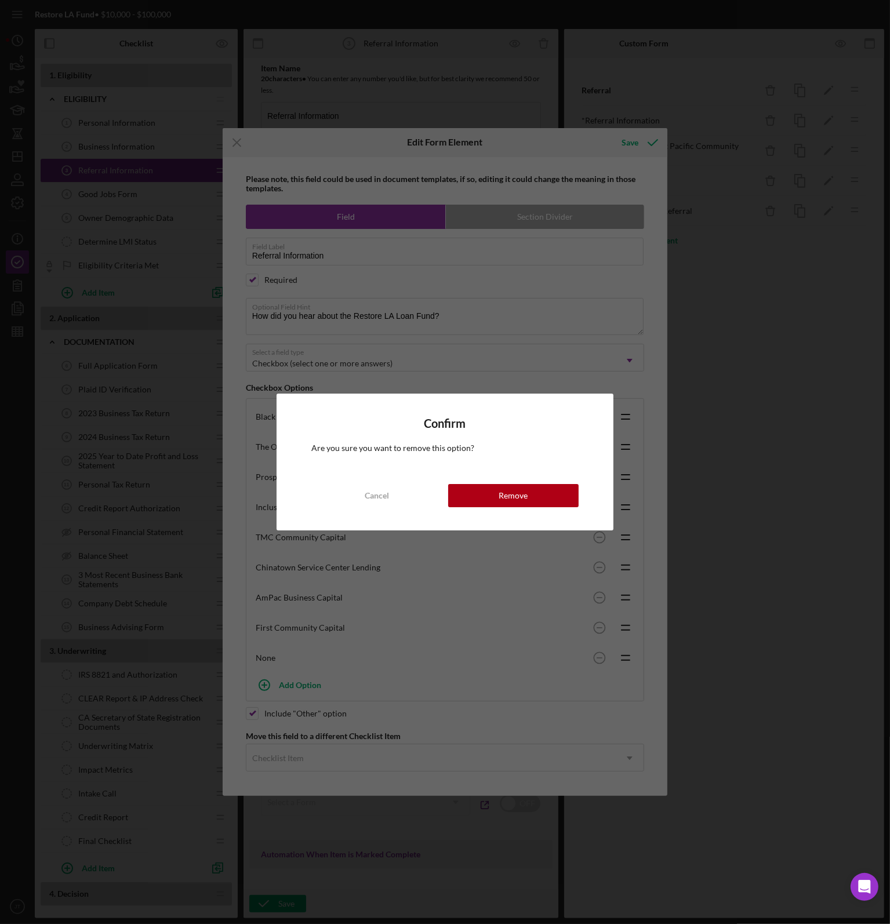
click at [532, 501] on button "Remove" at bounding box center [513, 495] width 130 height 23
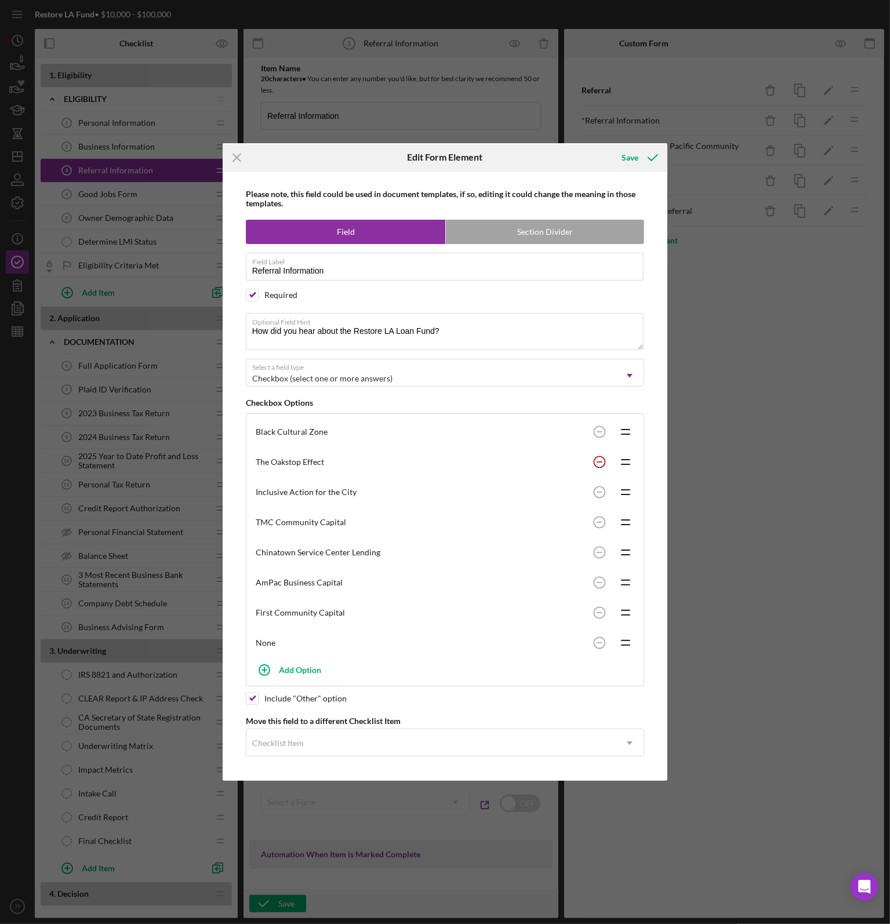
click at [600, 438] on circle at bounding box center [599, 432] width 11 height 11
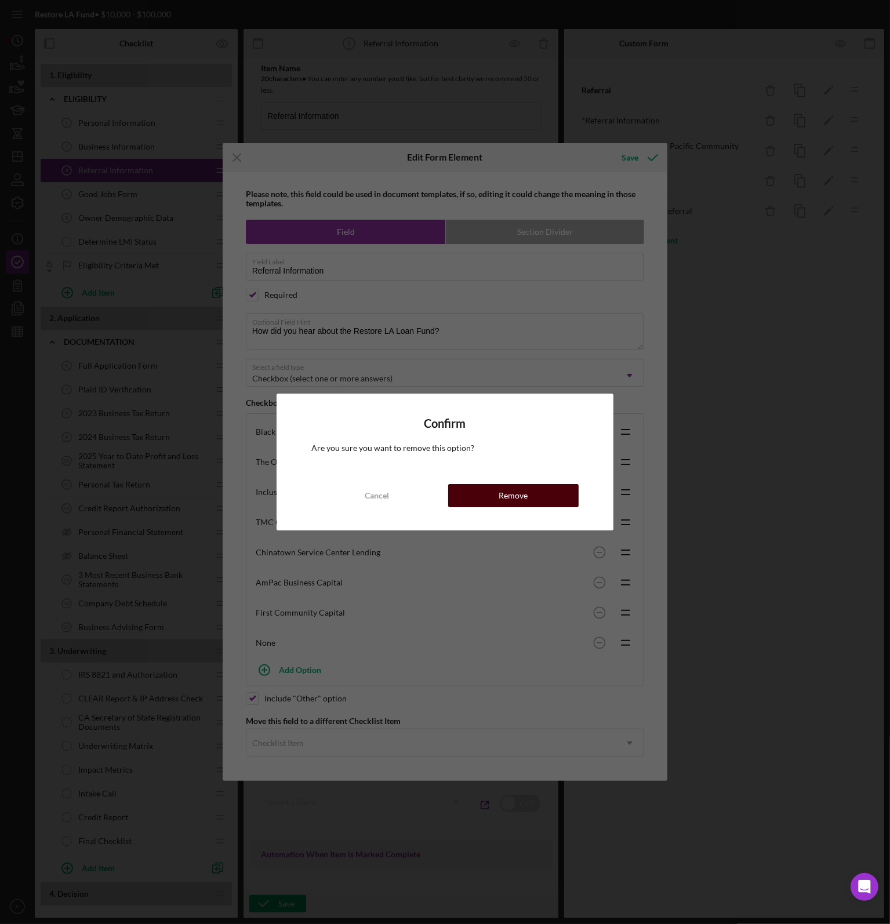
click at [555, 490] on button "Remove" at bounding box center [513, 495] width 130 height 23
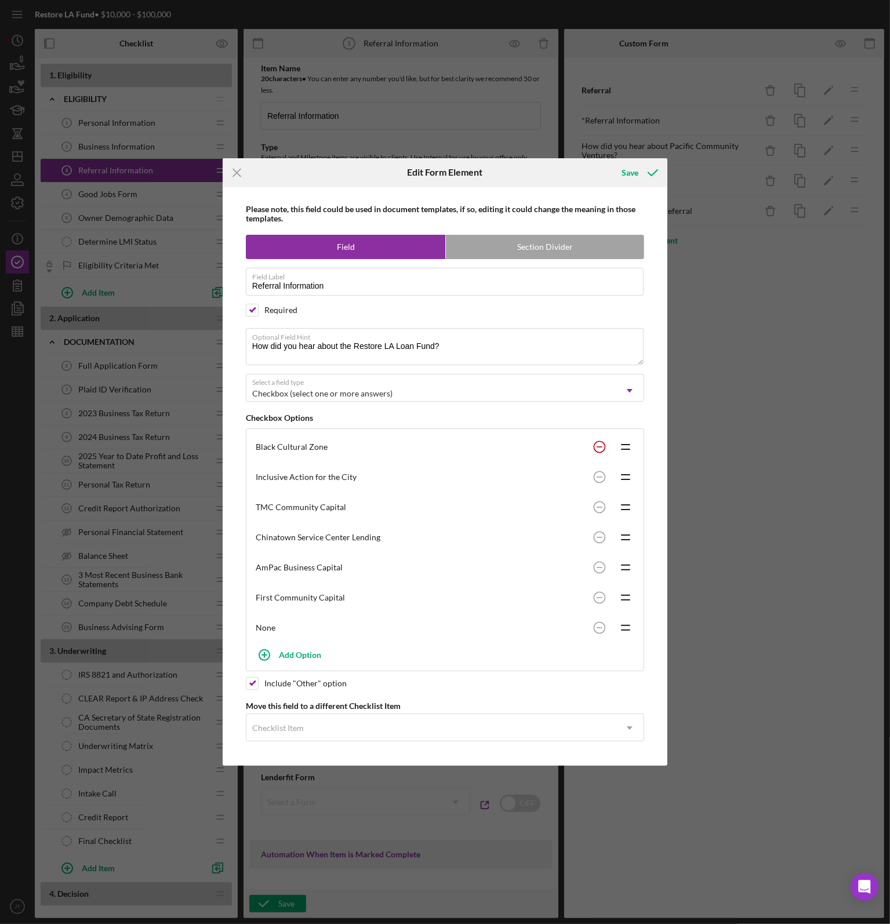
click at [603, 450] on circle at bounding box center [599, 447] width 11 height 11
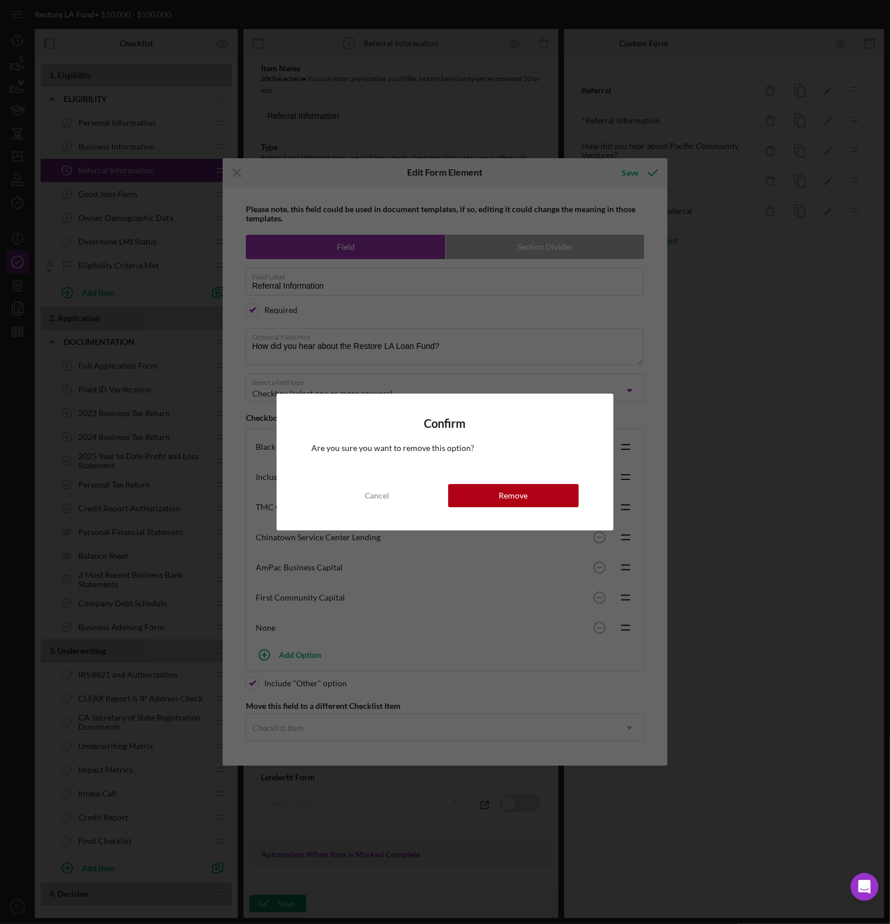
click at [556, 490] on button "Remove" at bounding box center [513, 495] width 130 height 23
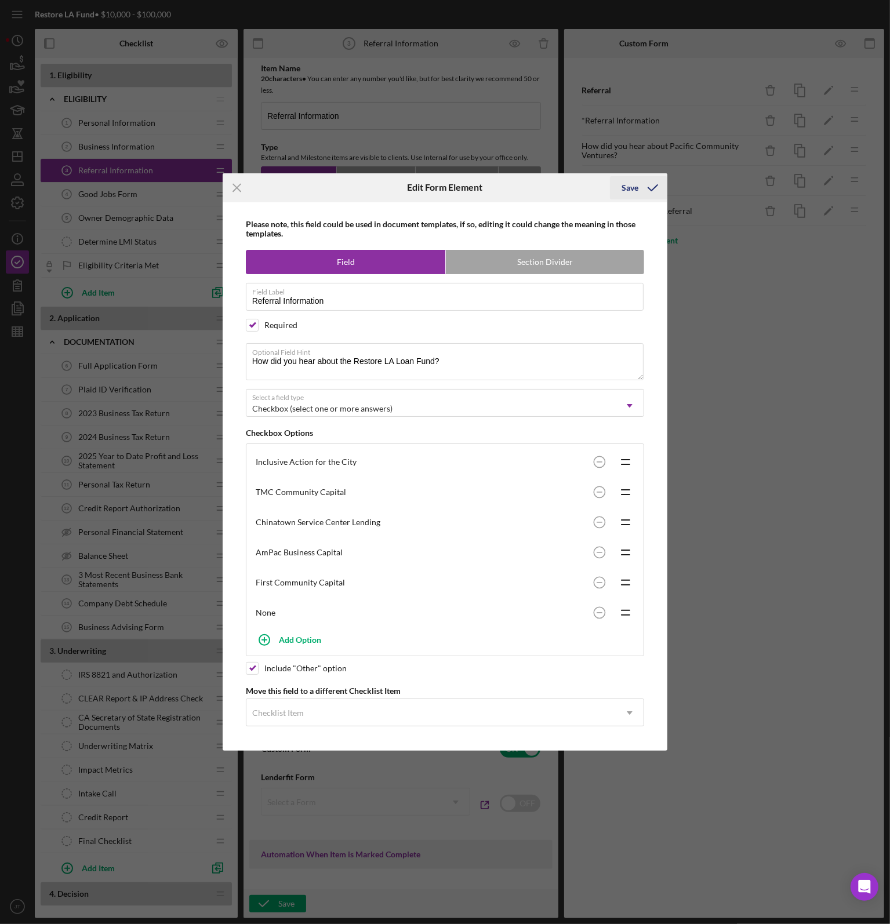
click at [649, 189] on polyline "submit" at bounding box center [652, 188] width 9 height 6
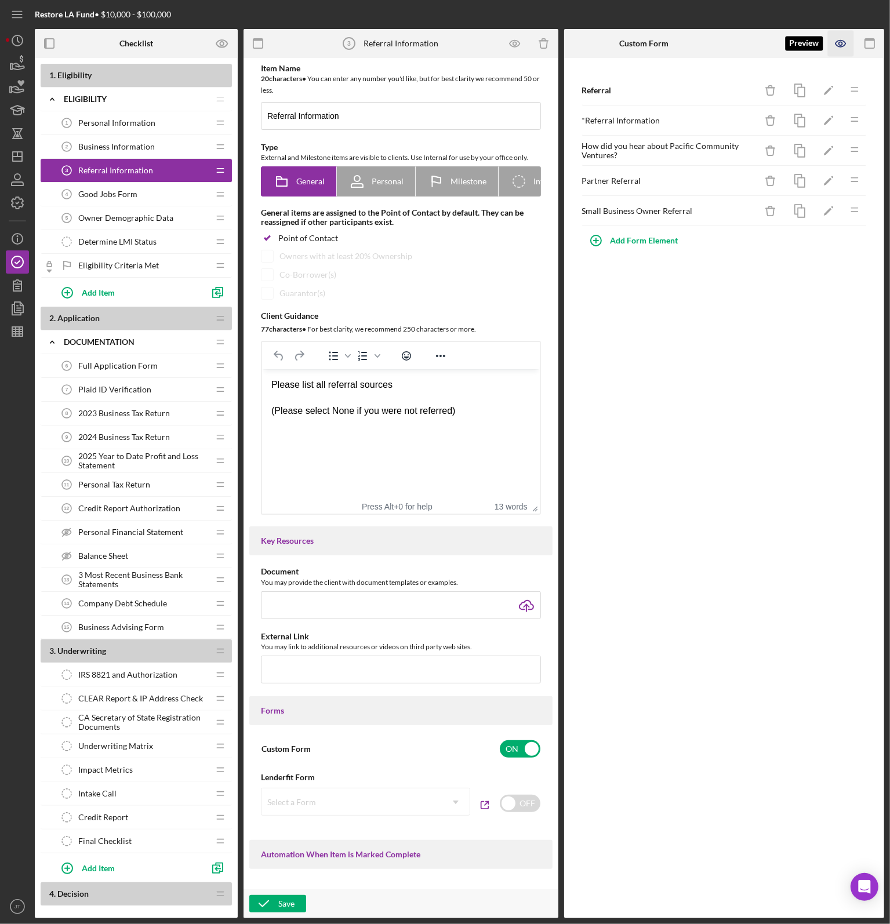
click at [836, 51] on icon "button" at bounding box center [841, 44] width 26 height 26
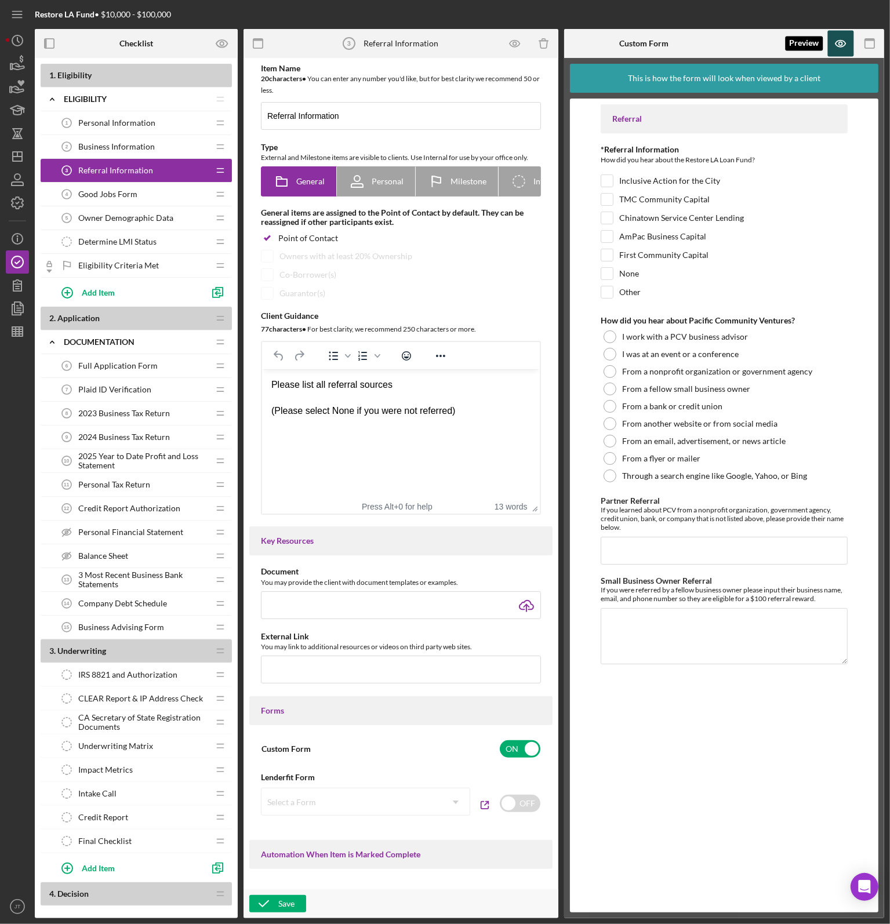
click at [832, 53] on icon "button" at bounding box center [841, 44] width 26 height 26
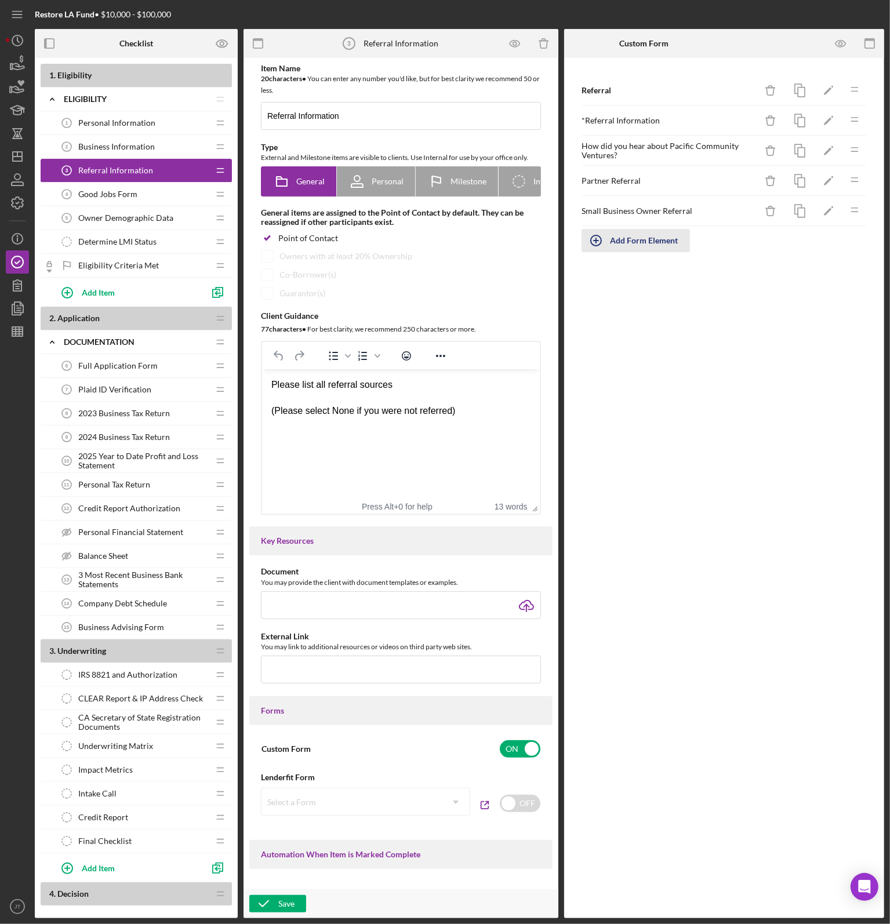
click at [603, 244] on icon "button" at bounding box center [595, 240] width 29 height 29
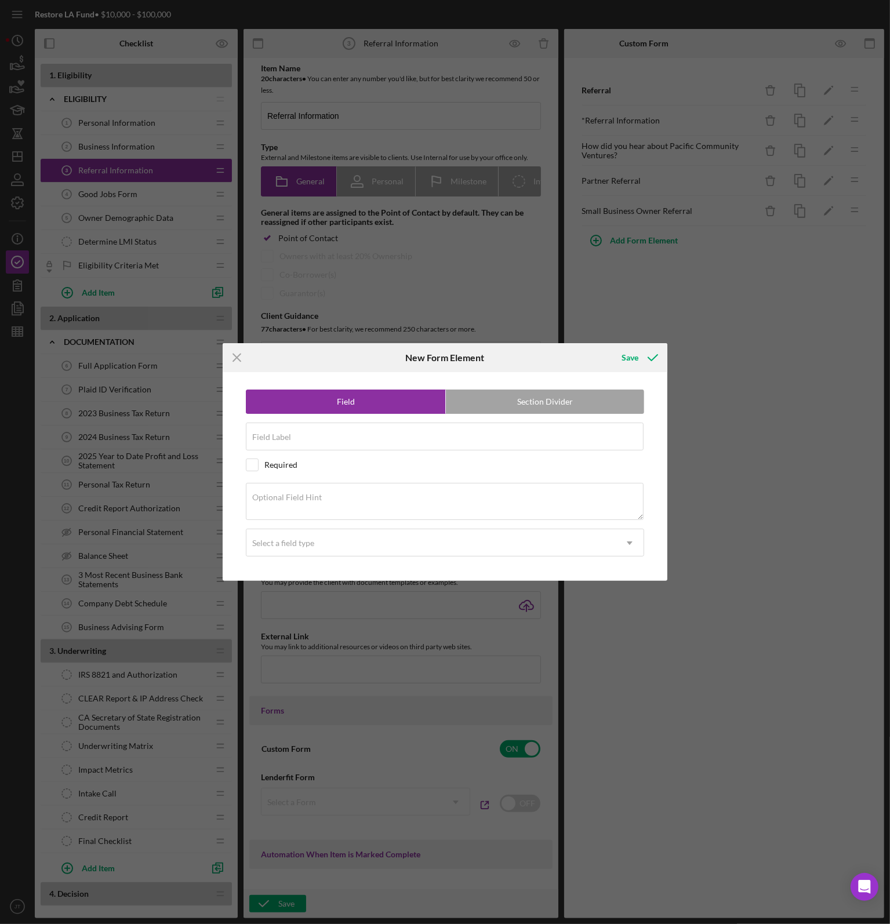
click at [447, 416] on div "Field Section Divider Field Label Required Optional Field Hint Select a field t…" at bounding box center [445, 476] width 434 height 209
click at [442, 432] on div "Field Label" at bounding box center [445, 436] width 399 height 29
type input "Other"
click at [279, 504] on textarea "Optional Field Hint" at bounding box center [445, 501] width 398 height 37
click at [392, 501] on textarea "If you picked "Other" please list the instituion here" at bounding box center [445, 501] width 398 height 37
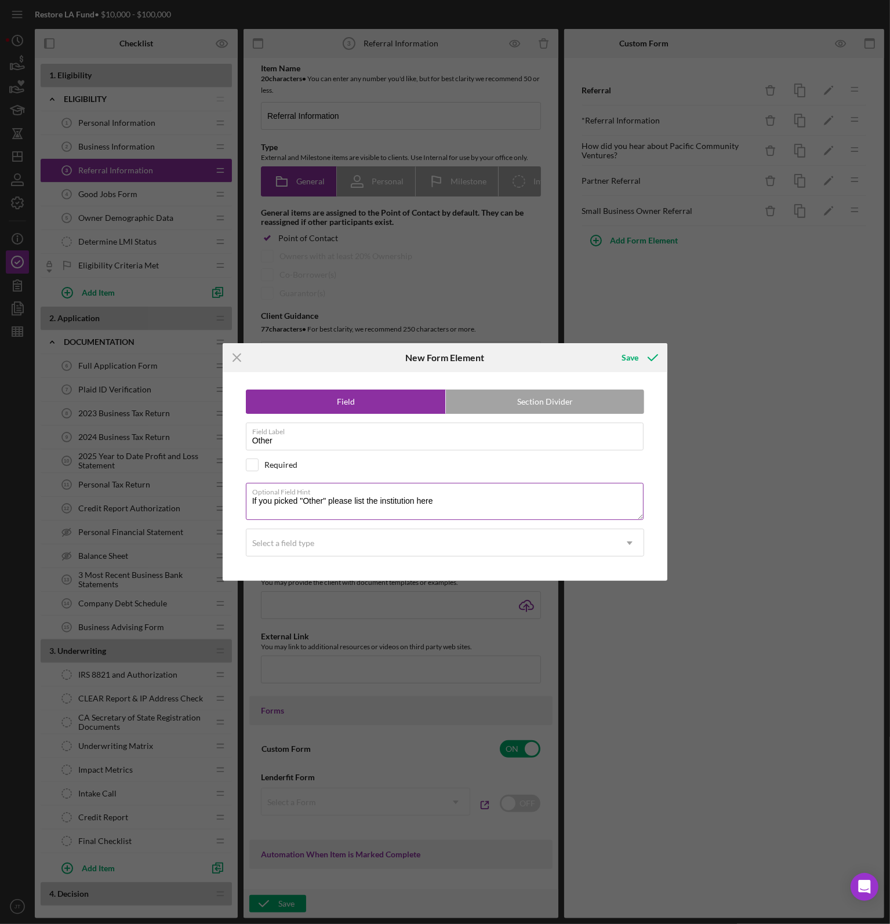
click at [450, 501] on textarea "If you picked "Other" please list the institution here" at bounding box center [445, 501] width 398 height 37
type textarea "If you picked "Other" please list the institution here"
click at [382, 555] on div "Select a field type" at bounding box center [431, 543] width 370 height 27
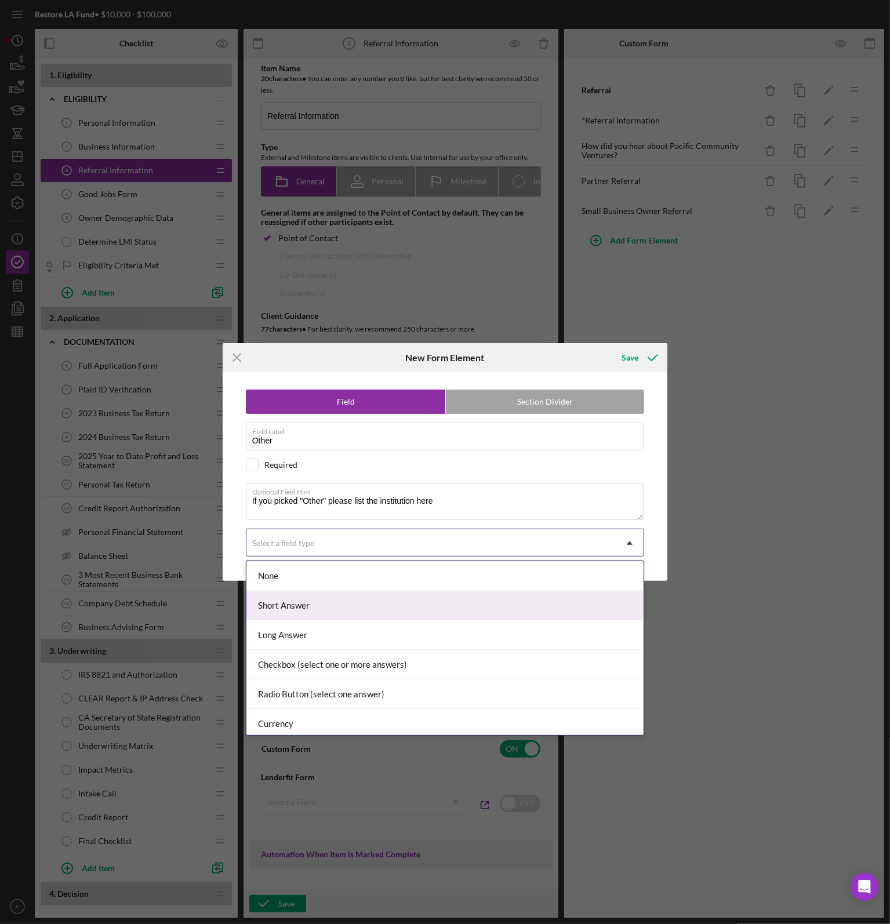
click at [315, 607] on div "Short Answer" at bounding box center [445, 606] width 398 height 30
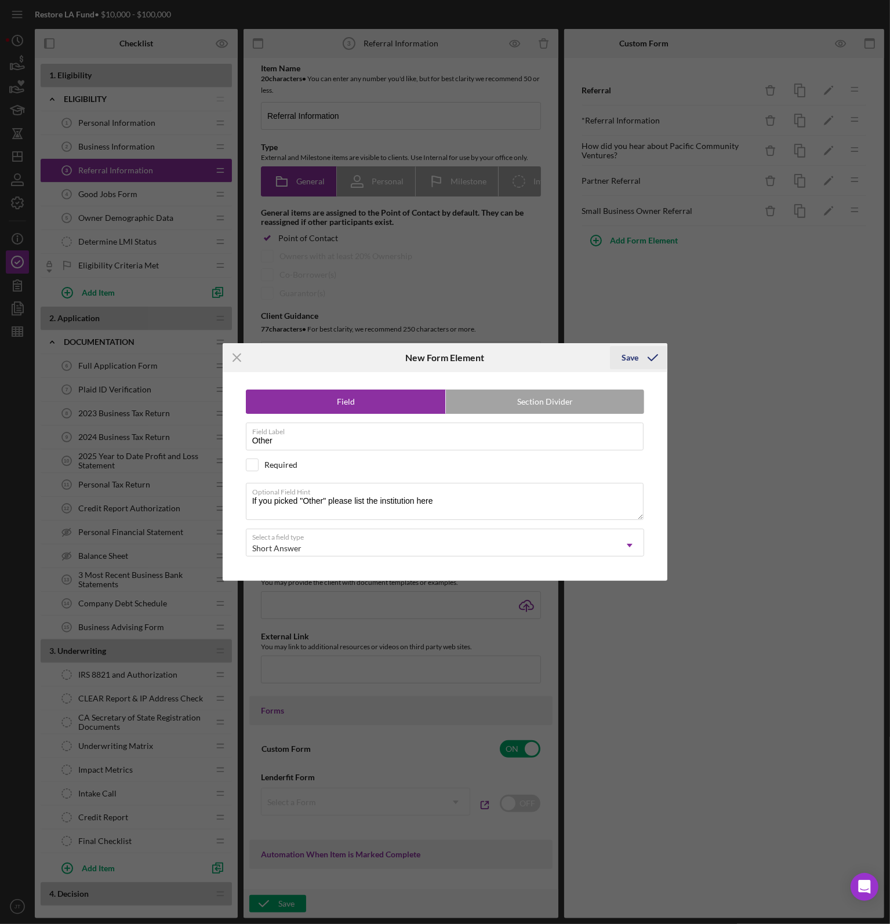
click at [643, 362] on icon "submit" at bounding box center [652, 357] width 29 height 29
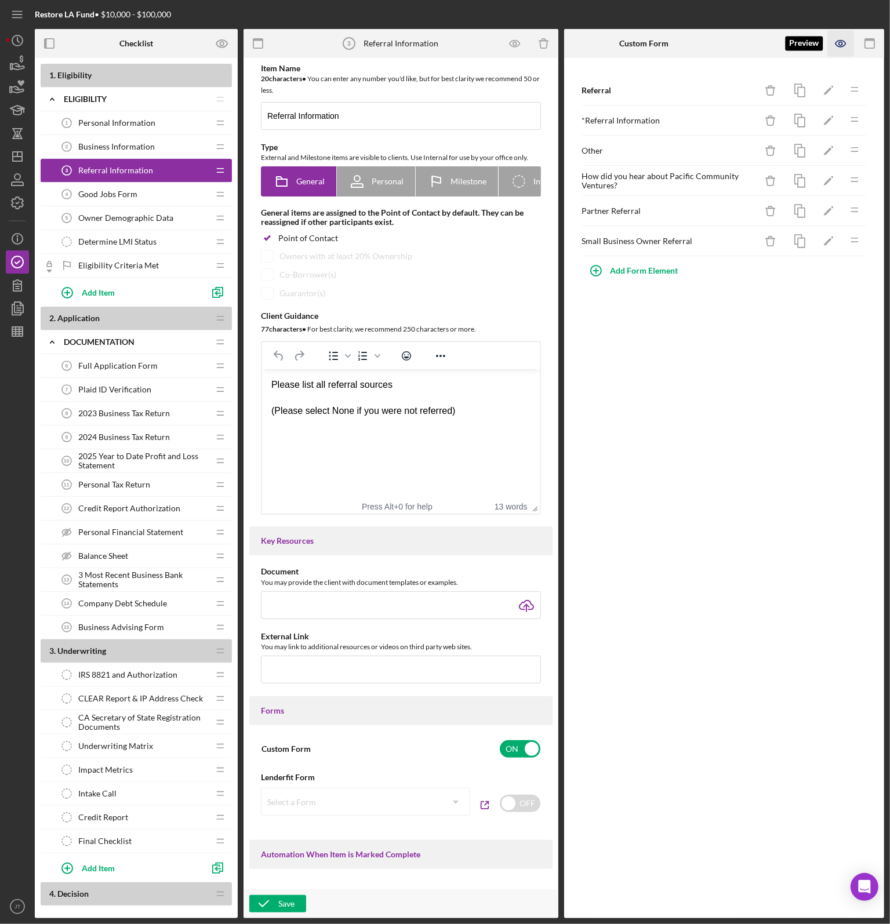
click at [837, 45] on icon "button" at bounding box center [841, 44] width 26 height 26
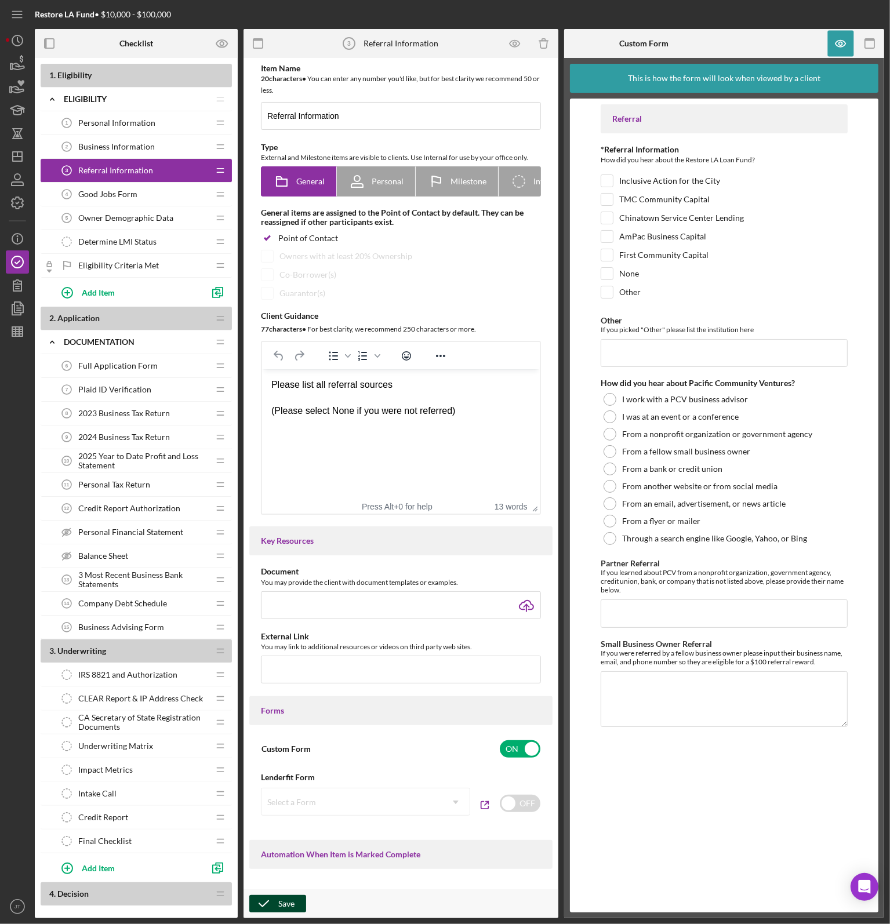
click at [293, 900] on div "Save" at bounding box center [286, 903] width 16 height 17
click at [144, 143] on span "Business Information" at bounding box center [116, 146] width 77 height 9
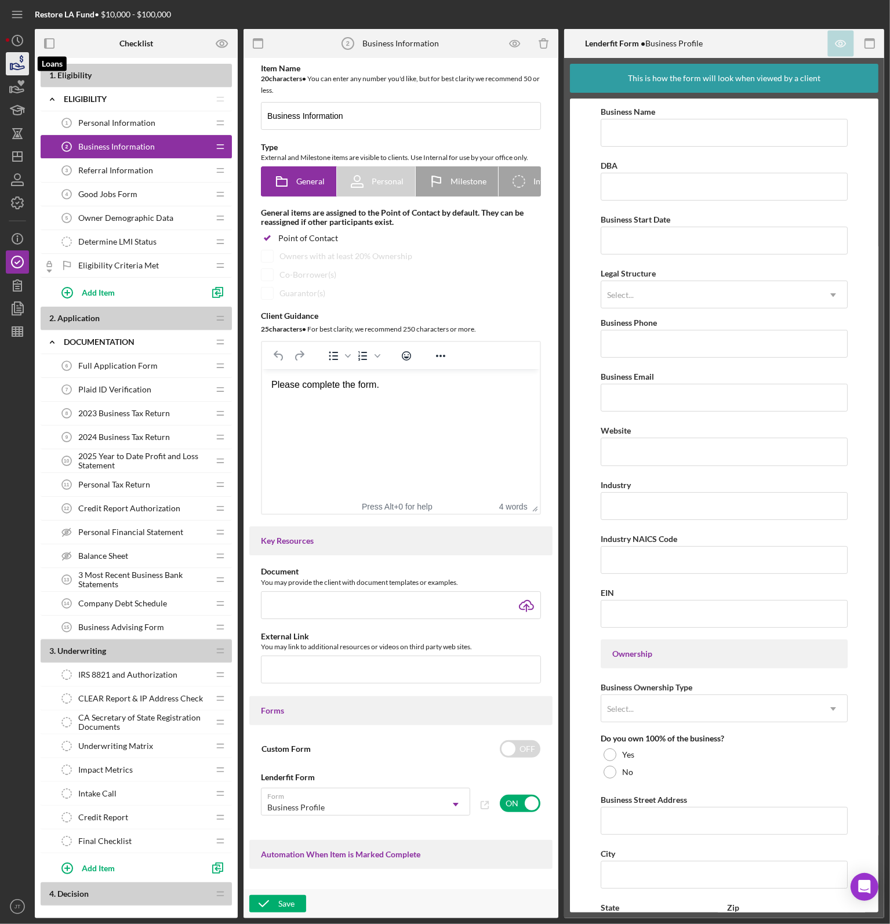
click at [20, 68] on icon "button" at bounding box center [18, 66] width 12 height 6
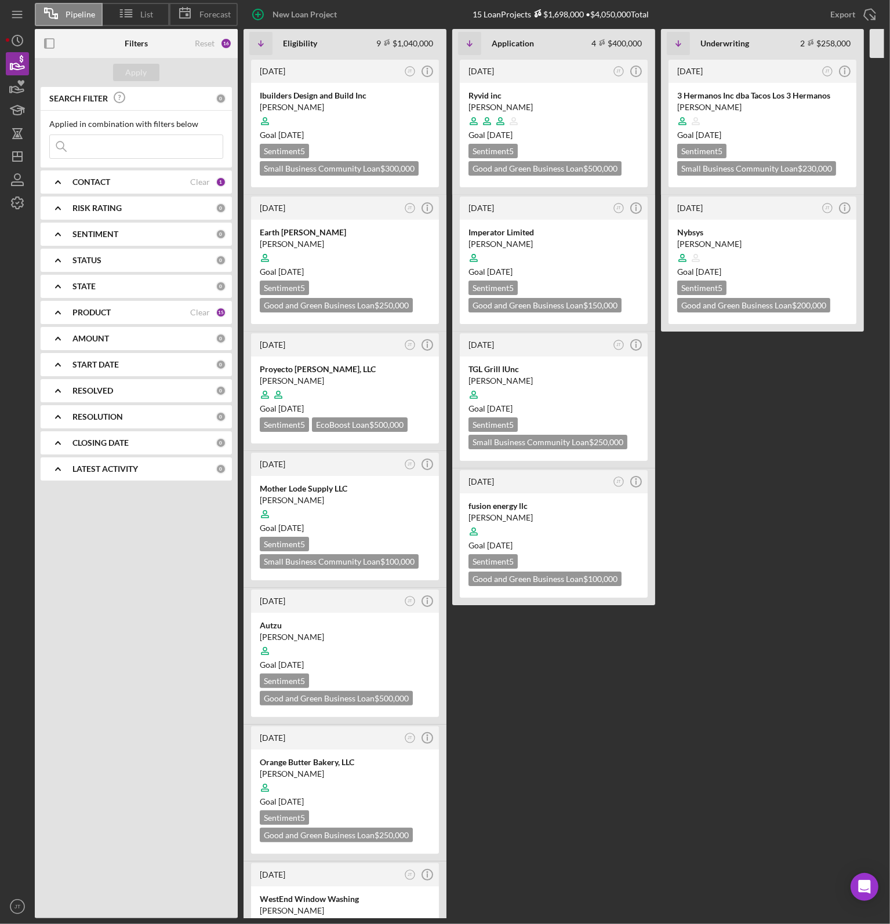
drag, startPoint x: 777, startPoint y: 490, endPoint x: 839, endPoint y: 370, distance: 135.3
click at [777, 490] on div "[DATE] JT Icon/Info 3 Hermanos Inc dba Tacos Los 3 Hermanos [PERSON_NAME] Goal …" at bounding box center [762, 488] width 203 height 860
